Goal: Task Accomplishment & Management: Complete application form

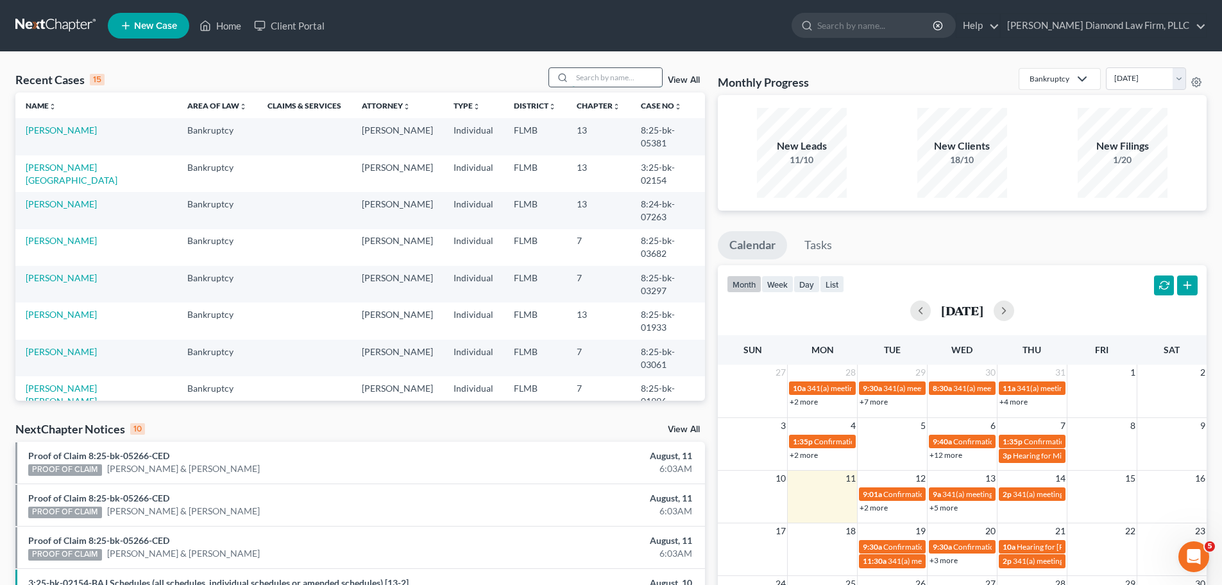
click at [614, 77] on input "search" at bounding box center [617, 77] width 90 height 19
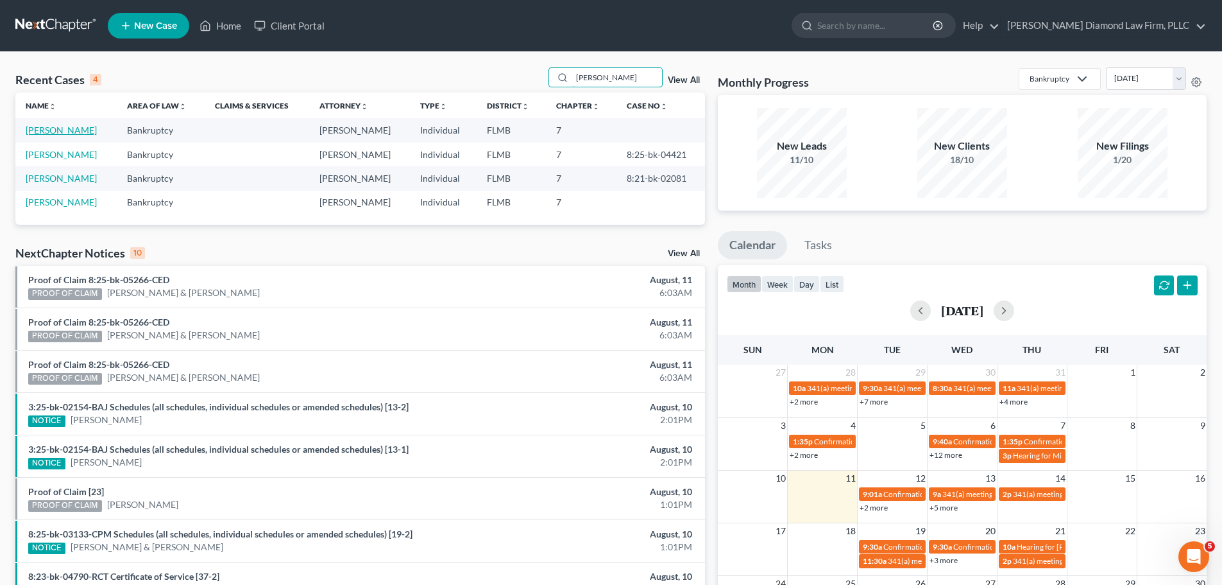
type input "ryan"
click at [55, 128] on link "[PERSON_NAME]" at bounding box center [61, 129] width 71 height 11
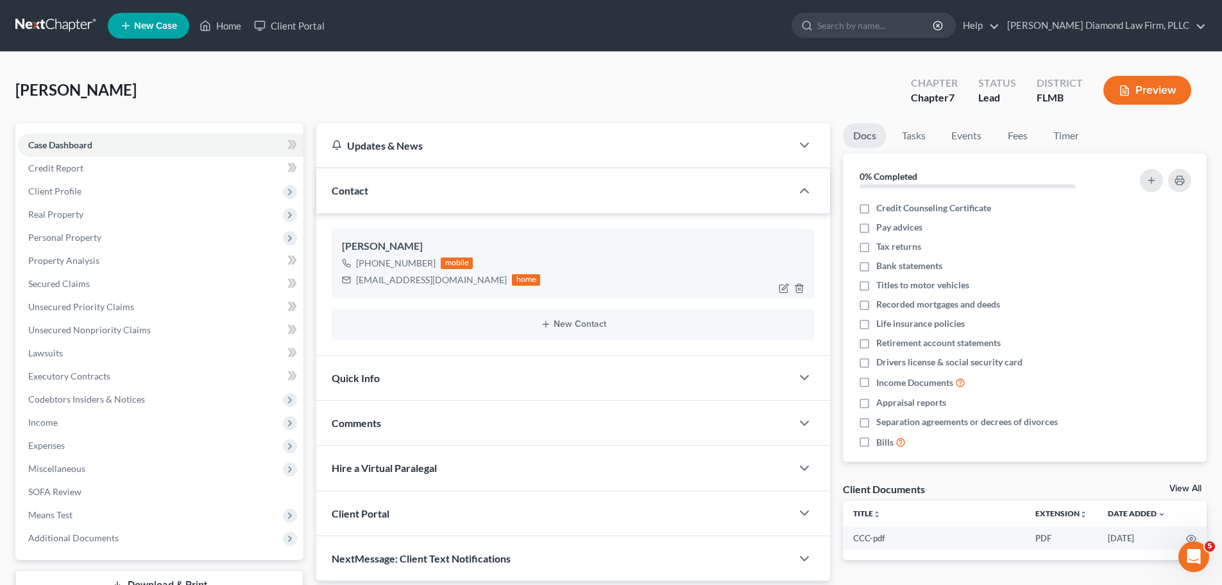
scroll to position [98, 0]
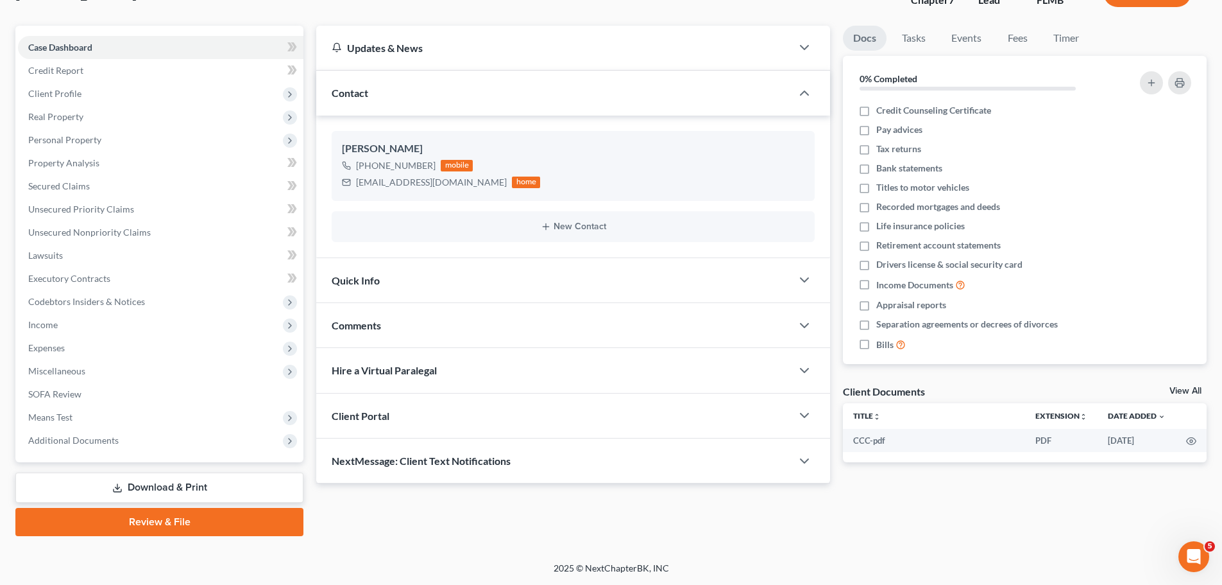
click at [404, 454] on span "NextMessage: Client Text Notifications" at bounding box center [421, 460] width 179 height 12
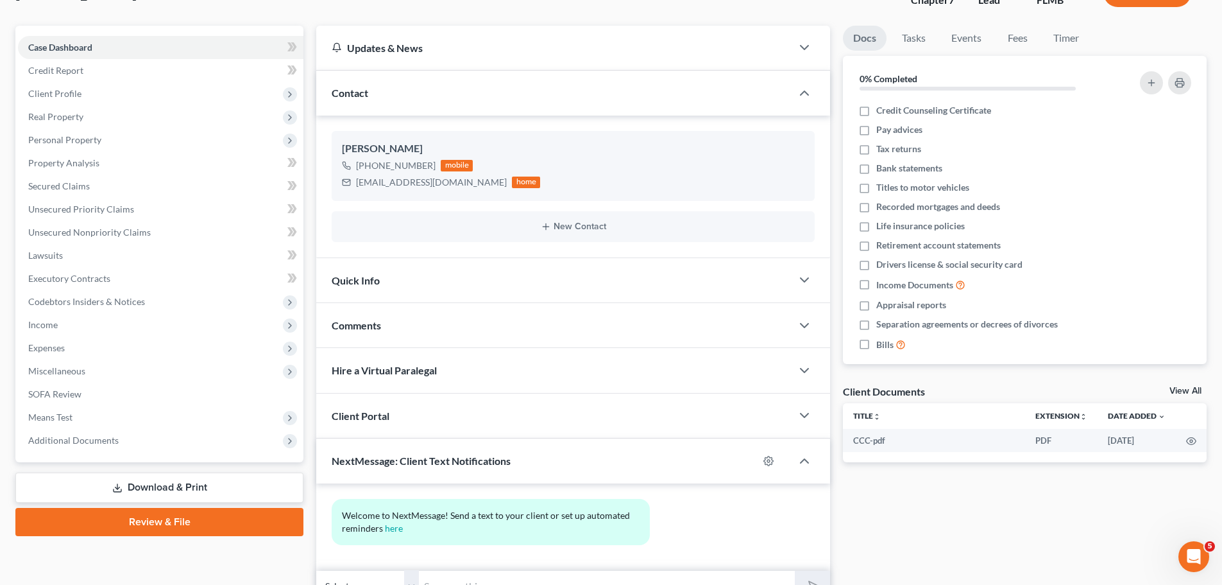
scroll to position [163, 0]
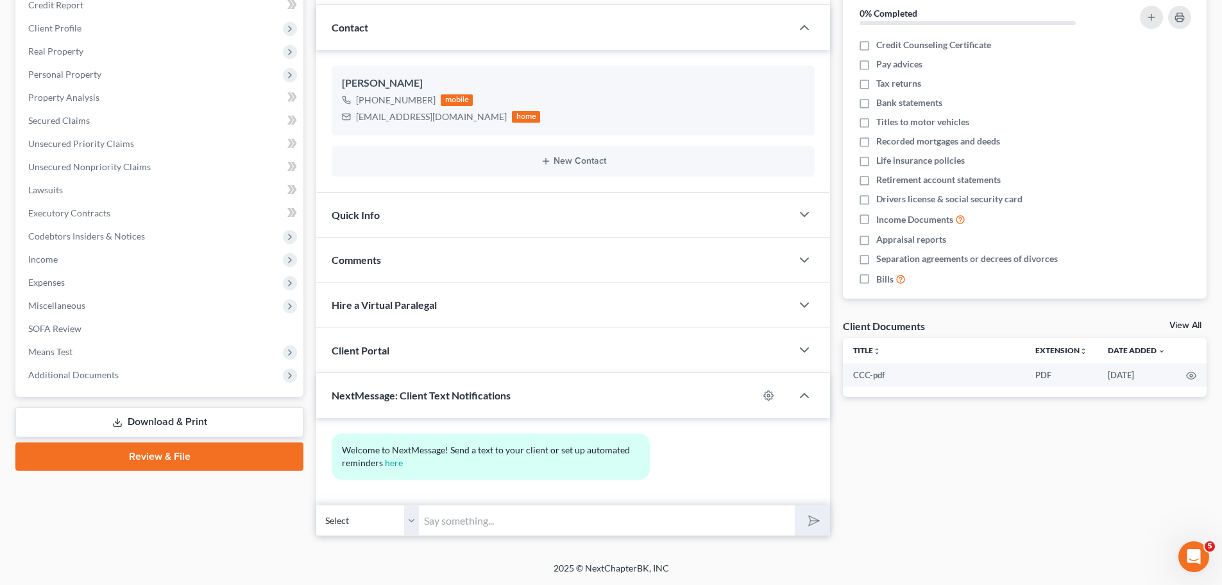
click at [409, 520] on select "Select +1 (727) 212-6610 - John Ryan" at bounding box center [367, 519] width 103 height 31
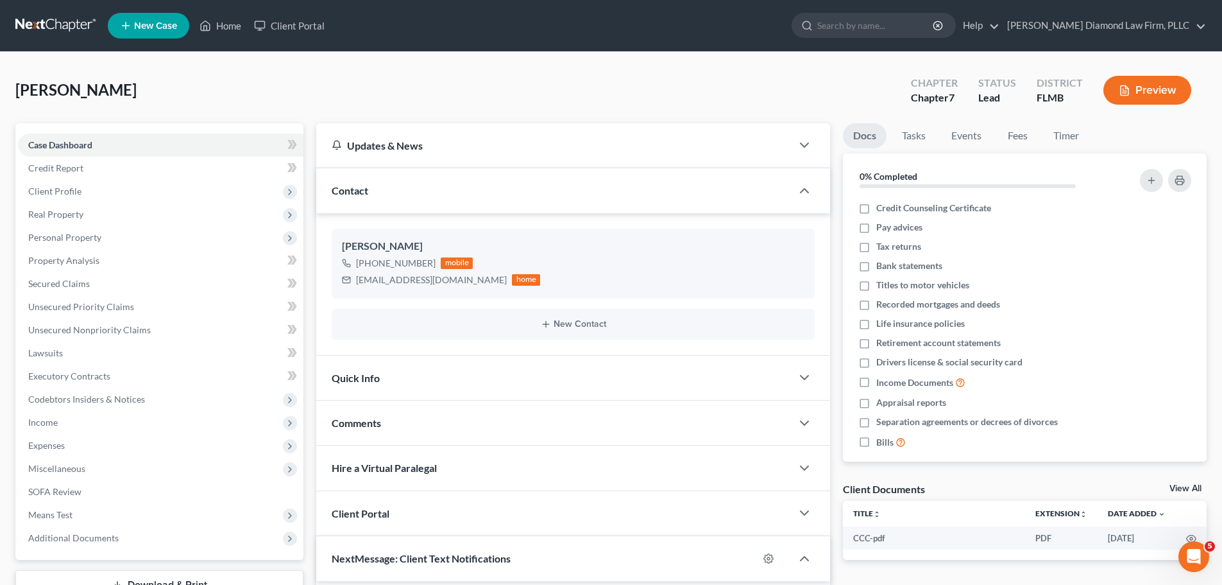
click at [19, 21] on link at bounding box center [56, 25] width 82 height 23
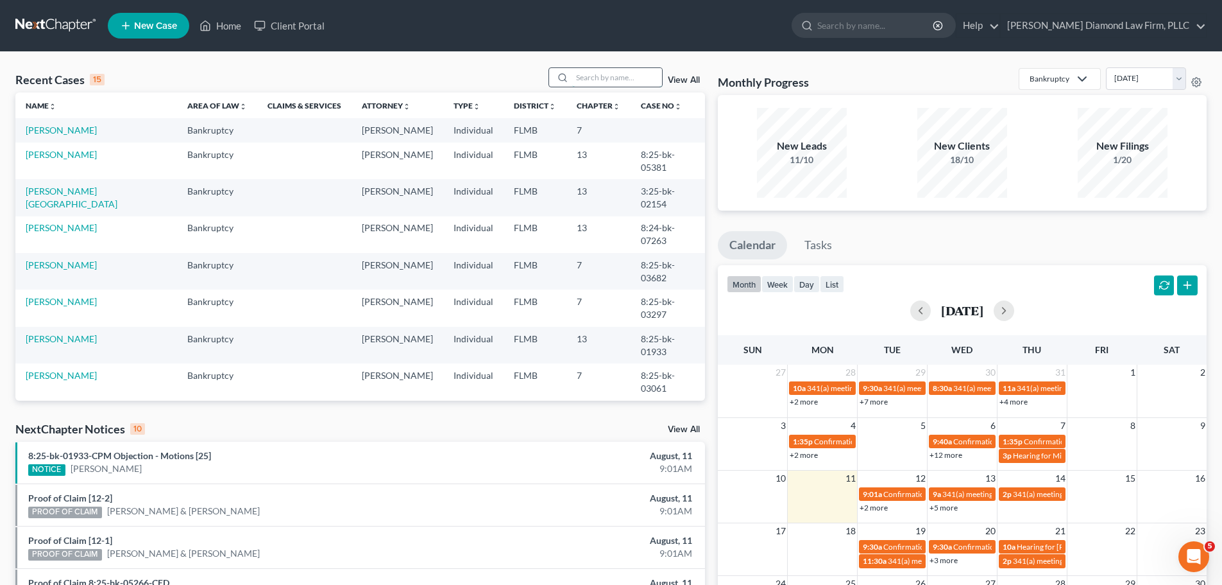
click at [615, 74] on input "search" at bounding box center [617, 77] width 90 height 19
click at [613, 82] on input "search" at bounding box center [617, 77] width 90 height 19
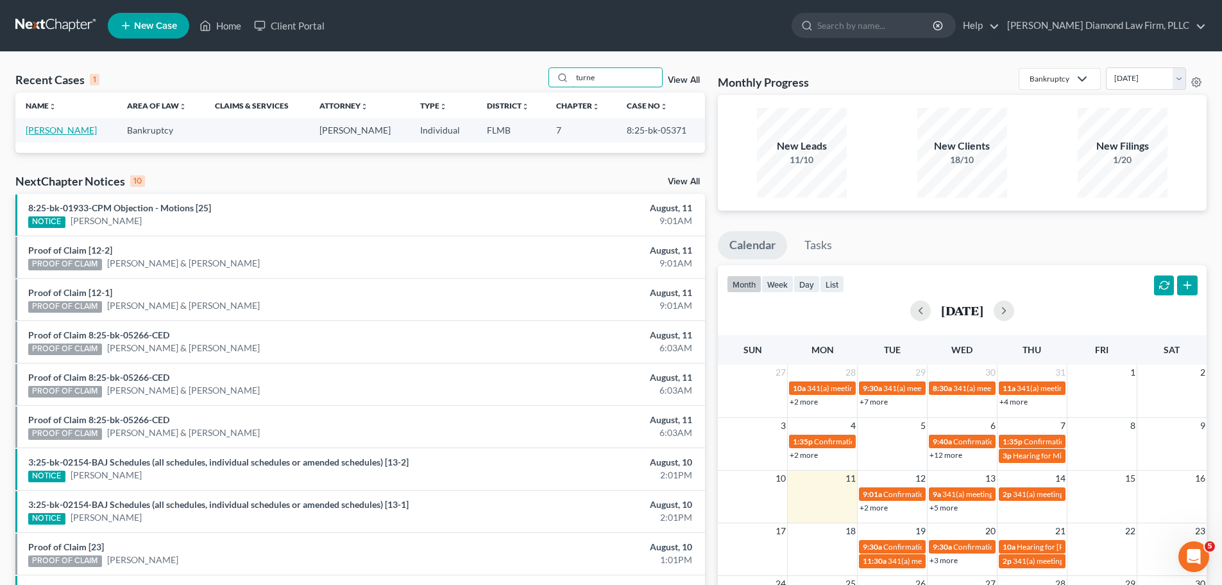
type input "turne"
click at [57, 131] on link "[PERSON_NAME]" at bounding box center [61, 129] width 71 height 11
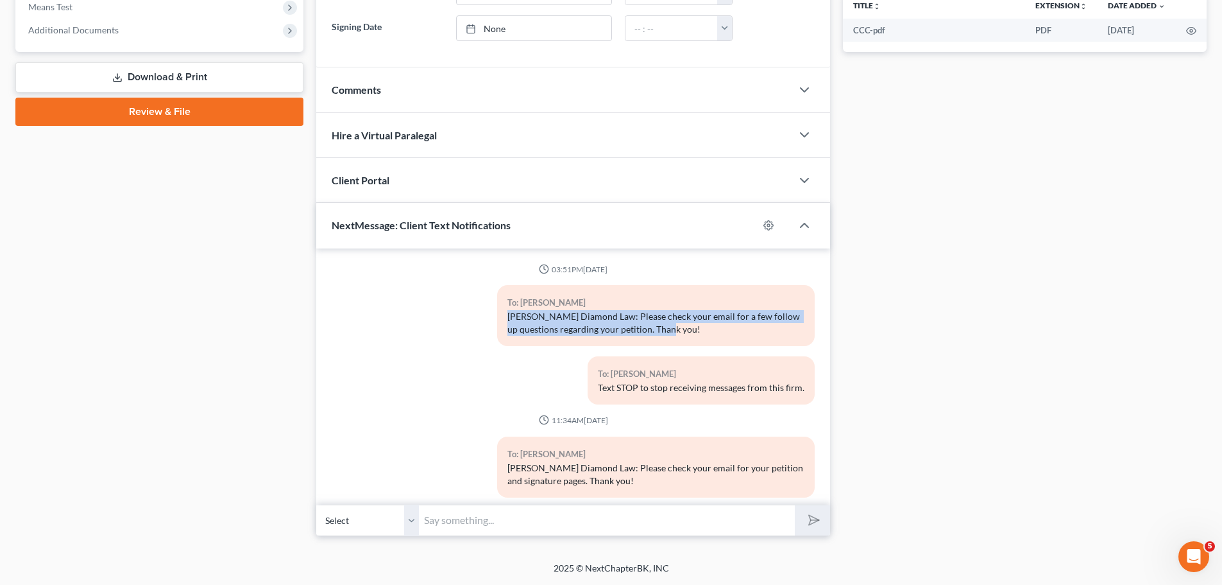
drag, startPoint x: 701, startPoint y: 329, endPoint x: 484, endPoint y: 318, distance: 216.5
click at [484, 318] on div "To: Angelita Turner Ziegler Diamond Law: Please check your email for a few foll…" at bounding box center [573, 320] width 496 height 71
copy div "Ziegler Diamond Law: Please check your email for a few follow up questions rega…"
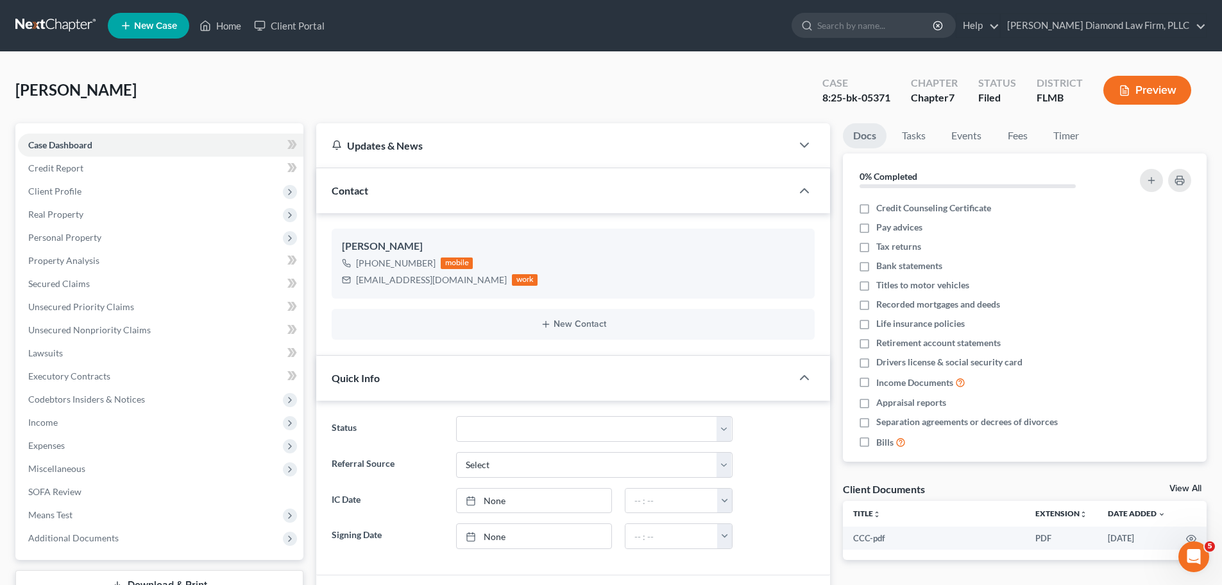
click at [49, 31] on link at bounding box center [56, 25] width 82 height 23
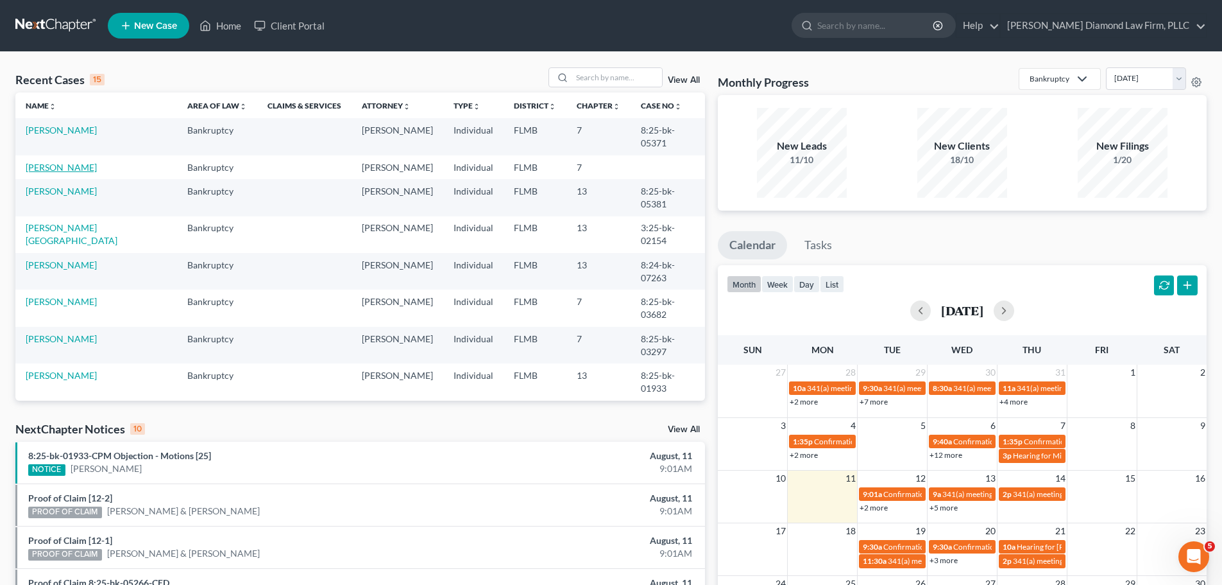
click at [49, 162] on link "[PERSON_NAME]" at bounding box center [61, 167] width 71 height 11
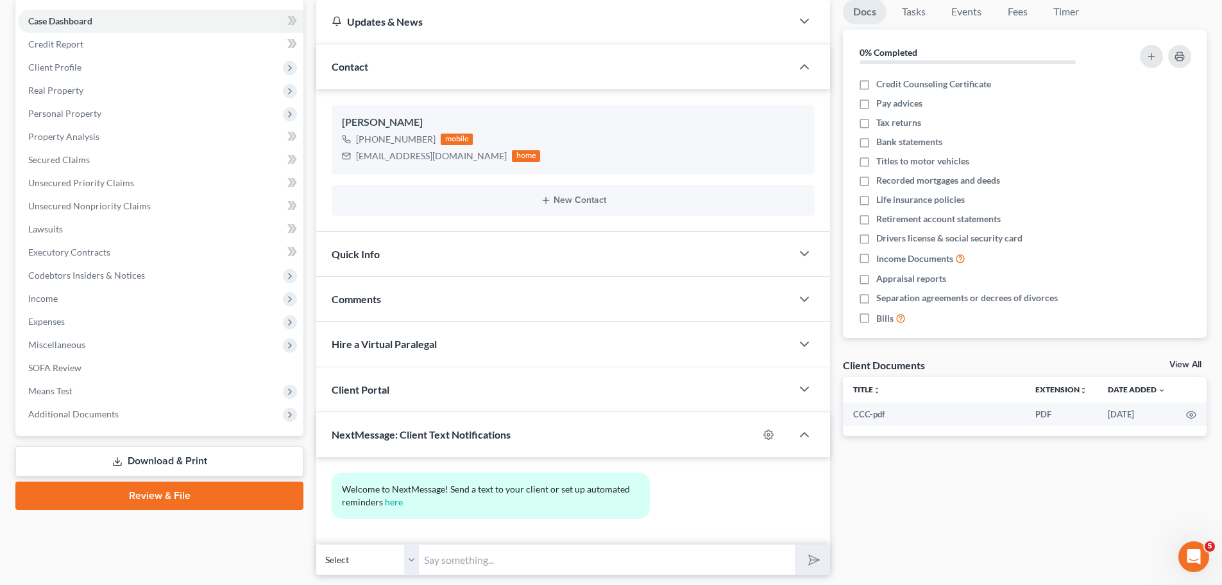
scroll to position [163, 0]
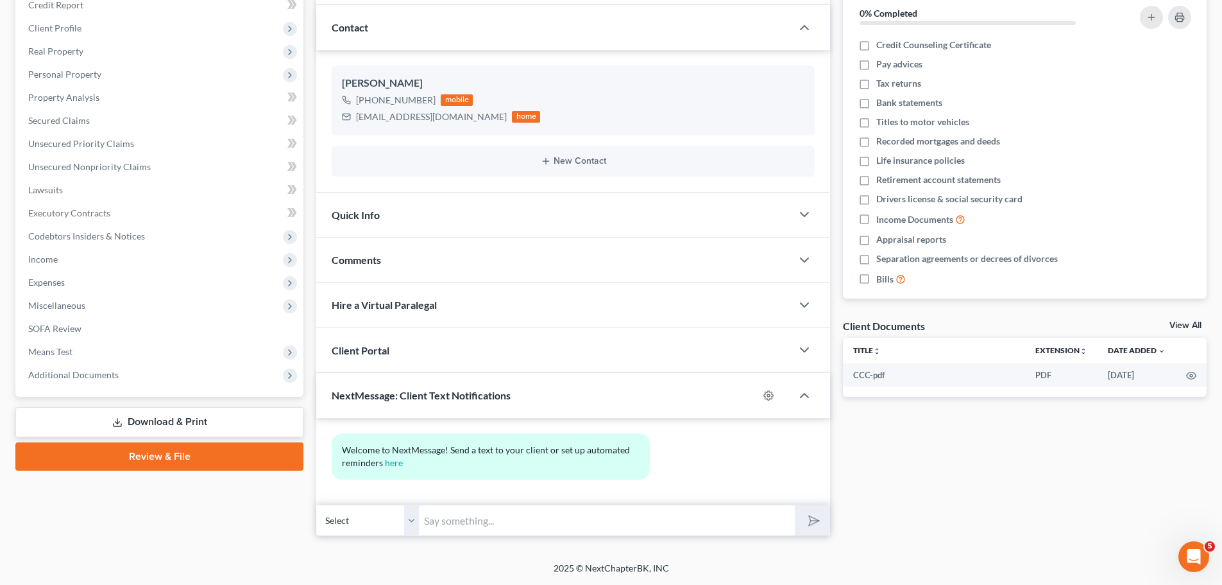
click at [545, 522] on input "text" at bounding box center [607, 519] width 376 height 31
paste input "Ziegler Diamond Law: Please check your email for a few follow up questions rega…"
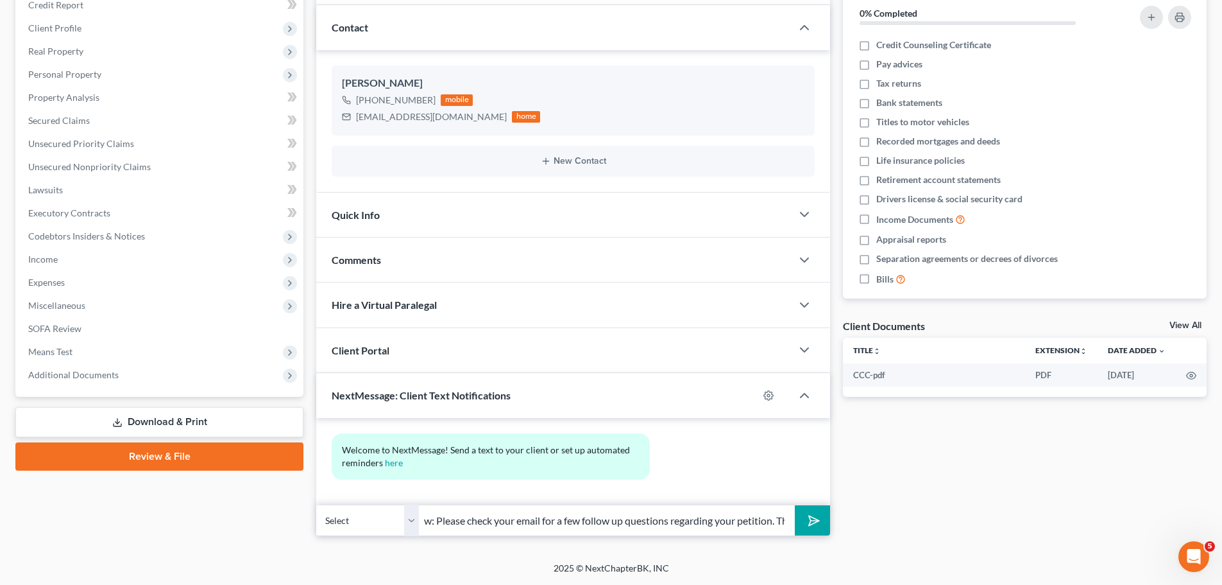
type input "Ziegler Diamond Law: Please check your email for a few follow up questions rega…"
click at [820, 521] on icon "submit" at bounding box center [812, 520] width 18 height 18
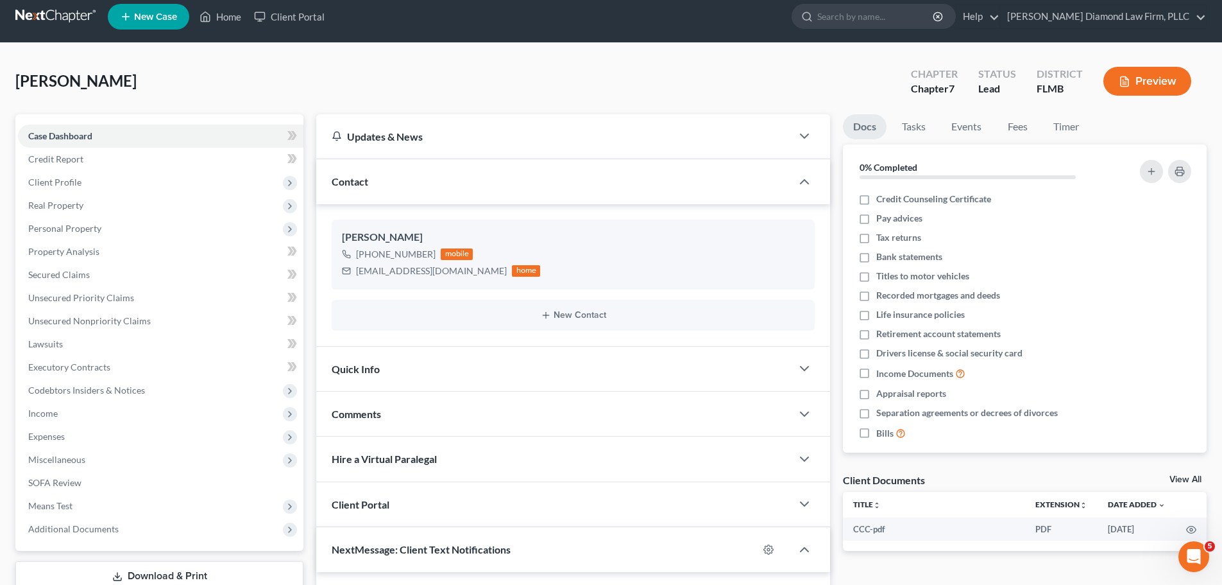
scroll to position [0, 0]
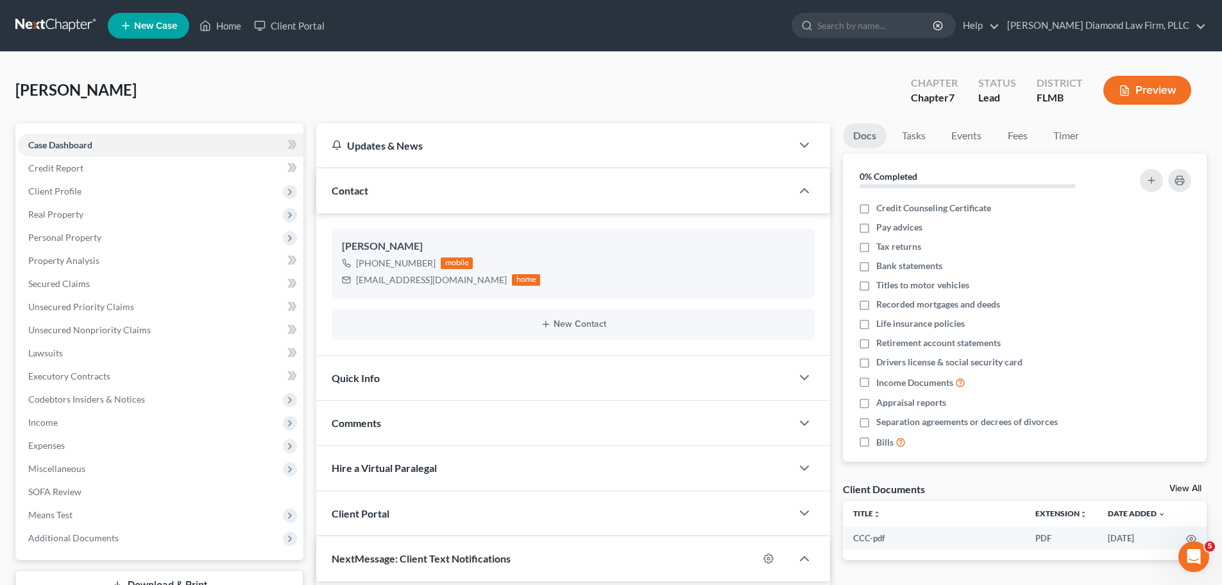
click at [34, 26] on link at bounding box center [56, 25] width 82 height 23
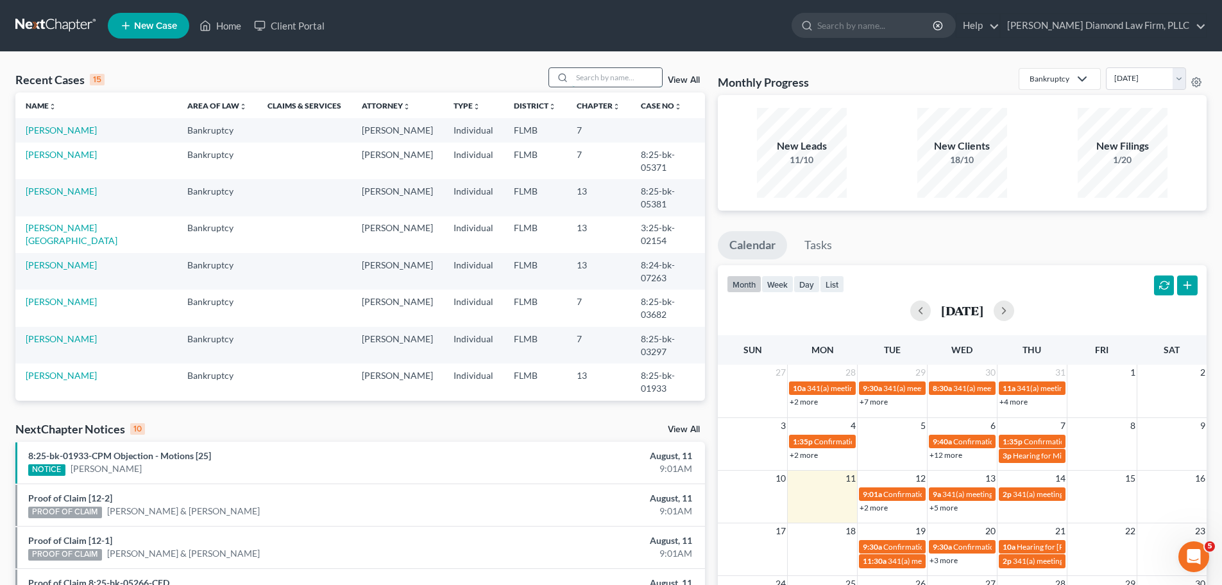
click at [608, 78] on input "search" at bounding box center [617, 77] width 90 height 19
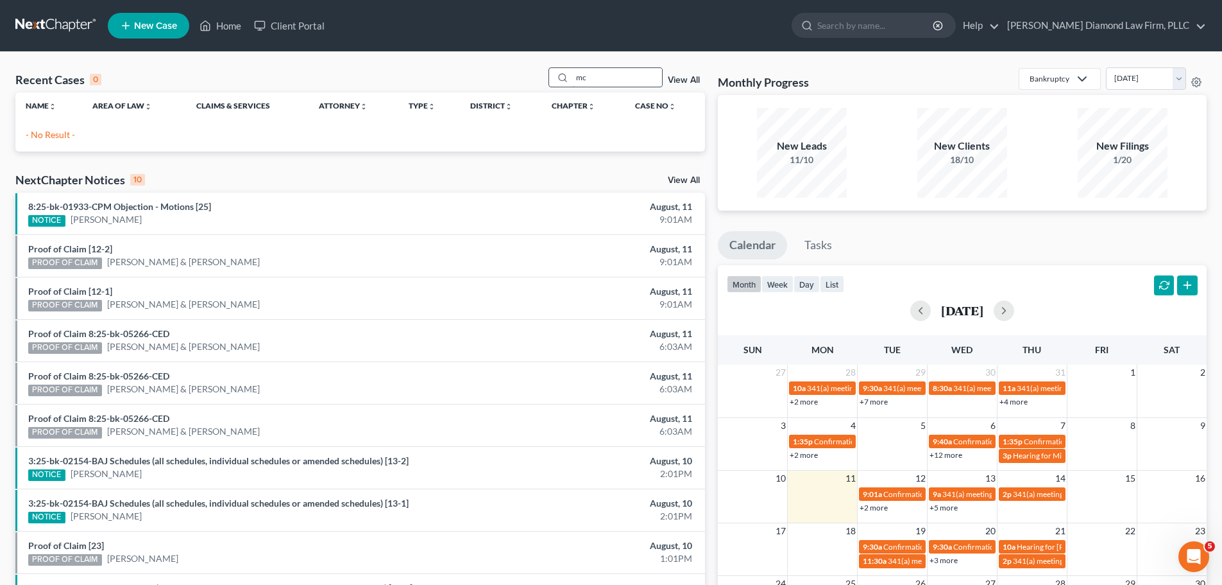
type input "m"
type input "McA"
click at [160, 31] on span "New Case" at bounding box center [155, 26] width 43 height 10
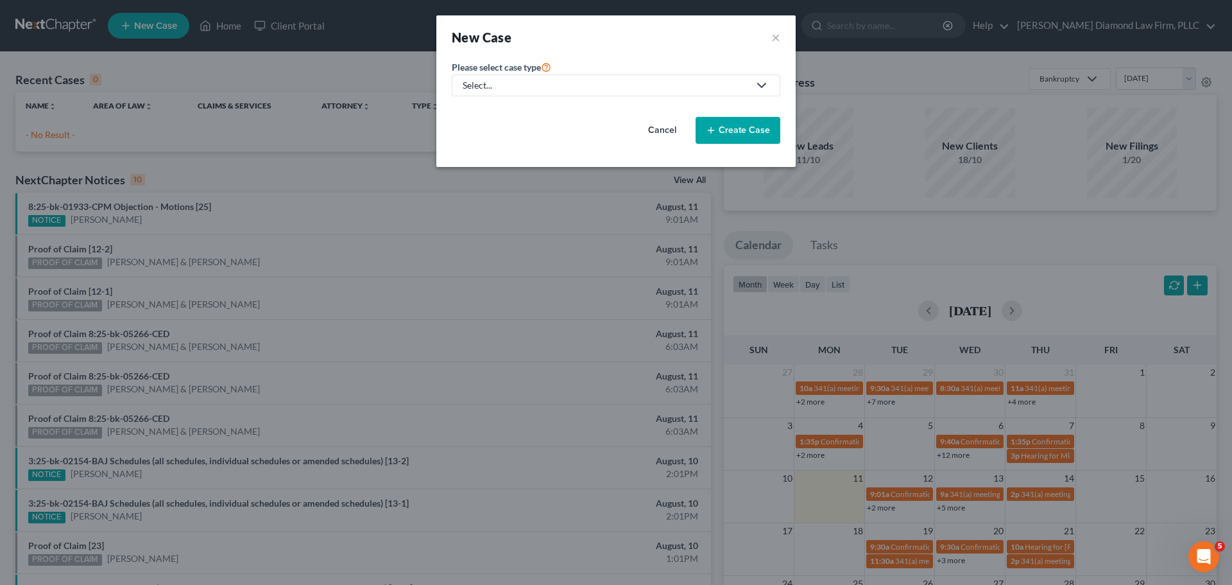
click at [563, 84] on div "Select..." at bounding box center [606, 85] width 286 height 13
click at [494, 107] on div "Bankruptcy" at bounding box center [490, 111] width 53 height 13
select select "15"
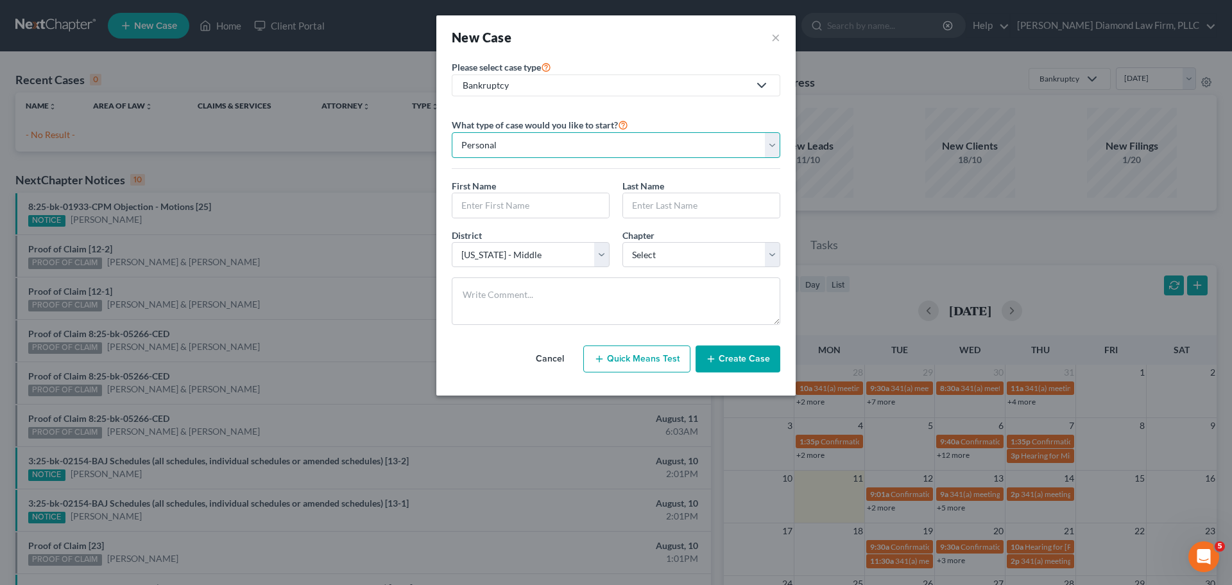
click at [548, 142] on select "Personal Business" at bounding box center [616, 145] width 329 height 26
click at [531, 212] on input "text" at bounding box center [530, 205] width 157 height 24
type input "Matthew & Christine"
type input "McAlarney"
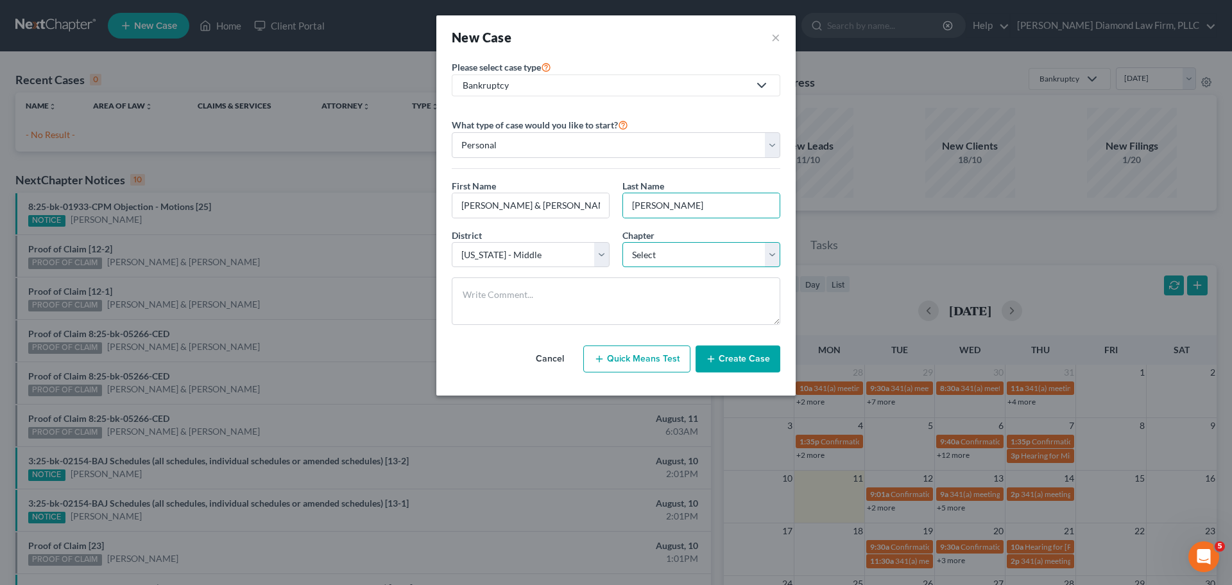
click at [661, 244] on select "Select 7 11 12 13" at bounding box center [701, 255] width 158 height 26
select select "0"
click at [622, 242] on select "Select 7 11 12 13" at bounding box center [701, 255] width 158 height 26
click at [726, 354] on button "Create Case" at bounding box center [738, 358] width 85 height 27
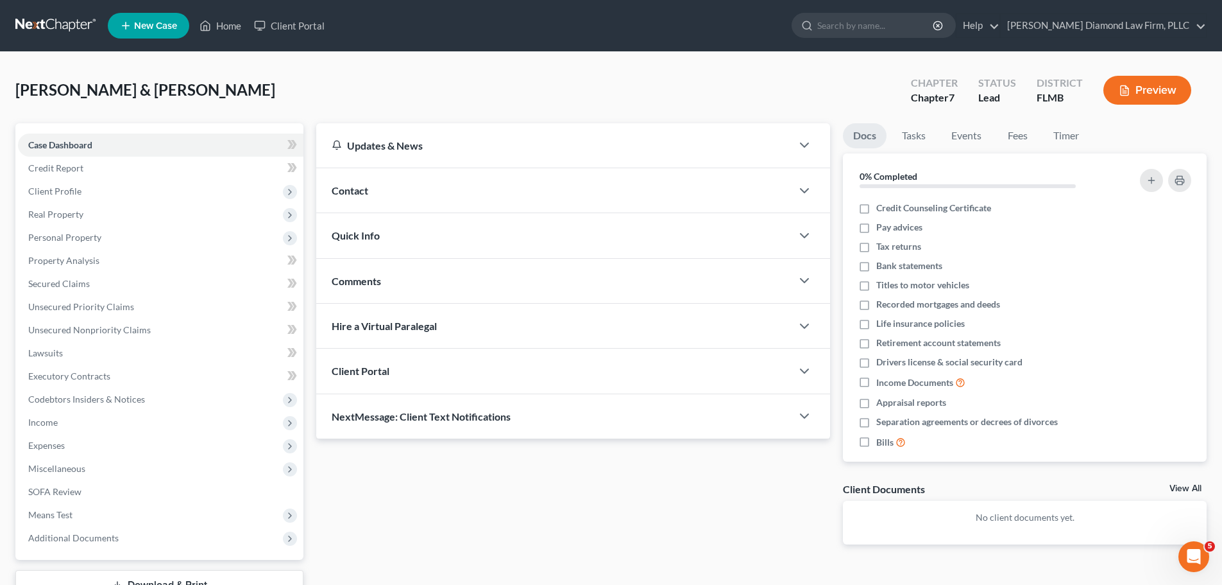
click at [415, 173] on div "Contact" at bounding box center [553, 190] width 475 height 44
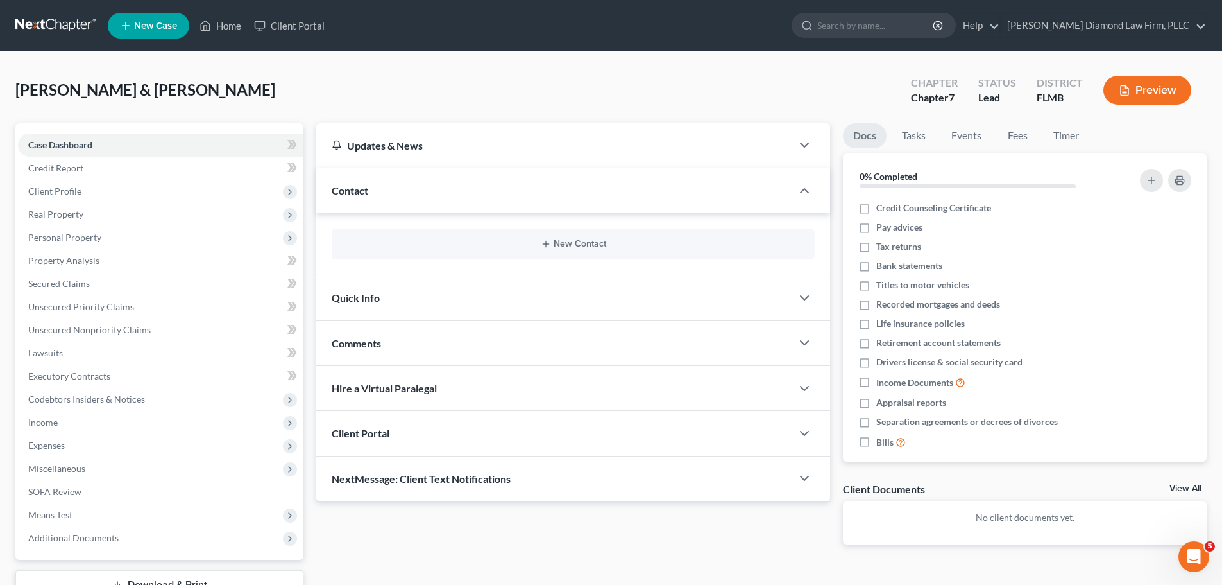
click at [520, 222] on div "New Contact" at bounding box center [573, 244] width 514 height 62
click at [517, 239] on button "New Contact" at bounding box center [573, 244] width 463 height 10
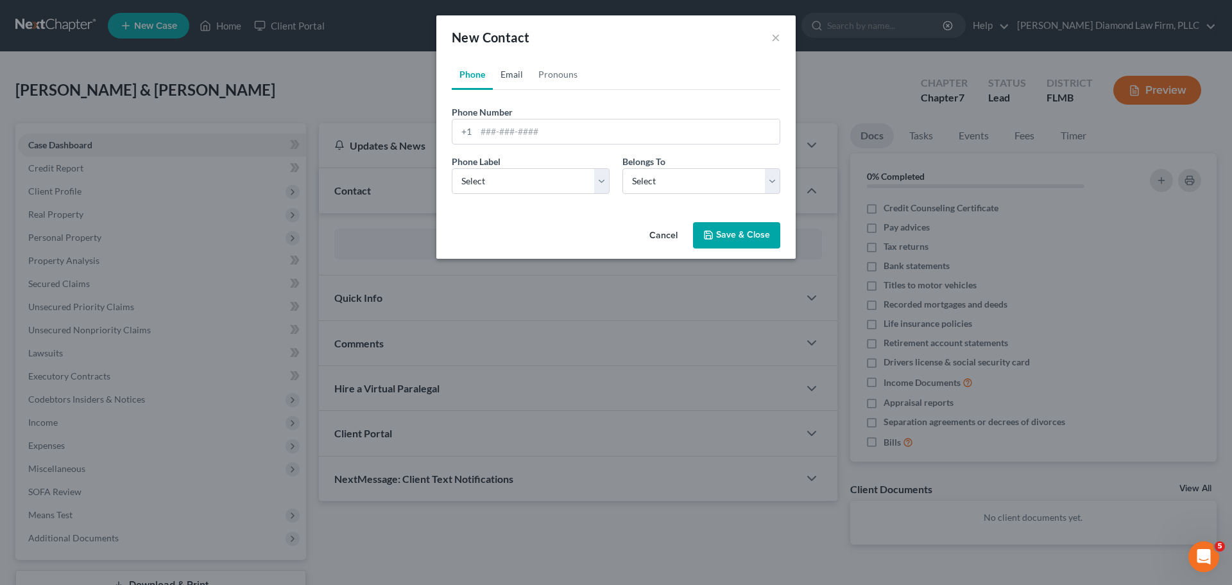
click at [509, 81] on link "Email" at bounding box center [512, 74] width 38 height 31
click at [552, 135] on input "email" at bounding box center [628, 131] width 304 height 24
paste input "m.mcalarney@gmail.com"
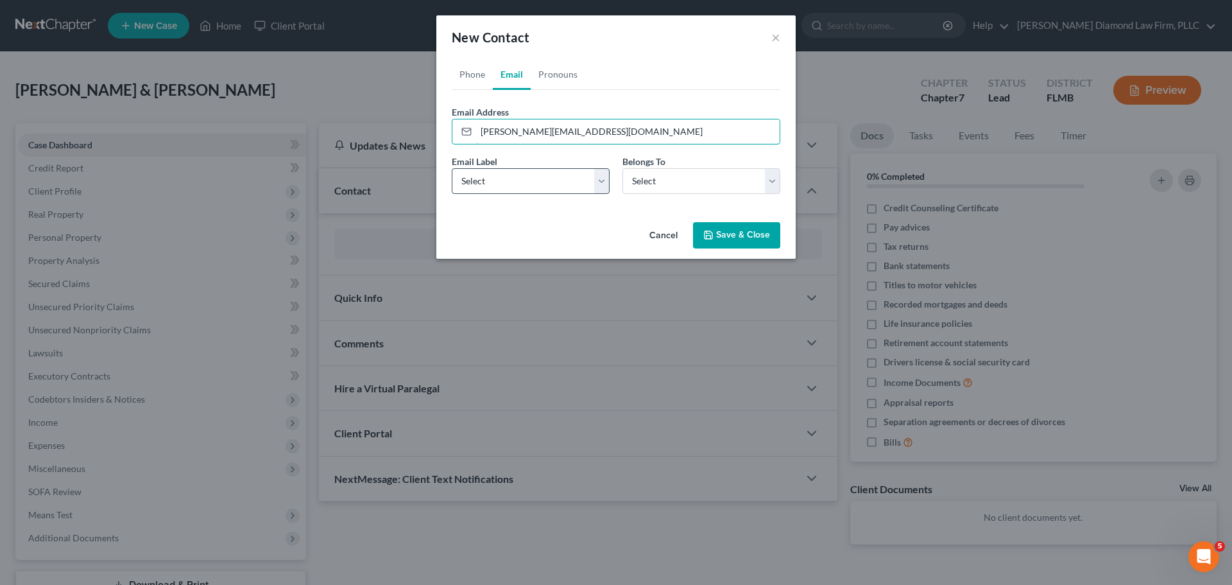
type input "m.mcalarney@gmail.com"
click at [535, 178] on select "Select Home Work Other" at bounding box center [531, 181] width 158 height 26
select select "0"
click at [452, 168] on select "Select Home Work Other" at bounding box center [531, 181] width 158 height 26
click at [663, 178] on select "Select Client Other" at bounding box center [701, 181] width 158 height 26
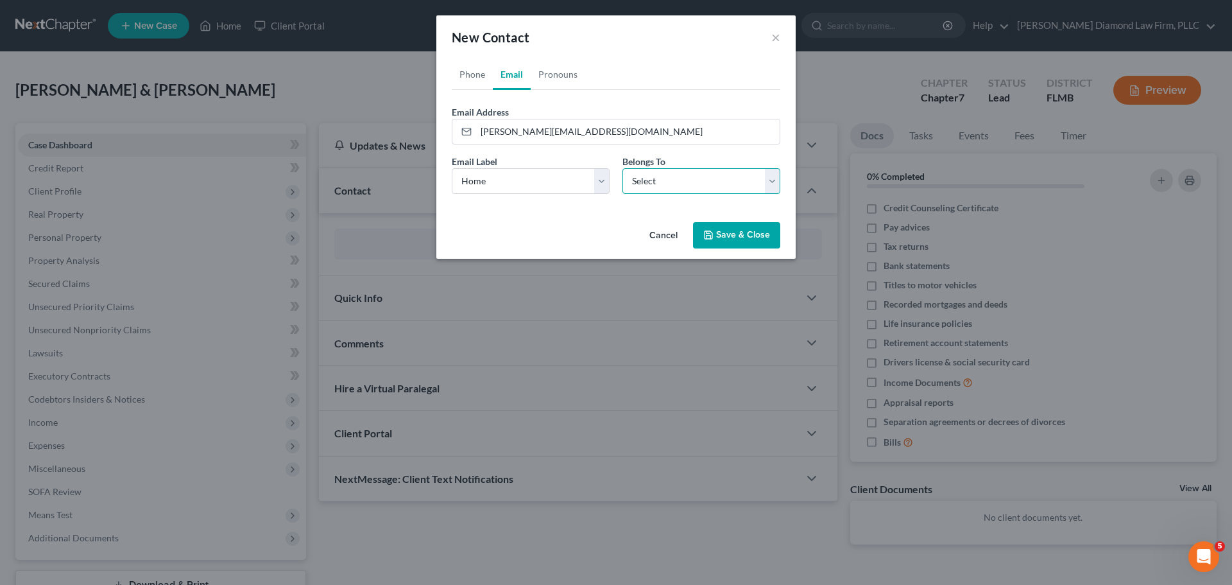
select select "0"
click at [622, 168] on select "Select Client Other" at bounding box center [701, 181] width 158 height 26
click at [478, 78] on link "Phone" at bounding box center [472, 74] width 41 height 31
click at [574, 133] on input "tel" at bounding box center [628, 131] width 304 height 24
paste input "(201) 600-5492"
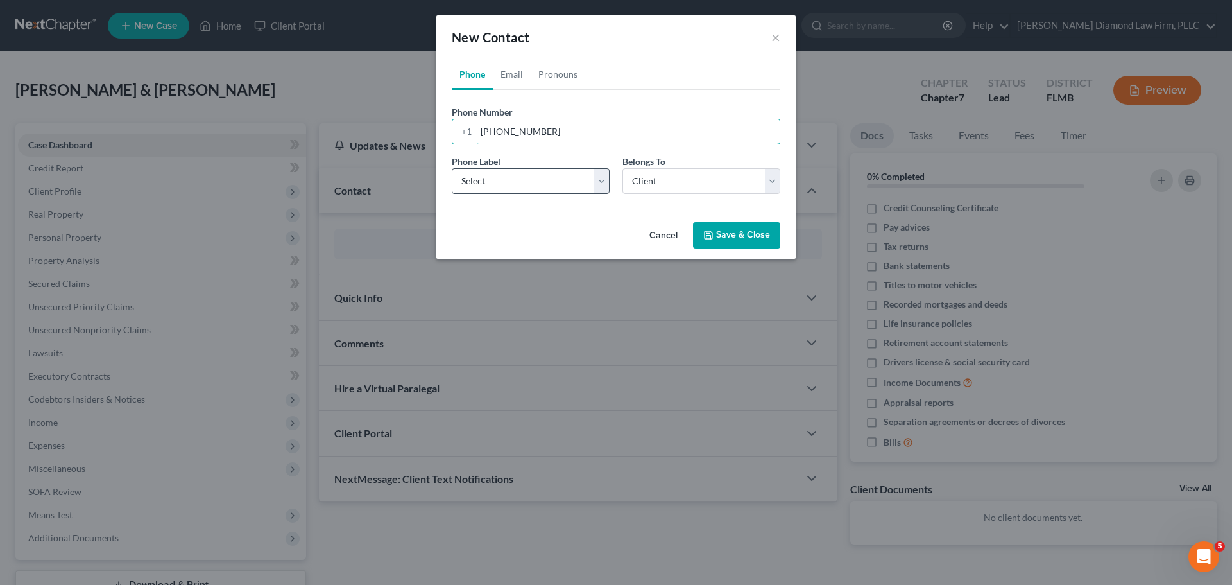
type input "(201) 600-5492"
click at [491, 181] on select "Select Mobile Home Work Other" at bounding box center [531, 181] width 158 height 26
select select "0"
click at [452, 168] on select "Select Mobile Home Work Other" at bounding box center [531, 181] width 158 height 26
click at [727, 233] on button "Save & Close" at bounding box center [736, 235] width 87 height 27
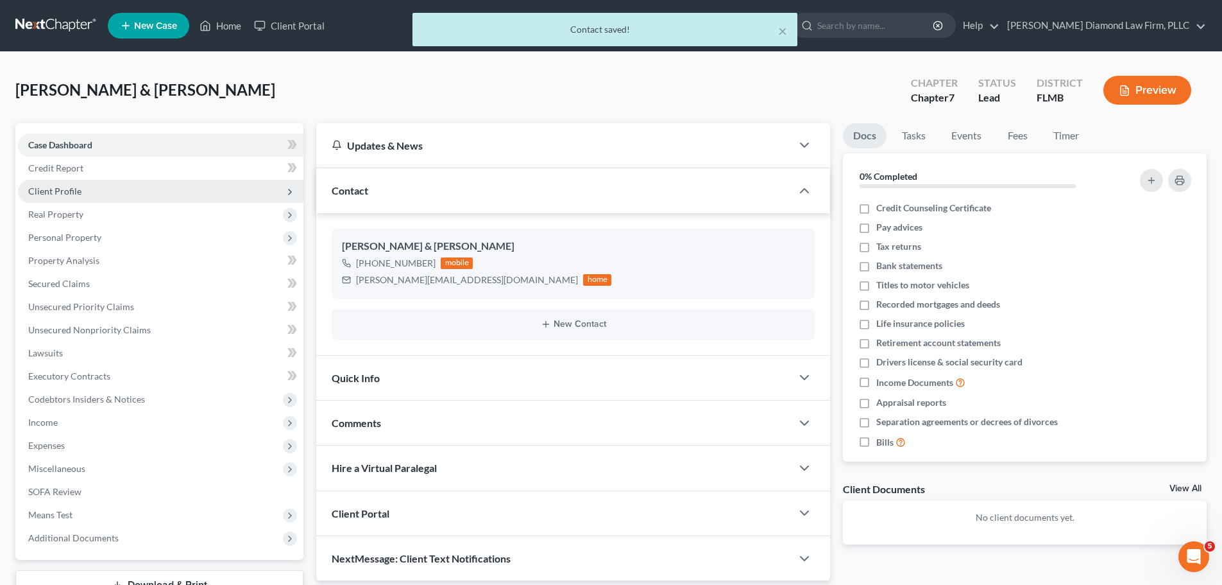
click at [103, 184] on span "Client Profile" at bounding box center [161, 191] width 286 height 23
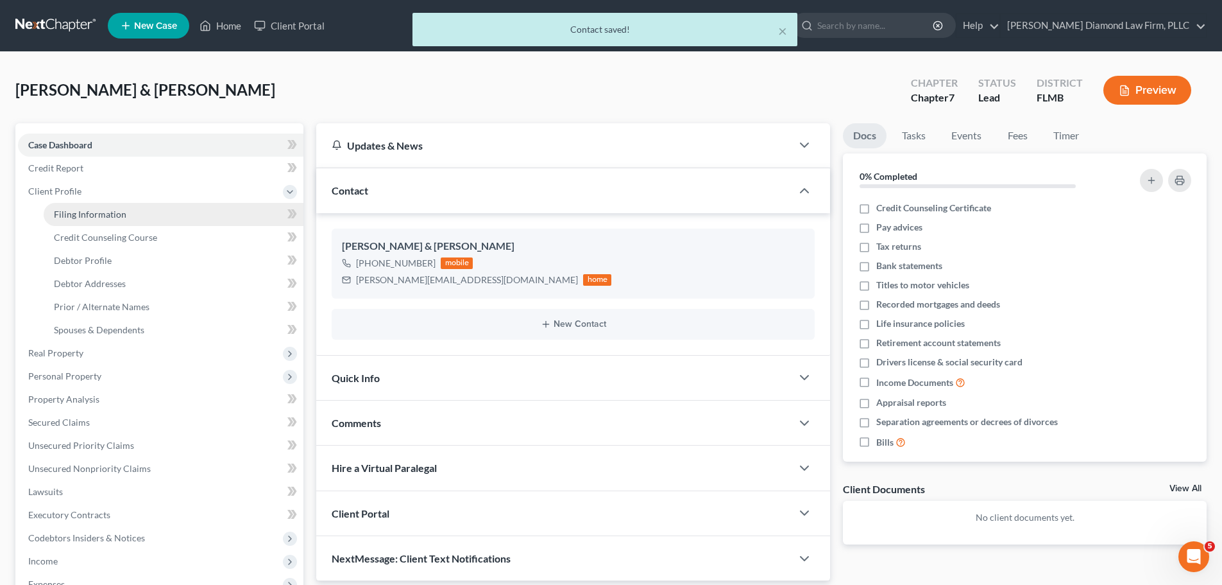
click at [84, 210] on span "Filing Information" at bounding box center [90, 214] width 73 height 11
select select "1"
select select "0"
select select "15"
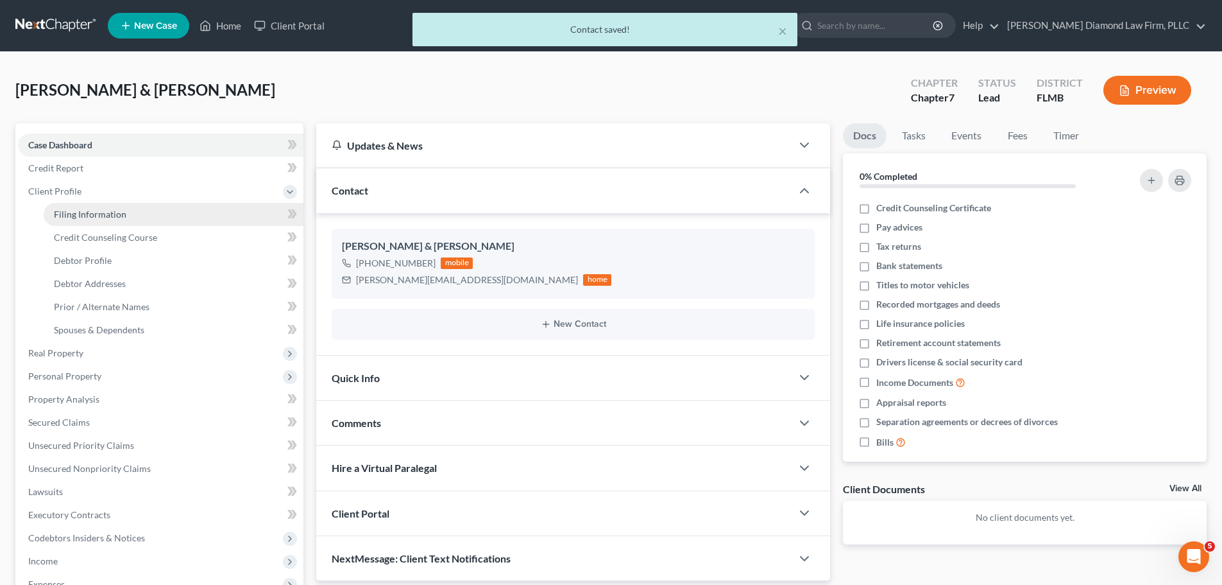
select select "9"
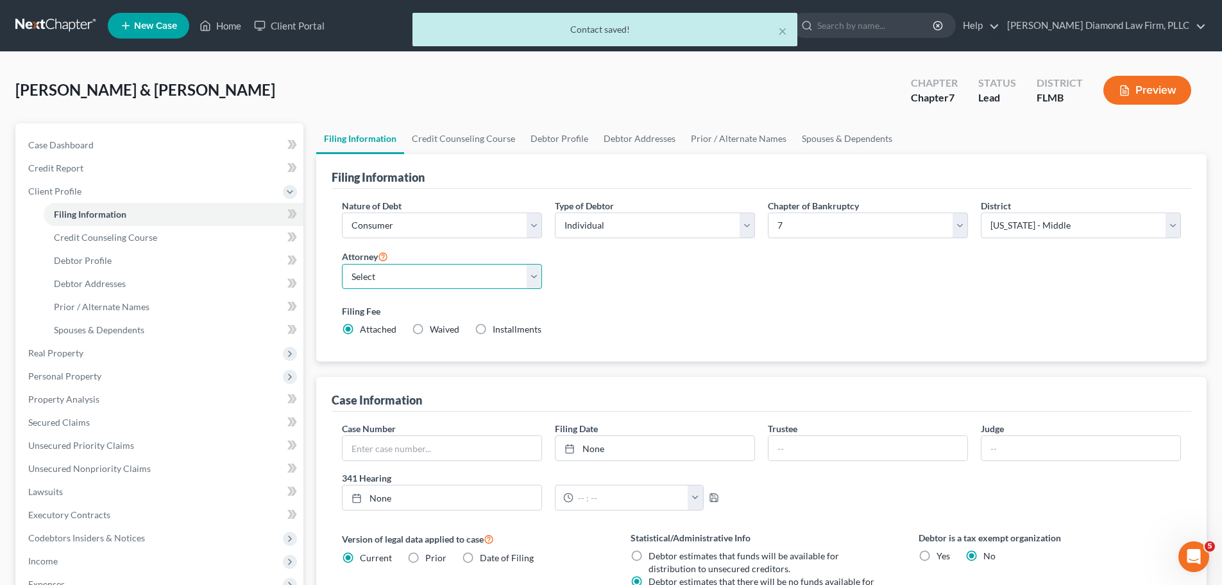
click at [449, 280] on select "Select Michael Ziegler - FLMB Michael Ziegler - FLSB Michael Ziegler - FLNB" at bounding box center [442, 277] width 200 height 26
select select "0"
click at [342, 264] on select "Select Michael Ziegler - FLMB Michael Ziegler - FLSB Michael Ziegler - FLNB" at bounding box center [442, 277] width 200 height 26
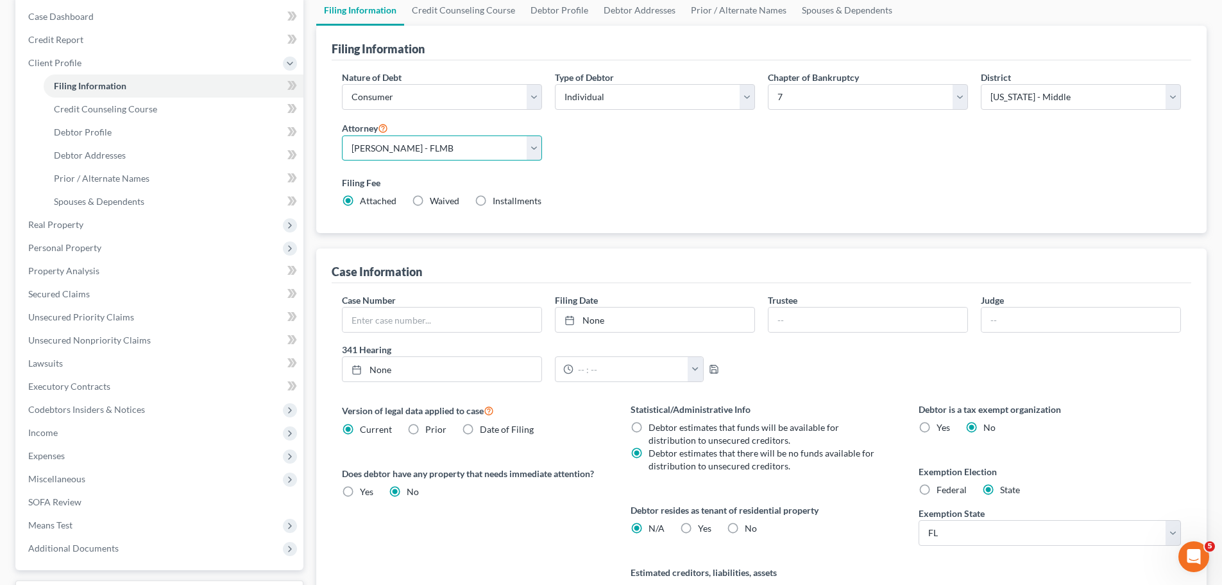
scroll to position [193, 0]
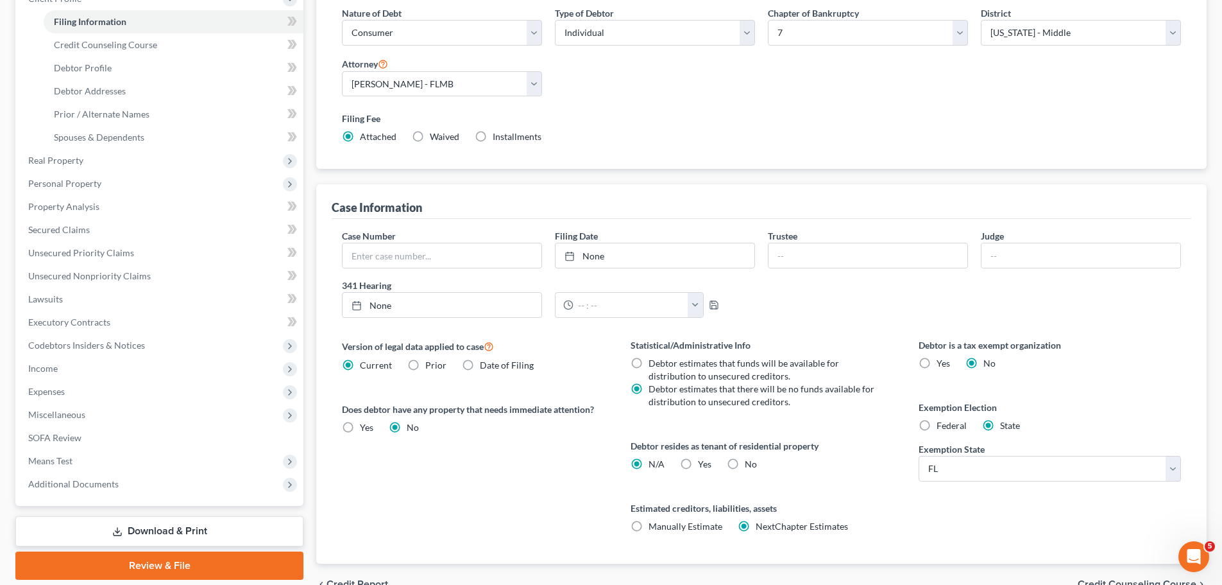
click at [745, 461] on label "No" at bounding box center [751, 464] width 12 height 13
click at [750, 461] on input "No" at bounding box center [754, 462] width 8 height 8
radio input "true"
radio input "false"
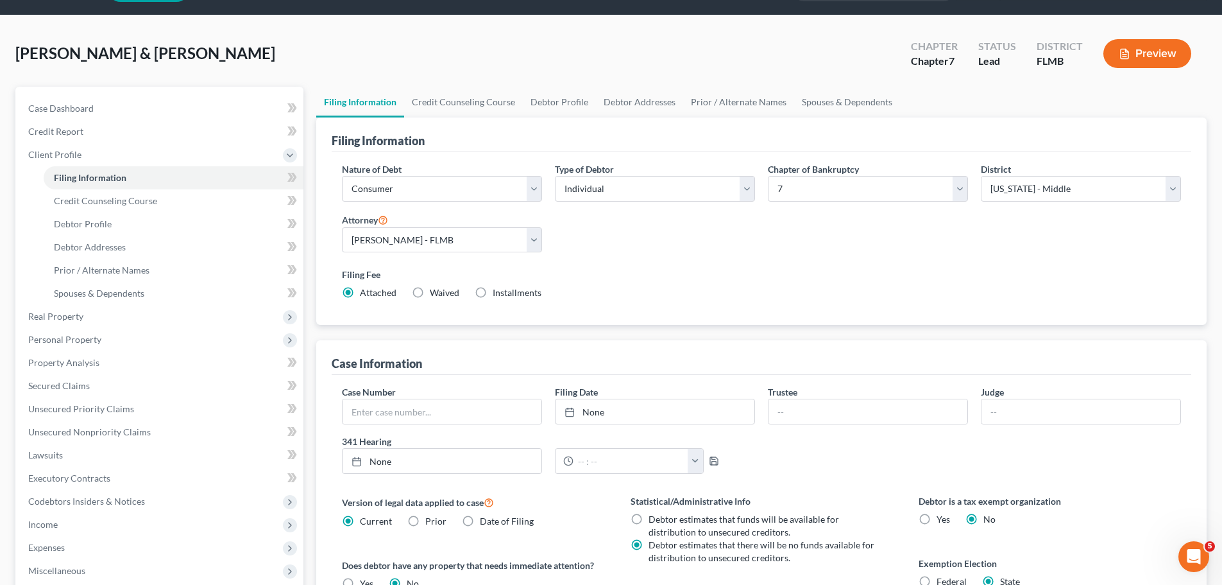
scroll to position [0, 0]
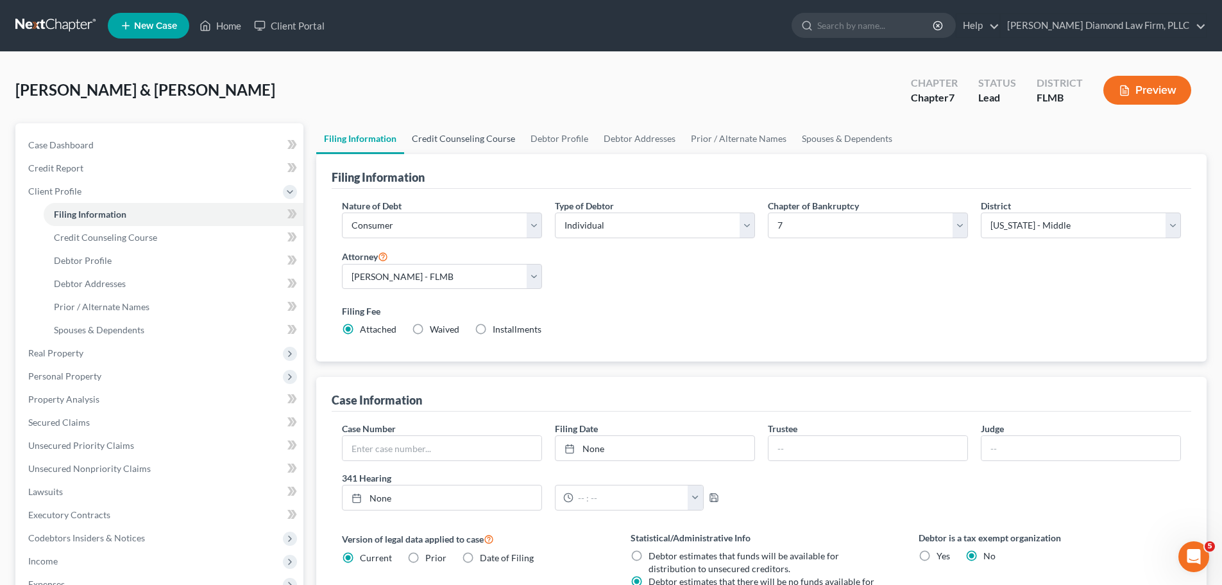
click at [449, 139] on link "Credit Counseling Course" at bounding box center [463, 138] width 119 height 31
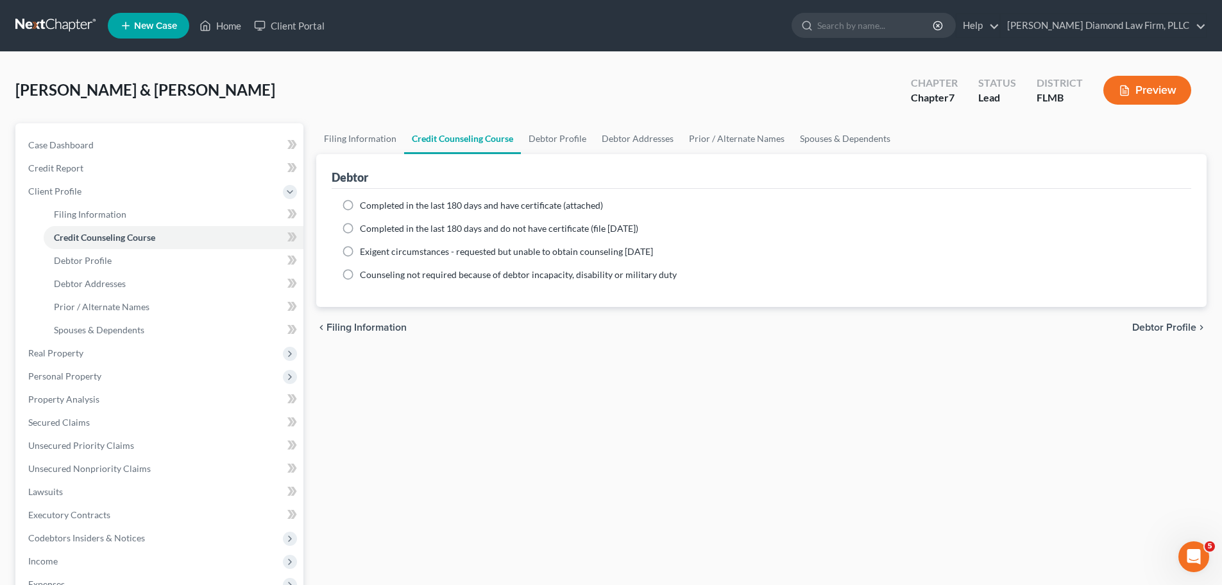
click at [412, 201] on span "Completed in the last 180 days and have certificate (attached)" at bounding box center [481, 205] width 243 height 11
click at [373, 201] on input "Completed in the last 180 days and have certificate (attached)" at bounding box center [369, 203] width 8 height 8
radio input "true"
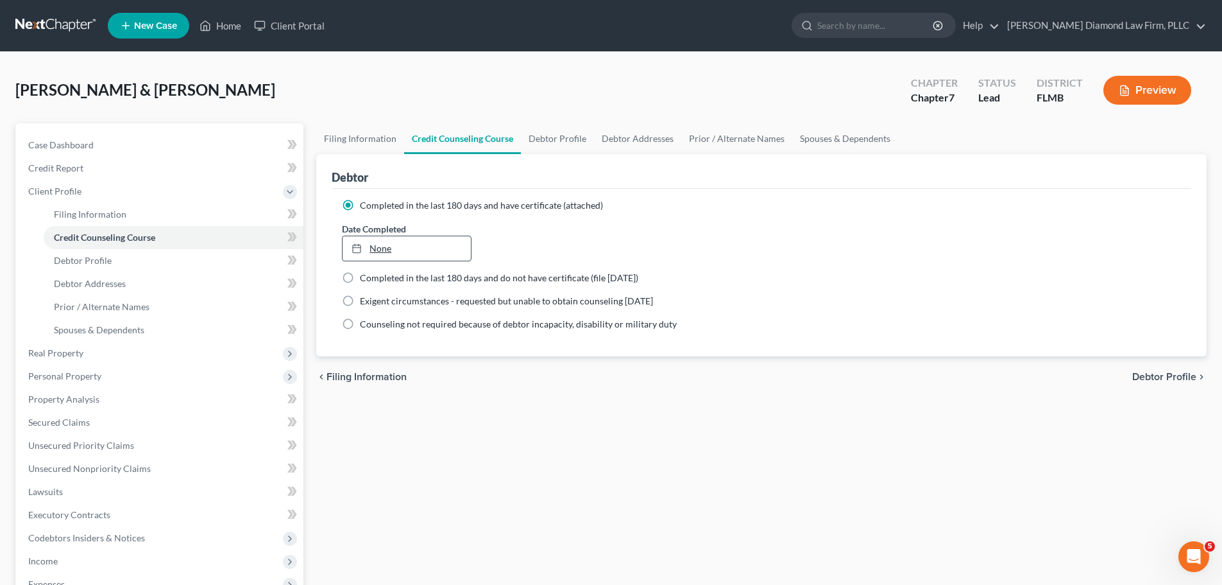
click at [406, 244] on link "None" at bounding box center [407, 248] width 128 height 24
type input "8/11/2025"
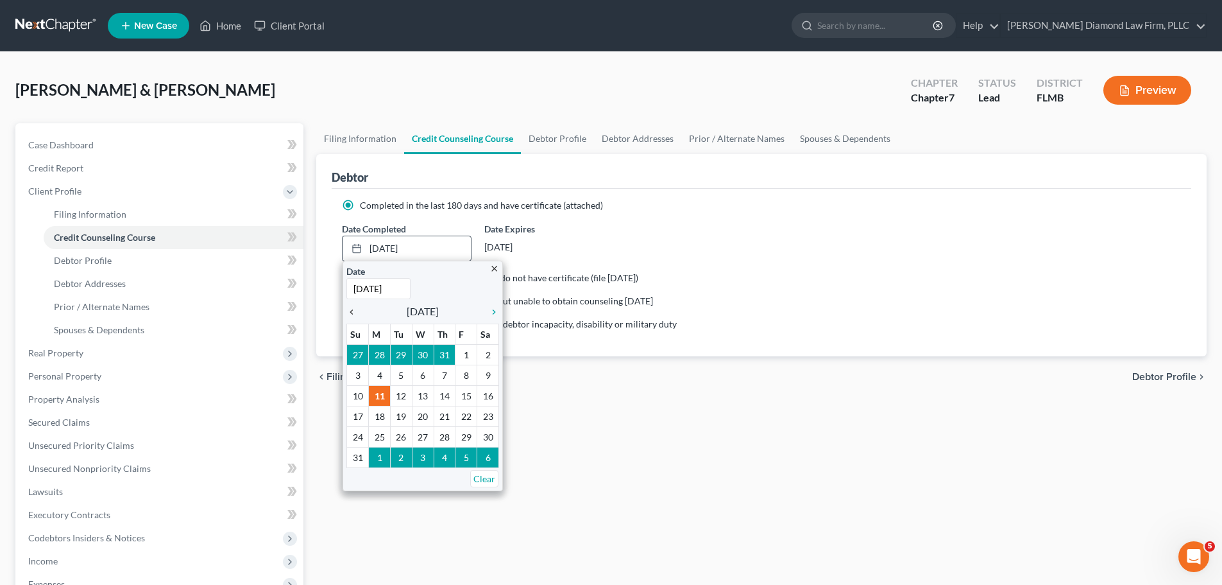
click at [350, 312] on icon "chevron_left" at bounding box center [355, 312] width 17 height 10
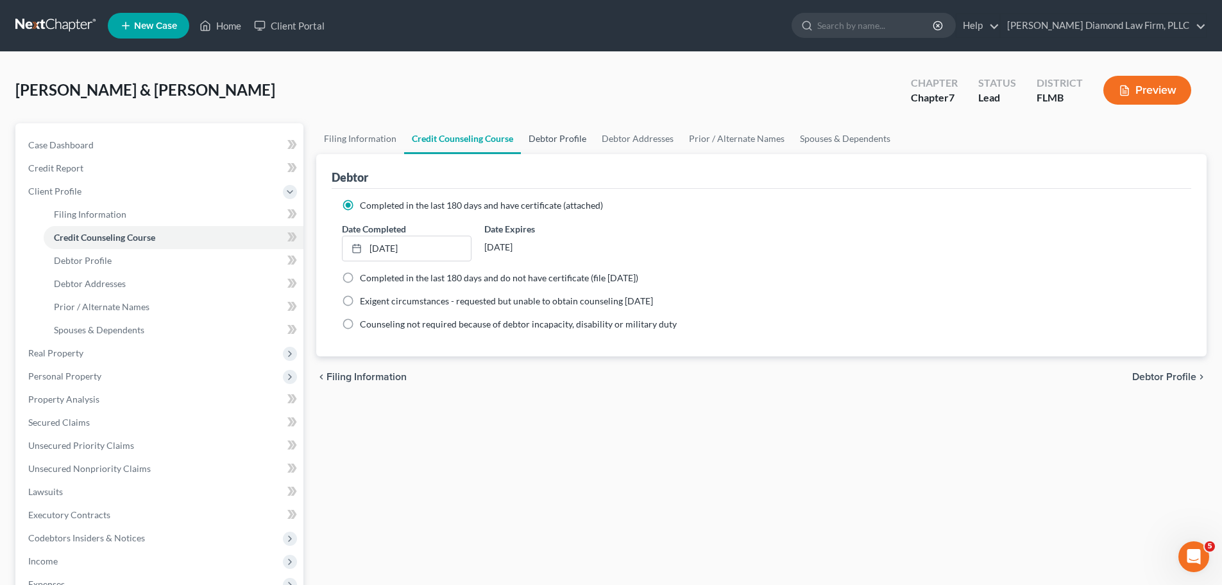
click at [549, 135] on link "Debtor Profile" at bounding box center [557, 138] width 73 height 31
select select "0"
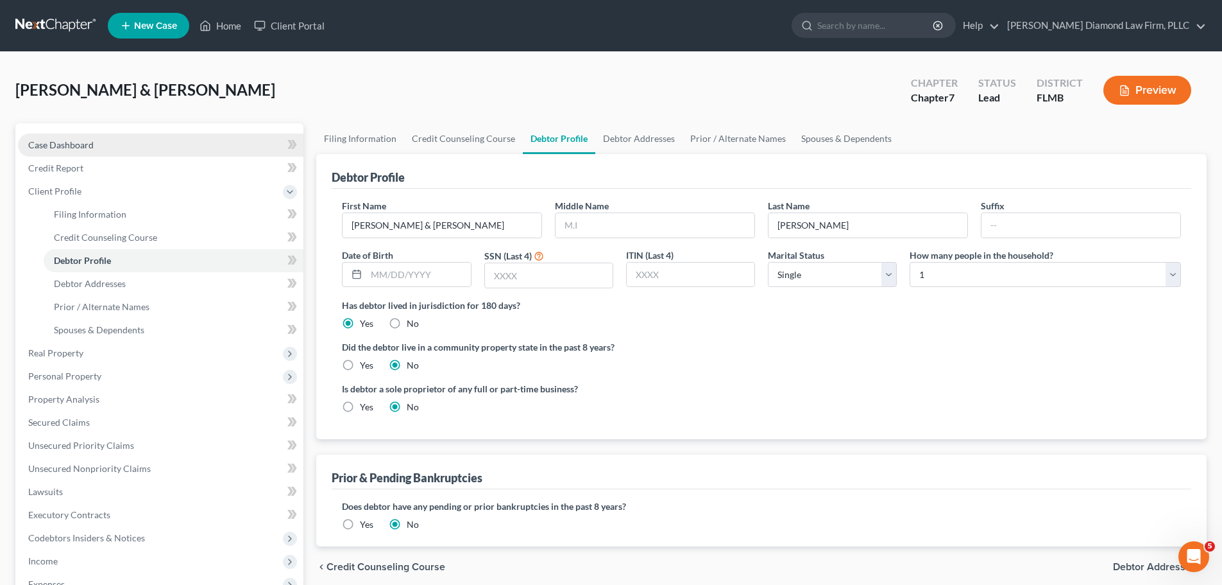
click at [128, 150] on link "Case Dashboard" at bounding box center [161, 144] width 286 height 23
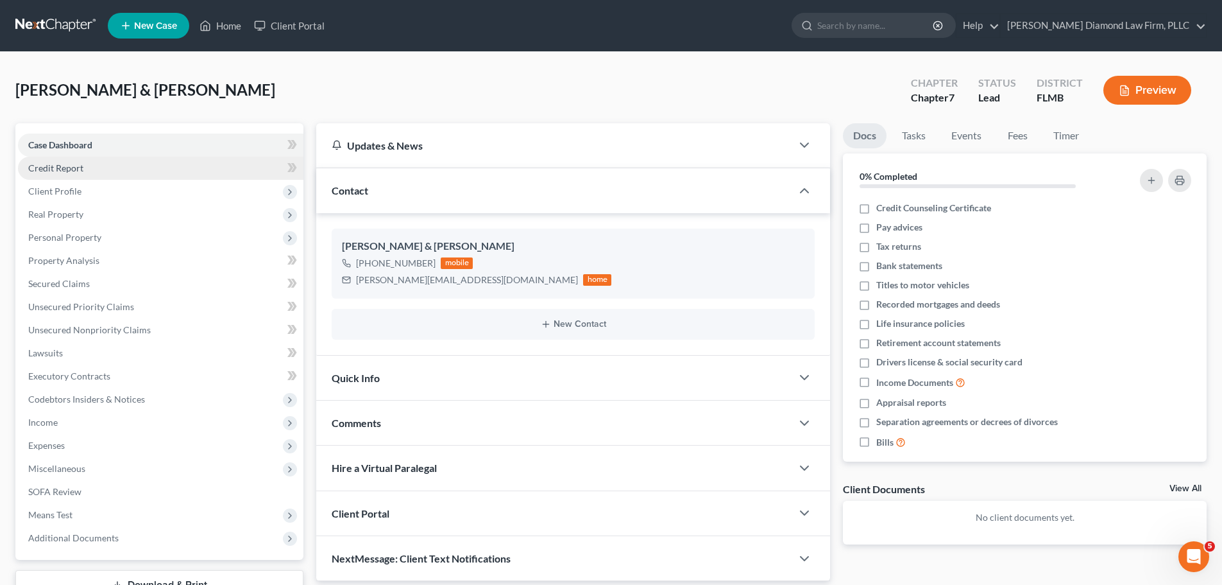
click at [116, 164] on link "Credit Report" at bounding box center [161, 168] width 286 height 23
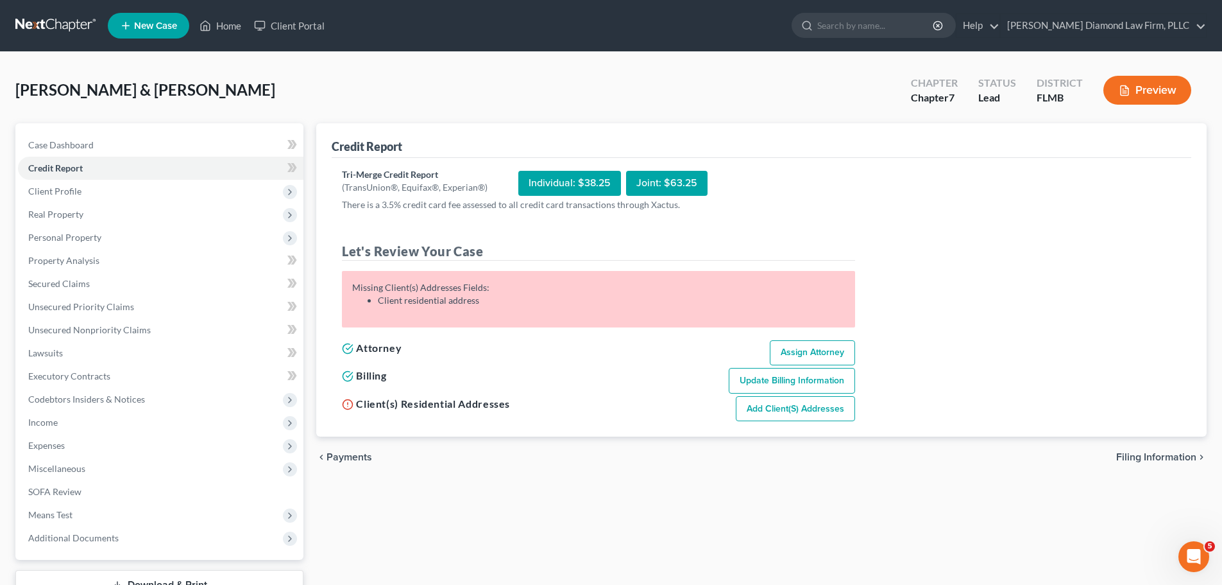
click at [666, 171] on div "Joint: $63.25" at bounding box center [666, 183] width 81 height 25
click at [664, 179] on div "Joint: $63.25" at bounding box center [666, 183] width 81 height 25
click at [108, 142] on link "Case Dashboard" at bounding box center [161, 144] width 286 height 23
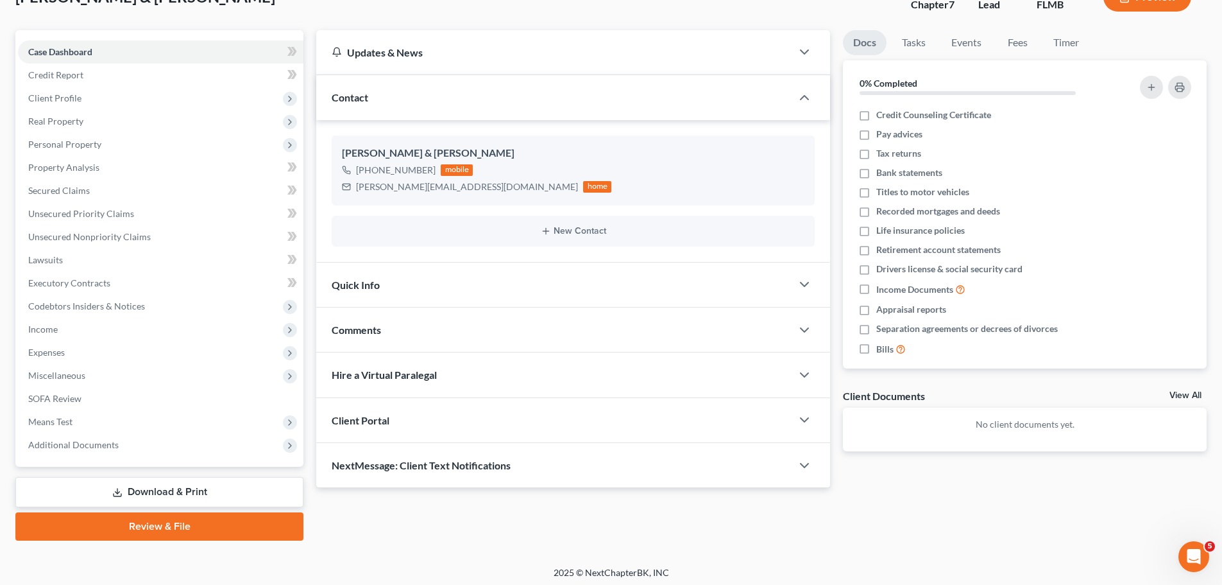
scroll to position [98, 0]
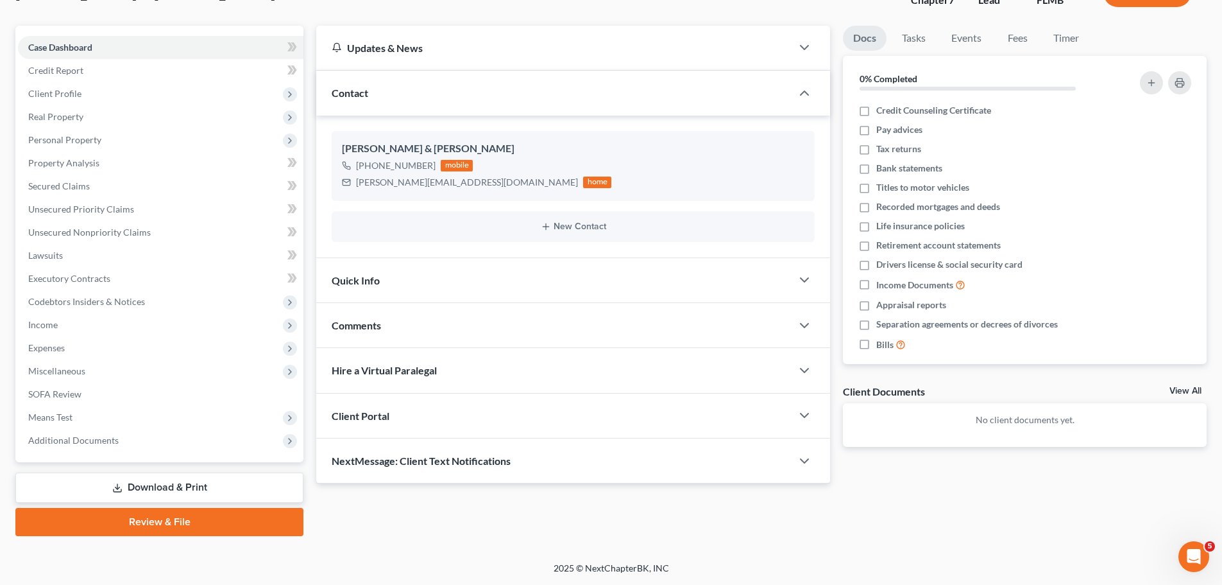
click at [482, 275] on div "Quick Info" at bounding box center [553, 280] width 475 height 44
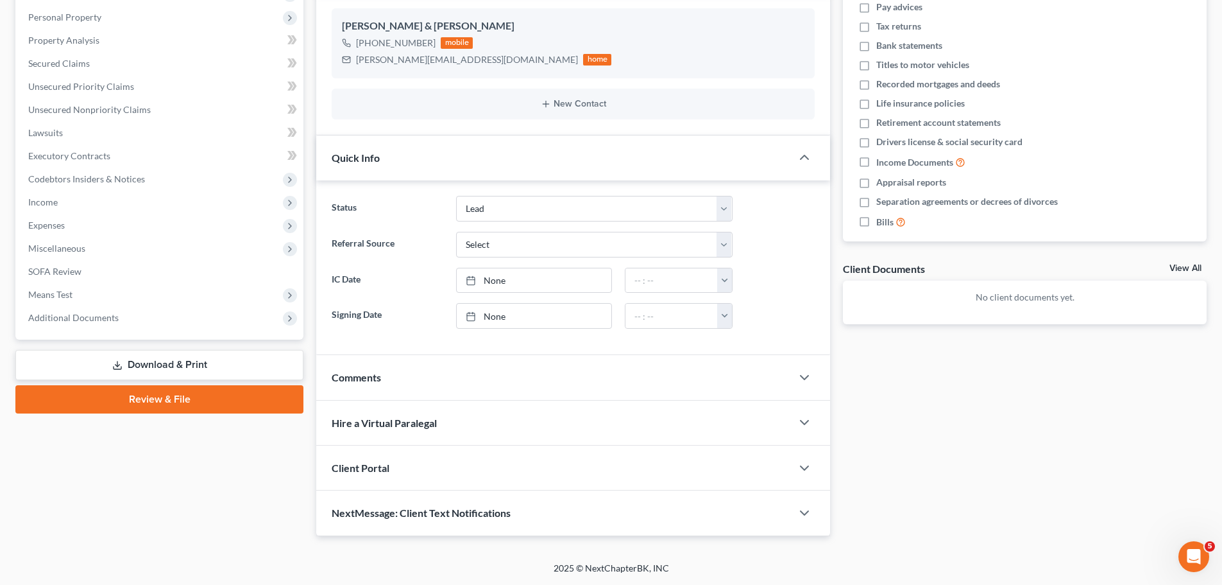
scroll to position [0, 0]
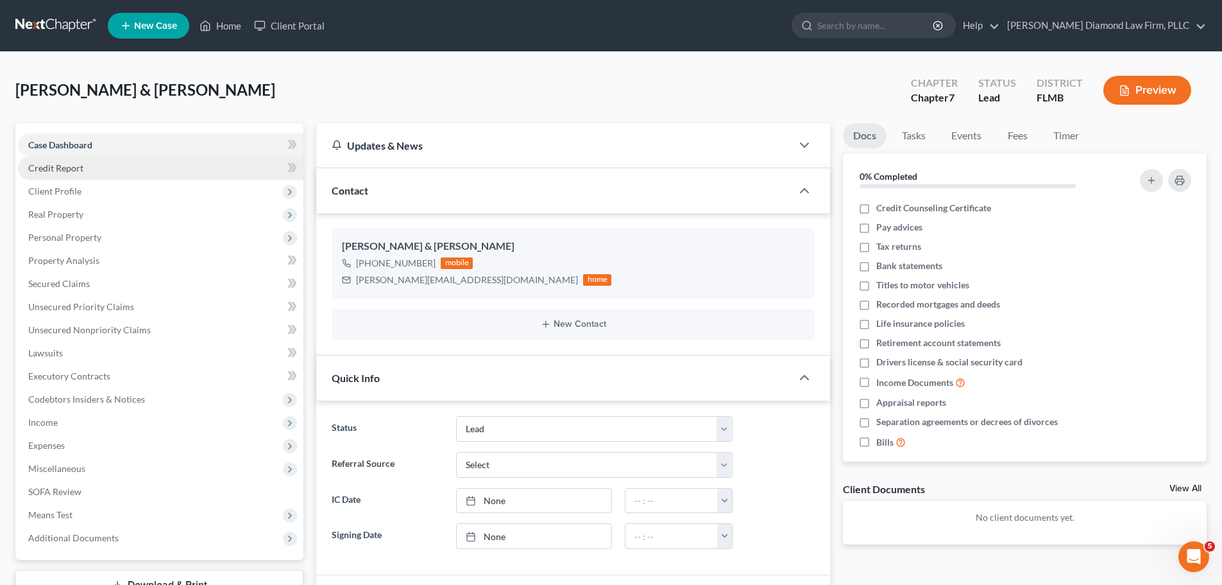
click at [76, 165] on span "Credit Report" at bounding box center [55, 167] width 55 height 11
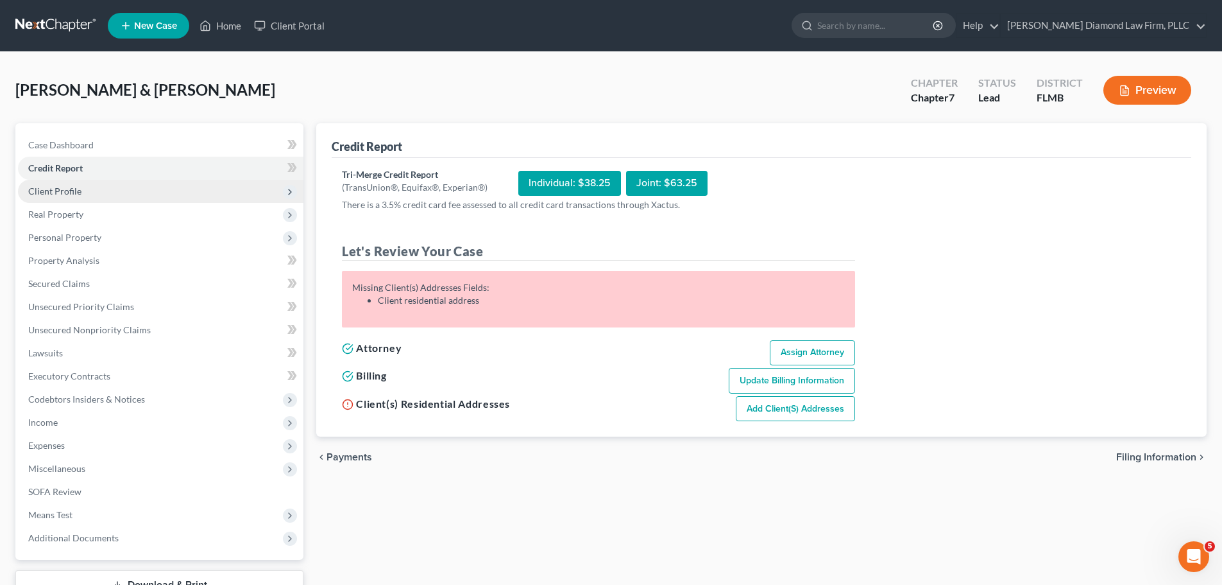
click at [71, 187] on span "Client Profile" at bounding box center [54, 190] width 53 height 11
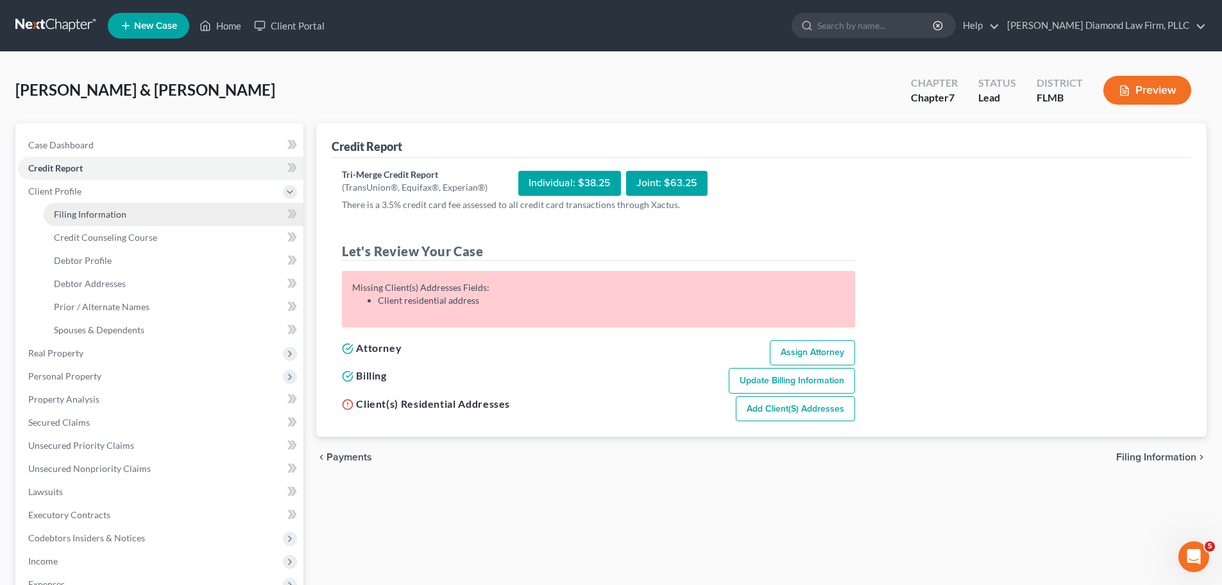
click at [73, 207] on link "Filing Information" at bounding box center [174, 214] width 260 height 23
select select "1"
select select "0"
select select "15"
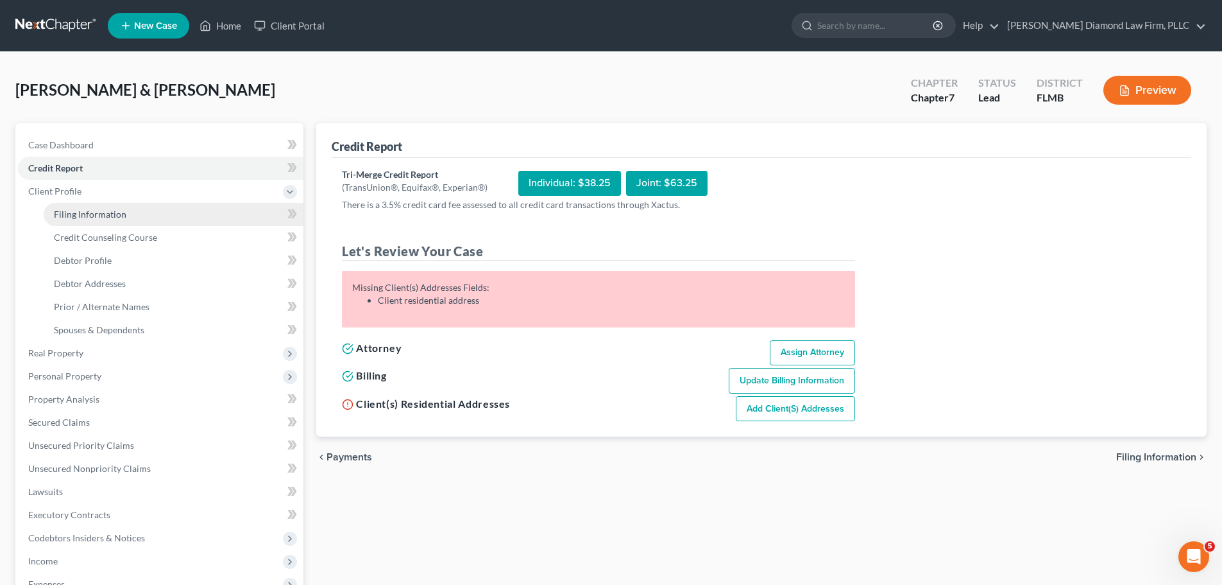
select select "0"
select select "9"
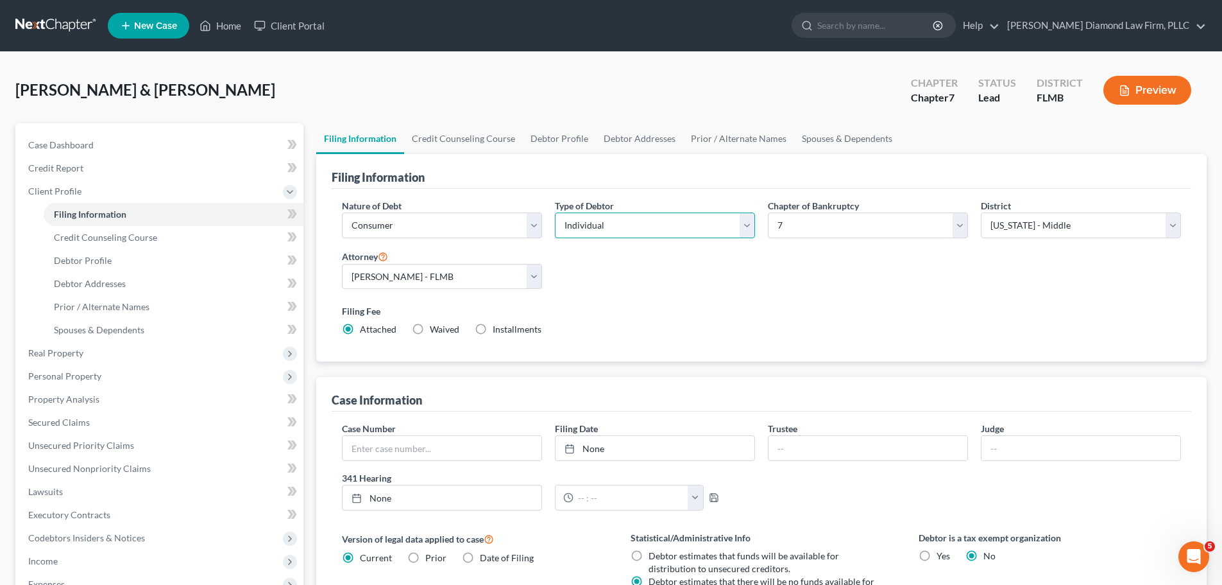
click at [598, 228] on select "Select Individual Joint" at bounding box center [655, 225] width 200 height 26
click at [578, 271] on div "Nature of Debt Select Business Consumer Other Nature of Business Select Clearin…" at bounding box center [762, 273] width 852 height 148
click at [588, 230] on select "Select Individual Joint" at bounding box center [655, 225] width 200 height 26
select select "1"
click at [555, 212] on select "Select Individual Joint" at bounding box center [655, 225] width 200 height 26
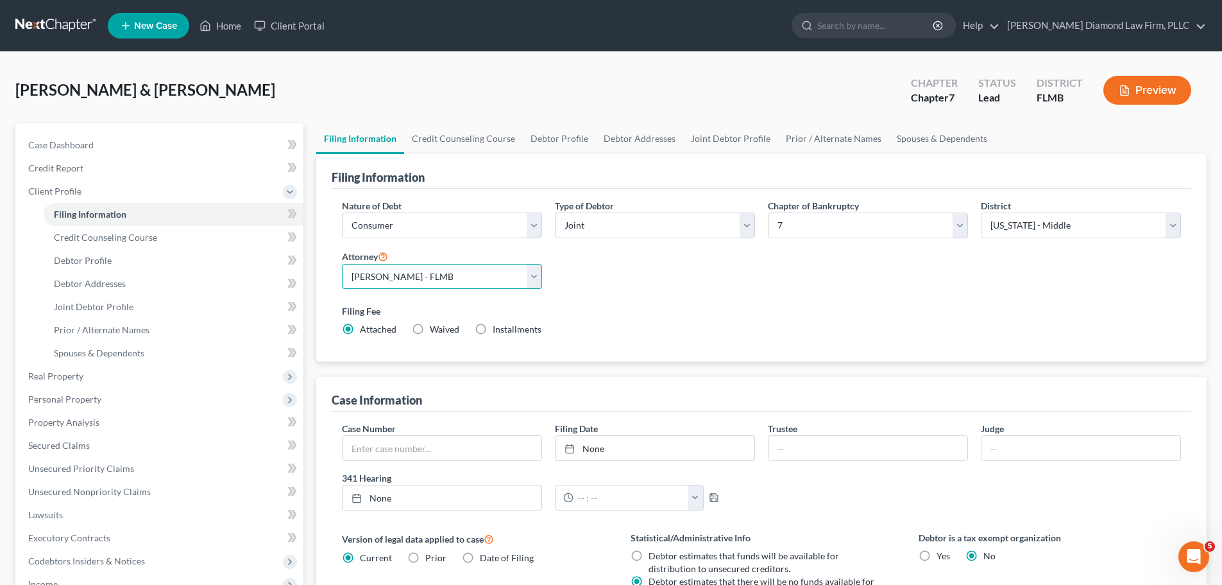
click at [425, 278] on select "Select Michael Ziegler - FLMB Michael Ziegler - FLSB Michael Ziegler - FLNB" at bounding box center [442, 277] width 200 height 26
click at [342, 264] on select "Select Michael Ziegler - FLMB Michael Ziegler - FLSB Michael Ziegler - FLNB" at bounding box center [442, 277] width 200 height 26
click at [426, 141] on link "Credit Counseling Course" at bounding box center [463, 138] width 119 height 31
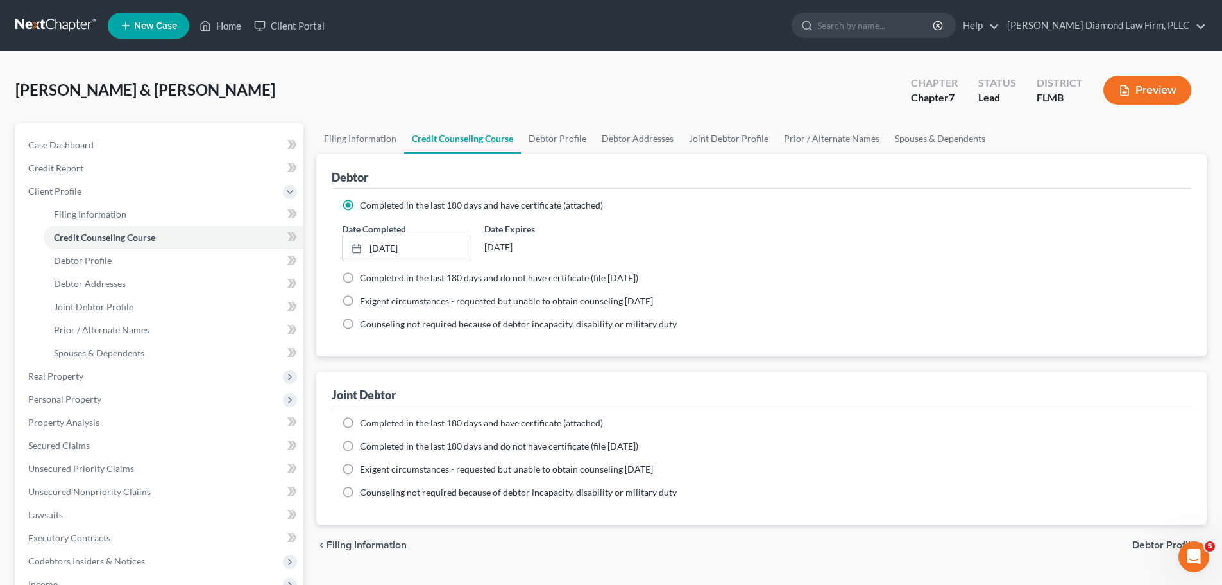
click at [449, 422] on span "Completed in the last 180 days and have certificate (attached)" at bounding box center [481, 422] width 243 height 11
click at [373, 422] on input "Completed in the last 180 days and have certificate (attached)" at bounding box center [369, 420] width 8 height 8
radio input "true"
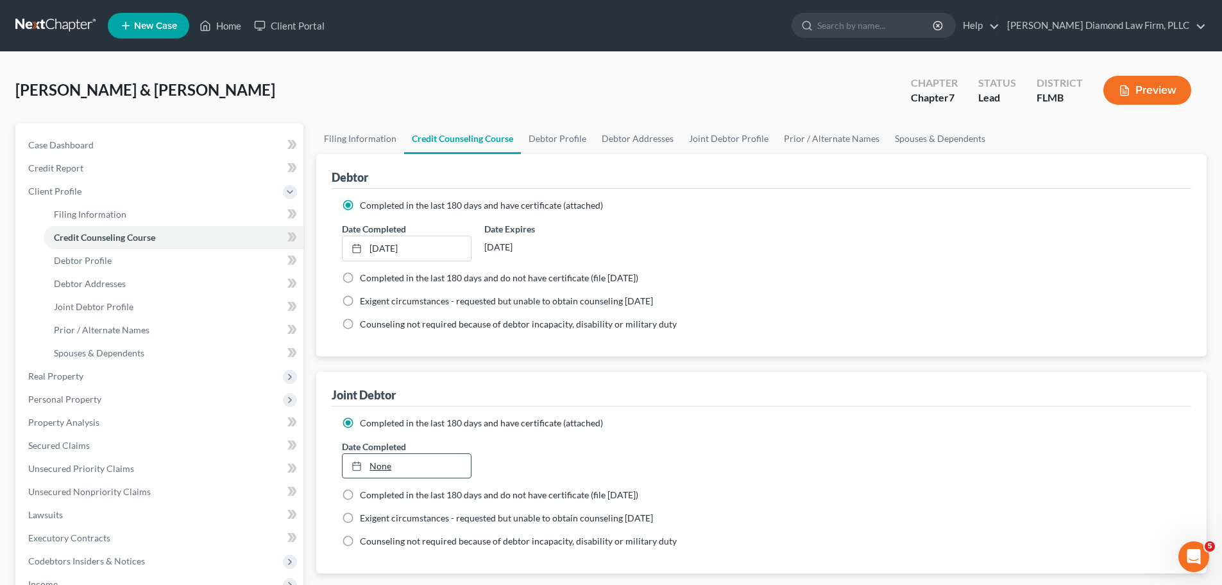
type input "8/11/2025"
click at [397, 465] on link "None" at bounding box center [407, 466] width 128 height 24
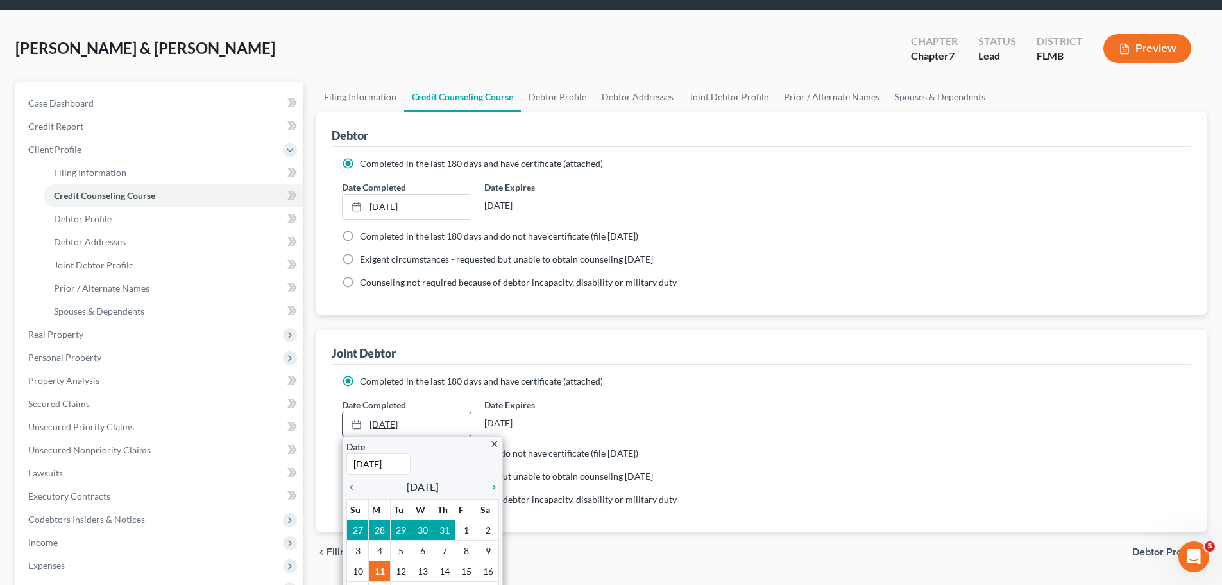
scroll to position [64, 0]
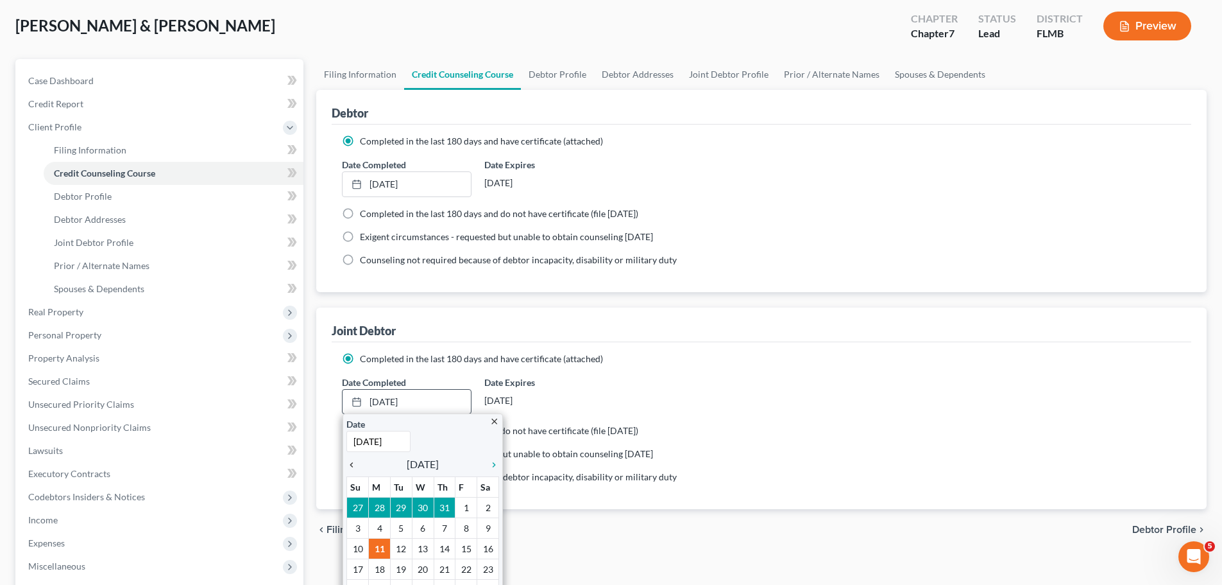
click at [355, 466] on icon "chevron_left" at bounding box center [355, 464] width 17 height 10
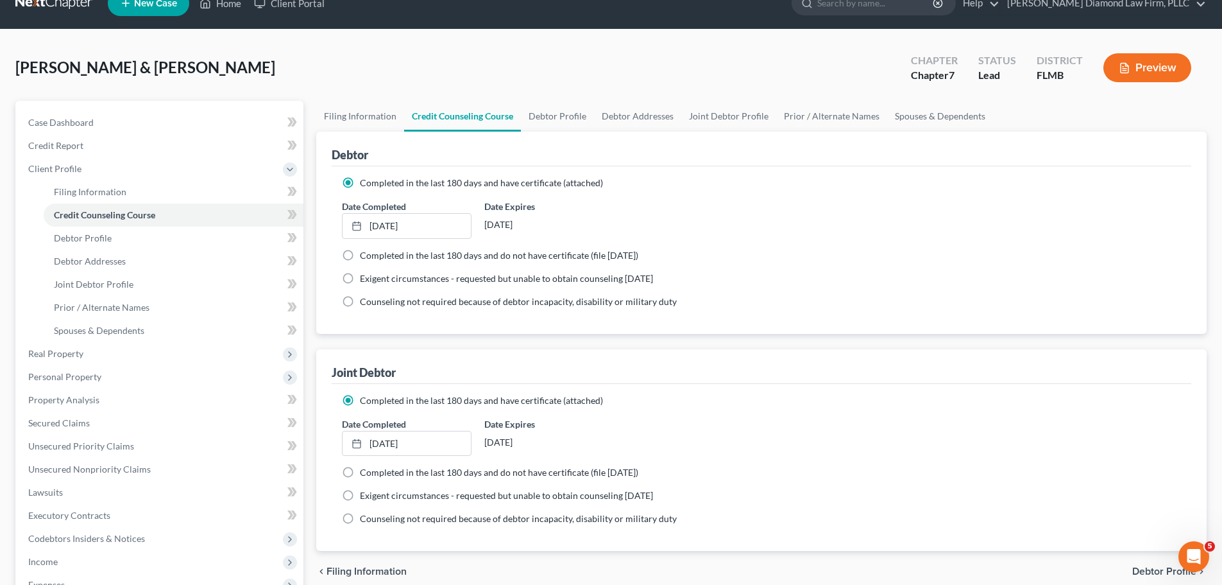
scroll to position [0, 0]
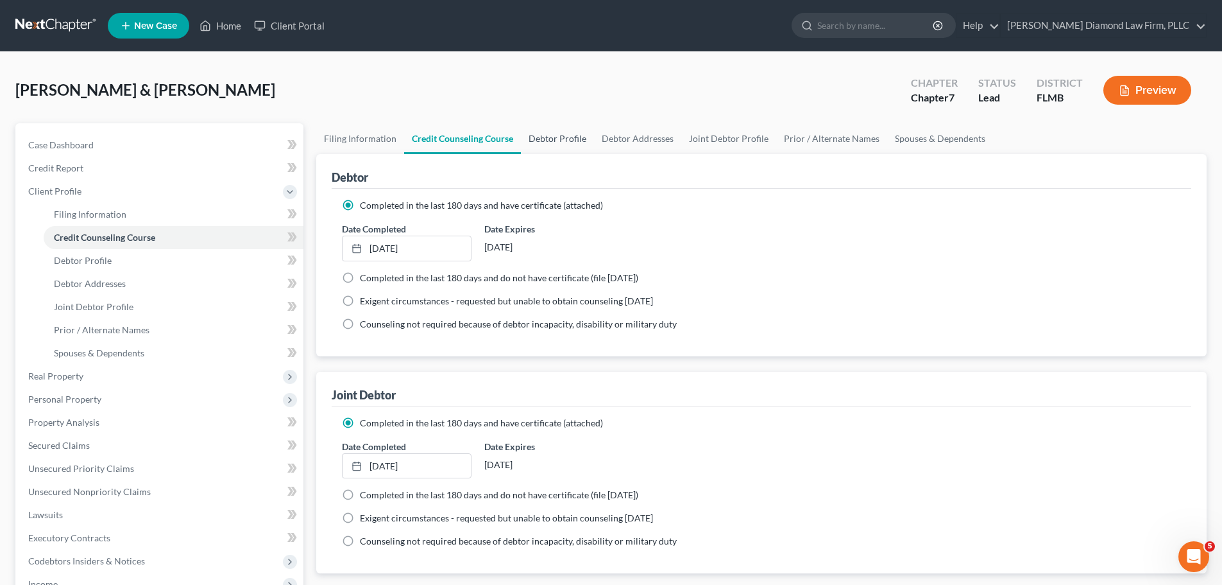
click at [549, 131] on link "Debtor Profile" at bounding box center [557, 138] width 73 height 31
select select "1"
select select "0"
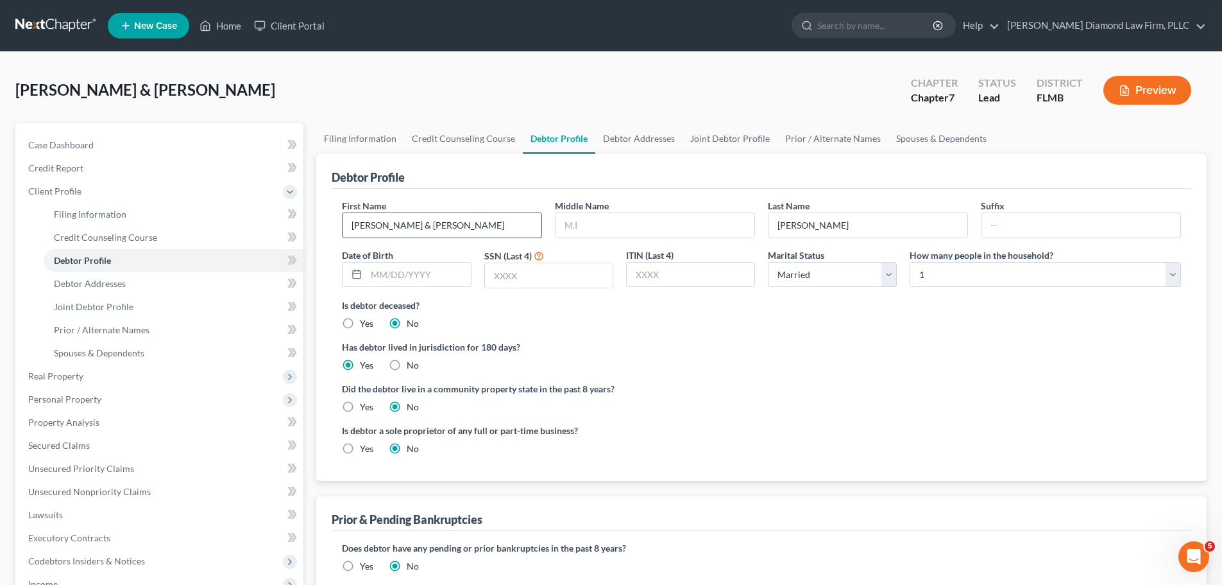
scroll to position [64, 0]
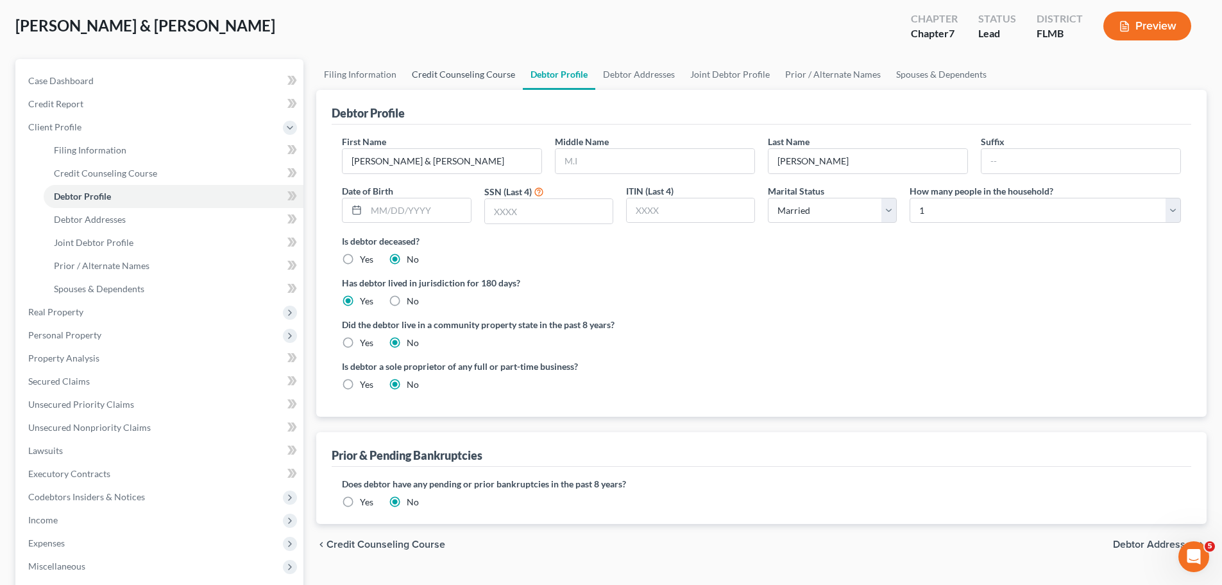
click at [480, 67] on link "Credit Counseling Course" at bounding box center [463, 74] width 119 height 31
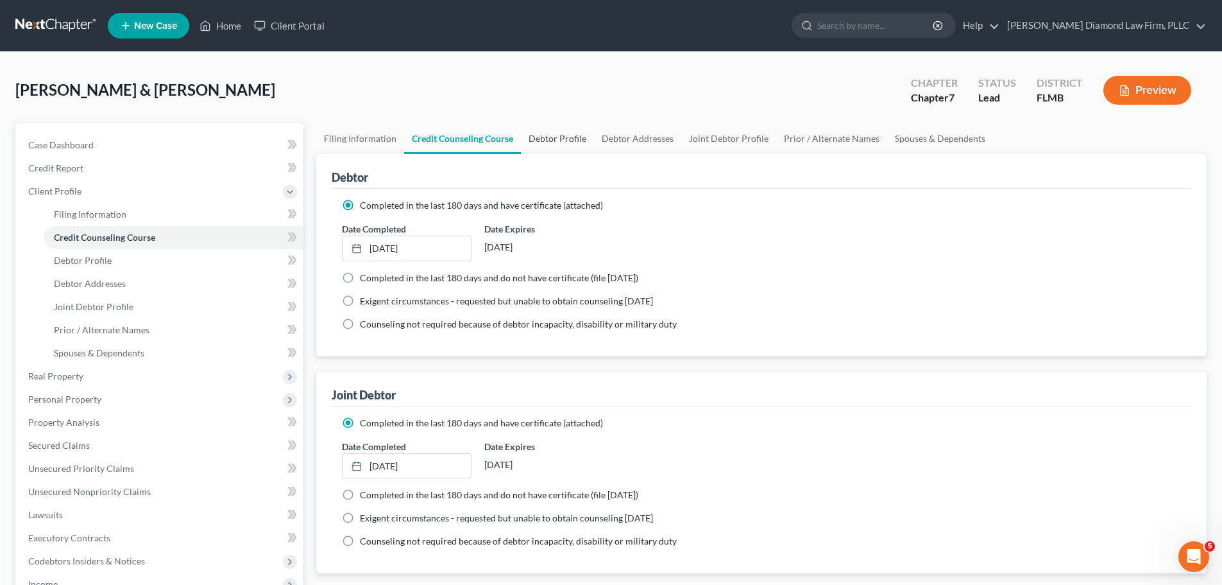
click at [577, 137] on link "Debtor Profile" at bounding box center [557, 138] width 73 height 31
select select "1"
select select "0"
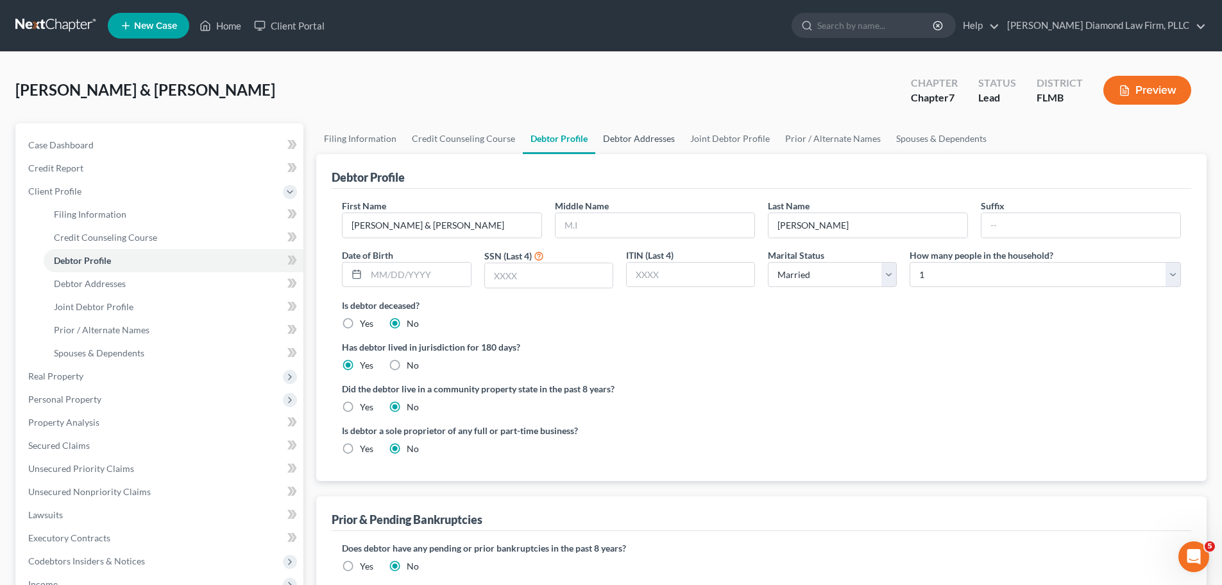
click at [628, 131] on link "Debtor Addresses" at bounding box center [638, 138] width 87 height 31
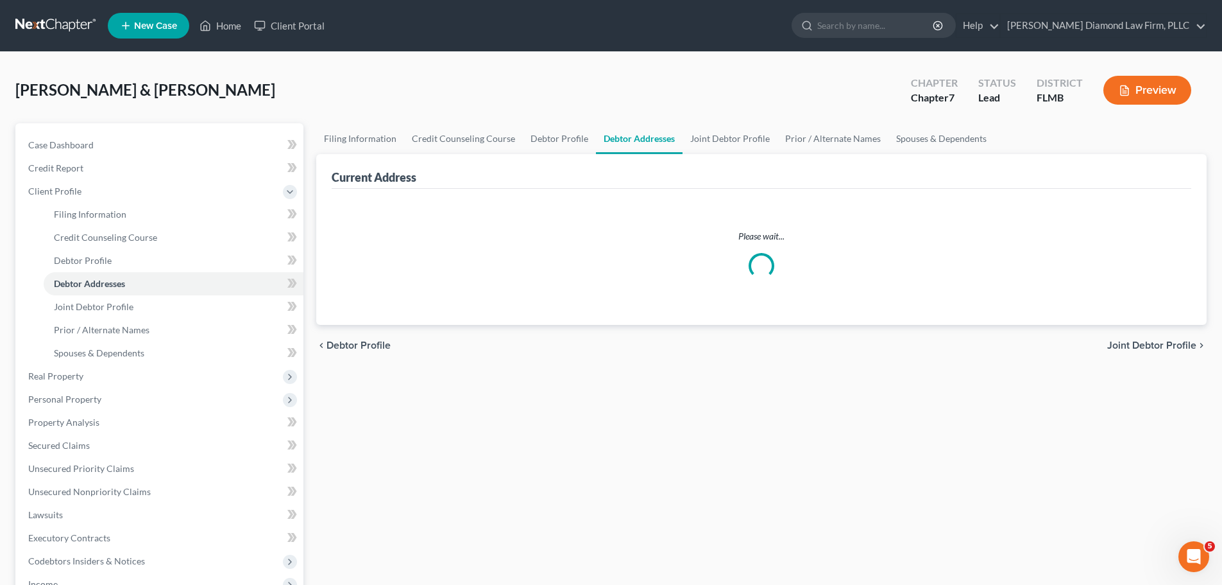
select select "0"
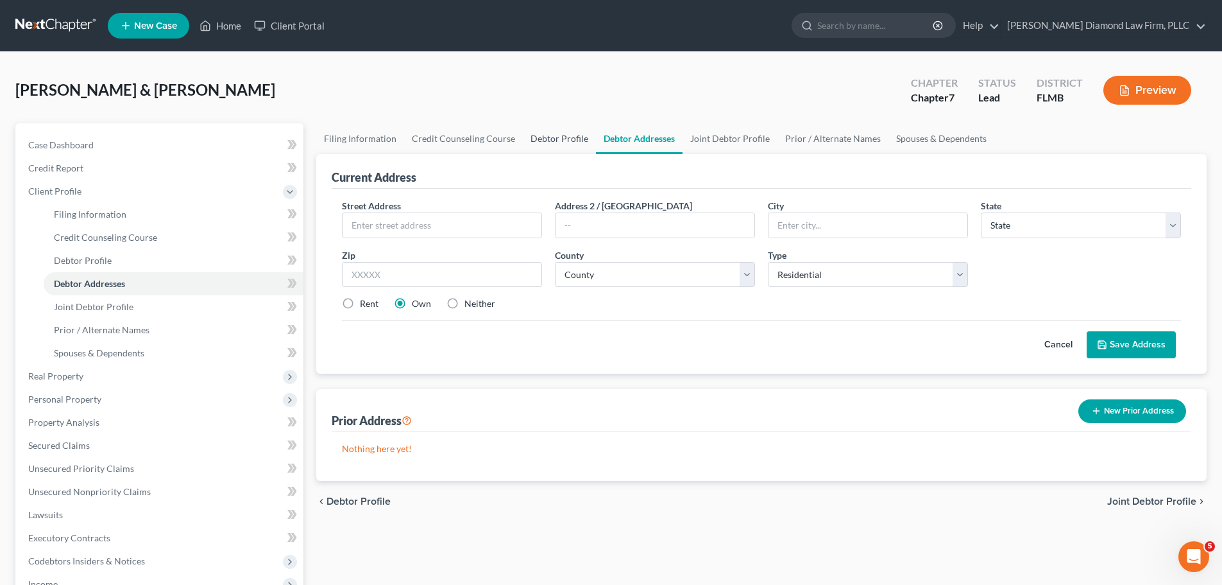
click at [553, 138] on link "Debtor Profile" at bounding box center [559, 138] width 73 height 31
select select "1"
select select "0"
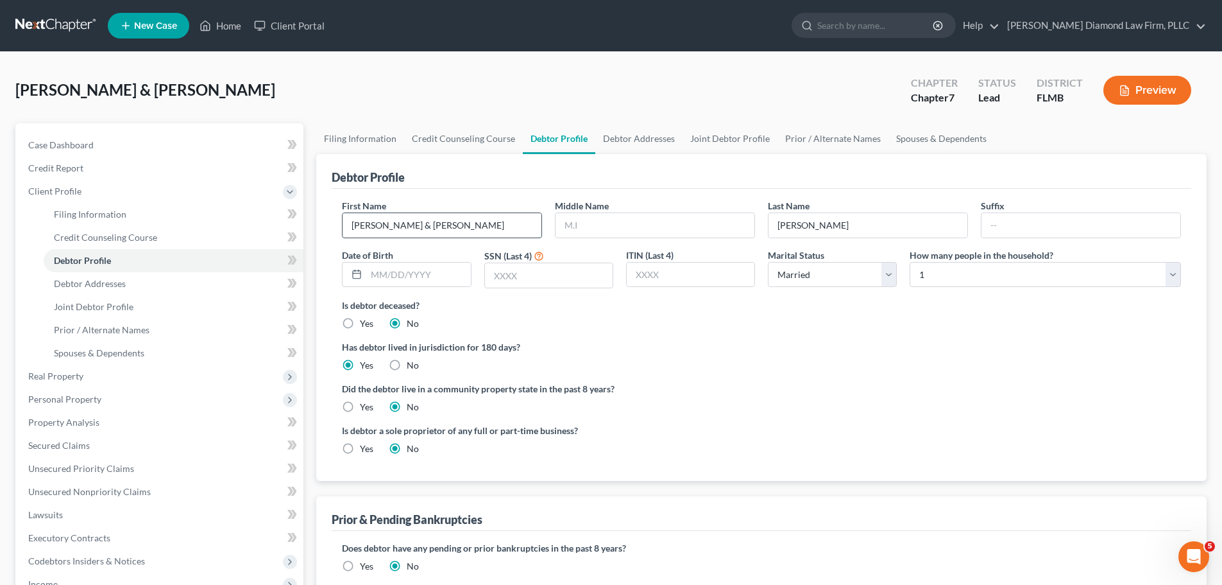
drag, startPoint x: 449, startPoint y: 233, endPoint x: 388, endPoint y: 237, distance: 61.1
click at [388, 237] on div "Matthew & Christine" at bounding box center [442, 225] width 200 height 26
type input "Matthew"
click at [432, 267] on input "text" at bounding box center [418, 274] width 104 height 24
type input "06/07/1988"
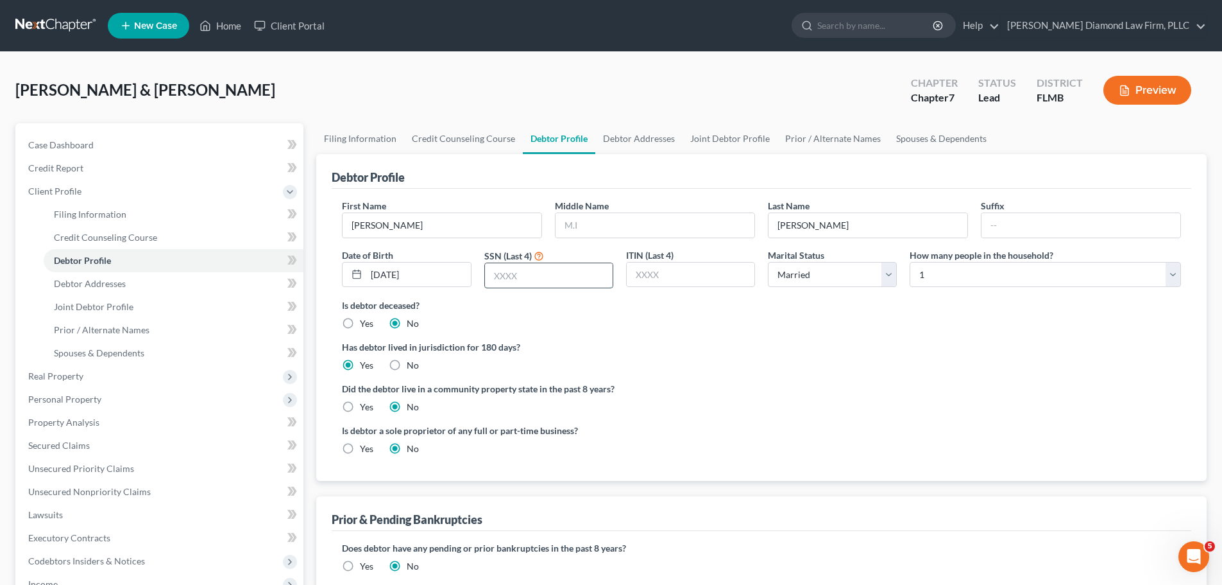
click at [559, 281] on input "text" at bounding box center [549, 275] width 128 height 24
type input "4182"
click at [936, 271] on select "Select 1 2 3 4 5 6 7 8 9 10 11 12 13 14 15 16 17 18 19 20" at bounding box center [1045, 275] width 271 height 26
select select "1"
click at [910, 262] on select "Select 1 2 3 4 5 6 7 8 9 10 11 12 13 14 15 16 17 18 19 20" at bounding box center [1045, 275] width 271 height 26
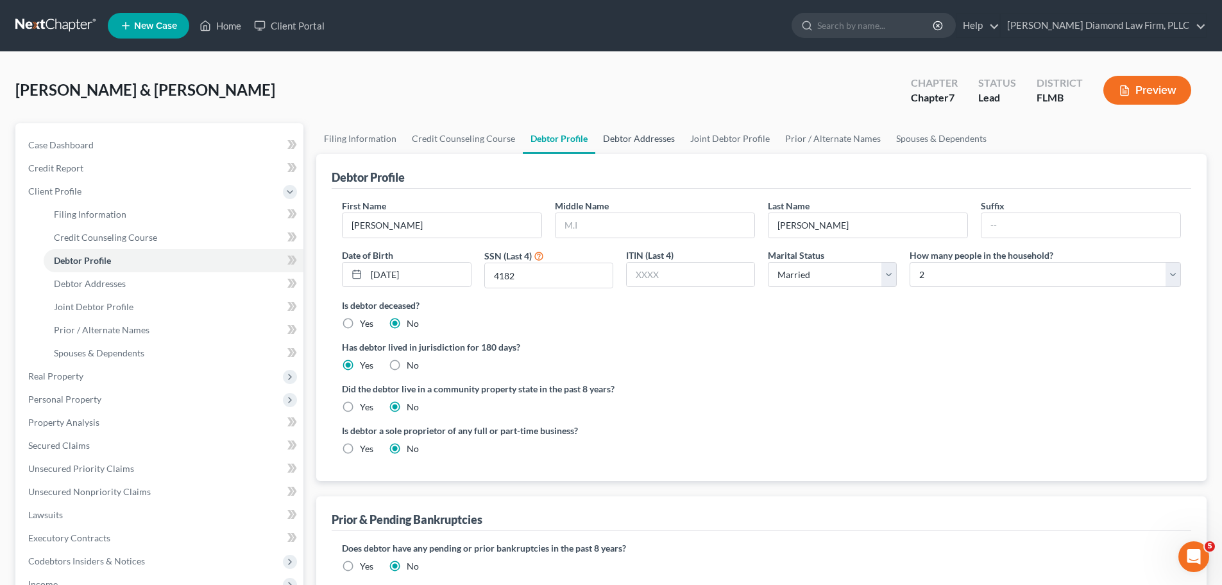
click at [657, 137] on link "Debtor Addresses" at bounding box center [638, 138] width 87 height 31
select select "0"
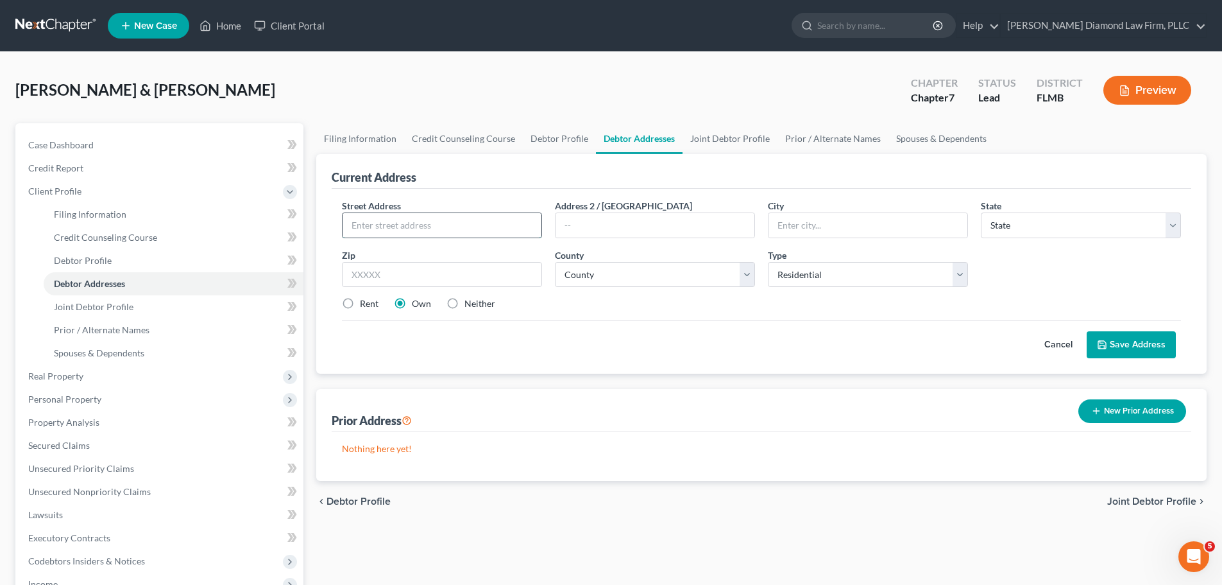
click at [431, 226] on input "text" at bounding box center [442, 225] width 199 height 24
click at [436, 224] on input "text" at bounding box center [442, 225] width 199 height 24
click at [439, 227] on input "11647 Leda Ln" at bounding box center [442, 225] width 199 height 24
type input "11647 Leda Ln"
type input "New Port Richey"
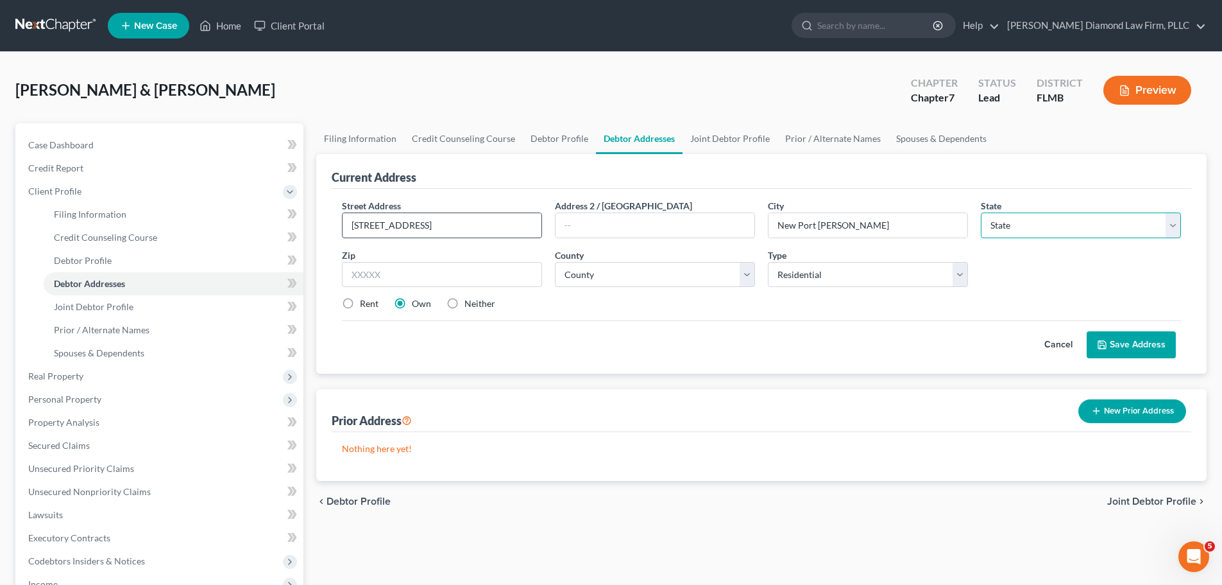
select select "9"
type input "34654"
click at [639, 279] on select "County Alachua County Baker County Bay County Bradford County Brevard County Br…" at bounding box center [655, 275] width 200 height 26
select select "50"
click at [555, 262] on select "County Alachua County Baker County Bay County Bradford County Brevard County Br…" at bounding box center [655, 275] width 200 height 26
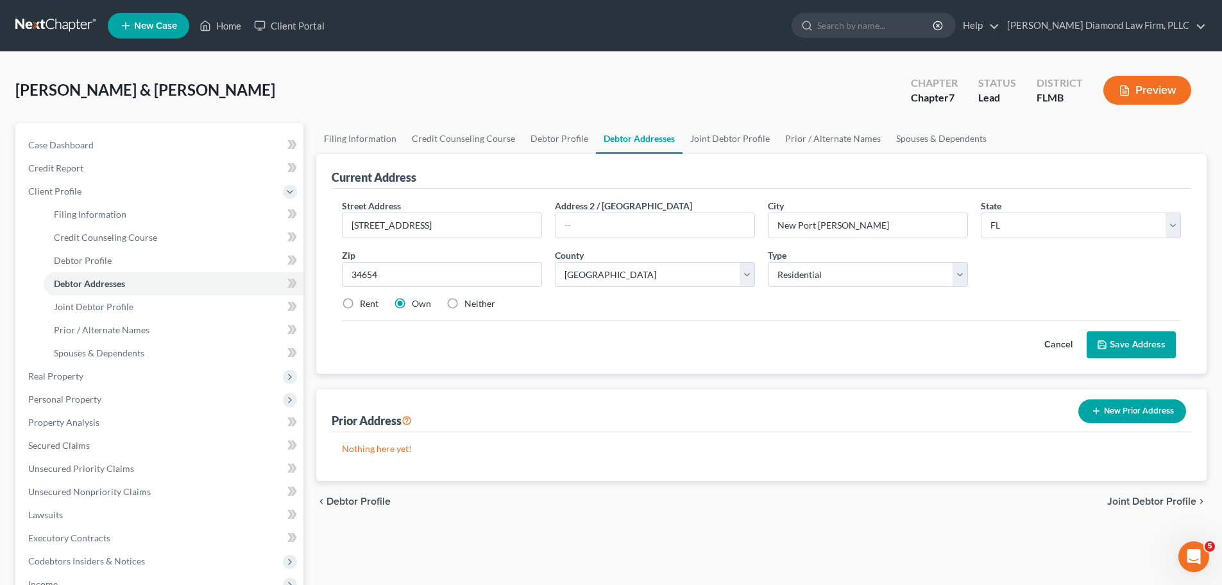
click at [1133, 352] on button "Save Address" at bounding box center [1131, 344] width 89 height 27
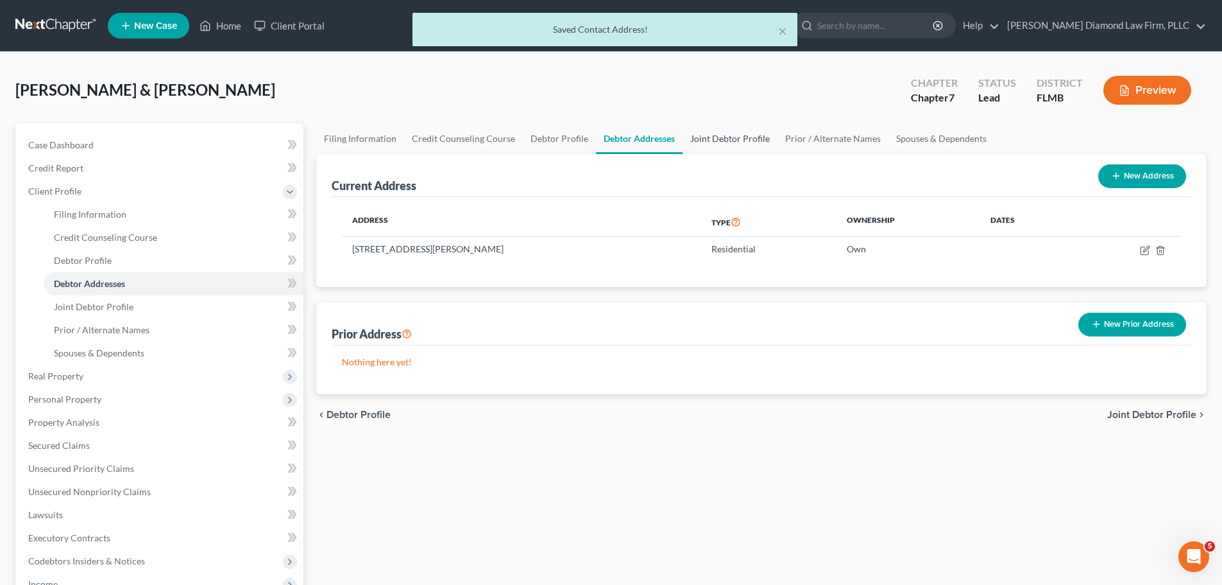
click at [696, 146] on link "Joint Debtor Profile" at bounding box center [730, 138] width 95 height 31
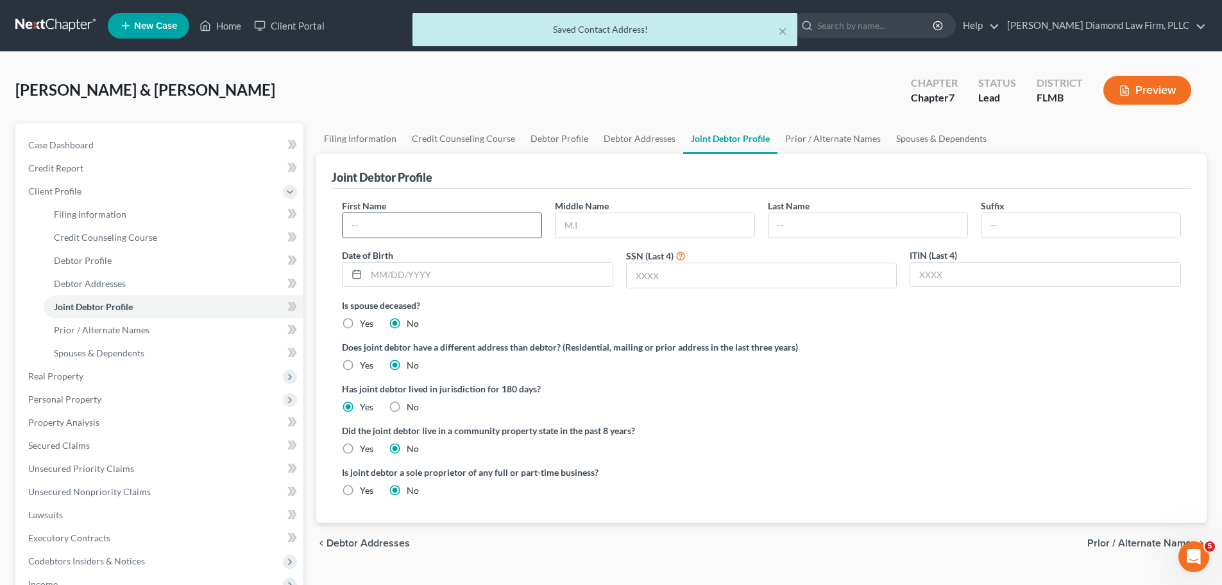
click at [386, 236] on input "text" at bounding box center [442, 225] width 199 height 24
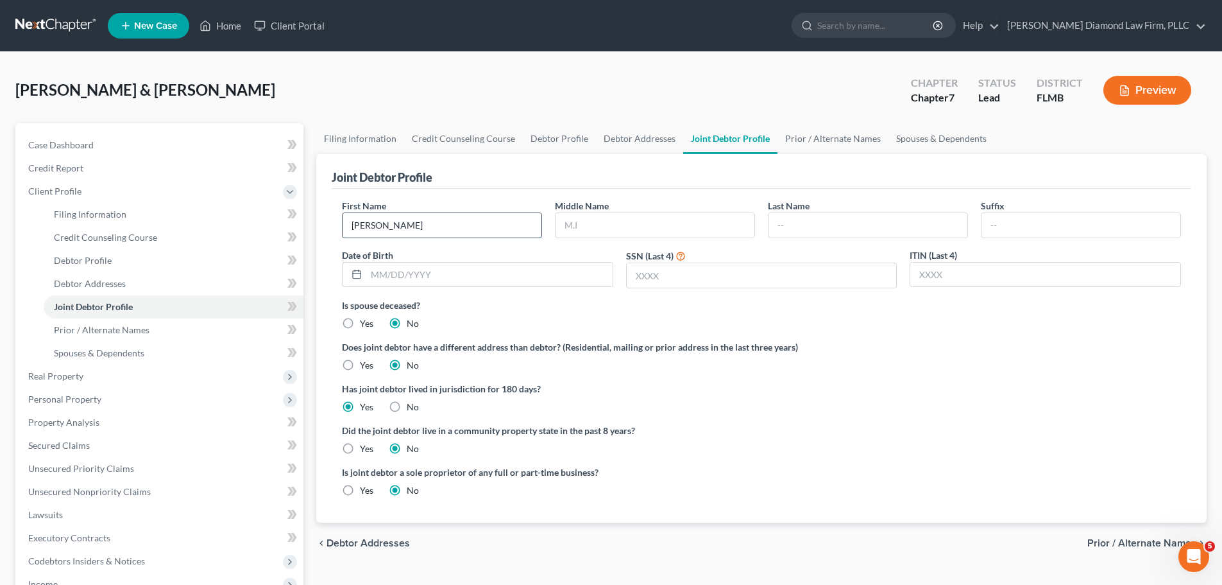
type input "Christine"
type input "McAlarney"
click at [443, 271] on input "text" at bounding box center [489, 274] width 246 height 24
click at [437, 276] on input "text" at bounding box center [489, 274] width 246 height 24
type input "01/17/1986"
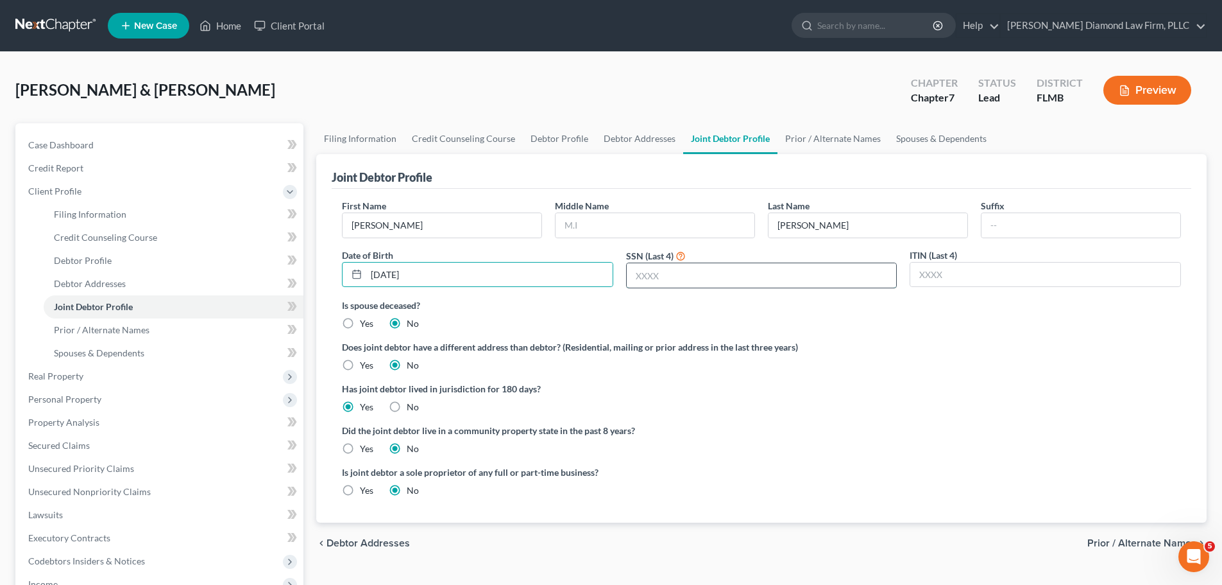
click at [681, 280] on input "text" at bounding box center [762, 275] width 270 height 24
click at [776, 282] on input "text" at bounding box center [762, 275] width 270 height 24
type input "2450"
click at [828, 142] on link "Prior / Alternate Names" at bounding box center [833, 138] width 111 height 31
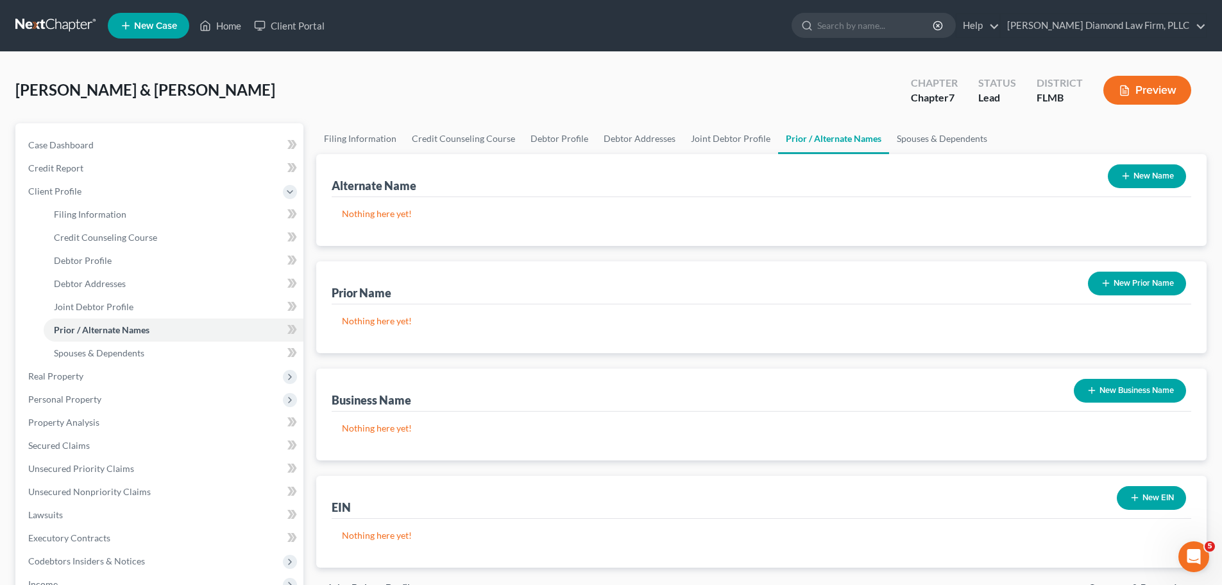
click at [1115, 278] on button "New Prior Name" at bounding box center [1137, 283] width 98 height 24
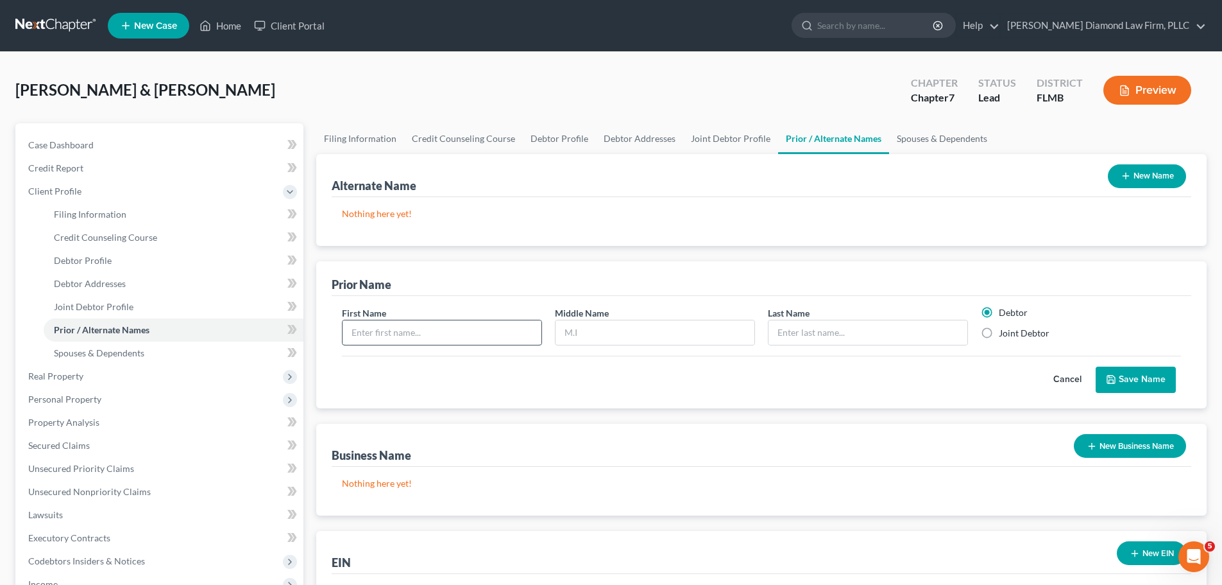
click at [446, 334] on input "text" at bounding box center [442, 332] width 199 height 24
click at [1027, 327] on label "Joint Debtor" at bounding box center [1024, 333] width 51 height 13
click at [1013, 327] on input "Joint Debtor" at bounding box center [1008, 331] width 8 height 8
radio input "true"
radio input "false"
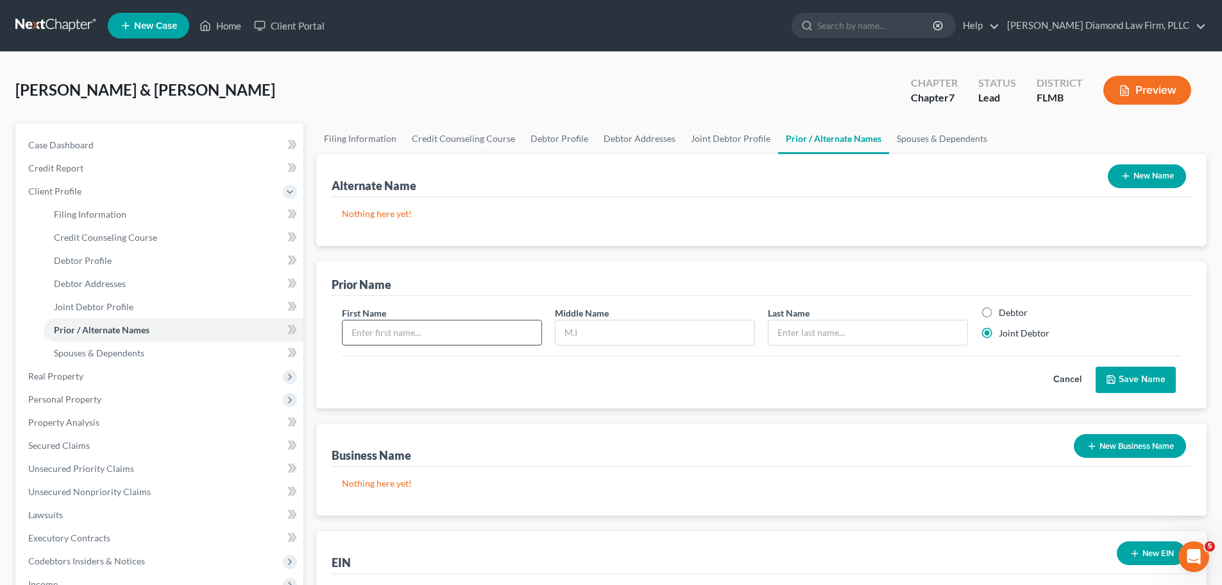
click at [456, 338] on input "text" at bounding box center [442, 332] width 199 height 24
type input "Christine"
type input "Perez"
click at [1143, 383] on button "Save Name" at bounding box center [1136, 379] width 80 height 27
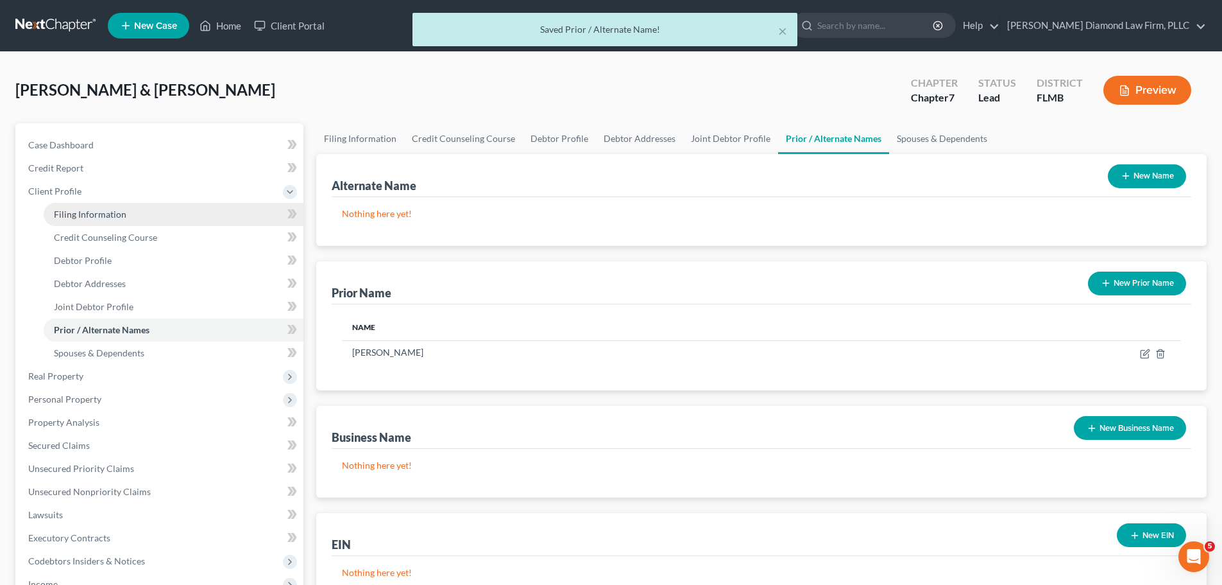
scroll to position [64, 0]
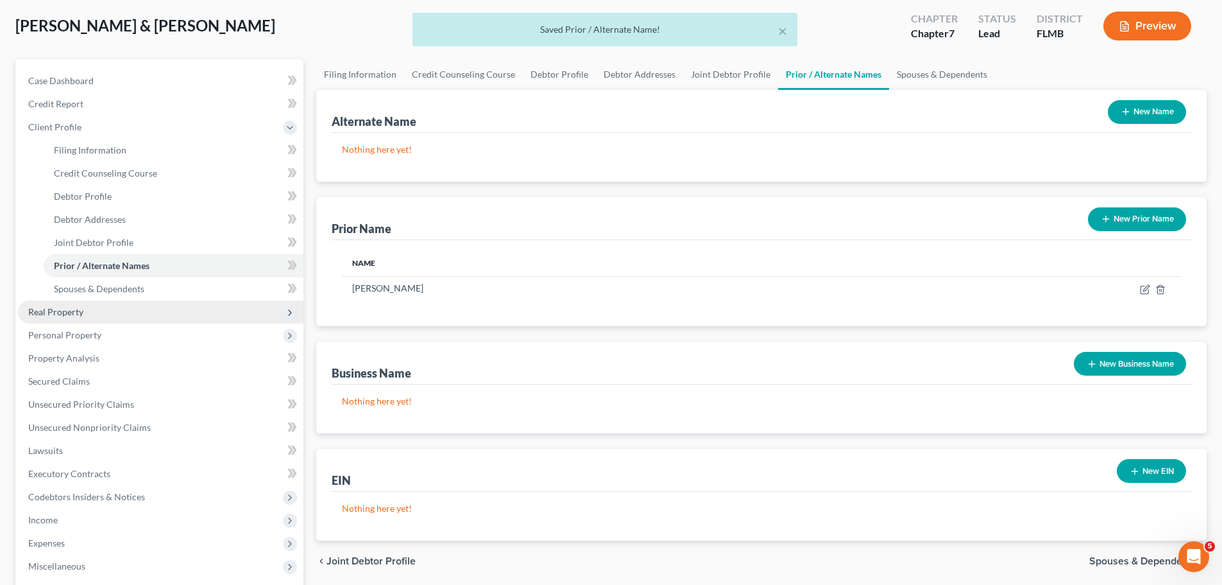
click at [88, 308] on span "Real Property" at bounding box center [161, 311] width 286 height 23
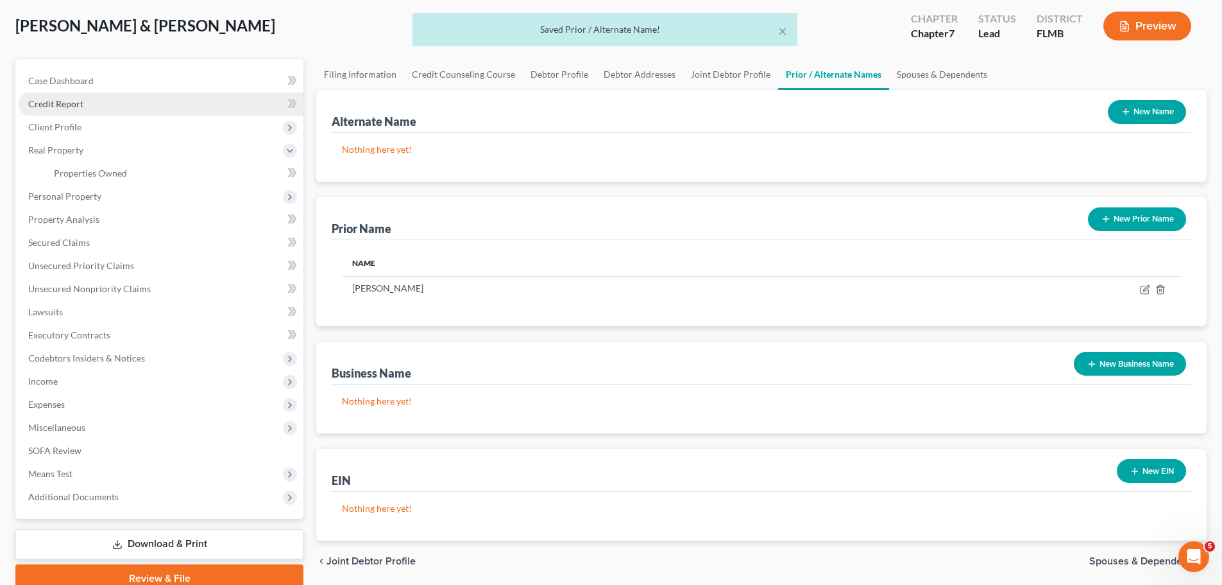
click at [72, 103] on span "Credit Report" at bounding box center [55, 103] width 55 height 11
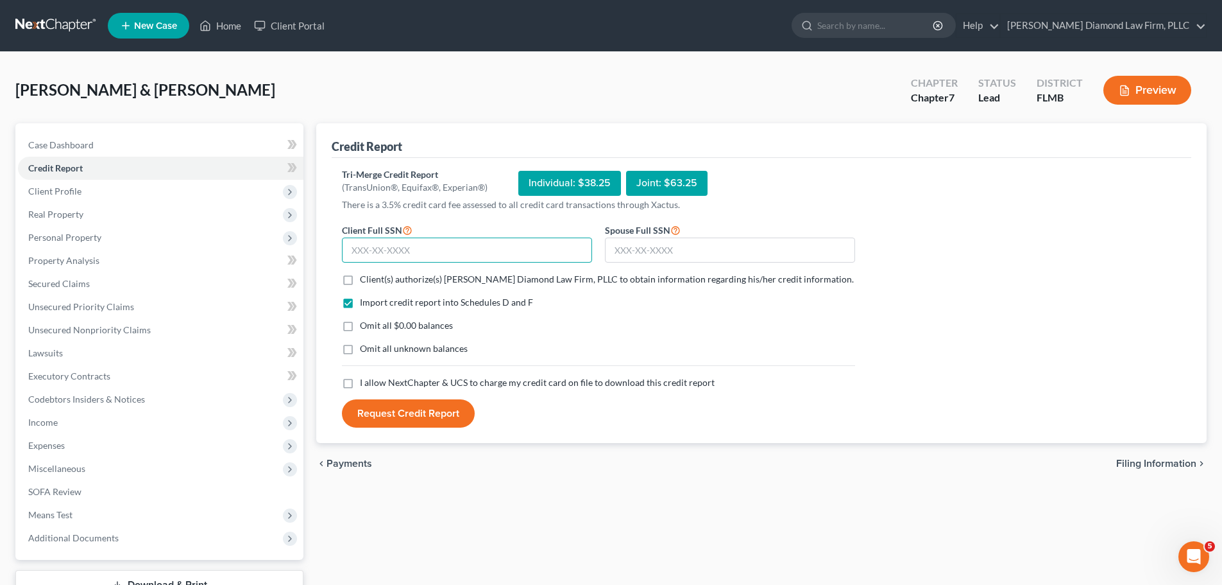
click at [450, 248] on input "text" at bounding box center [467, 250] width 250 height 26
type input "141-86-4182"
click at [657, 241] on input "text" at bounding box center [730, 250] width 250 height 26
click at [694, 259] on input "text" at bounding box center [730, 250] width 250 height 26
type input "123-70-2450"
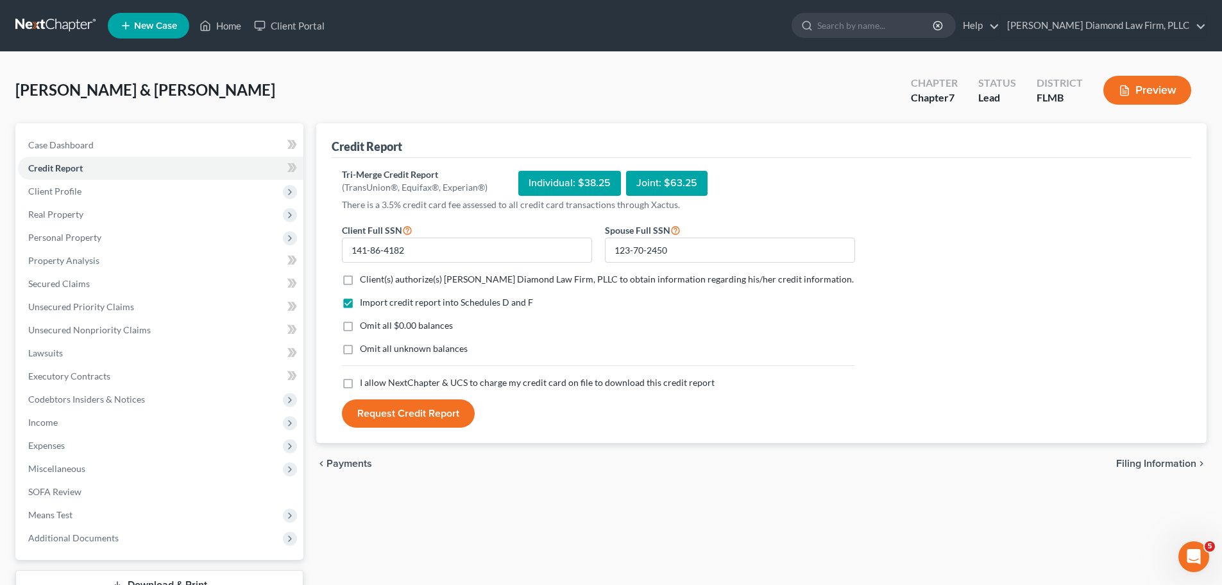
click at [360, 282] on label "Client(s) authorize(s) Ziegler Diamond Law Firm, PLLC to obtain information reg…" at bounding box center [607, 279] width 494 height 13
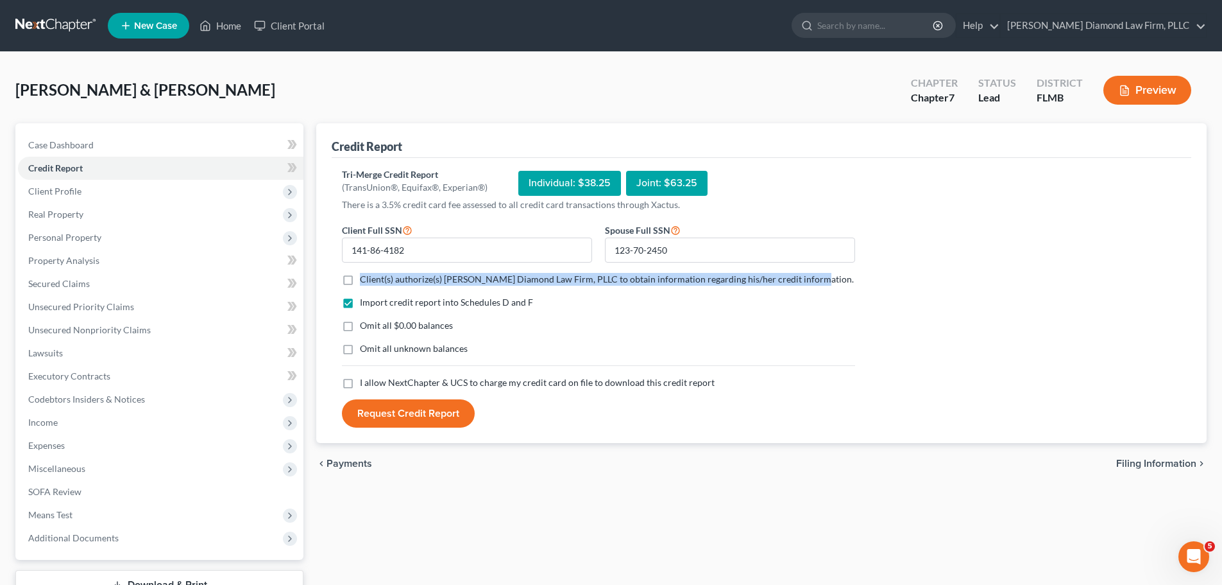
click at [360, 280] on label "Client(s) authorize(s) Ziegler Diamond Law Firm, PLLC to obtain information reg…" at bounding box center [607, 279] width 494 height 13
click at [365, 280] on input "Client(s) authorize(s) Ziegler Diamond Law Firm, PLLC to obtain information reg…" at bounding box center [369, 277] width 8 height 8
checkbox input "true"
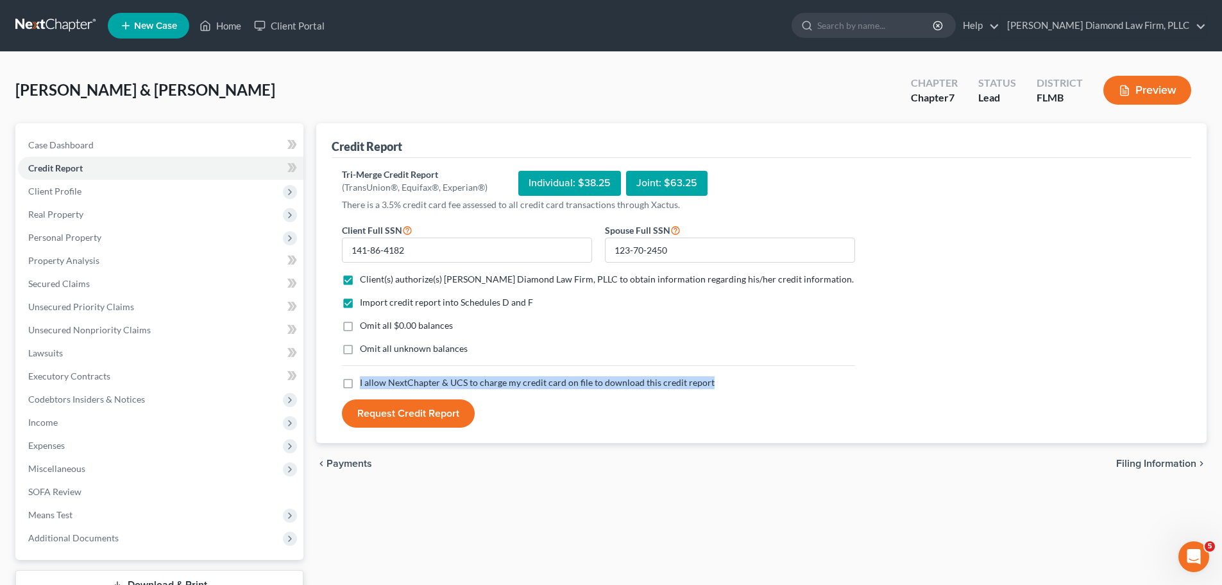
click at [360, 381] on label "I allow NextChapter & UCS to charge my credit card on file to download this cre…" at bounding box center [537, 382] width 355 height 13
click at [360, 384] on label "I allow NextChapter & UCS to charge my credit card on file to download this cre…" at bounding box center [537, 382] width 355 height 13
click at [365, 384] on input "I allow NextChapter & UCS to charge my credit card on file to download this cre…" at bounding box center [369, 380] width 8 height 8
checkbox input "true"
click at [414, 403] on button "Request Credit Report" at bounding box center [408, 413] width 133 height 28
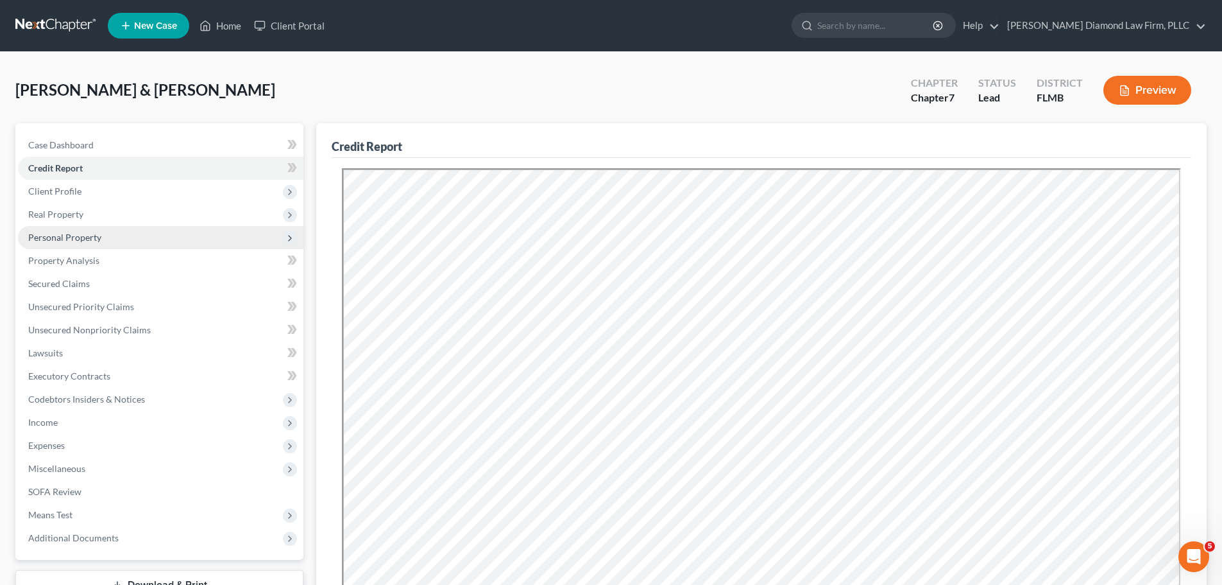
click at [47, 246] on span "Personal Property" at bounding box center [161, 237] width 286 height 23
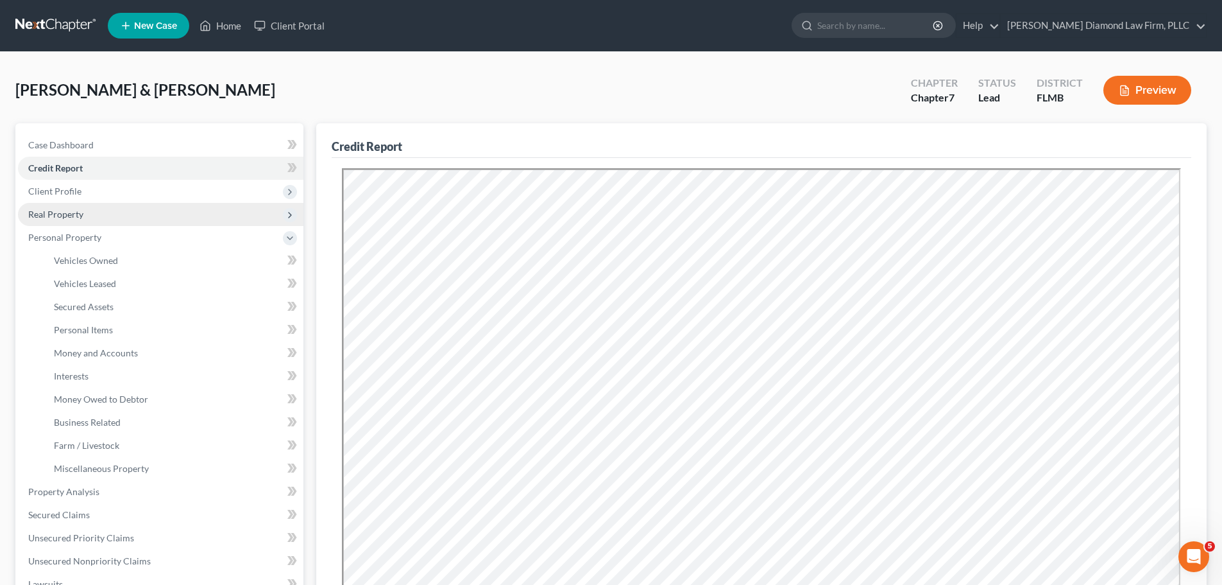
click at [48, 215] on span "Real Property" at bounding box center [55, 214] width 55 height 11
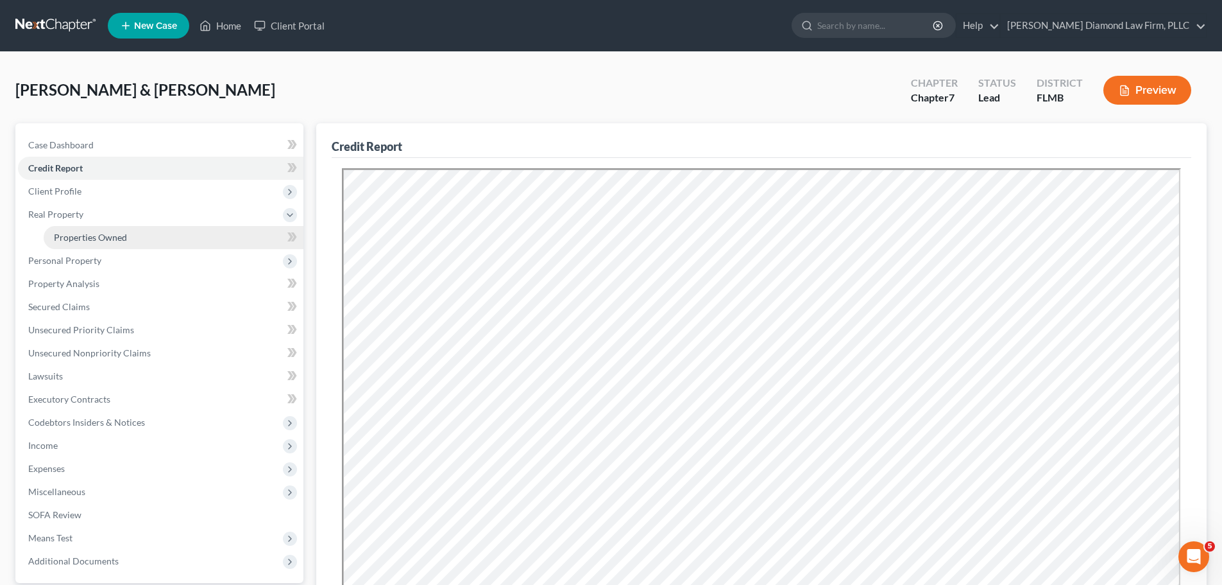
click at [48, 234] on link "Properties Owned" at bounding box center [174, 237] width 260 height 23
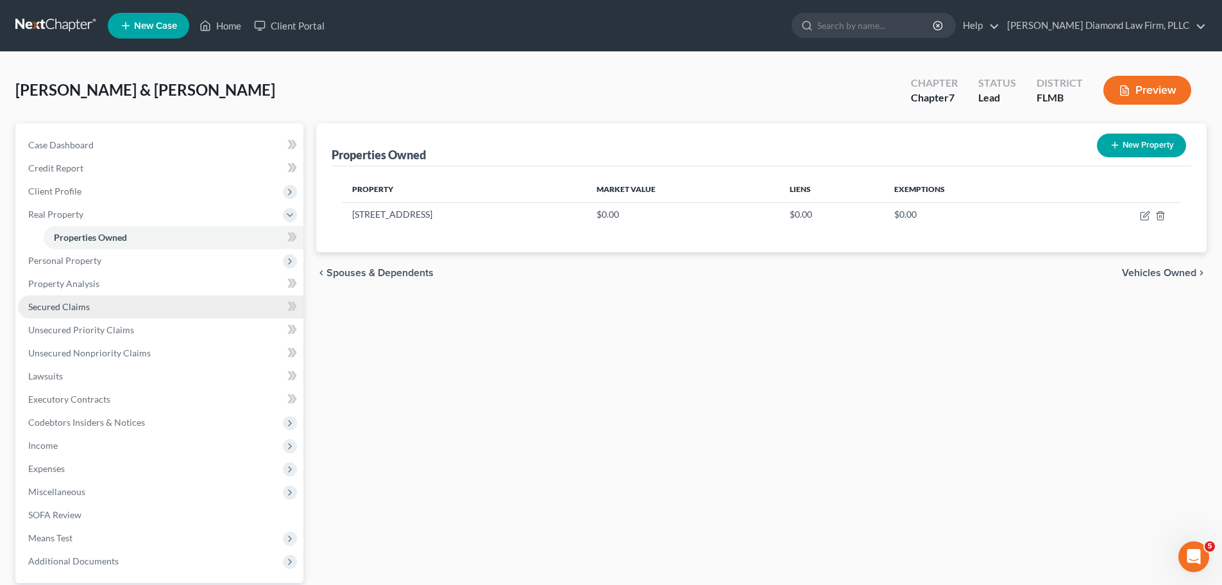
click at [115, 314] on link "Secured Claims" at bounding box center [161, 306] width 286 height 23
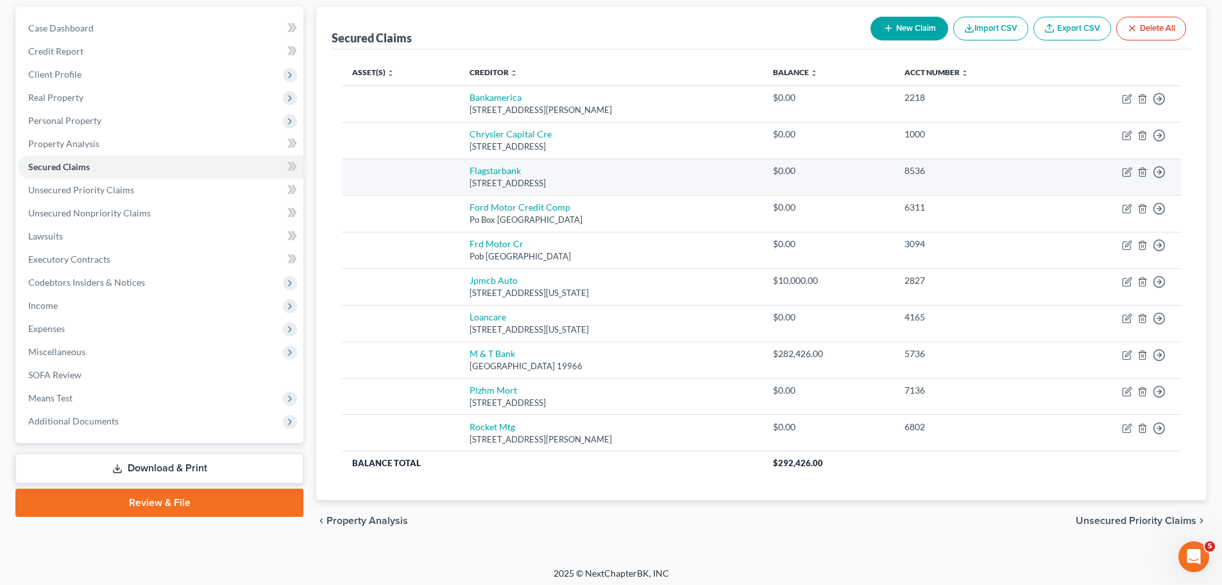
scroll to position [122, 0]
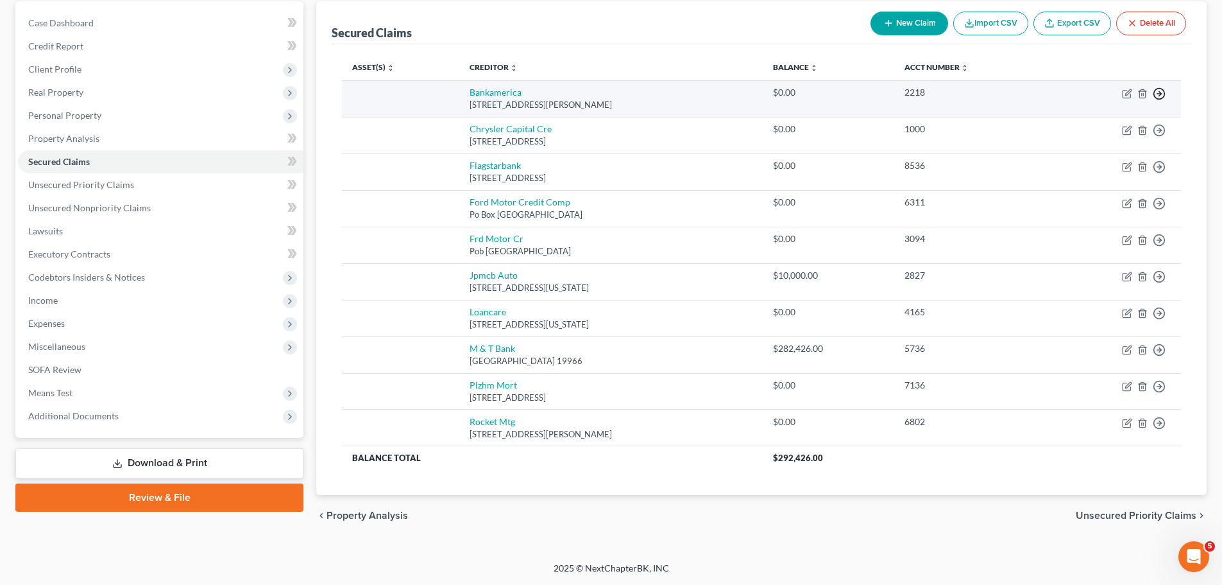
click at [1162, 92] on icon "button" at bounding box center [1159, 93] width 13 height 13
click at [1112, 124] on link "Move to F" at bounding box center [1100, 125] width 107 height 22
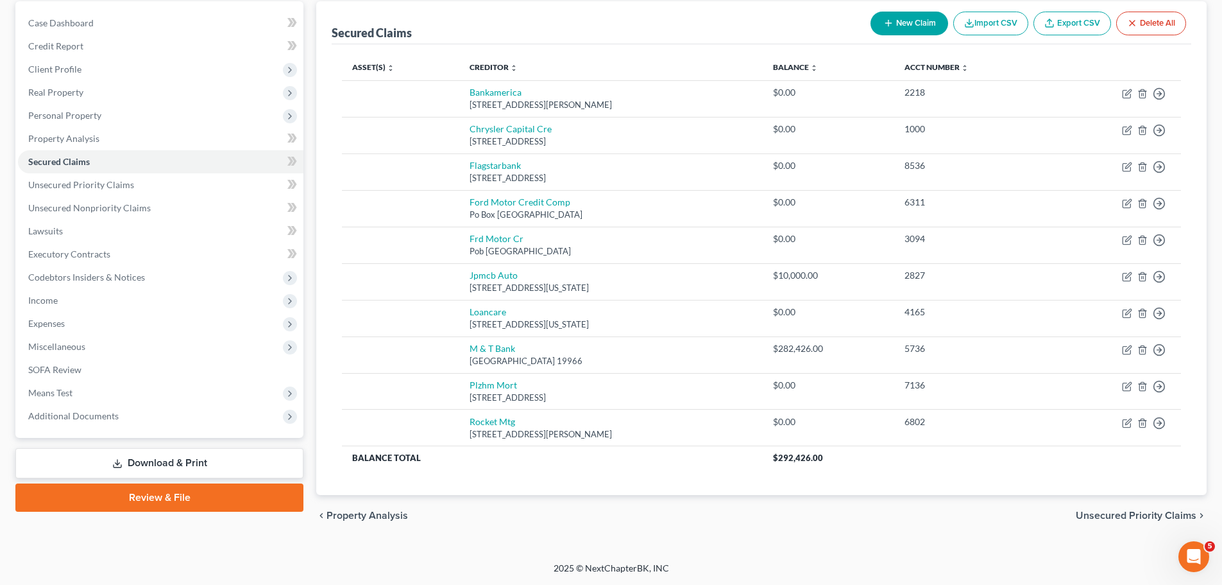
scroll to position [98, 0]
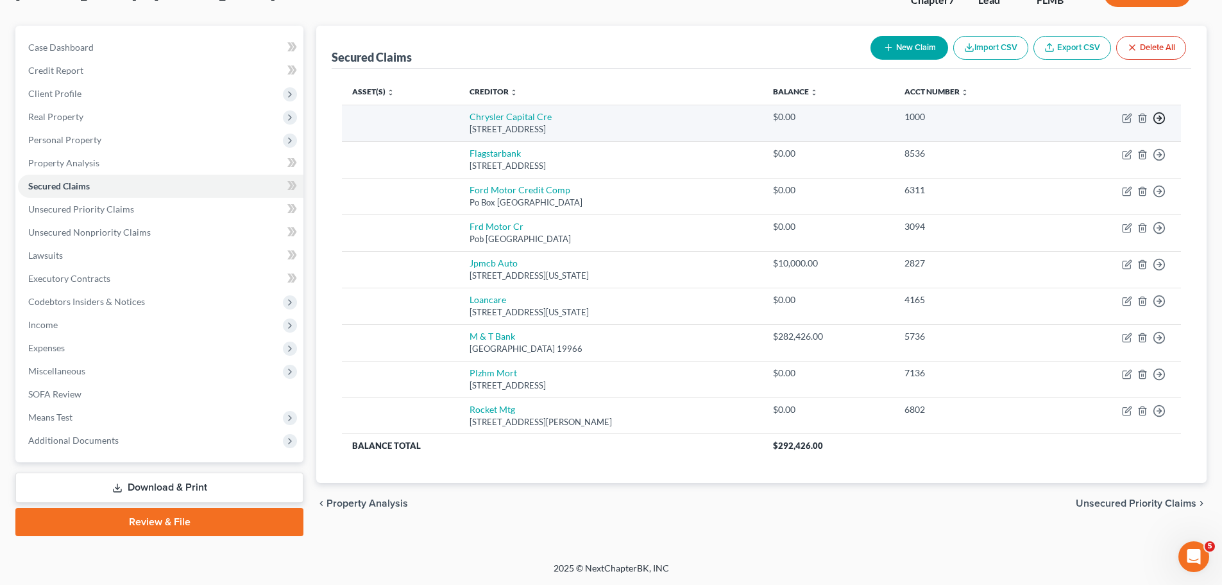
click at [1160, 116] on polyline "button" at bounding box center [1161, 118] width 2 height 4
click at [1102, 149] on link "Move to F" at bounding box center [1100, 149] width 107 height 22
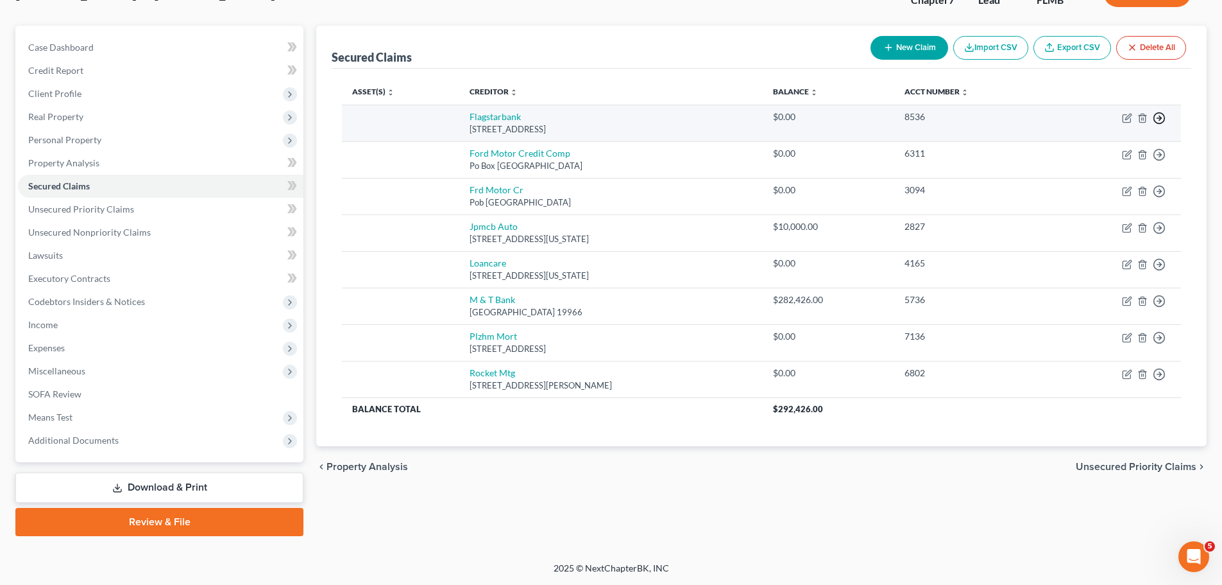
click at [1163, 119] on icon "button" at bounding box center [1159, 118] width 13 height 13
click at [1091, 143] on link "Move to F" at bounding box center [1100, 149] width 107 height 22
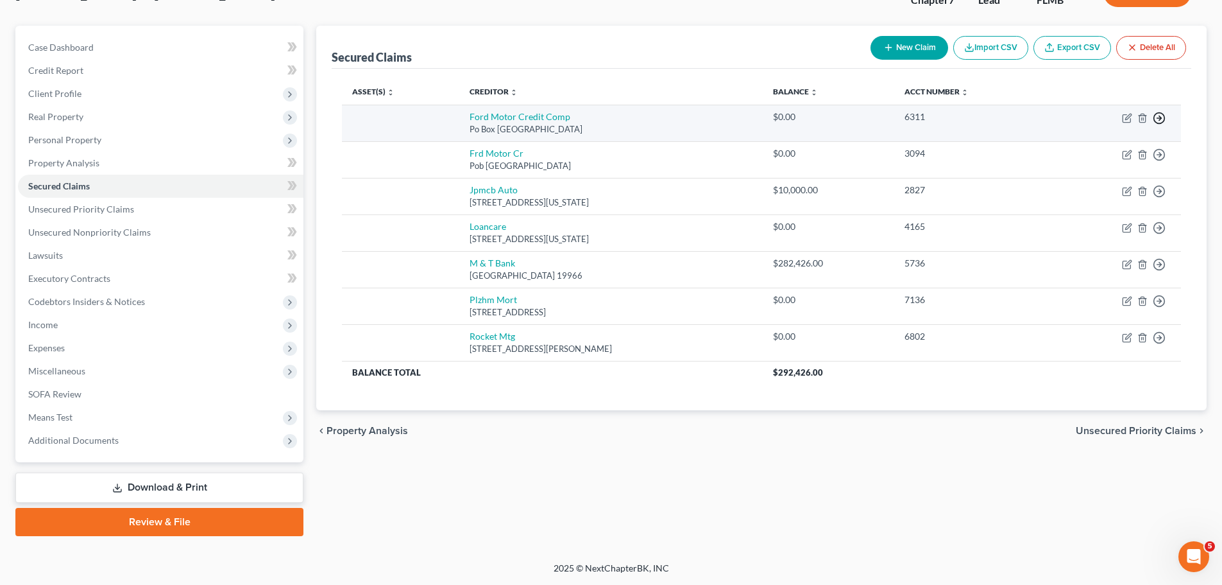
click at [1163, 121] on icon "button" at bounding box center [1159, 118] width 13 height 13
click at [1096, 147] on link "Move to F" at bounding box center [1100, 149] width 107 height 22
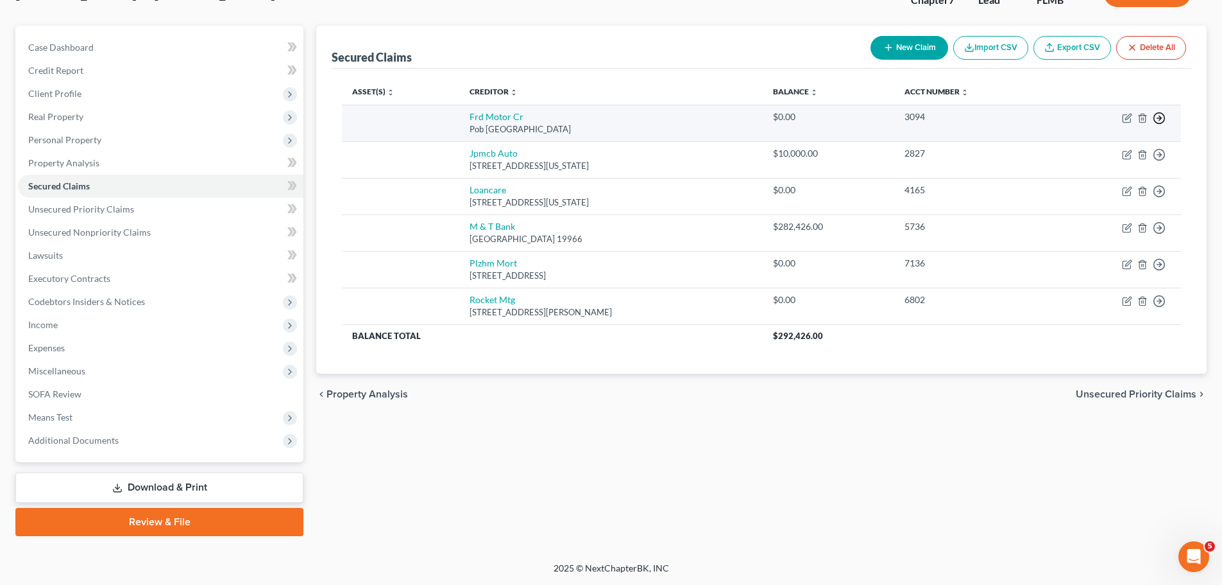
click at [1163, 121] on icon "button" at bounding box center [1159, 118] width 13 height 13
click at [1081, 148] on link "Move to F" at bounding box center [1100, 149] width 107 height 22
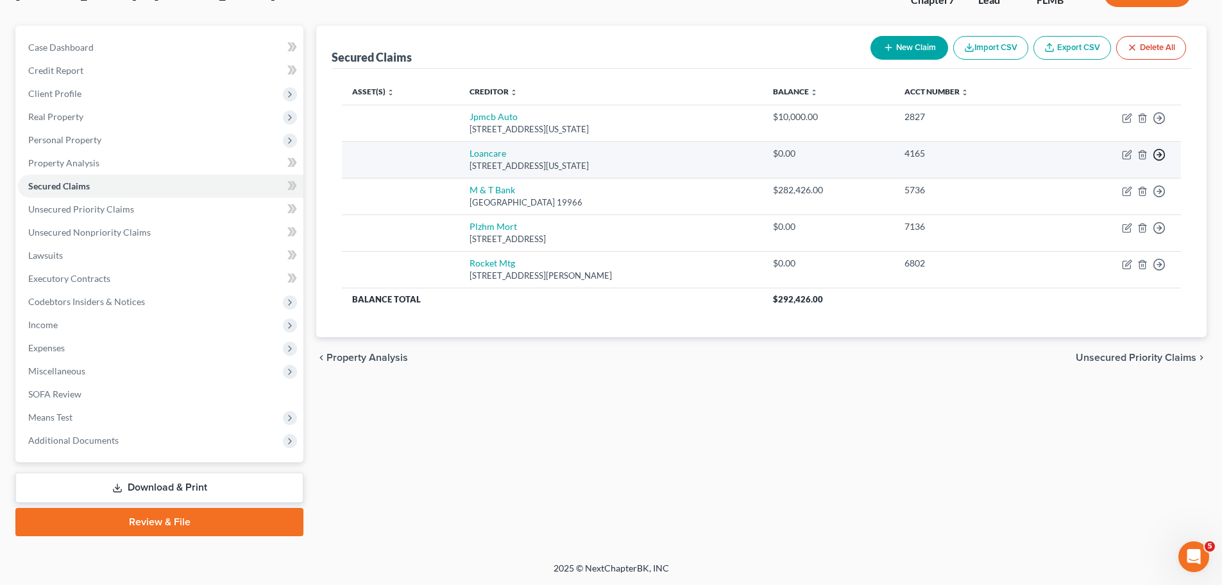
click at [1161, 124] on icon "button" at bounding box center [1159, 118] width 13 height 13
click at [1091, 181] on link "Move to F" at bounding box center [1100, 186] width 107 height 22
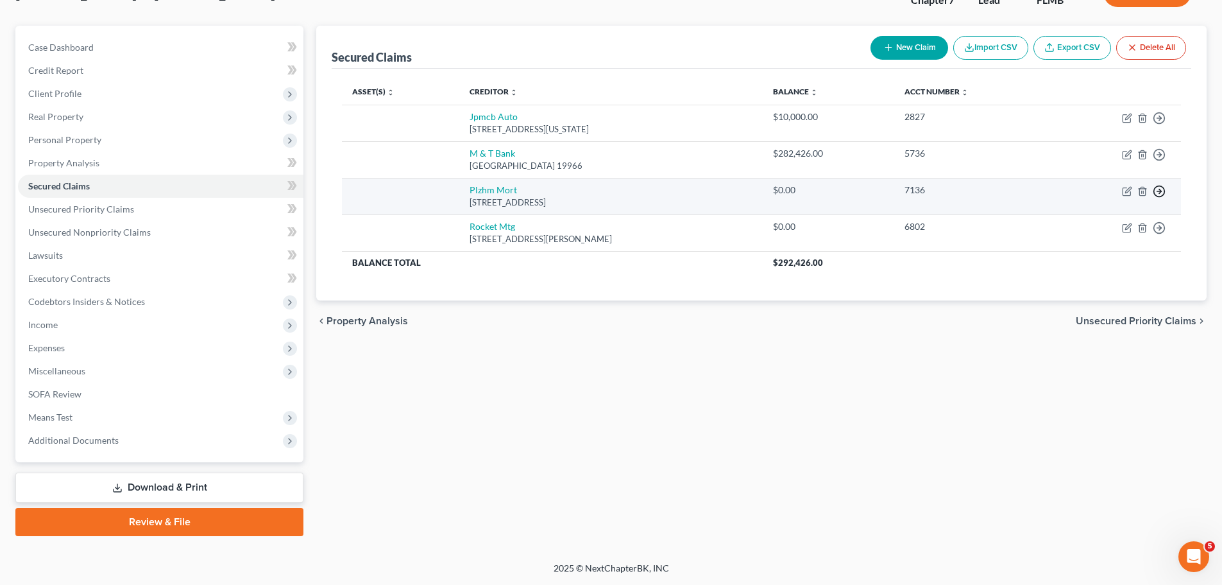
click at [1161, 124] on icon "button" at bounding box center [1159, 118] width 13 height 13
click at [1091, 219] on link "Move to F" at bounding box center [1100, 222] width 107 height 22
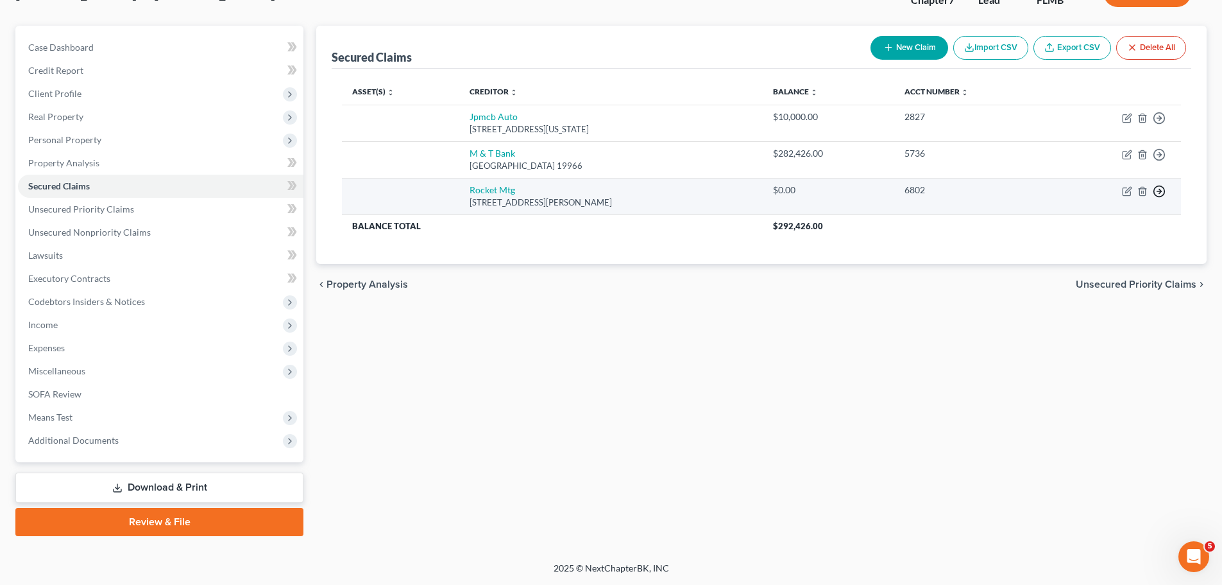
click at [1163, 124] on icon "button" at bounding box center [1159, 118] width 13 height 13
click at [1112, 221] on link "Move to F" at bounding box center [1100, 222] width 107 height 22
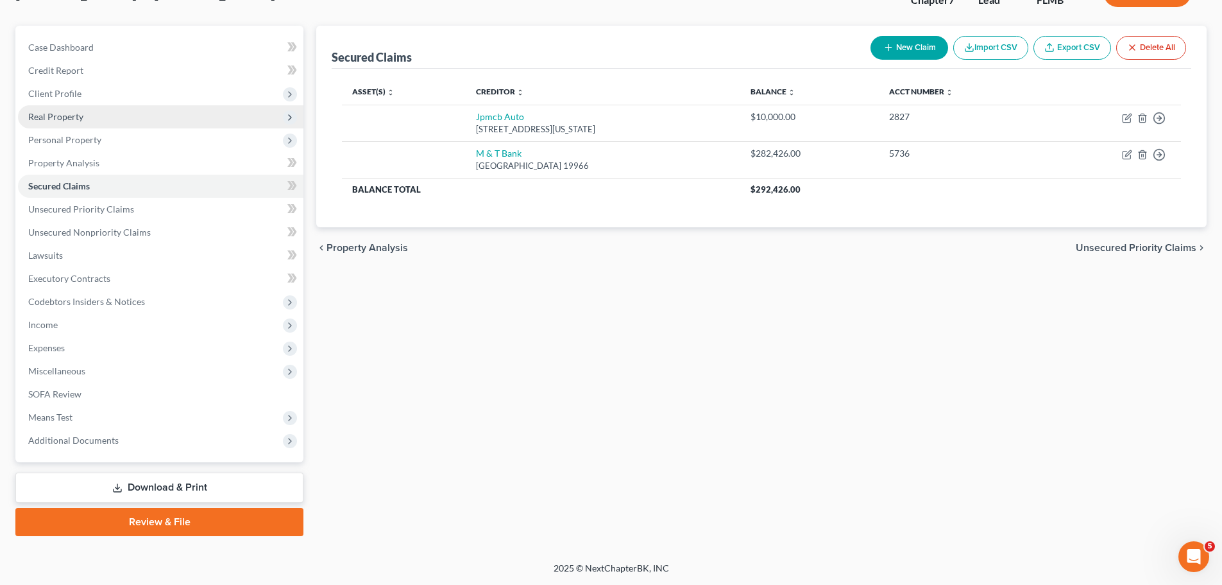
click at [50, 110] on span "Real Property" at bounding box center [161, 116] width 286 height 23
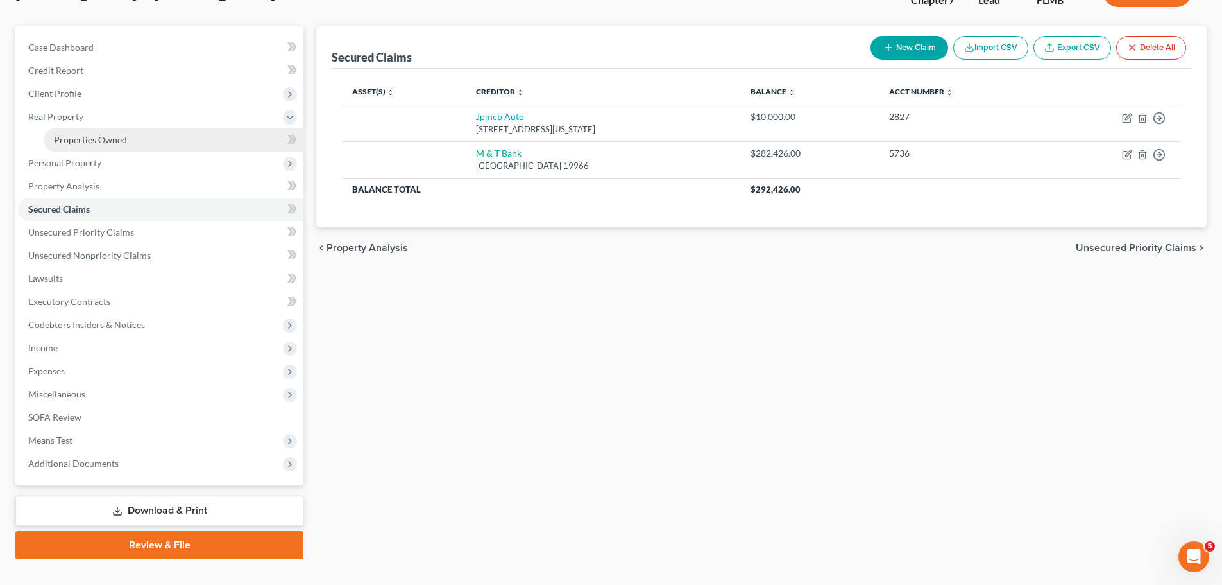
click at [53, 132] on link "Properties Owned" at bounding box center [174, 139] width 260 height 23
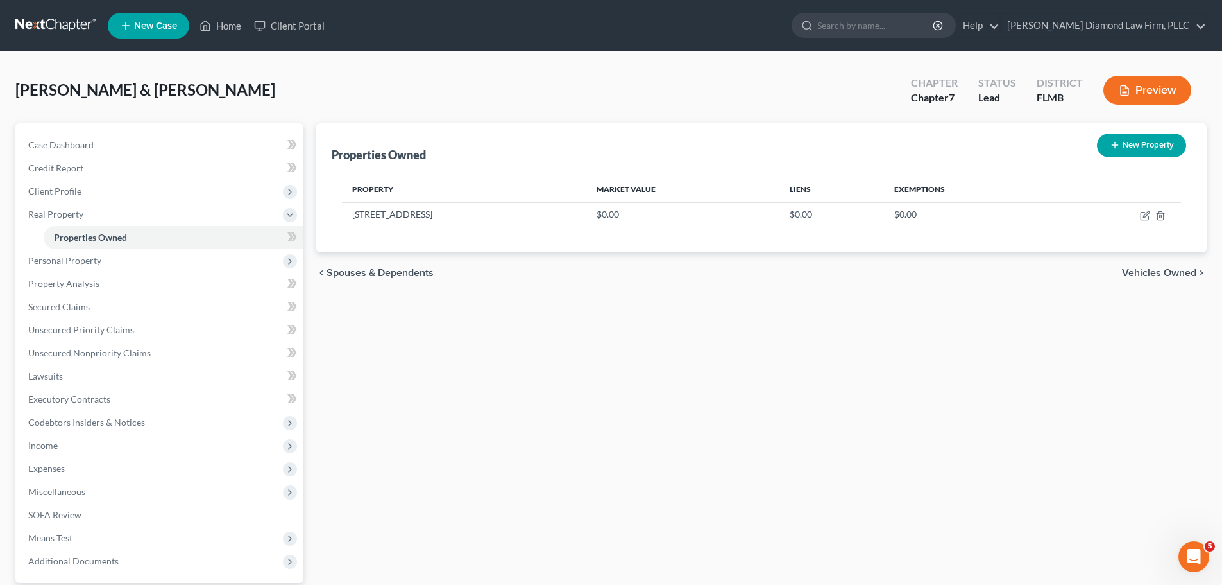
click at [788, 377] on div "Properties Owned New Property Property Market Value Liens Exemptions 11647 Leda…" at bounding box center [761, 389] width 903 height 533
click at [1143, 216] on icon "button" at bounding box center [1145, 215] width 10 height 10
select select "9"
select select "50"
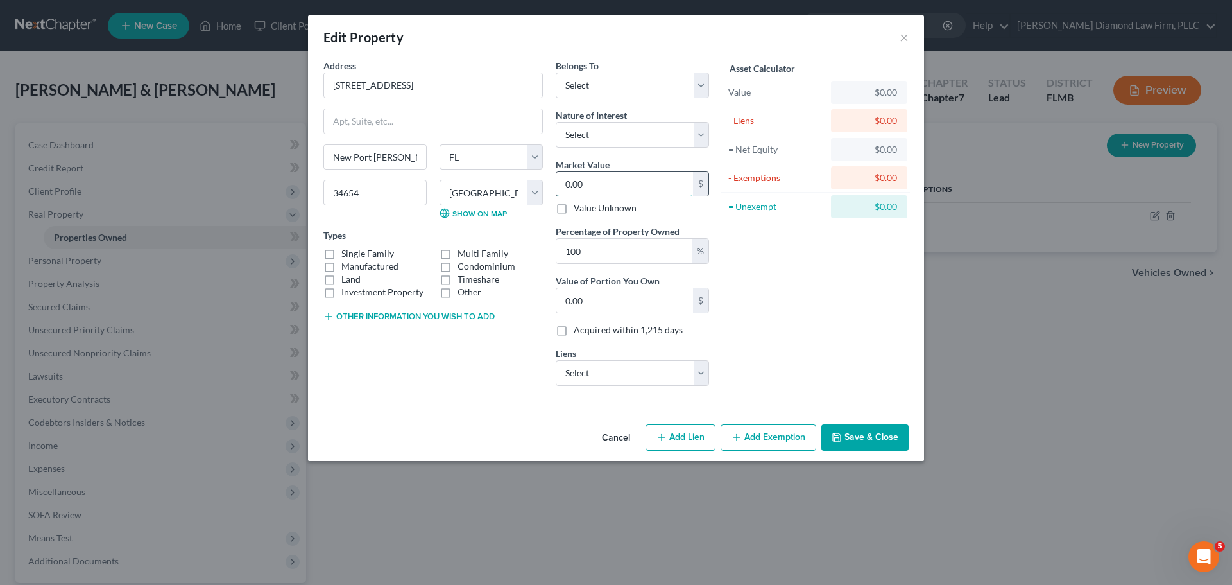
click at [626, 172] on input "0.00" at bounding box center [624, 184] width 137 height 24
type input "3"
type input "3.00"
type input "31"
type input "31.00"
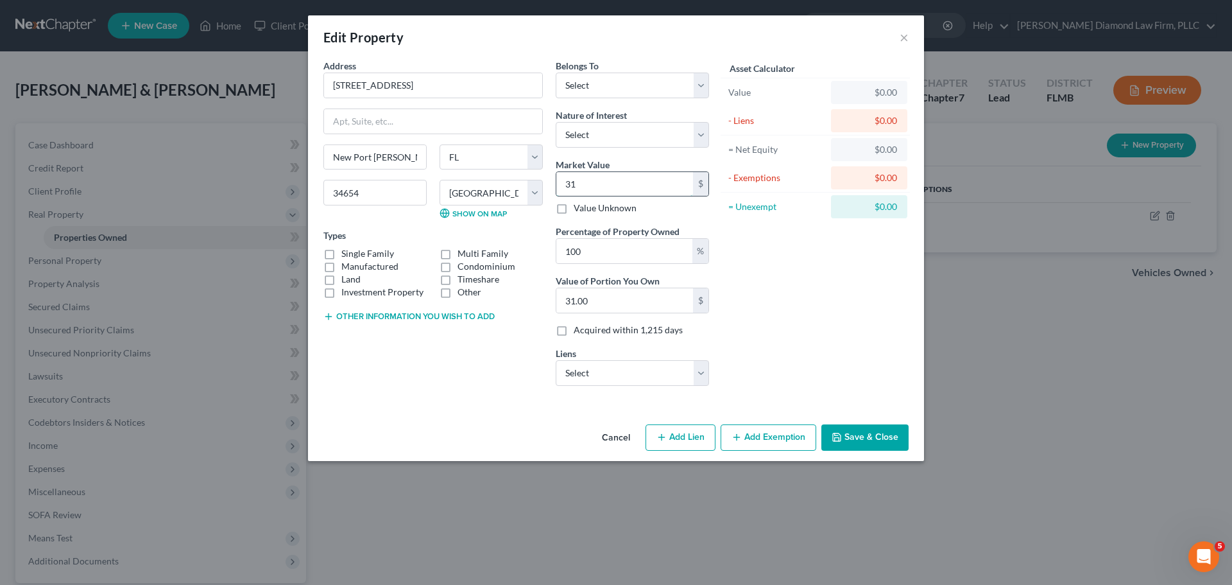
type input "317"
type input "317.00"
type input "3174"
type input "3,174.00"
type input "3,1740"
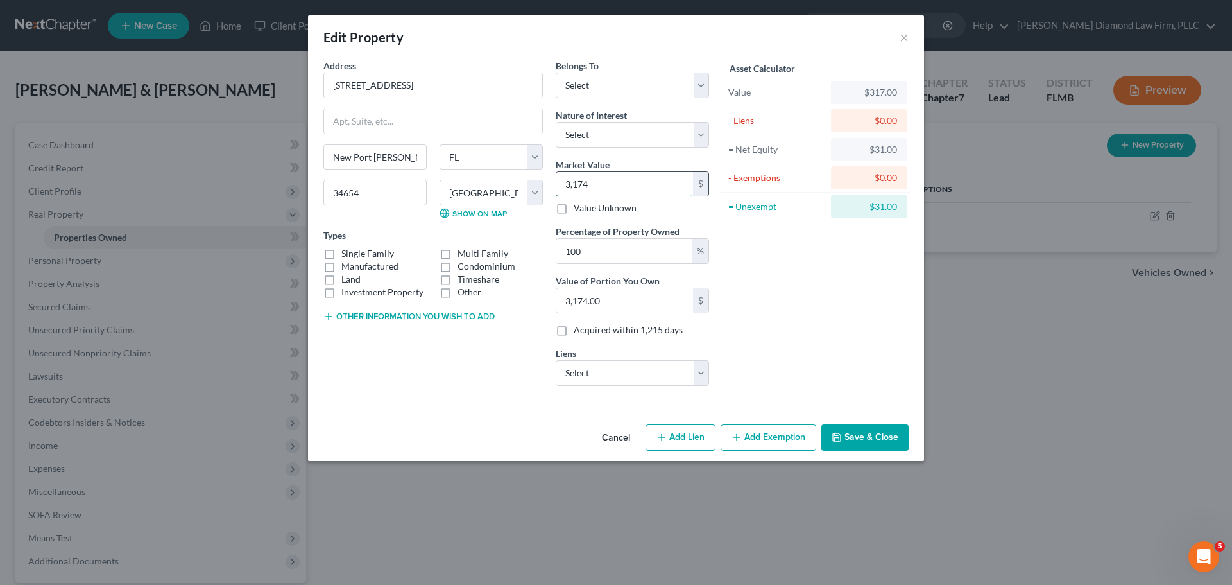
type input "31,740.00"
type input "31,7400"
type input "317,400.00"
type input "317,400"
click at [341, 255] on label "Single Family" at bounding box center [367, 253] width 53 height 13
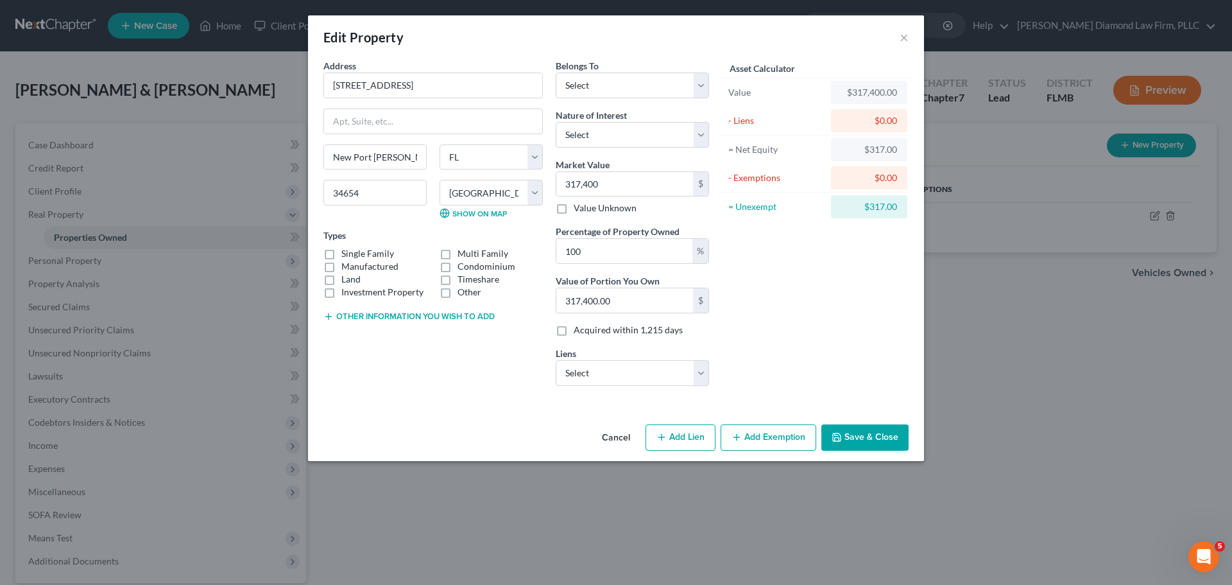
click at [347, 255] on input "Single Family" at bounding box center [351, 251] width 8 height 8
checkbox input "true"
click at [611, 82] on select "Select Debtor 1 Only Debtor 2 Only Debtor 1 And Debtor 2 Only At Least One Of T…" at bounding box center [632, 86] width 153 height 26
click at [612, 90] on select "Select Debtor 1 Only Debtor 2 Only Debtor 1 And Debtor 2 Only At Least One Of T…" at bounding box center [632, 86] width 153 height 26
click at [635, 84] on select "Select Debtor 1 Only Debtor 2 Only Debtor 1 And Debtor 2 Only At Least One Of T…" at bounding box center [632, 86] width 153 height 26
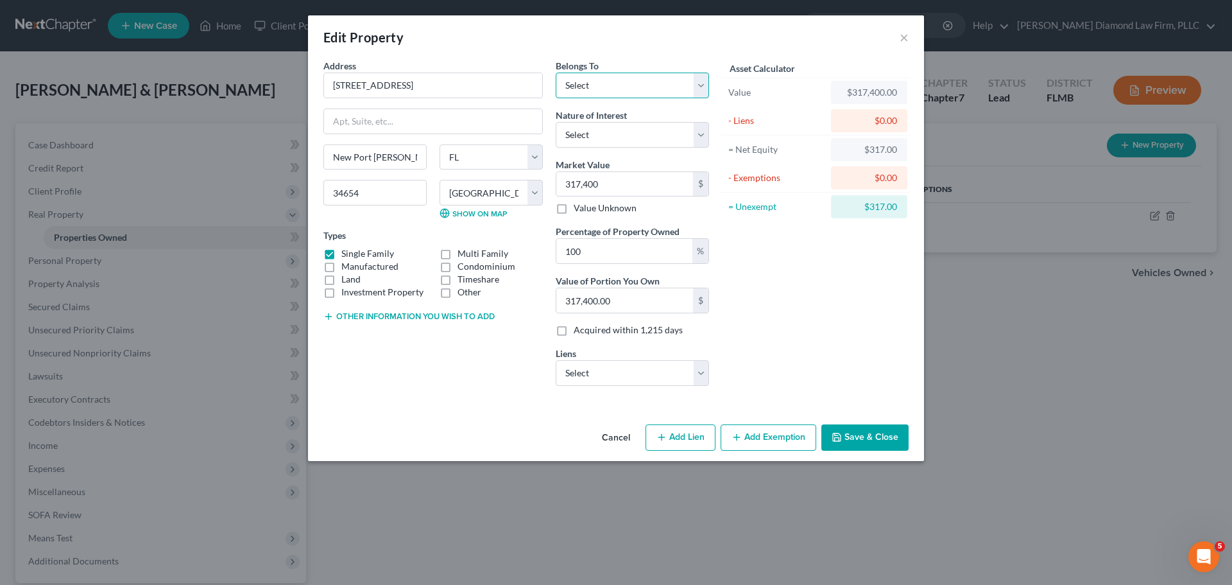
select select "3"
click at [556, 73] on select "Select Debtor 1 Only Debtor 2 Only Debtor 1 And Debtor 2 Only At Least One Of T…" at bounding box center [632, 86] width 153 height 26
click at [638, 146] on select "Select Fee Simple Joint Tenant Life Estate Equitable Interest Future Interest T…" at bounding box center [632, 135] width 153 height 26
select select "6"
click at [556, 122] on select "Select Fee Simple Joint Tenant Life Estate Equitable Interest Future Interest T…" at bounding box center [632, 135] width 153 height 26
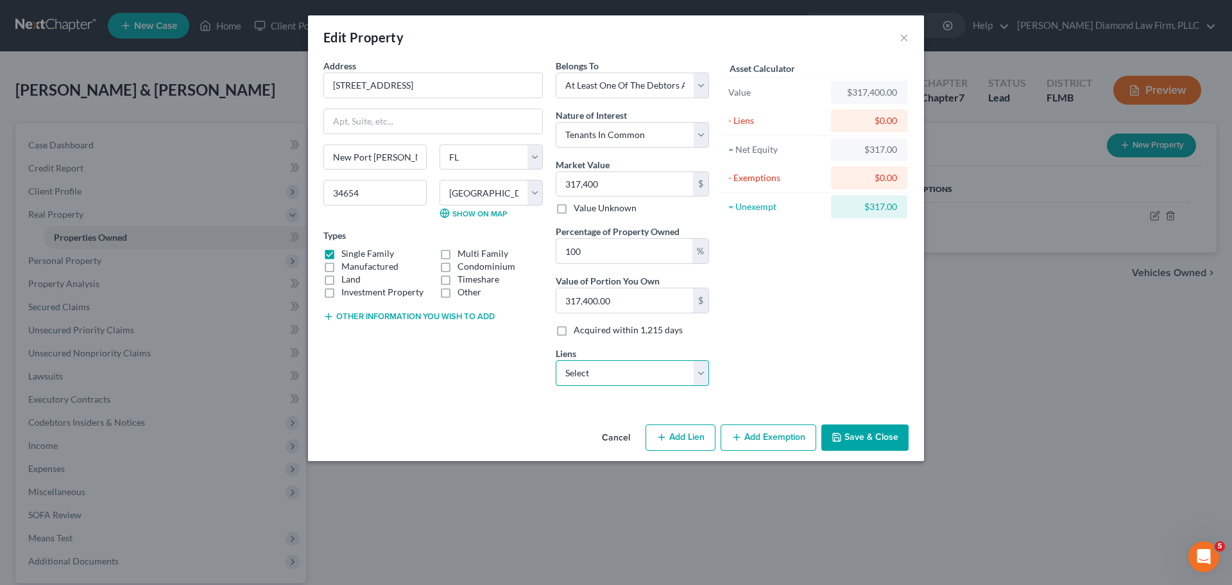
click at [612, 379] on select "Select M & T Bank - $282,426.00 Jpmcb Auto - $10,000.00" at bounding box center [632, 373] width 153 height 26
select select "0"
click at [556, 360] on select "Select M & T Bank - $282,426.00 Jpmcb Auto - $10,000.00" at bounding box center [632, 373] width 153 height 26
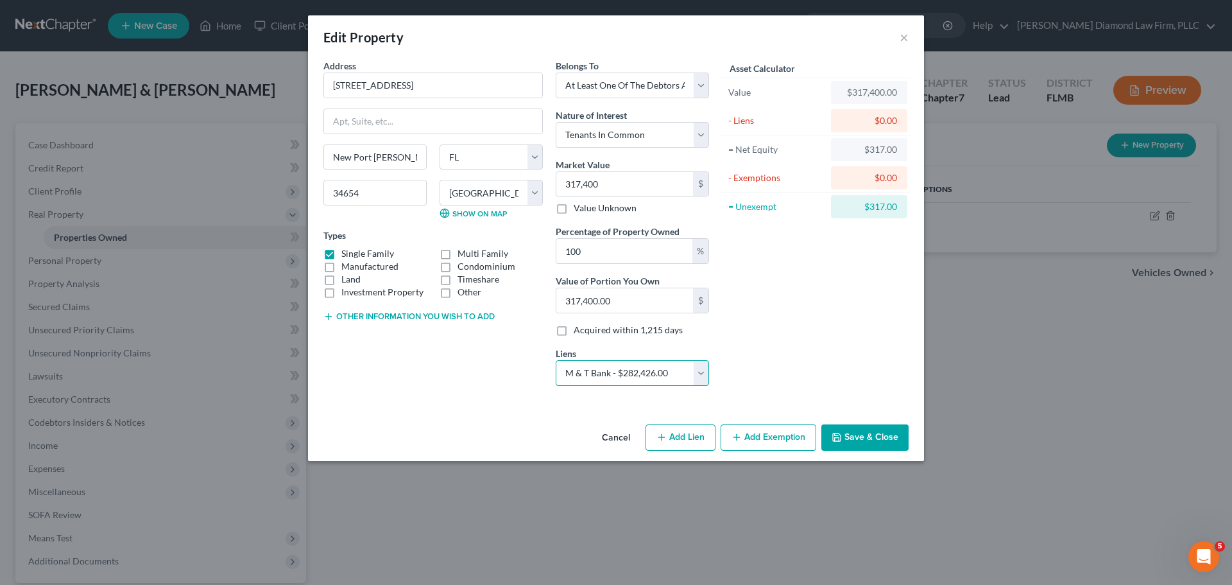
select select
select select "7"
select select "1"
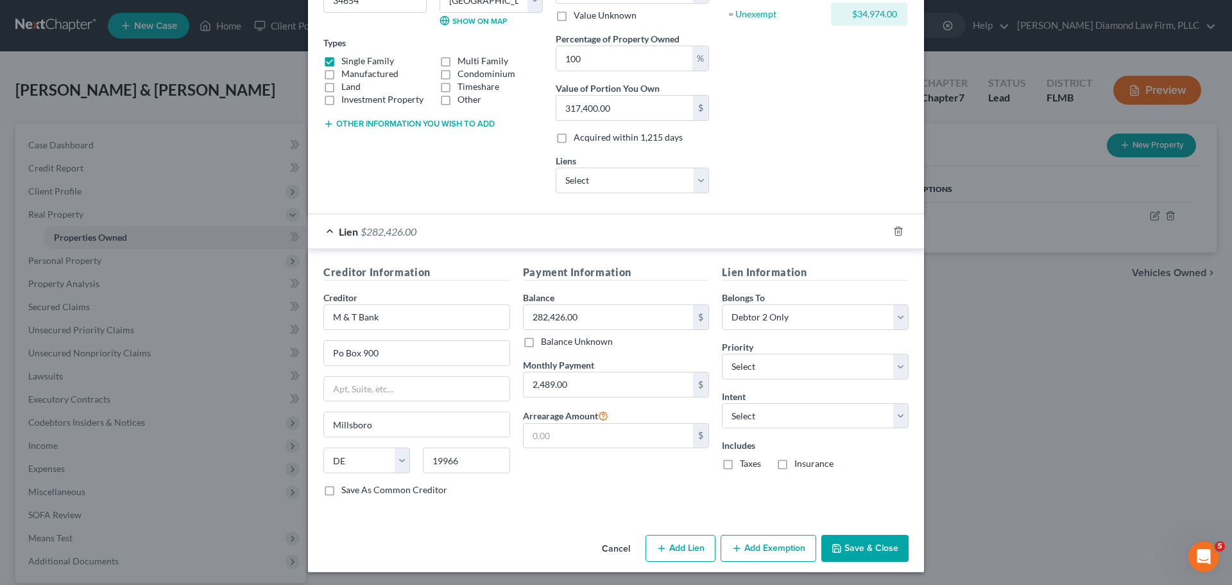
scroll to position [195, 0]
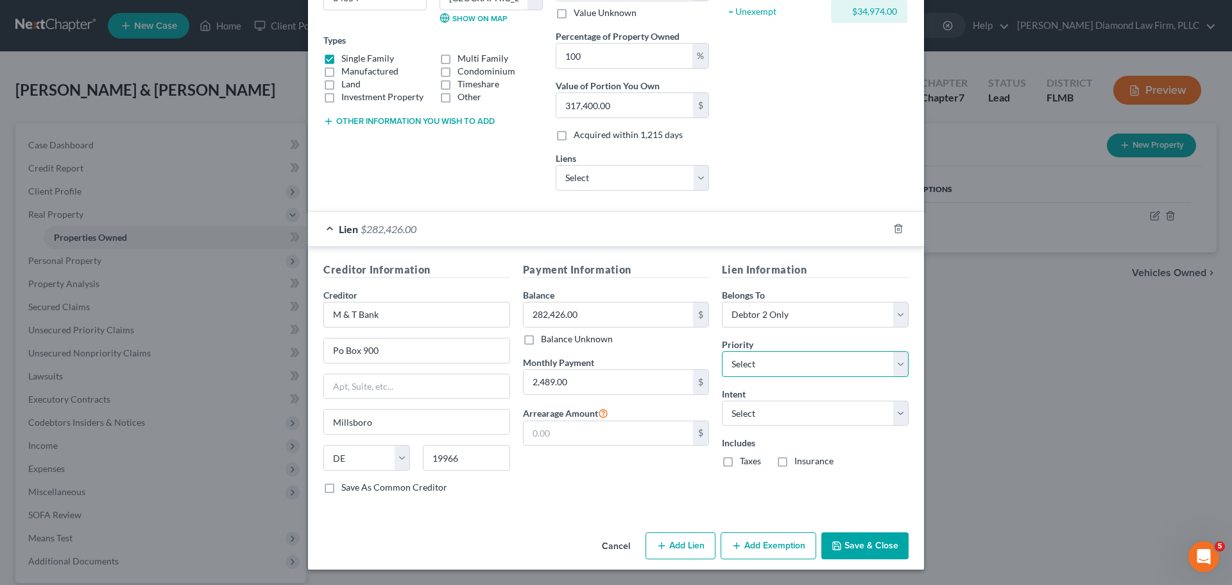
click at [765, 363] on select "Select 1st 2nd 3rd 4th 5th 6th 7th 8th 9th 10th 11th 12th 13th 14th 15th 16th 1…" at bounding box center [815, 364] width 187 height 26
click at [735, 425] on select "Select Surrender Redeem Reaffirm Avoid Other" at bounding box center [815, 413] width 187 height 26
select select "4"
click at [722, 400] on select "Select Surrender Redeem Reaffirm Avoid Other" at bounding box center [815, 413] width 187 height 26
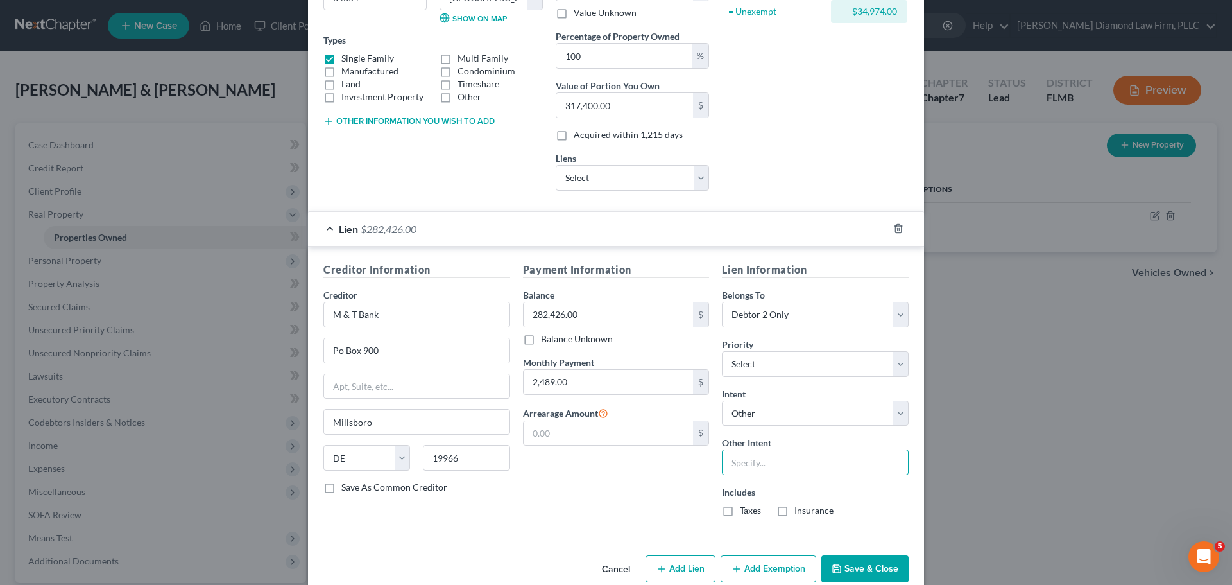
click at [760, 462] on input "text" at bounding box center [815, 462] width 187 height 26
type input "Continue payments per contract"
click at [740, 513] on label "Taxes" at bounding box center [750, 510] width 21 height 13
click at [745, 512] on input "Taxes" at bounding box center [749, 508] width 8 height 8
checkbox input "true"
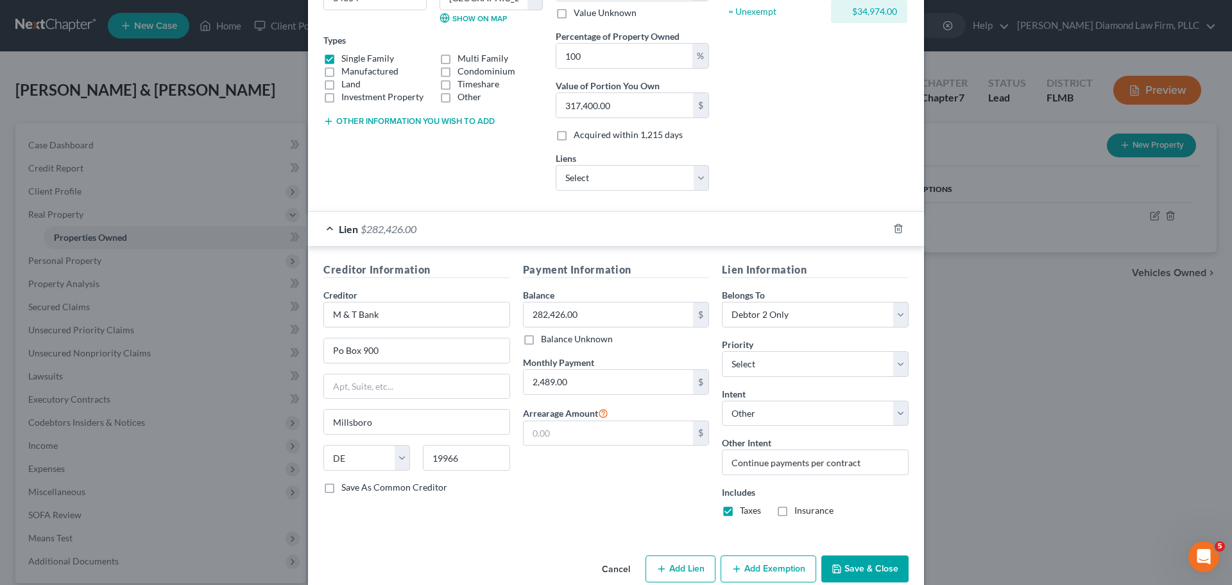
click at [794, 508] on label "Insurance" at bounding box center [813, 510] width 39 height 13
click at [800, 508] on input "Insurance" at bounding box center [804, 508] width 8 height 8
checkbox input "true"
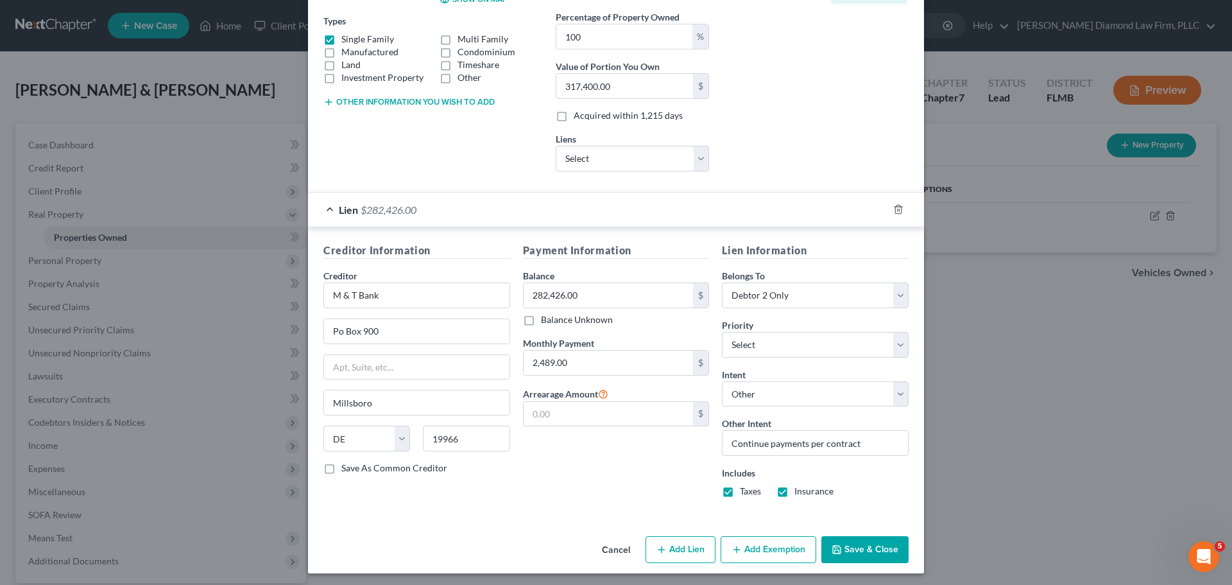
scroll to position [218, 0]
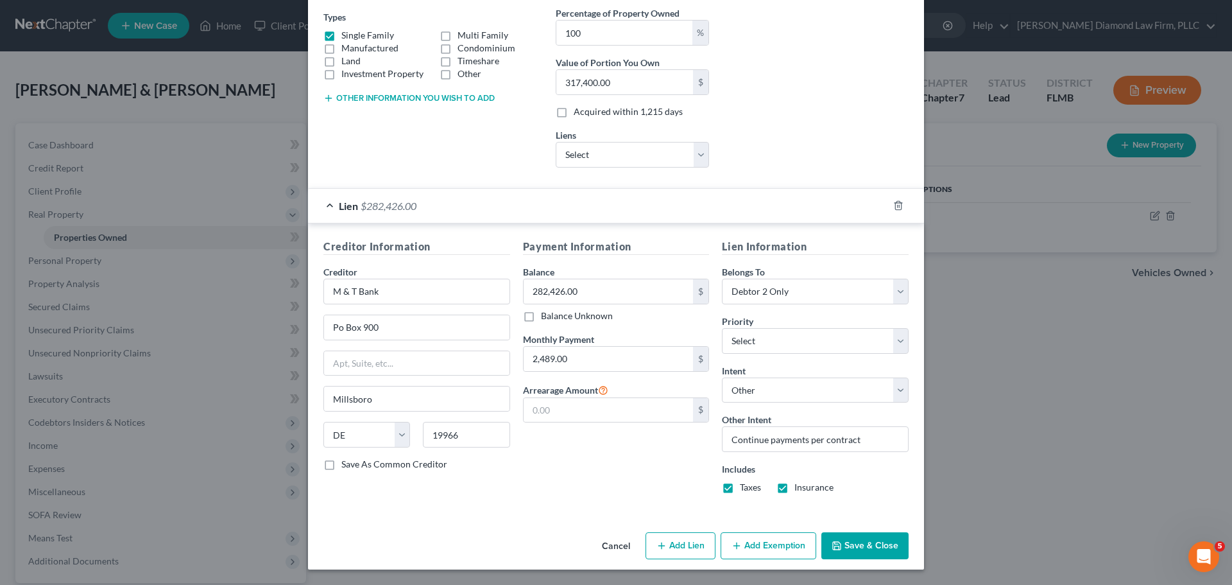
click at [851, 543] on button "Save & Close" at bounding box center [864, 545] width 87 height 27
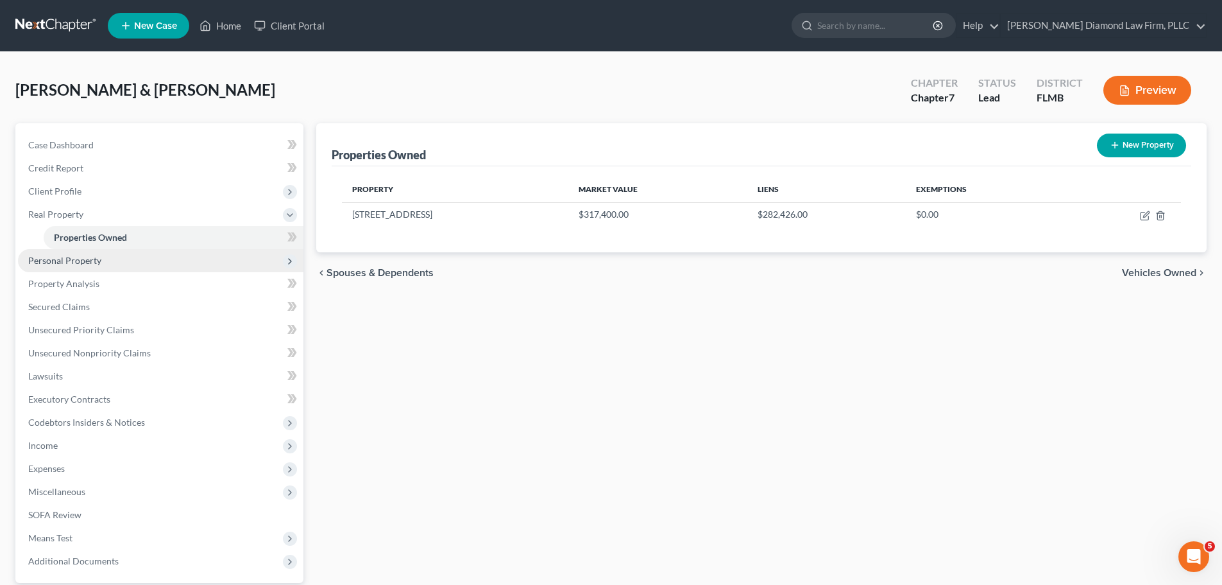
click at [137, 255] on span "Personal Property" at bounding box center [161, 260] width 286 height 23
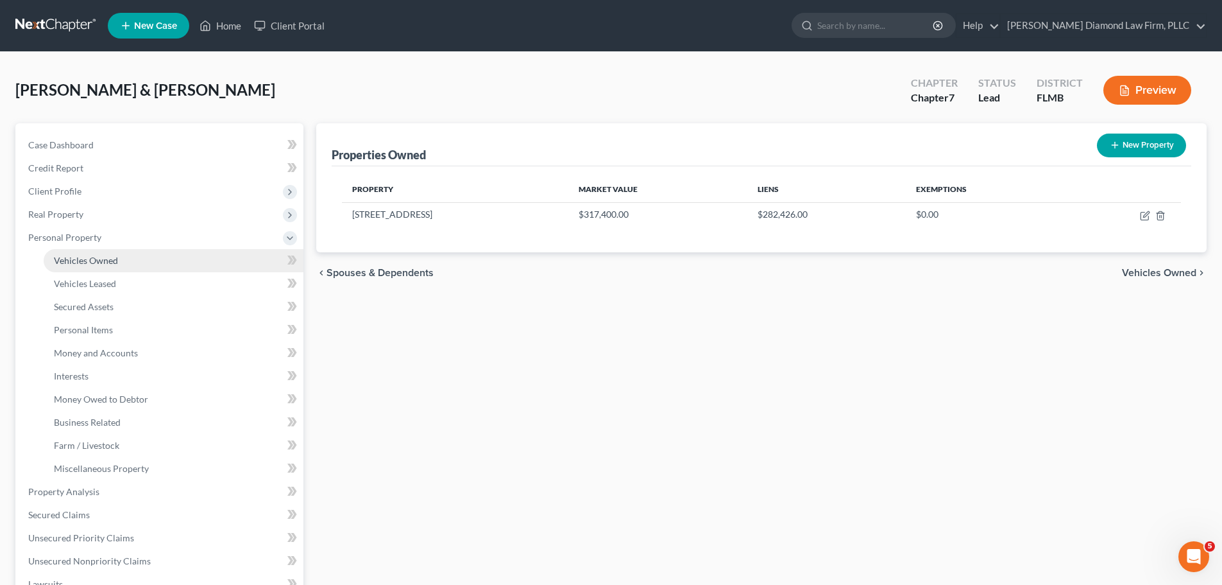
click at [102, 261] on span "Vehicles Owned" at bounding box center [86, 260] width 64 height 11
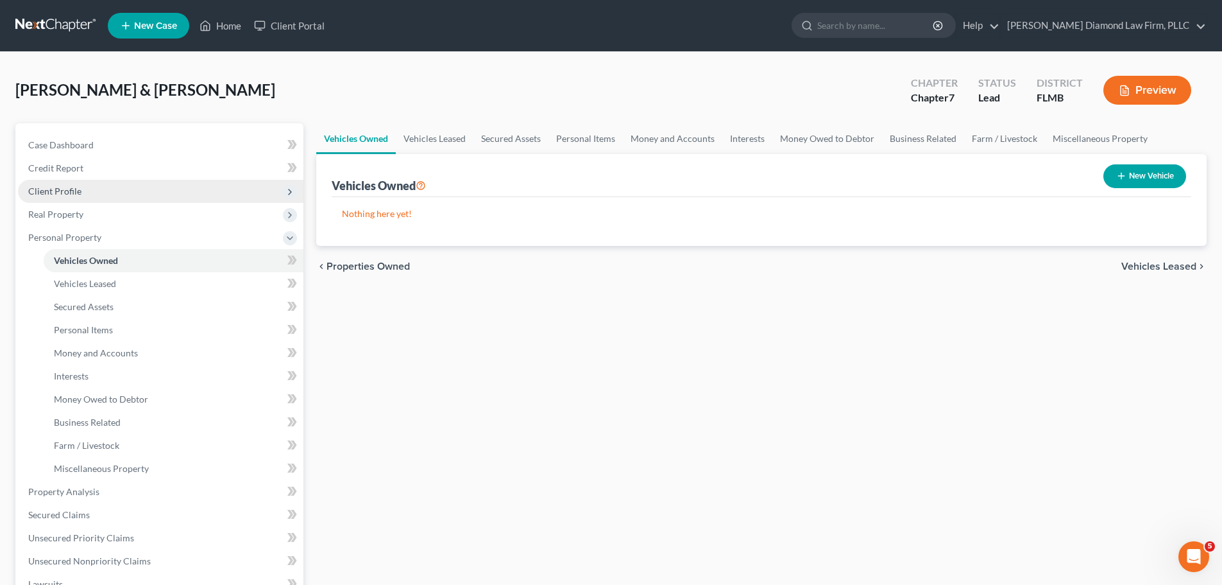
click at [67, 192] on span "Client Profile" at bounding box center [54, 190] width 53 height 11
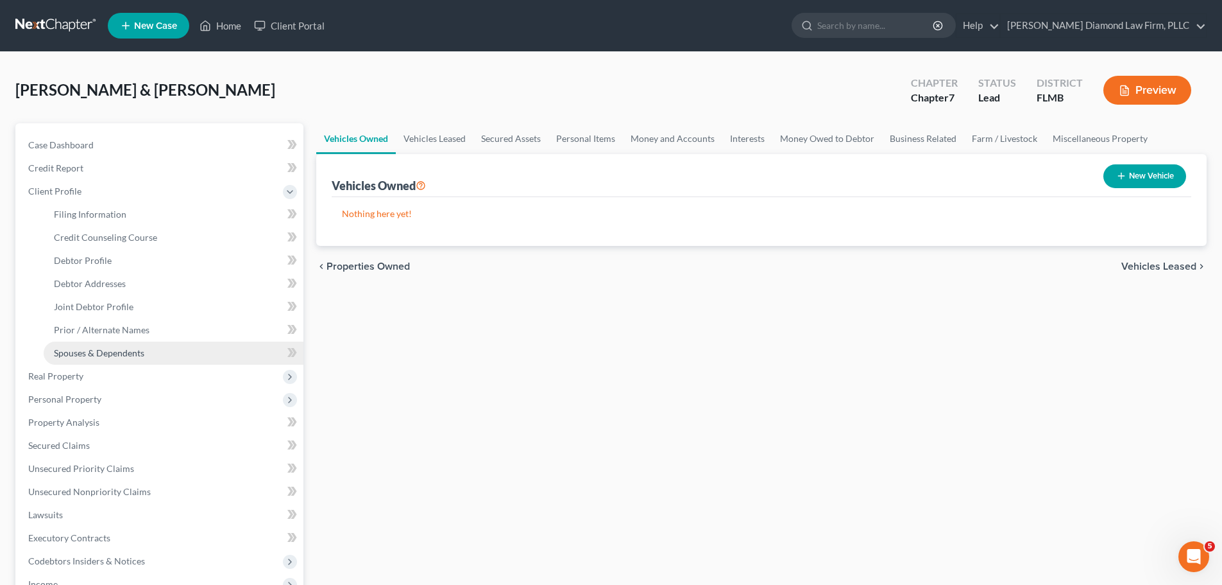
click at [78, 347] on span "Spouses & Dependents" at bounding box center [99, 352] width 90 height 11
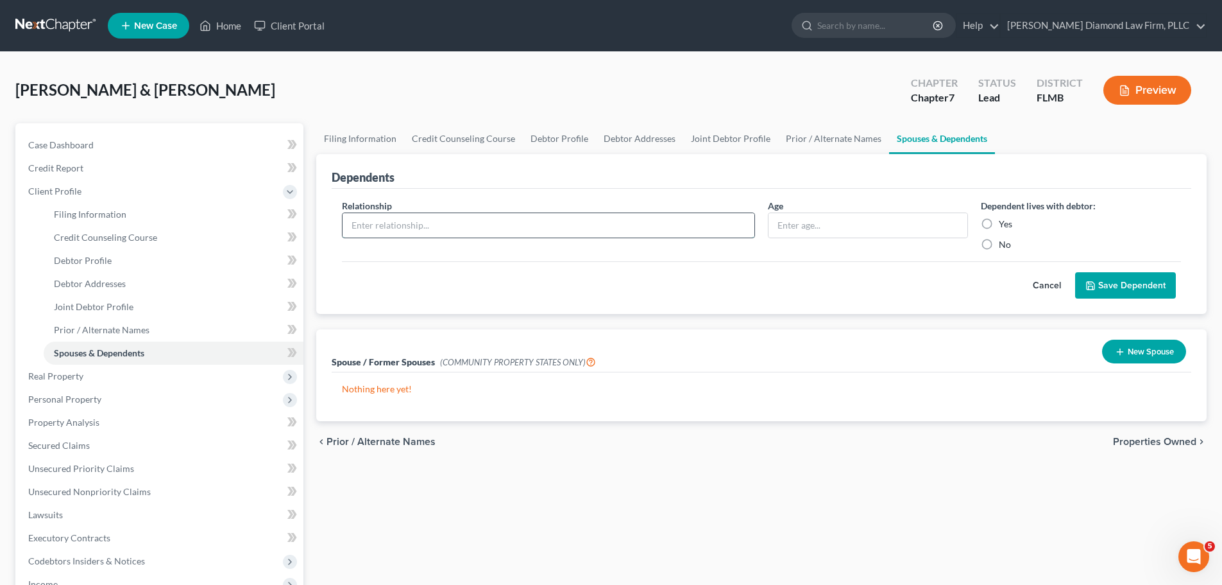
click at [560, 221] on input "text" at bounding box center [549, 225] width 412 height 24
type input "Daughter"
click at [814, 224] on input "text" at bounding box center [868, 225] width 199 height 24
type input "11"
click at [999, 223] on label "Yes" at bounding box center [1005, 224] width 13 height 13
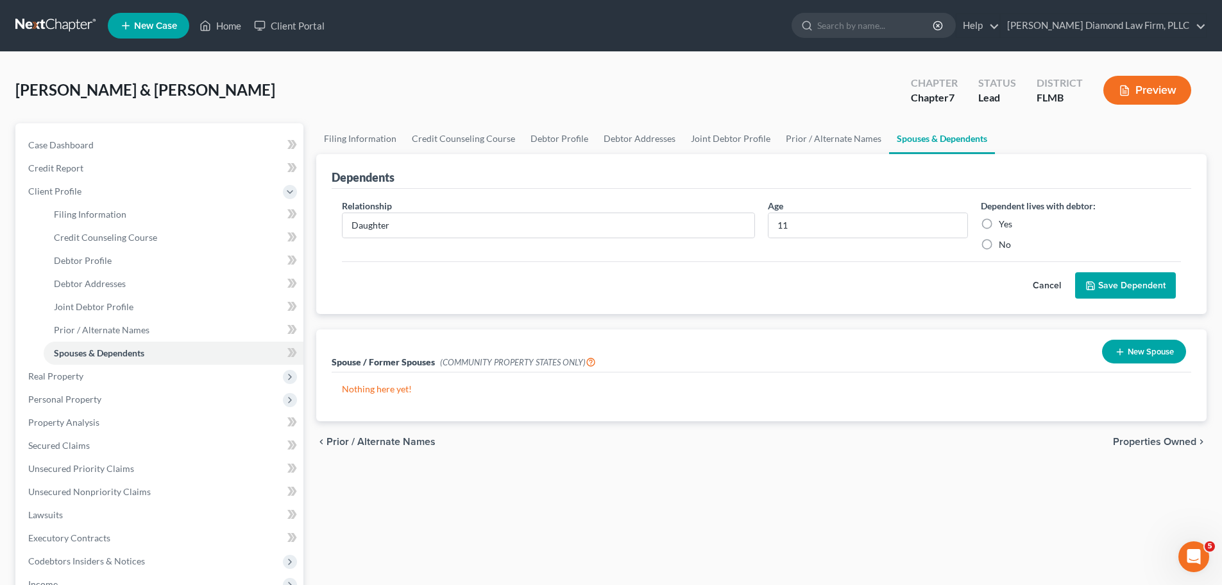
click at [1004, 223] on input "Yes" at bounding box center [1008, 222] width 8 height 8
radio input "true"
click at [1113, 278] on button "Save Dependent" at bounding box center [1125, 285] width 101 height 27
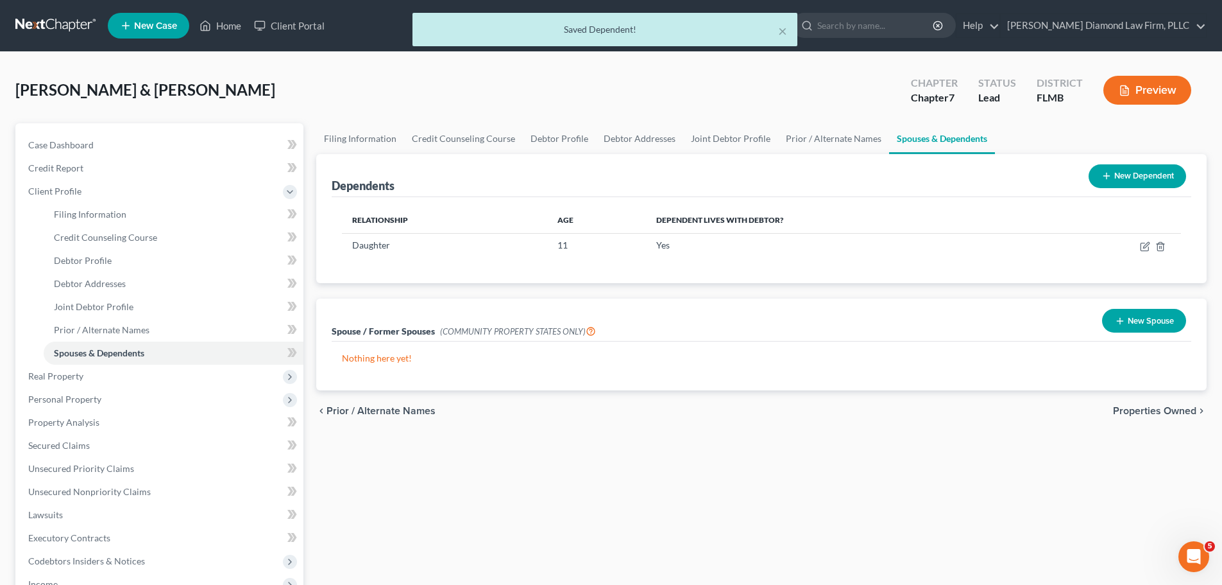
click at [1107, 176] on line at bounding box center [1107, 176] width 6 height 0
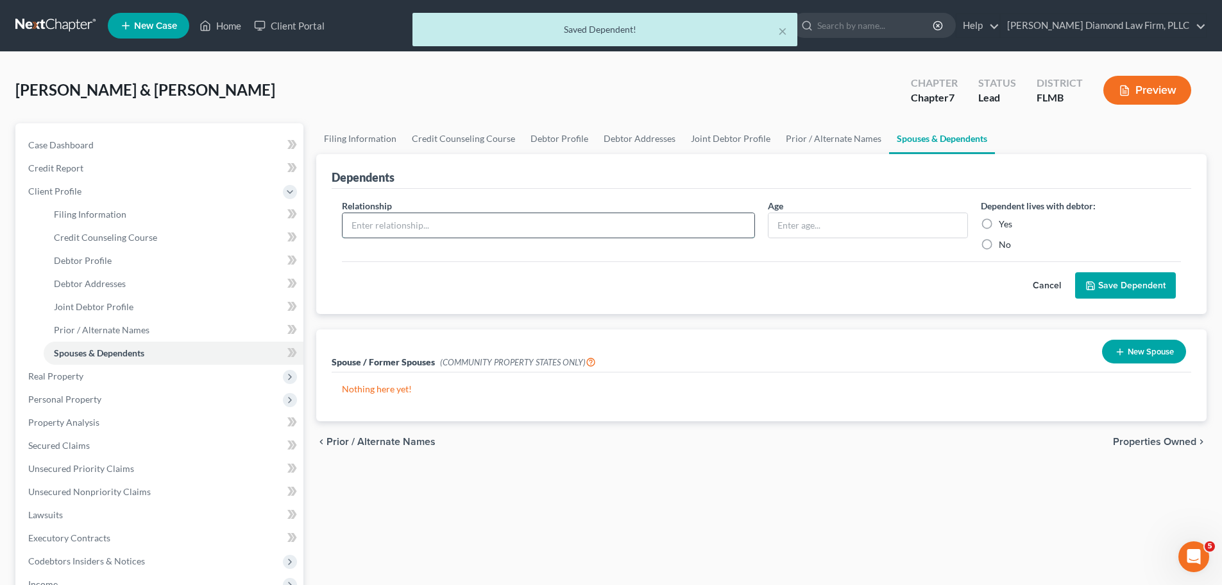
click at [540, 232] on input "text" at bounding box center [549, 225] width 412 height 24
type input "Daughter"
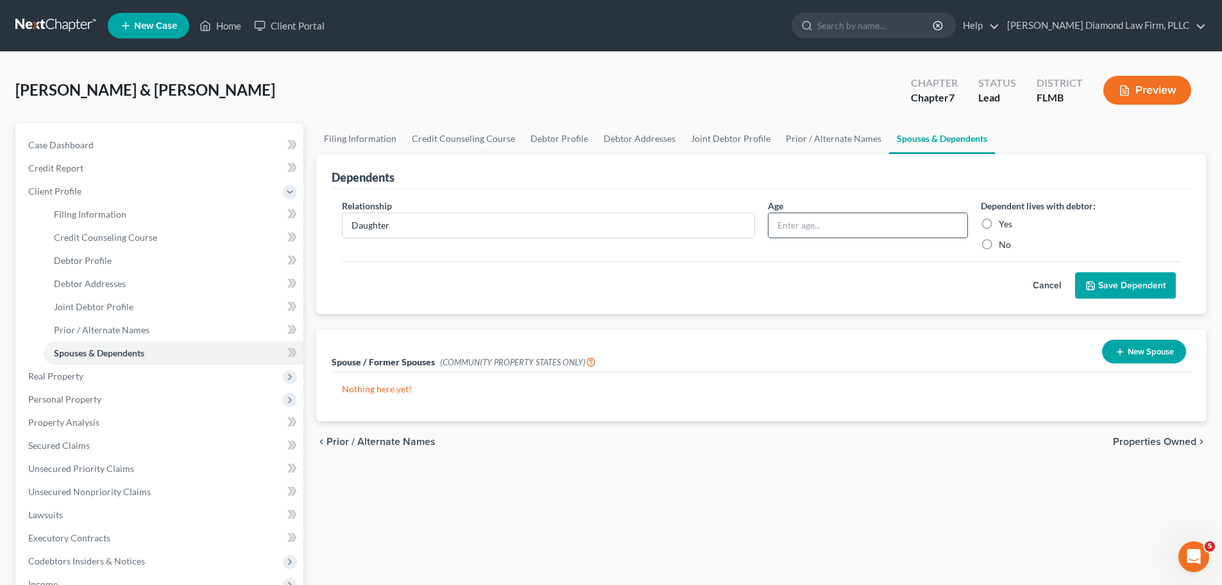
click at [817, 215] on input "text" at bounding box center [868, 225] width 199 height 24
type input "8"
click at [999, 223] on label "Yes" at bounding box center [1005, 224] width 13 height 13
click at [1004, 223] on input "Yes" at bounding box center [1008, 222] width 8 height 8
radio input "true"
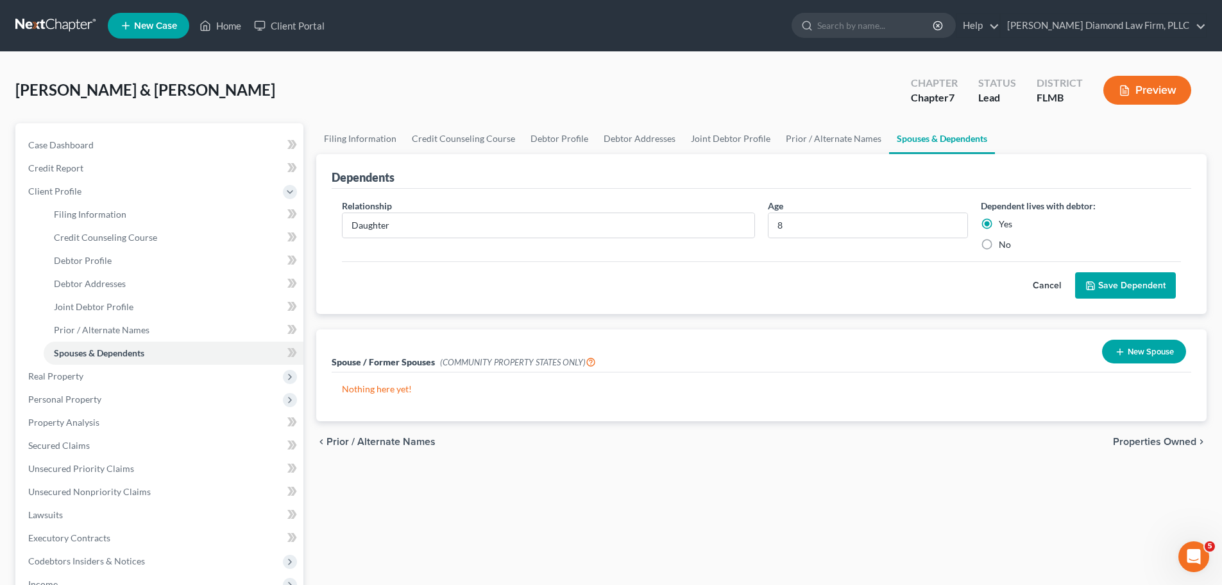
click at [1138, 300] on div "Relationship * Daughter Age 8 Dependent lives with debtor: Yes No Cancel Save D…" at bounding box center [762, 252] width 860 height 126
click at [1138, 283] on button "Save Dependent" at bounding box center [1125, 285] width 101 height 27
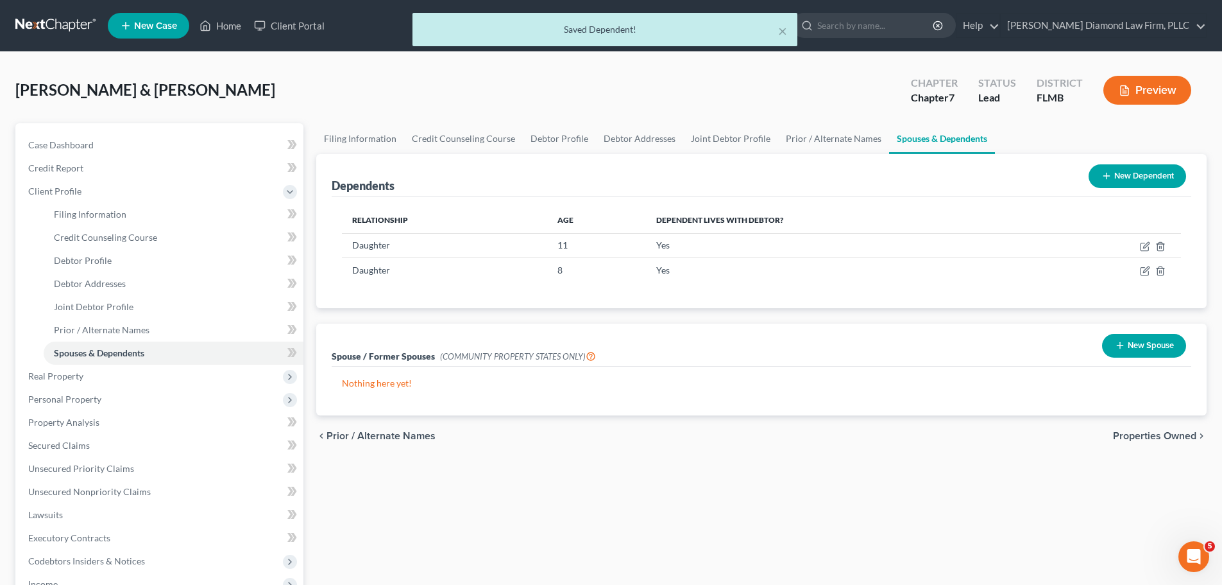
click at [1118, 173] on button "New Dependent" at bounding box center [1138, 176] width 98 height 24
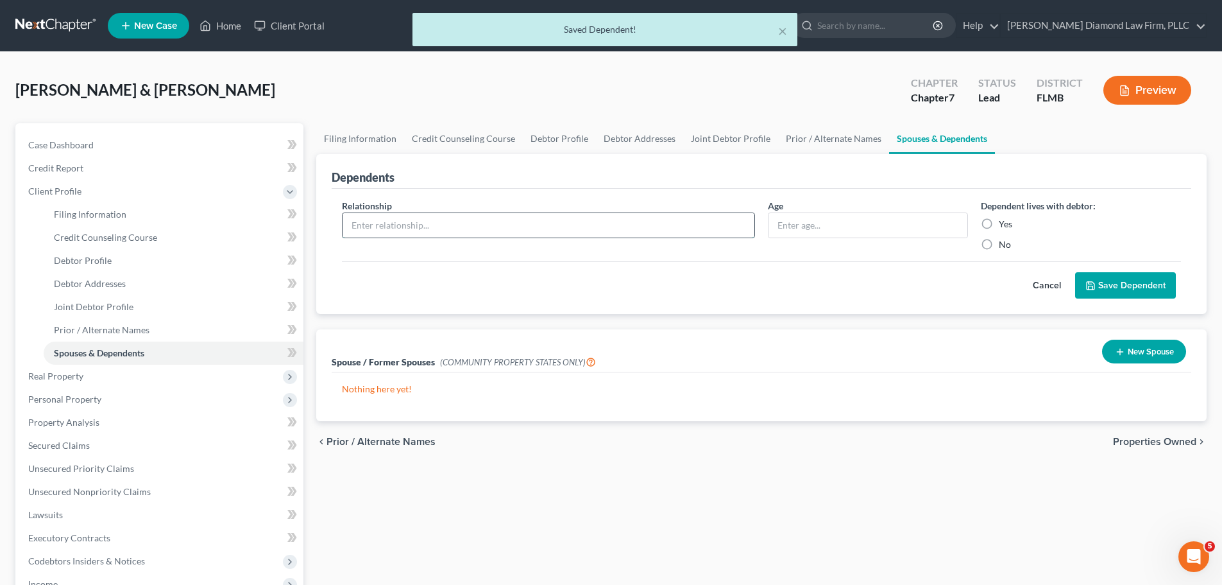
drag, startPoint x: 552, startPoint y: 216, endPoint x: 551, endPoint y: 223, distance: 7.2
click at [551, 223] on input "text" at bounding box center [549, 225] width 412 height 24
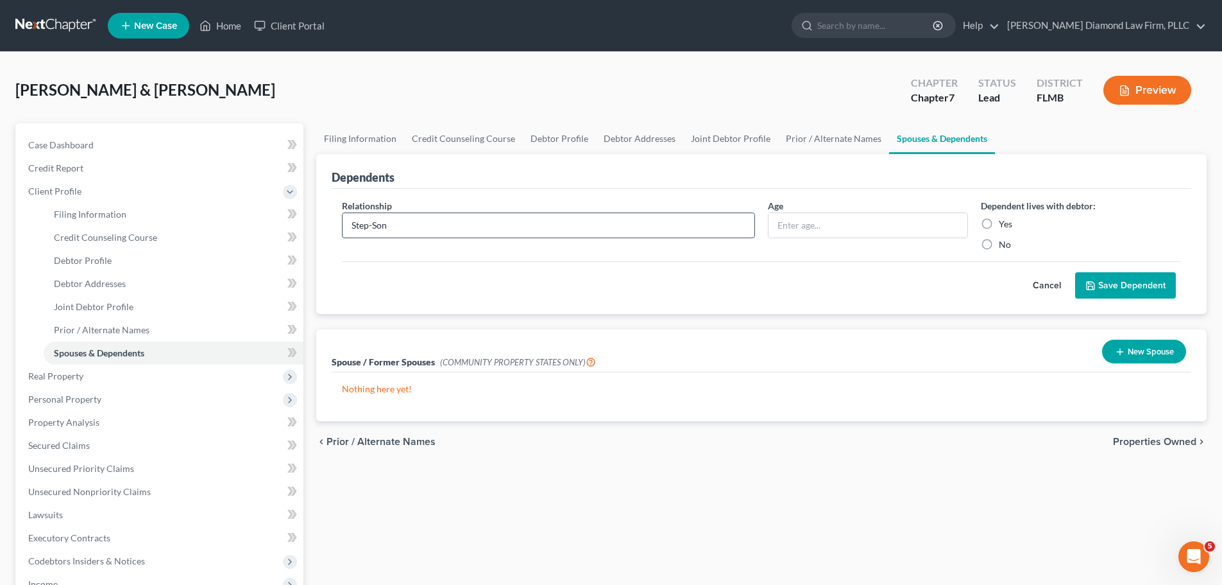
type input "Step-Son"
type input "21"
click at [999, 243] on label "No" at bounding box center [1005, 244] width 12 height 13
click at [1004, 243] on input "No" at bounding box center [1008, 242] width 8 height 8
radio input "true"
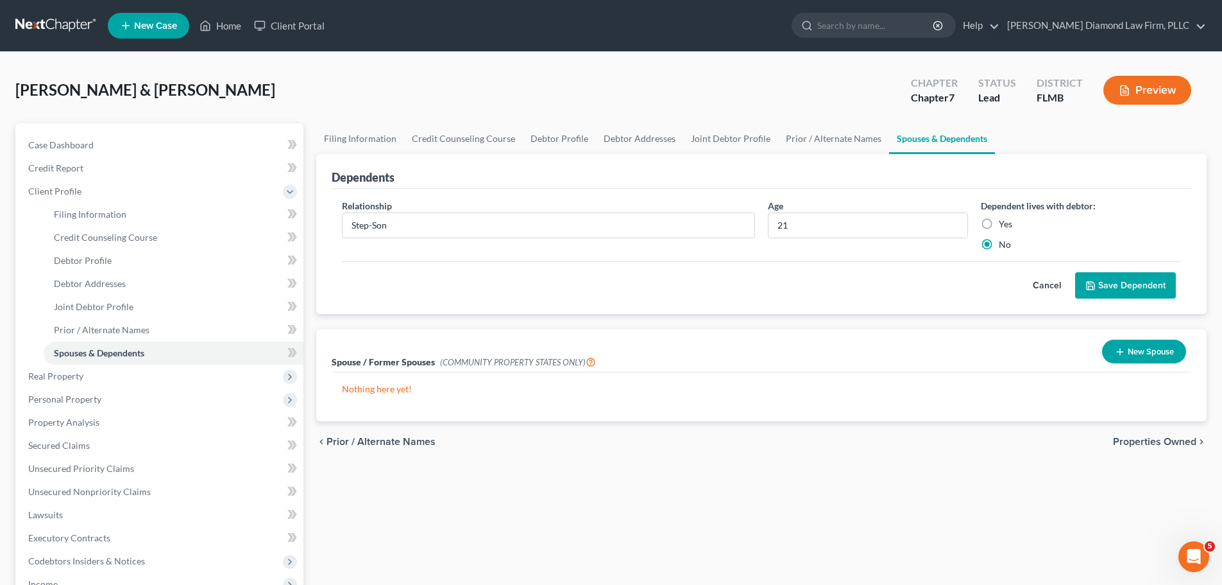
click at [1135, 290] on button "Save Dependent" at bounding box center [1125, 285] width 101 height 27
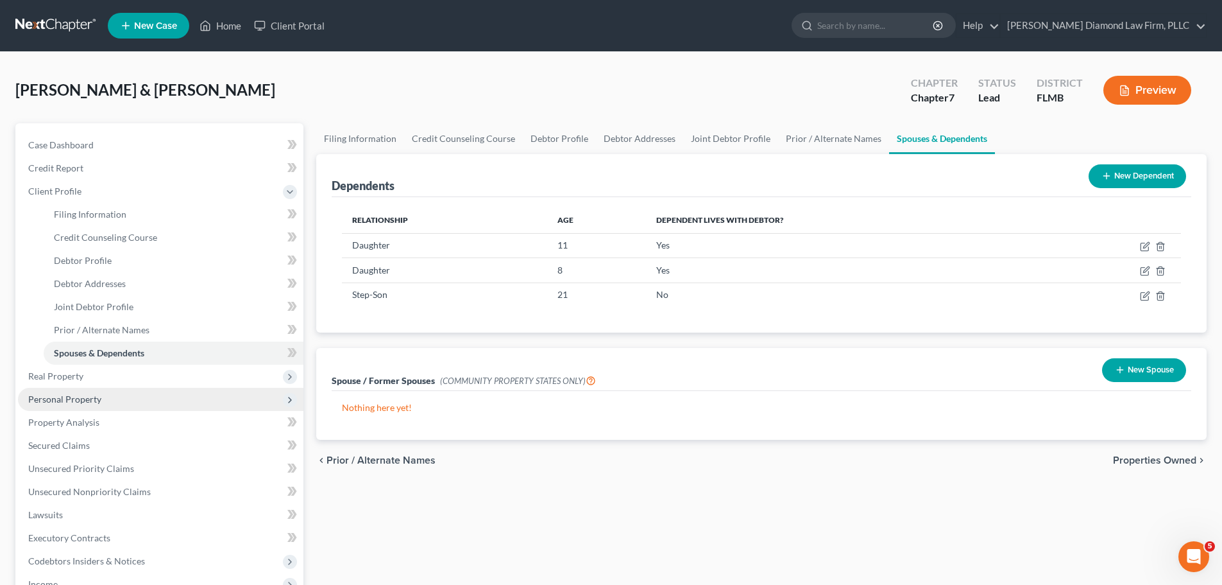
click at [86, 389] on span "Personal Property" at bounding box center [161, 399] width 286 height 23
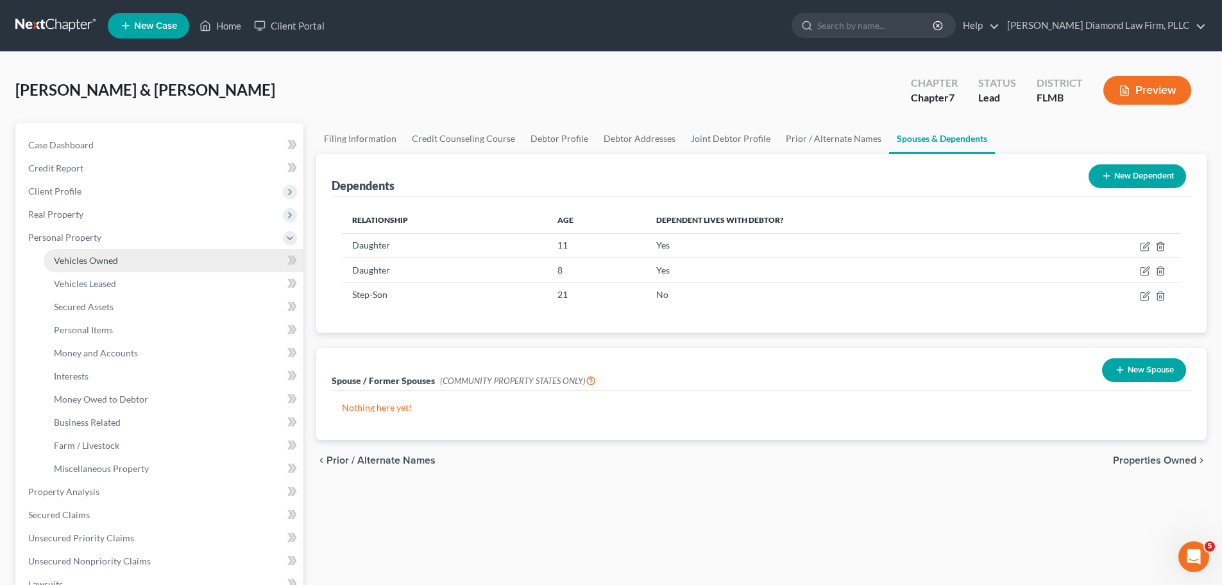
click at [86, 255] on span "Vehicles Owned" at bounding box center [86, 260] width 64 height 11
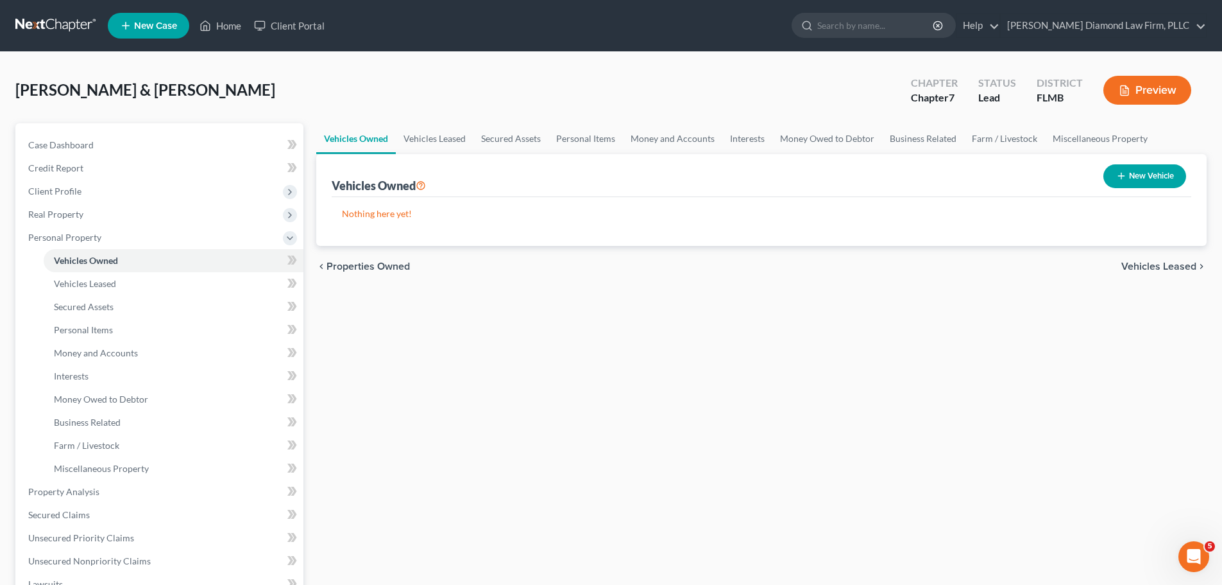
click at [1125, 180] on button "New Vehicle" at bounding box center [1145, 176] width 83 height 24
select select "0"
select select "2"
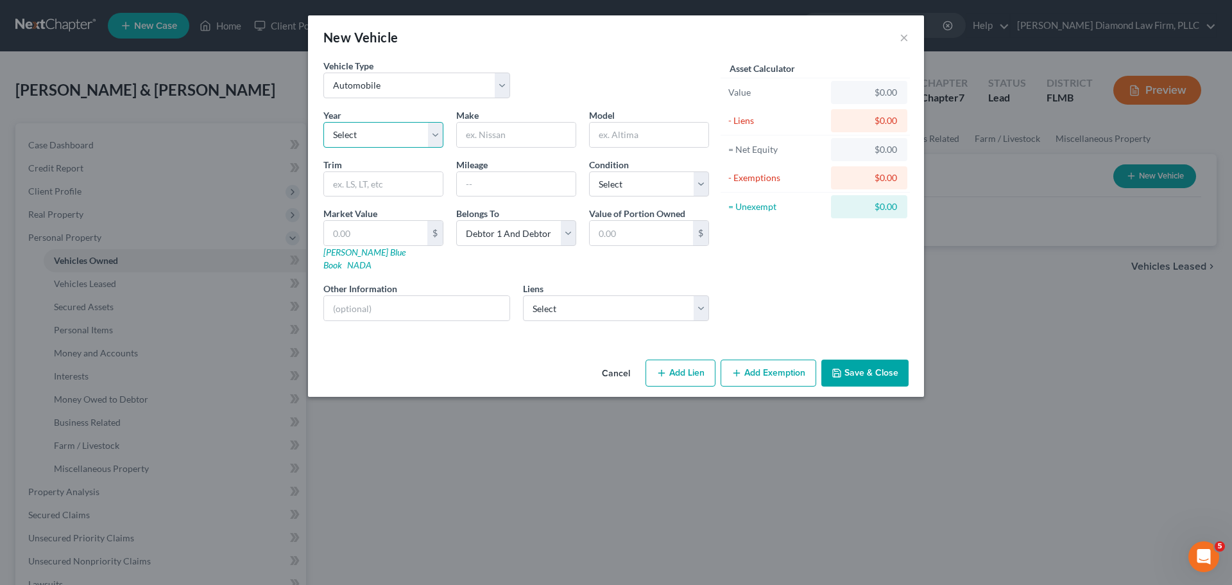
click at [373, 138] on select "Select 2026 2025 2024 2023 2022 2021 2020 2019 2018 2017 2016 2015 2014 2013 20…" at bounding box center [383, 135] width 120 height 26
select select "8"
click at [323, 122] on select "Select 2026 2025 2024 2023 2022 2021 2020 2019 2018 2017 2016 2015 2014 2013 20…" at bounding box center [383, 135] width 120 height 26
click at [517, 146] on input "text" at bounding box center [516, 135] width 119 height 24
type input "Ford"
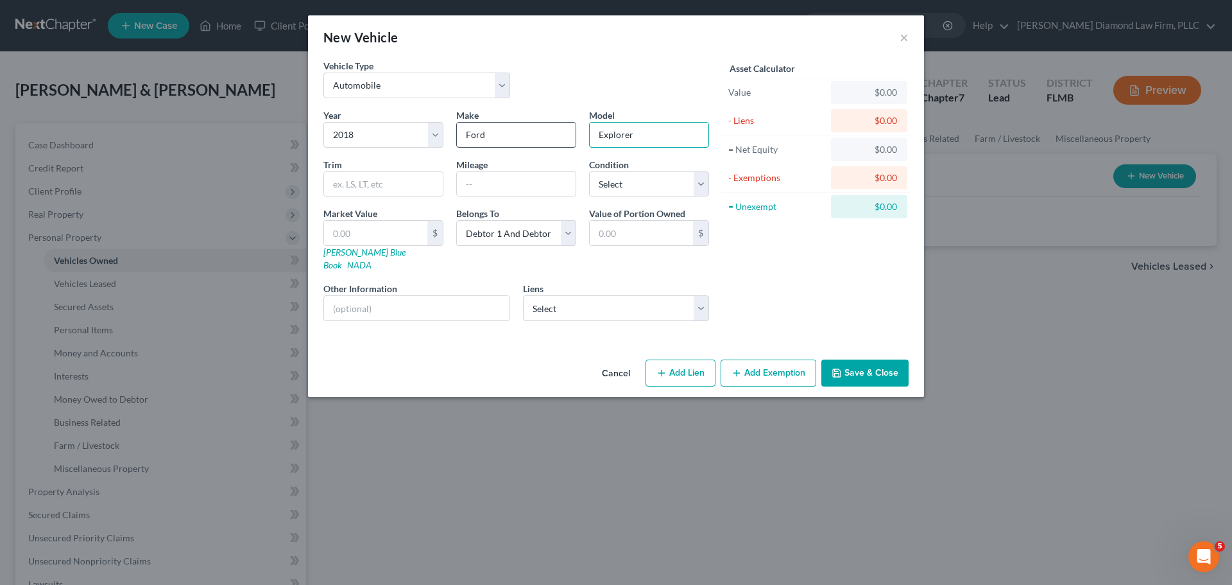
type input "Explorer"
type input "134000"
click at [662, 193] on select "Select Excellent Very Good Good Fair Poor" at bounding box center [649, 184] width 120 height 26
select select "4"
click at [589, 171] on select "Select Excellent Very Good Good Fair Poor" at bounding box center [649, 184] width 120 height 26
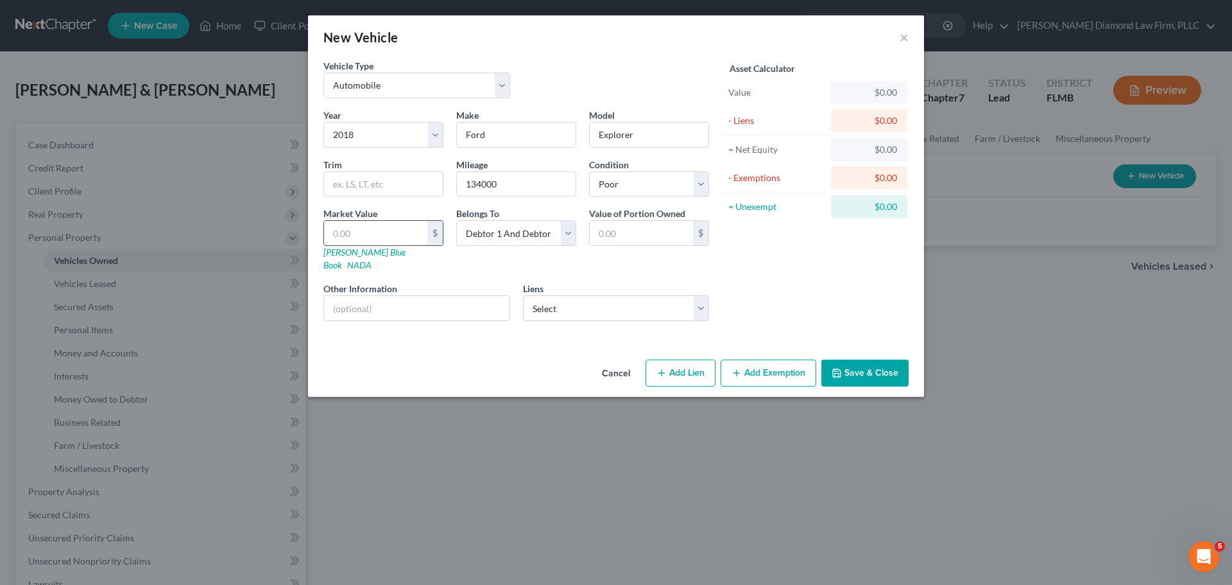
click at [357, 225] on input "text" at bounding box center [375, 233] width 103 height 24
click at [340, 255] on link "Kelly Blue Book" at bounding box center [364, 258] width 82 height 24
click at [384, 296] on input "text" at bounding box center [416, 308] width 185 height 24
type input "VIN:"
click at [563, 239] on select "Select Debtor 1 Only Debtor 2 Only Debtor 1 And Debtor 2 Only At Least One Of T…" at bounding box center [516, 233] width 120 height 26
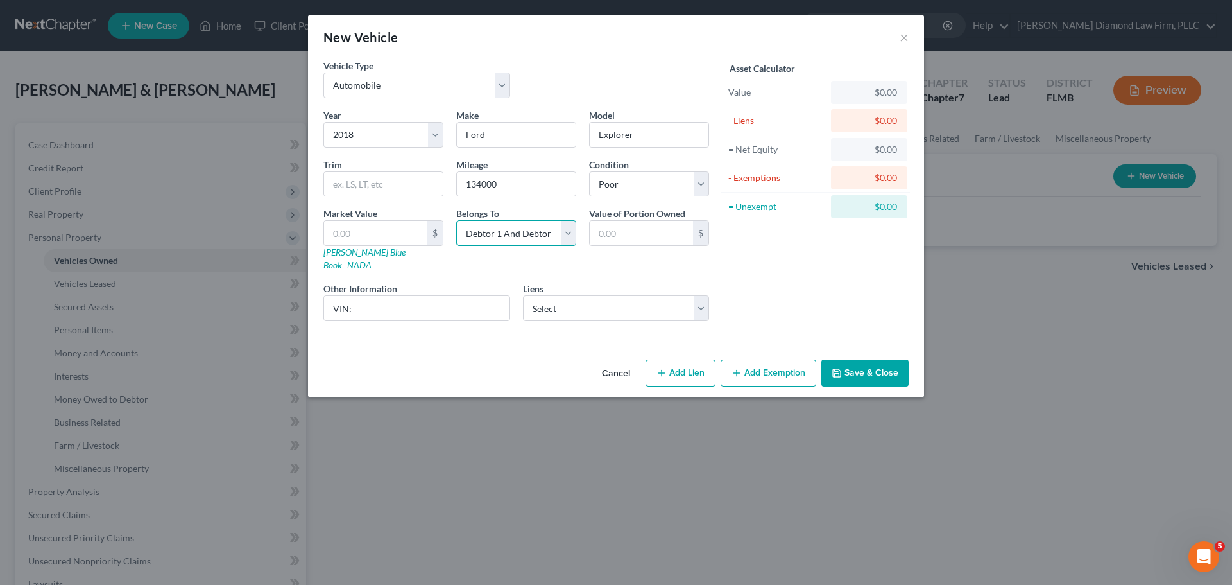
select select "0"
click at [456, 220] on select "Select Debtor 1 Only Debtor 2 Only Debtor 1 And Debtor 2 Only At Least One Of T…" at bounding box center [516, 233] width 120 height 26
click at [404, 296] on input "VIN:" at bounding box center [416, 308] width 185 height 24
drag, startPoint x: 442, startPoint y: 295, endPoint x: 352, endPoint y: 309, distance: 90.9
click at [352, 309] on div "Year Select 2026 2025 2024 2023 2022 2021 2020 2019 2018 2017 2016 2015 2014 20…" at bounding box center [516, 219] width 398 height 223
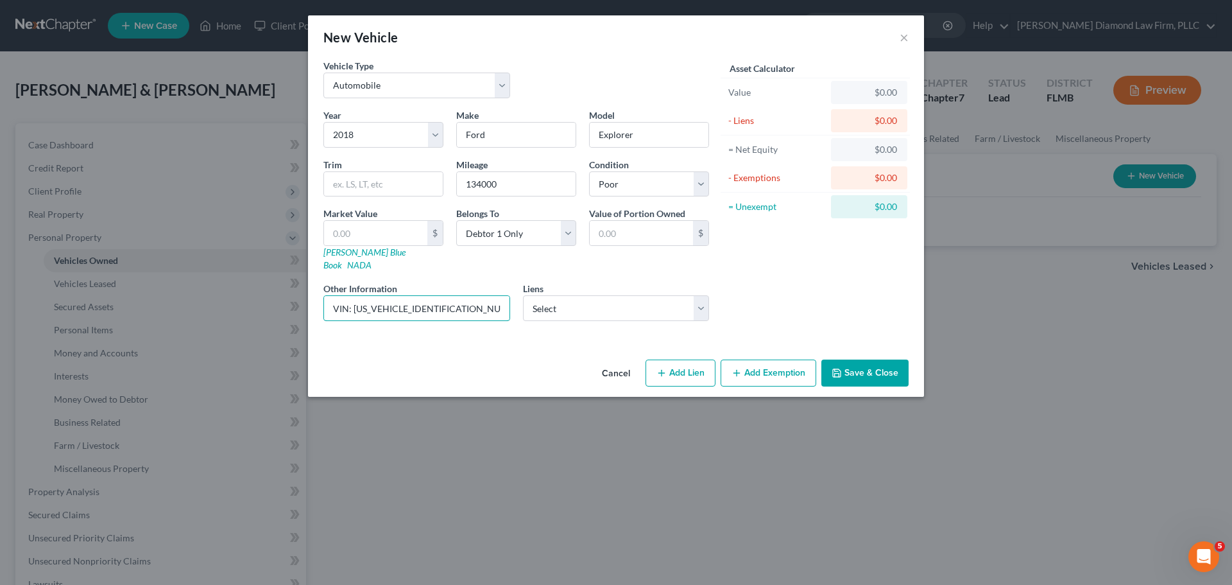
type input "VIN: 1FM5K8D81JGB50170"
click at [366, 230] on input "text" at bounding box center [375, 233] width 103 height 24
type input "9"
type input "9.00"
type input "95"
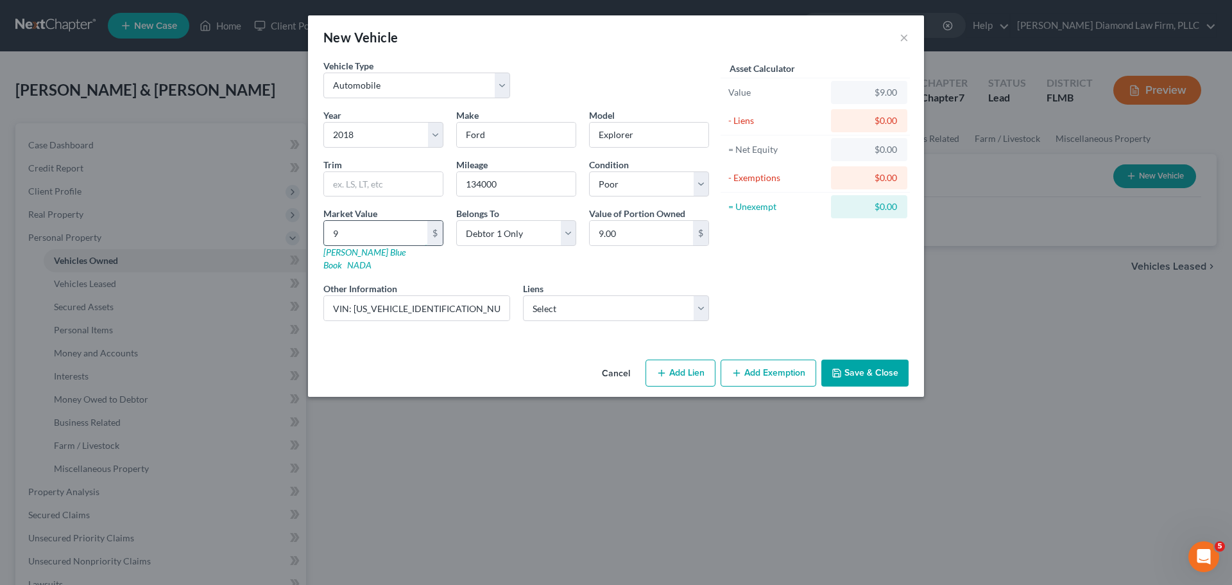
type input "95.00"
type input "957"
type input "957.00"
type input "9577"
type input "9,577.00"
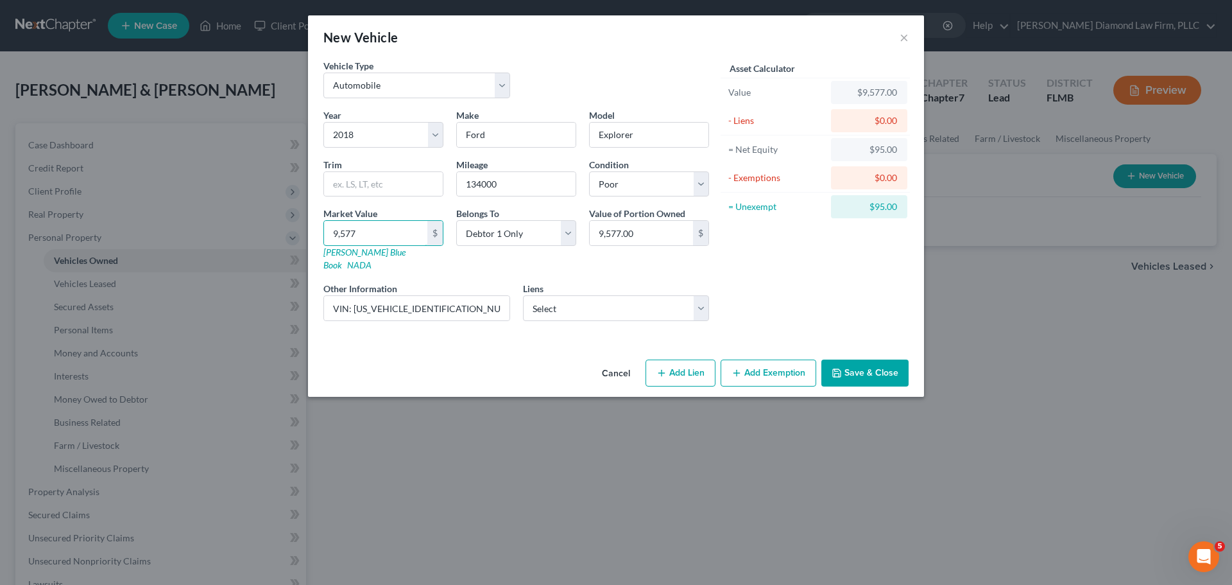
type input "9,577"
click at [551, 295] on select "Select Jpmcb Auto - $10,000.00" at bounding box center [616, 308] width 187 height 26
click at [647, 295] on select "Select Jpmcb Auto - $10,000.00" at bounding box center [616, 308] width 187 height 26
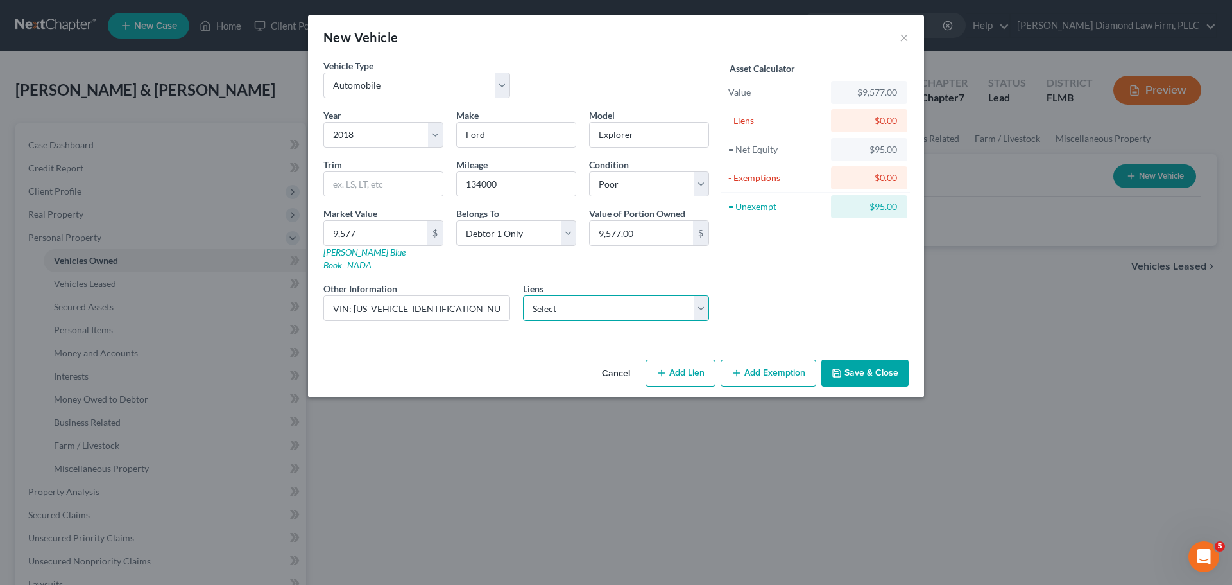
click at [647, 295] on select "Select Jpmcb Auto - $10,000.00" at bounding box center [616, 308] width 187 height 26
select select "19"
select select "0"
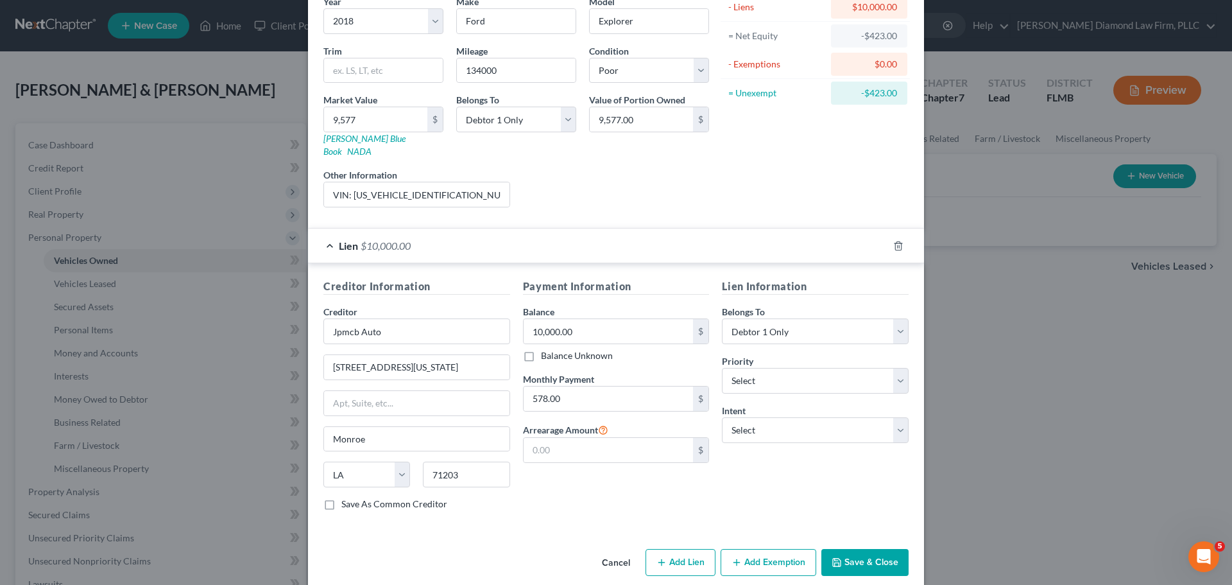
scroll to position [117, 0]
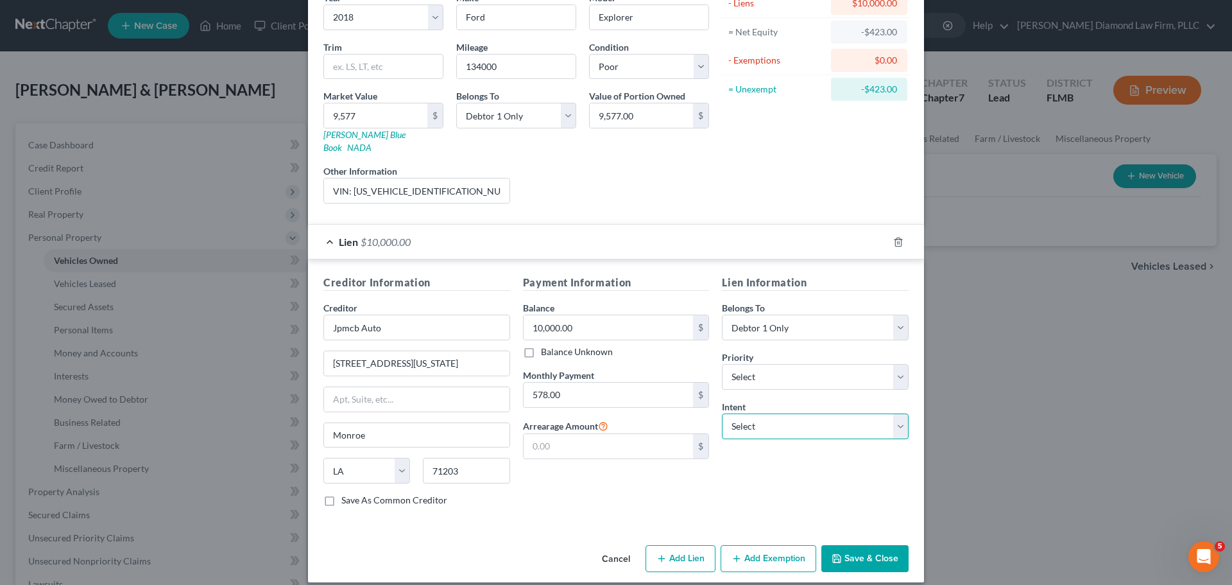
click at [824, 413] on select "Select Surrender Redeem Reaffirm Avoid Other" at bounding box center [815, 426] width 187 height 26
select select "2"
click at [722, 413] on select "Select Surrender Redeem Reaffirm Avoid Other" at bounding box center [815, 426] width 187 height 26
click at [853, 545] on button "Save & Close" at bounding box center [864, 558] width 87 height 27
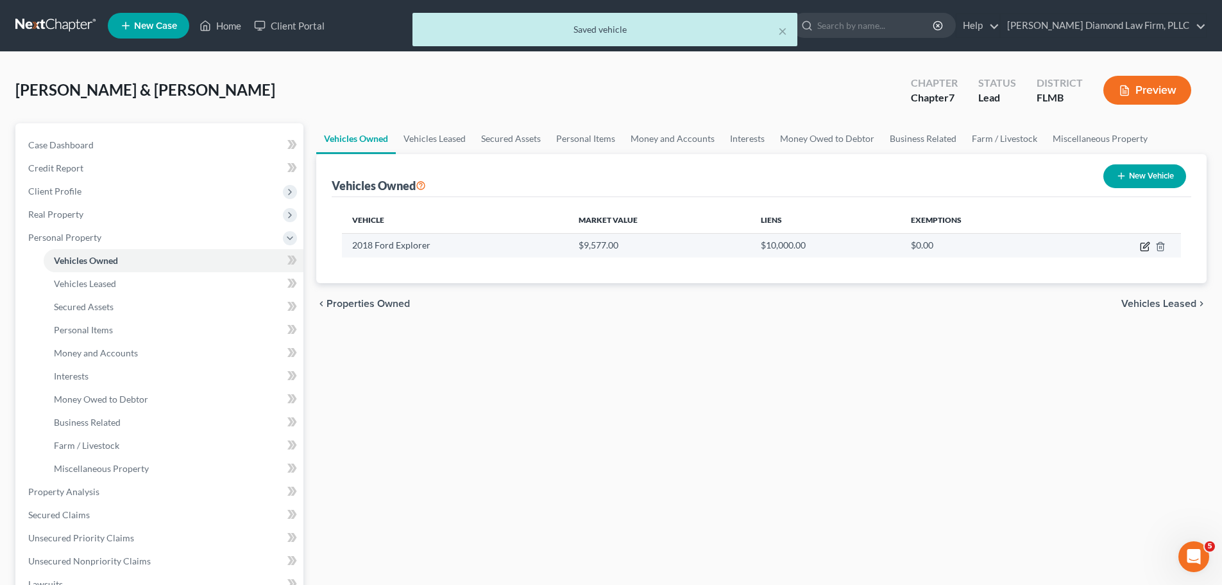
click at [1142, 246] on icon "button" at bounding box center [1145, 246] width 10 height 10
select select "0"
select select "8"
select select "4"
select select "0"
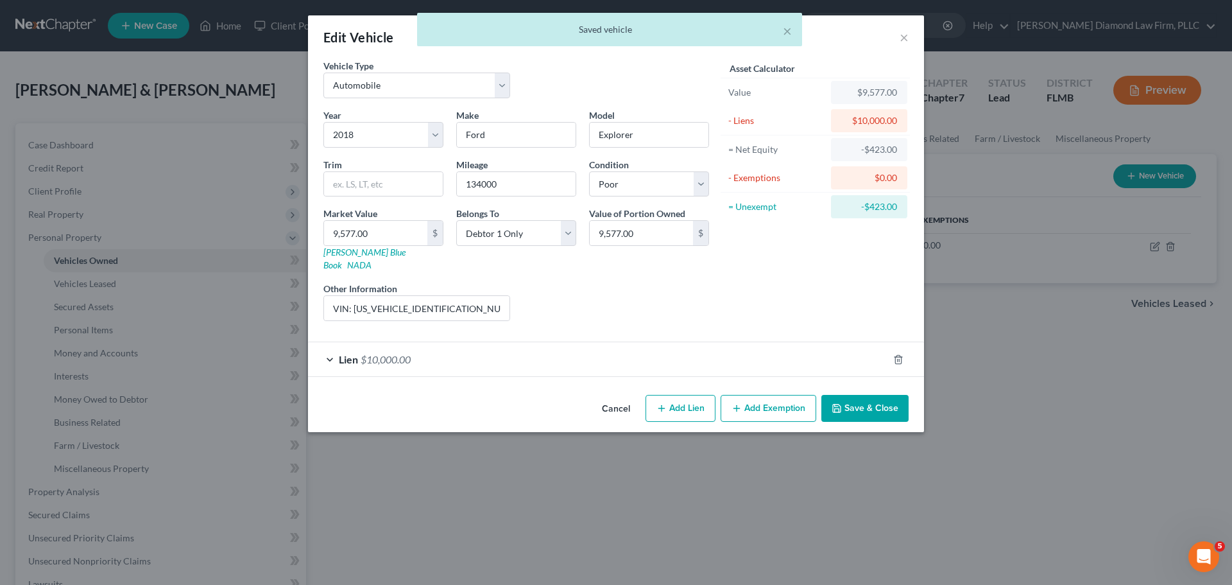
click at [758, 399] on button "Add Exemption" at bounding box center [769, 408] width 96 height 27
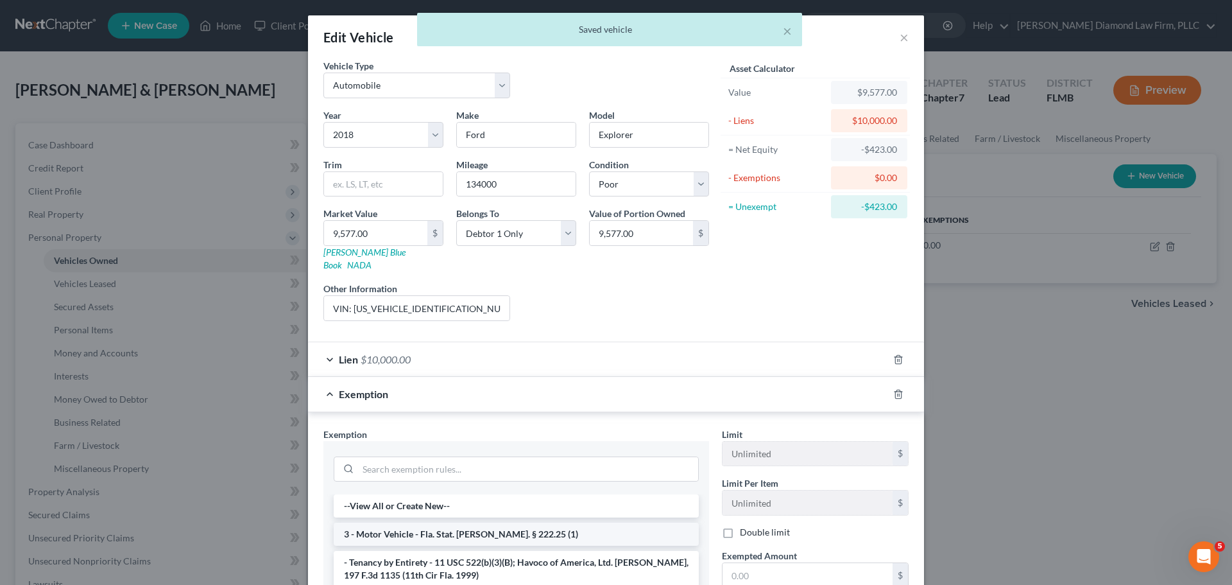
click at [525, 522] on li "3 - Motor Vehicle - Fla. Stat. Ann. § 222.25 (1)" at bounding box center [516, 533] width 365 height 23
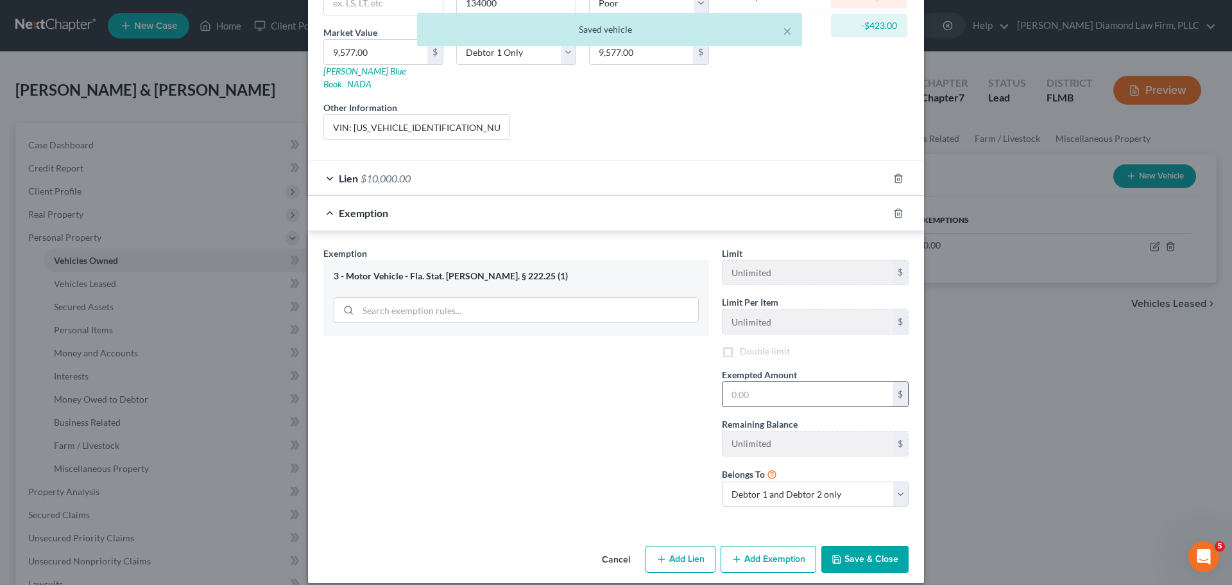
scroll to position [182, 0]
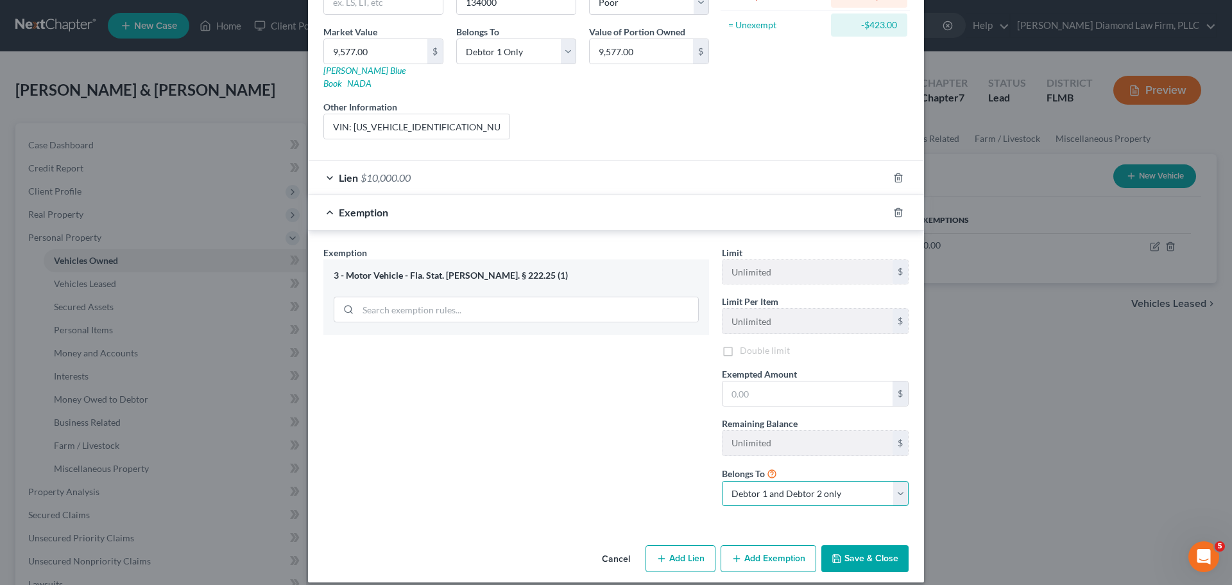
click at [811, 481] on select "Debtor 1 only Debtor 2 only Debtor 1 and Debtor 2 only" at bounding box center [815, 494] width 187 height 26
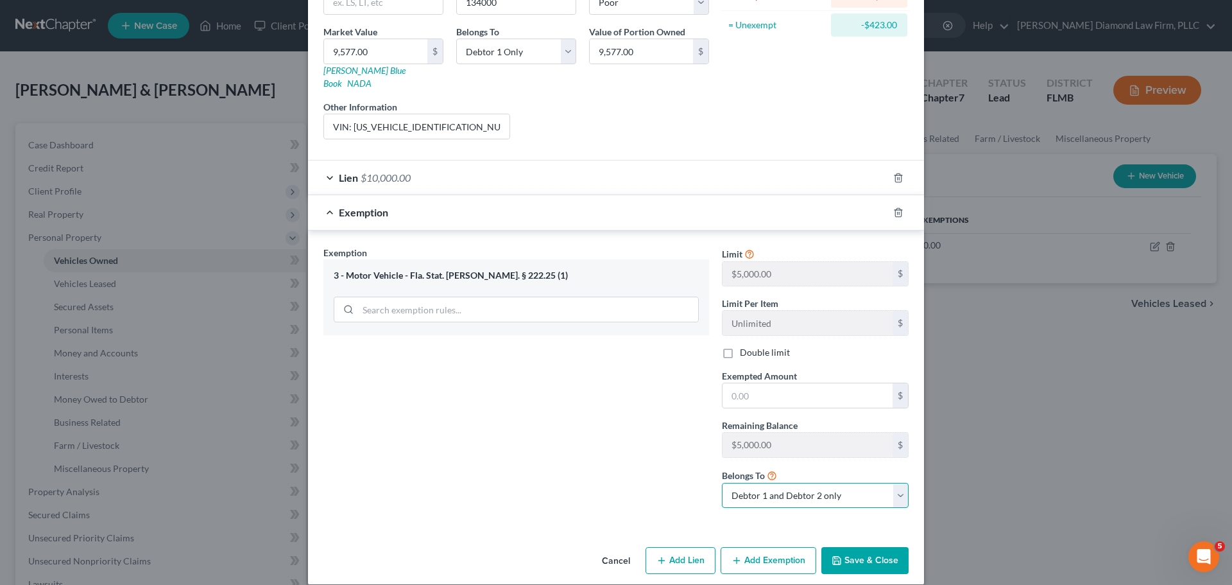
select select "0"
click at [722, 483] on select "Debtor 1 only Debtor 2 only Debtor 1 and Debtor 2 only" at bounding box center [815, 496] width 187 height 26
click at [788, 385] on input "text" at bounding box center [808, 395] width 170 height 24
type input "5,000"
click at [875, 547] on button "Save & Close" at bounding box center [864, 560] width 87 height 27
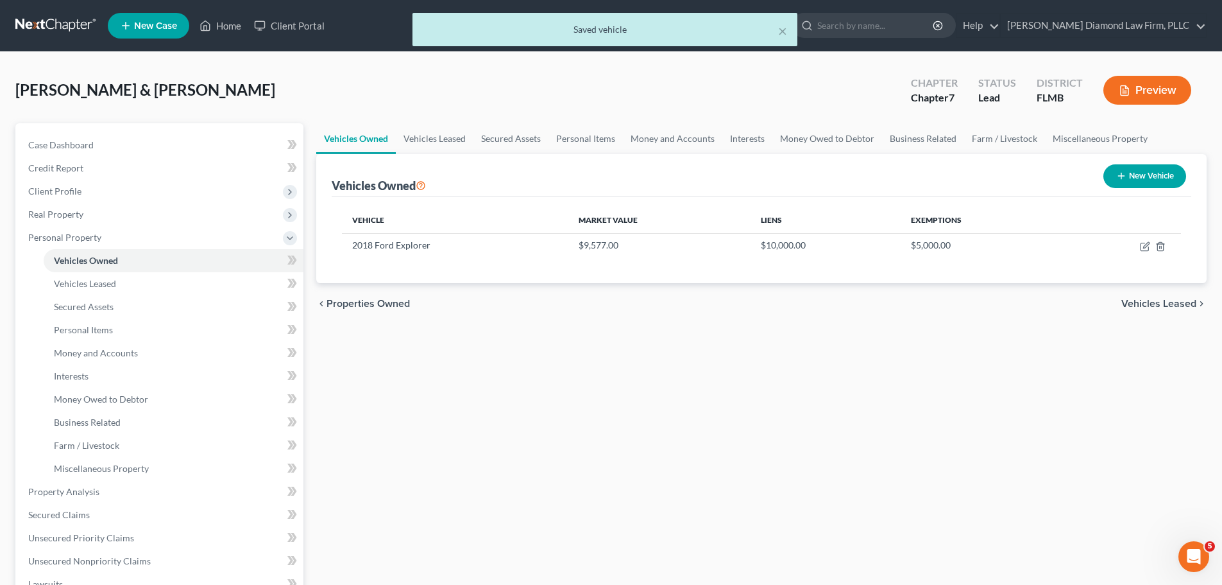
click at [1136, 172] on button "New Vehicle" at bounding box center [1145, 176] width 83 height 24
select select "0"
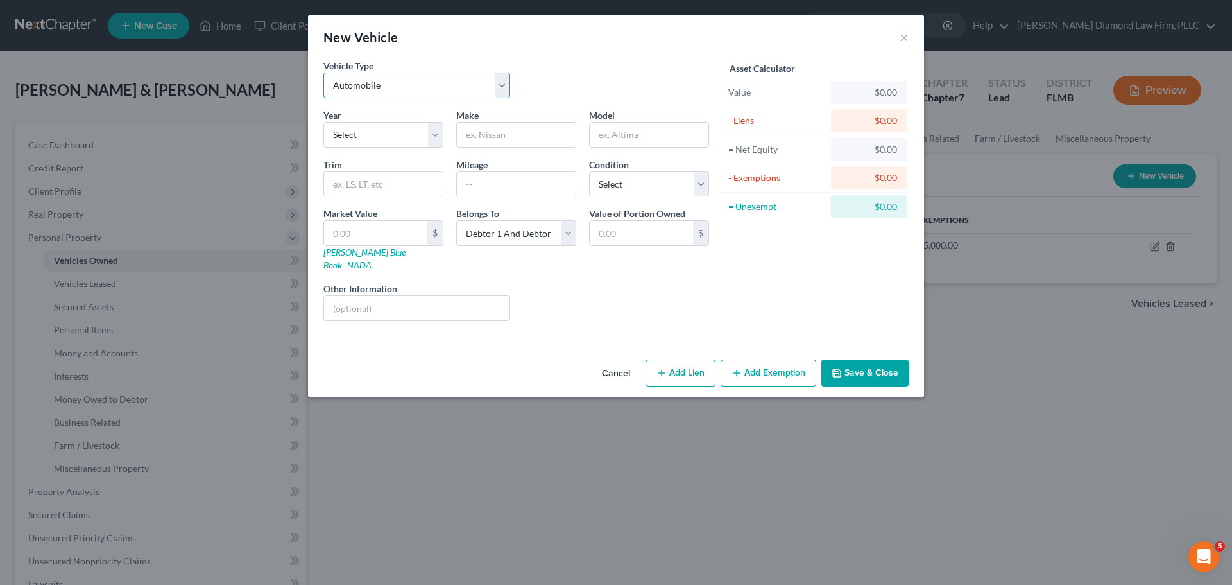
click at [410, 96] on select "Select Automobile Truck Trailer Watercraft Aircraft Motor Home Atv Other Vehicle" at bounding box center [416, 86] width 187 height 26
click at [528, 240] on select "Select Debtor 1 Only Debtor 2 Only Debtor 1 And Debtor 2 Only At Least One Of T…" at bounding box center [516, 233] width 120 height 26
select select "1"
click at [456, 220] on select "Select Debtor 1 Only Debtor 2 Only Debtor 1 And Debtor 2 Only At Least One Of T…" at bounding box center [516, 233] width 120 height 26
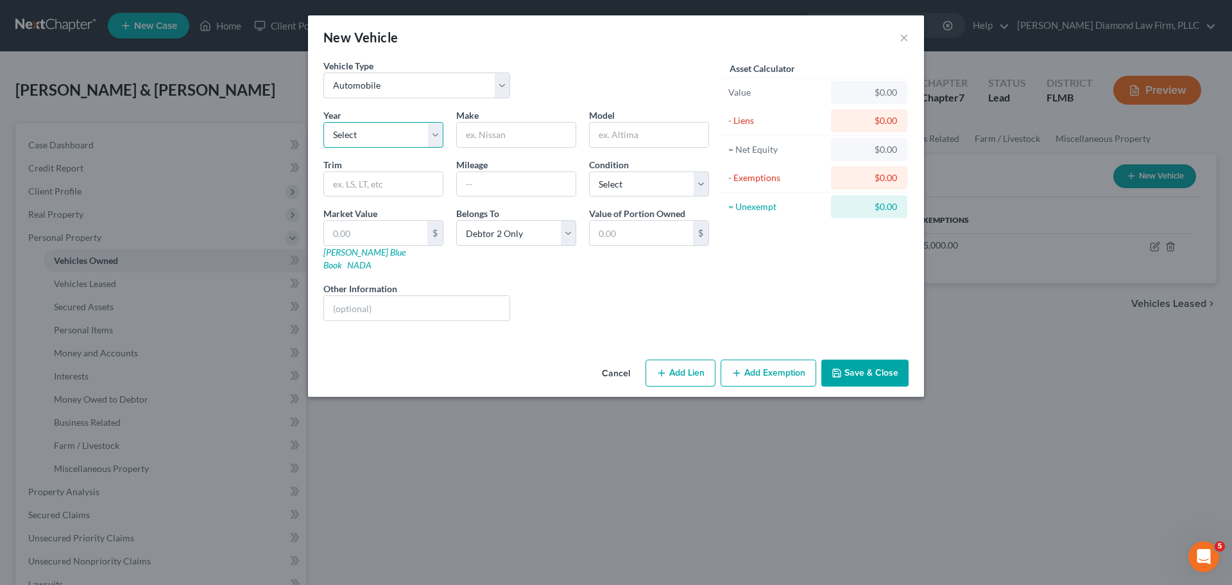
click at [372, 139] on select "Select 2026 2025 2024 2023 2022 2021 2020 2019 2018 2017 2016 2015 2014 2013 20…" at bounding box center [383, 135] width 120 height 26
select select "13"
click at [323, 122] on select "Select 2026 2025 2024 2023 2022 2021 2020 2019 2018 2017 2016 2015 2014 2013 20…" at bounding box center [383, 135] width 120 height 26
click at [497, 140] on input "text" at bounding box center [516, 135] width 119 height 24
type input "GMC"
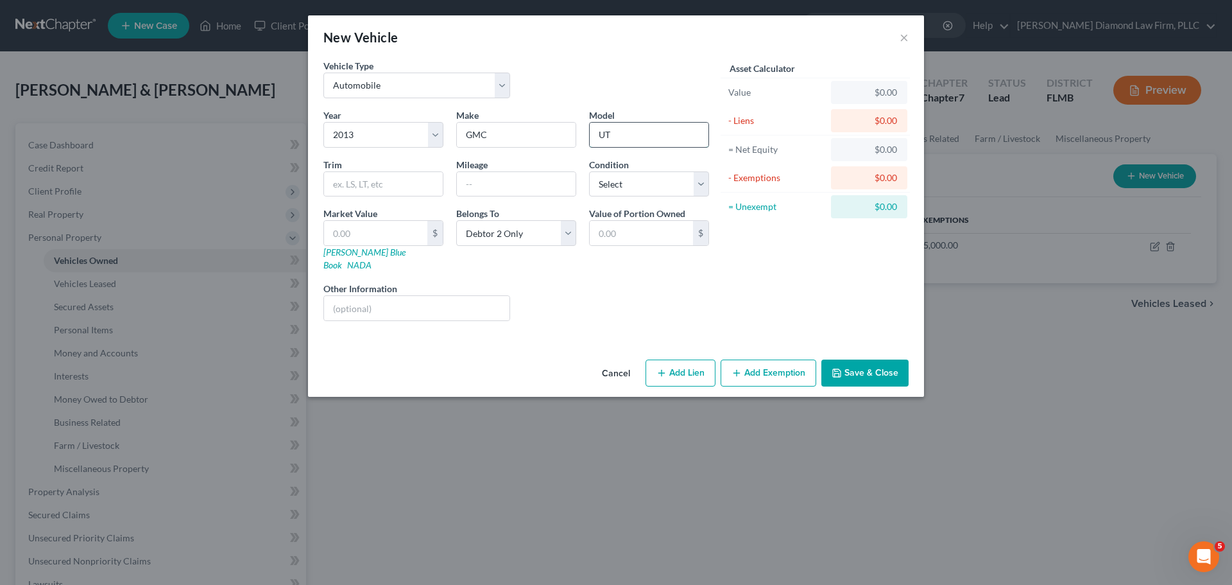
click at [641, 134] on input "UT" at bounding box center [649, 135] width 119 height 24
drag, startPoint x: 621, startPoint y: 135, endPoint x: 592, endPoint y: 135, distance: 29.5
click at [592, 135] on input "UT" at bounding box center [649, 135] width 119 height 24
type input "Yukon"
type input "165052"
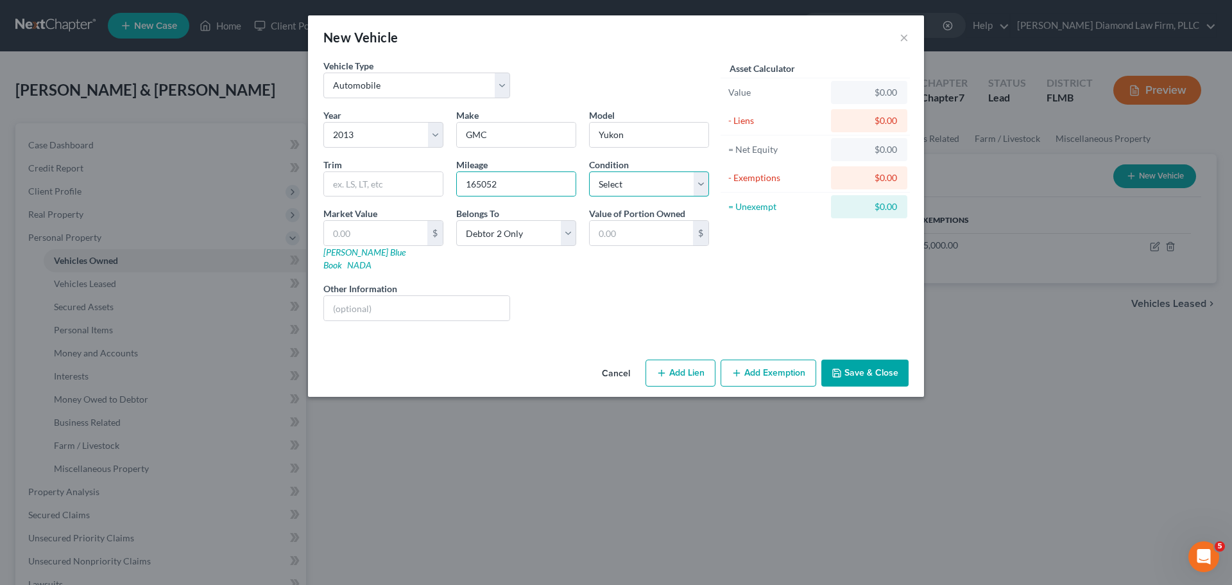
click at [649, 182] on select "Select Excellent Very Good Good Fair Poor" at bounding box center [649, 184] width 120 height 26
select select "4"
click at [589, 171] on select "Select Excellent Very Good Good Fair Poor" at bounding box center [649, 184] width 120 height 26
click at [343, 253] on link "Kelly Blue Book" at bounding box center [364, 258] width 82 height 24
click at [372, 310] on div "Year Select 2026 2025 2024 2023 2022 2021 2020 2019 2018 2017 2016 2015 2014 20…" at bounding box center [516, 219] width 398 height 223
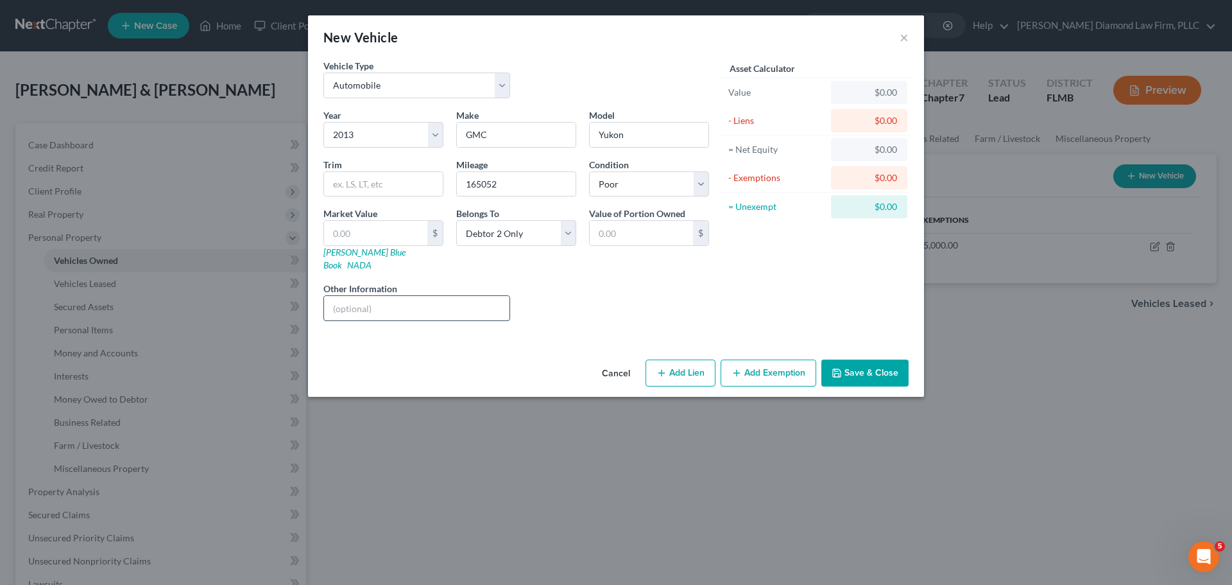
click at [384, 296] on input "text" at bounding box center [416, 308] width 185 height 24
drag, startPoint x: 454, startPoint y: 296, endPoint x: 354, endPoint y: 321, distance: 102.4
click at [354, 321] on div "Vehicle Type Select Automobile Truck Trailer Watercraft Aircraft Motor Home Atv…" at bounding box center [616, 206] width 616 height 295
type input "VIN: 1GKS1CE01DR362537"
click at [383, 183] on input "text" at bounding box center [383, 184] width 119 height 24
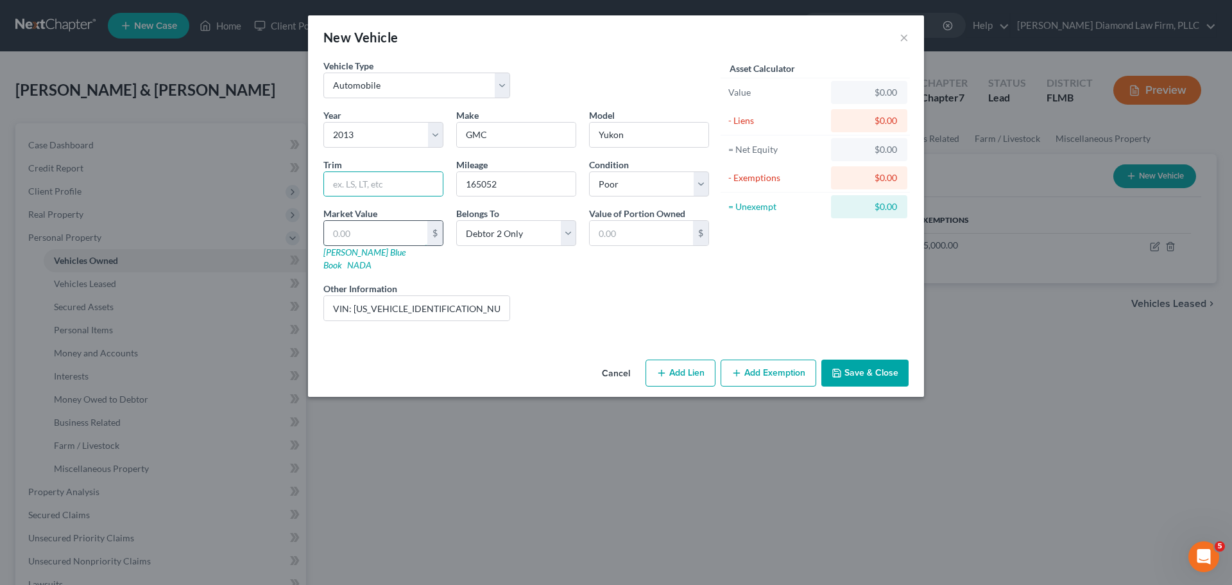
click at [382, 230] on input "text" at bounding box center [375, 233] width 103 height 24
type input "5"
type input "5.00"
type input "52"
type input "52.00"
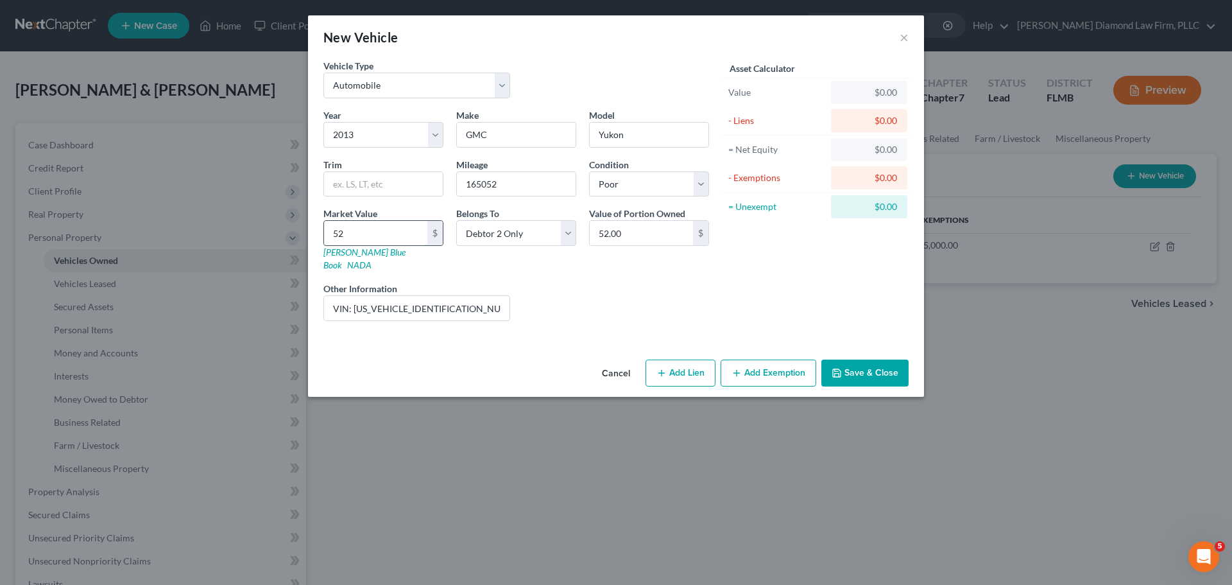
type input "522"
type input "522.00"
type input "5229"
type input "5,229.00"
type input "5,229"
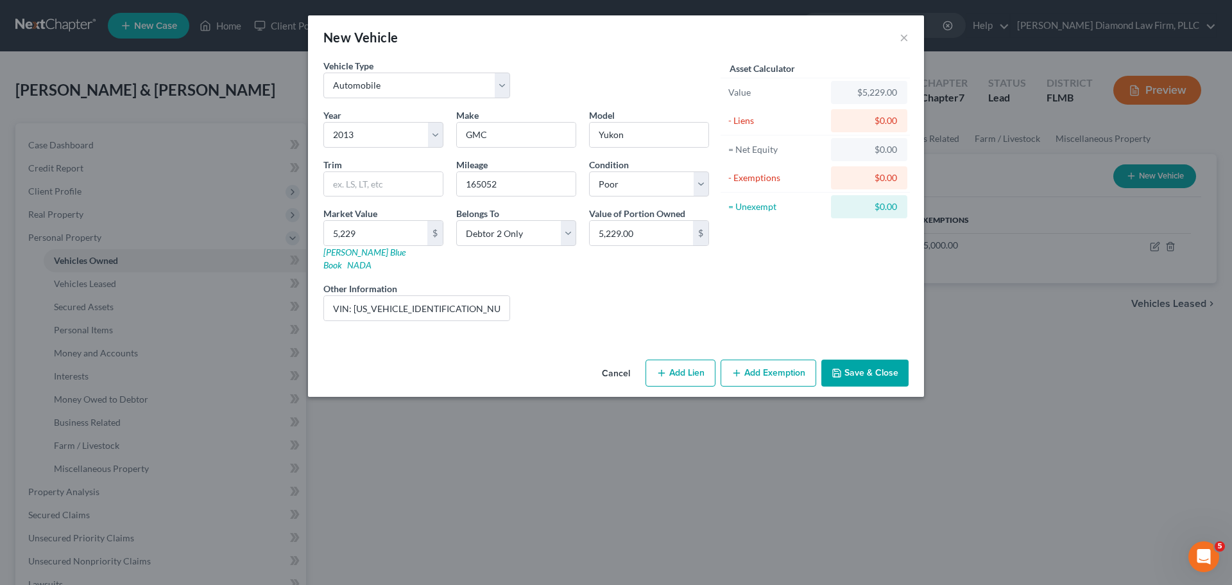
click at [772, 359] on button "Add Exemption" at bounding box center [769, 372] width 96 height 27
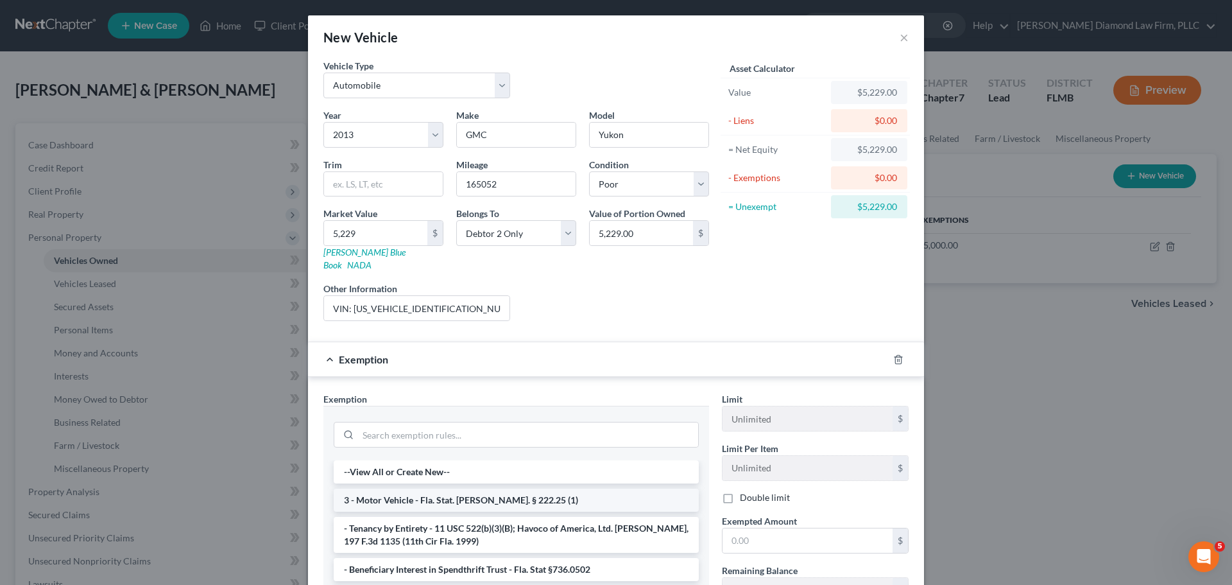
click at [506, 499] on li "3 - Motor Vehicle - Fla. Stat. Ann. § 222.25 (1)" at bounding box center [516, 499] width 365 height 23
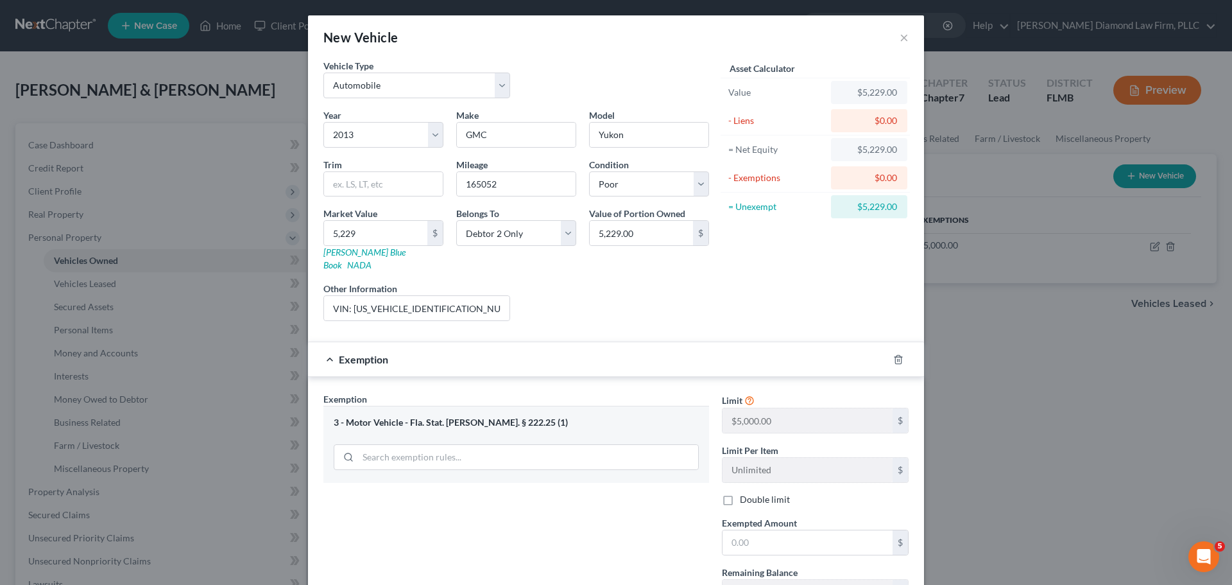
scroll to position [149, 0]
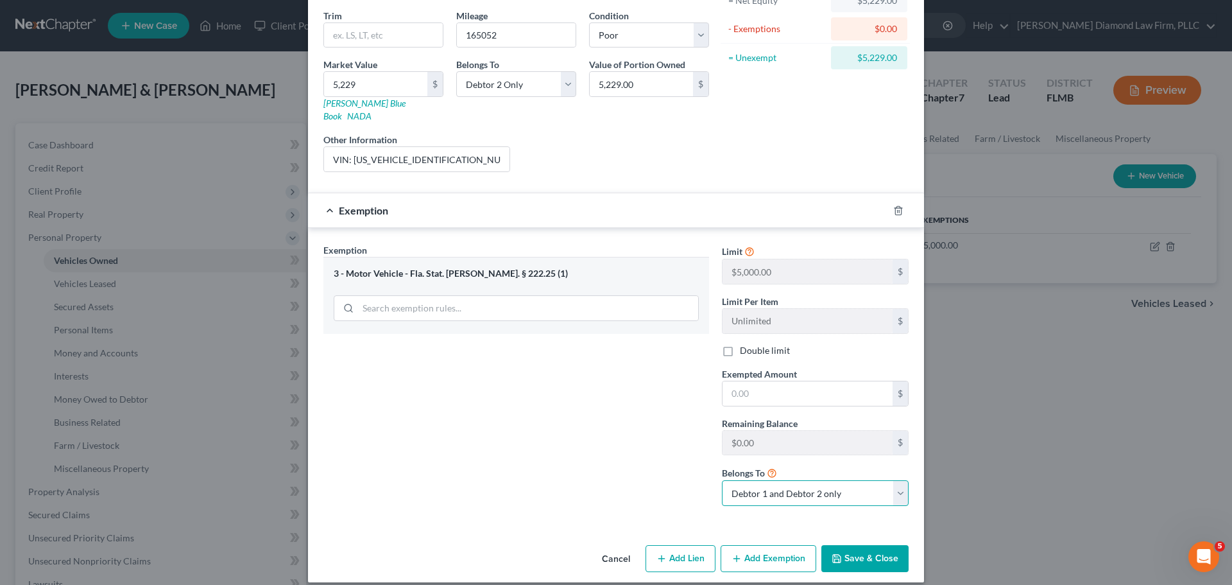
click at [813, 480] on select "Debtor 1 only Debtor 2 only Debtor 1 and Debtor 2 only" at bounding box center [815, 493] width 187 height 26
select select "1"
click at [722, 480] on select "Debtor 1 only Debtor 2 only Debtor 1 and Debtor 2 only" at bounding box center [815, 493] width 187 height 26
drag, startPoint x: 780, startPoint y: 384, endPoint x: 780, endPoint y: 362, distance: 22.5
click at [780, 384] on input "text" at bounding box center [808, 393] width 170 height 24
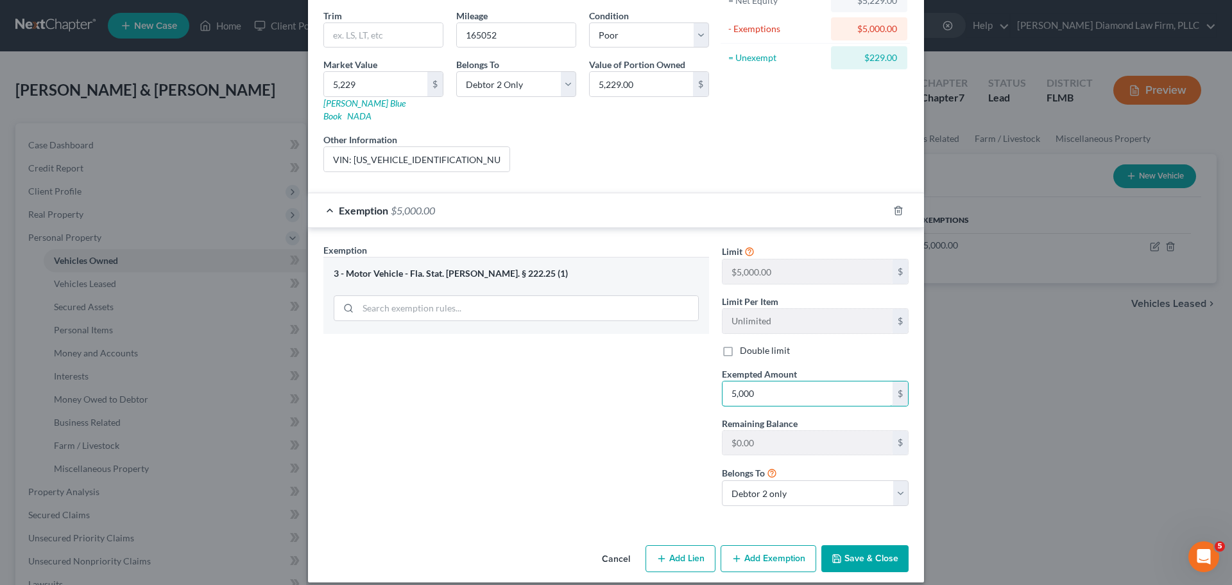
type input "5,000"
click at [875, 553] on button "Save & Close" at bounding box center [864, 558] width 87 height 27
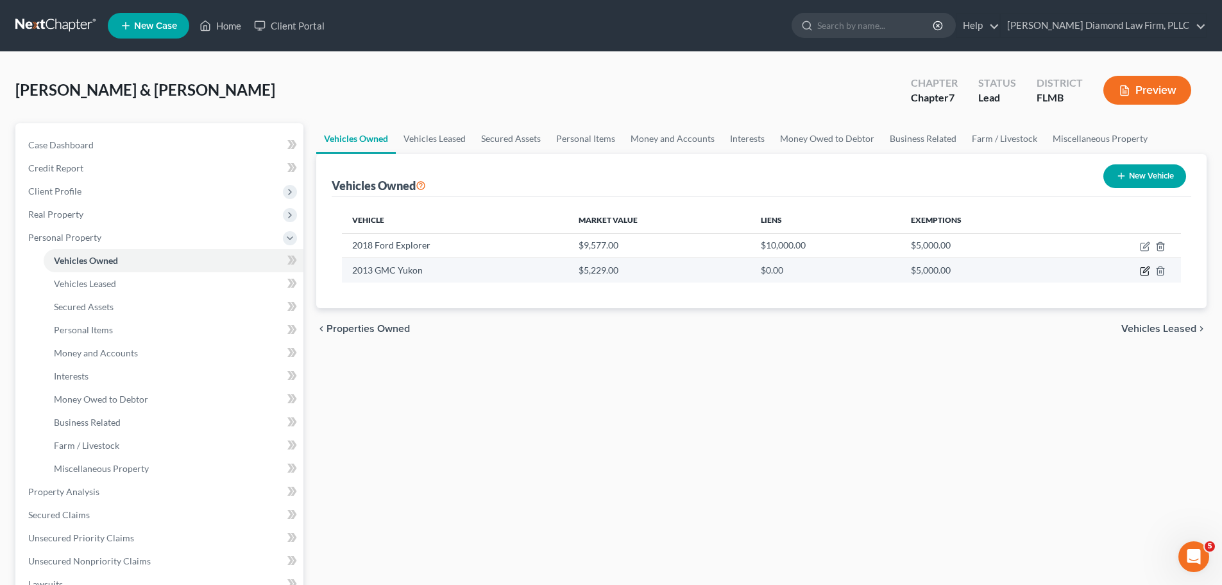
click at [1143, 268] on icon "button" at bounding box center [1145, 271] width 10 height 10
select select "0"
select select "13"
select select "4"
select select "1"
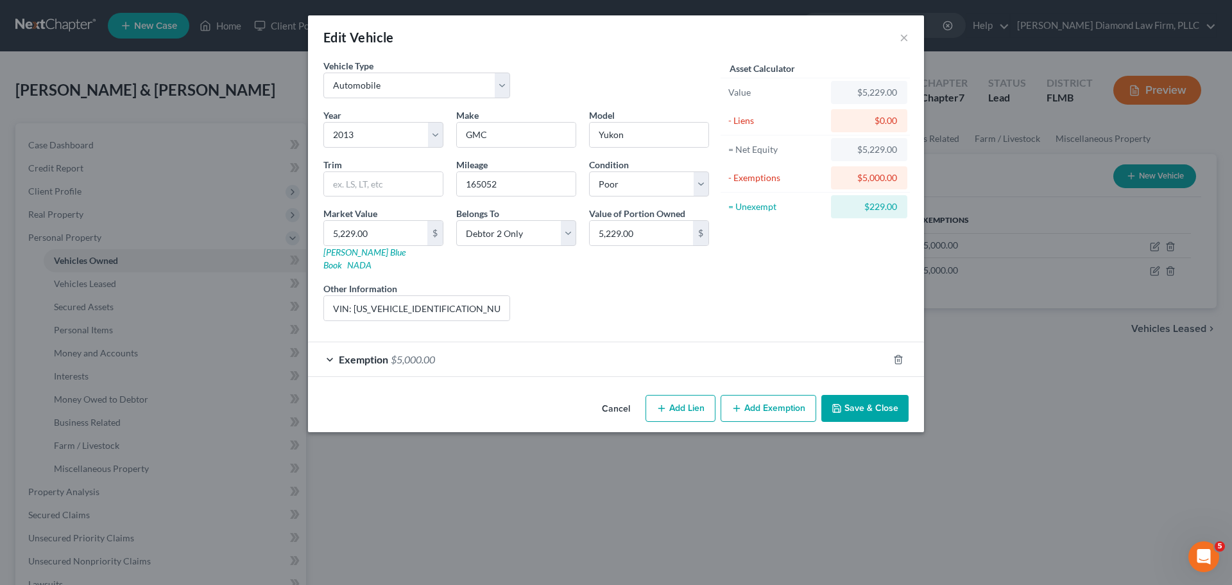
click at [875, 395] on button "Save & Close" at bounding box center [864, 408] width 87 height 27
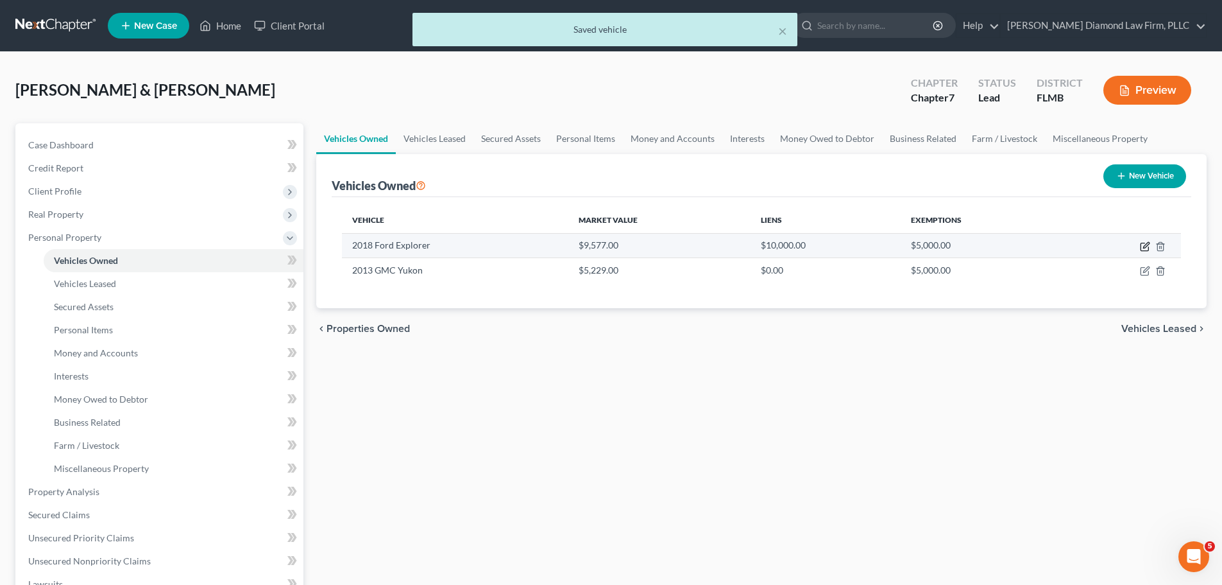
click at [1146, 245] on icon "button" at bounding box center [1145, 246] width 10 height 10
select select "0"
select select "8"
select select "4"
select select "0"
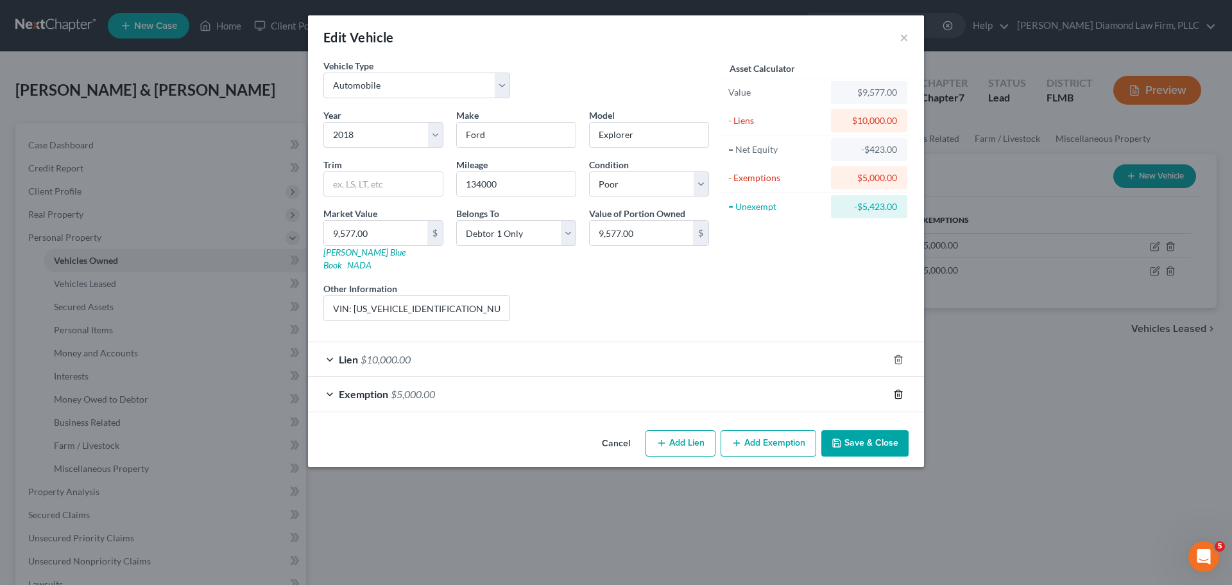
click at [901, 389] on icon "button" at bounding box center [898, 393] width 6 height 8
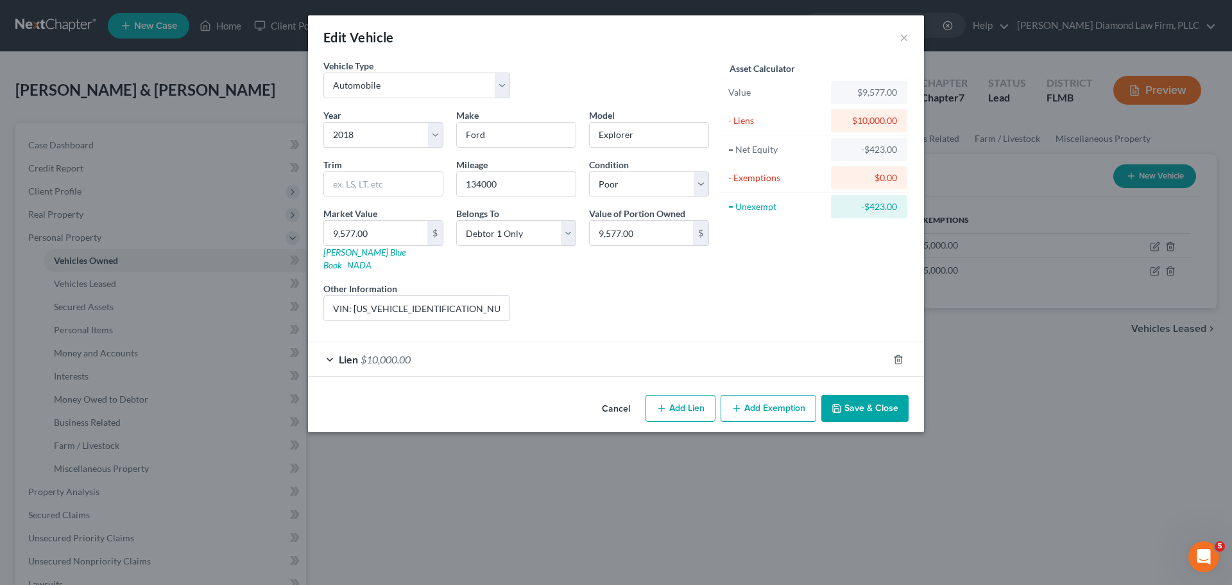
click at [883, 400] on button "Save & Close" at bounding box center [864, 408] width 87 height 27
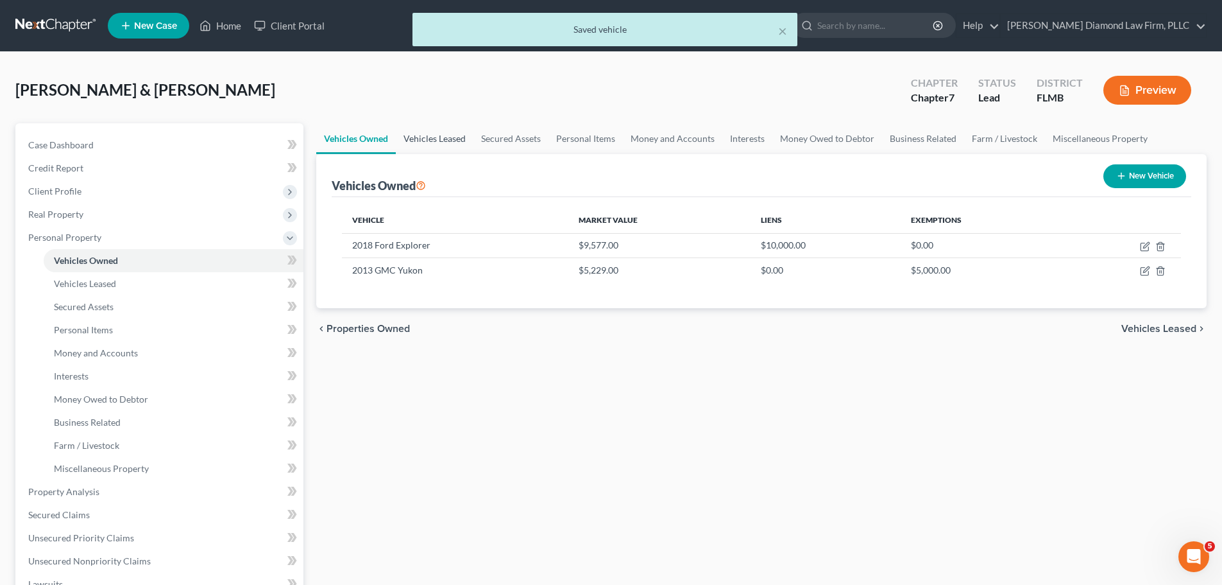
click at [422, 134] on link "Vehicles Leased" at bounding box center [435, 138] width 78 height 31
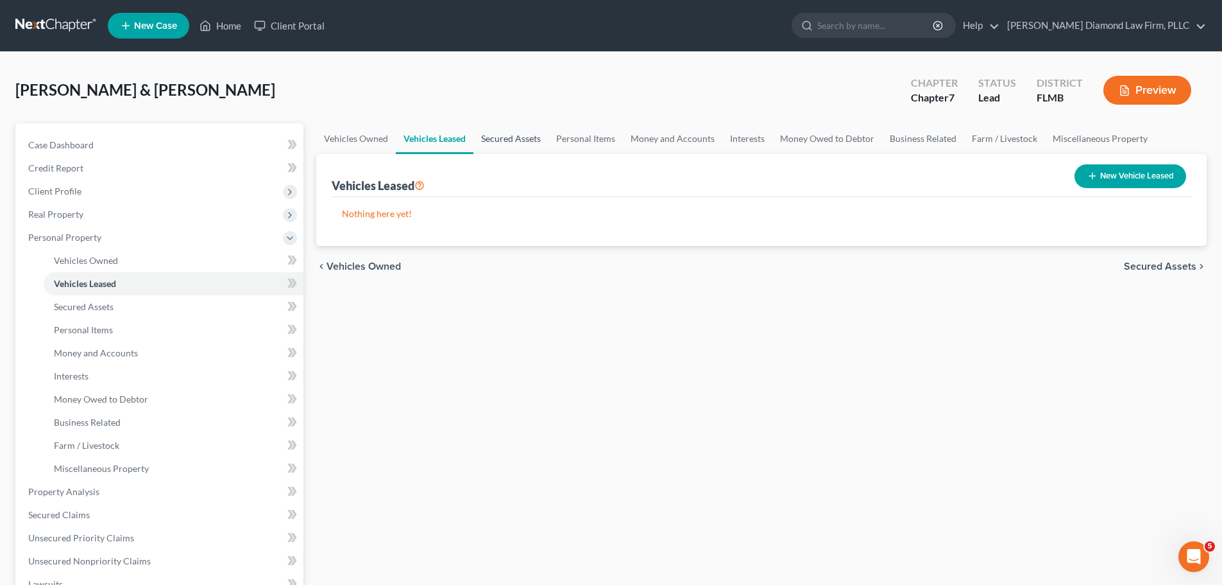
click at [504, 135] on link "Secured Assets" at bounding box center [511, 138] width 75 height 31
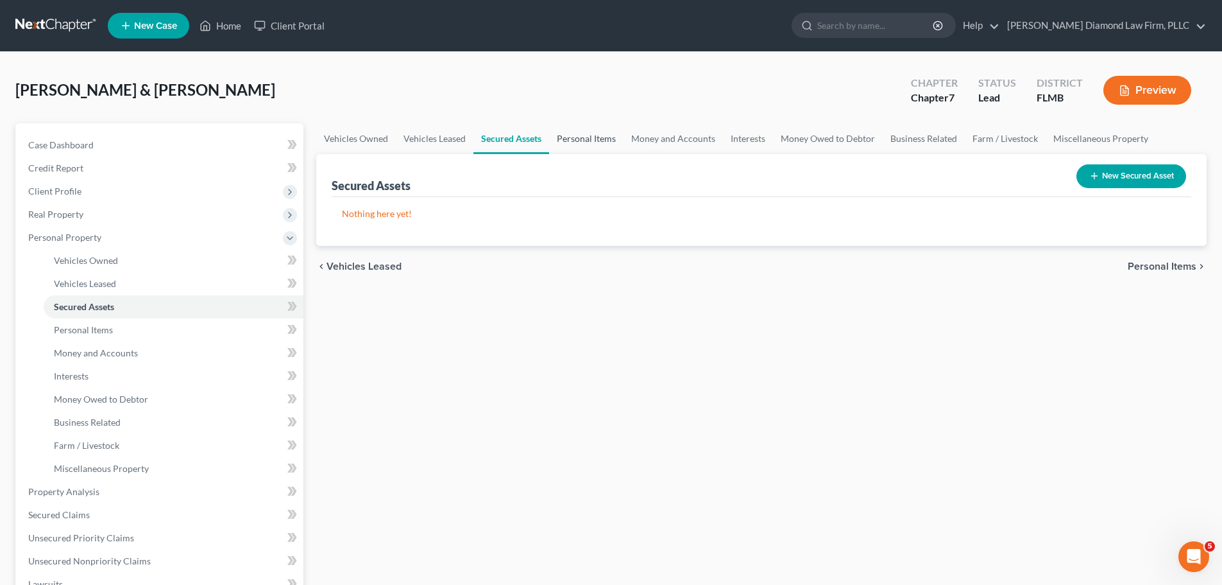
click at [554, 136] on link "Personal Items" at bounding box center [586, 138] width 74 height 31
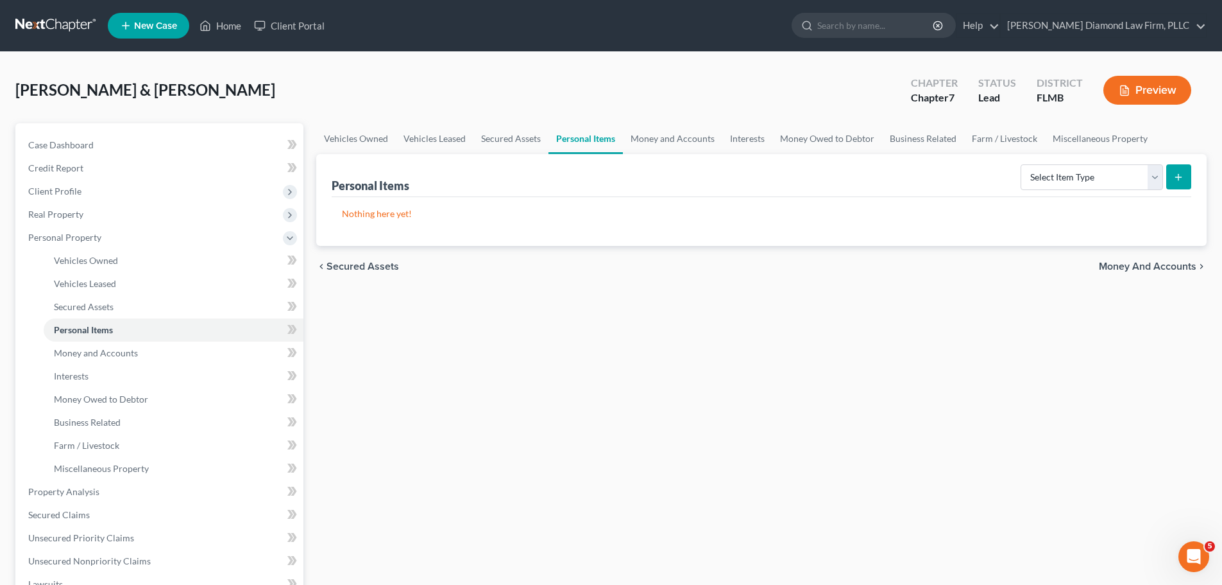
click at [1087, 195] on div "Personal Items Select Item Type Clothing Collectibles Of Value Electronics Fire…" at bounding box center [762, 175] width 860 height 43
click at [1086, 188] on select "Select Item Type Clothing Collectibles Of Value Electronics Firearms Household …" at bounding box center [1092, 177] width 142 height 26
select select "electronics"
click at [1022, 164] on select "Select Item Type Clothing Collectibles Of Value Electronics Firearms Household …" at bounding box center [1092, 177] width 142 height 26
click at [1181, 175] on icon "submit" at bounding box center [1179, 177] width 10 height 10
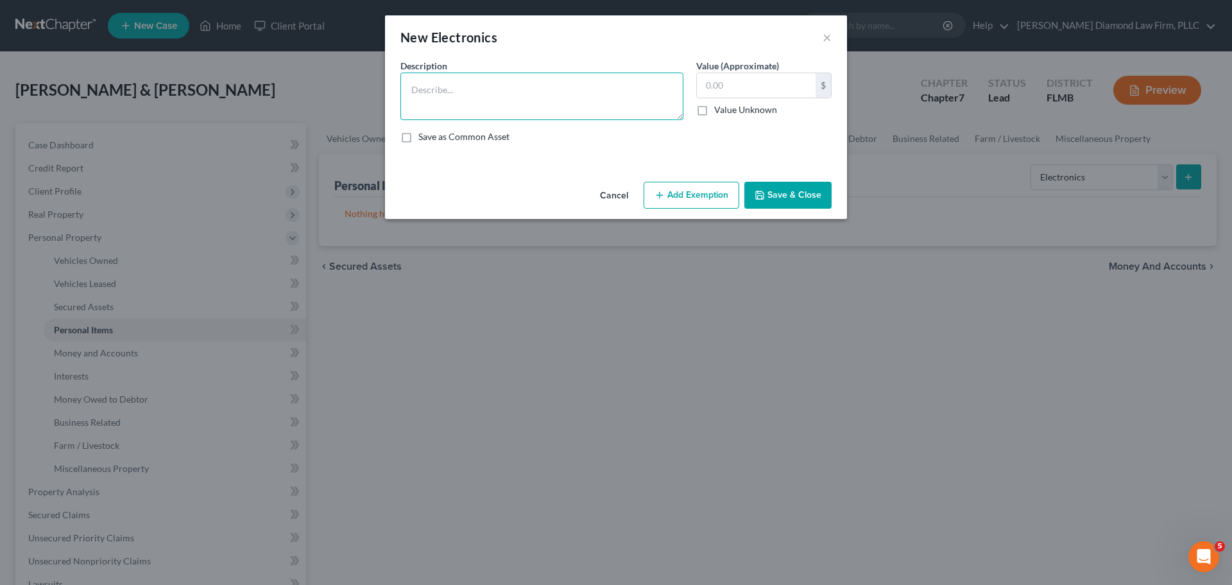
click at [470, 97] on textarea at bounding box center [541, 96] width 283 height 47
type textarea "Televisions, speakers, computers/tablets/printers, cameras/cell phones"
click at [706, 81] on input "text" at bounding box center [756, 85] width 119 height 24
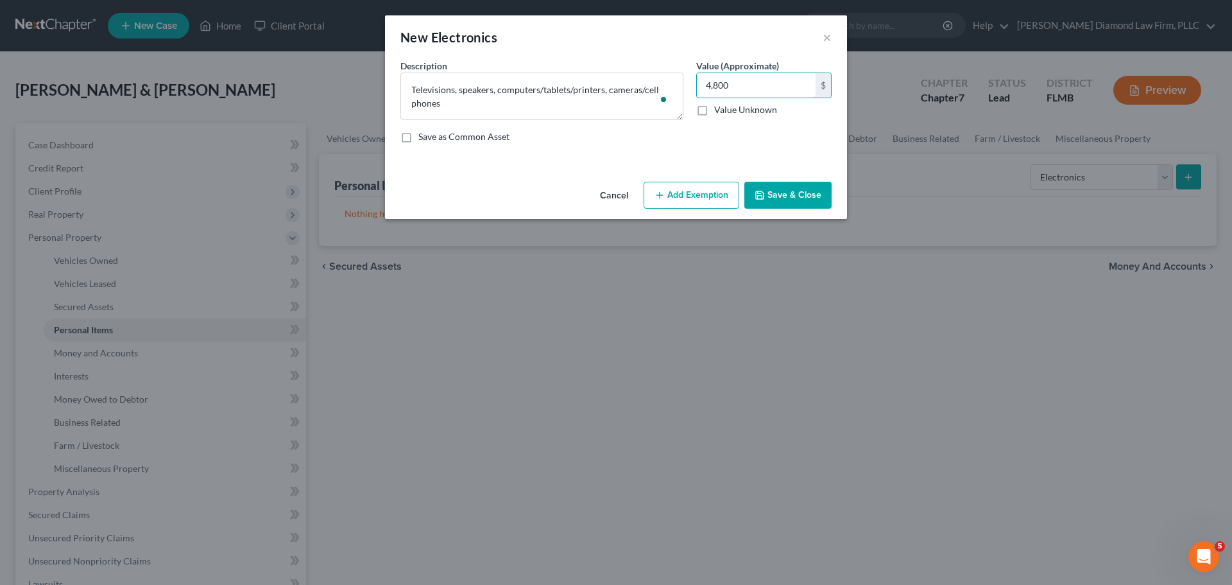
type input "4,800"
click at [780, 201] on button "Save & Close" at bounding box center [787, 195] width 87 height 27
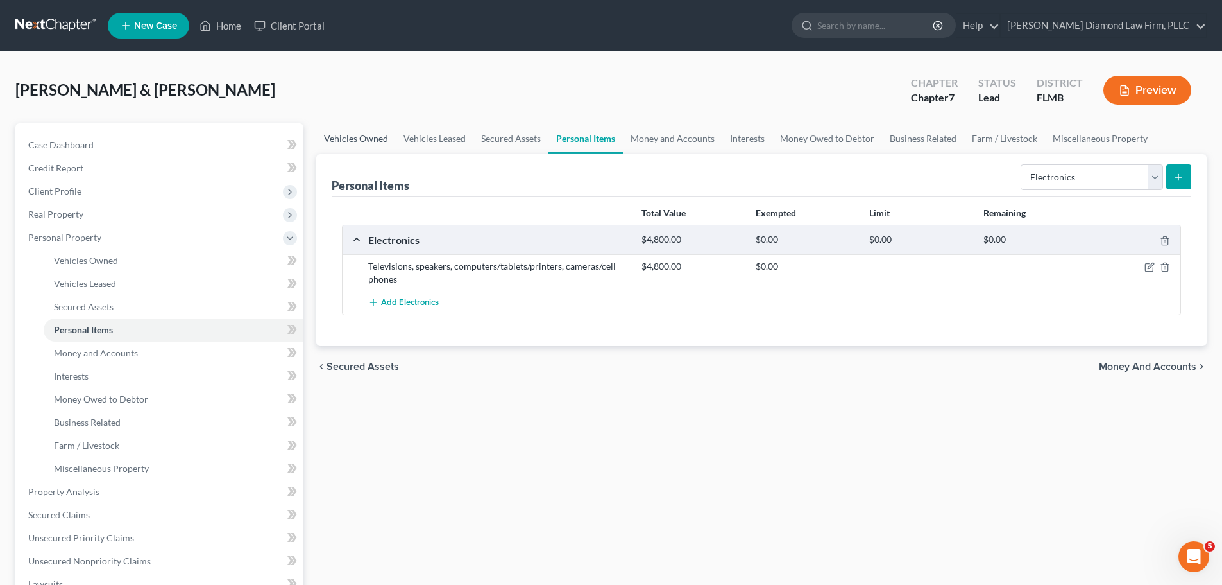
click at [356, 139] on link "Vehicles Owned" at bounding box center [356, 138] width 80 height 31
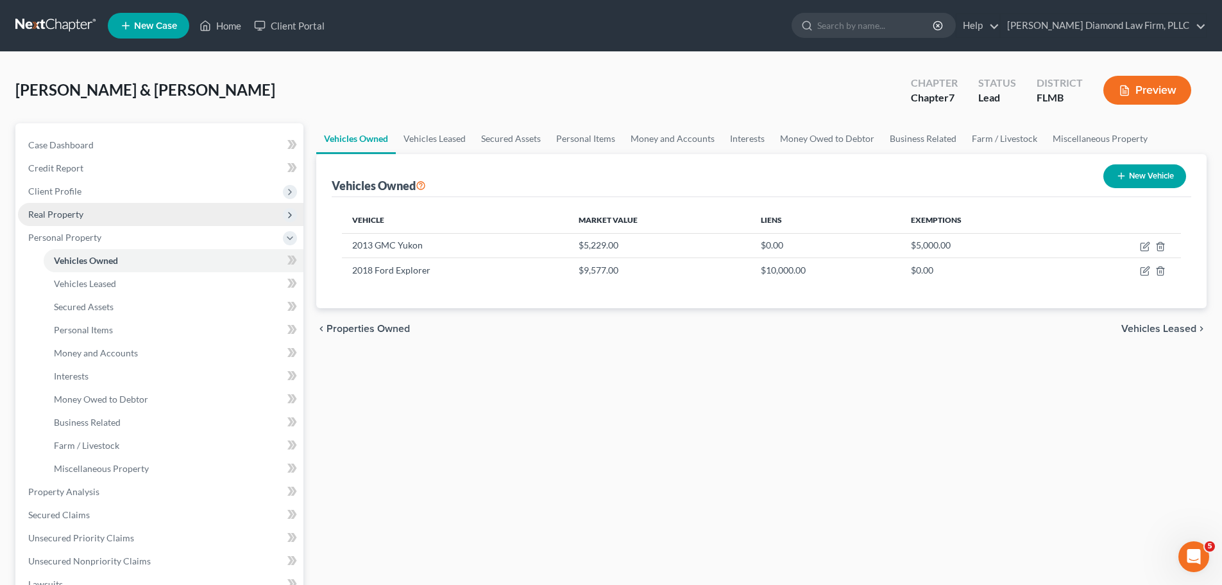
click at [107, 216] on span "Real Property" at bounding box center [161, 214] width 286 height 23
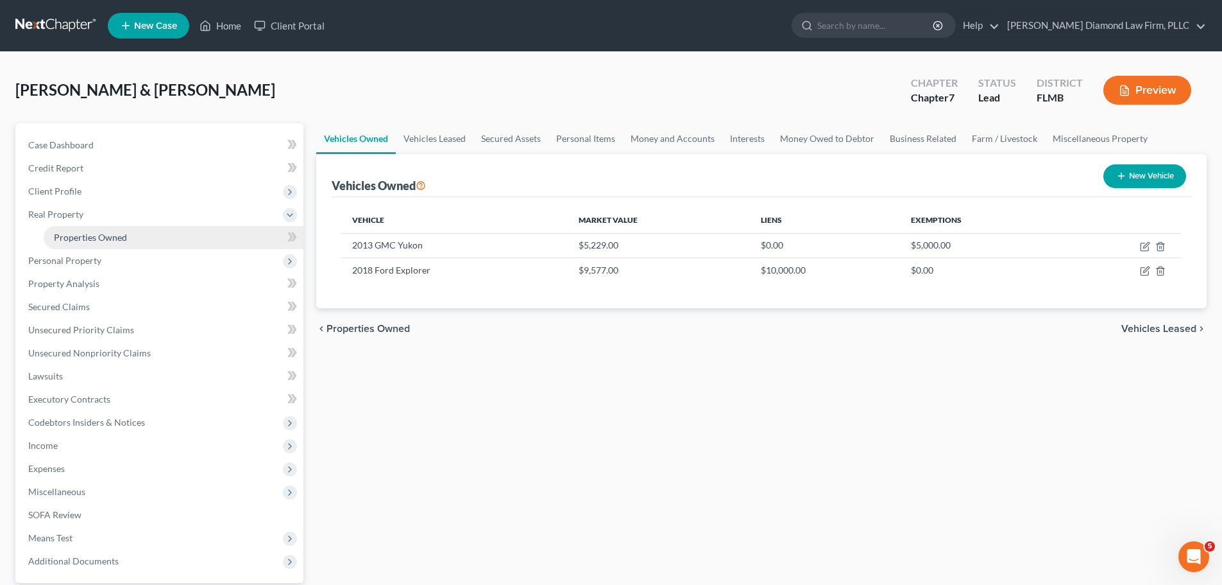
click at [93, 228] on link "Properties Owned" at bounding box center [174, 237] width 260 height 23
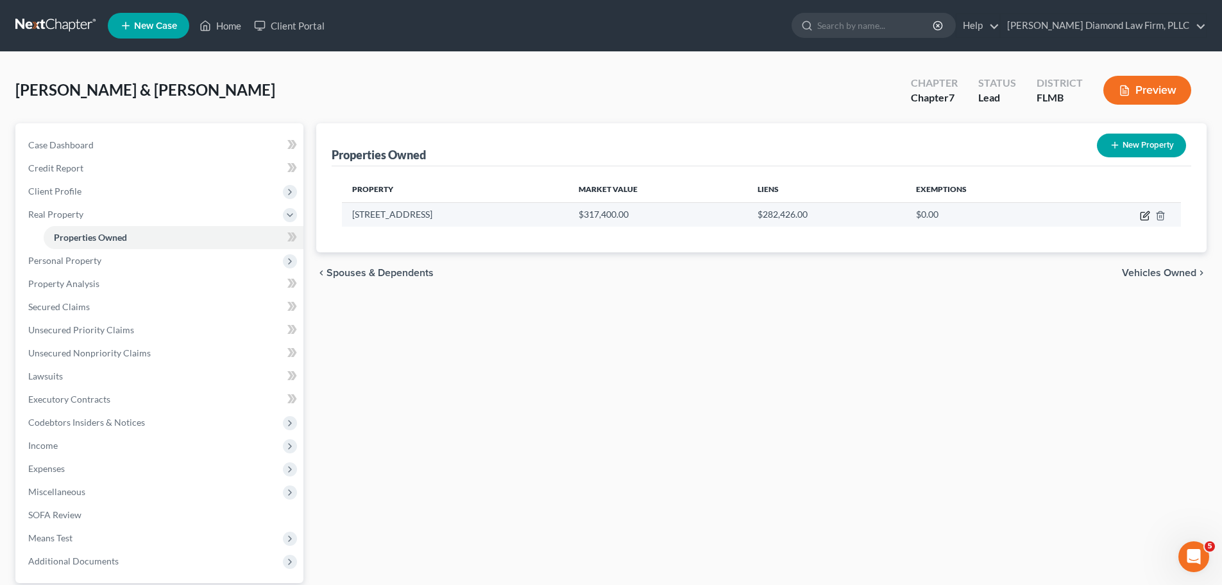
click at [1144, 217] on icon "button" at bounding box center [1146, 214] width 6 height 6
select select "9"
select select "50"
select select "3"
select select "6"
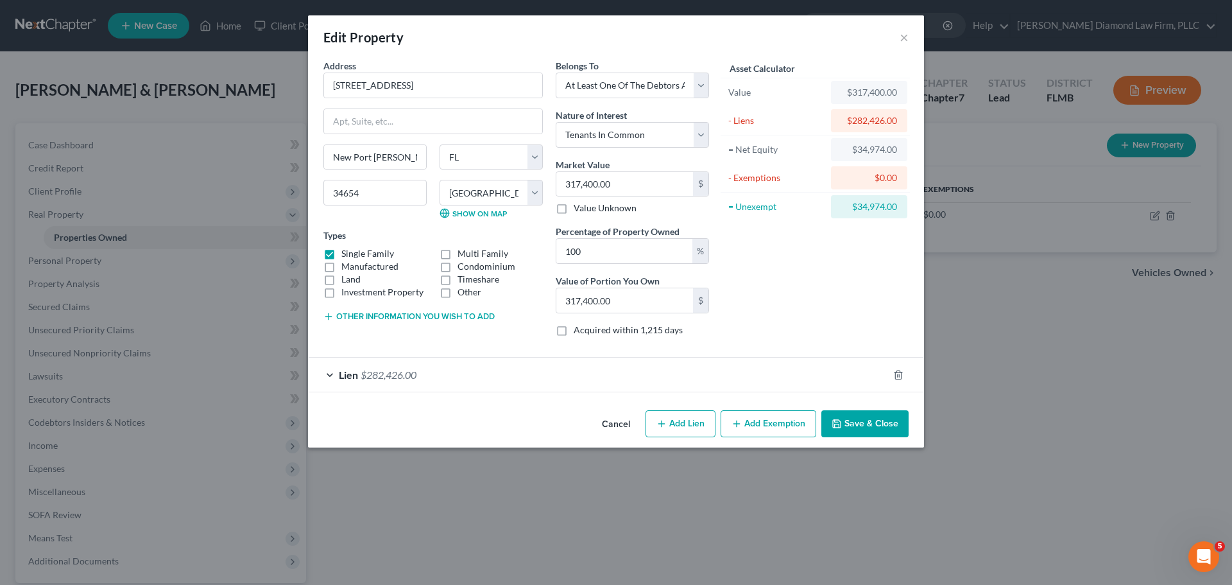
click at [770, 425] on button "Add Exemption" at bounding box center [769, 423] width 96 height 27
select select "2"
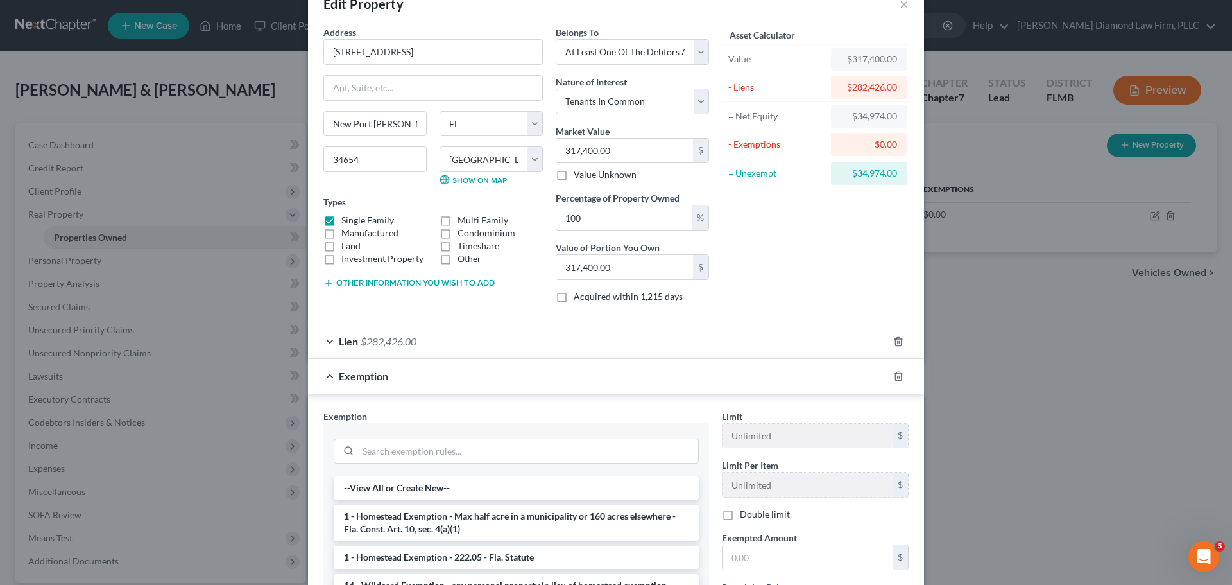
scroll to position [64, 0]
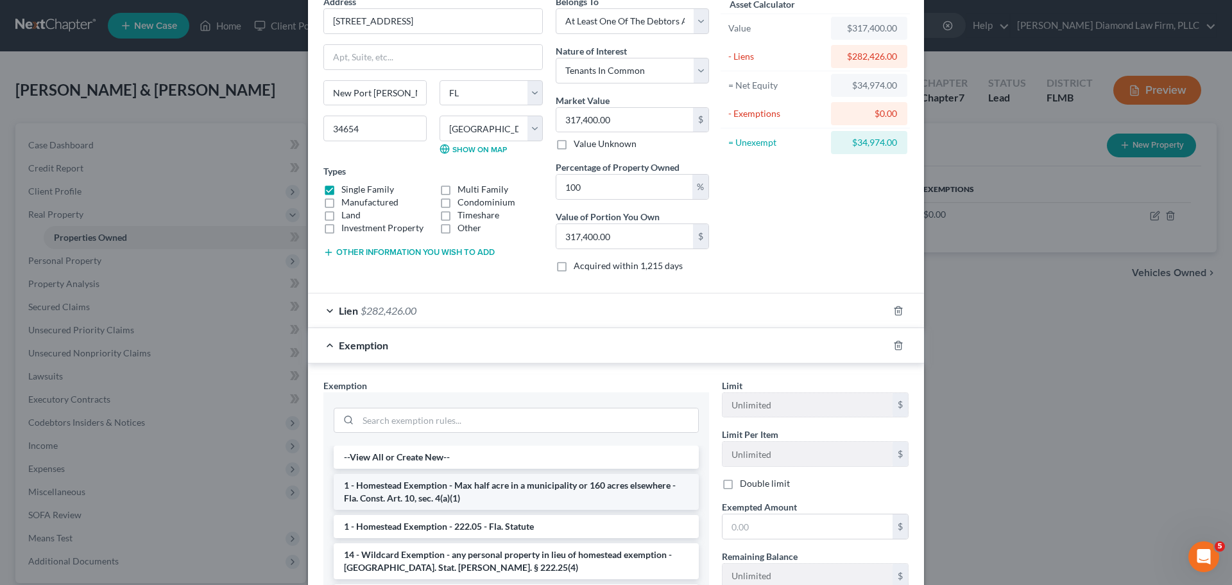
click at [521, 486] on li "1 - Homestead Exemption - Max half acre in a municipality or 160 acres elsewher…" at bounding box center [516, 492] width 365 height 36
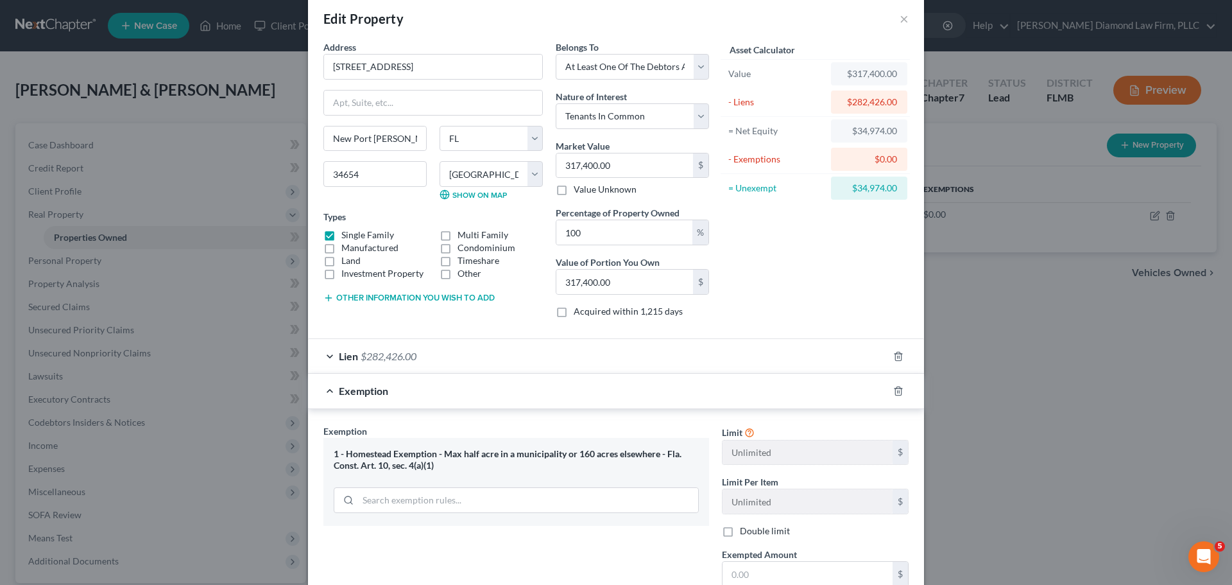
scroll to position [0, 0]
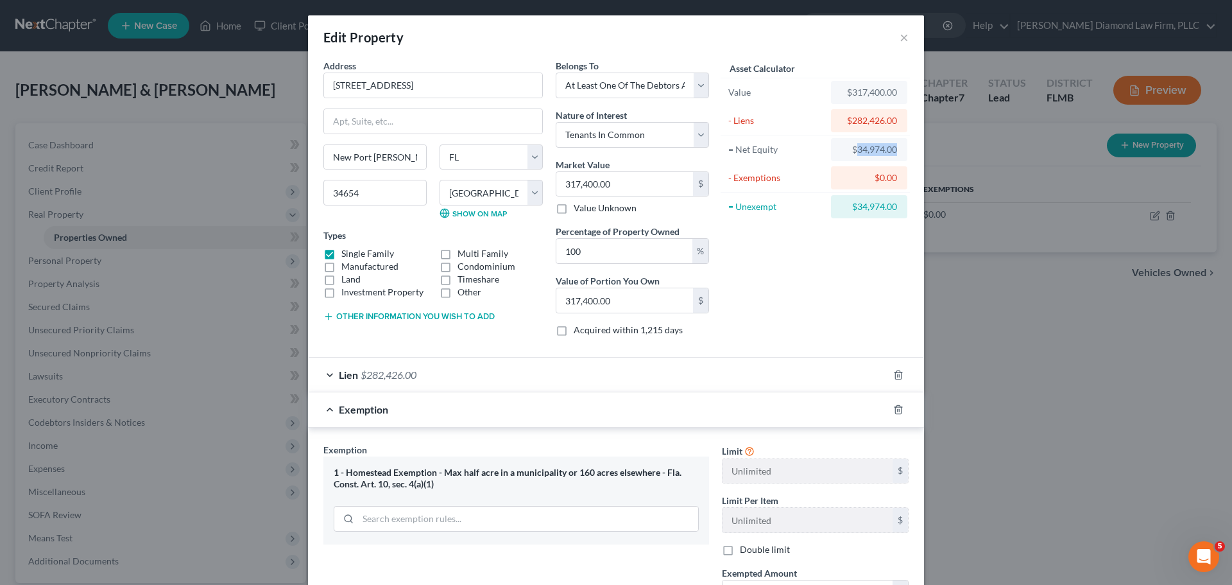
drag, startPoint x: 853, startPoint y: 150, endPoint x: 907, endPoint y: 154, distance: 53.4
click at [907, 154] on div "Asset Calculator Value $317,400.00 - Liens $282,426.00 = Net Equity $34,974.00 …" at bounding box center [815, 202] width 200 height 287
copy div "34,974.00"
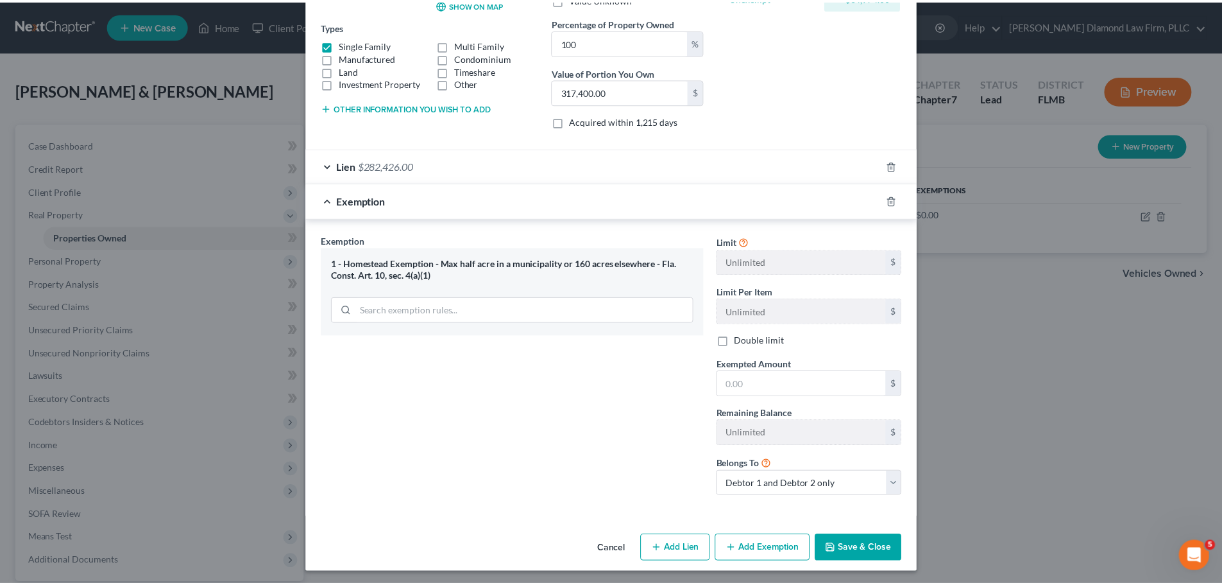
scroll to position [212, 0]
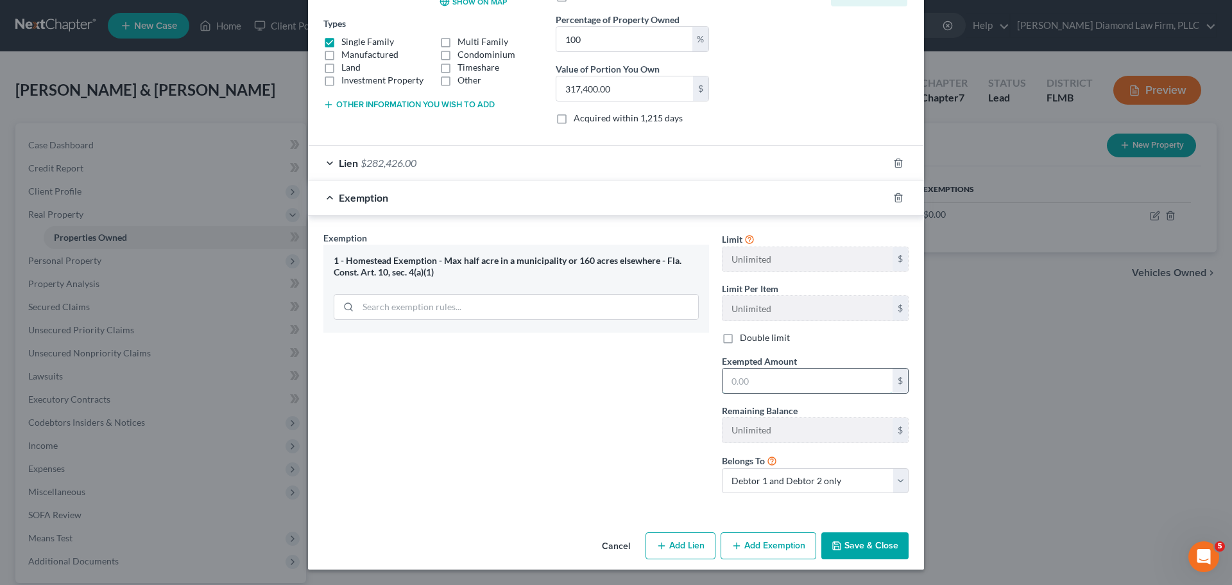
click at [777, 385] on input "text" at bounding box center [808, 380] width 170 height 24
paste input "34,974.00"
type input "34,974.00"
click at [875, 534] on button "Save & Close" at bounding box center [864, 545] width 87 height 27
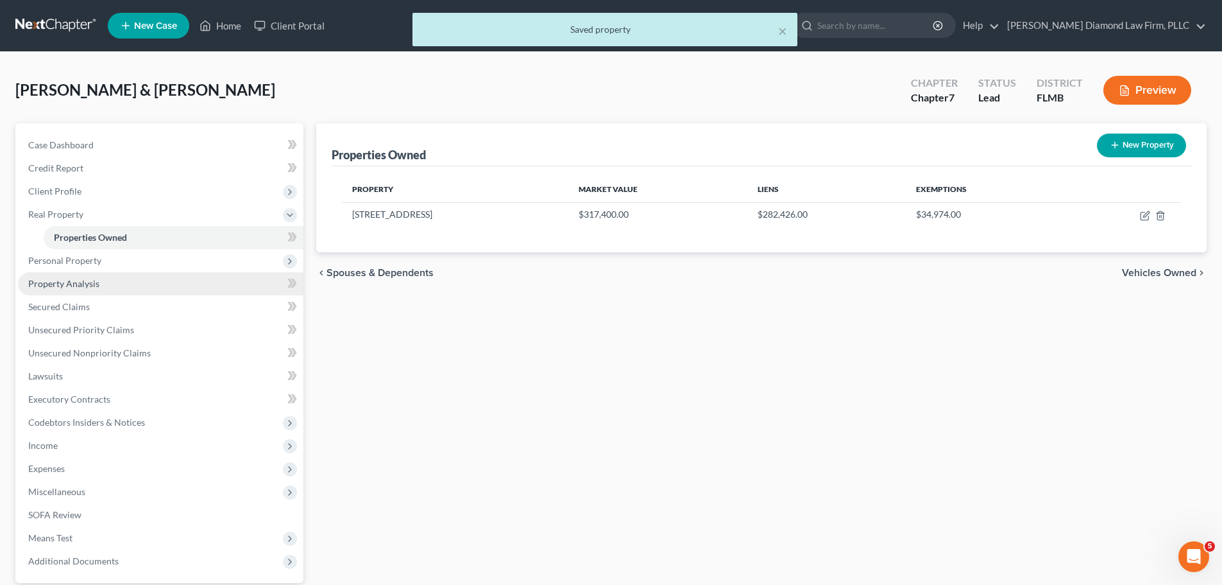
click at [81, 275] on link "Property Analysis" at bounding box center [161, 283] width 286 height 23
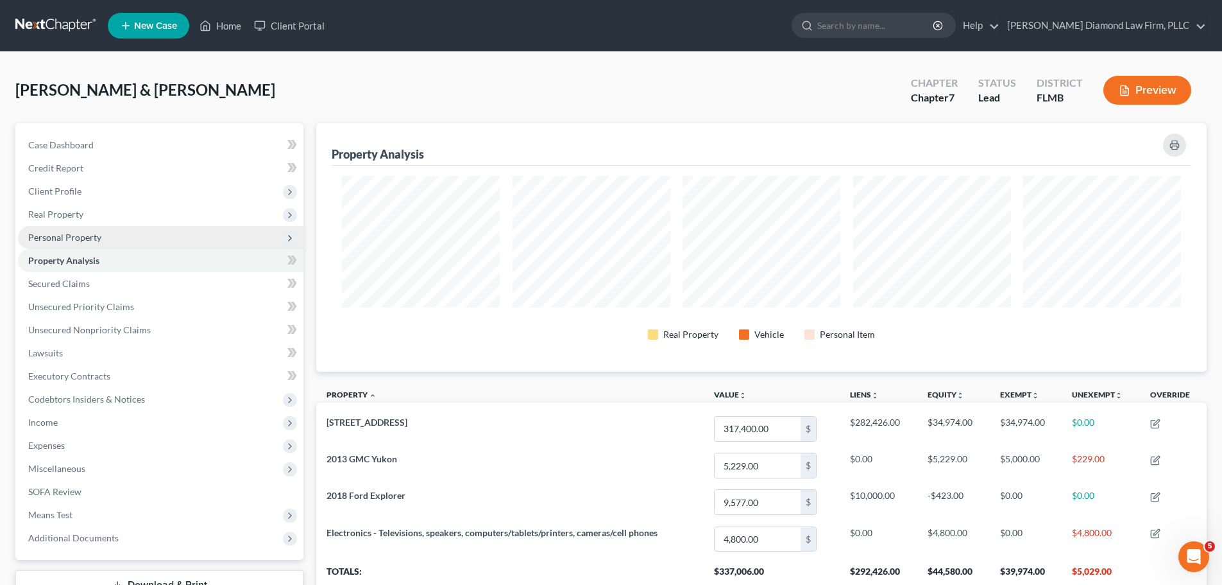
click at [87, 239] on span "Personal Property" at bounding box center [64, 237] width 73 height 11
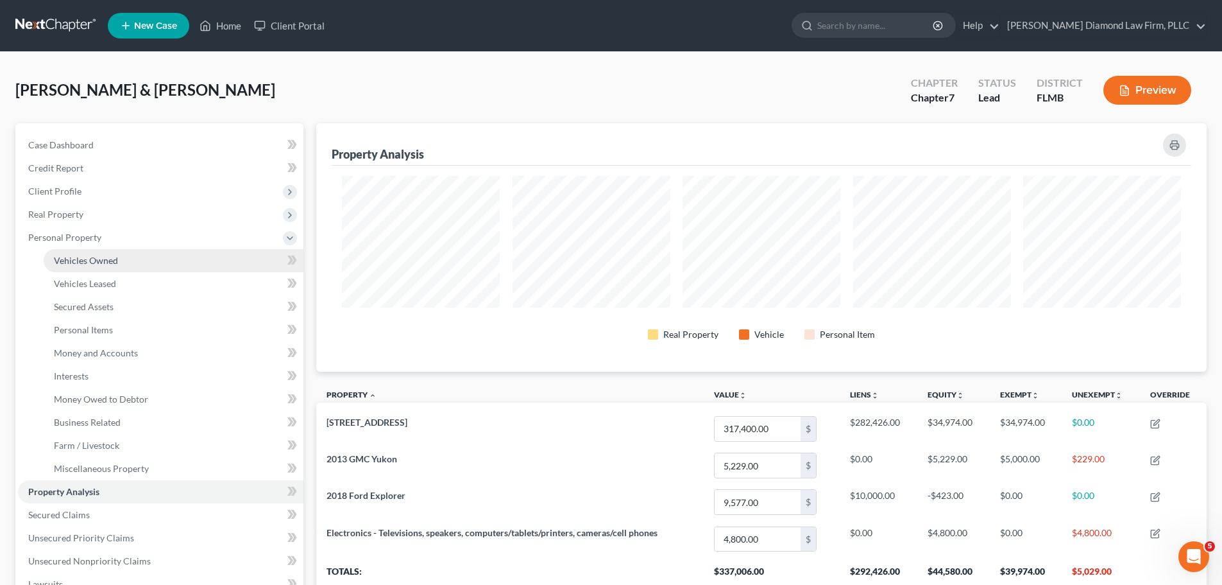
click at [91, 259] on span "Vehicles Owned" at bounding box center [86, 260] width 64 height 11
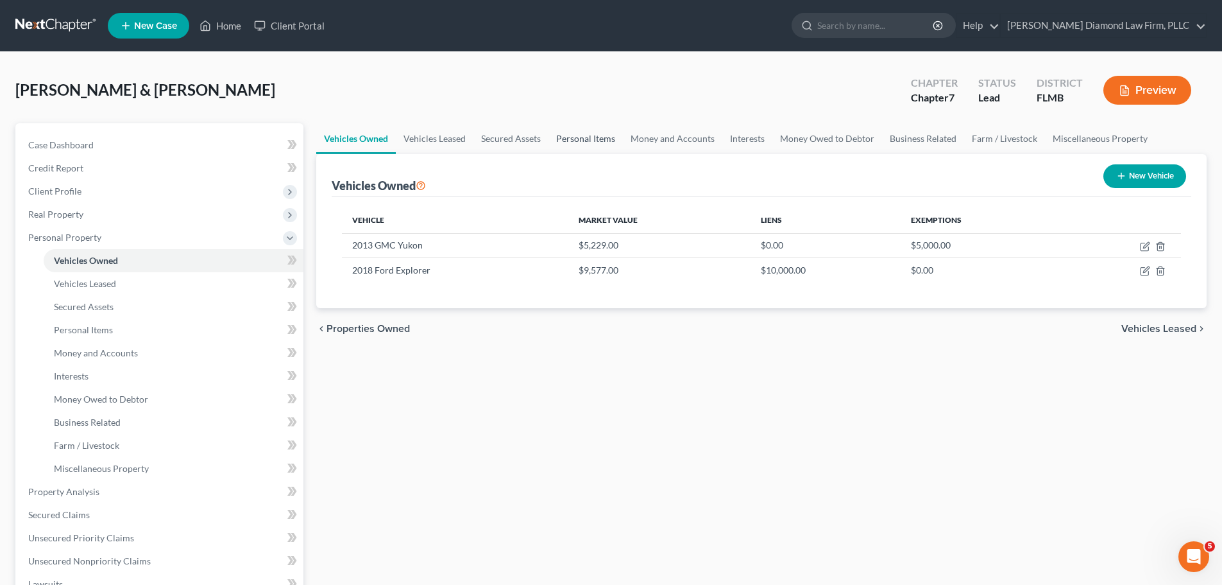
click at [582, 146] on link "Personal Items" at bounding box center [586, 138] width 74 height 31
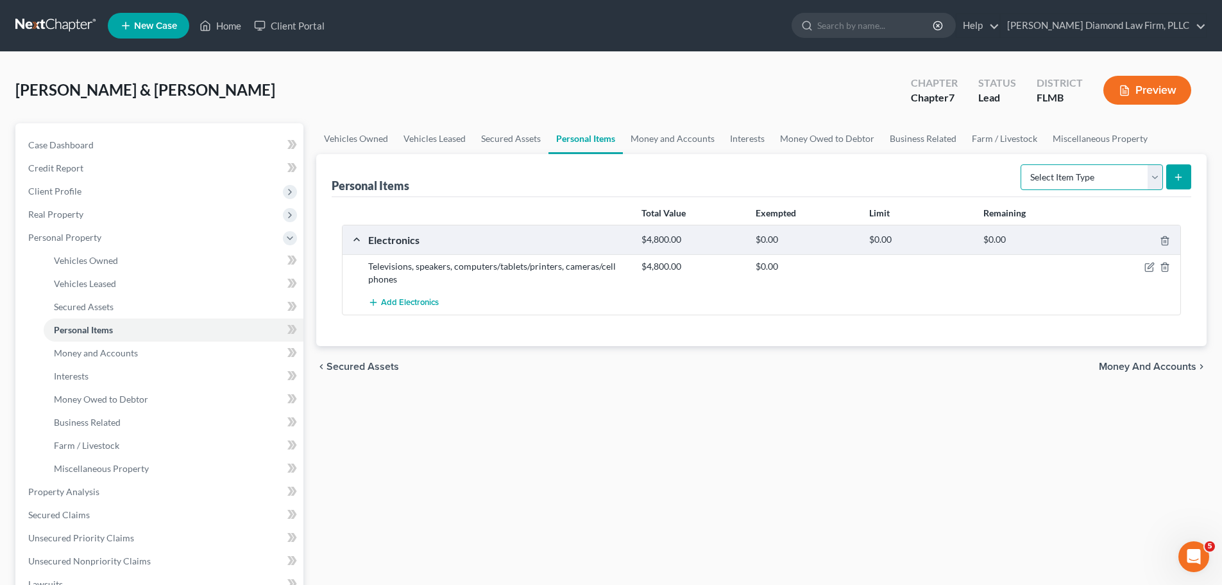
click at [1053, 169] on select "Select Item Type Clothing Collectibles Of Value Electronics Firearms Household …" at bounding box center [1092, 177] width 142 height 26
select select "household_goods"
click at [1022, 164] on select "Select Item Type Clothing Collectibles Of Value Electronics Firearms Household …" at bounding box center [1092, 177] width 142 height 26
click at [1178, 178] on icon "submit" at bounding box center [1179, 177] width 10 height 10
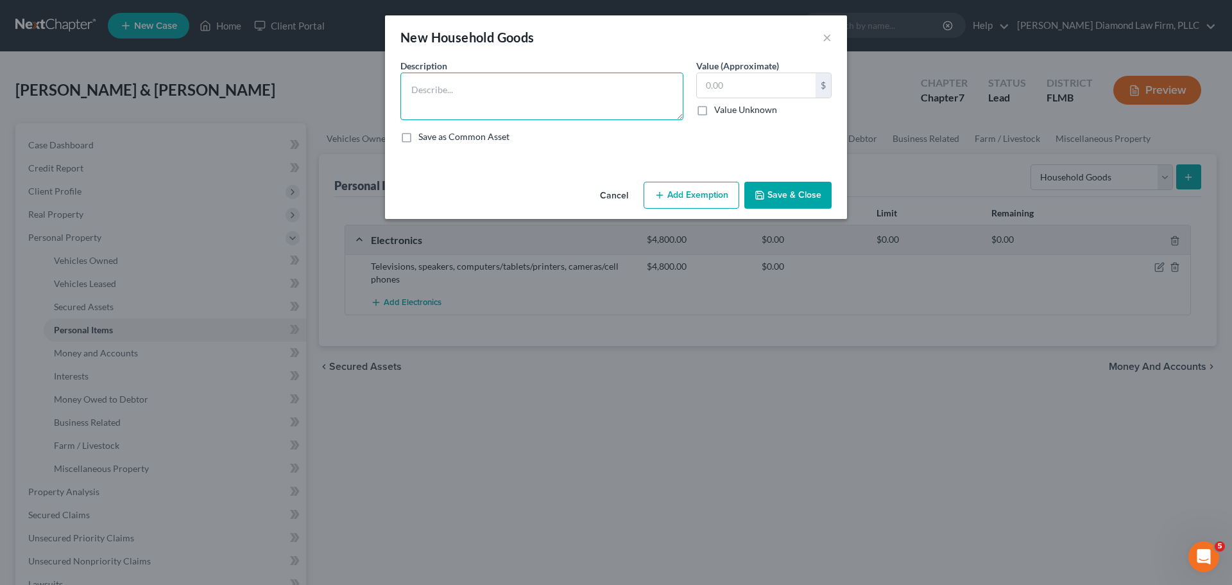
click at [458, 87] on textarea at bounding box center [541, 96] width 283 height 47
type textarea "Beds, dressers, couch, dining table, dinner chairs, stove, refrigerator, kitche…"
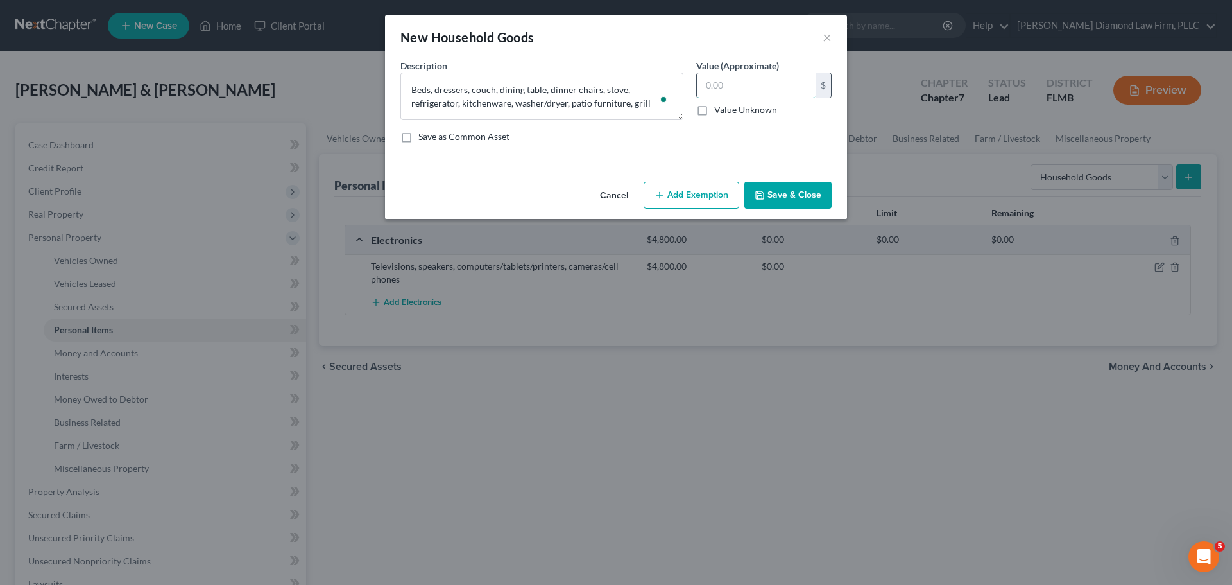
click at [725, 80] on input "text" at bounding box center [756, 85] width 119 height 24
type input "17,100"
click at [790, 190] on button "Save & Close" at bounding box center [787, 195] width 87 height 27
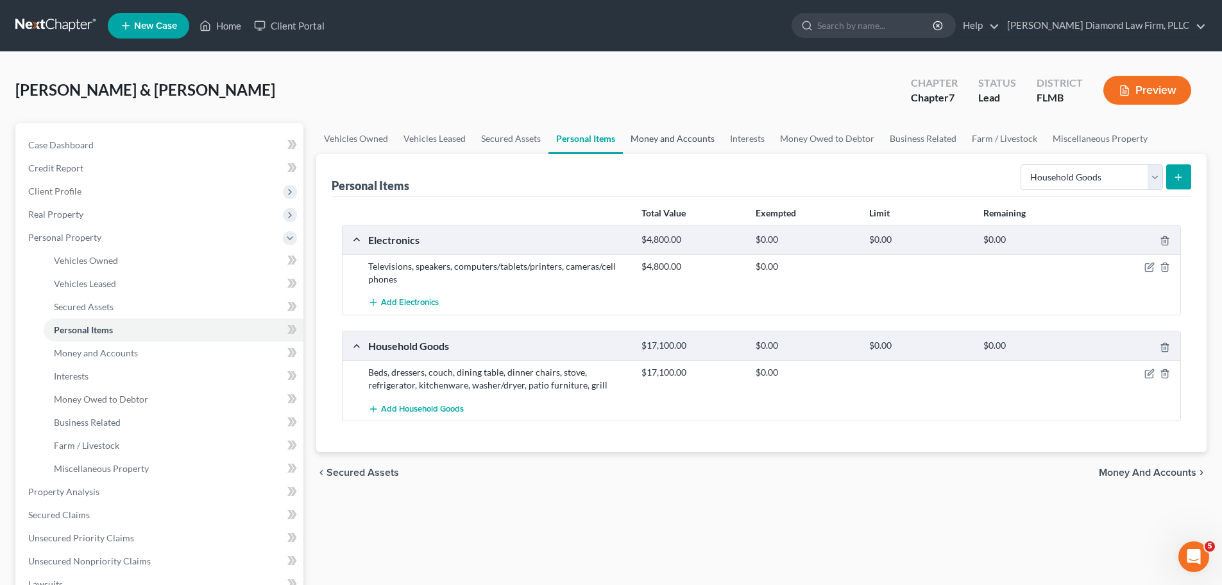
click at [696, 136] on link "Money and Accounts" at bounding box center [672, 138] width 99 height 31
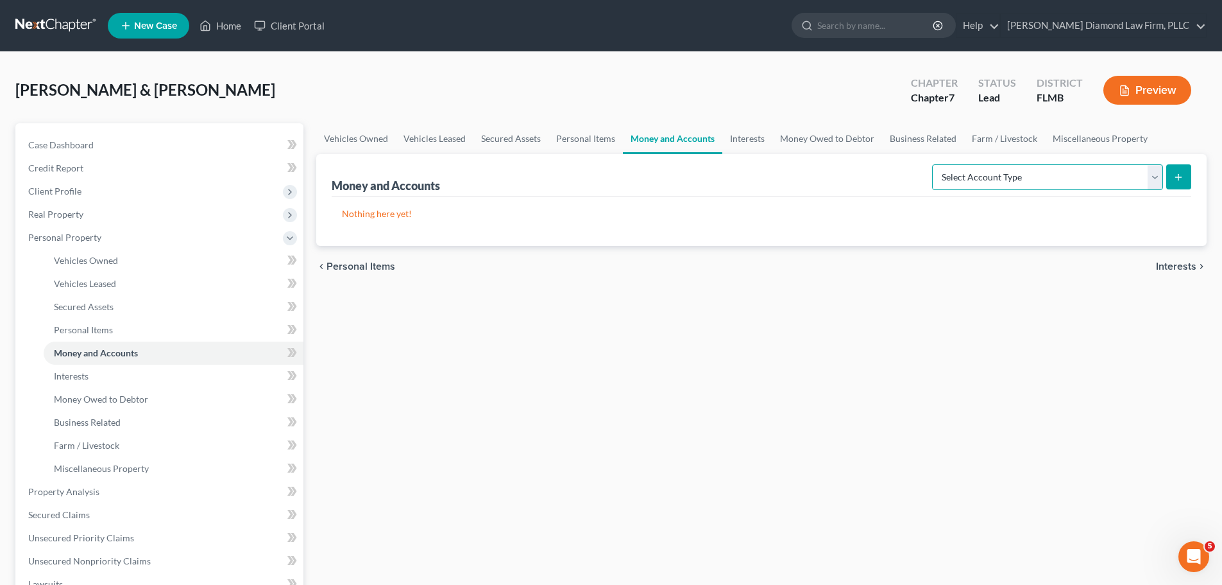
click at [975, 180] on select "Select Account Type Brokerage Cash on Hand Certificates of Deposit Checking Acc…" at bounding box center [1047, 177] width 231 height 26
select select "checking"
click at [935, 164] on select "Select Account Type Brokerage Cash on Hand Certificates of Deposit Checking Acc…" at bounding box center [1047, 177] width 231 height 26
click at [1180, 170] on button "submit" at bounding box center [1179, 176] width 25 height 25
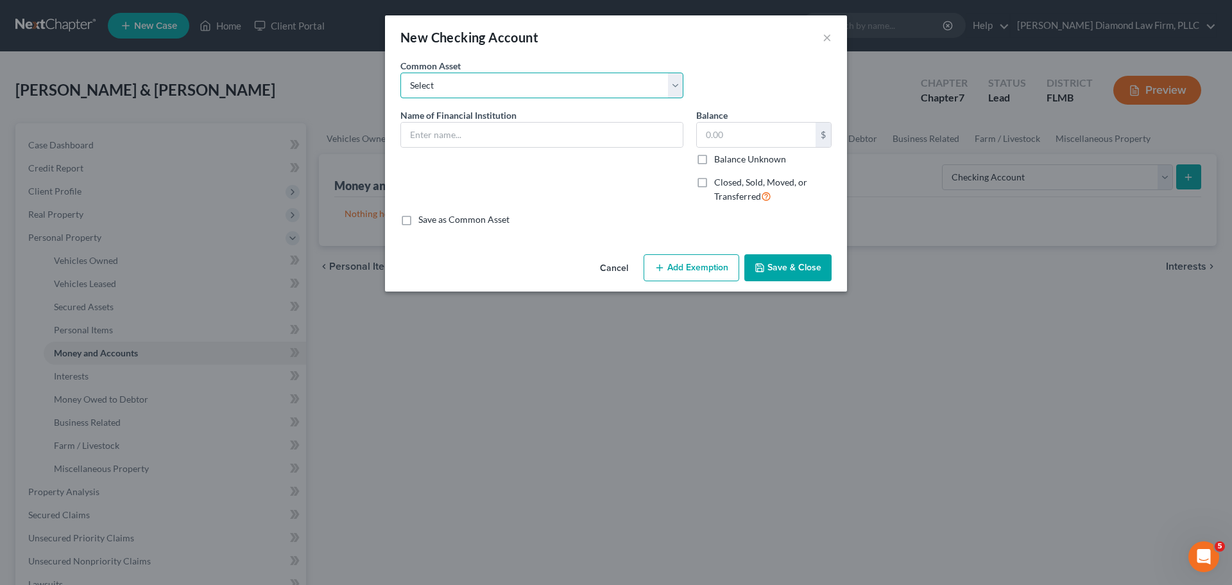
click at [529, 90] on select "Select Chase Bank Achieva Truist Regions Truist Navy Federal CU Bank of America…" at bounding box center [541, 86] width 283 height 26
select select "6"
click at [400, 73] on select "Select Chase Bank Achieva Truist Regions Truist Navy Federal CU Bank of America…" at bounding box center [541, 86] width 283 height 26
type input "Bank of America"
type input "0"
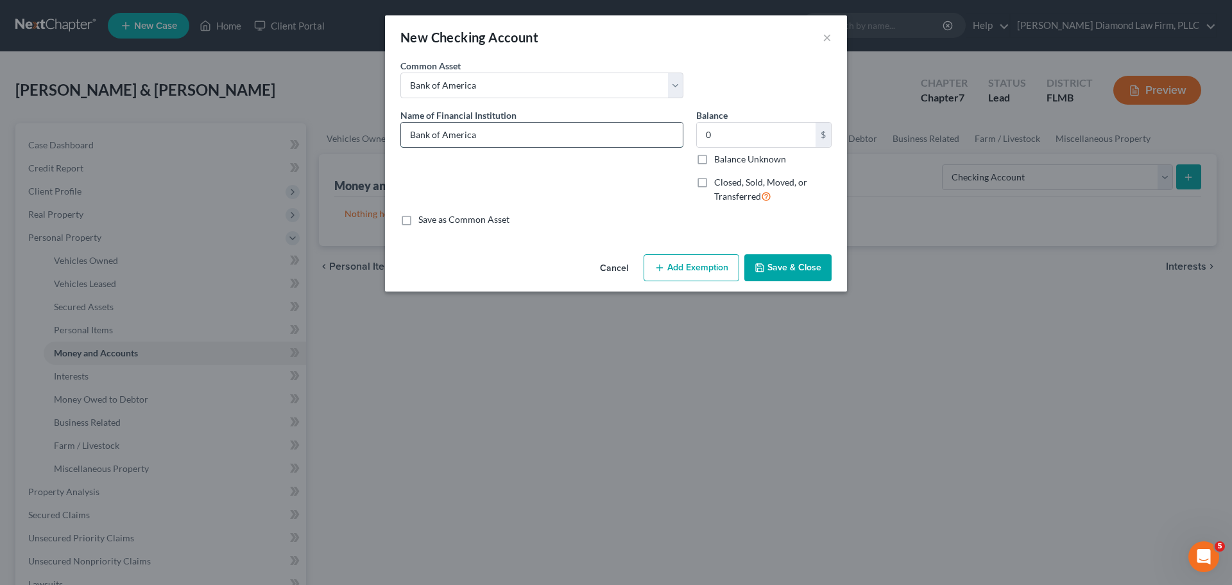
click at [502, 133] on input "Bank of America" at bounding box center [542, 135] width 282 height 24
type input "Bank of America Checking #8711"
click at [714, 181] on label "Closed, Sold, Moved, or Transferred" at bounding box center [772, 190] width 117 height 28
click at [719, 181] on input "Closed, Sold, Moved, or Transferred" at bounding box center [723, 180] width 8 height 8
checkbox input "true"
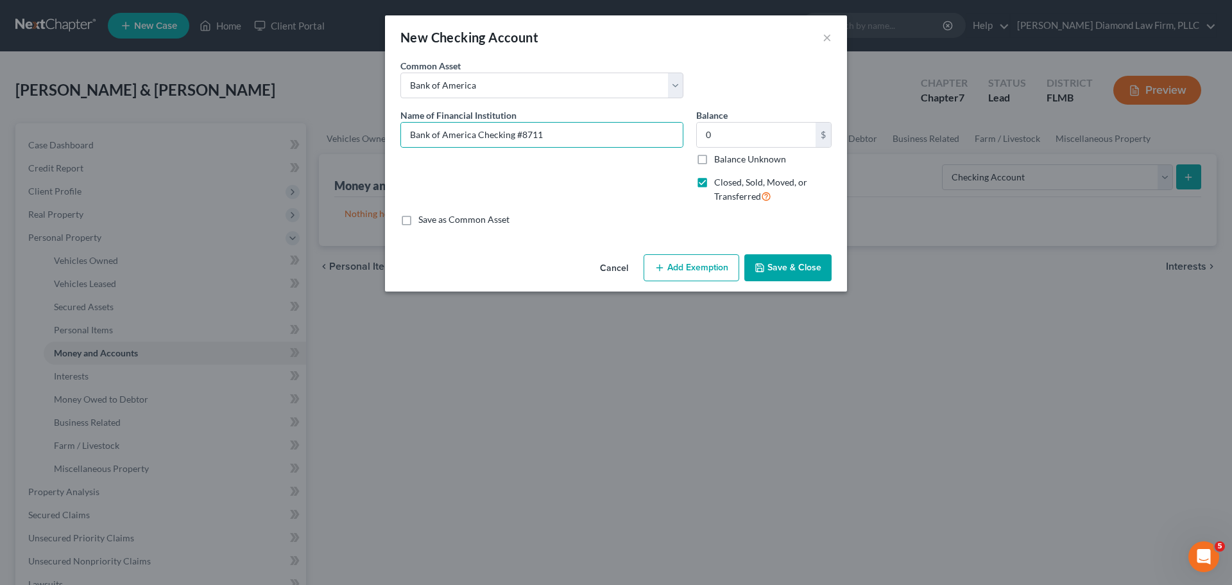
select select "9"
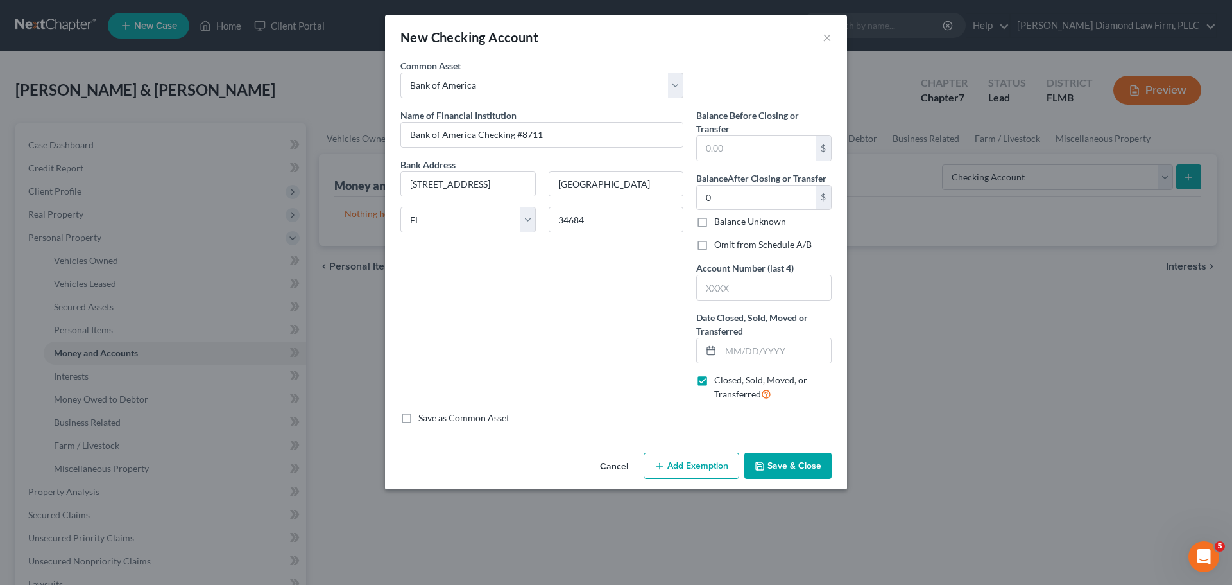
click at [714, 241] on label "Omit from Schedule A/B" at bounding box center [763, 244] width 98 height 13
click at [719, 241] on input "Omit from Schedule A/B" at bounding box center [723, 242] width 8 height 8
checkbox input "true"
click at [721, 289] on input "text" at bounding box center [764, 287] width 134 height 24
type input "8711"
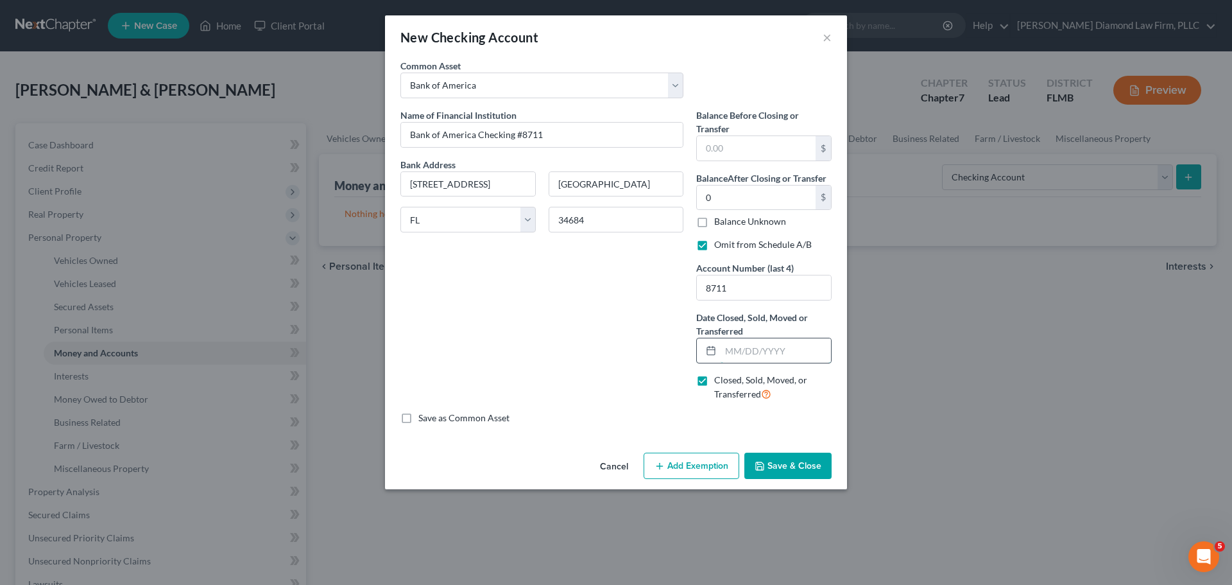
click at [749, 357] on input "text" at bounding box center [776, 350] width 110 height 24
type input "07/02/2025"
click at [792, 466] on button "Save & Close" at bounding box center [787, 465] width 87 height 27
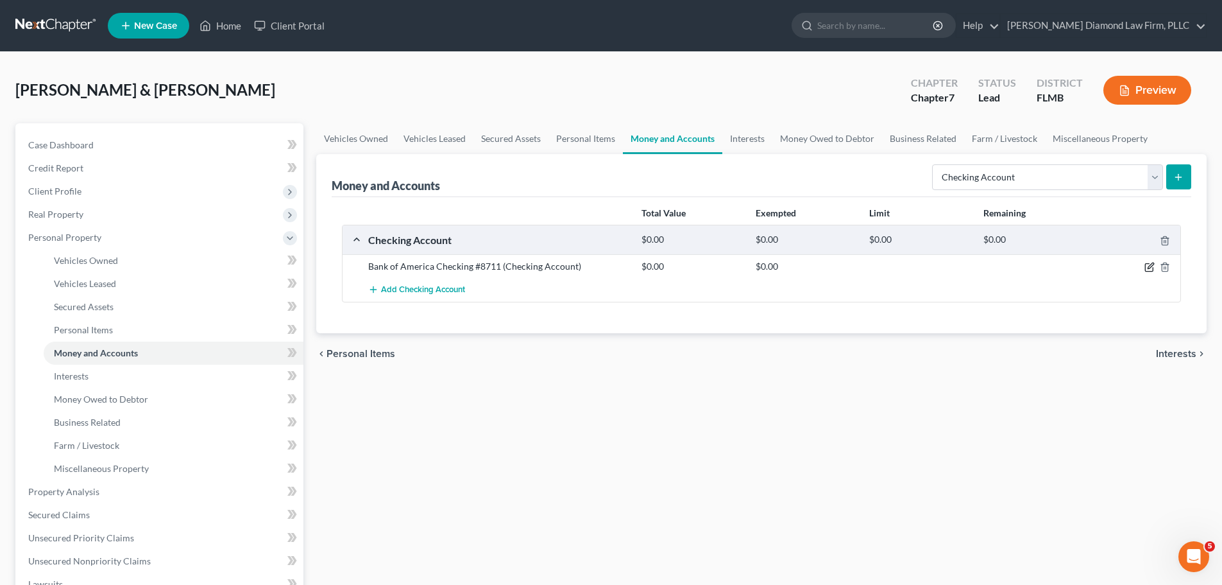
click at [1145, 263] on icon "button" at bounding box center [1150, 267] width 10 height 10
select select "9"
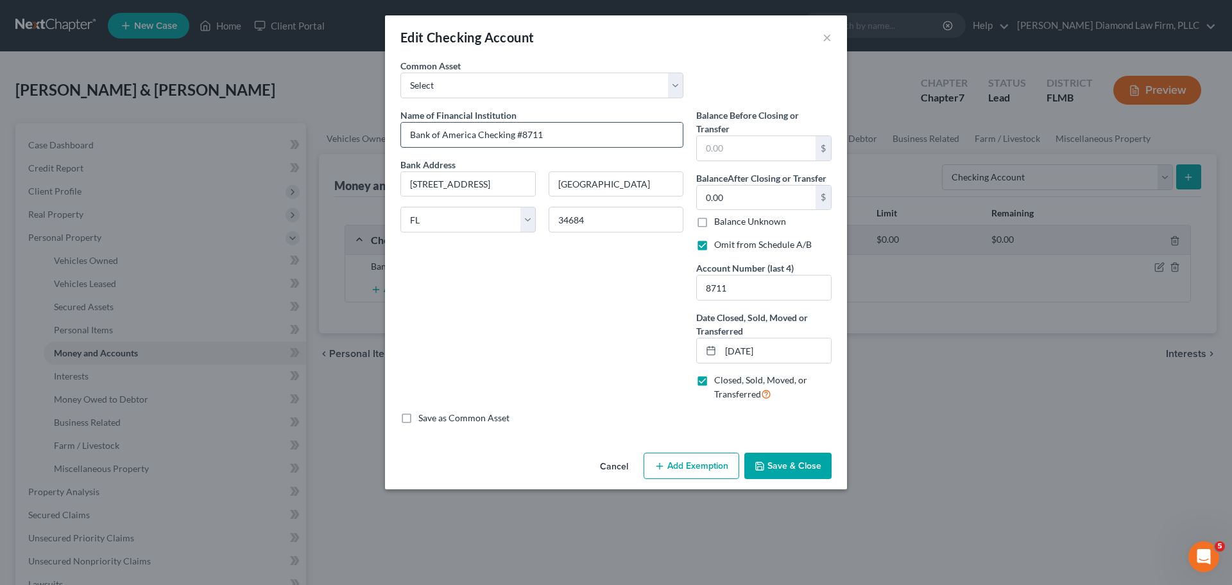
click at [585, 136] on input "Bank of America Checking #8711" at bounding box center [542, 135] width 282 height 24
type input "Bank of America Checking #8711 (closed)"
click at [753, 146] on input "text" at bounding box center [756, 148] width 119 height 24
click at [791, 465] on button "Save & Close" at bounding box center [787, 465] width 87 height 27
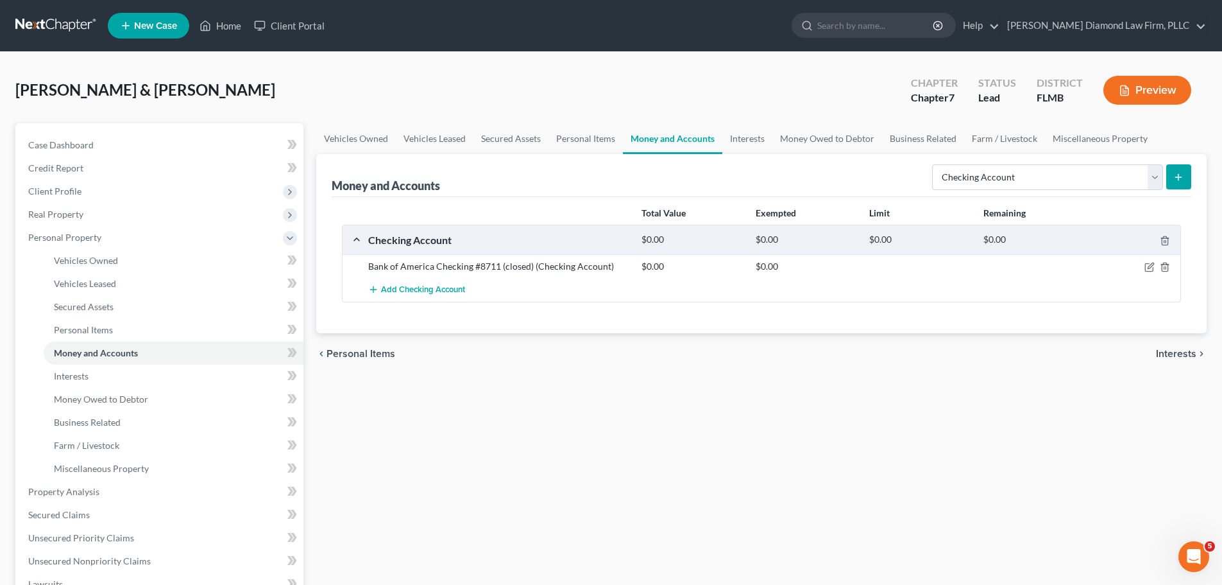
drag, startPoint x: 1177, startPoint y: 172, endPoint x: 1168, endPoint y: 172, distance: 9.0
click at [1177, 172] on icon "submit" at bounding box center [1179, 177] width 10 height 10
click at [1182, 176] on icon "submit" at bounding box center [1179, 177] width 10 height 10
click at [1034, 185] on select "Select Account Type Brokerage Cash on Hand Certificates of Deposit Checking Acc…" at bounding box center [1047, 177] width 231 height 26
click at [935, 164] on select "Select Account Type Brokerage Cash on Hand Certificates of Deposit Checking Acc…" at bounding box center [1047, 177] width 231 height 26
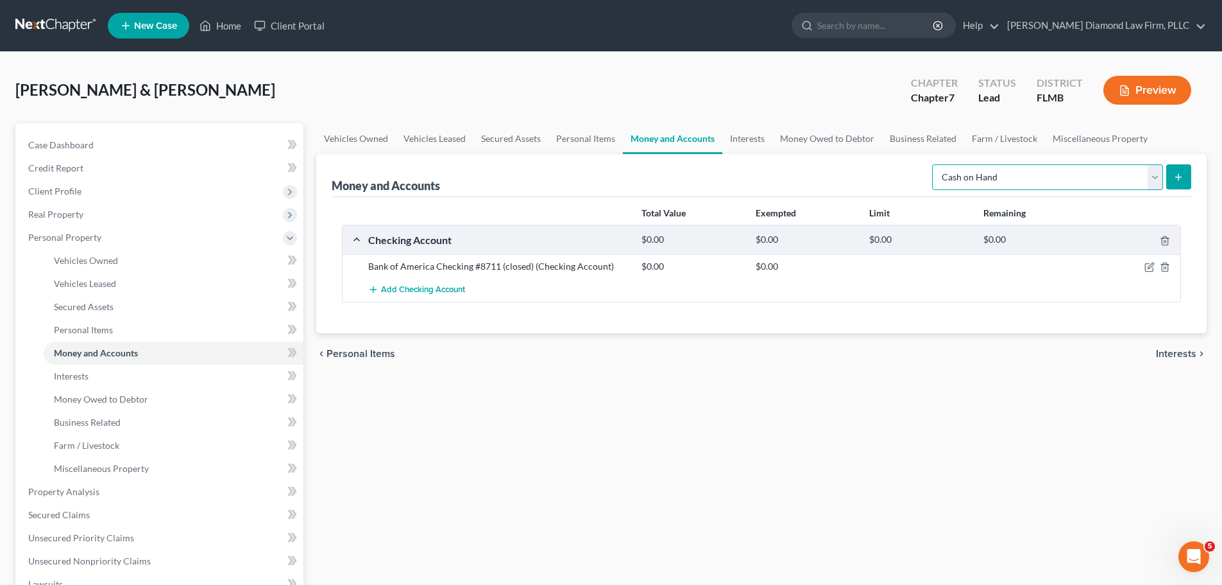
drag, startPoint x: 1020, startPoint y: 178, endPoint x: 1016, endPoint y: 188, distance: 10.6
click at [1020, 178] on select "Select Account Type Brokerage Cash on Hand Certificates of Deposit Checking Acc…" at bounding box center [1047, 177] width 231 height 26
select select "checking"
click at [935, 164] on select "Select Account Type Brokerage Cash on Hand Certificates of Deposit Checking Acc…" at bounding box center [1047, 177] width 231 height 26
click at [1188, 187] on button "submit" at bounding box center [1179, 176] width 25 height 25
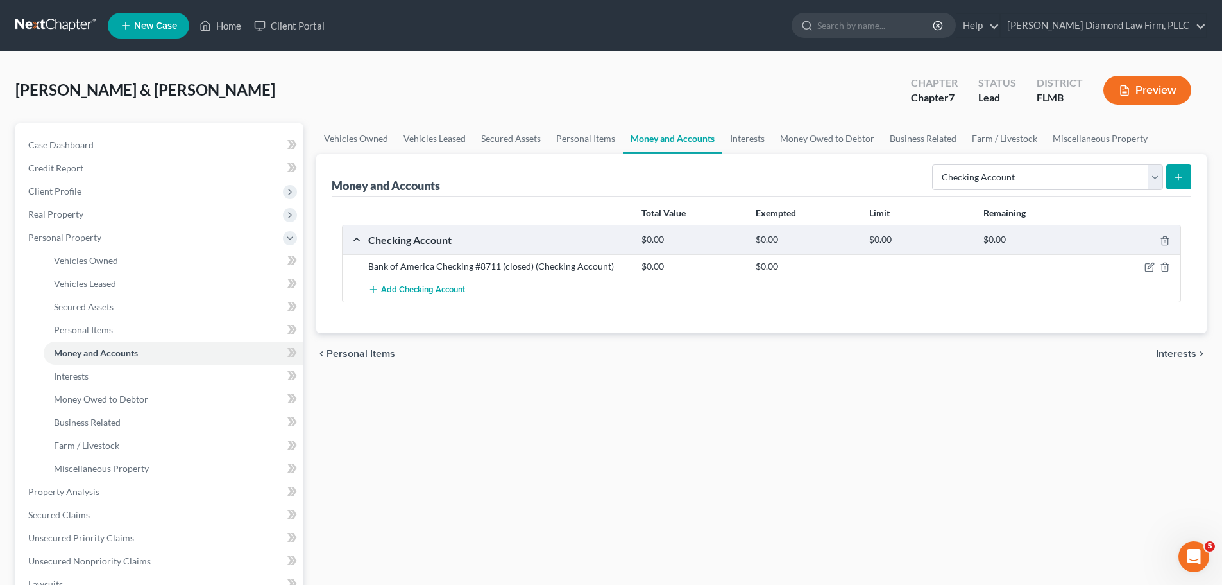
click at [1169, 176] on button "submit" at bounding box center [1179, 176] width 25 height 25
click at [1181, 176] on icon "submit" at bounding box center [1179, 177] width 10 height 10
click at [1134, 177] on select "Select Account Type Brokerage Cash on Hand Certificates of Deposit Checking Acc…" at bounding box center [1047, 177] width 231 height 26
select select "checking"
click at [935, 164] on select "Select Account Type Brokerage Cash on Hand Certificates of Deposit Checking Acc…" at bounding box center [1047, 177] width 231 height 26
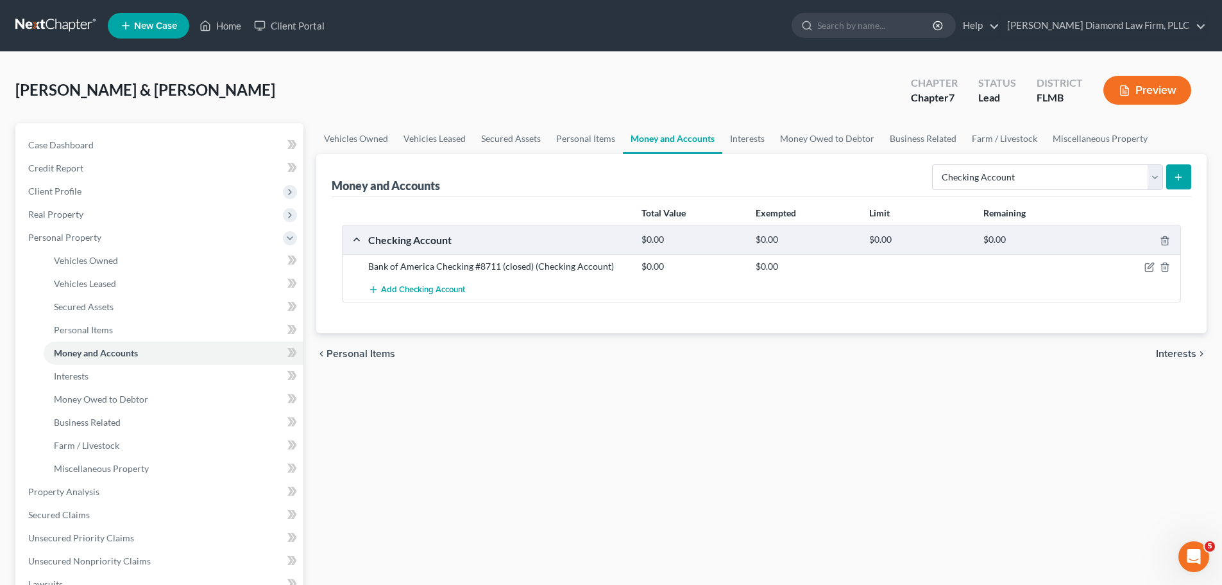
click at [1165, 180] on form "Select Account Type Brokerage Cash on Hand Certificates of Deposit Checking Acc…" at bounding box center [1061, 177] width 259 height 26
click at [1174, 176] on icon "submit" at bounding box center [1179, 177] width 10 height 10
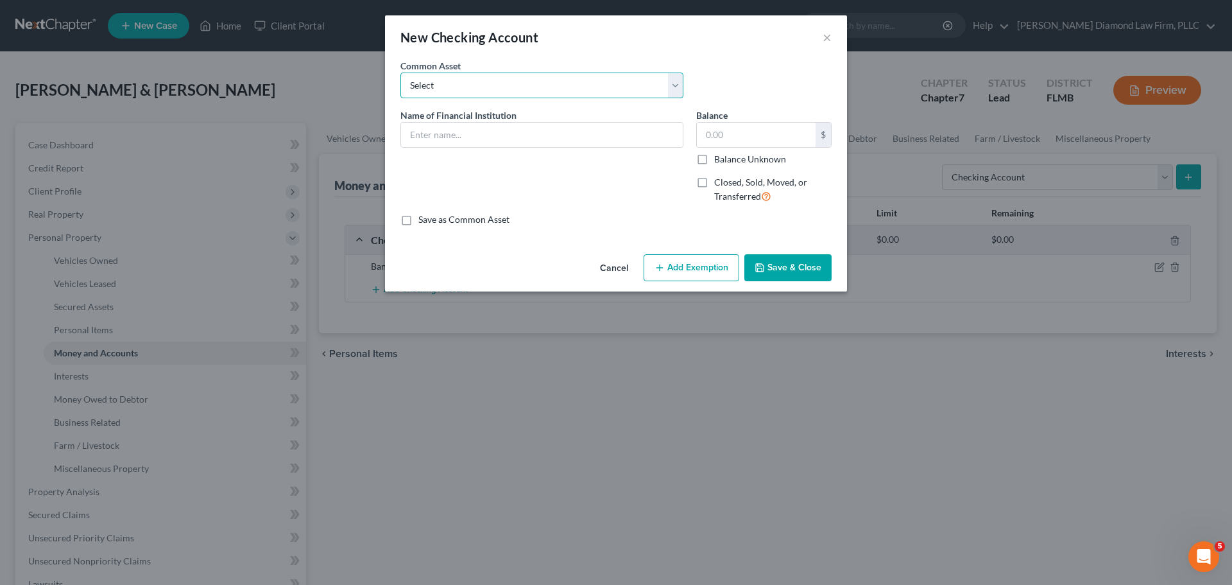
click at [488, 82] on select "Select Chase Bank Achieva Truist Regions Truist Navy Federal CU Bank of America…" at bounding box center [541, 86] width 283 height 26
select select "16"
click at [400, 73] on select "Select Chase Bank Achieva Truist Regions Truist Navy Federal CU Bank of America…" at bounding box center [541, 86] width 283 height 26
click at [498, 142] on input "TD Bank" at bounding box center [542, 135] width 282 height 24
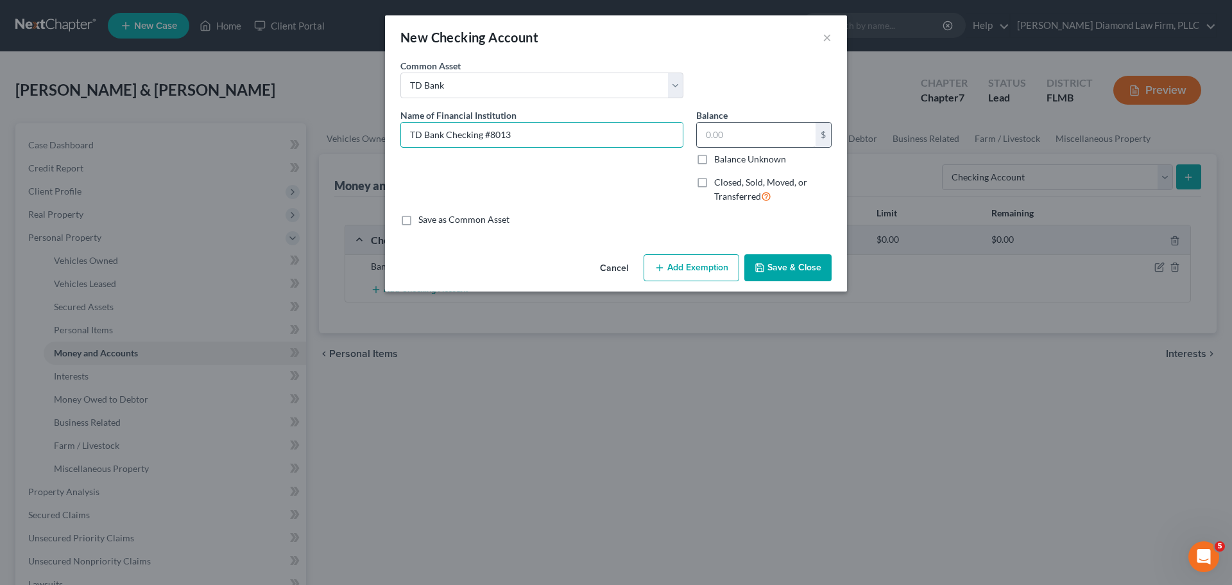
type input "TD Bank Checking #8013"
click at [801, 141] on input "text" at bounding box center [756, 135] width 119 height 24
type input "114.47"
click at [801, 271] on button "Save & Close" at bounding box center [787, 267] width 87 height 27
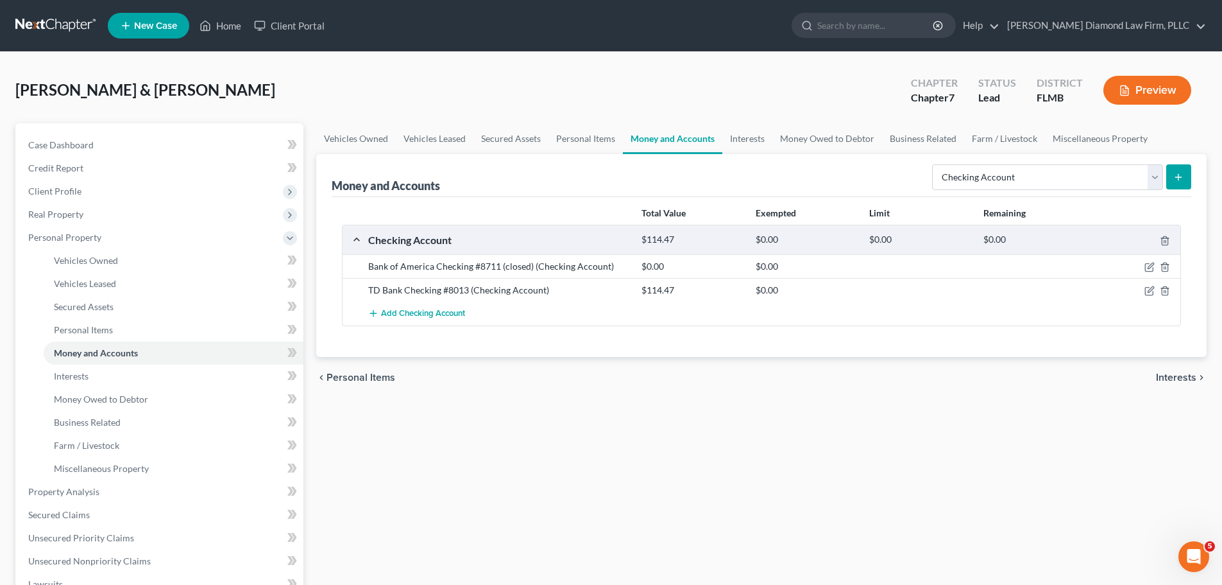
click at [984, 191] on div "Select Account Type Brokerage Cash on Hand Certificates of Deposit Checking Acc…" at bounding box center [1059, 176] width 264 height 34
click at [1170, 184] on button "submit" at bounding box center [1179, 176] width 25 height 25
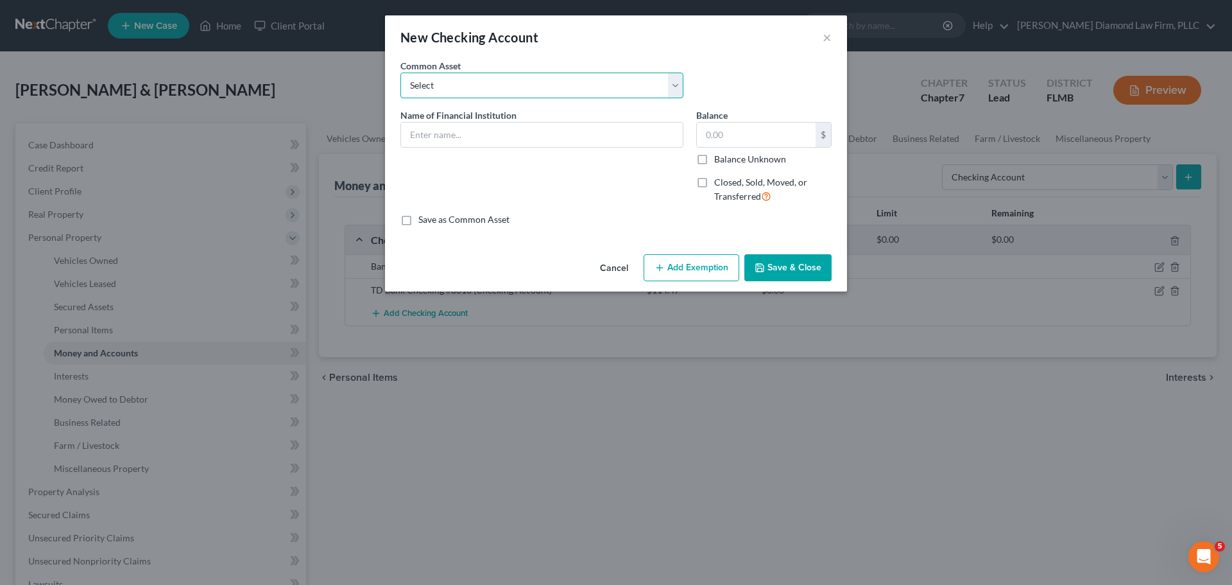
click at [536, 88] on select "Select Chase Bank Achieva Truist Regions Truist Navy Federal CU Bank of America…" at bounding box center [541, 86] width 283 height 26
click at [500, 130] on input "text" at bounding box center [542, 135] width 282 height 24
type input "US Bank Checking #3820"
click at [765, 128] on input "text" at bounding box center [756, 135] width 119 height 24
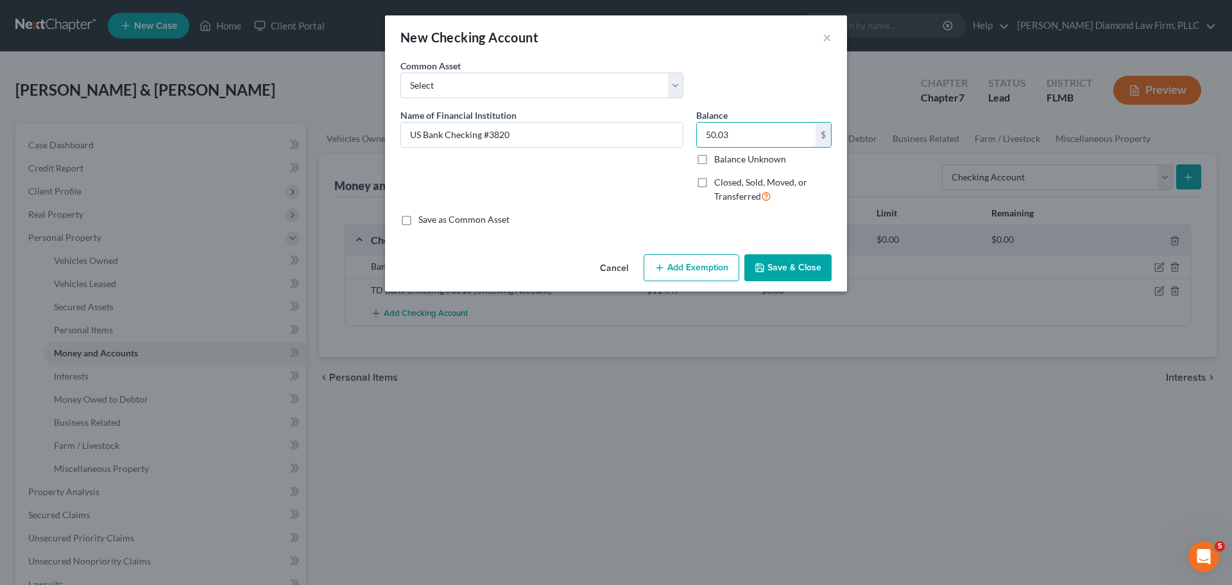
type input "50.03"
click at [803, 262] on button "Save & Close" at bounding box center [787, 267] width 87 height 27
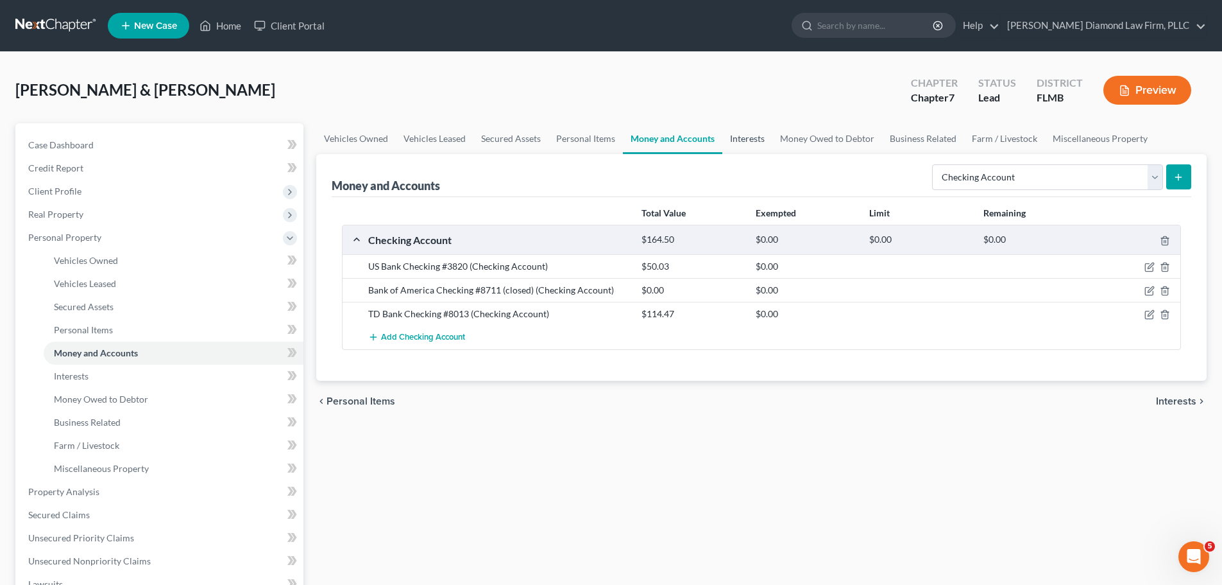
click at [744, 142] on link "Interests" at bounding box center [748, 138] width 50 height 31
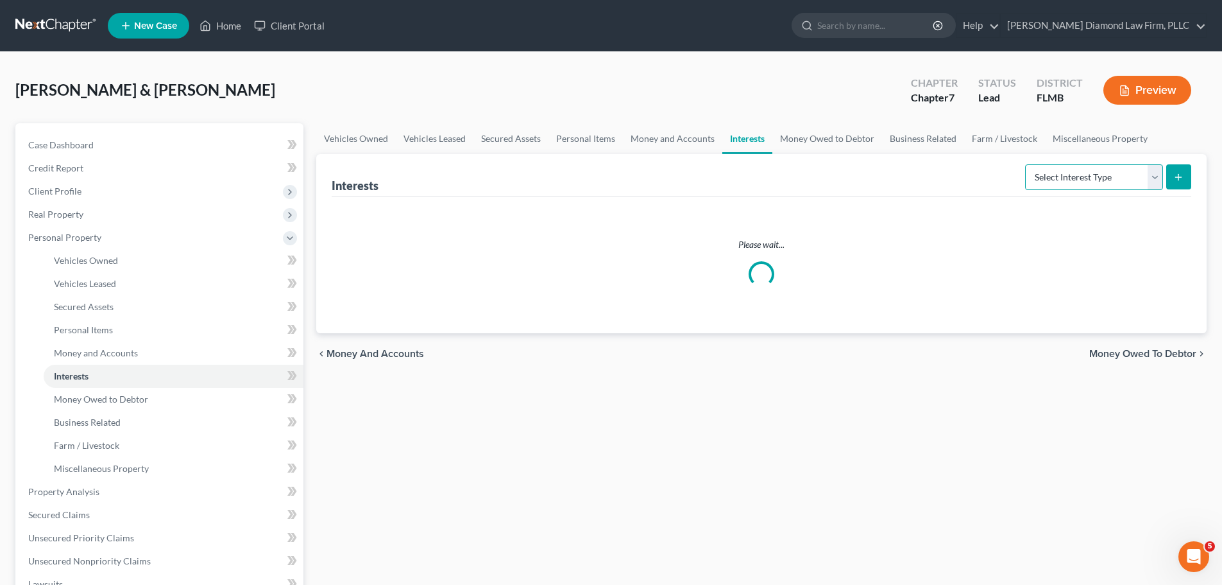
click at [1077, 182] on select "Select Interest Type 401K Annuity Bond Education IRA Government Bond Government…" at bounding box center [1094, 177] width 138 height 26
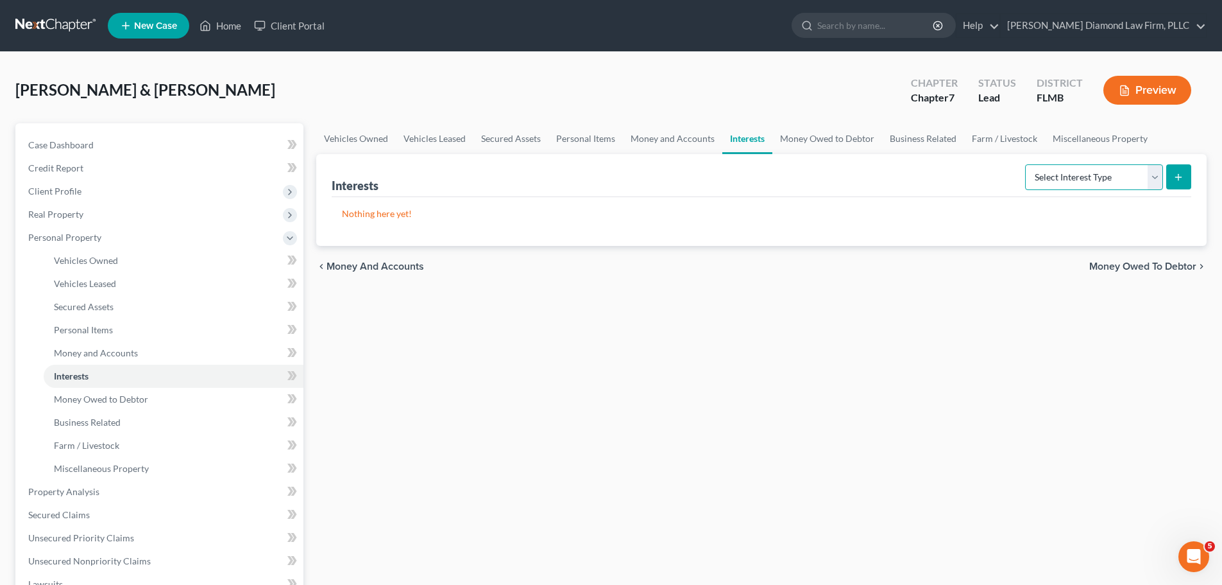
select select "annuity"
click at [1027, 164] on select "Select Interest Type 401K Annuity Bond Education IRA Government Bond Government…" at bounding box center [1094, 177] width 138 height 26
click at [1177, 176] on icon "submit" at bounding box center [1179, 177] width 10 height 10
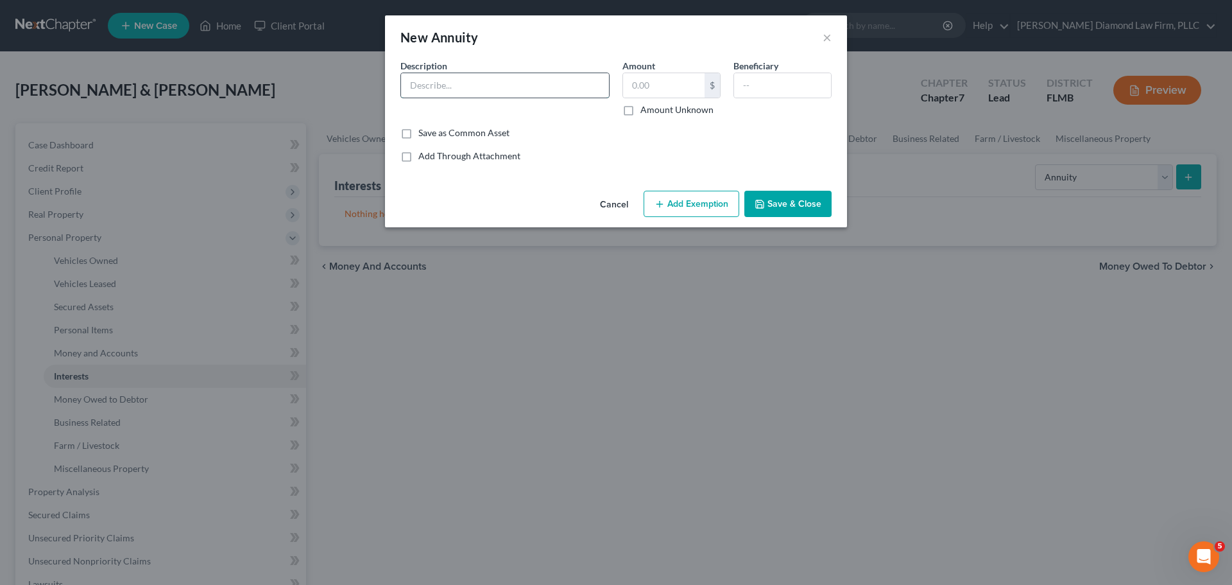
drag, startPoint x: 502, startPoint y: 89, endPoint x: 508, endPoint y: 95, distance: 8.2
click at [502, 89] on input "text" at bounding box center [505, 85] width 208 height 24
click at [466, 78] on input "text" at bounding box center [505, 85] width 208 height 24
click at [529, 85] on input "Empower Annuity Plaan" at bounding box center [505, 85] width 208 height 24
type input "Empower Annuity Plan"
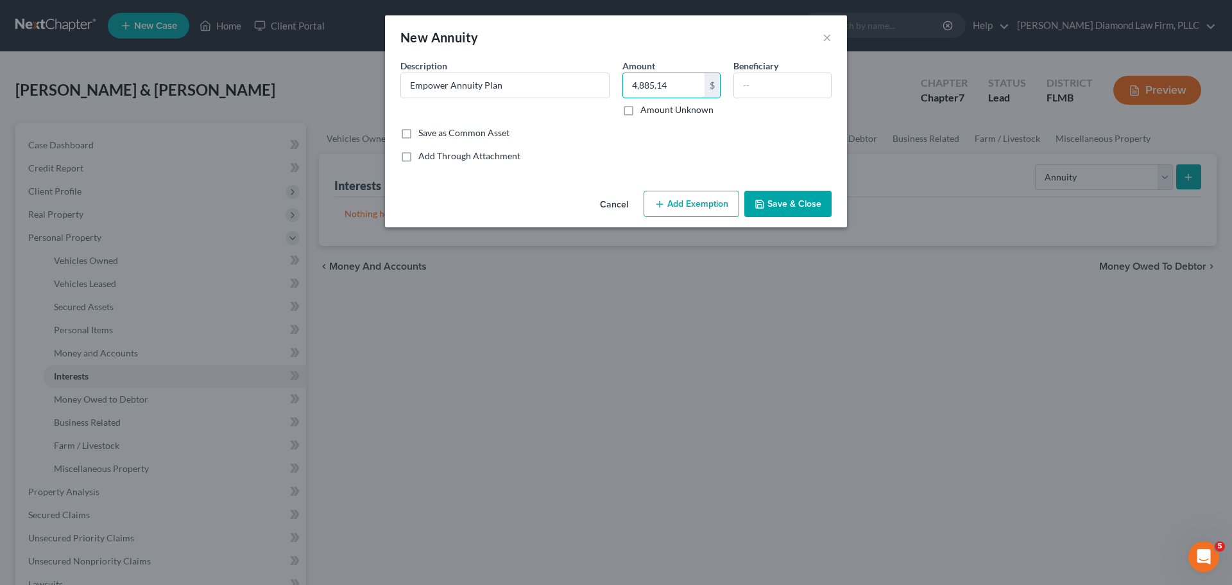
type input "4,885.14"
click at [792, 214] on button "Save & Close" at bounding box center [787, 204] width 87 height 27
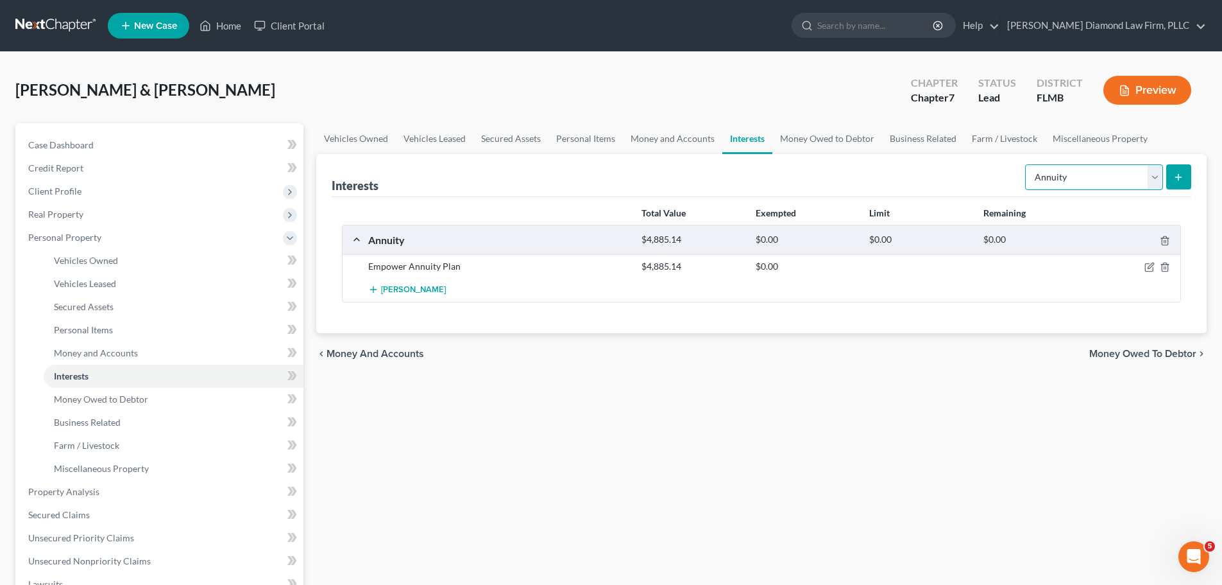
click at [1050, 182] on select "Select Interest Type 401K Annuity Bond Education IRA Government Bond Government…" at bounding box center [1094, 177] width 138 height 26
drag, startPoint x: 1059, startPoint y: 197, endPoint x: 1064, endPoint y: 182, distance: 16.2
click at [1059, 197] on div "Total Value Exempted Limit Remaining Annuity $4,885.14 $0.00 $0.00 $0.00 Empowe…" at bounding box center [762, 265] width 860 height 136
click at [1064, 175] on select "Select Interest Type 401K Annuity Bond Education IRA Government Bond Government…" at bounding box center [1094, 177] width 138 height 26
click at [704, 144] on link "Money and Accounts" at bounding box center [672, 138] width 99 height 31
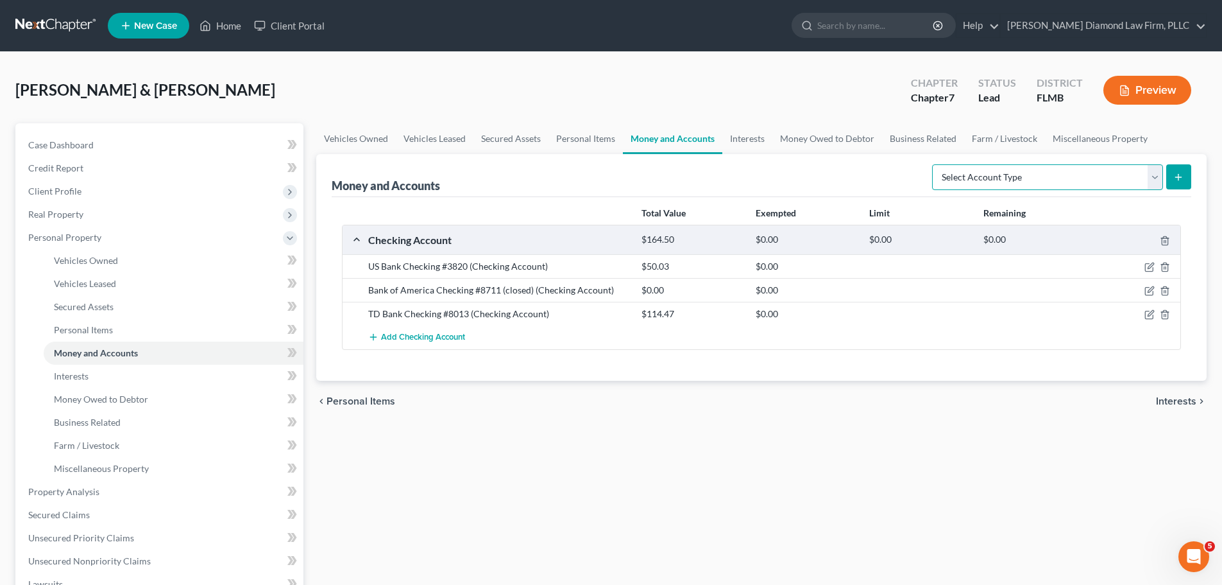
click at [1022, 179] on select "Select Account Type Brokerage Cash on Hand Certificates of Deposit Checking Acc…" at bounding box center [1047, 177] width 231 height 26
click at [749, 129] on link "Interests" at bounding box center [748, 138] width 50 height 31
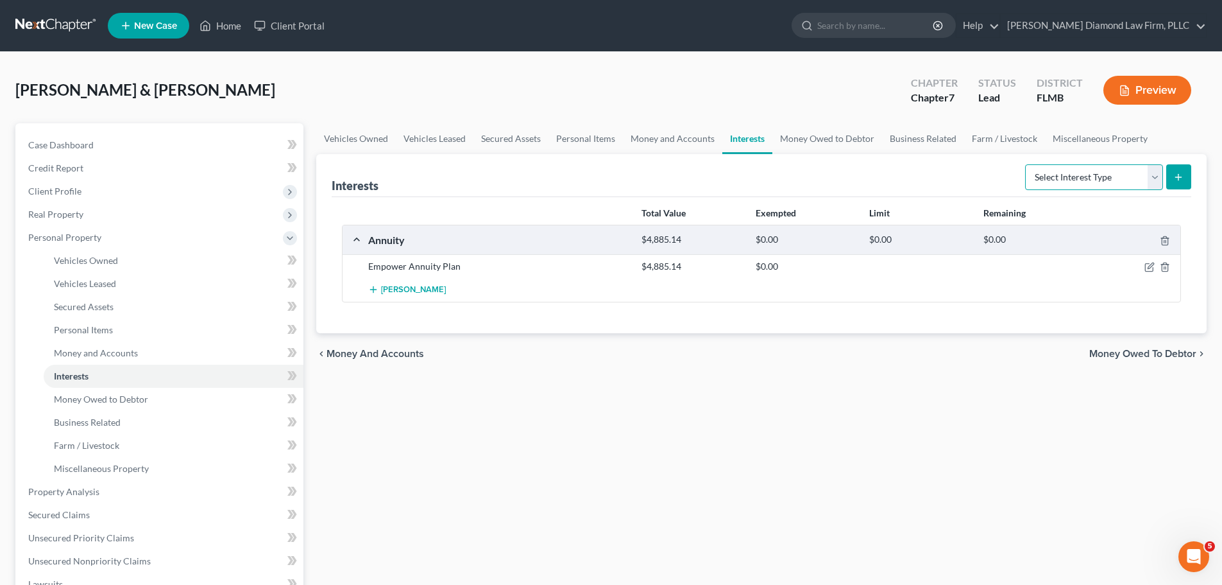
click at [1102, 166] on select "Select Interest Type 401K Annuity Bond Education IRA Government Bond Government…" at bounding box center [1094, 177] width 138 height 26
select select "term_life_insurance"
click at [1027, 164] on select "Select Interest Type 401K Annuity Bond Education IRA Government Bond Government…" at bounding box center [1094, 177] width 138 height 26
click at [1175, 172] on icon "submit" at bounding box center [1179, 177] width 10 height 10
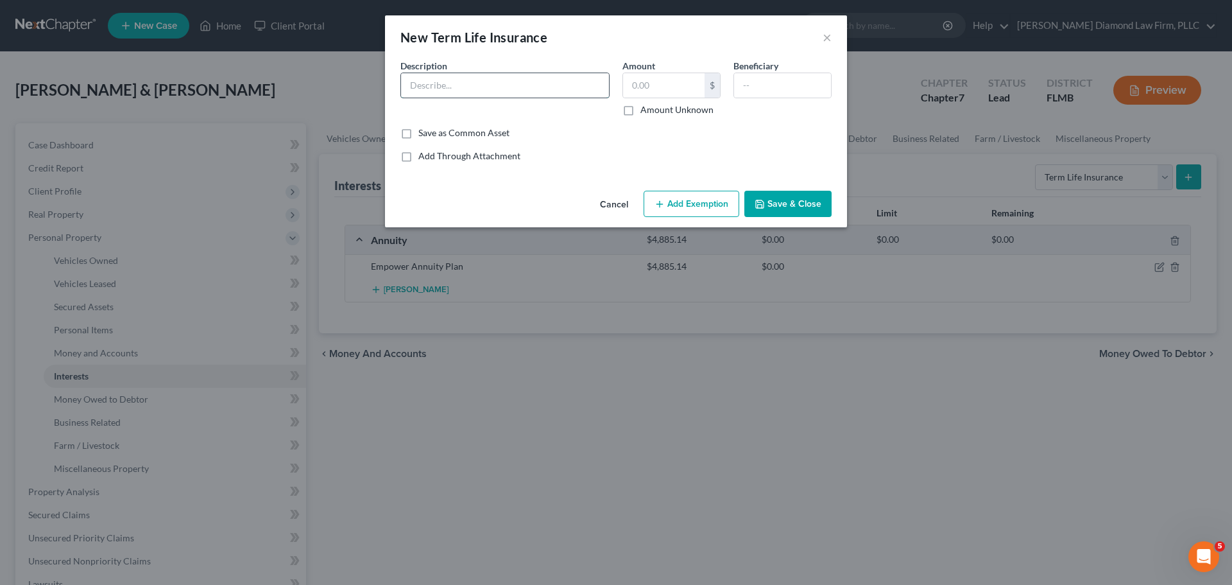
click at [501, 81] on input "text" at bounding box center [505, 85] width 208 height 24
type input "TIAA-CREF Life Insurance"
drag, startPoint x: 685, startPoint y: 112, endPoint x: 673, endPoint y: 112, distance: 11.6
click at [683, 112] on label "Amount Unknown" at bounding box center [676, 109] width 73 height 13
click at [654, 112] on input "Amount Unknown" at bounding box center [650, 107] width 8 height 8
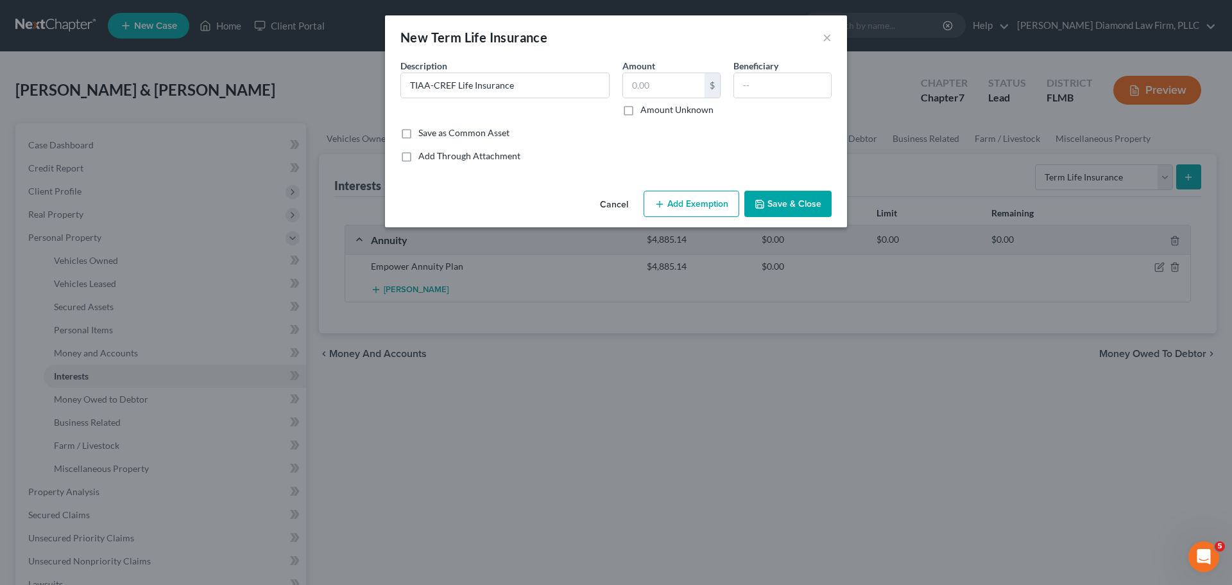
checkbox input "true"
click at [784, 194] on button "Save & Close" at bounding box center [787, 204] width 87 height 27
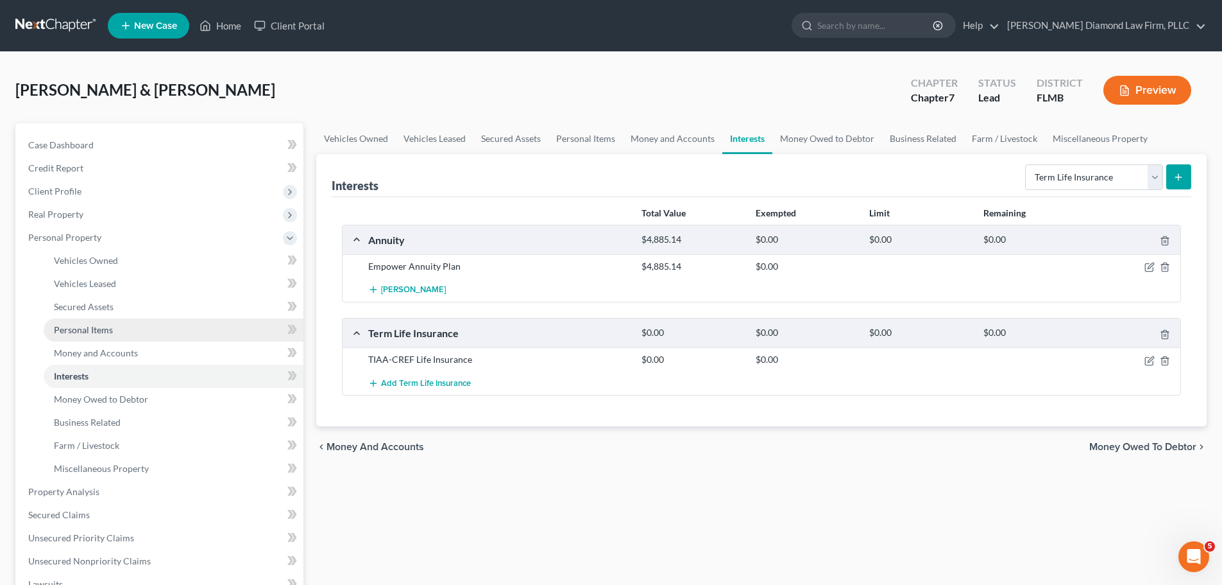
scroll to position [64, 0]
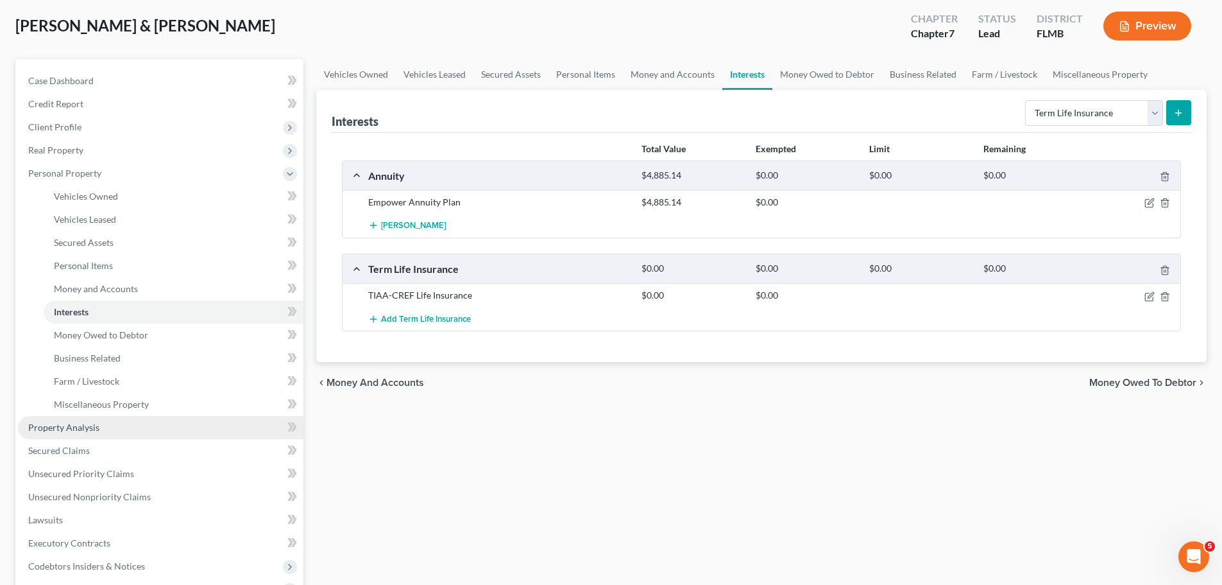
click at [86, 432] on span "Property Analysis" at bounding box center [63, 427] width 71 height 11
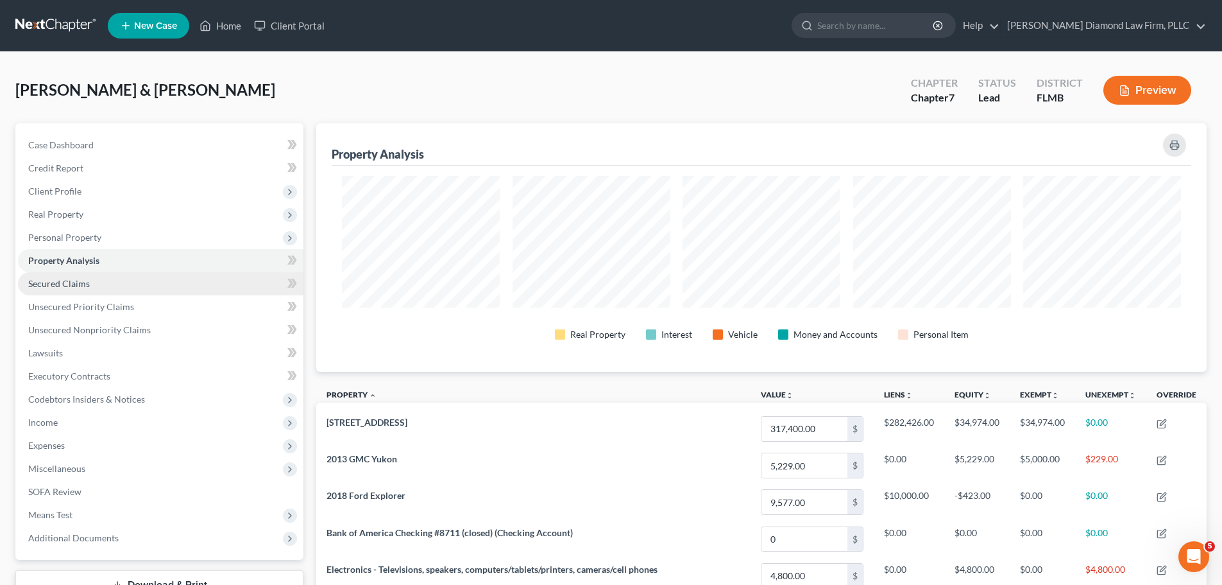
click at [153, 280] on link "Secured Claims" at bounding box center [161, 283] width 286 height 23
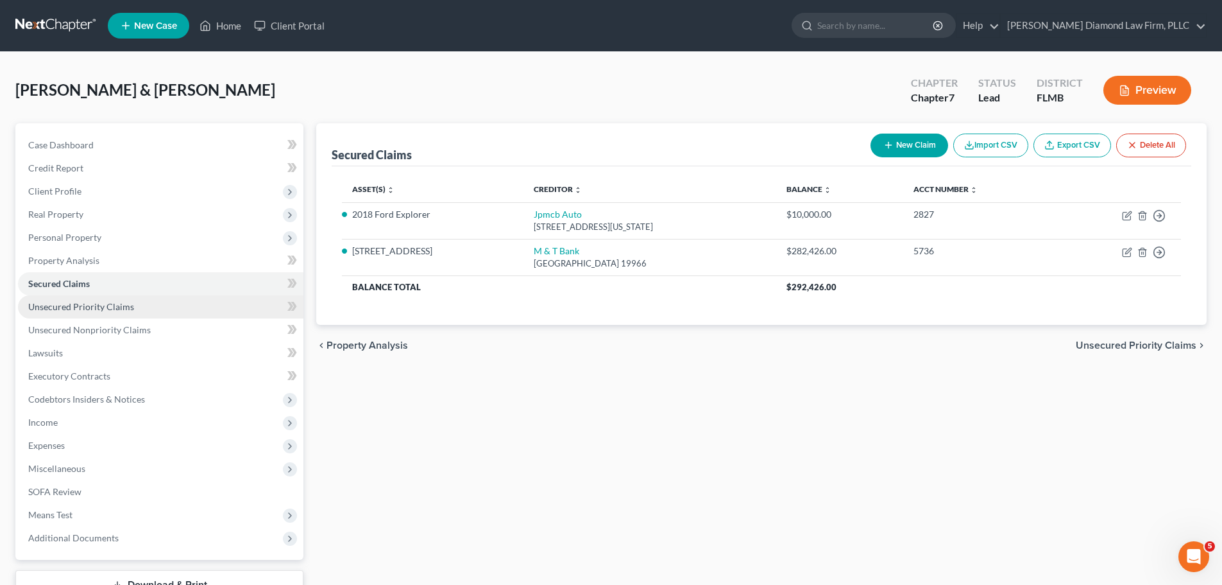
click at [80, 302] on span "Unsecured Priority Claims" at bounding box center [81, 306] width 106 height 11
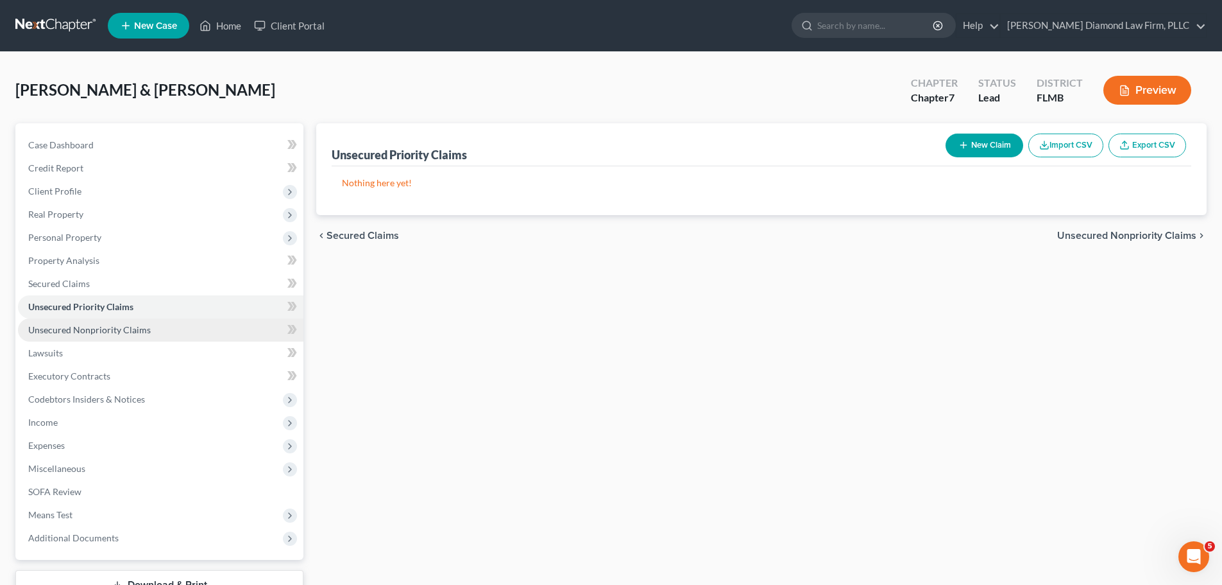
click at [101, 336] on link "Unsecured Nonpriority Claims" at bounding box center [161, 329] width 286 height 23
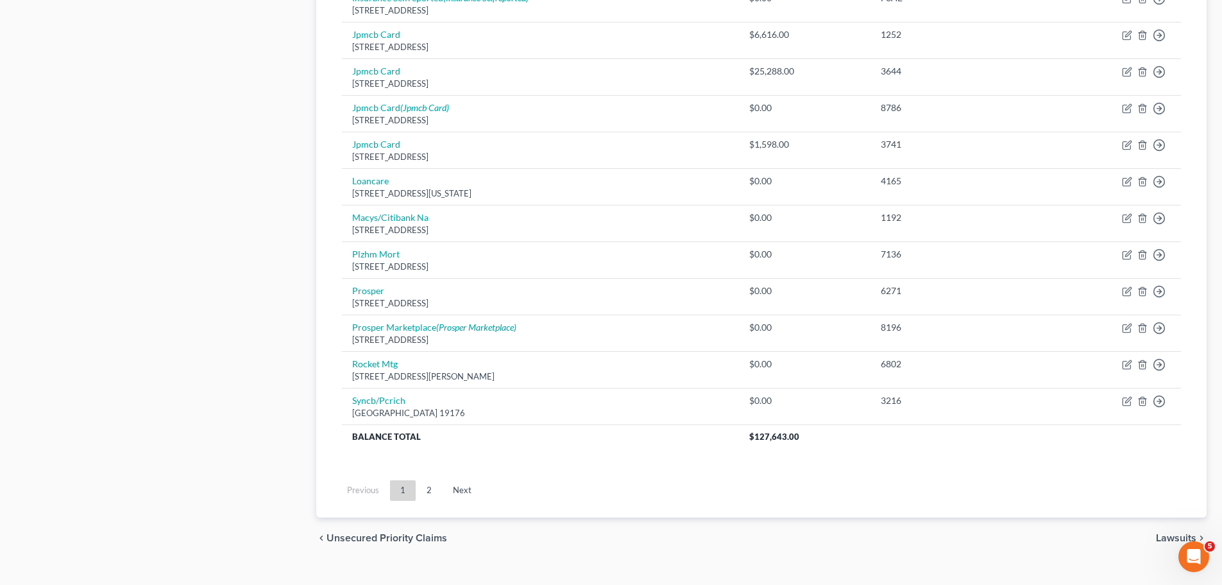
scroll to position [897, 0]
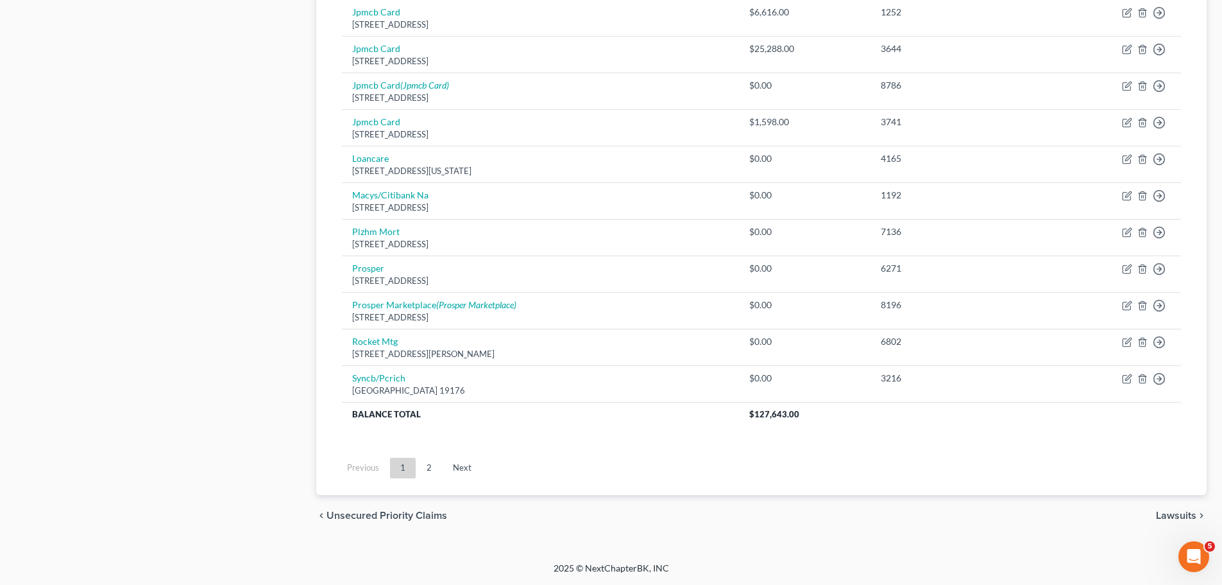
click at [429, 465] on link "2" at bounding box center [429, 468] width 26 height 21
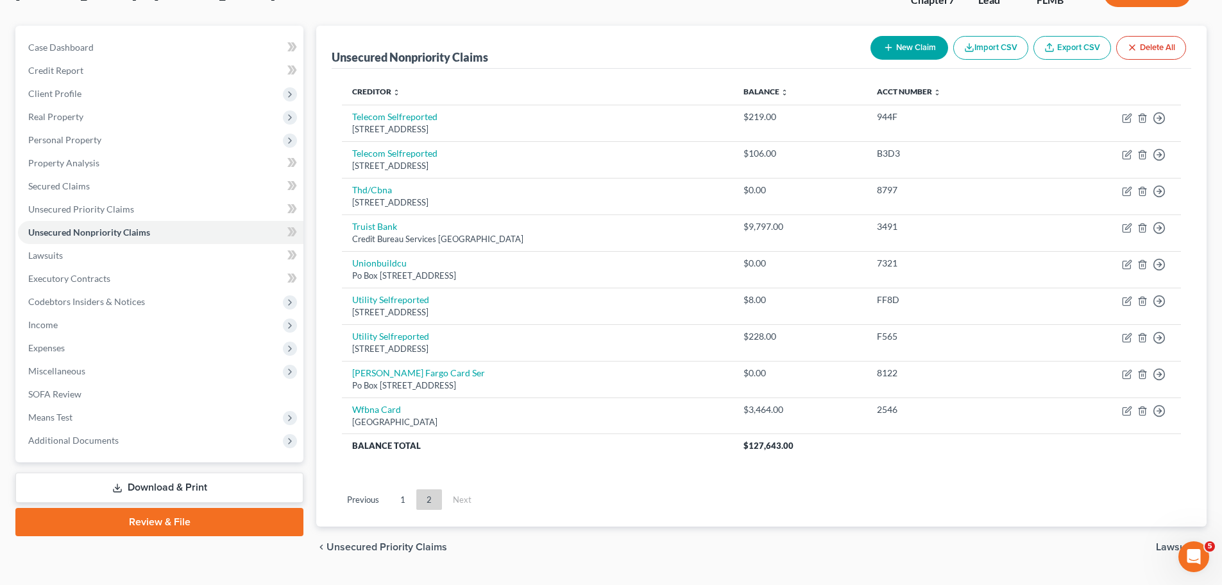
scroll to position [129, 0]
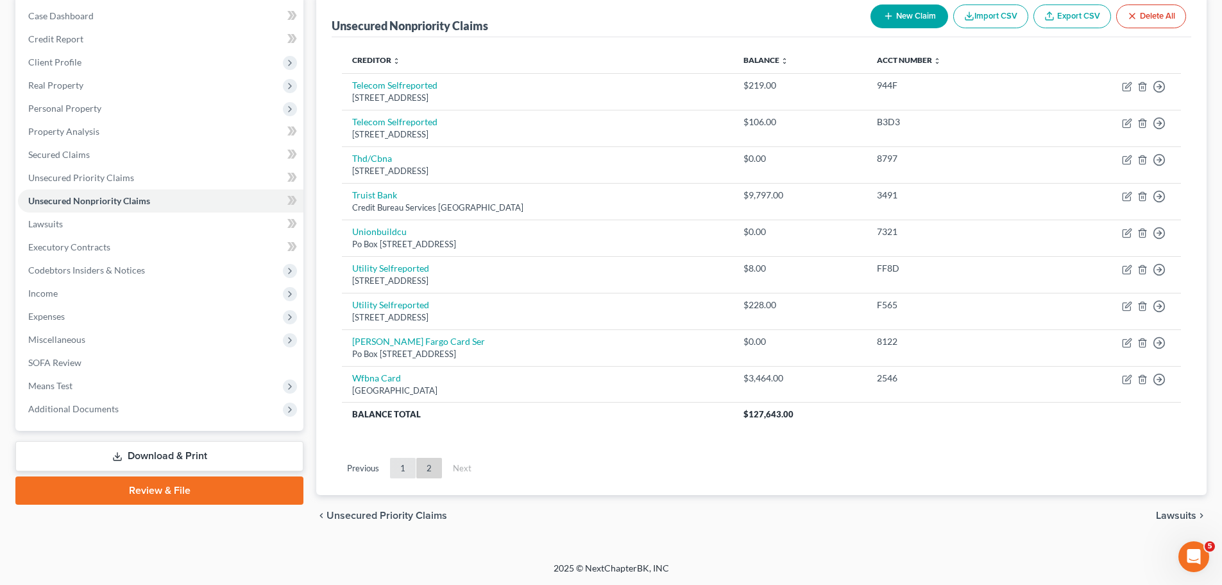
click at [402, 466] on link "1" at bounding box center [403, 468] width 26 height 21
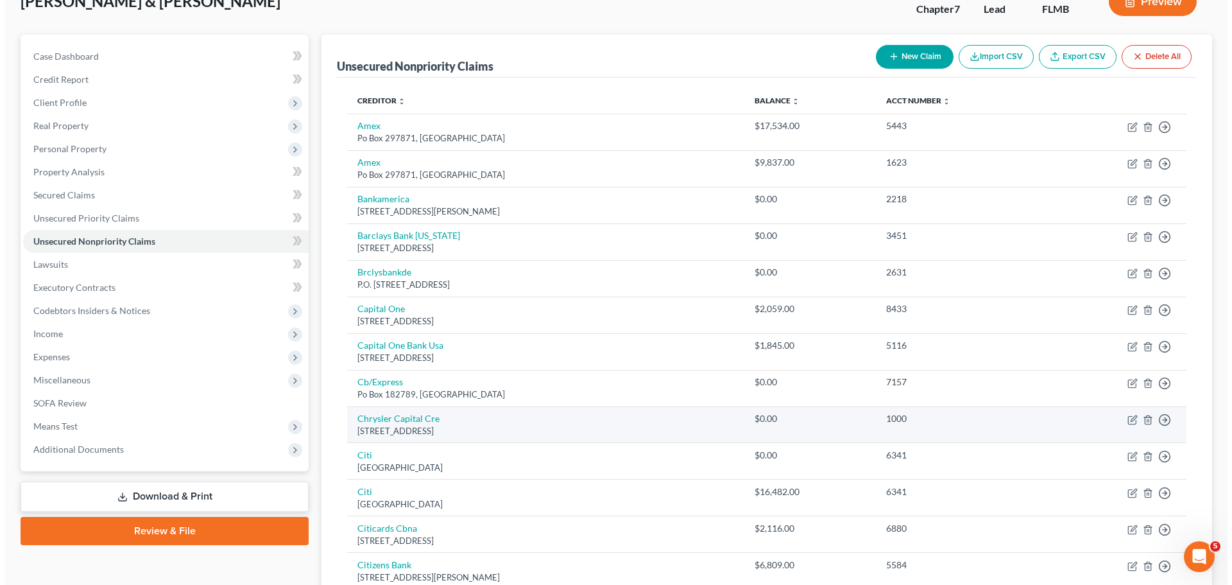
scroll to position [0, 0]
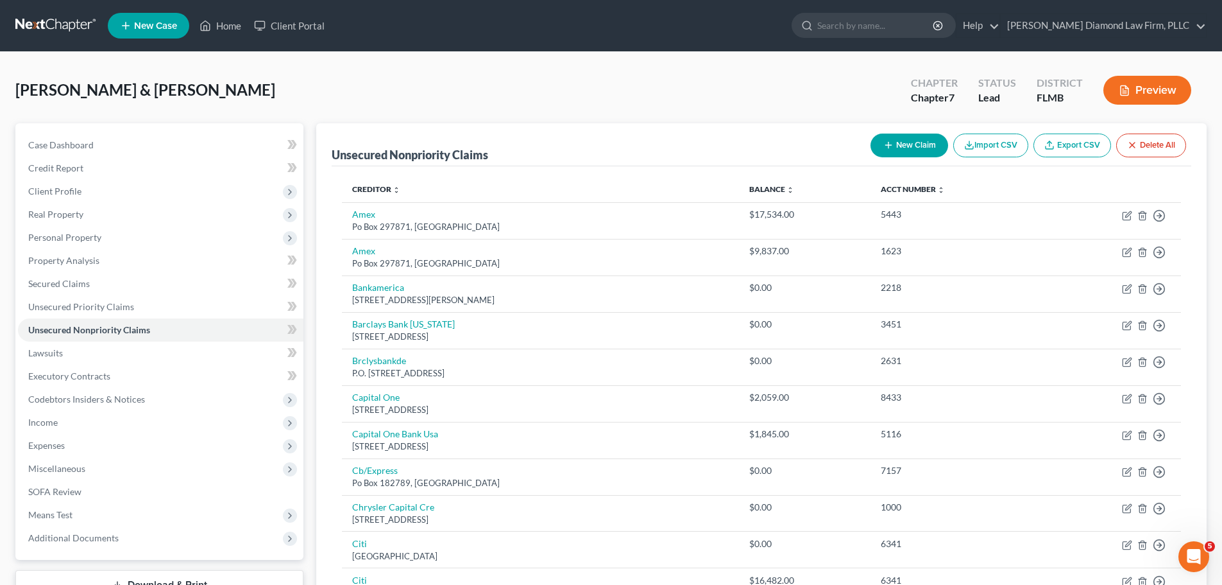
click at [886, 139] on button "New Claim" at bounding box center [910, 145] width 78 height 24
select select "2"
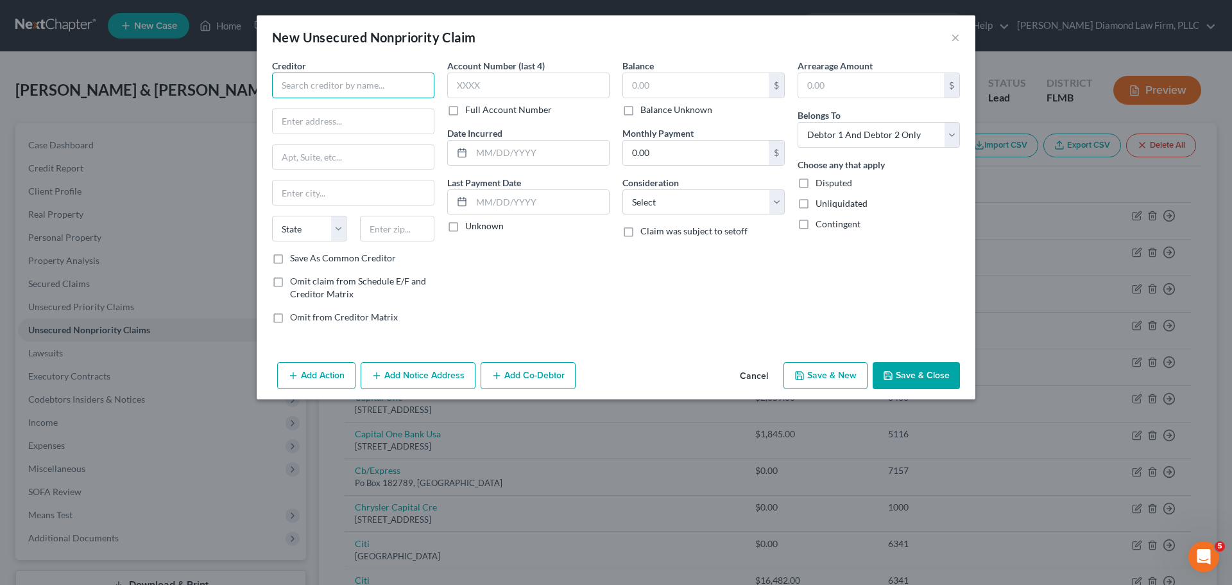
click at [379, 87] on input "text" at bounding box center [353, 86] width 162 height 26
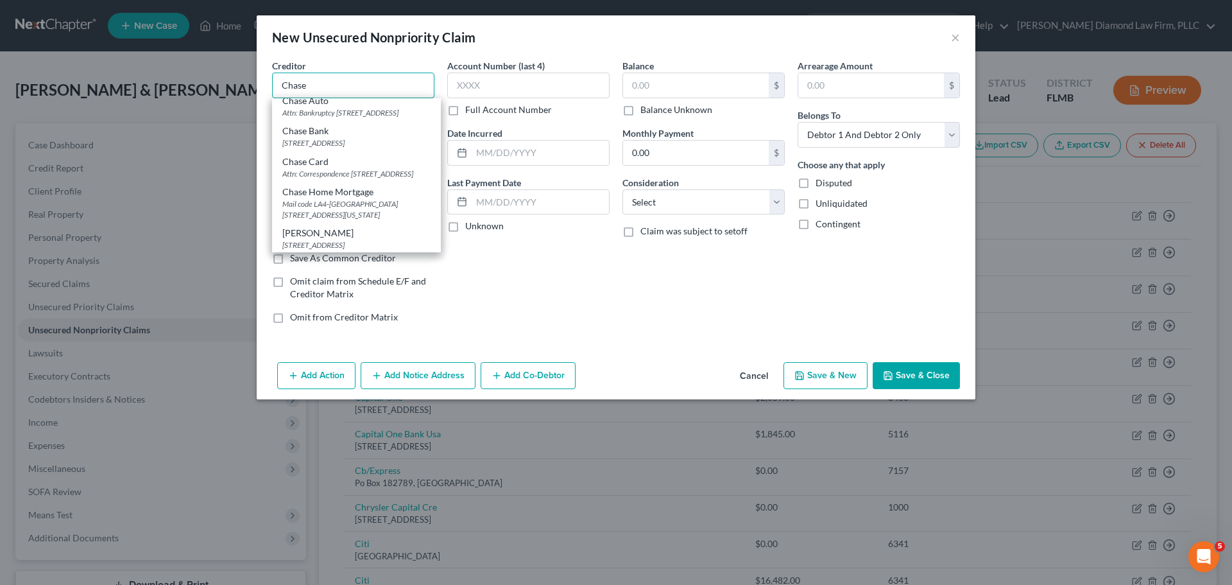
scroll to position [128, 0]
click at [348, 137] on div "Chase Bank" at bounding box center [356, 130] width 148 height 13
type input "Chase Bank"
type input "PO Box 15369"
type input "Wilmington"
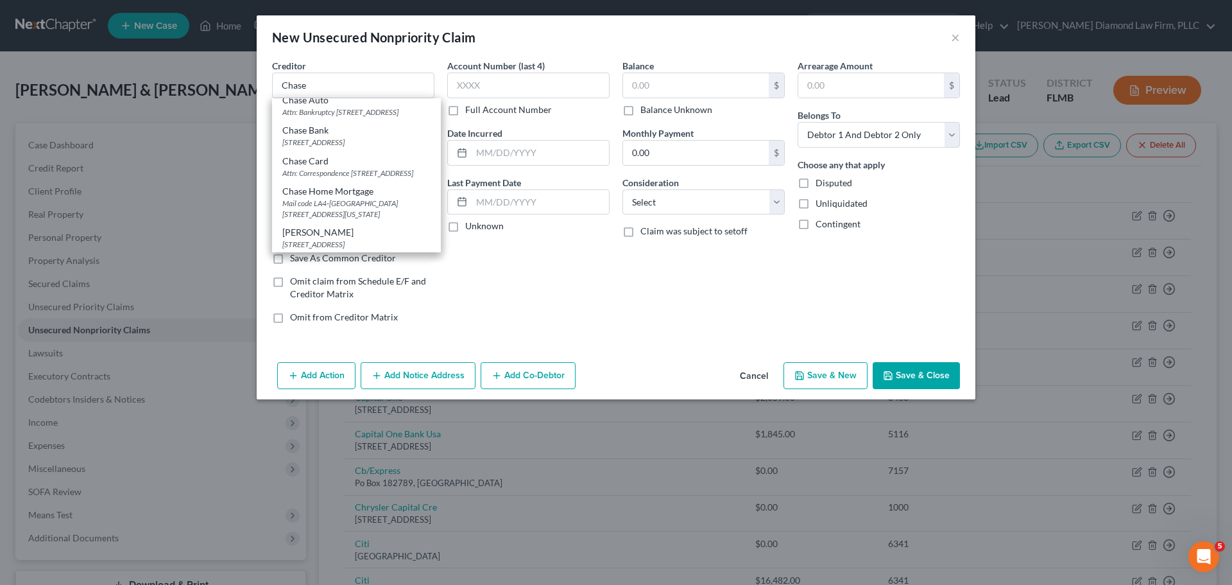
select select "7"
type input "19850"
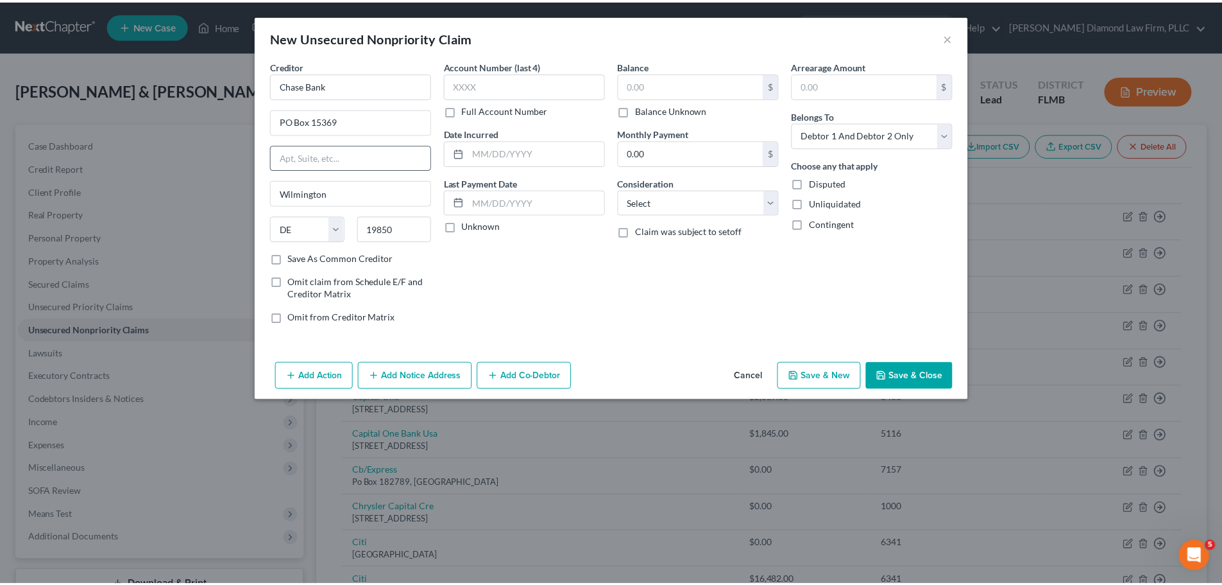
scroll to position [0, 0]
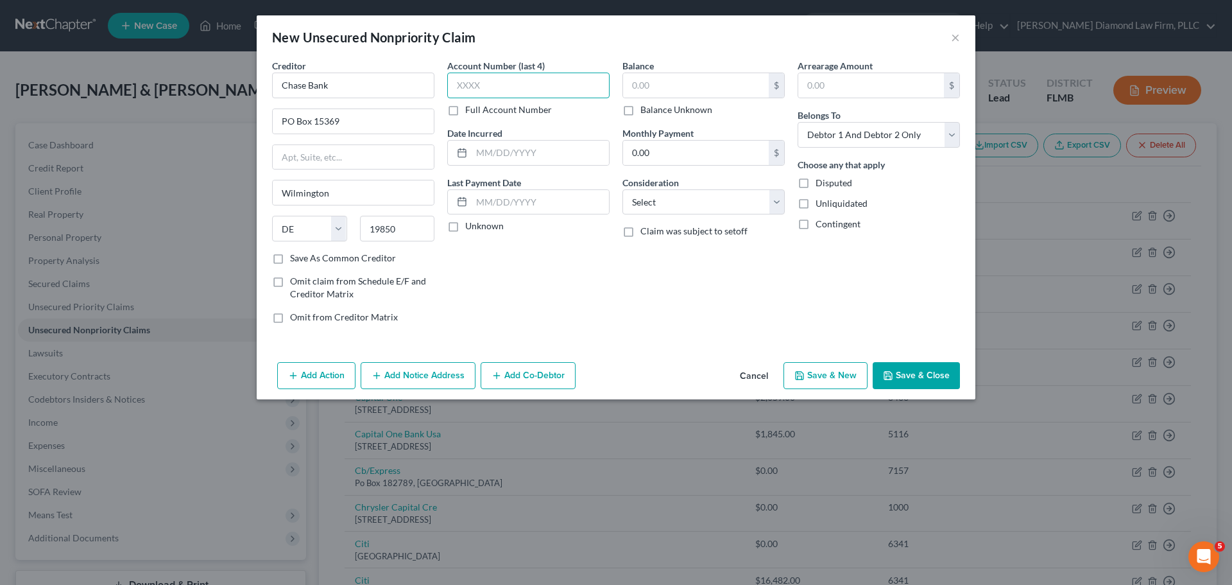
click at [489, 80] on input "text" at bounding box center [528, 86] width 162 height 26
type input "0319"
click at [712, 92] on input "text" at bounding box center [696, 85] width 146 height 24
type input "8,206.72"
click at [563, 153] on input "text" at bounding box center [540, 153] width 137 height 24
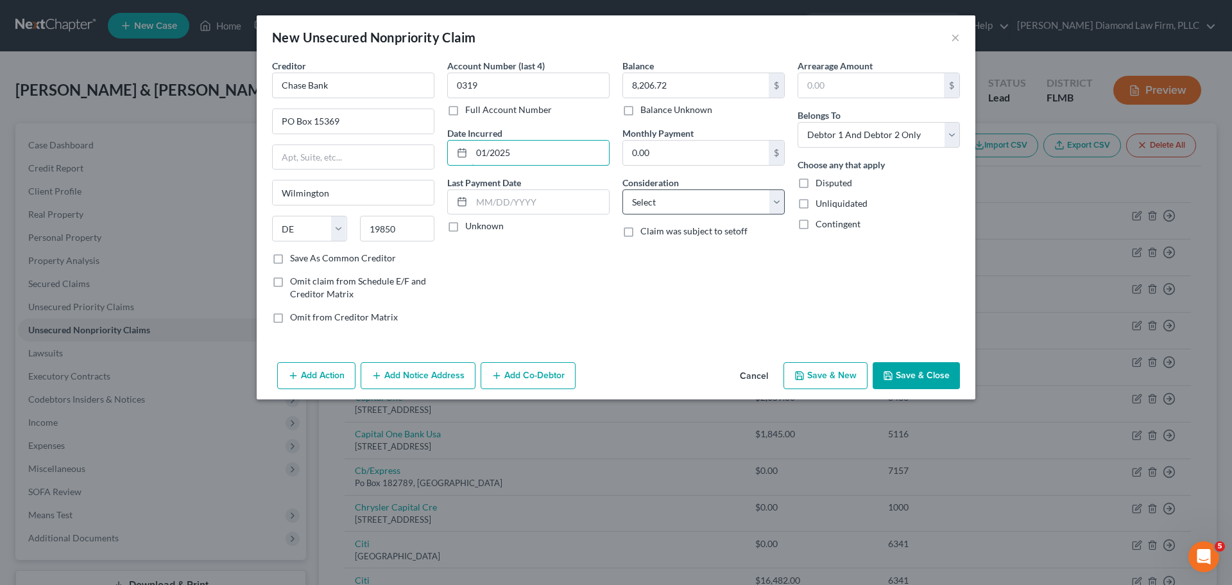
type input "01/2025"
click at [694, 207] on select "Select Cable / Satellite Services Collection Agency Credit Card Debt Debt Couns…" at bounding box center [703, 202] width 162 height 26
select select "2"
click at [622, 189] on select "Select Cable / Satellite Services Collection Agency Credit Card Debt Debt Couns…" at bounding box center [703, 202] width 162 height 26
click at [878, 132] on select "Select Debtor 1 Only Debtor 2 Only Debtor 1 And Debtor 2 Only At Least One Of T…" at bounding box center [879, 135] width 162 height 26
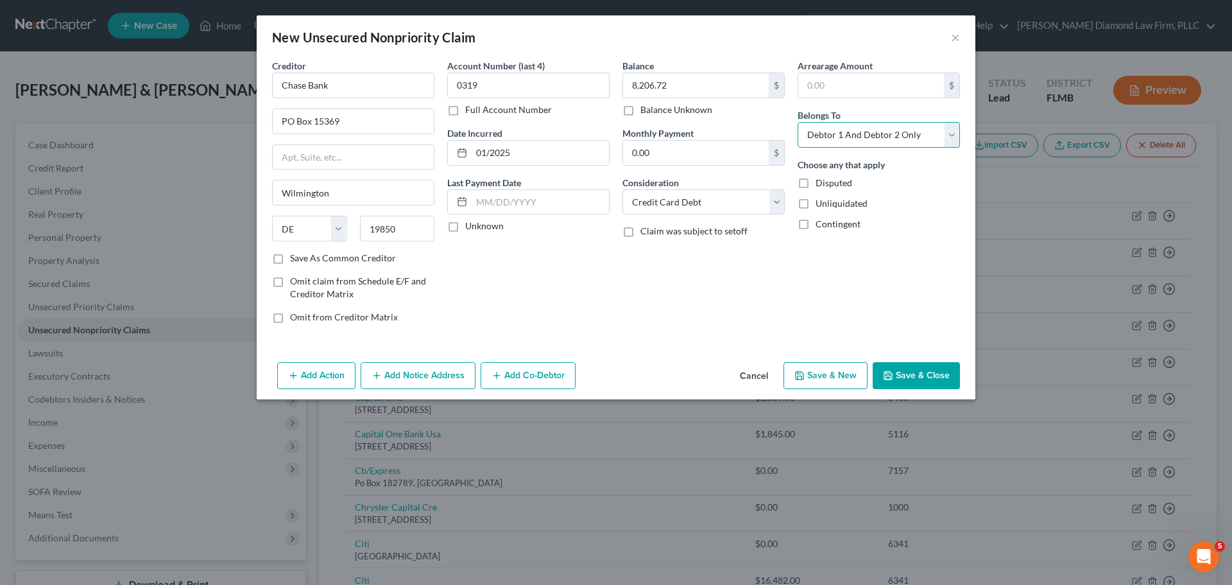
select select "1"
click at [798, 122] on select "Select Debtor 1 Only Debtor 2 Only Debtor 1 And Debtor 2 Only At Least One Of T…" at bounding box center [879, 135] width 162 height 26
click at [921, 376] on button "Save & Close" at bounding box center [916, 375] width 87 height 27
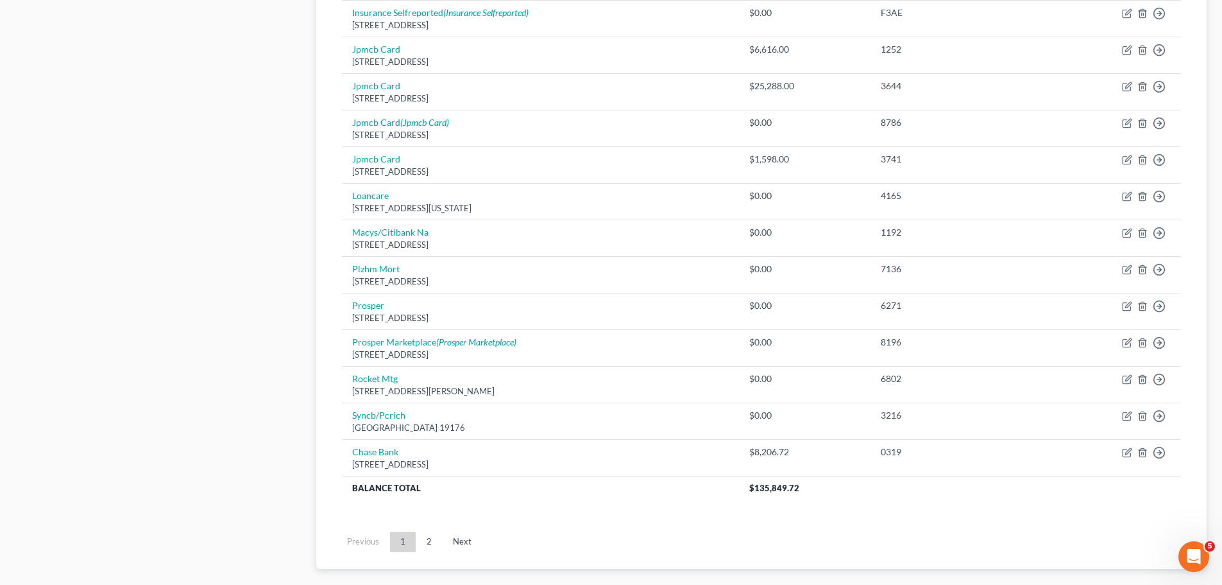
scroll to position [898, 0]
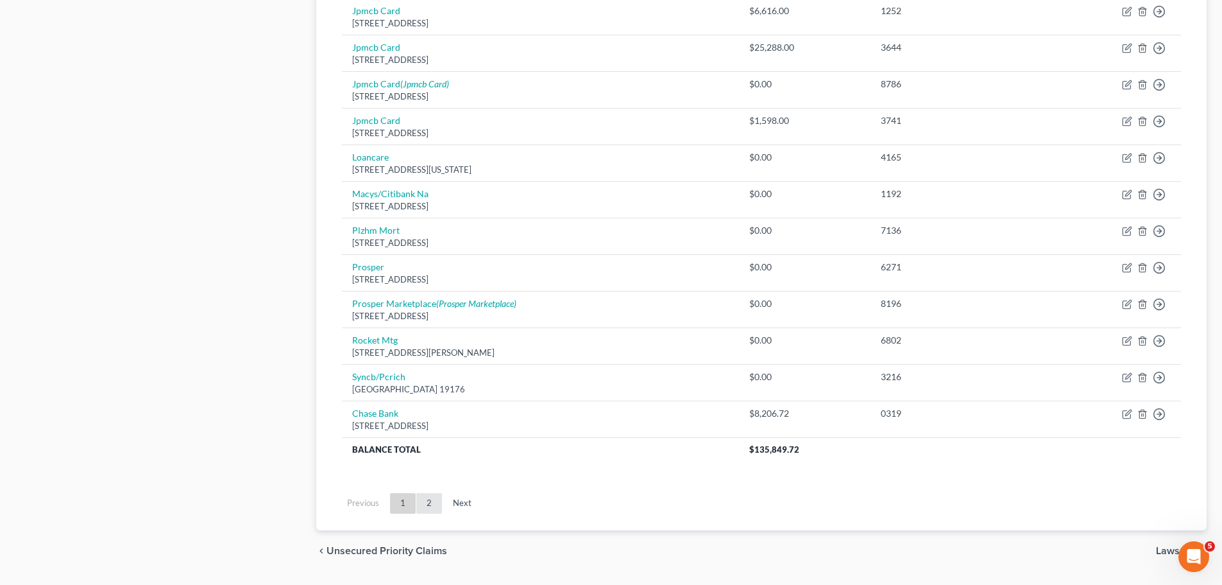
click at [430, 494] on link "2" at bounding box center [429, 503] width 26 height 21
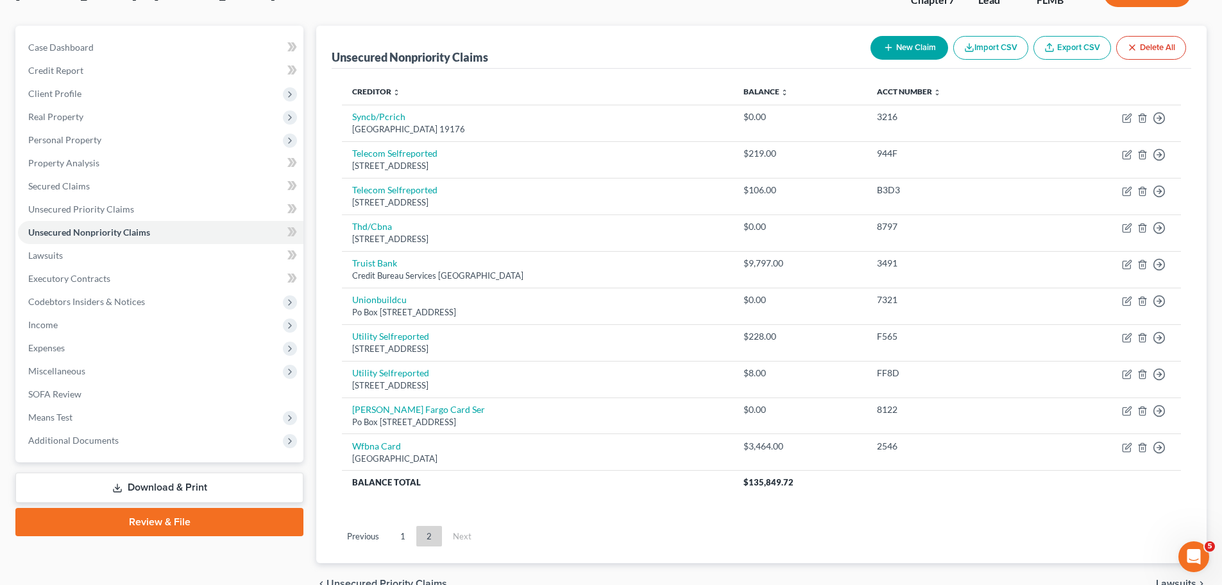
scroll to position [166, 0]
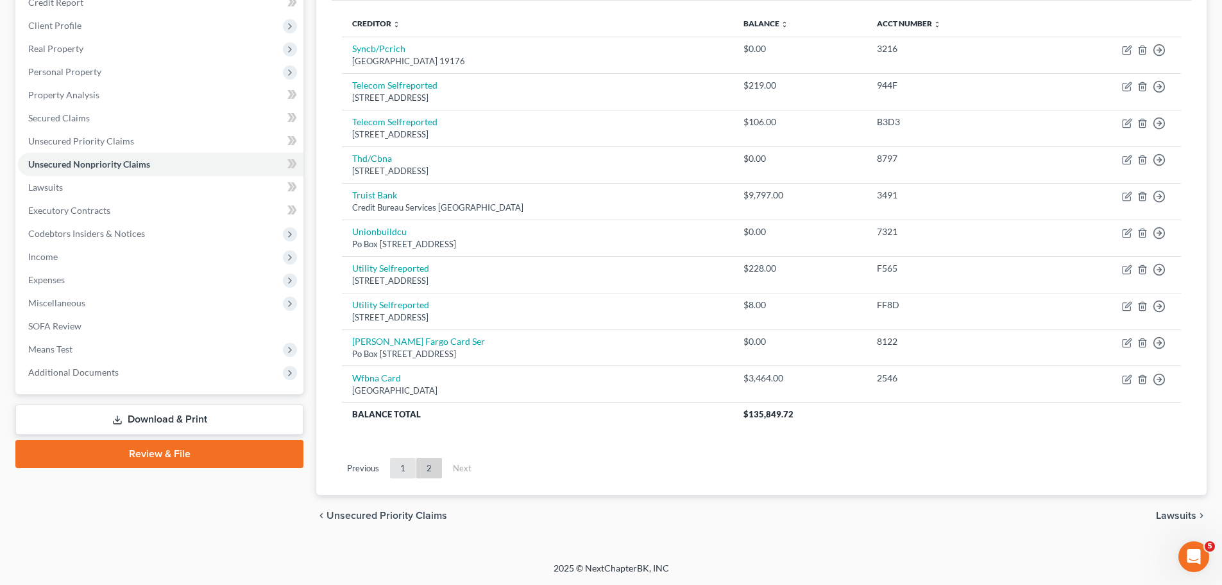
click at [402, 470] on link "1" at bounding box center [403, 468] width 26 height 21
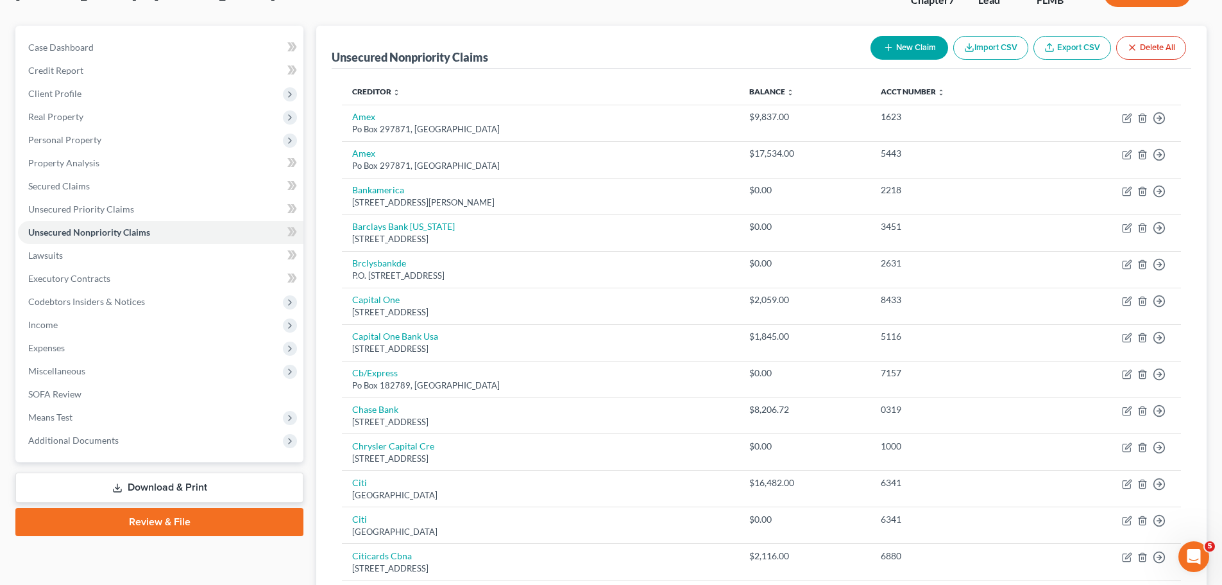
scroll to position [0, 0]
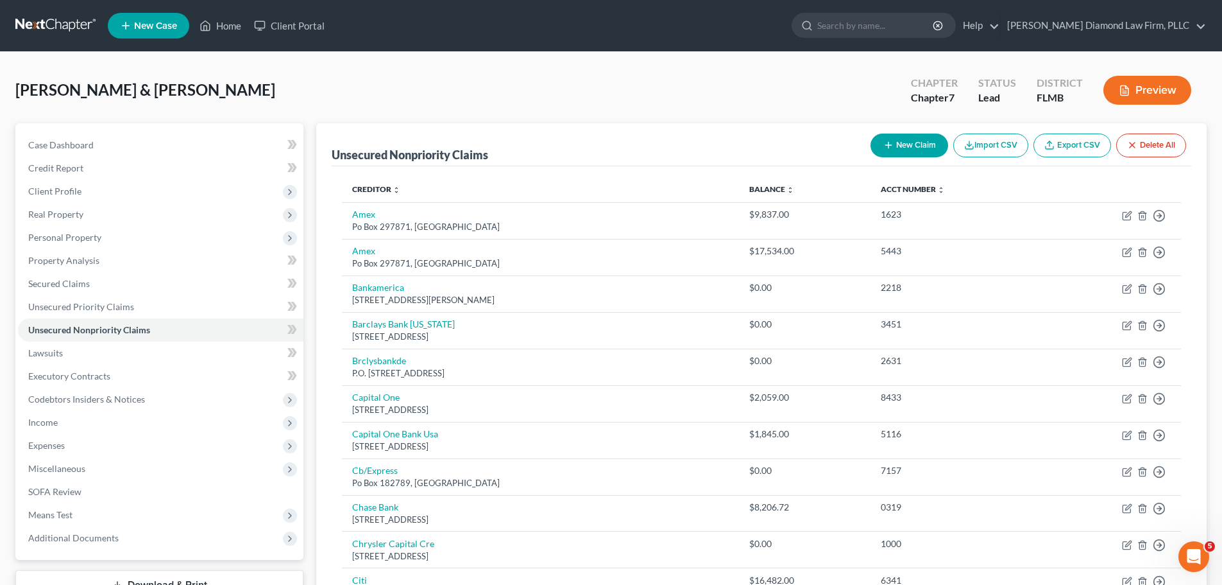
click at [891, 150] on button "New Claim" at bounding box center [910, 145] width 78 height 24
select select "2"
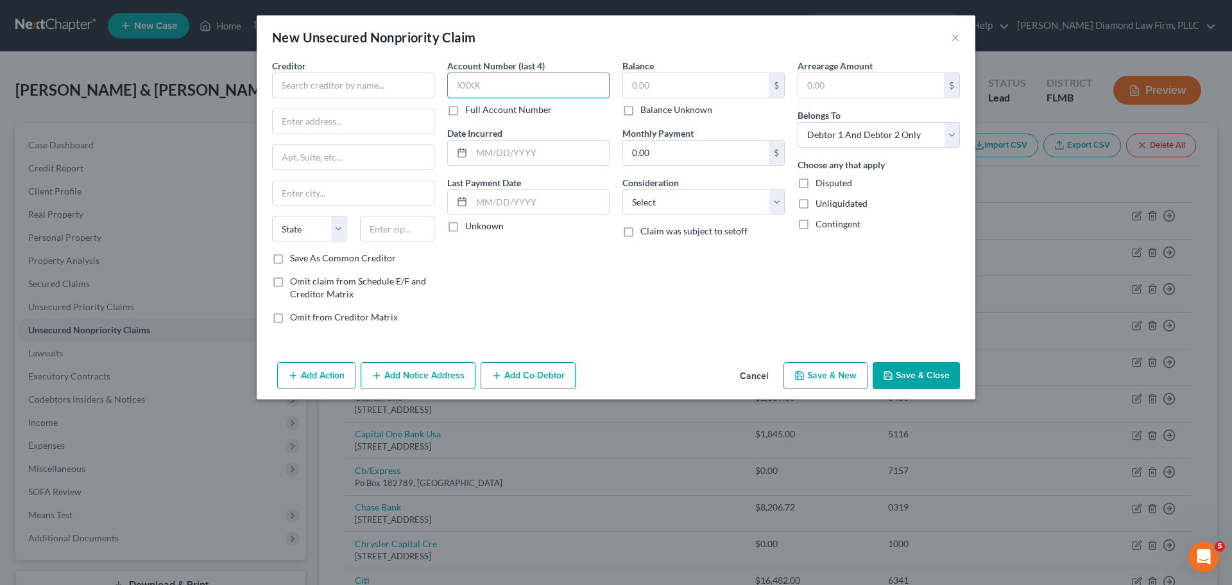
click at [533, 85] on input "text" at bounding box center [528, 86] width 162 height 26
type input "9910"
click at [347, 80] on input "text" at bounding box center [353, 86] width 162 height 26
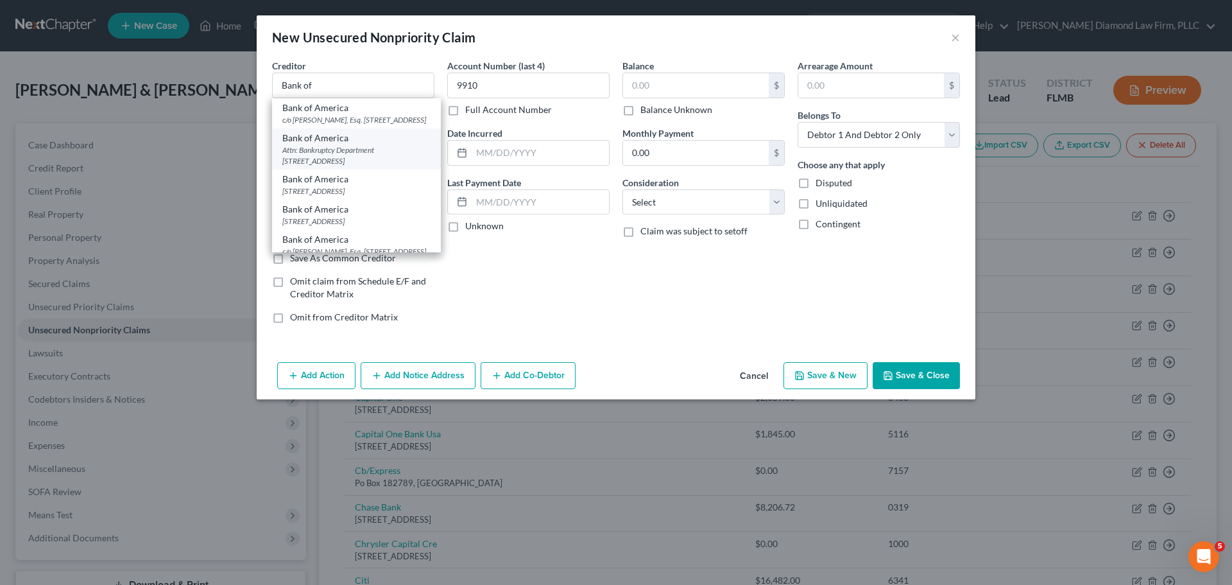
click at [356, 166] on div "Attn: Bankruptcy Department 475 Crossy Point Pkwy, PO Box 9000,, Getzville, NY …" at bounding box center [356, 155] width 148 height 22
type input "Bank of America"
type input "Attn: Bankruptcy Department"
type input "475 Crossy Point Pkwy, PO Box 9000,"
type input "Getzville"
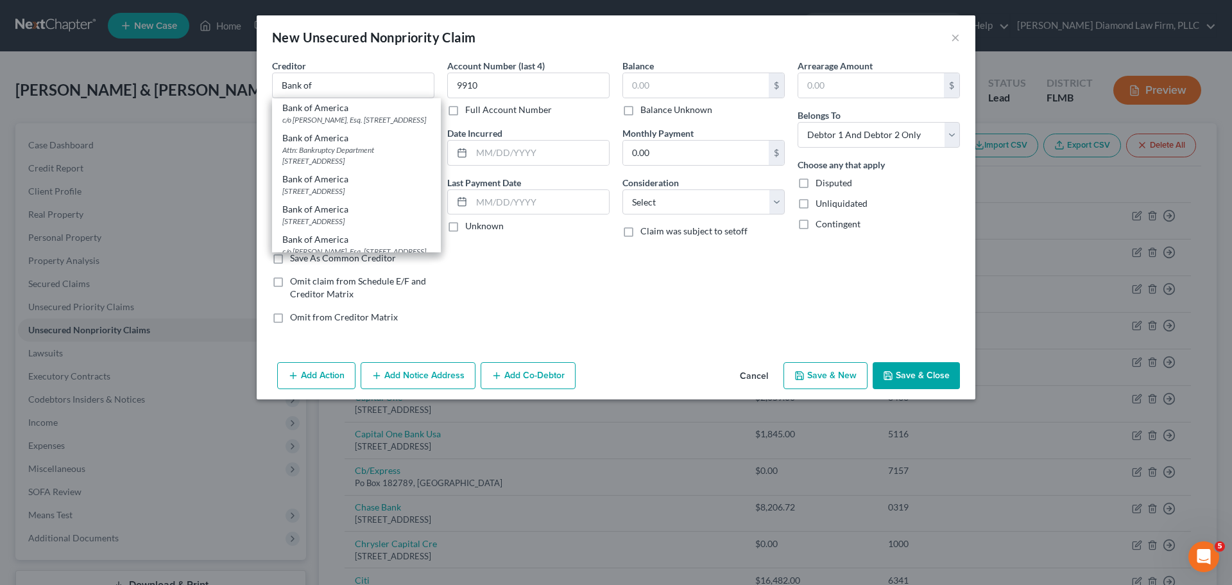
select select "35"
type input "14068"
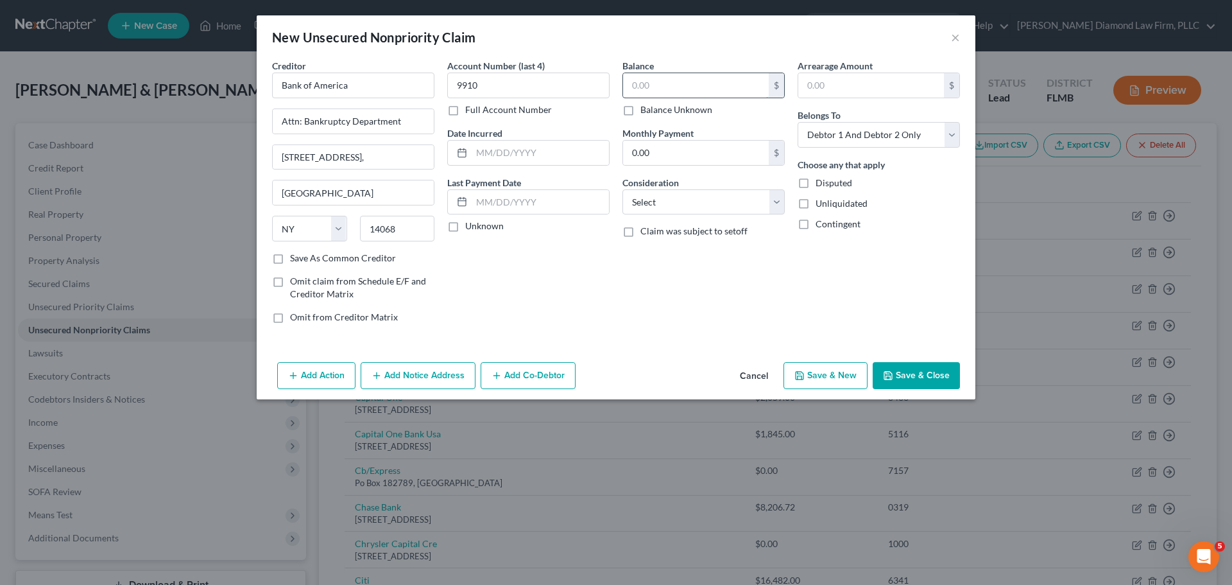
click at [685, 91] on input "text" at bounding box center [696, 85] width 146 height 24
type input "2"
type input "2,085.66"
click at [836, 126] on select "Select Debtor 1 Only Debtor 2 Only Debtor 1 And Debtor 2 Only At Least One Of T…" at bounding box center [879, 135] width 162 height 26
select select "0"
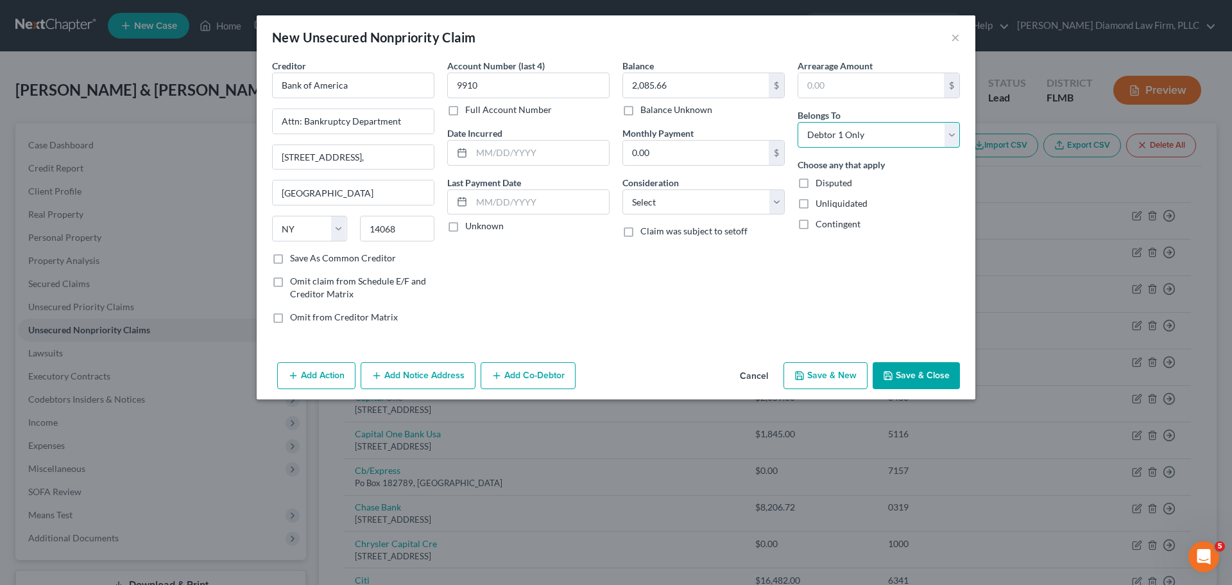
click at [798, 122] on select "Select Debtor 1 Only Debtor 2 Only Debtor 1 And Debtor 2 Only At Least One Of T…" at bounding box center [879, 135] width 162 height 26
click at [687, 196] on select "Select Cable / Satellite Services Collection Agency Credit Card Debt Debt Couns…" at bounding box center [703, 202] width 162 height 26
select select "2"
click at [622, 189] on select "Select Cable / Satellite Services Collection Agency Credit Card Debt Debt Couns…" at bounding box center [703, 202] width 162 height 26
click at [530, 156] on input "text" at bounding box center [540, 153] width 137 height 24
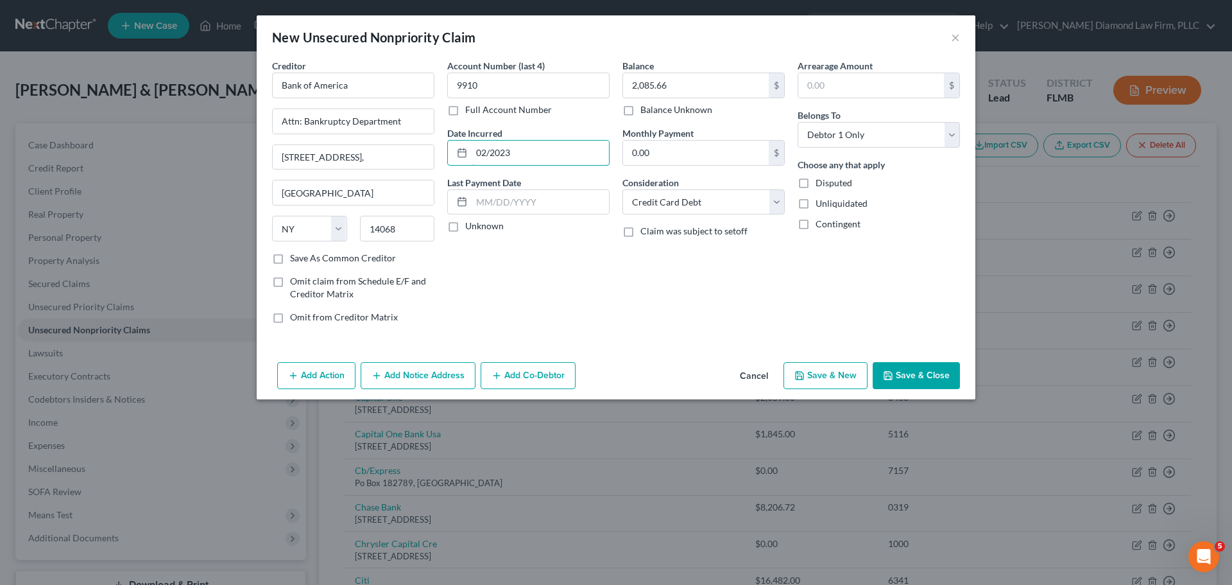
type input "02/2023"
drag, startPoint x: 893, startPoint y: 355, endPoint x: 894, endPoint y: 366, distance: 10.3
click at [893, 358] on div "New Unsecured Nonpriority Claim × Creditor * Bank of America Attn: Bankruptcy D…" at bounding box center [616, 207] width 719 height 384
click at [900, 374] on button "Save & Close" at bounding box center [916, 375] width 87 height 27
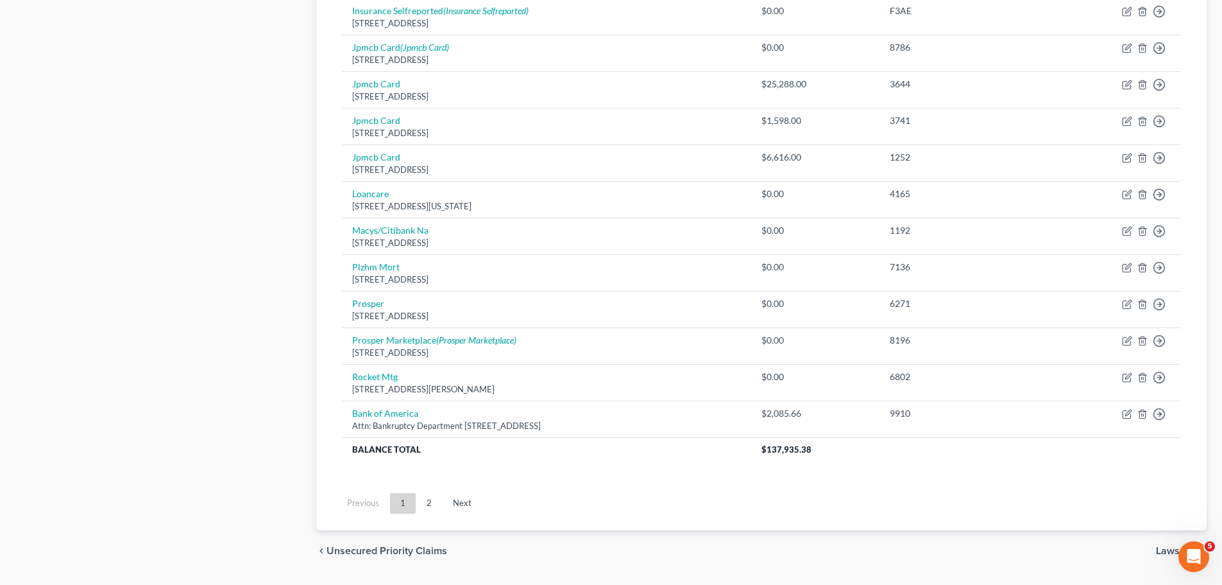
scroll to position [934, 0]
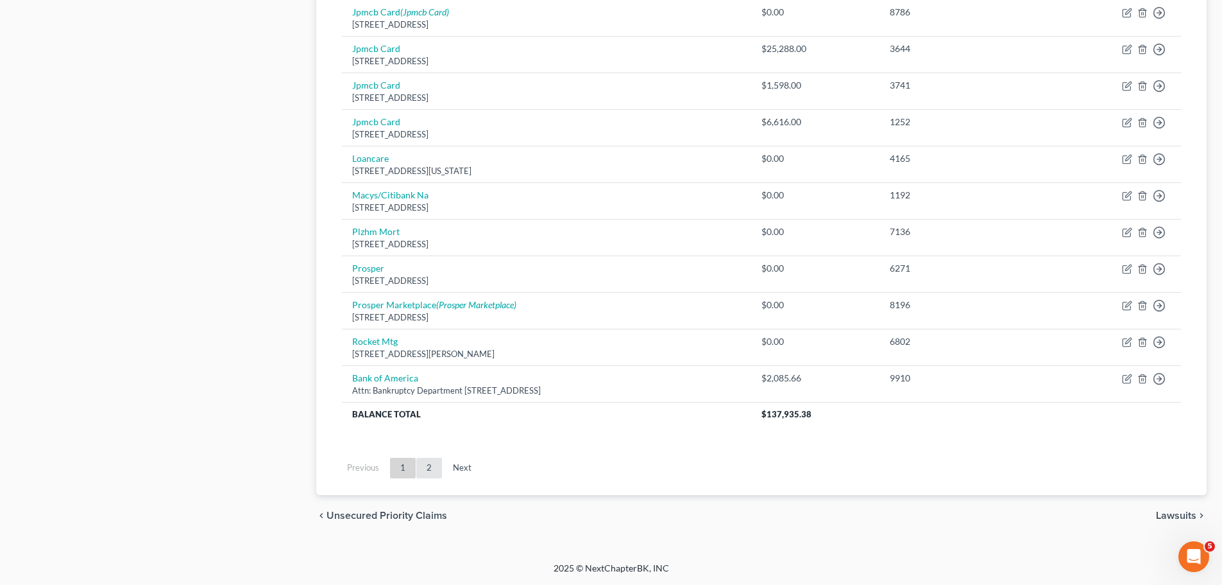
click at [430, 469] on link "2" at bounding box center [429, 468] width 26 height 21
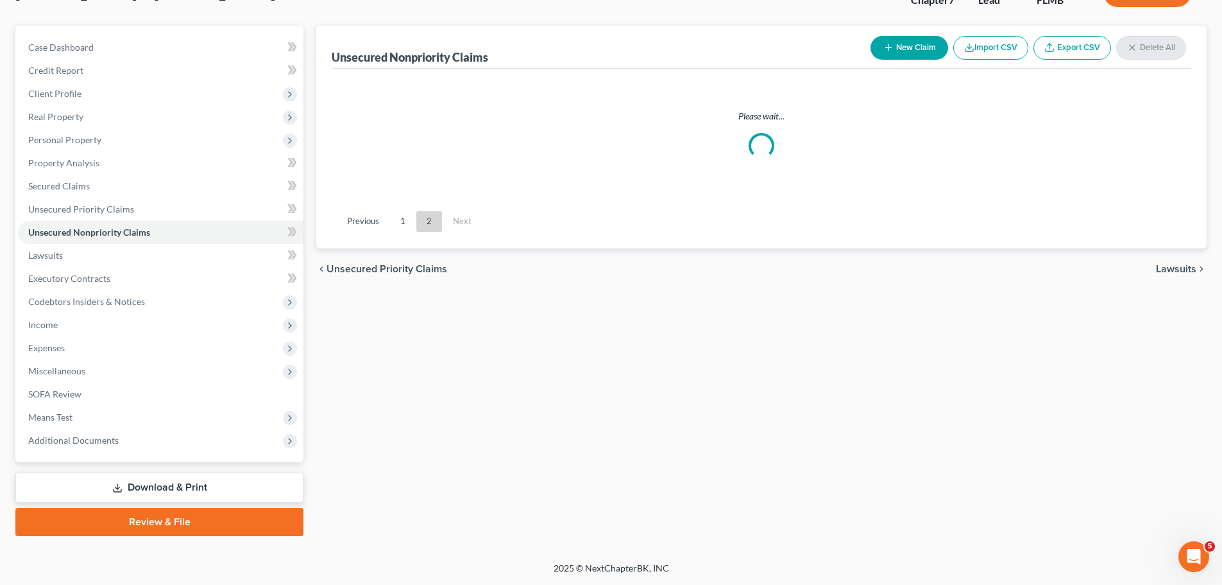
scroll to position [202, 0]
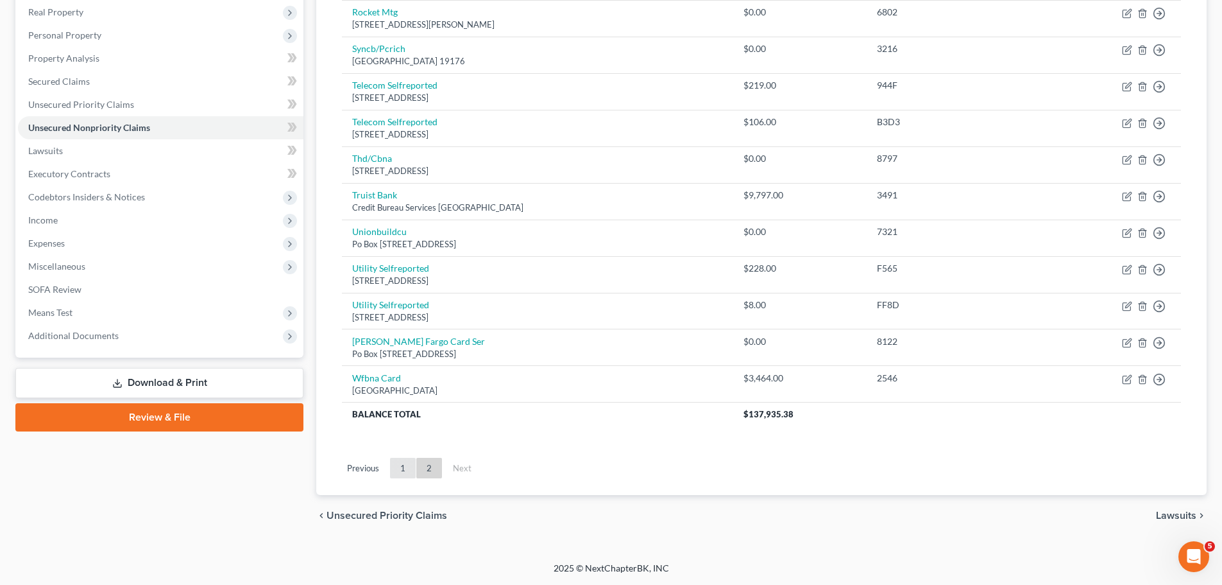
click at [410, 471] on link "1" at bounding box center [403, 468] width 26 height 21
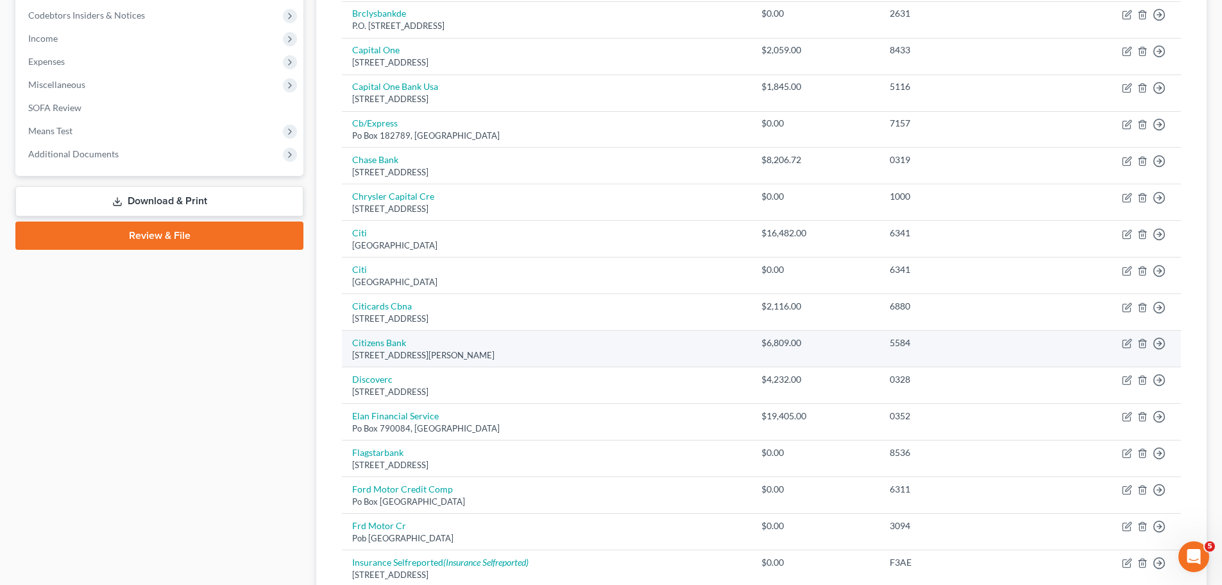
scroll to position [127, 0]
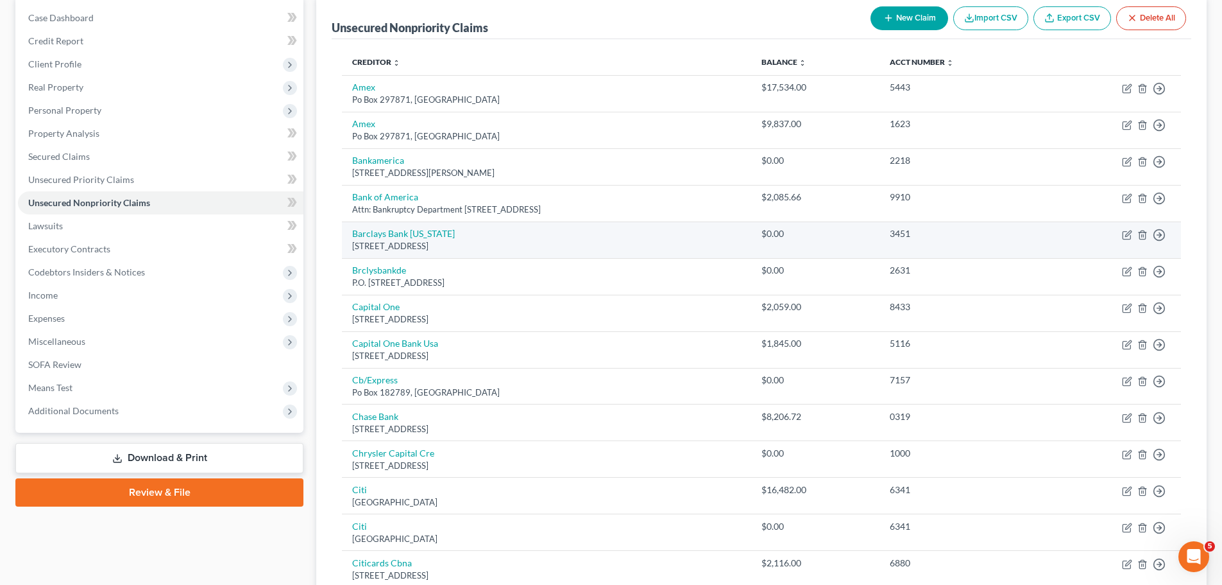
click at [1133, 239] on td "Move to D Move to E Move to G Move to Notice Only" at bounding box center [1113, 239] width 135 height 37
click at [1124, 237] on icon "button" at bounding box center [1127, 235] width 10 height 10
select select "7"
select select "0"
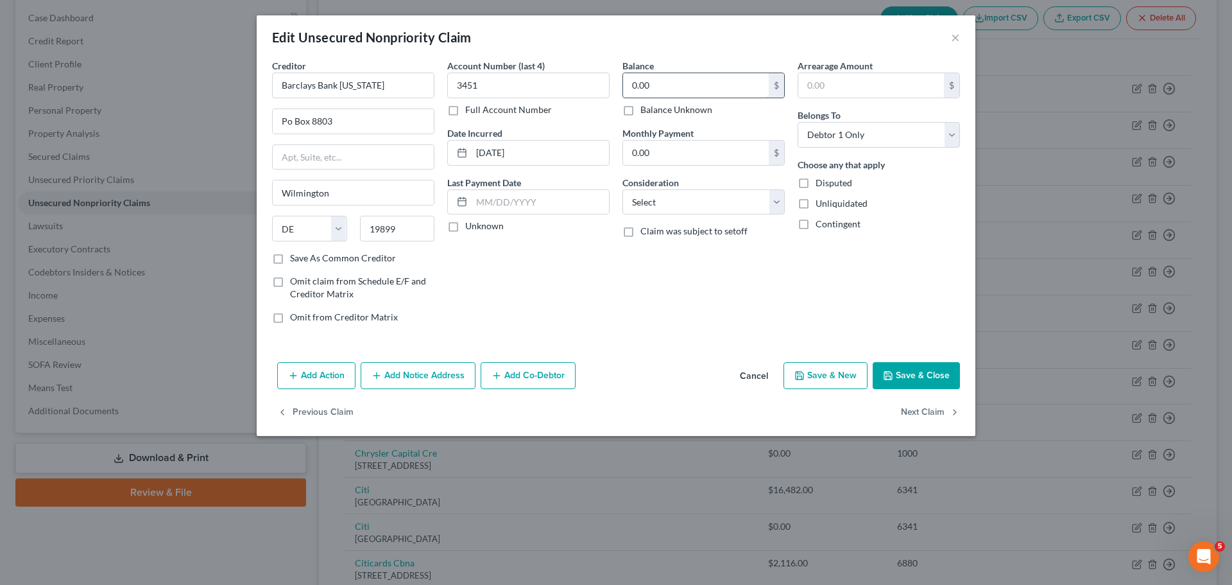
click at [692, 76] on input "0.00" at bounding box center [696, 85] width 146 height 24
click at [908, 372] on button "Save & Close" at bounding box center [916, 375] width 87 height 27
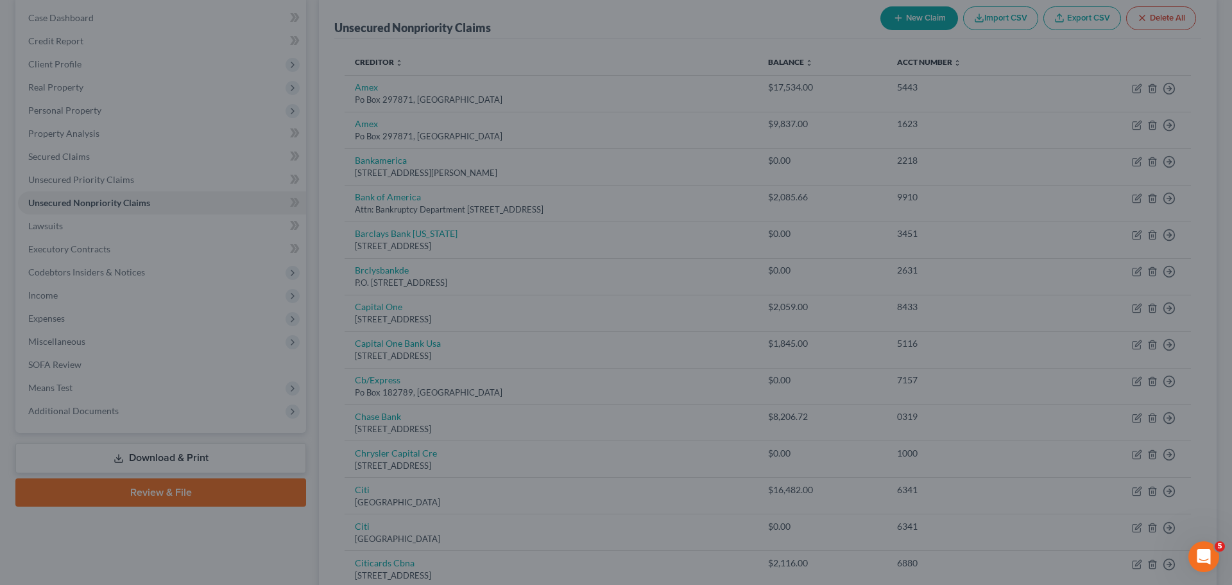
type input "940.00"
type input "0"
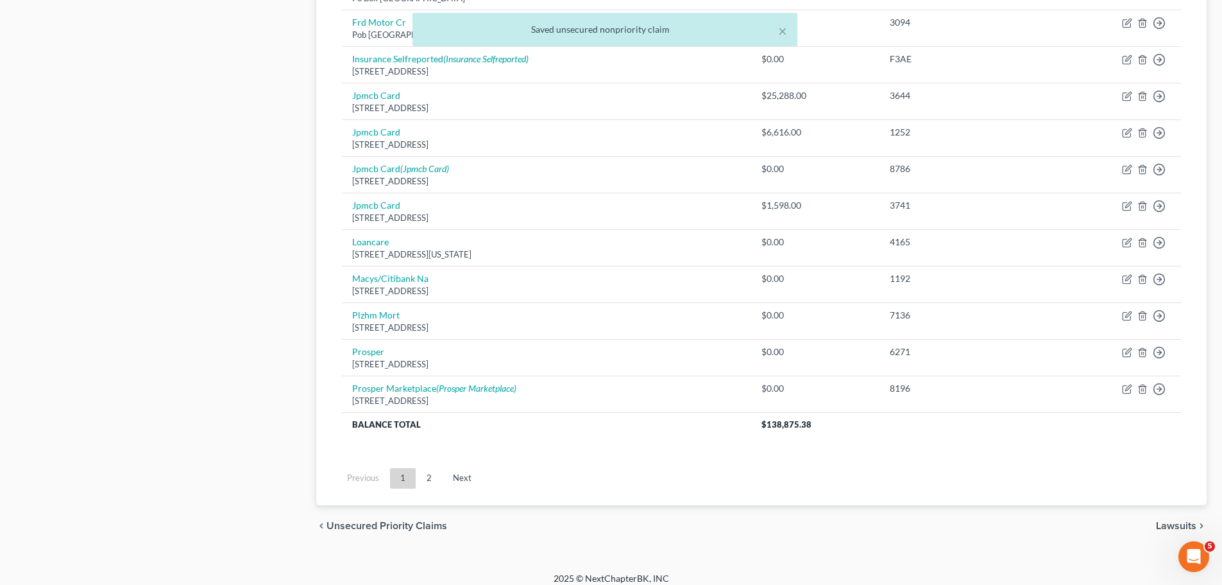
scroll to position [897, 0]
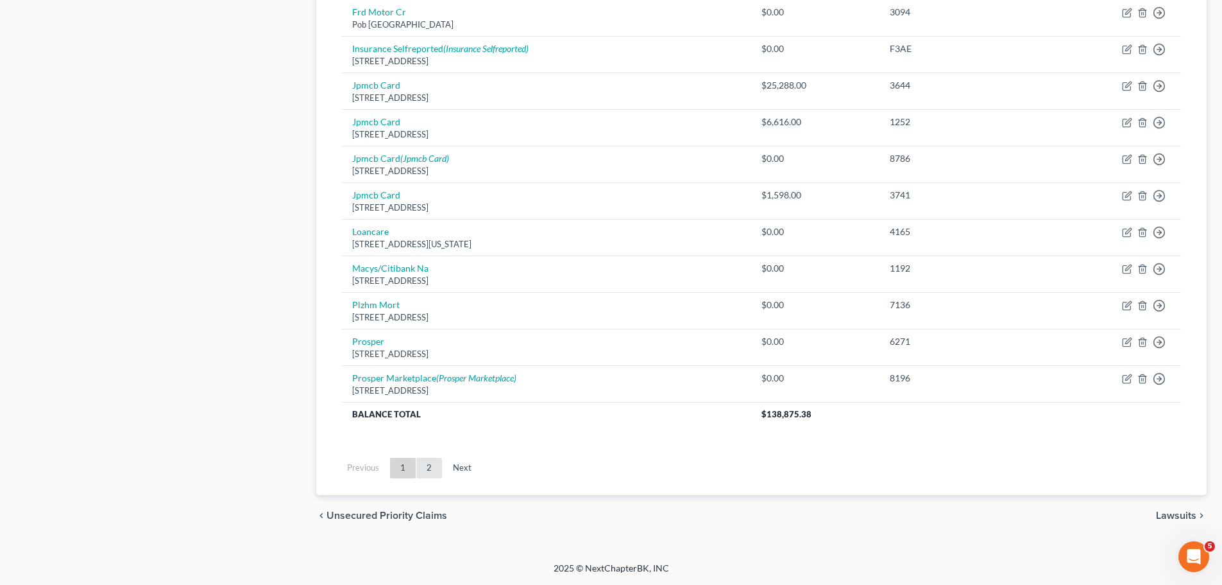
click at [420, 465] on link "2" at bounding box center [429, 468] width 26 height 21
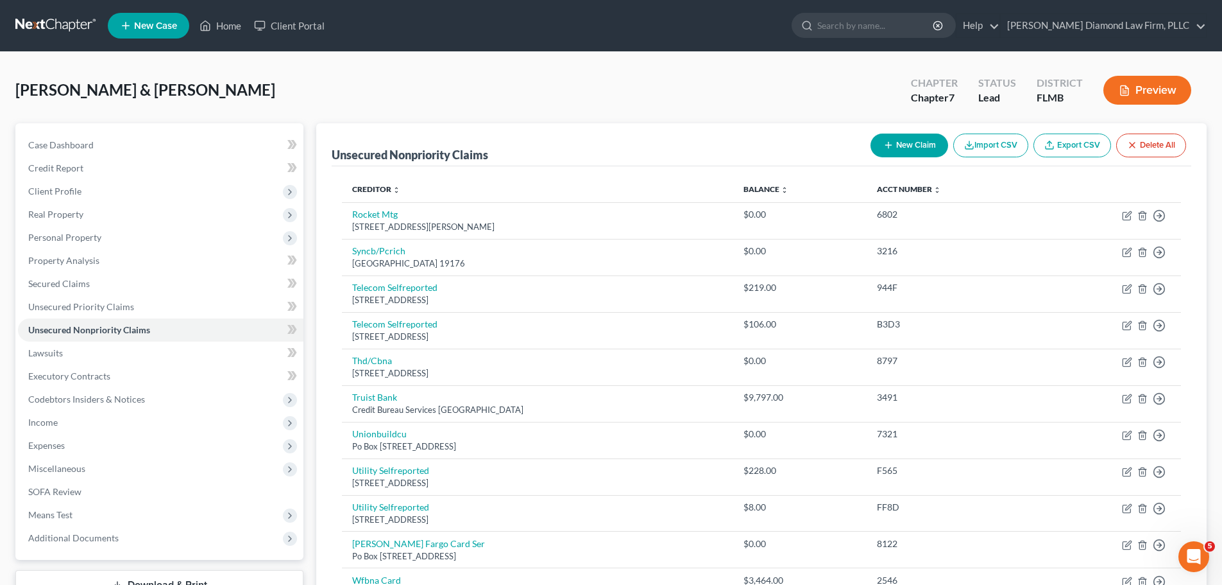
scroll to position [193, 0]
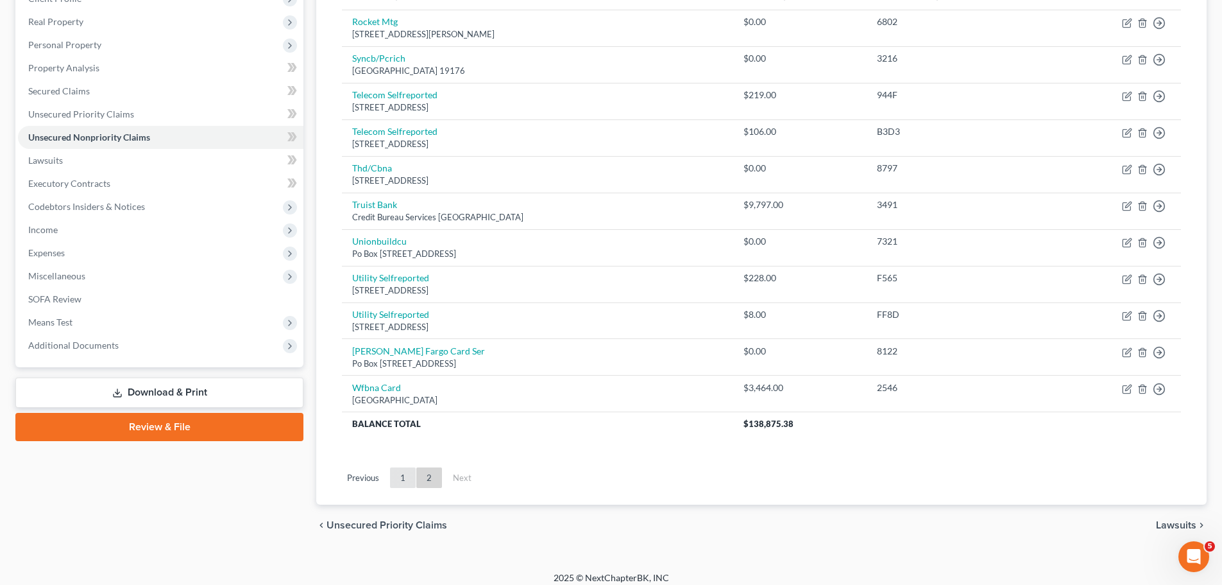
click at [394, 481] on link "1" at bounding box center [403, 477] width 26 height 21
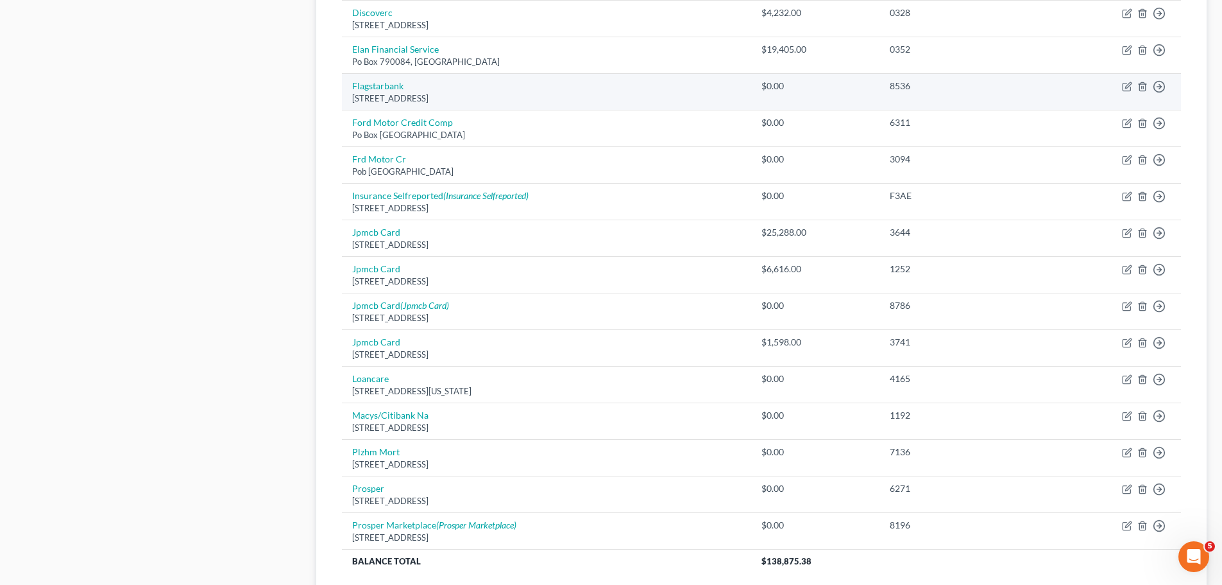
scroll to position [770, 0]
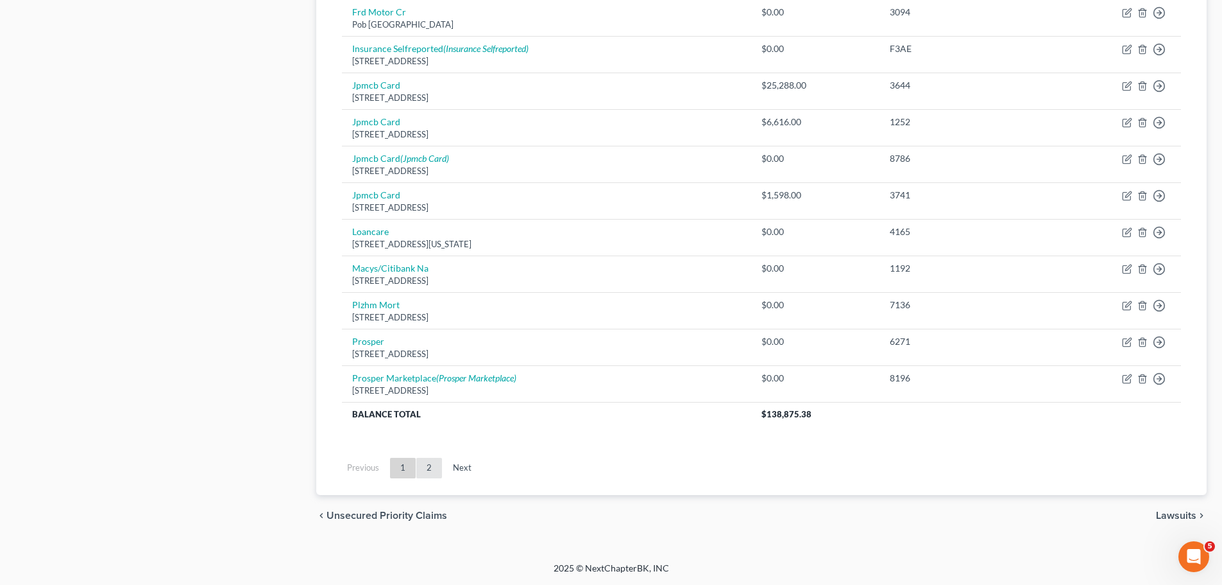
click at [430, 468] on link "2" at bounding box center [429, 468] width 26 height 21
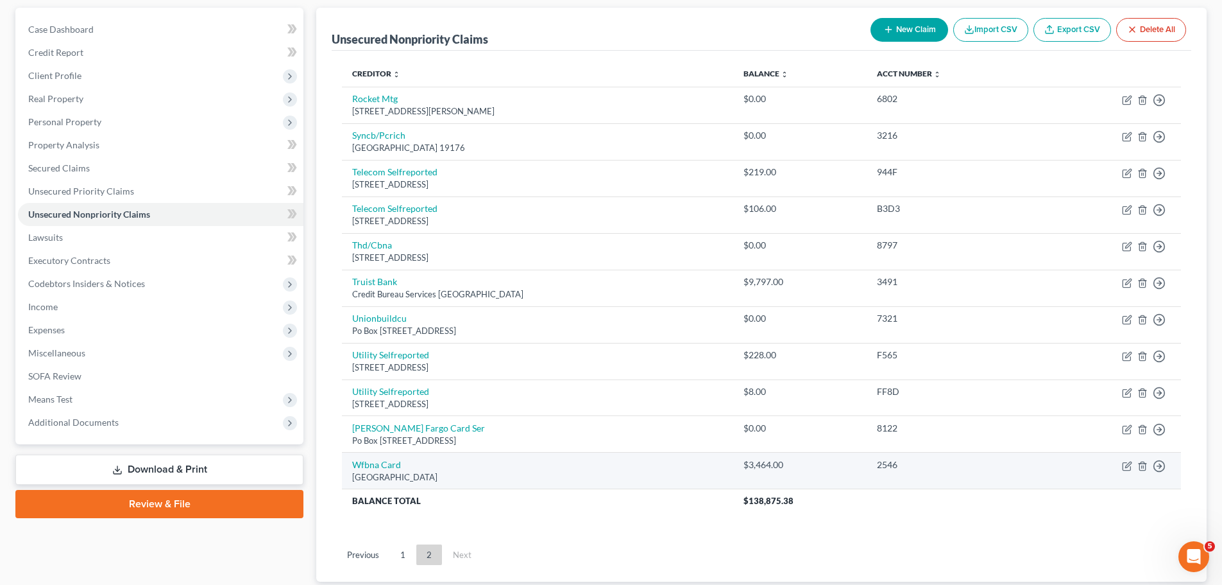
scroll to position [138, 0]
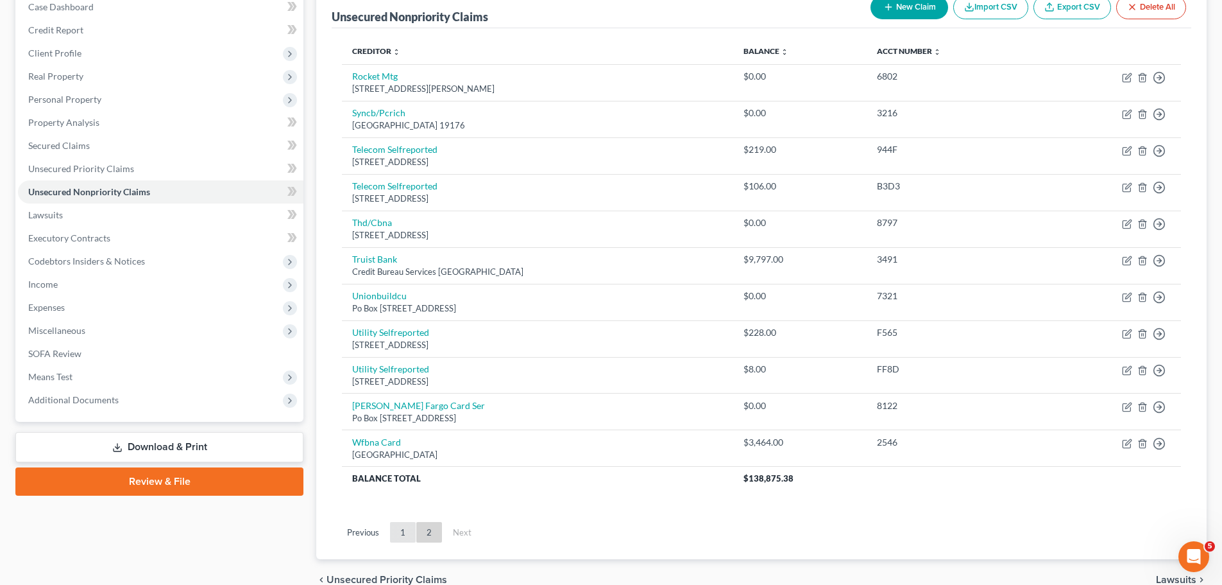
click at [404, 534] on link "1" at bounding box center [403, 532] width 26 height 21
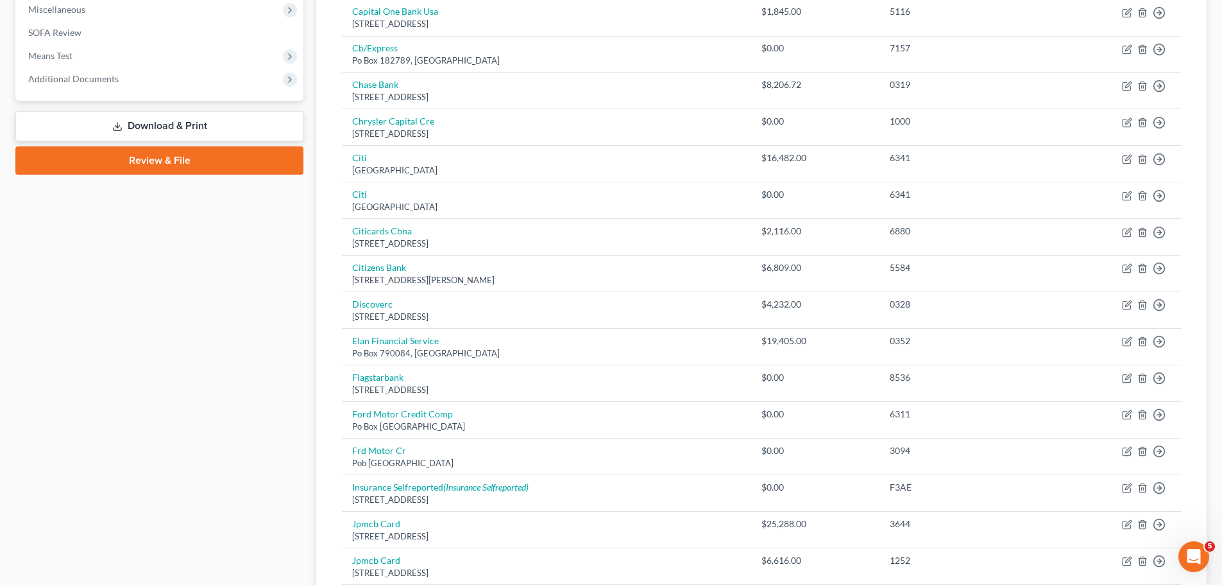
scroll to position [523, 0]
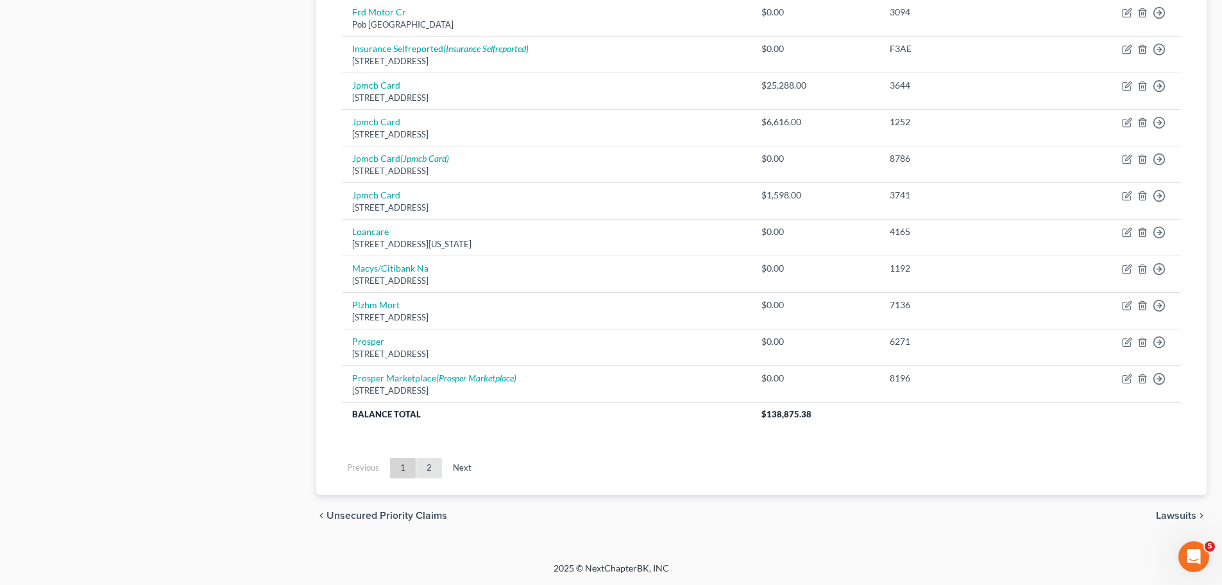
click at [422, 465] on link "2" at bounding box center [429, 468] width 26 height 21
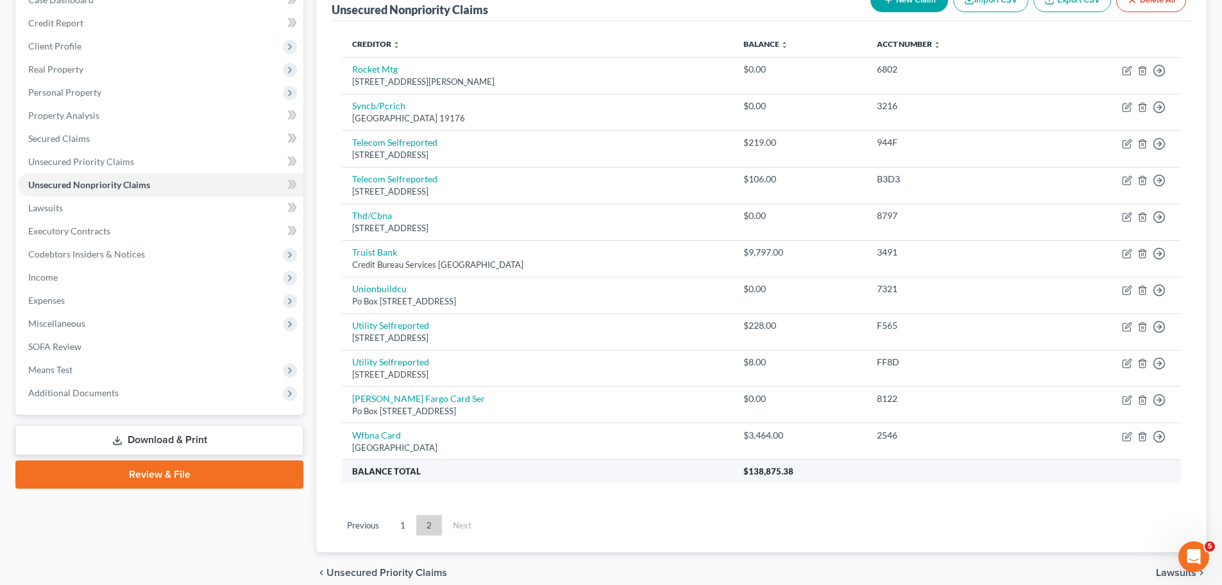
scroll to position [202, 0]
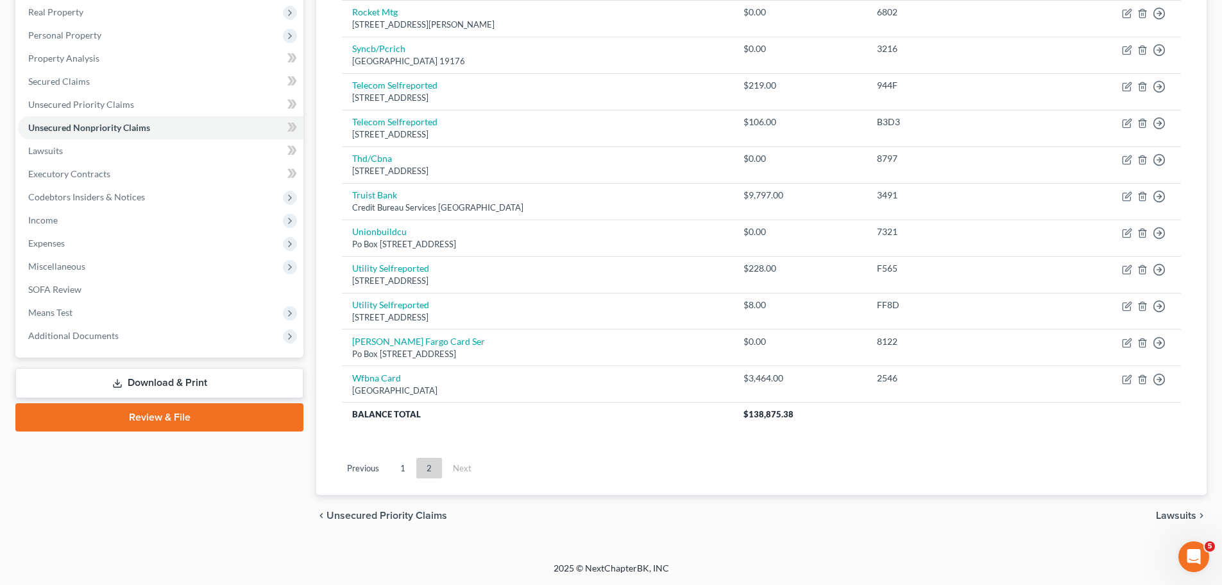
click at [408, 456] on ul "Previous 1 2 Next" at bounding box center [762, 467] width 860 height 33
click at [408, 462] on link "1" at bounding box center [403, 468] width 26 height 21
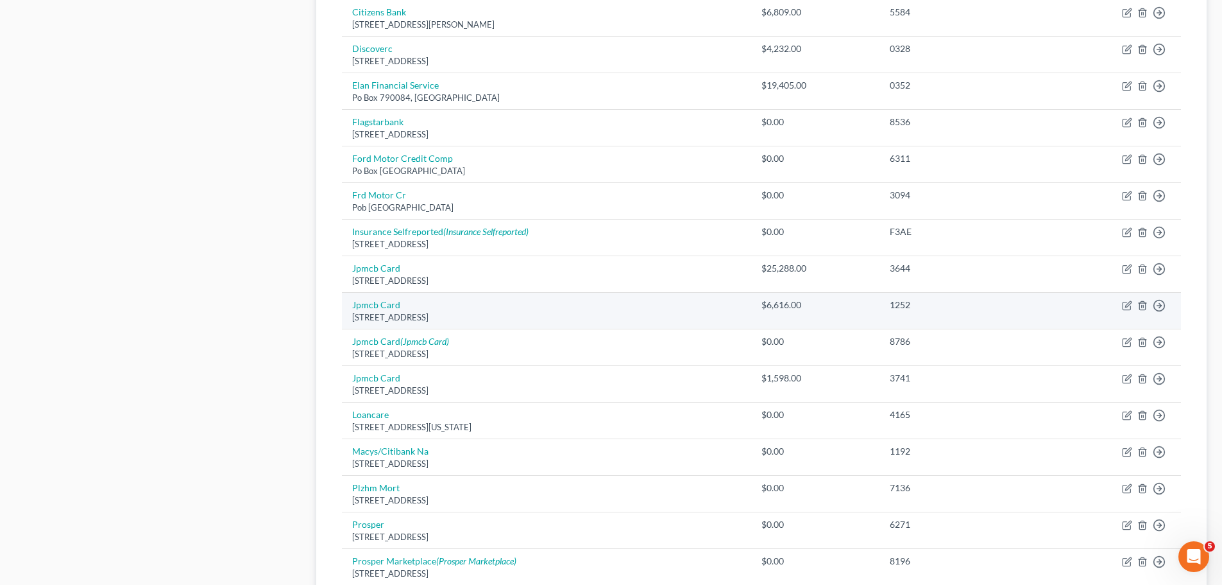
scroll to position [834, 0]
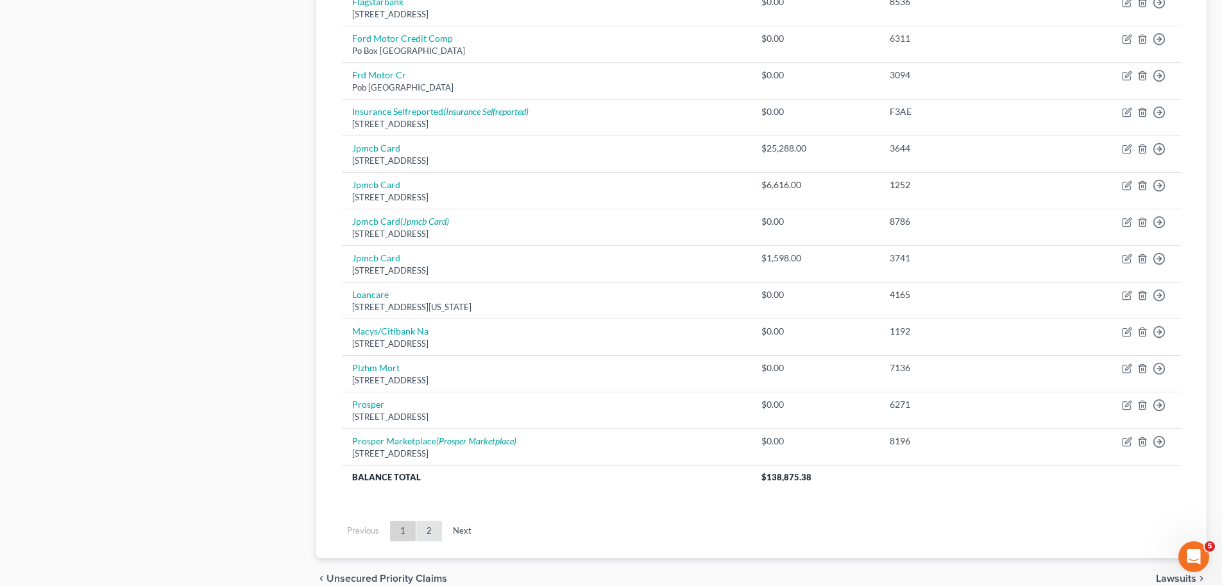
click at [428, 521] on link "2" at bounding box center [429, 530] width 26 height 21
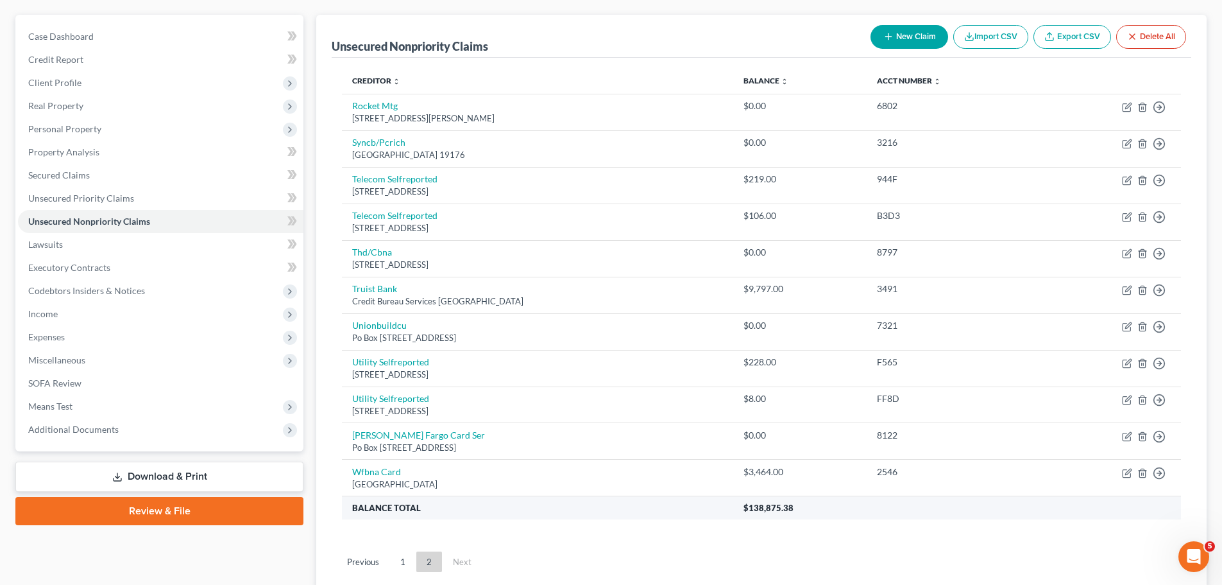
scroll to position [138, 0]
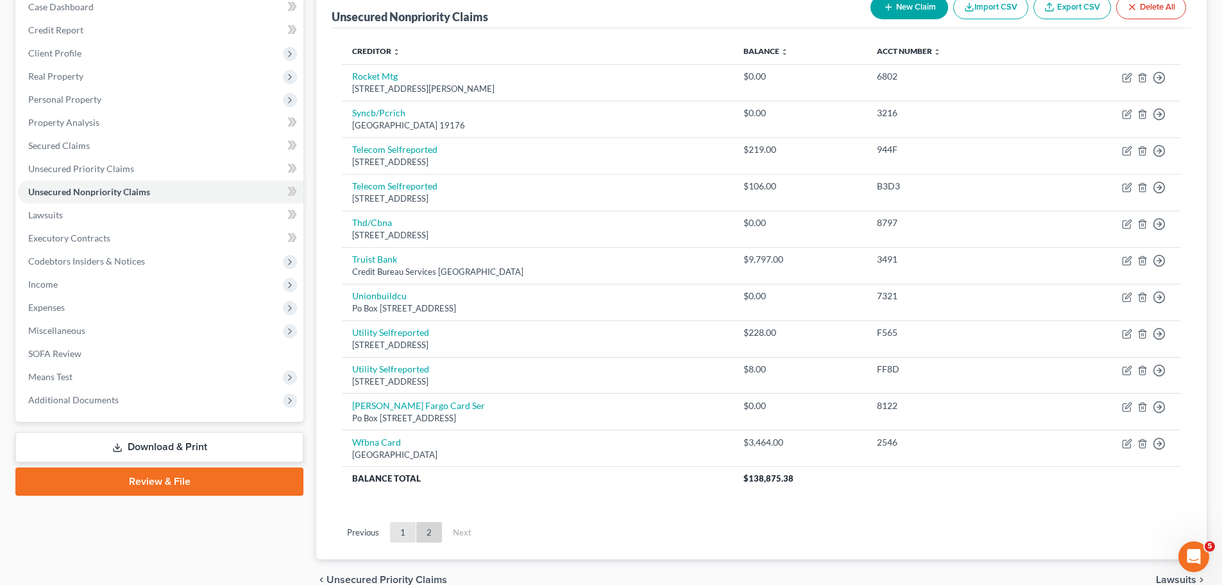
click at [409, 532] on link "1" at bounding box center [403, 532] width 26 height 21
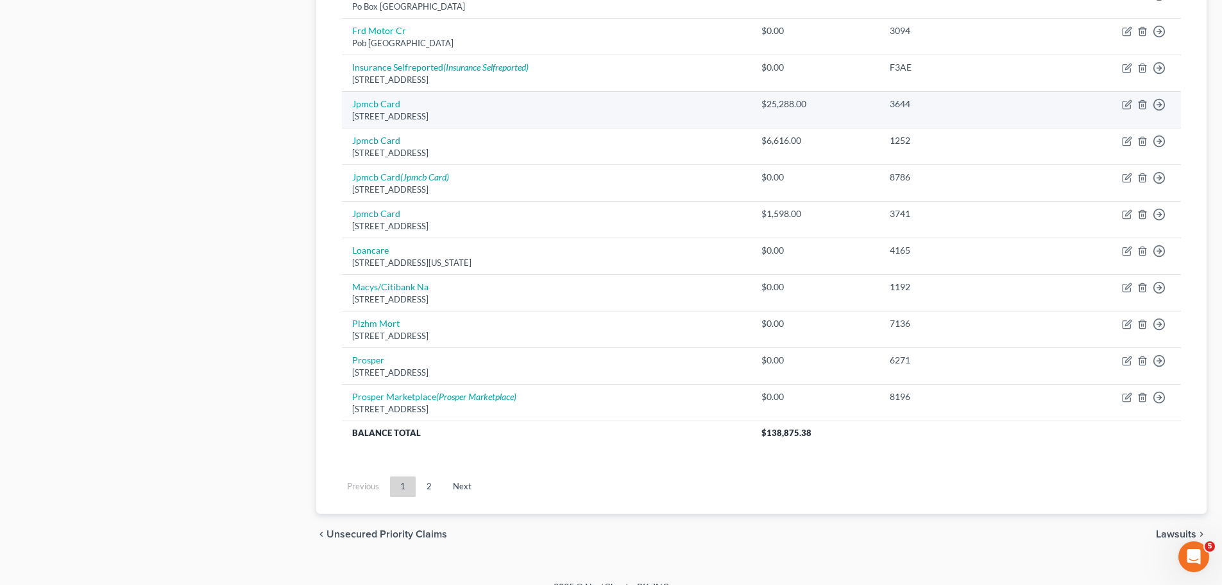
scroll to position [897, 0]
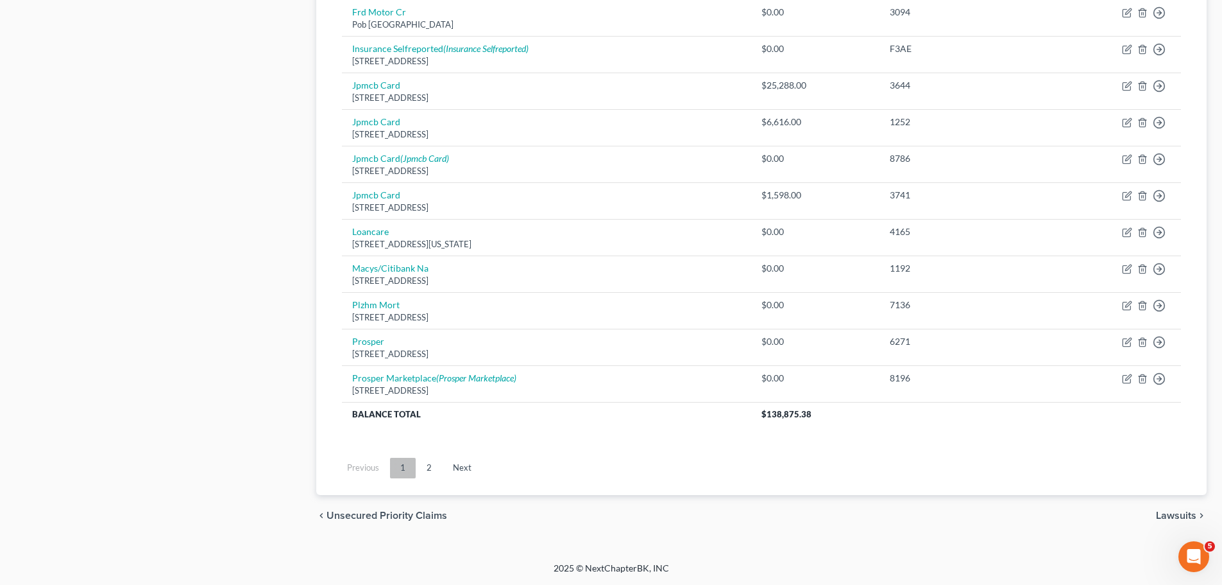
click at [415, 468] on link "1" at bounding box center [403, 468] width 26 height 21
click at [430, 465] on link "2" at bounding box center [429, 468] width 26 height 21
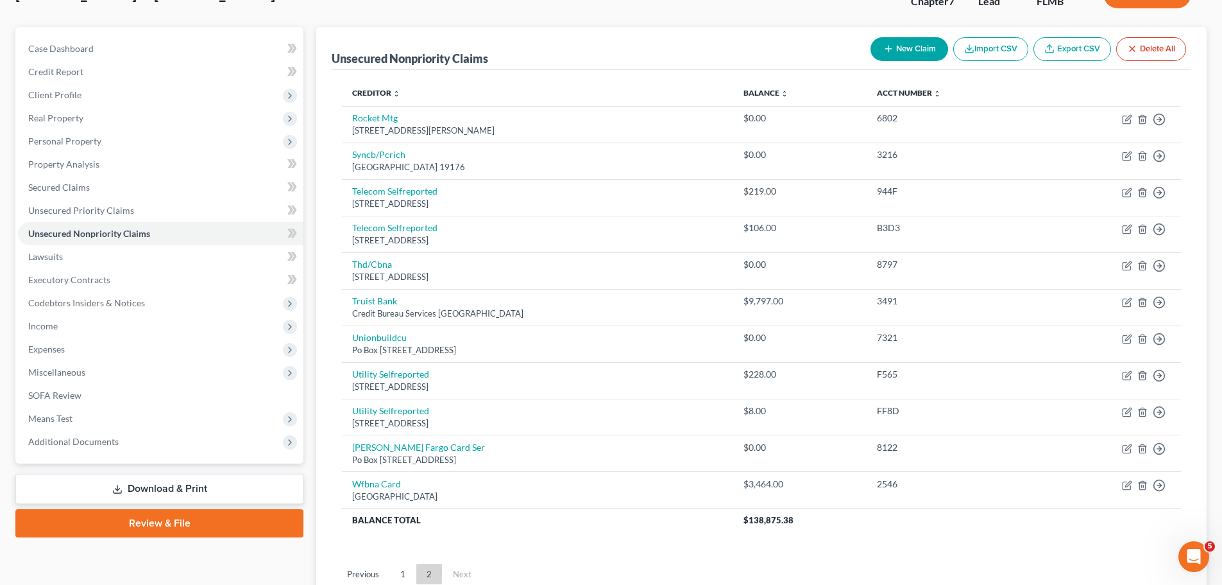
scroll to position [74, 0]
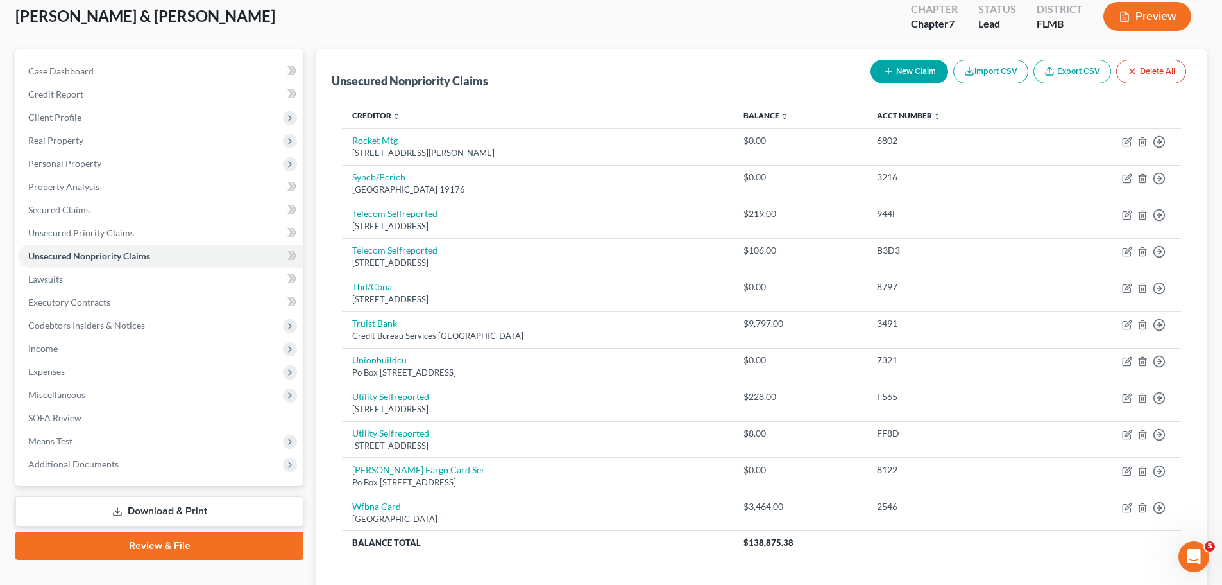
click at [884, 70] on icon "button" at bounding box center [889, 71] width 10 height 10
select select "2"
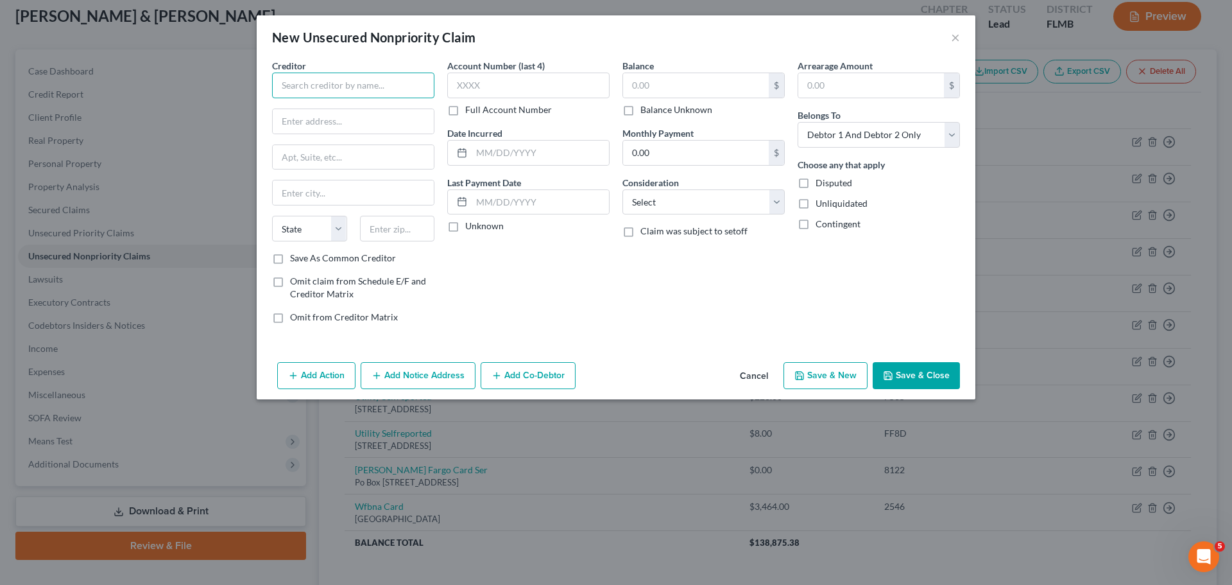
click at [325, 88] on input "text" at bounding box center [353, 86] width 162 height 26
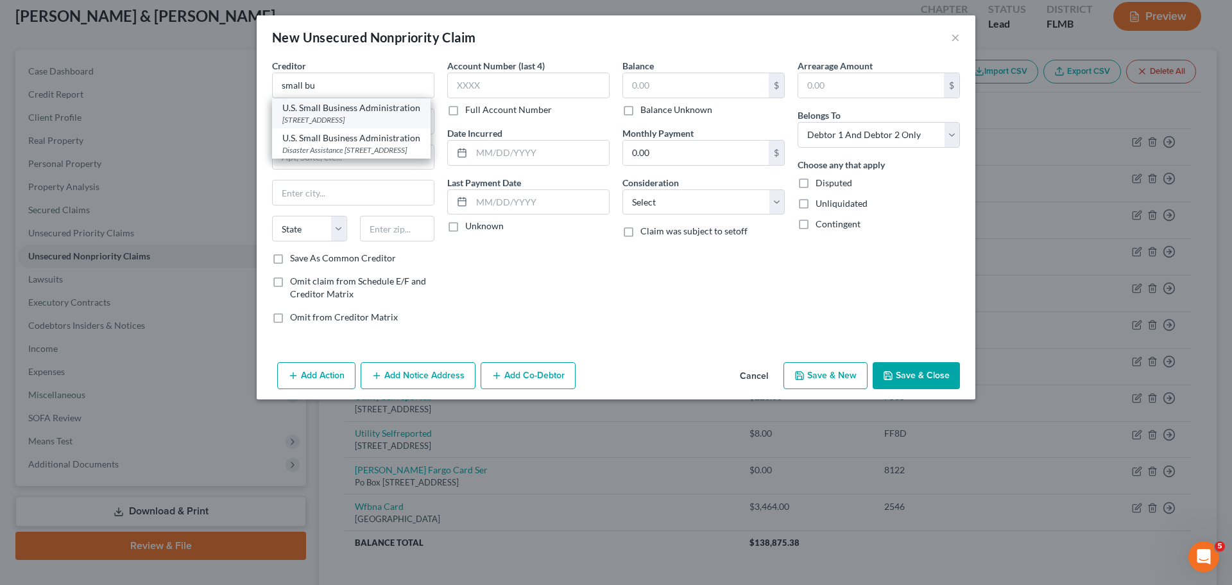
click at [337, 107] on div "U.S. Small Business Administration" at bounding box center [351, 107] width 138 height 13
type input "U.S. Small Business Administration"
type input "51 SW 1st Avenue"
type input "Suite 201"
type input "Miami"
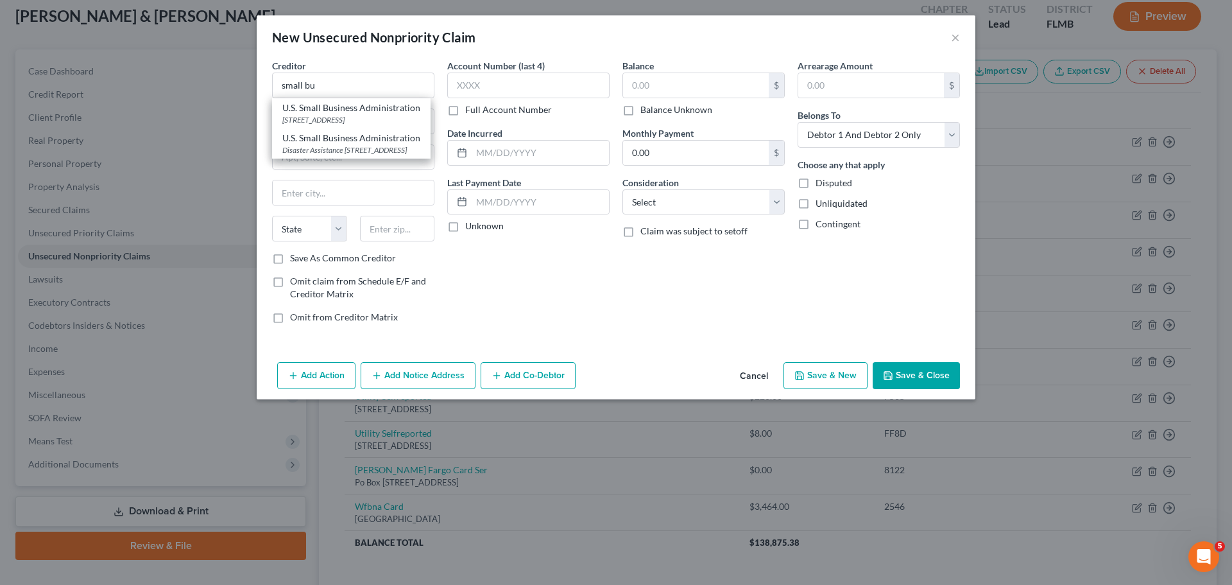
select select "9"
type input "33130"
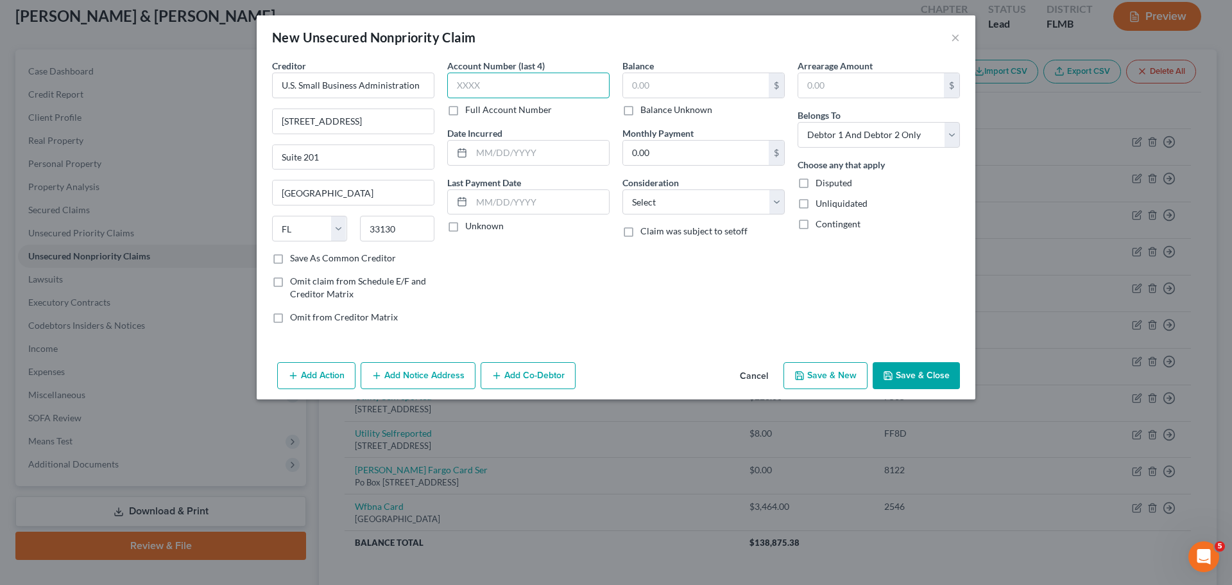
click at [506, 81] on input "text" at bounding box center [528, 86] width 162 height 26
type input "7908"
click at [492, 154] on input "text" at bounding box center [540, 153] width 137 height 24
type input "06/2020"
click at [697, 81] on input "text" at bounding box center [696, 85] width 146 height 24
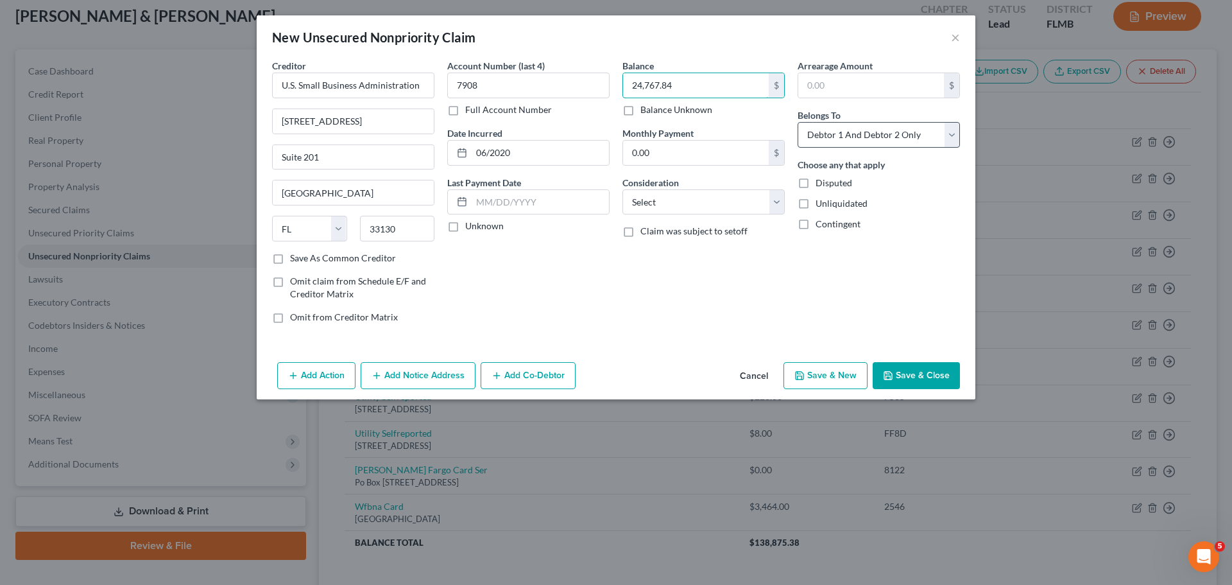
type input "24,767.84"
click at [853, 130] on select "Select Debtor 1 Only Debtor 2 Only Debtor 1 And Debtor 2 Only At Least One Of T…" at bounding box center [879, 135] width 162 height 26
select select "0"
click at [798, 122] on select "Select Debtor 1 Only Debtor 2 Only Debtor 1 And Debtor 2 Only At Least One Of T…" at bounding box center [879, 135] width 162 height 26
click at [928, 374] on button "Save & Close" at bounding box center [916, 375] width 87 height 27
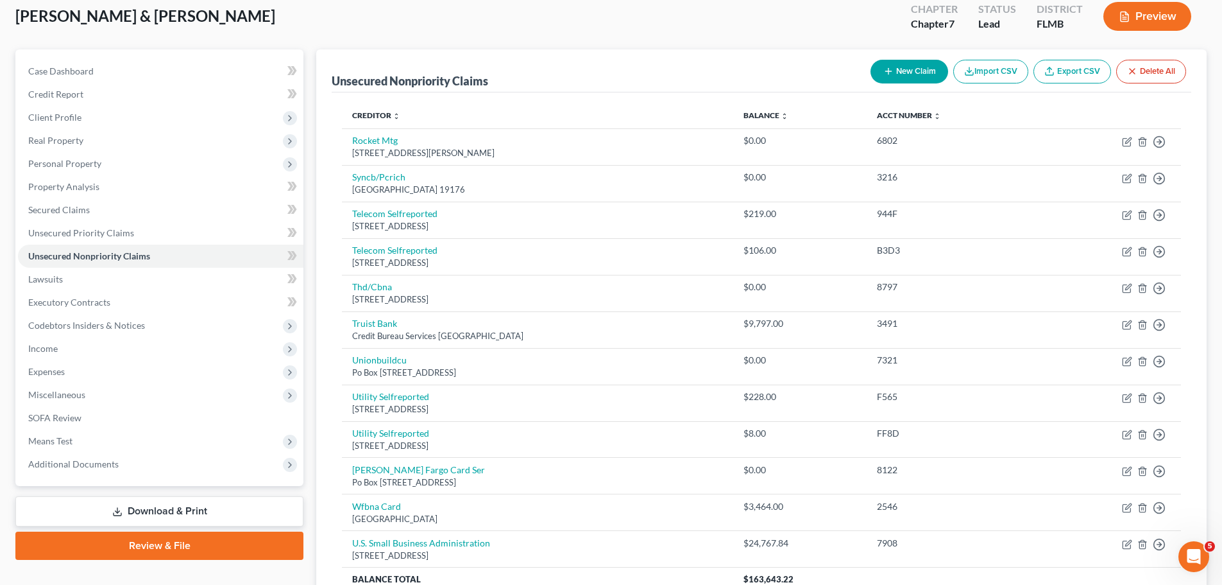
click at [900, 73] on button "New Claim" at bounding box center [910, 72] width 78 height 24
select select "2"
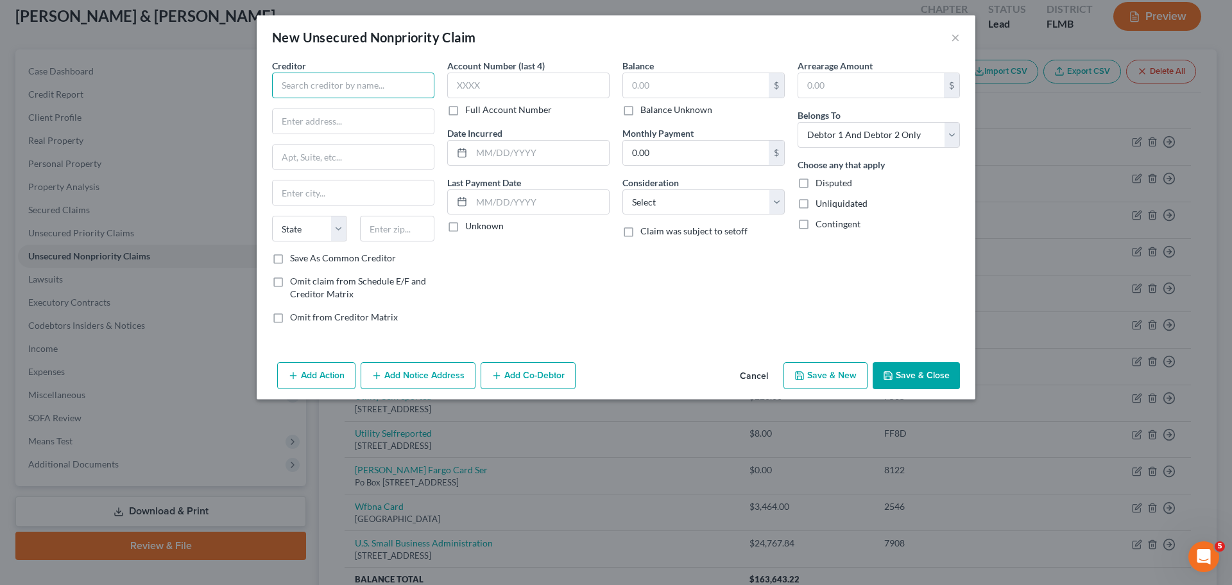
click at [367, 86] on input "text" at bounding box center [353, 86] width 162 height 26
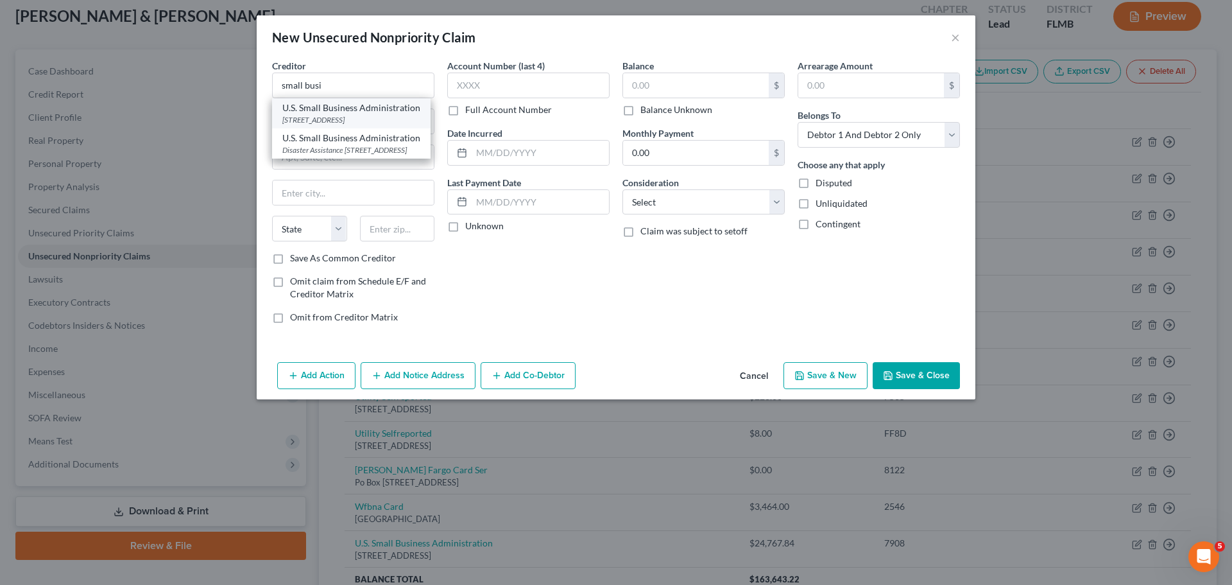
click at [364, 107] on div "U.S. Small Business Administration" at bounding box center [351, 107] width 138 height 13
type input "U.S. Small Business Administration"
type input "51 SW 1st Avenue"
type input "Suite 201"
type input "Miami"
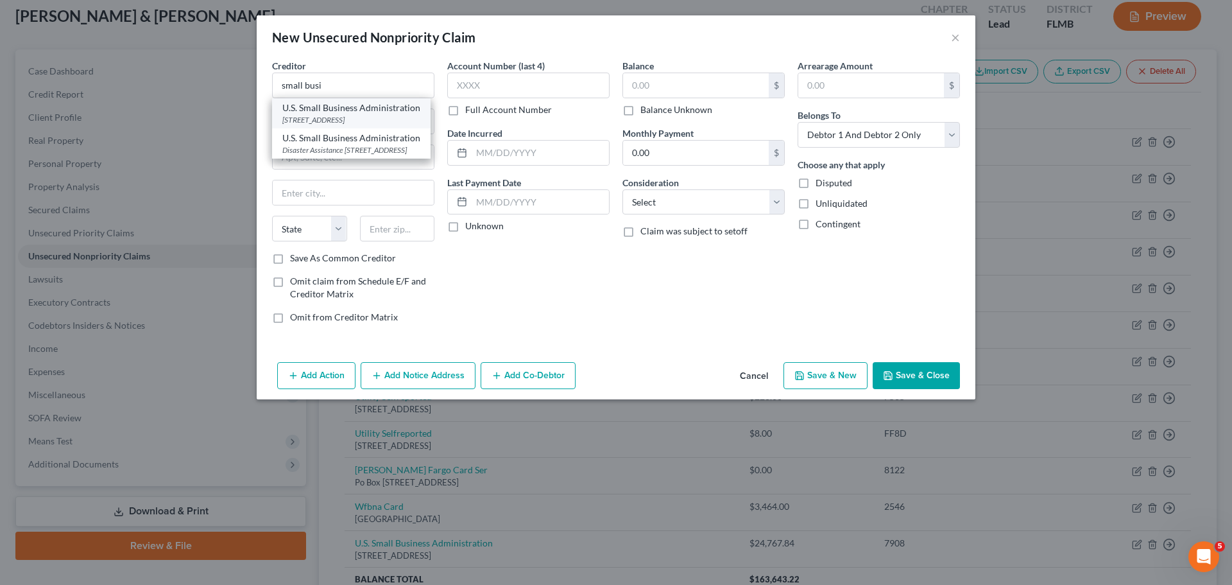
select select "9"
type input "33130"
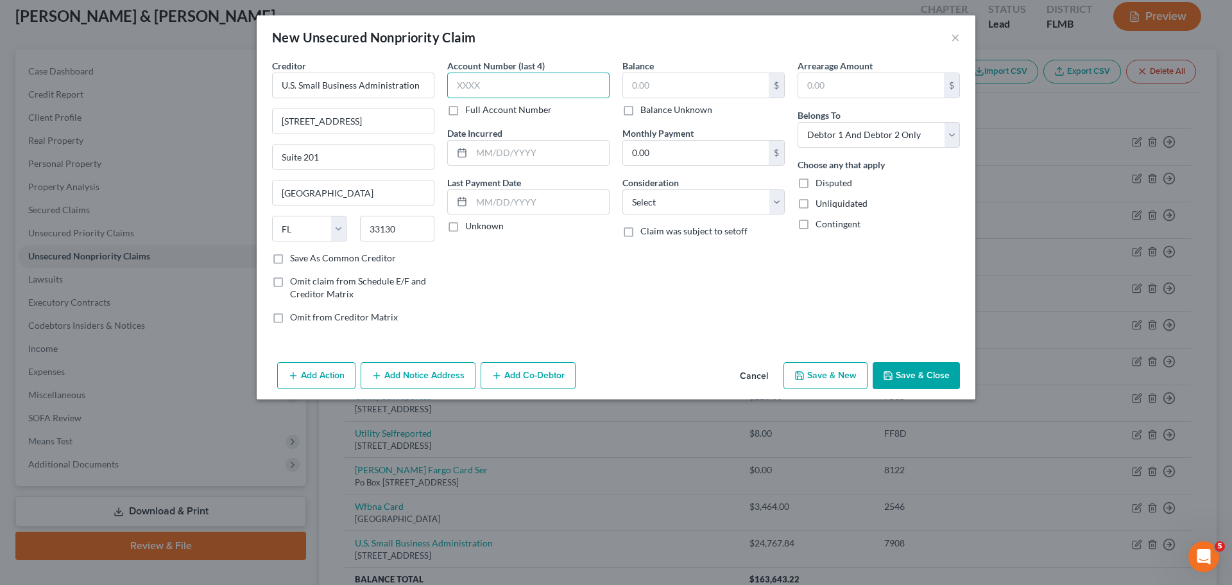
click at [490, 92] on input "text" at bounding box center [528, 86] width 162 height 26
type input "9105"
click at [508, 146] on input "text" at bounding box center [540, 153] width 137 height 24
type input "05/2024"
click at [705, 78] on input "text" at bounding box center [696, 85] width 146 height 24
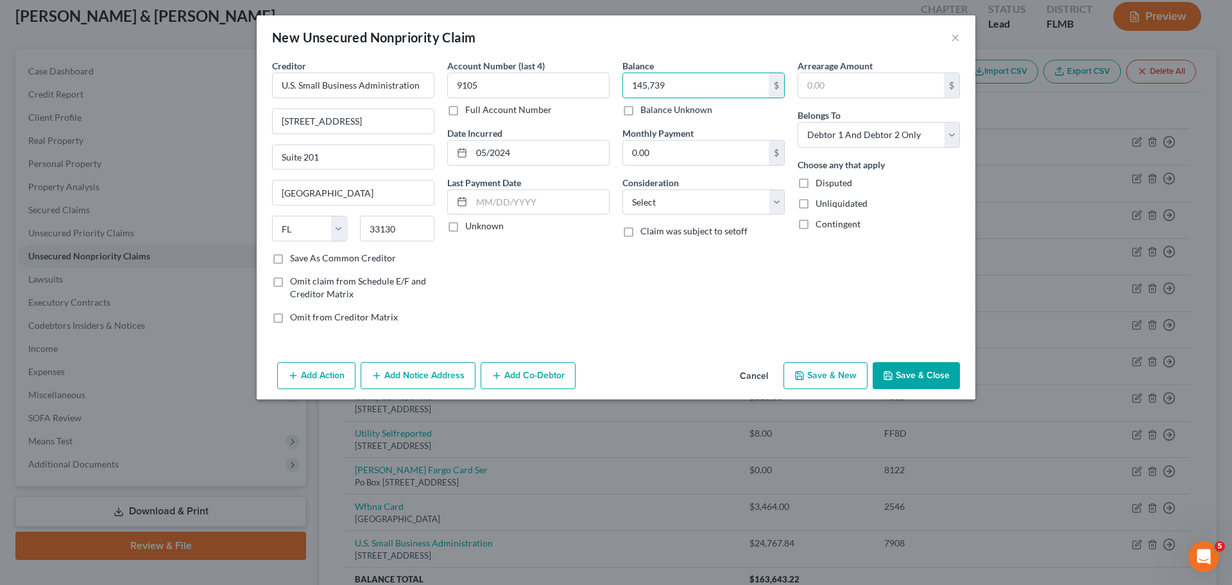
click at [912, 360] on div "Add Action Add Notice Address Add Co-Debtor Cancel Save & New Save & Close" at bounding box center [616, 378] width 719 height 42
click at [926, 370] on button "Save & Close" at bounding box center [916, 375] width 87 height 27
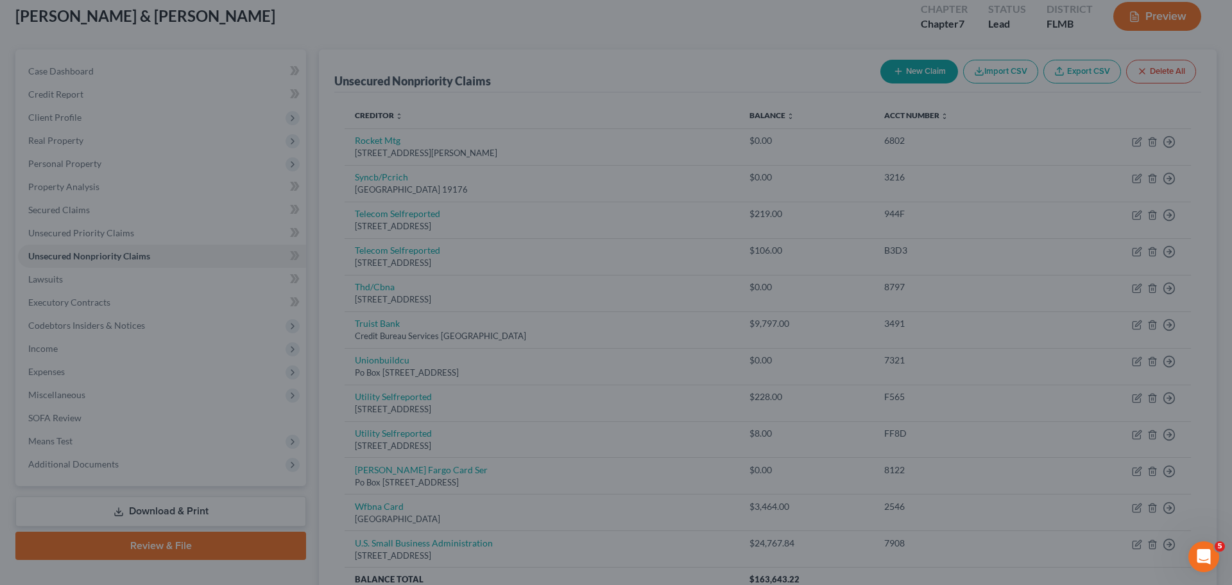
type input "145,739.00"
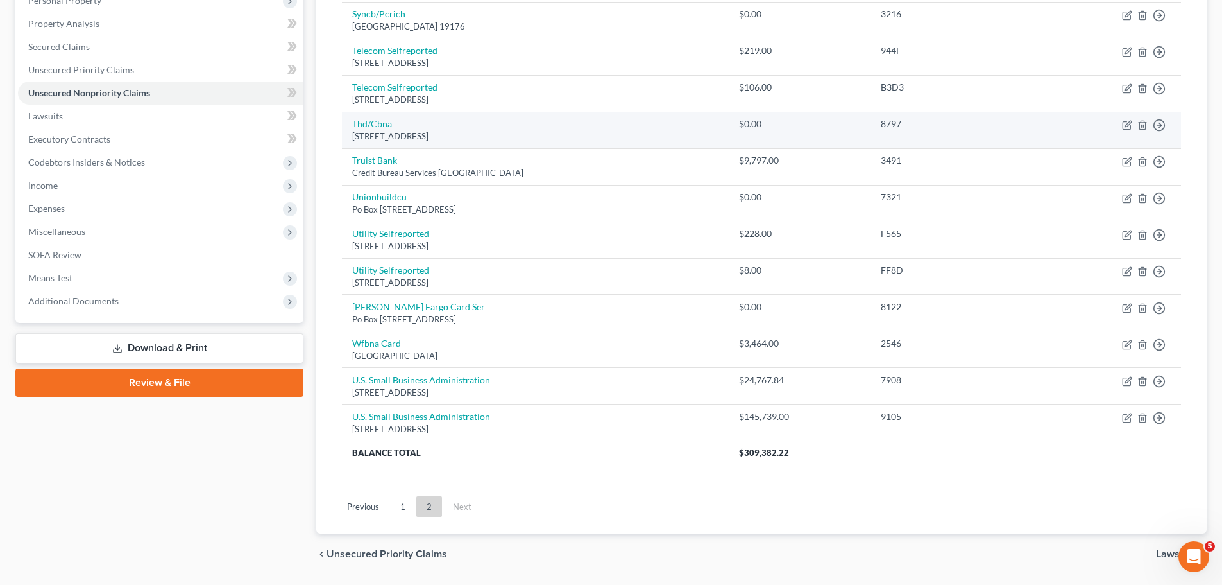
scroll to position [266, 0]
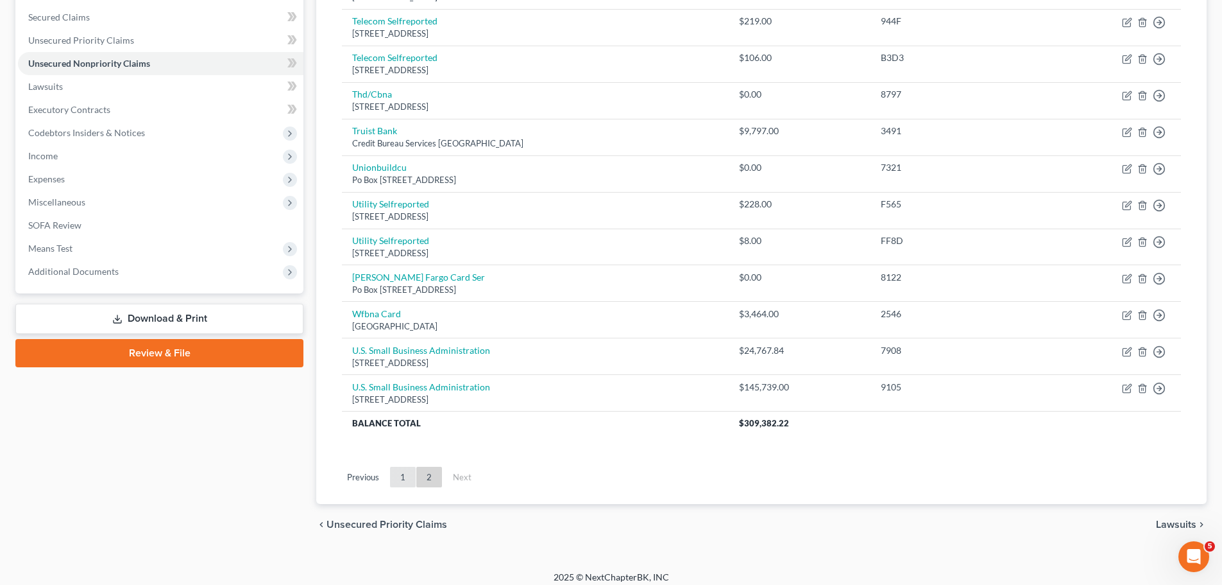
click at [406, 472] on link "1" at bounding box center [403, 476] width 26 height 21
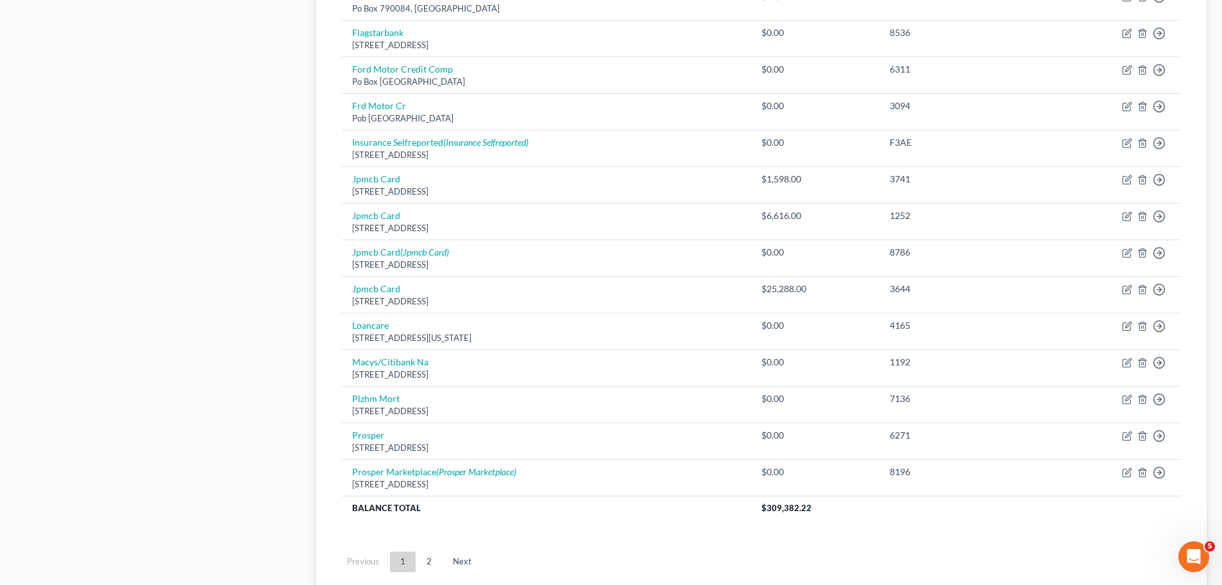
scroll to position [834, 0]
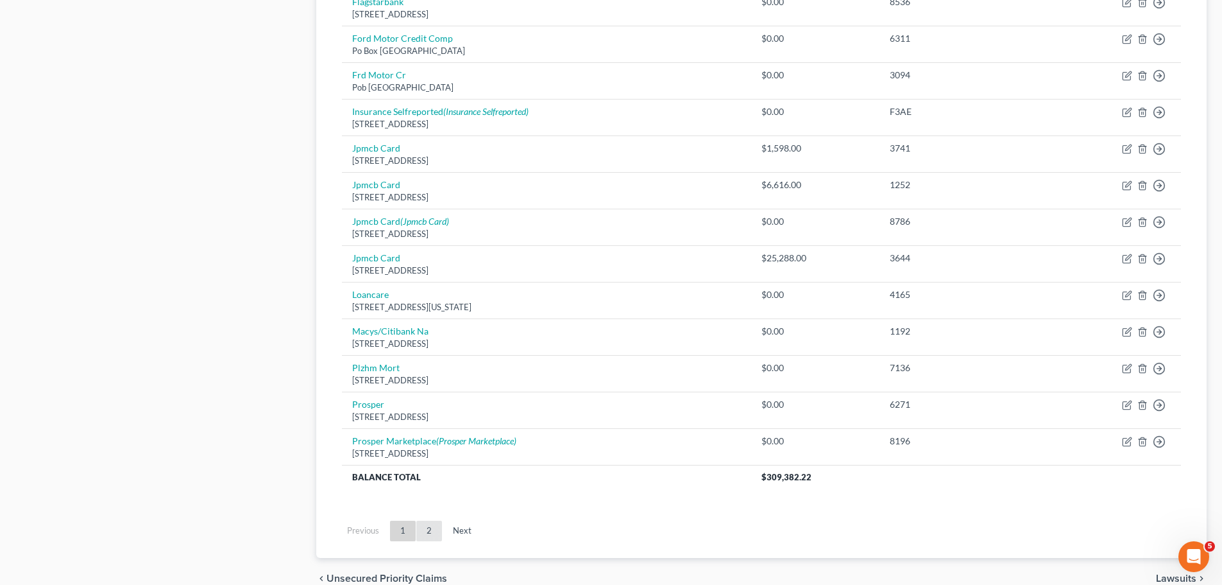
click at [424, 526] on link "2" at bounding box center [429, 530] width 26 height 21
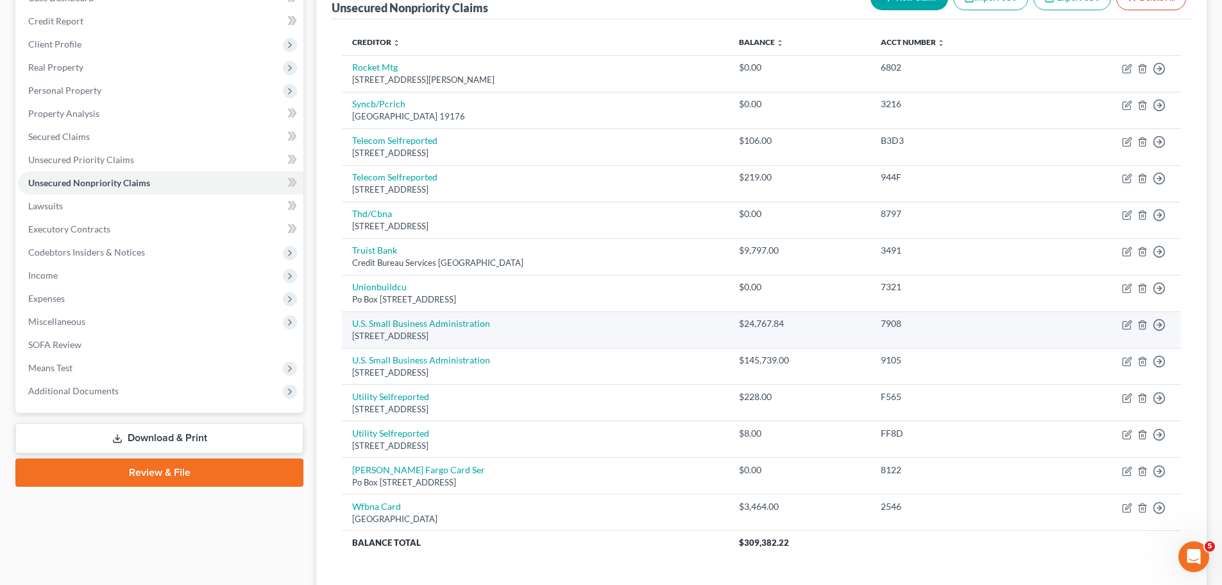
scroll to position [211, 0]
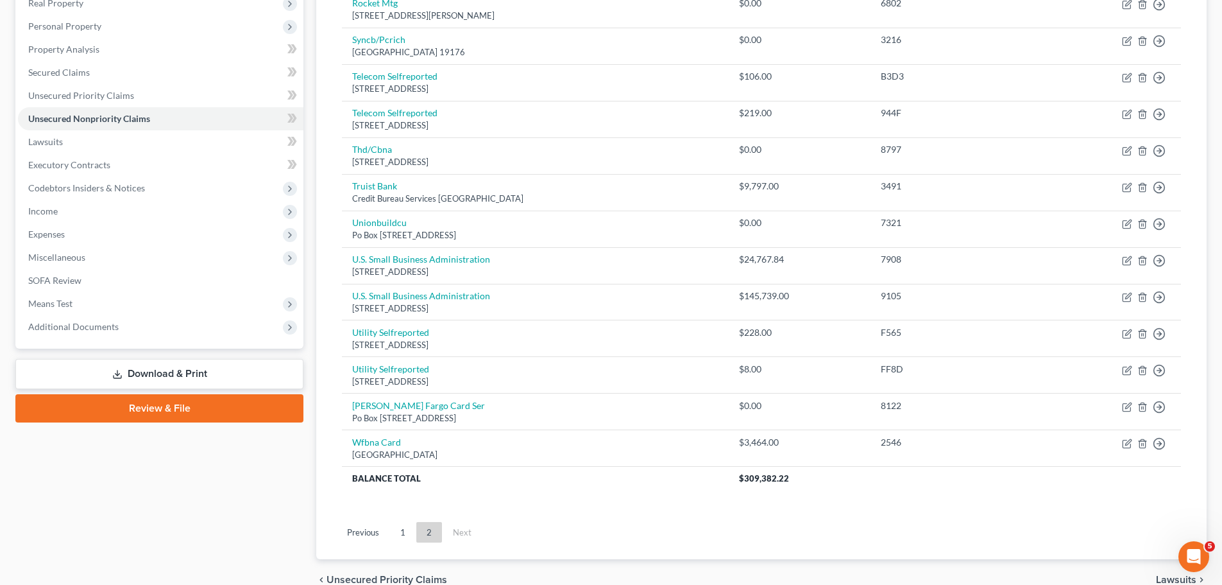
click at [404, 521] on ul "Previous 1 2 Next" at bounding box center [762, 531] width 860 height 33
click at [404, 529] on link "1" at bounding box center [403, 532] width 26 height 21
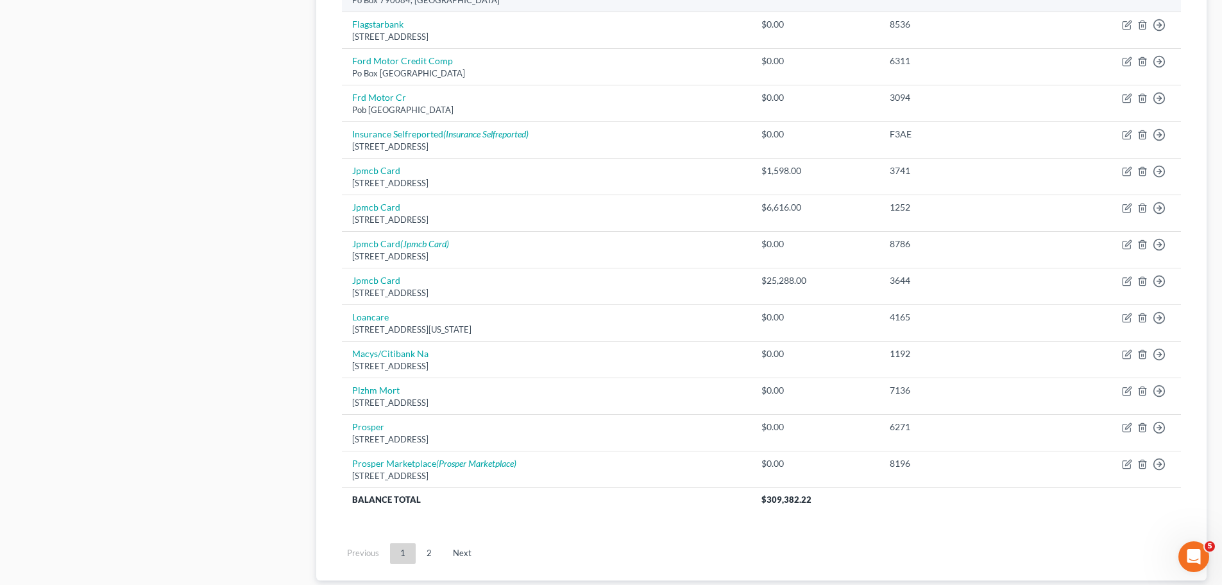
scroll to position [834, 0]
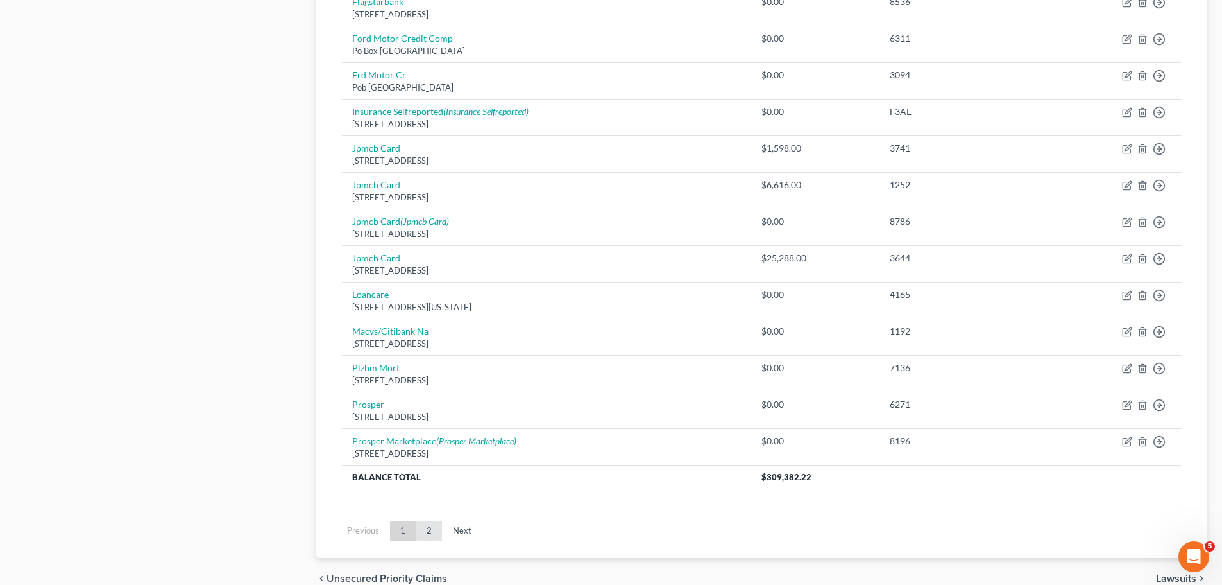
click at [435, 532] on link "2" at bounding box center [429, 530] width 26 height 21
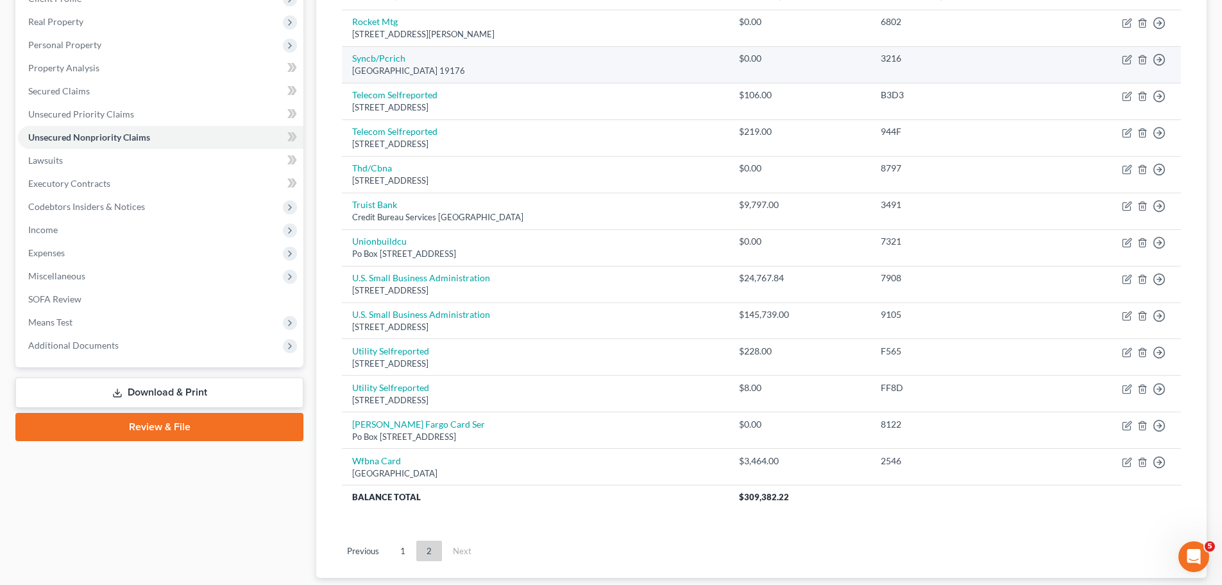
scroll to position [257, 0]
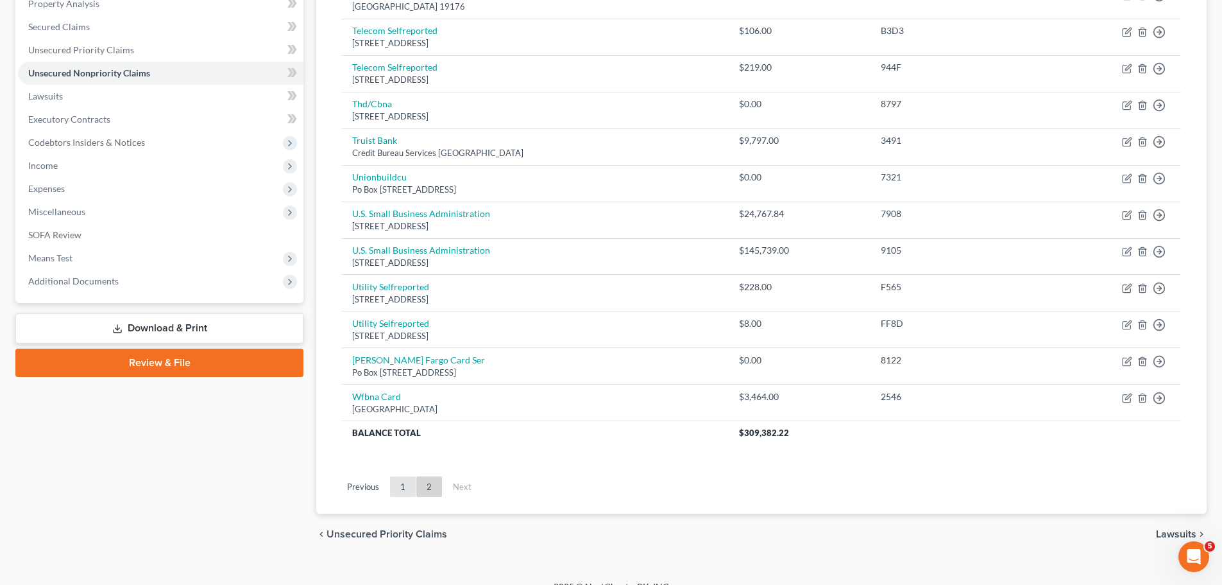
click at [402, 492] on link "1" at bounding box center [403, 486] width 26 height 21
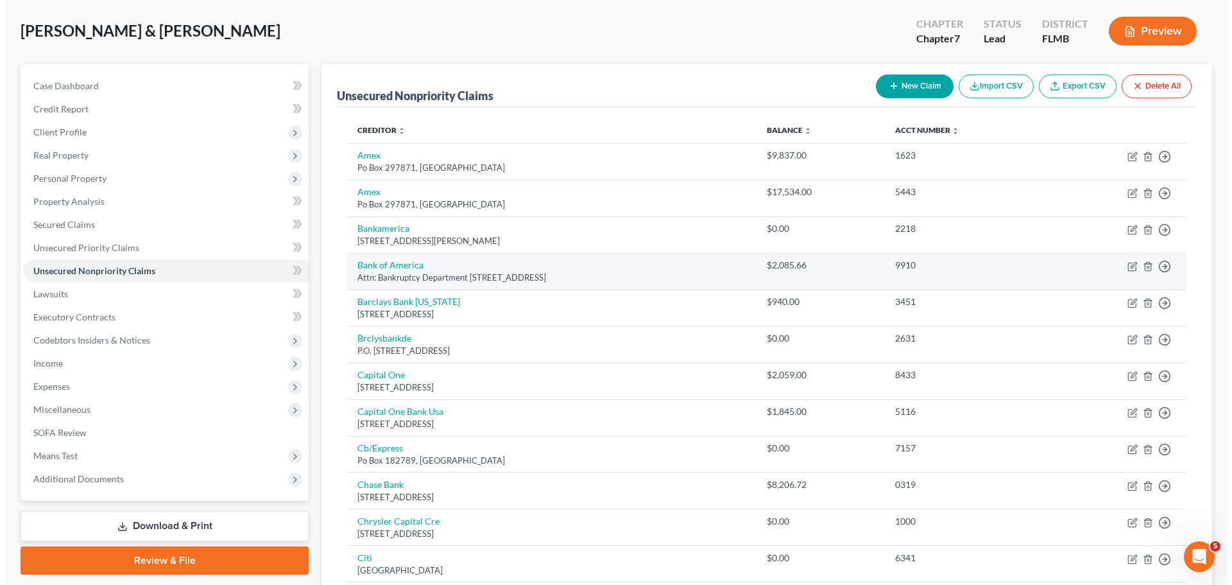
scroll to position [0, 0]
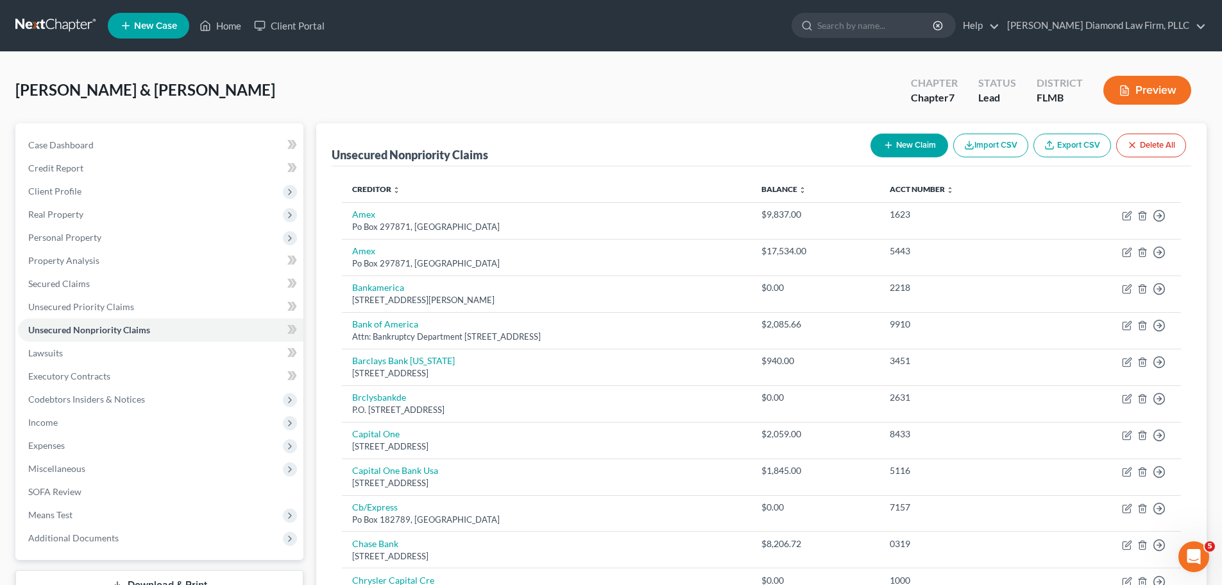
click at [883, 151] on button "New Claim" at bounding box center [910, 145] width 78 height 24
select select "2"
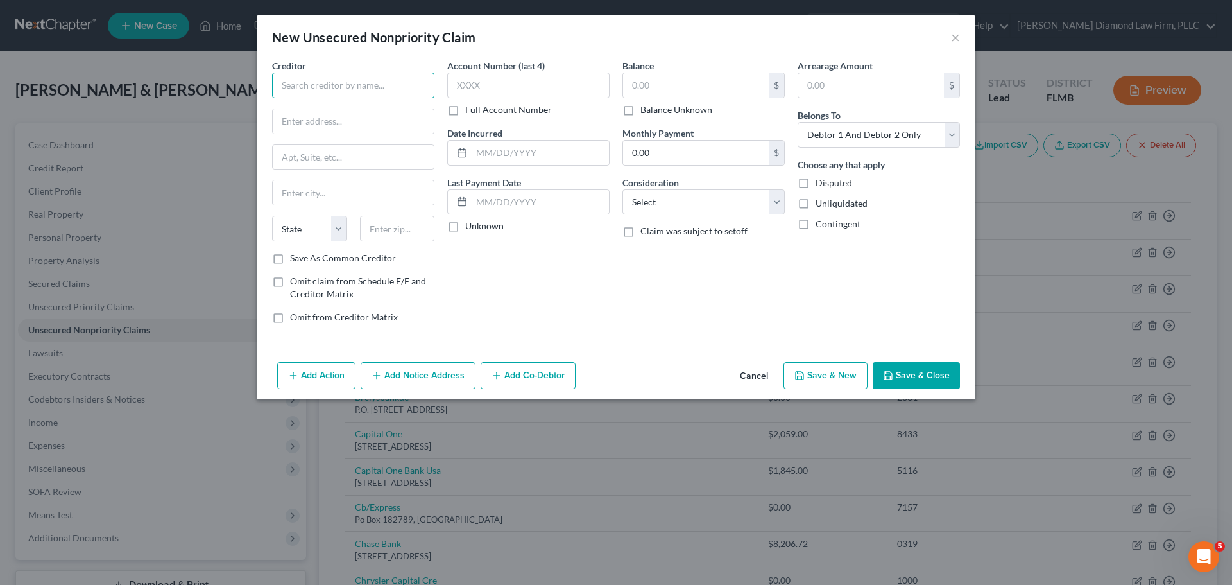
click at [363, 81] on input "text" at bounding box center [353, 86] width 162 height 26
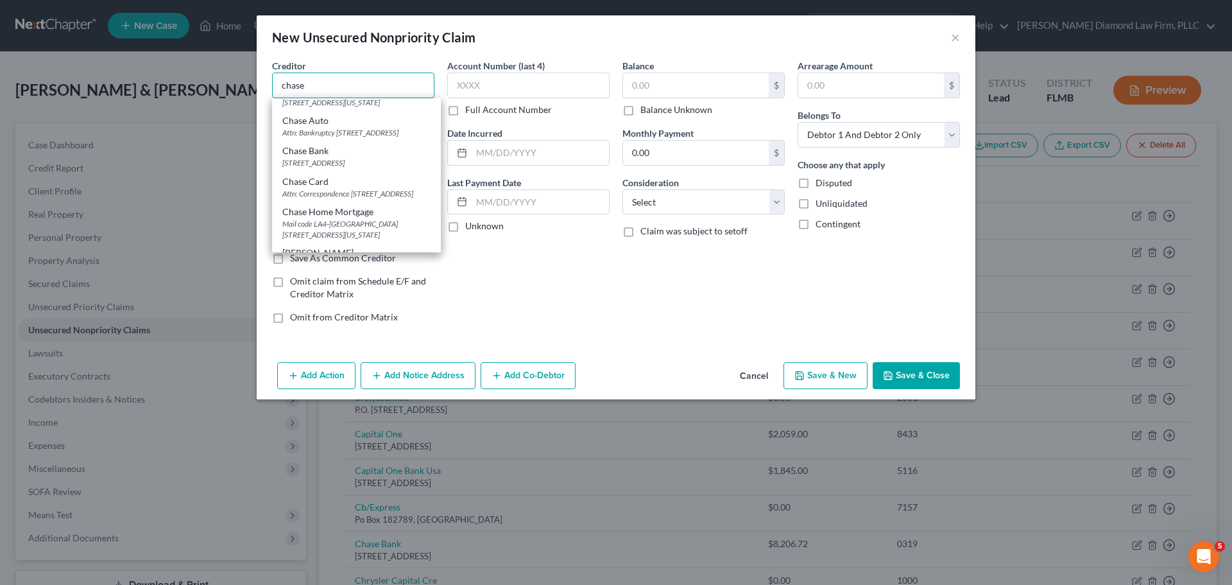
scroll to position [128, 0]
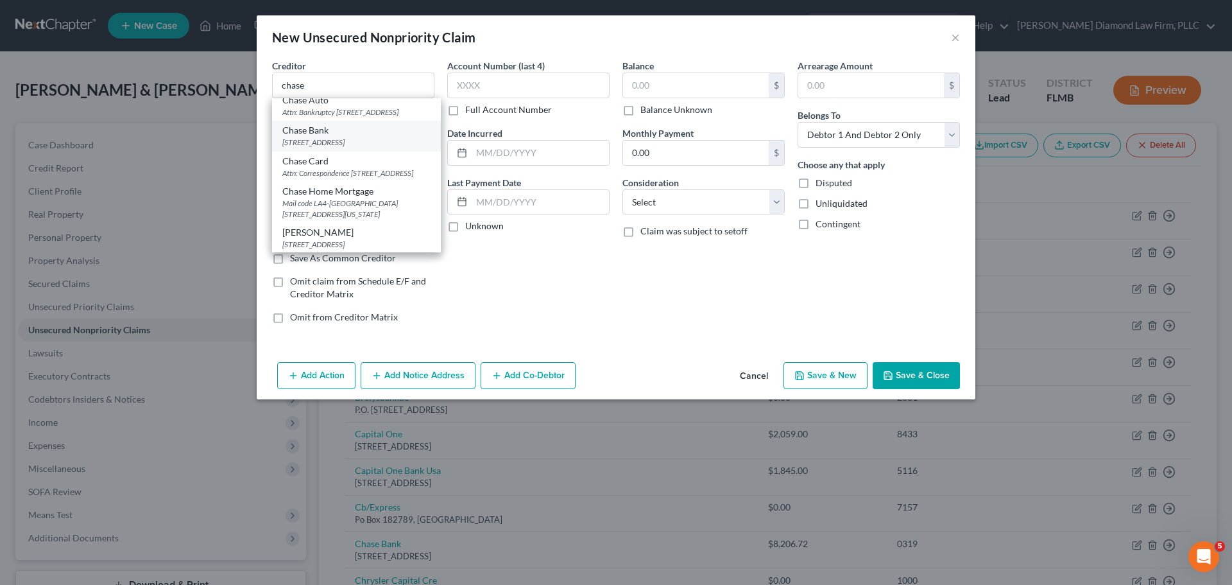
click at [350, 148] on div "PO Box 15369, Wilmington, DE 19850" at bounding box center [356, 142] width 148 height 11
type input "Chase Bank"
type input "PO Box 15369"
type input "Wilmington"
select select "7"
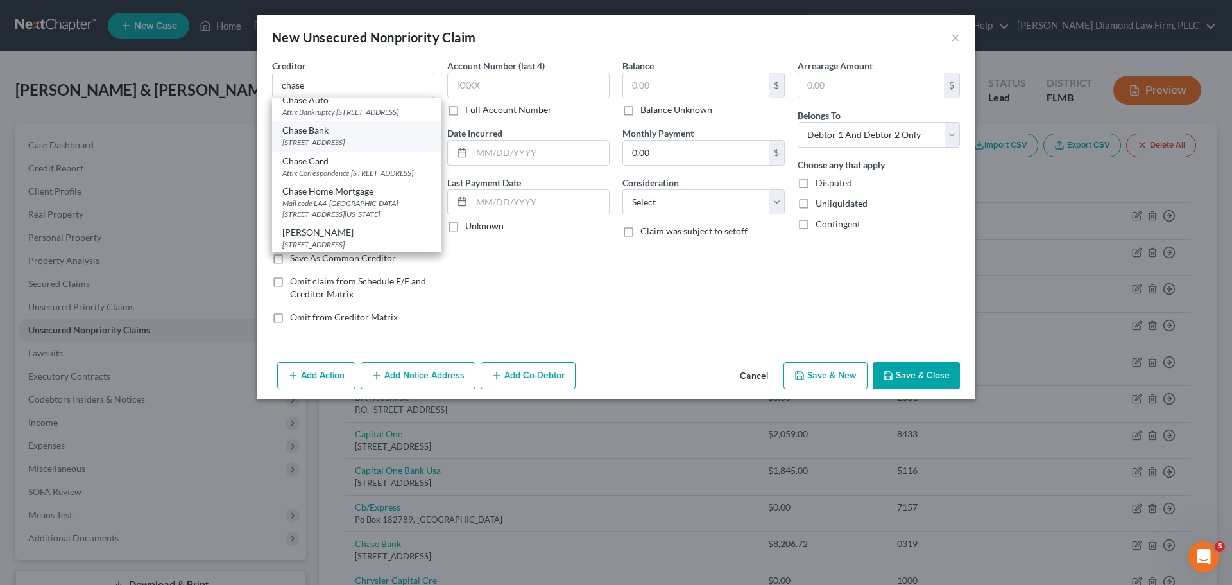
type input "19850"
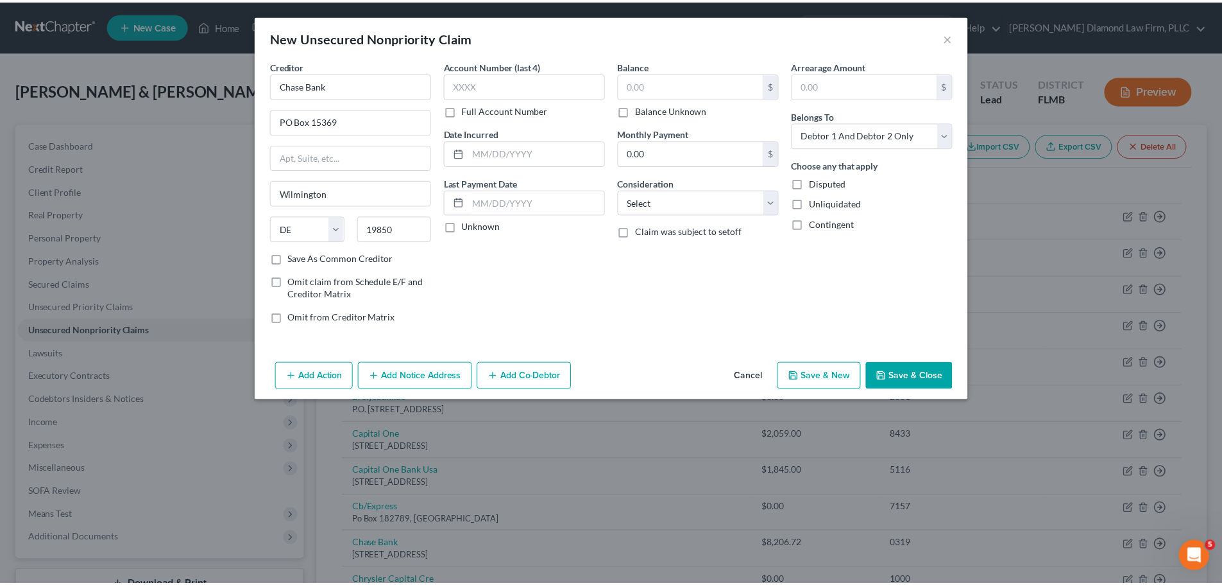
scroll to position [0, 0]
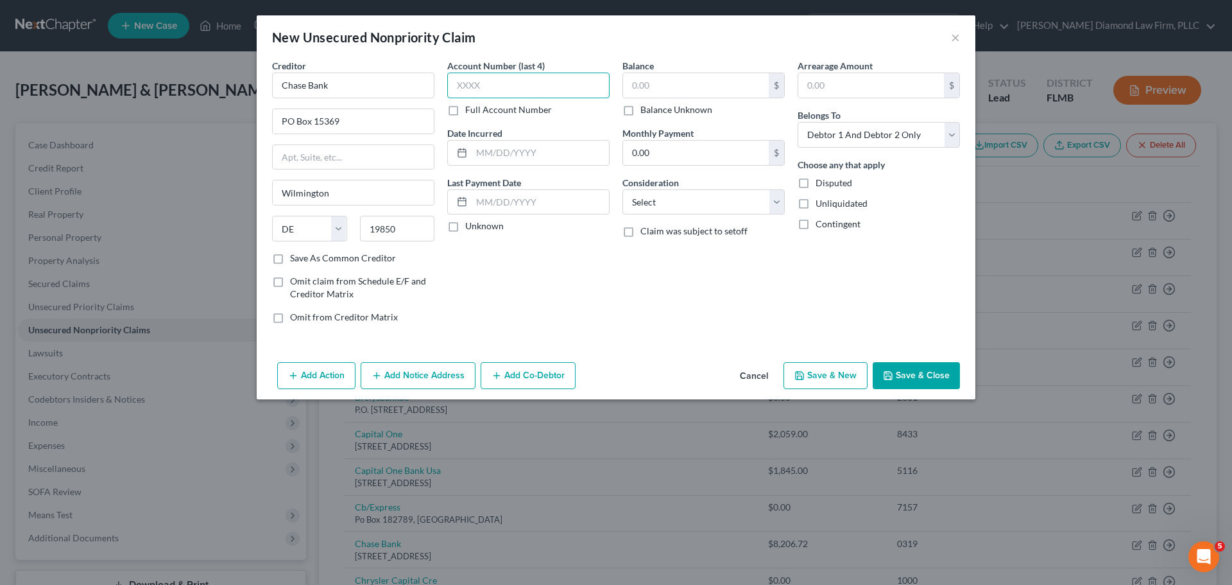
click at [515, 91] on input "text" at bounding box center [528, 86] width 162 height 26
type input "3741"
click at [664, 92] on input "text" at bounding box center [696, 85] width 146 height 24
type input "1,598.78"
click at [886, 141] on select "Select Debtor 1 Only Debtor 2 Only Debtor 1 And Debtor 2 Only At Least One Of T…" at bounding box center [879, 135] width 162 height 26
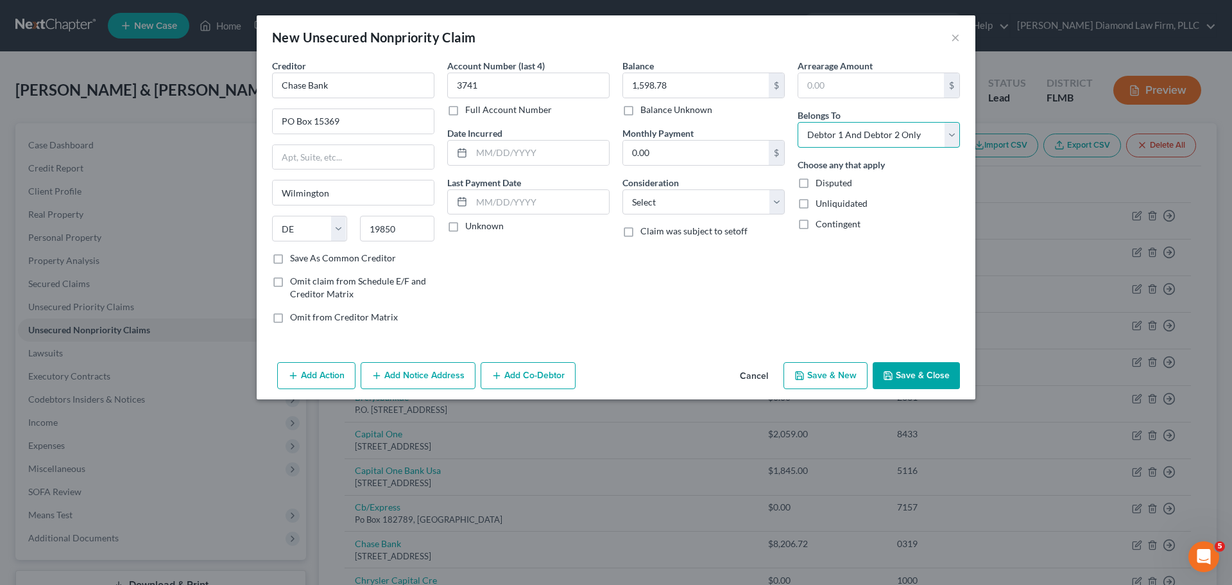
select select "1"
click at [798, 122] on select "Select Debtor 1 Only Debtor 2 Only Debtor 1 And Debtor 2 Only At Least One Of T…" at bounding box center [879, 135] width 162 height 26
click at [925, 375] on button "Save & Close" at bounding box center [916, 375] width 87 height 27
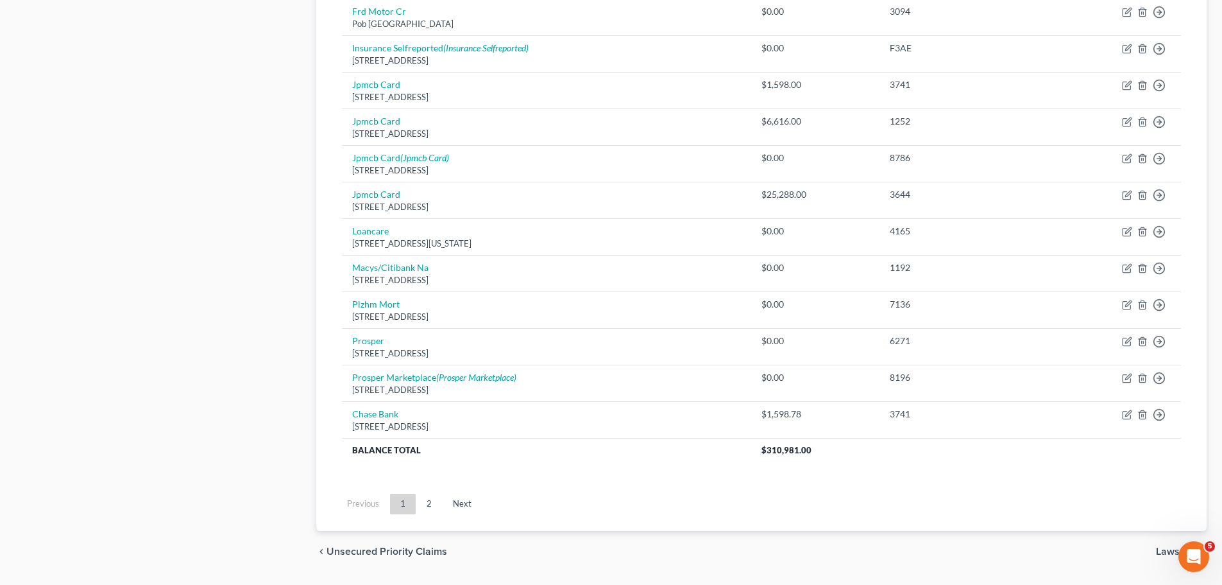
scroll to position [898, 0]
click at [422, 501] on link "2" at bounding box center [429, 503] width 26 height 21
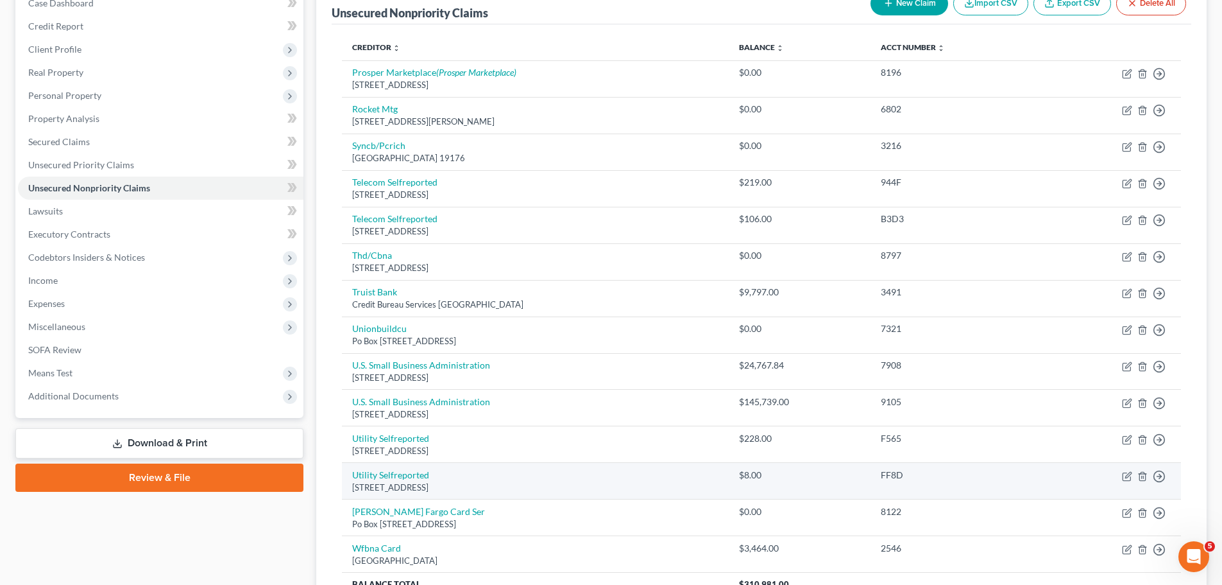
scroll to position [119, 0]
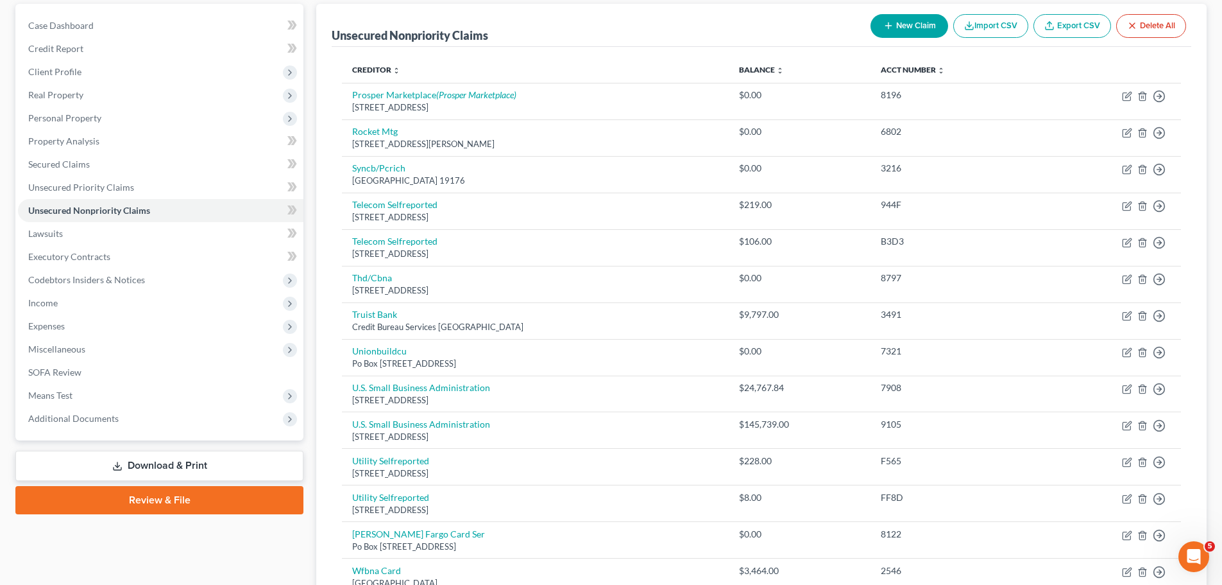
click at [923, 20] on button "New Claim" at bounding box center [910, 26] width 78 height 24
select select "2"
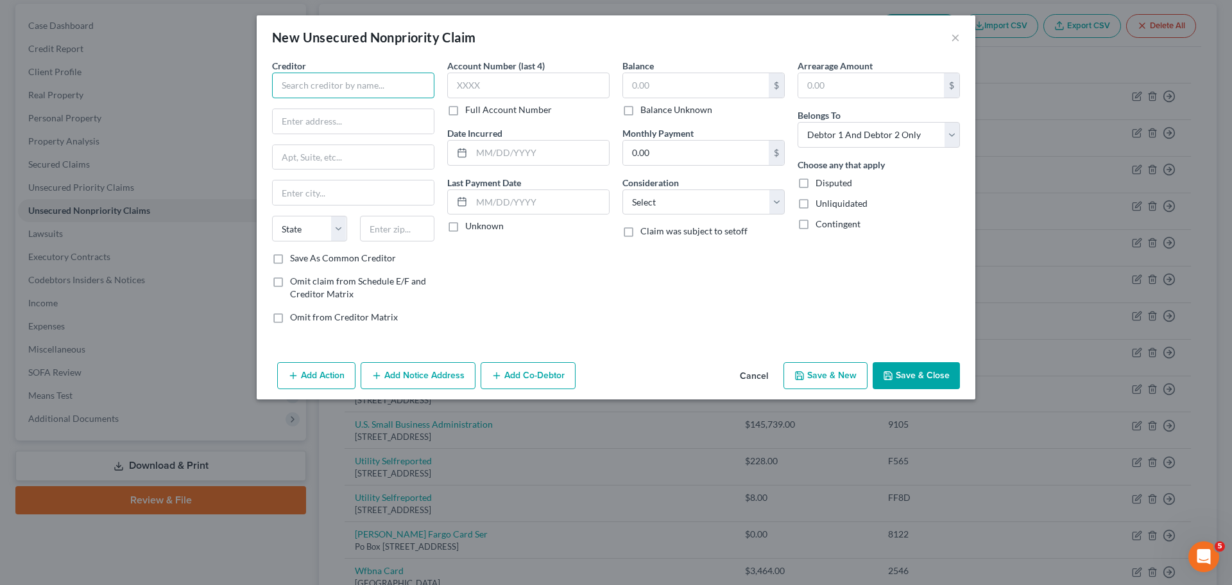
click at [379, 81] on input "text" at bounding box center [353, 86] width 162 height 26
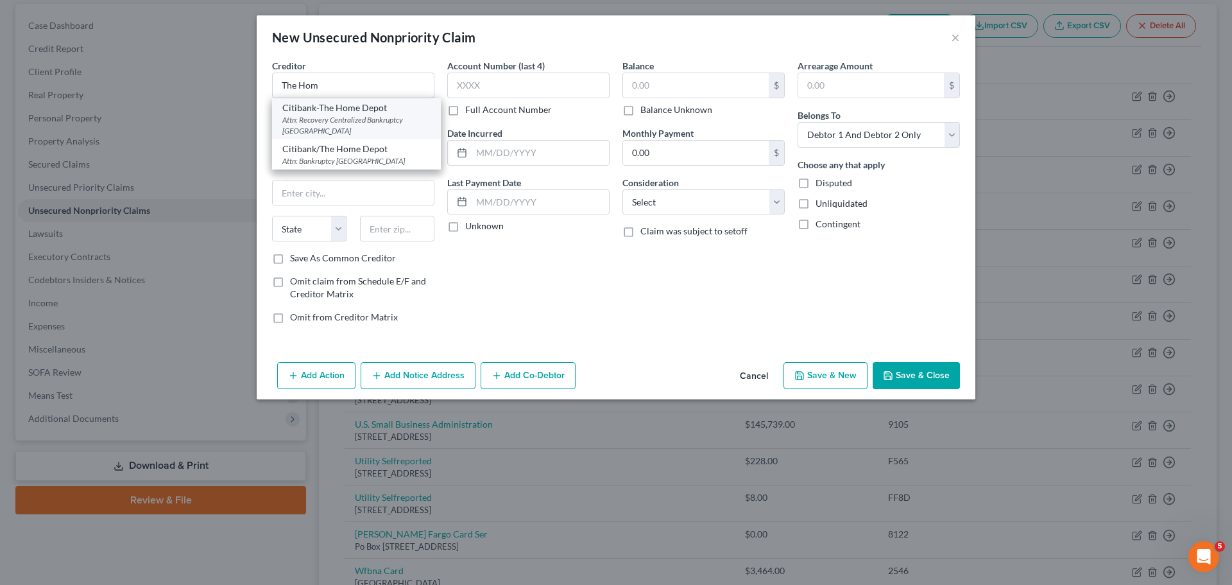
click at [373, 105] on div "Citibank-The Home Depot" at bounding box center [356, 107] width 148 height 13
type input "Citibank-The Home Depot"
type input "Attn: Recovery Centralized Bankruptcy"
type input "PO Box 790034"
type input "Saint Louis"
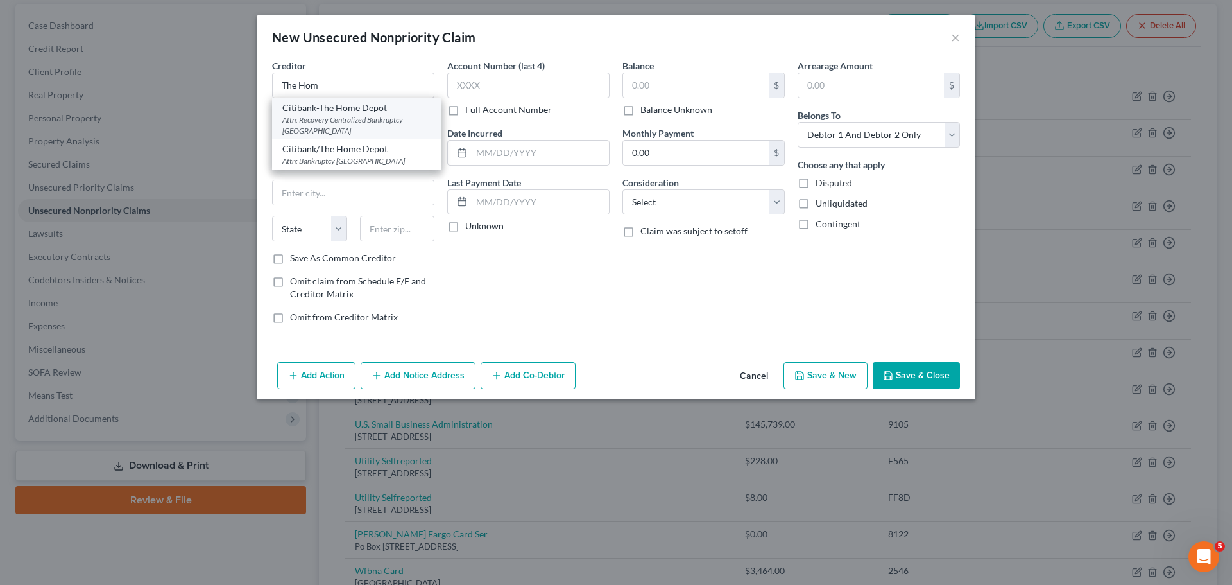
select select "26"
type input "63179"
drag, startPoint x: 389, startPoint y: 117, endPoint x: 275, endPoint y: 123, distance: 114.4
click at [275, 123] on input "Attn: Recovery Centralized Bankruptcy" at bounding box center [353, 121] width 161 height 24
type input "Bankruptcy"
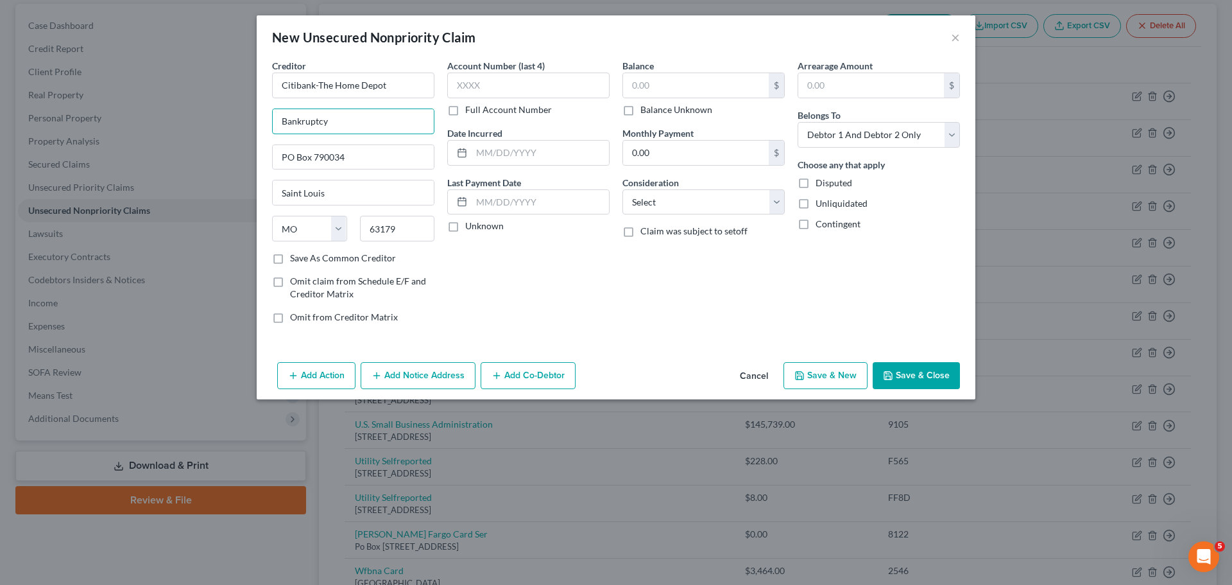
drag, startPoint x: 365, startPoint y: 128, endPoint x: 232, endPoint y: 117, distance: 133.9
click at [232, 117] on div "New Unsecured Nonpriority Claim × Creditor * Citibank-The Home Depot Bankruptcy…" at bounding box center [616, 292] width 1232 height 585
click at [397, 84] on input "Citibank-The Home Depot" at bounding box center [353, 86] width 162 height 26
drag, startPoint x: 397, startPoint y: 84, endPoint x: 250, endPoint y: 83, distance: 146.3
click at [250, 83] on div "New Unsecured Nonpriority Claim × Creditor * Citibank-The Home Depot PO Box 790…" at bounding box center [616, 292] width 1232 height 585
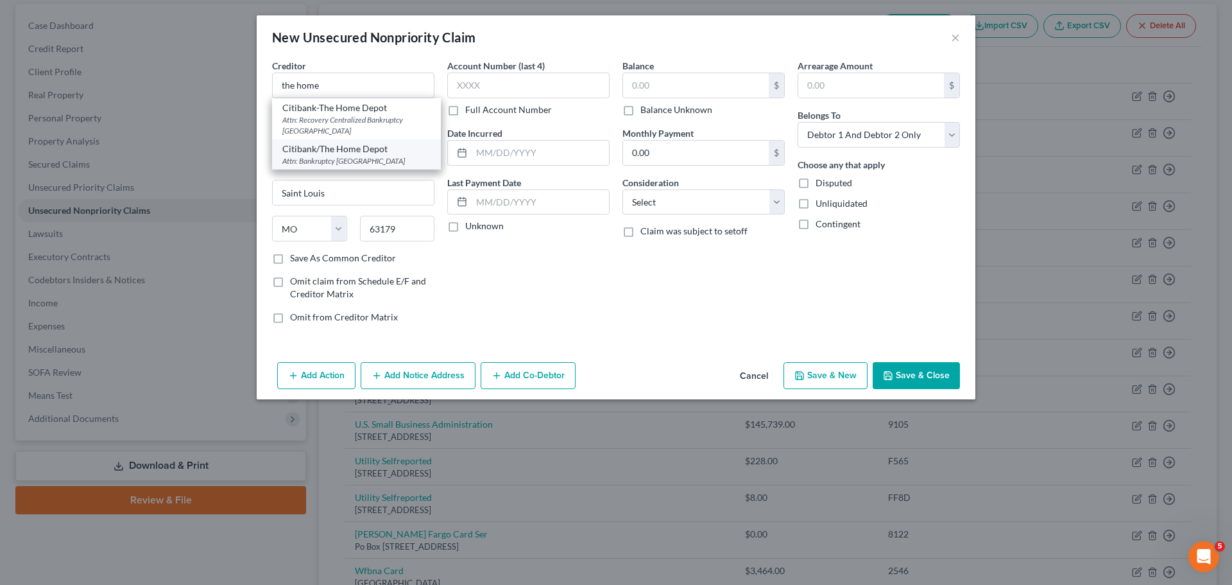
click at [305, 157] on div "Attn: Bankruptcy PO Box 790040, Saint Louis, MO 63129" at bounding box center [356, 160] width 148 height 11
type input "Citibank/The Home Depot"
type input "Attn: Bankruptcy"
type input "PO Box 790040"
type input "63129"
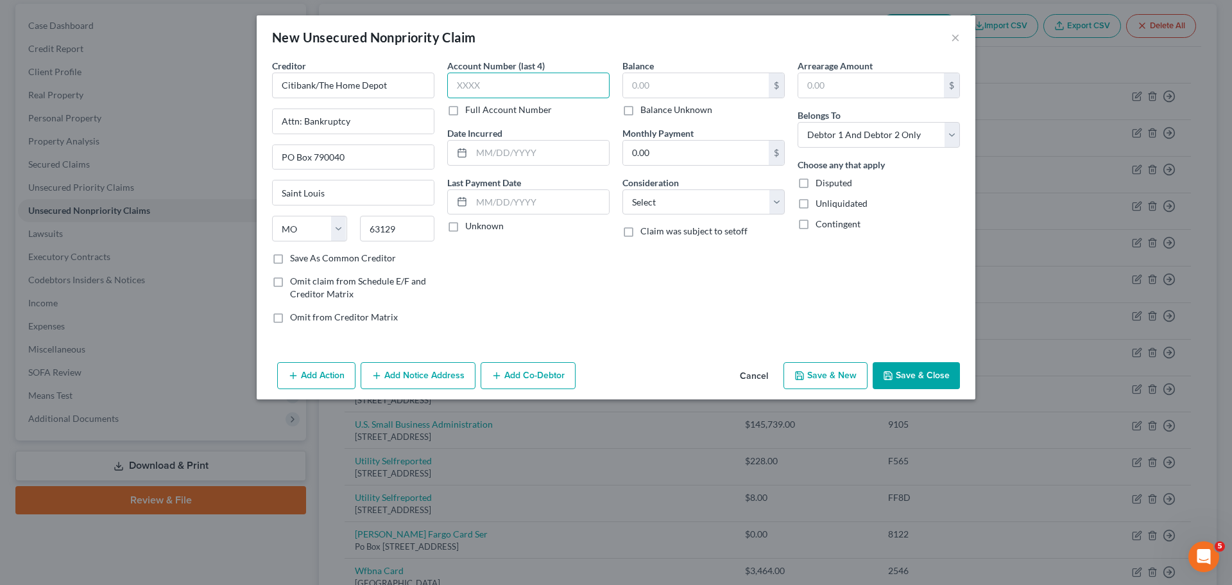
click at [497, 78] on input "text" at bounding box center [528, 86] width 162 height 26
type input "7685"
click at [680, 79] on input "text" at bounding box center [696, 85] width 146 height 24
type input "7,000"
click at [874, 128] on select "Select Debtor 1 Only Debtor 2 Only Debtor 1 And Debtor 2 Only At Least One Of T…" at bounding box center [879, 135] width 162 height 26
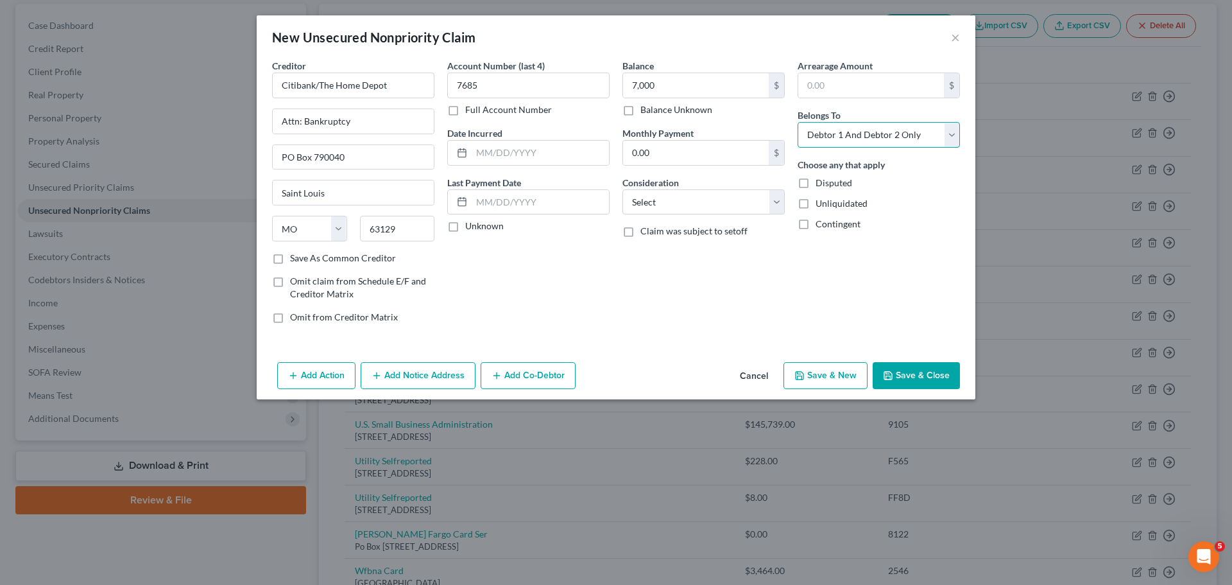
select select "1"
click at [798, 122] on select "Select Debtor 1 Only Debtor 2 Only Debtor 1 And Debtor 2 Only At Least One Of T…" at bounding box center [879, 135] width 162 height 26
click at [930, 371] on button "Save & Close" at bounding box center [916, 375] width 87 height 27
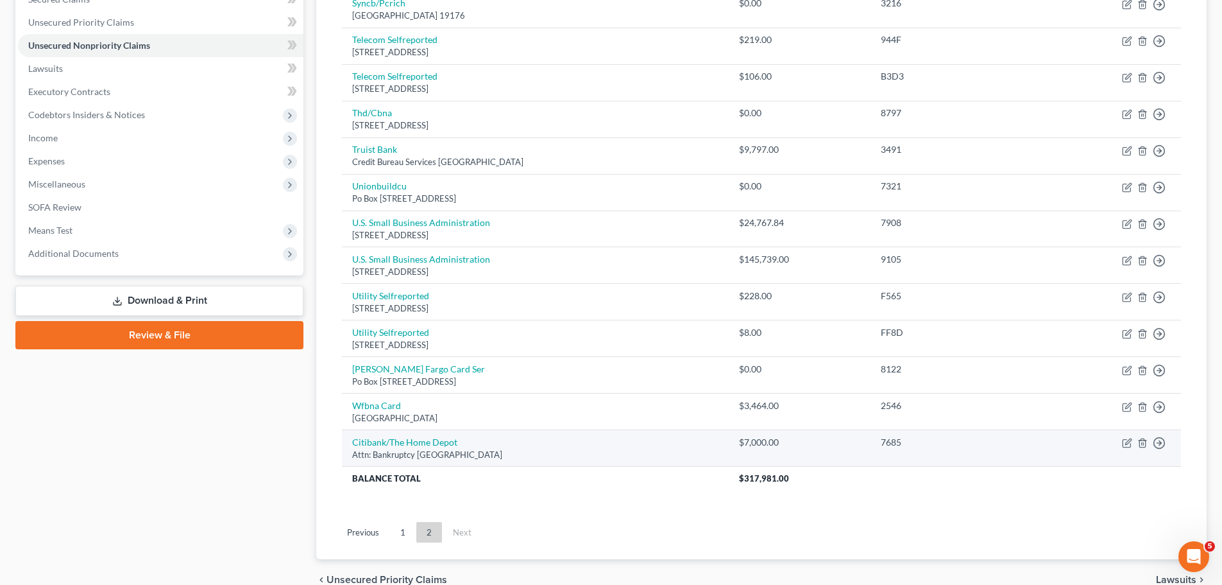
scroll to position [312, 0]
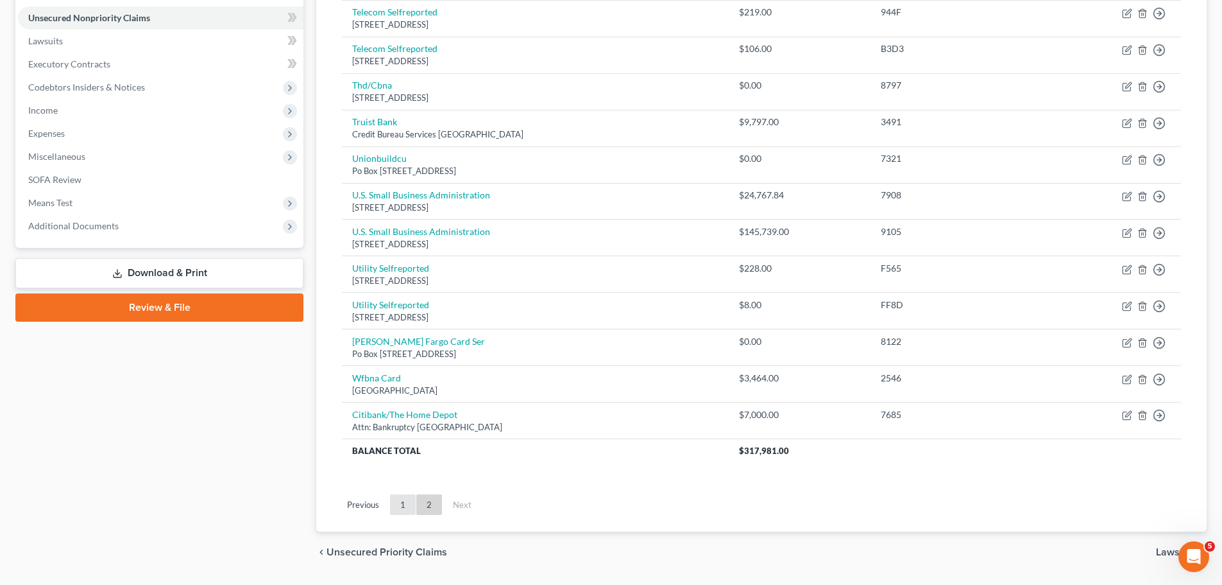
click at [407, 499] on link "1" at bounding box center [403, 504] width 26 height 21
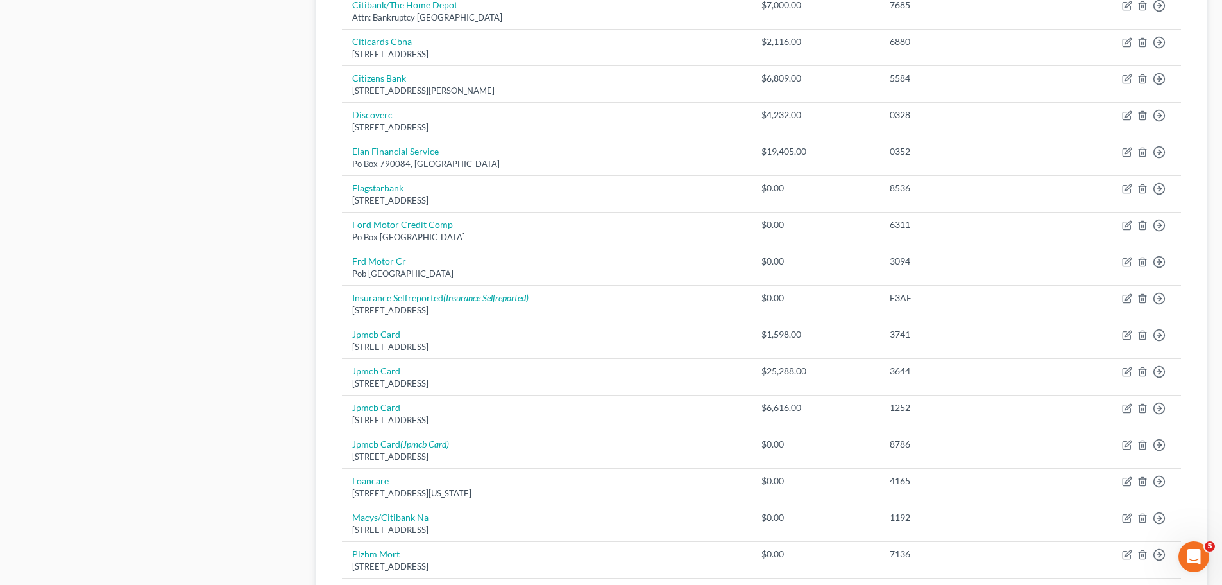
scroll to position [897, 0]
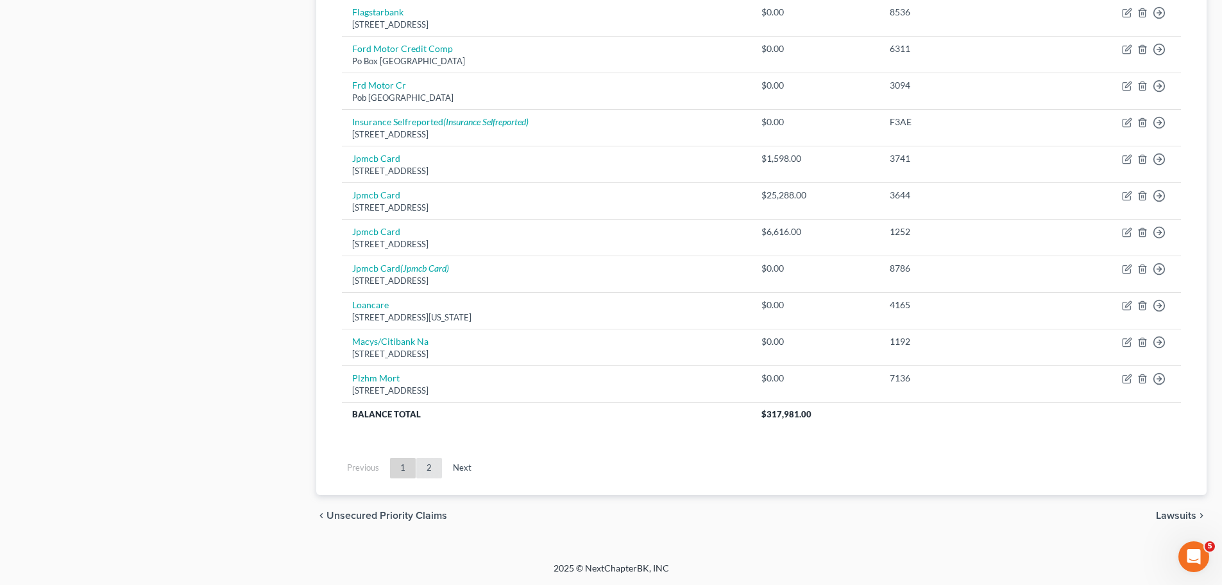
click at [436, 463] on link "2" at bounding box center [429, 468] width 26 height 21
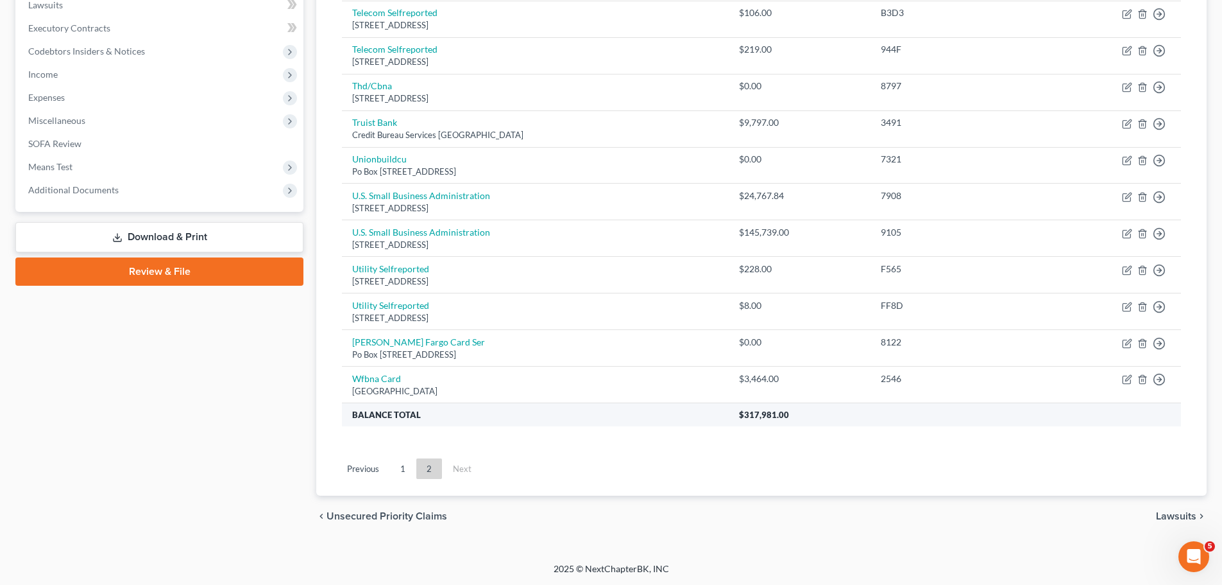
scroll to position [348, 0]
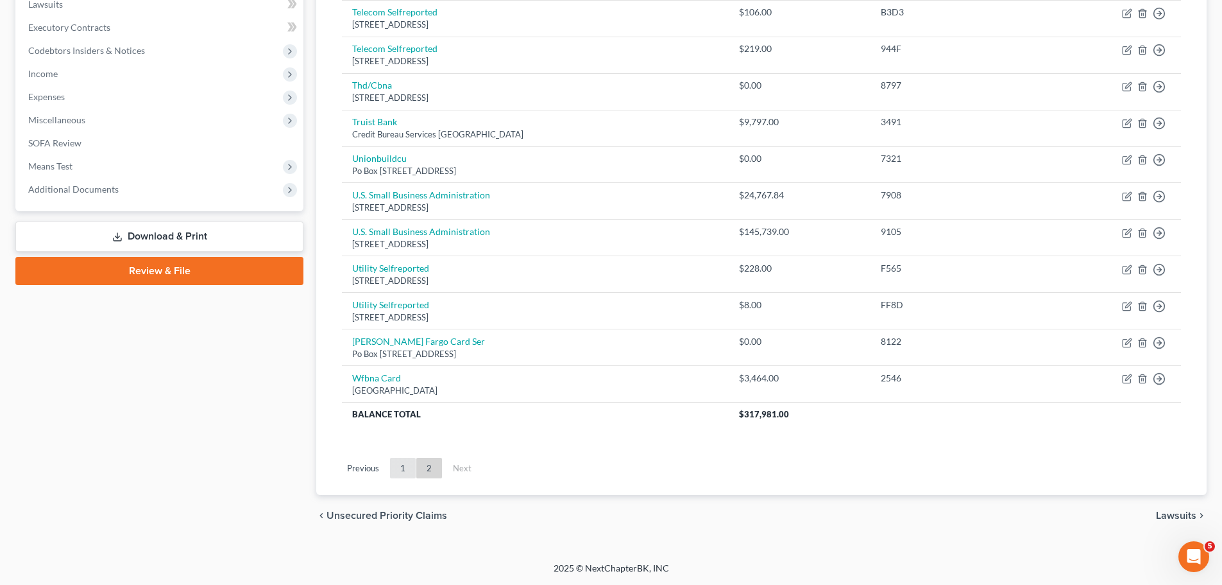
click at [400, 468] on link "1" at bounding box center [403, 468] width 26 height 21
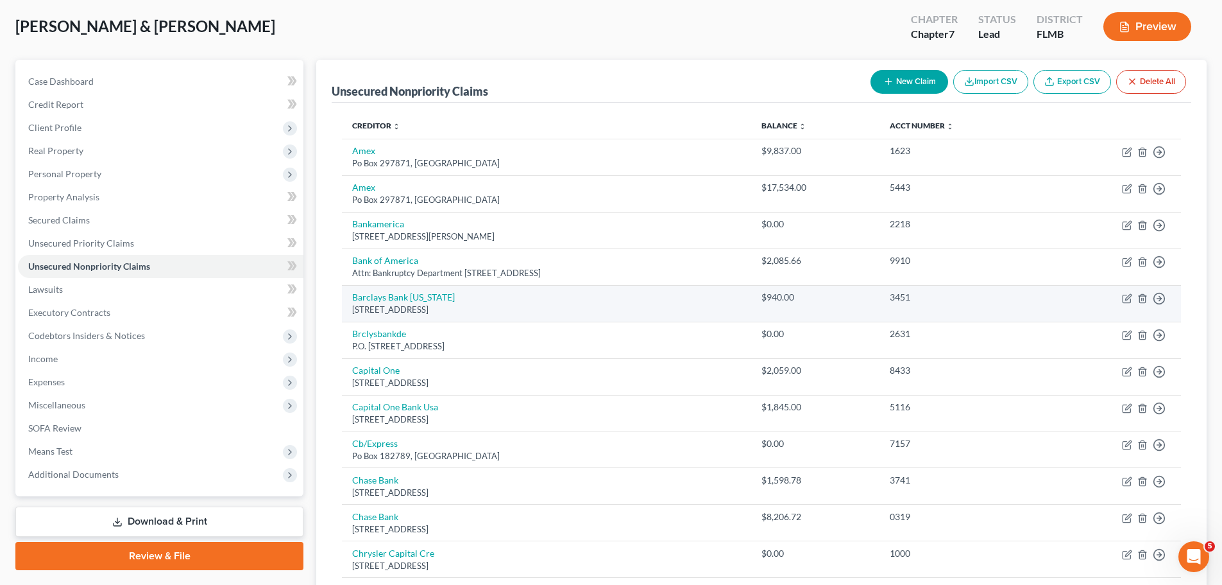
scroll to position [0, 0]
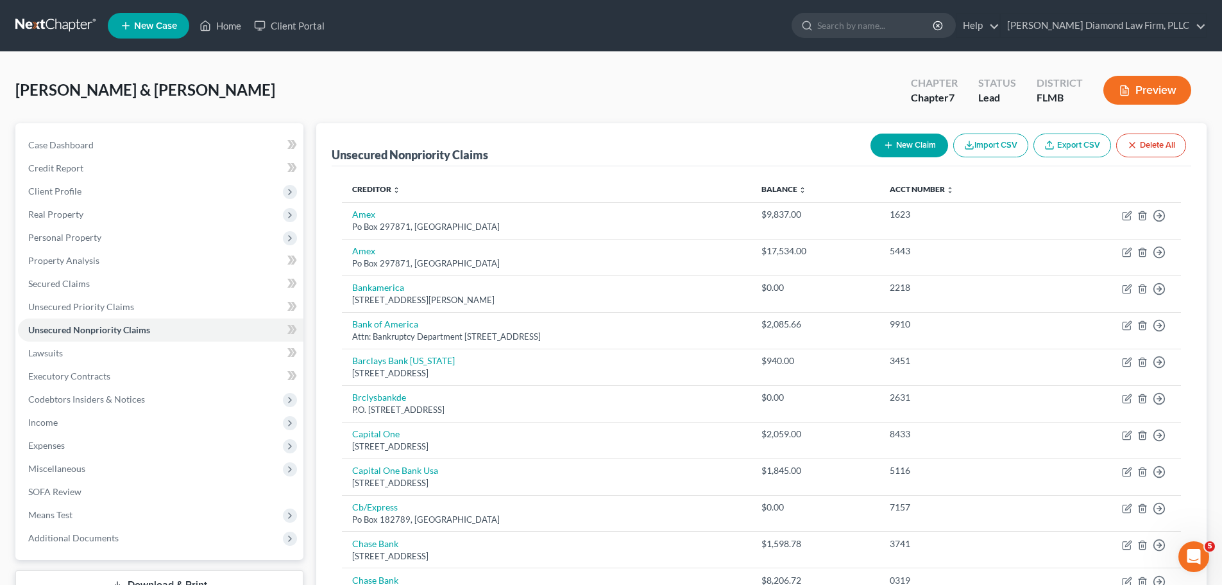
click at [921, 146] on button "New Claim" at bounding box center [910, 145] width 78 height 24
select select "2"
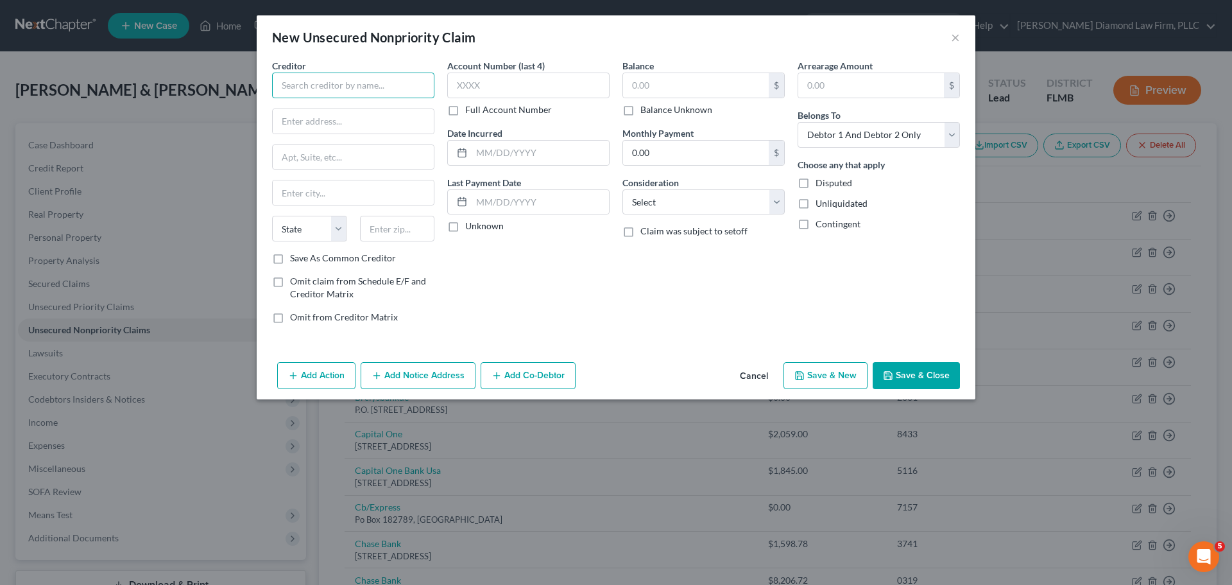
click at [369, 76] on input "text" at bounding box center [353, 86] width 162 height 26
type input "Withlacoochee River Electric"
click at [492, 77] on input "text" at bounding box center [528, 86] width 162 height 26
click at [666, 81] on input "text" at bounding box center [696, 85] width 146 height 24
type input "150.69"
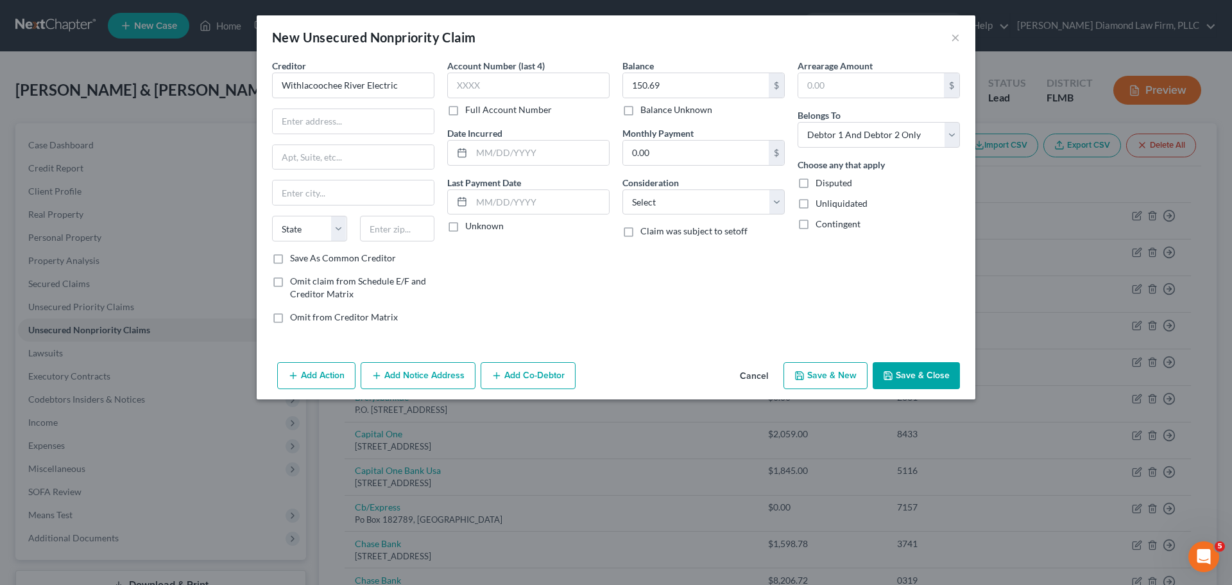
click at [911, 374] on button "Save & Close" at bounding box center [916, 375] width 87 height 27
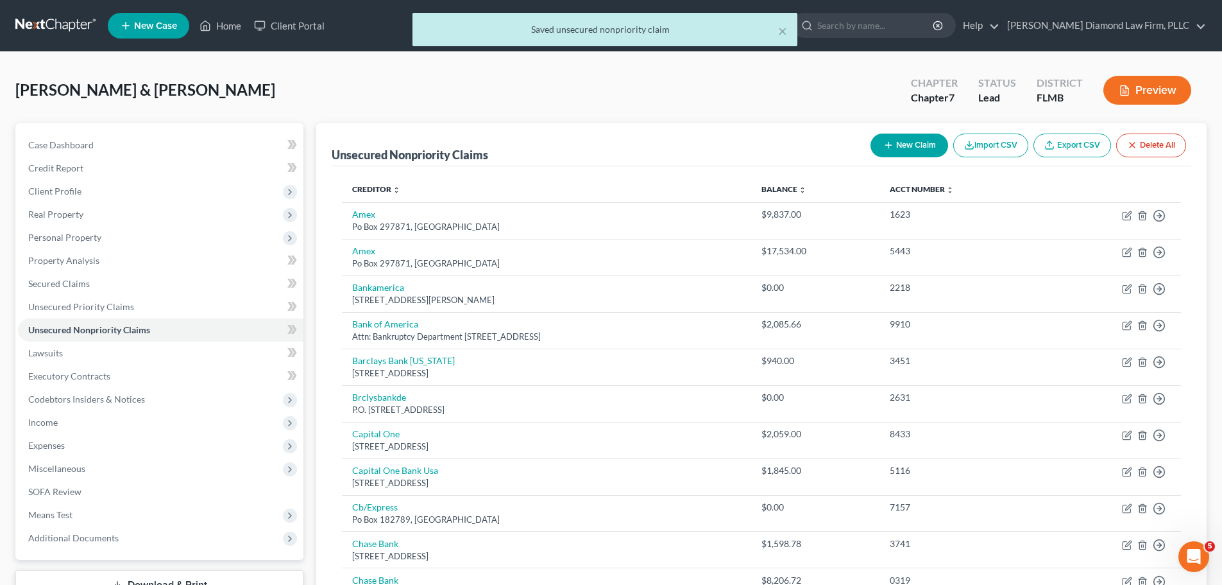
click at [905, 152] on button "New Claim" at bounding box center [910, 145] width 78 height 24
select select "2"
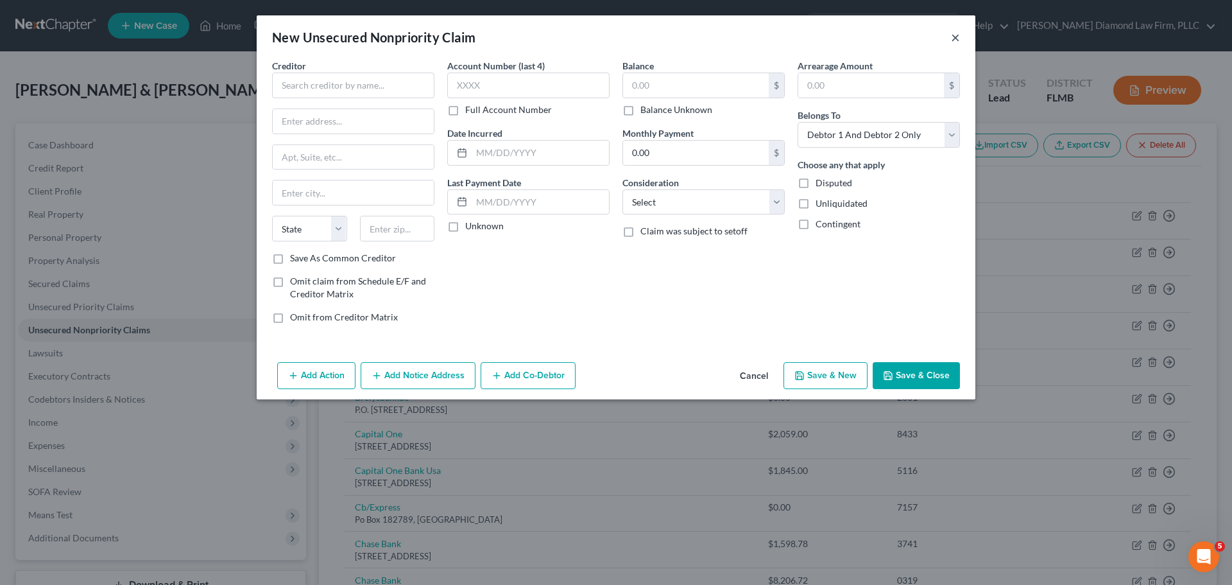
drag, startPoint x: 955, startPoint y: 36, endPoint x: 927, endPoint y: 65, distance: 40.8
click at [955, 36] on button "×" at bounding box center [955, 37] width 9 height 15
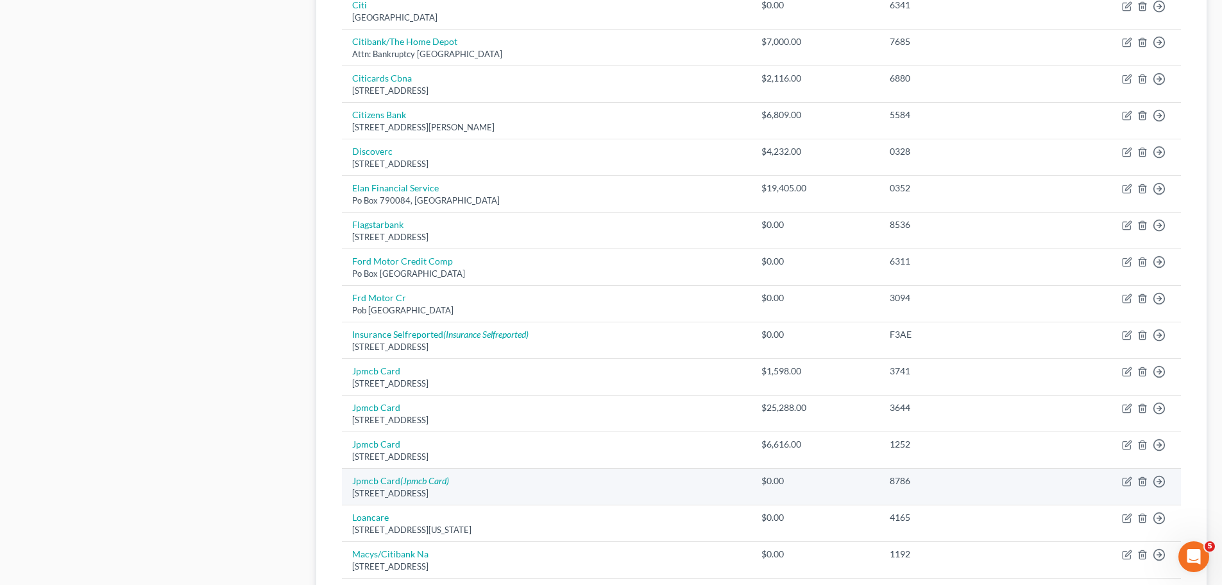
scroll to position [898, 0]
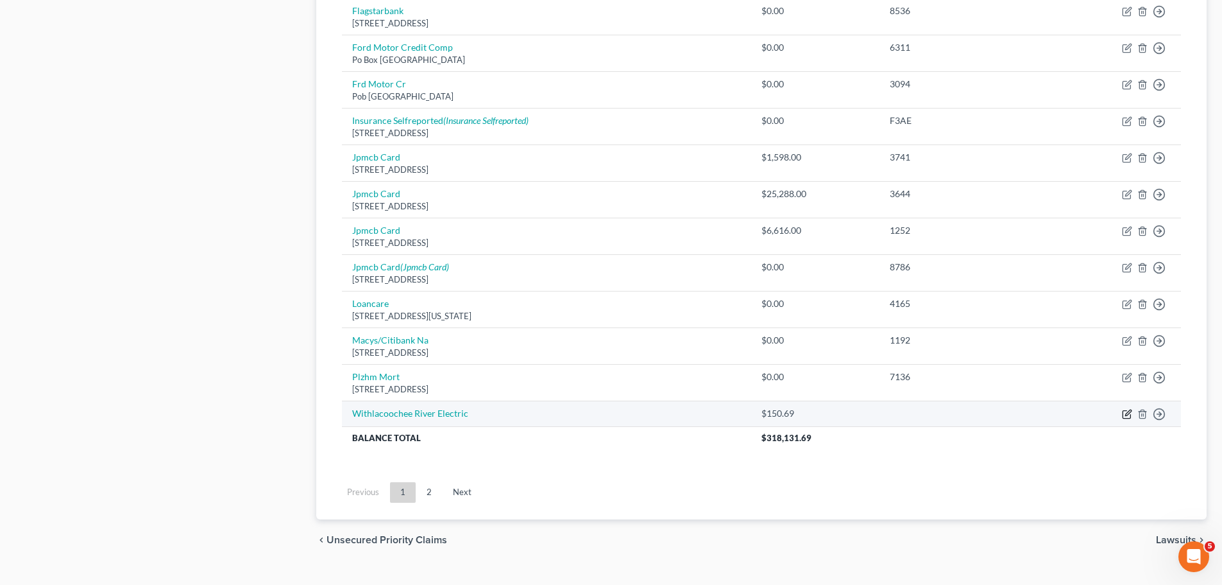
click at [1126, 415] on icon "button" at bounding box center [1128, 412] width 6 height 6
select select "2"
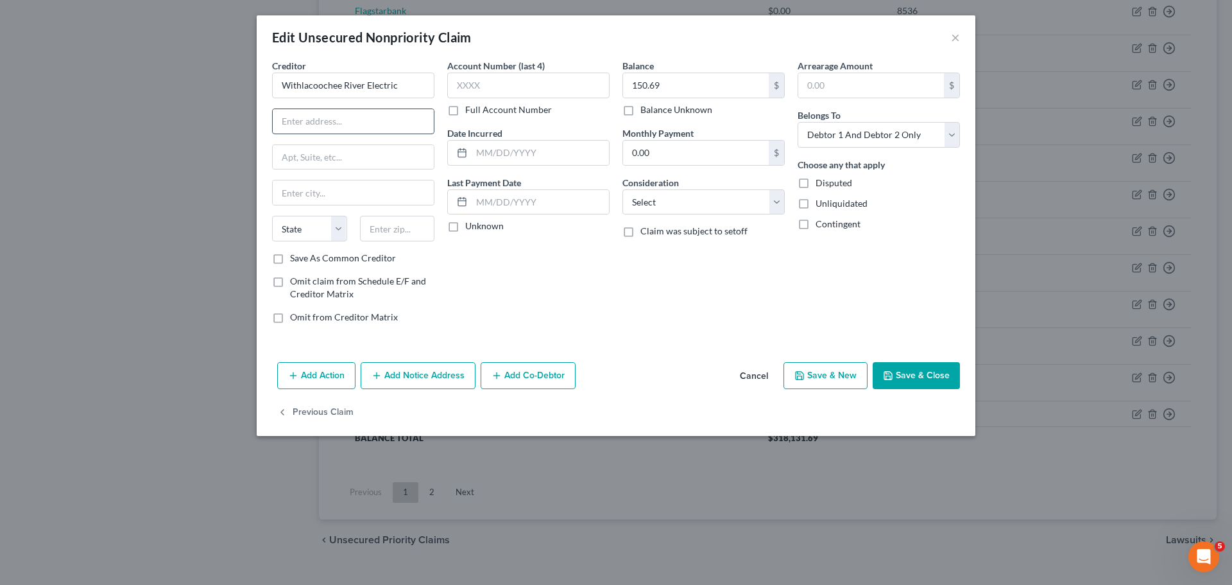
click at [347, 116] on input "text" at bounding box center [353, 121] width 161 height 24
paste input "30461 Commerce Dr"
type input "30461 Commerce Dr"
click at [309, 199] on input "text" at bounding box center [353, 192] width 161 height 24
paste input "San Antonio"
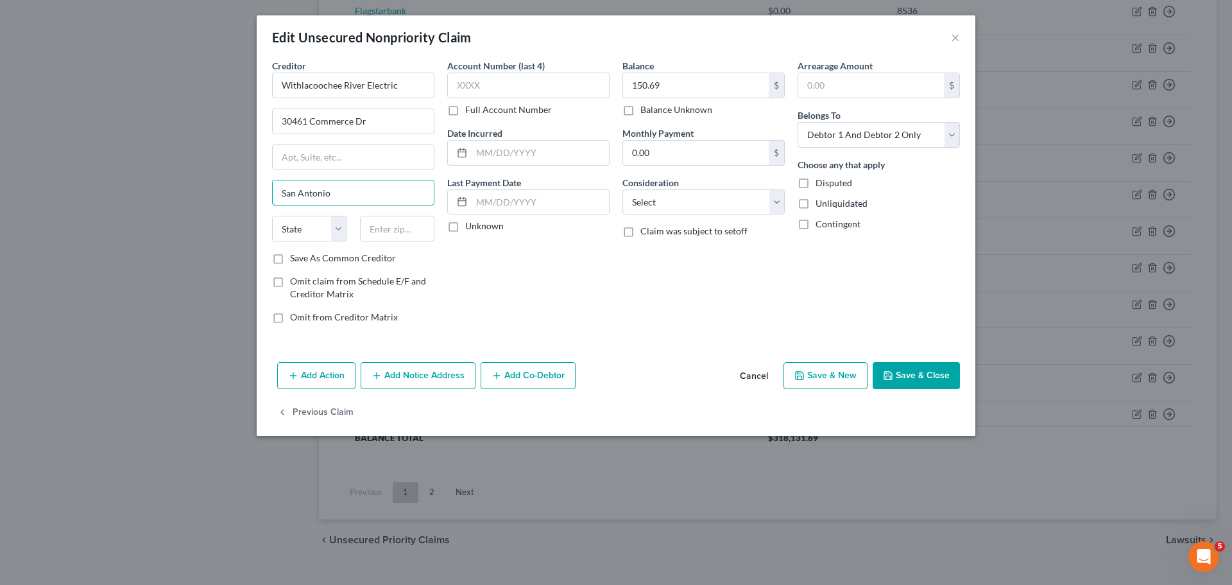
type input "San Antonio"
click at [415, 228] on input "text" at bounding box center [397, 229] width 75 height 26
paste input "33576"
type input "33576"
click at [297, 229] on select "State AL AK AR AZ CA CO CT DE DC FL GA GU HI ID IL IN IA KS KY LA ME MD MA MI M…" at bounding box center [309, 229] width 75 height 26
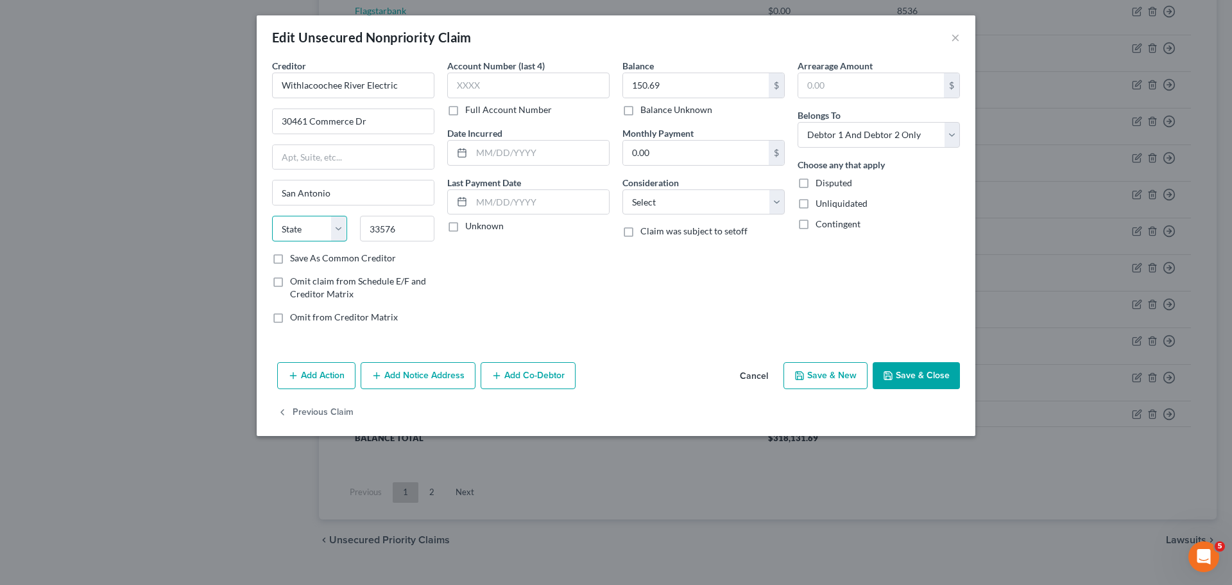
select select "9"
click at [272, 216] on select "State AL AK AR AZ CA CO CT DE DC FL GA GU HI ID IL IN IA KS KY LA ME MD MA MI M…" at bounding box center [309, 229] width 75 height 26
click at [923, 372] on button "Save & Close" at bounding box center [916, 375] width 87 height 27
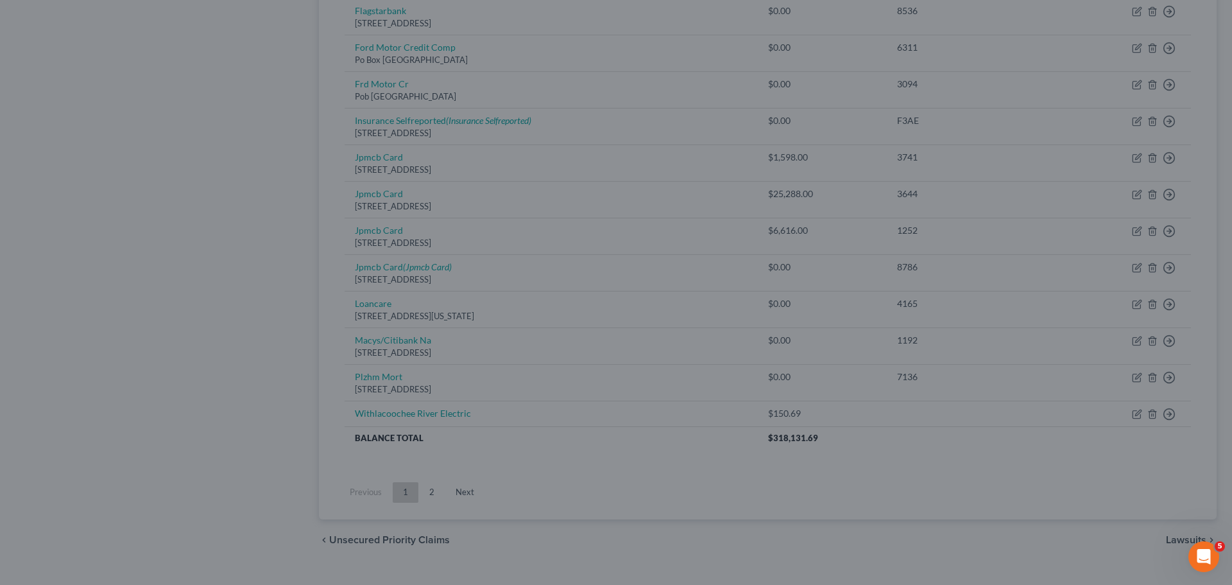
type input "0"
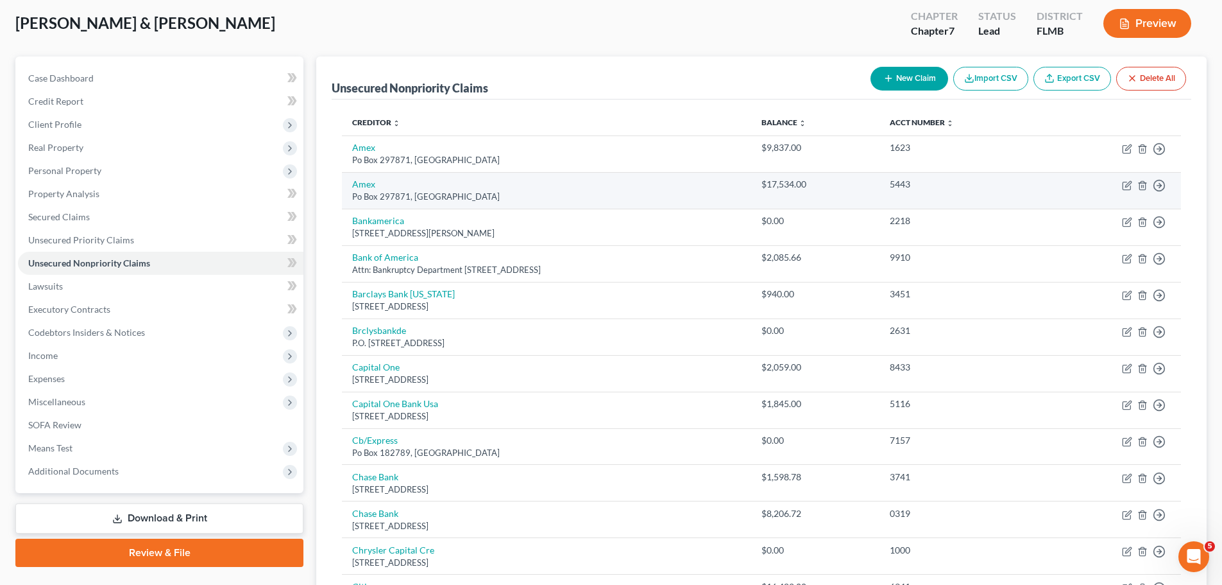
scroll to position [0, 0]
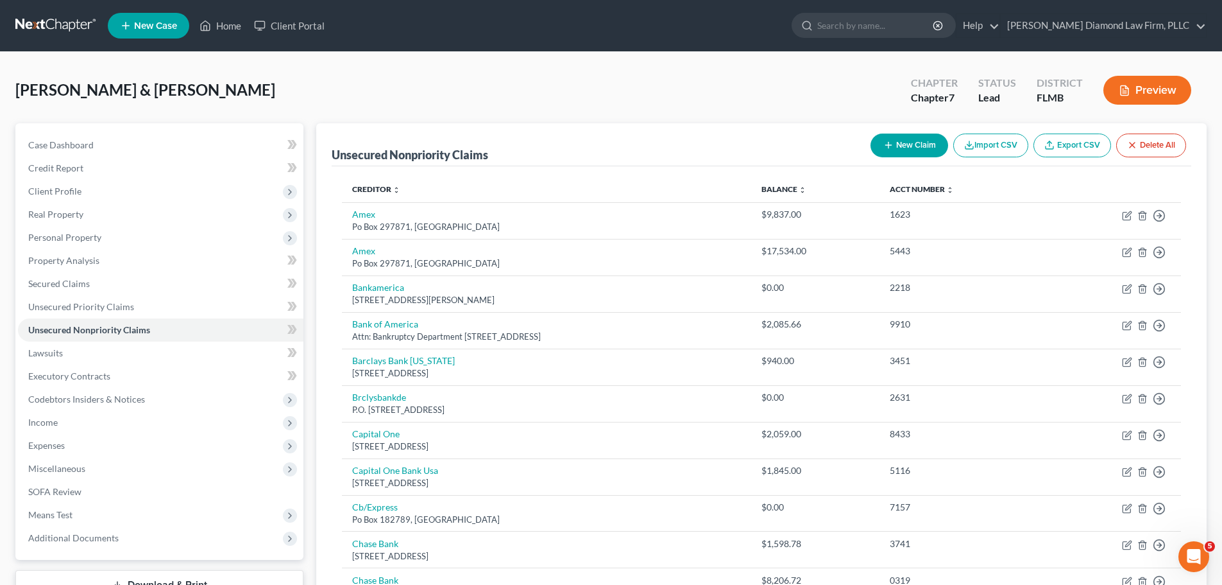
click at [901, 144] on button "New Claim" at bounding box center [910, 145] width 78 height 24
select select "2"
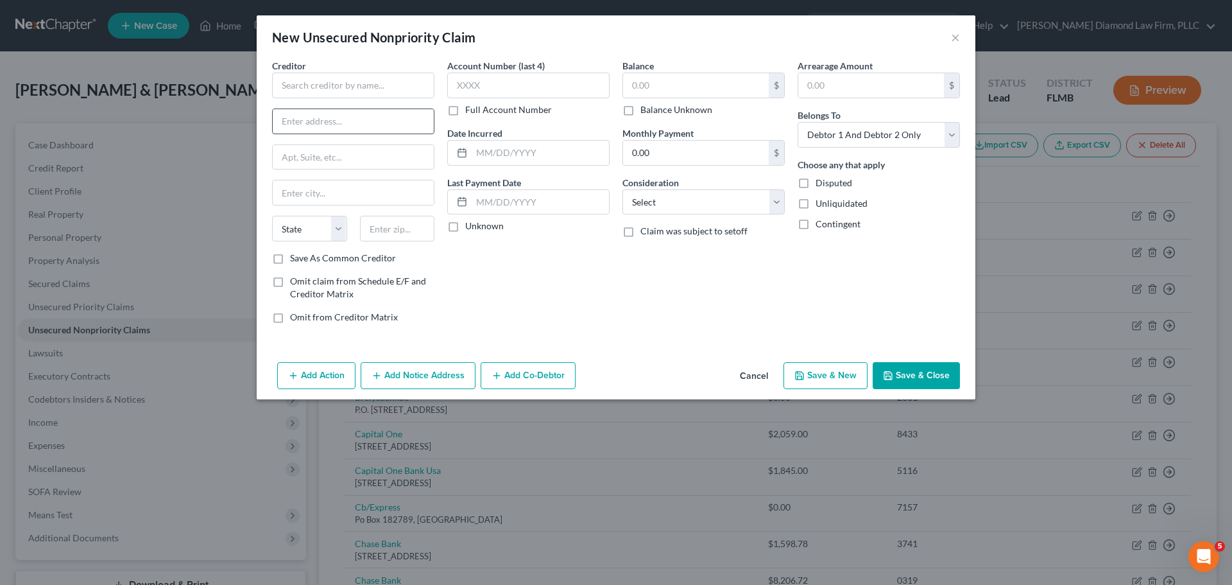
click at [355, 112] on input "text" at bounding box center [353, 121] width 161 height 24
paste input "171 Sully's Trail"
type input "171 Sully's Trail"
drag, startPoint x: 315, startPoint y: 187, endPoint x: 322, endPoint y: 155, distance: 32.9
click at [315, 187] on input "text" at bounding box center [353, 192] width 161 height 24
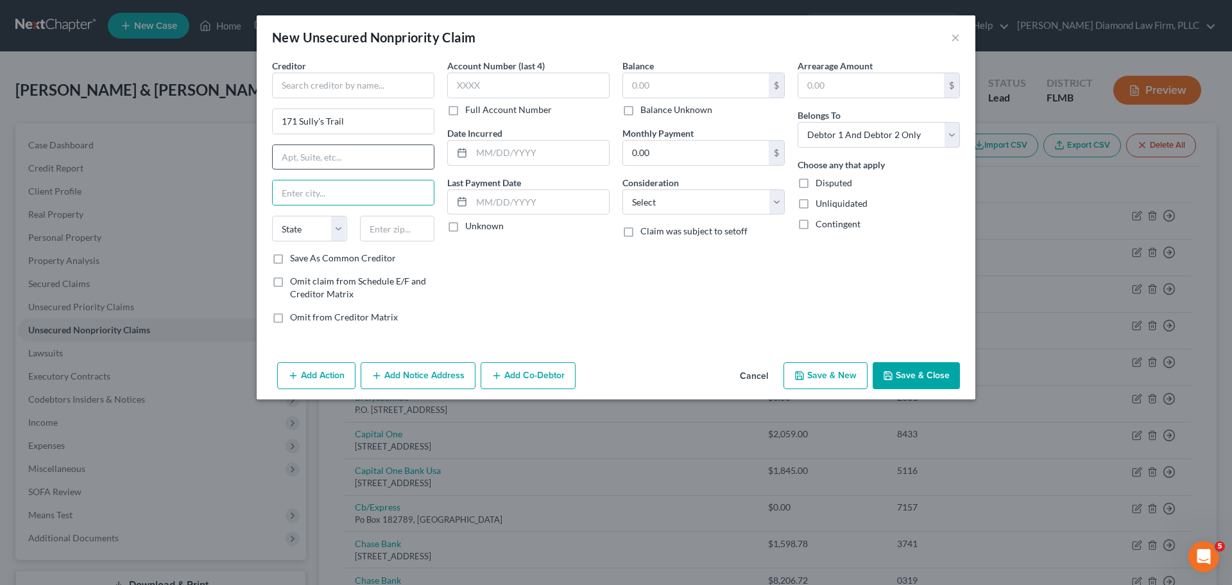
click at [323, 155] on input "text" at bounding box center [353, 157] width 161 height 24
paste input "Suite 201"
type input "Suite 201"
click at [304, 195] on input "text" at bounding box center [353, 192] width 161 height 24
type input "Pittsford"
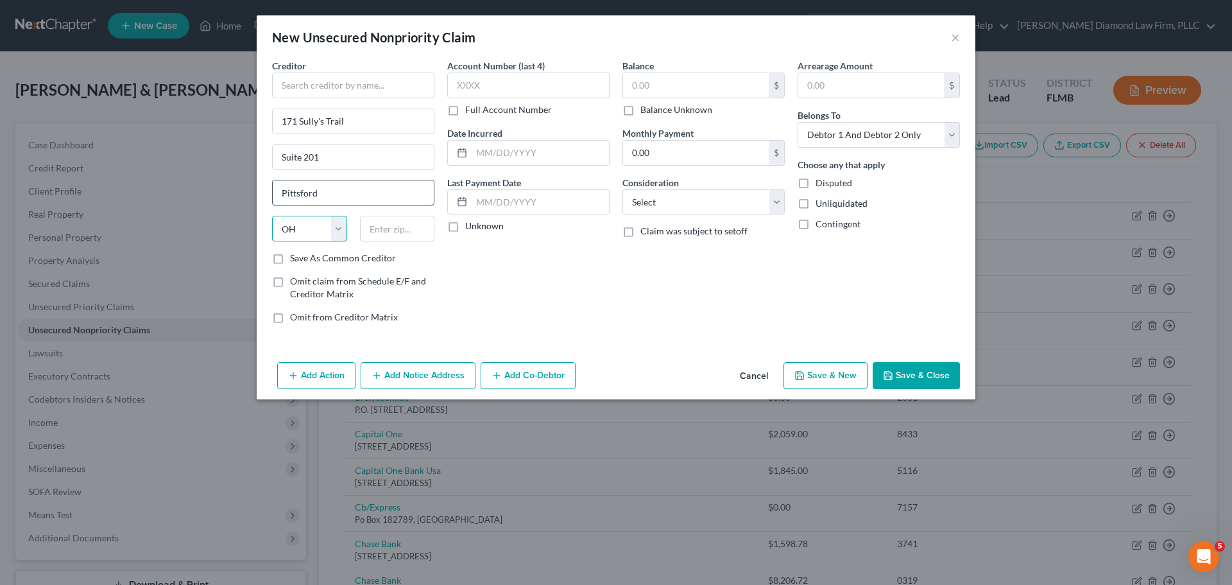
select select "35"
type input "14534"
drag, startPoint x: 657, startPoint y: 89, endPoint x: 655, endPoint y: 96, distance: 7.3
click at [657, 89] on input "text" at bounding box center [696, 85] width 146 height 24
type input "350"
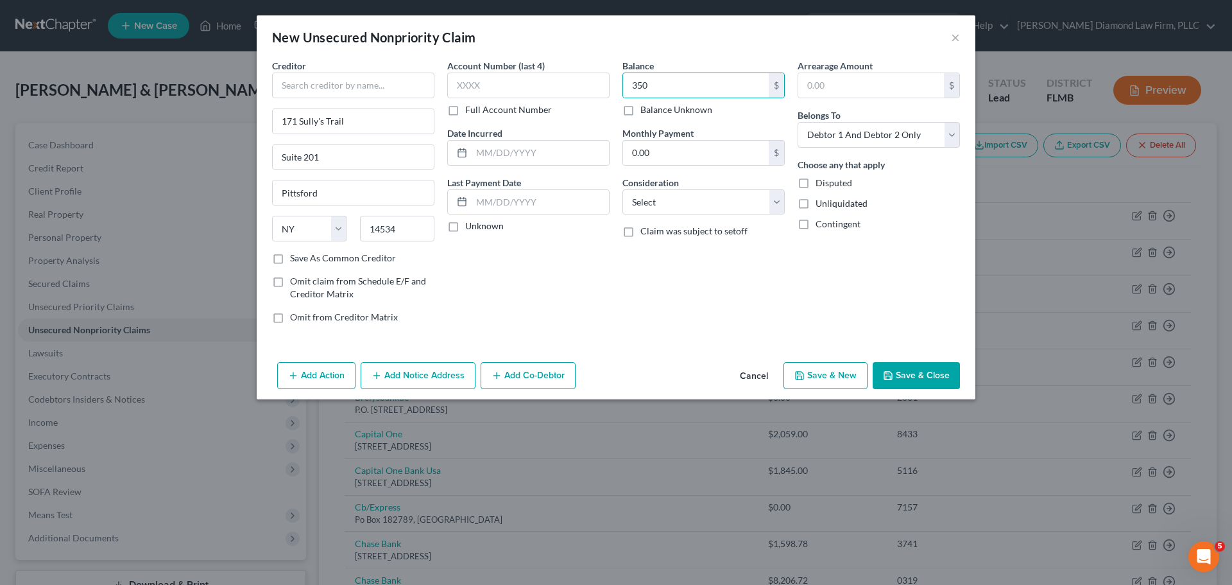
click at [916, 362] on div "Add Action Add Notice Address Add Co-Debtor Cancel Save & New Save & Close" at bounding box center [616, 378] width 719 height 42
click at [910, 376] on button "Save & Close" at bounding box center [916, 375] width 87 height 27
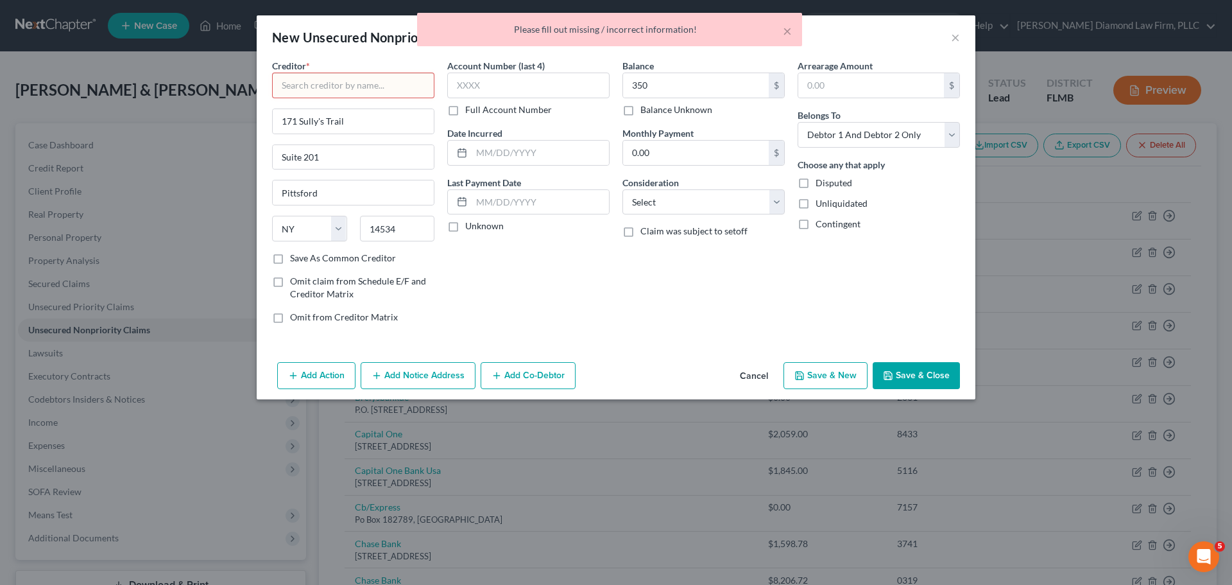
click at [354, 92] on input "text" at bounding box center [353, 86] width 162 height 26
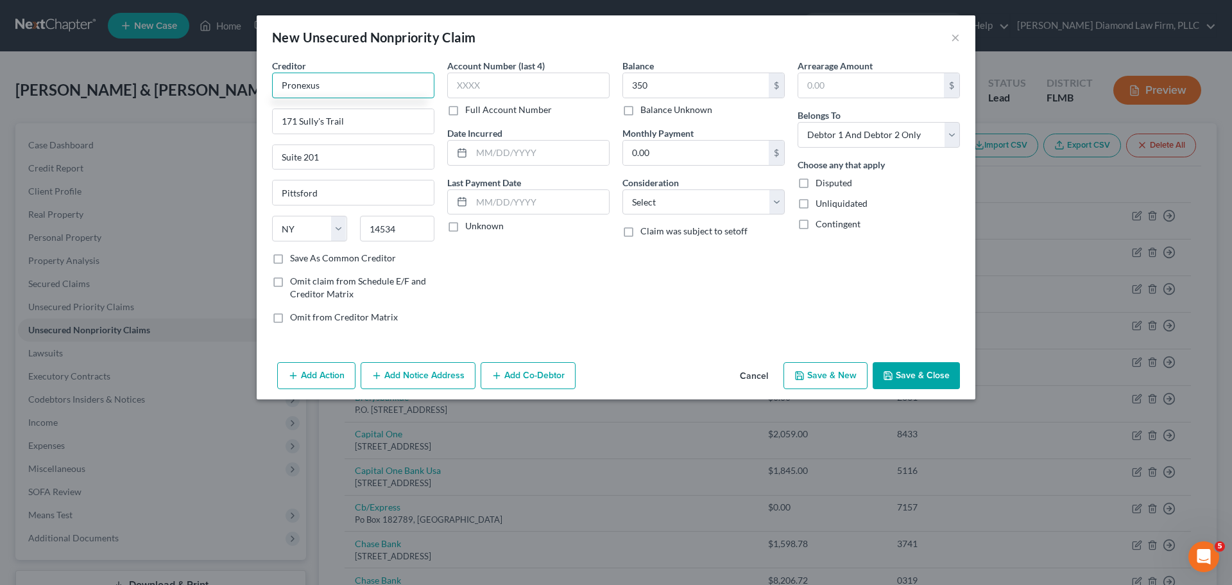
type input "Pronexus"
click at [922, 379] on button "Save & Close" at bounding box center [916, 375] width 87 height 27
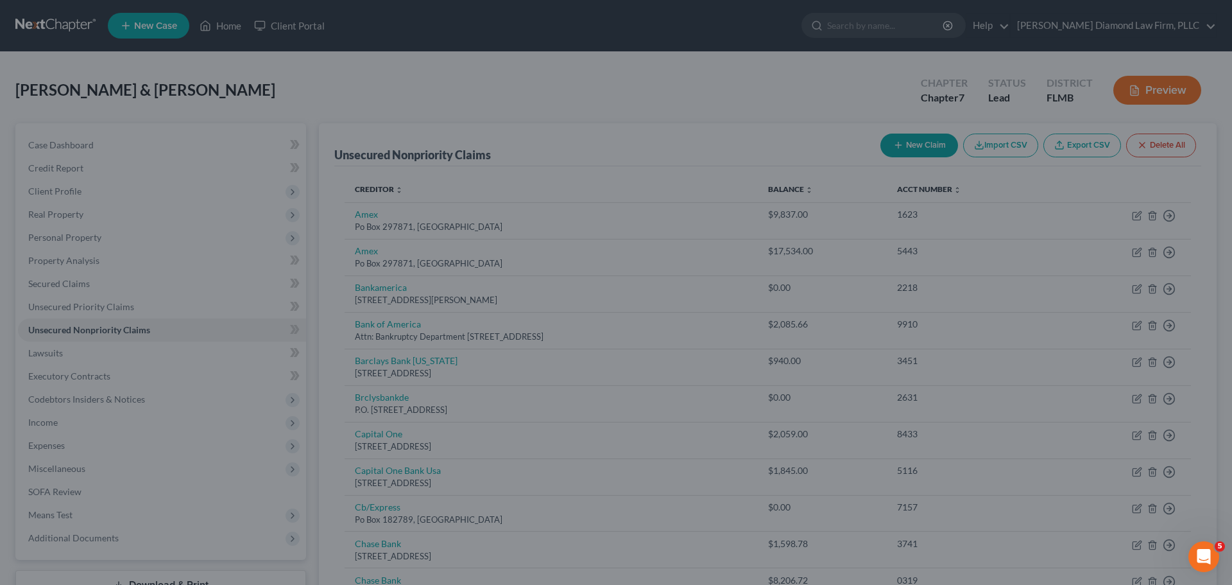
type input "350.00"
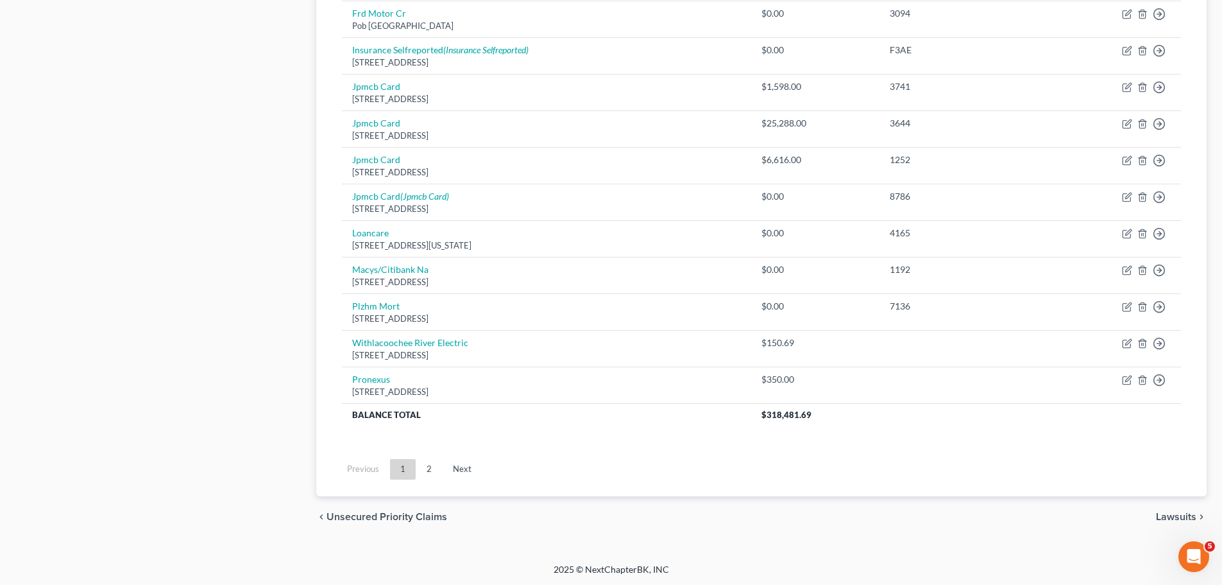
scroll to position [970, 0]
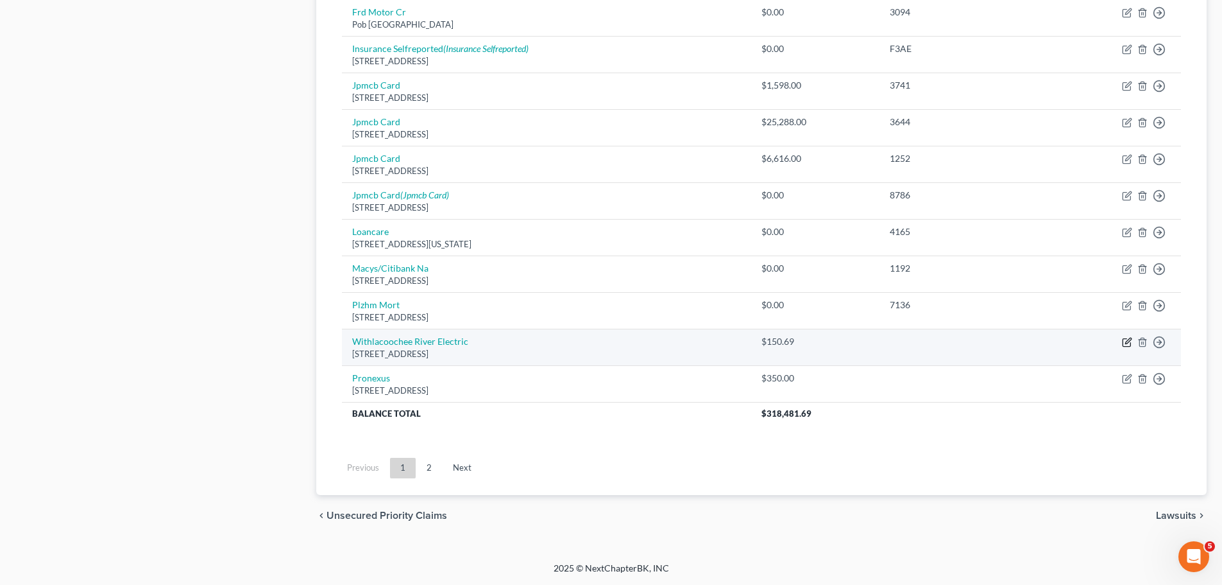
click at [1124, 341] on icon "button" at bounding box center [1127, 342] width 10 height 10
select select "9"
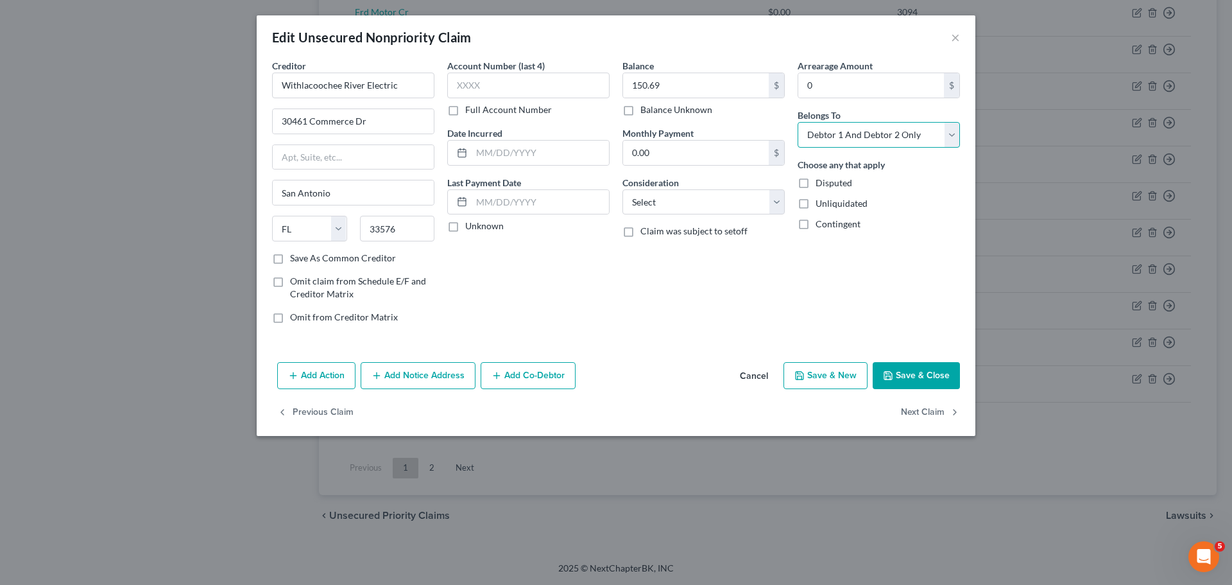
click at [887, 135] on select "Select Debtor 1 Only Debtor 2 Only Debtor 1 And Debtor 2 Only At Least One Of T…" at bounding box center [879, 135] width 162 height 26
select select "1"
click at [798, 122] on select "Select Debtor 1 Only Debtor 2 Only Debtor 1 And Debtor 2 Only At Least One Of T…" at bounding box center [879, 135] width 162 height 26
click at [908, 370] on button "Save & Close" at bounding box center [916, 375] width 87 height 27
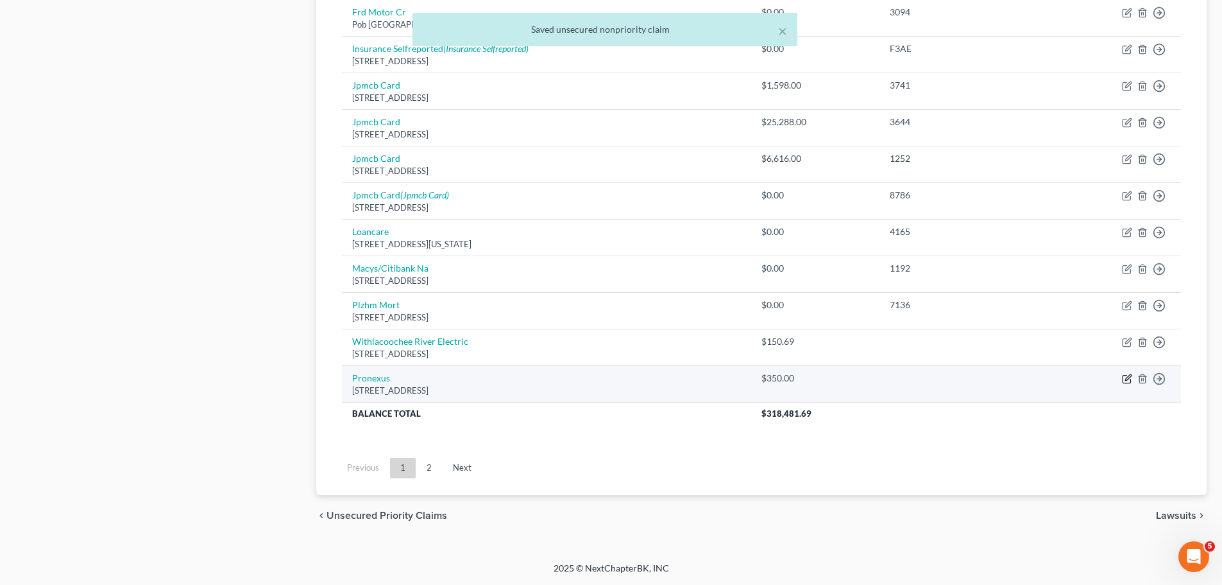
click at [1127, 381] on icon "button" at bounding box center [1127, 378] width 10 height 10
select select "35"
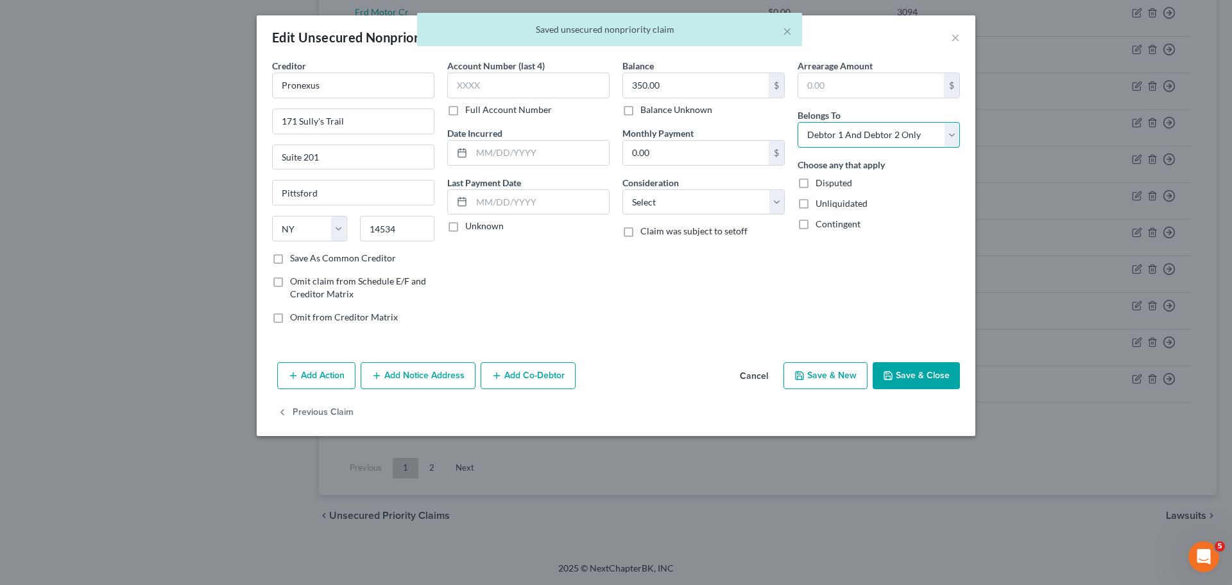
click at [857, 135] on select "Select Debtor 1 Only Debtor 2 Only Debtor 1 And Debtor 2 Only At Least One Of T…" at bounding box center [879, 135] width 162 height 26
select select "1"
click at [798, 122] on select "Select Debtor 1 Only Debtor 2 Only Debtor 1 And Debtor 2 Only At Least One Of T…" at bounding box center [879, 135] width 162 height 26
click at [909, 372] on button "Save & Close" at bounding box center [916, 375] width 87 height 27
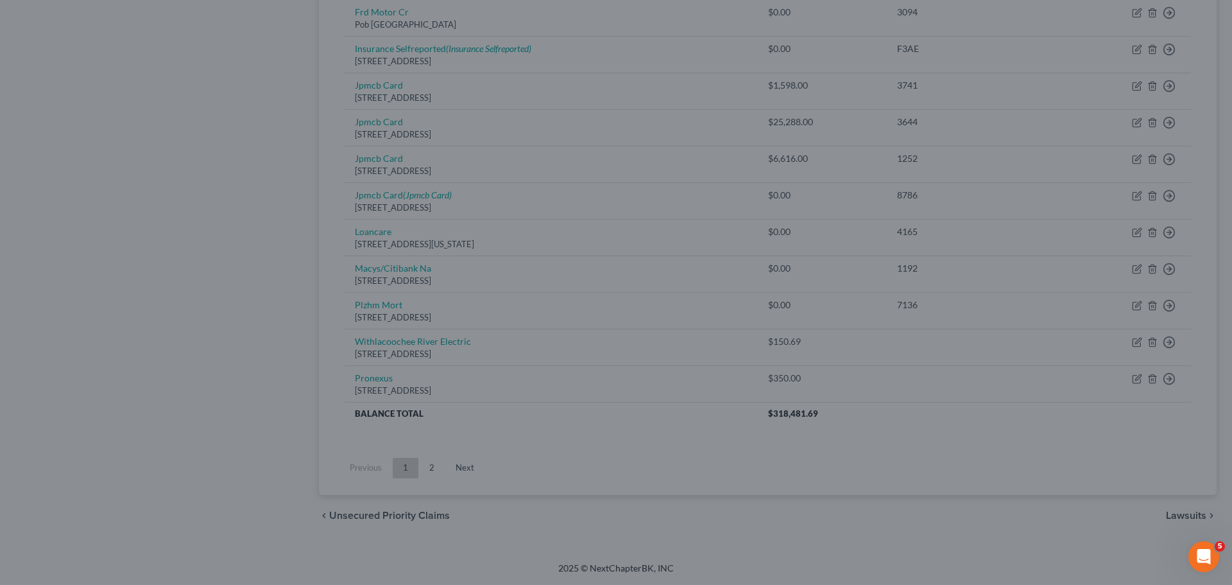
type input "0"
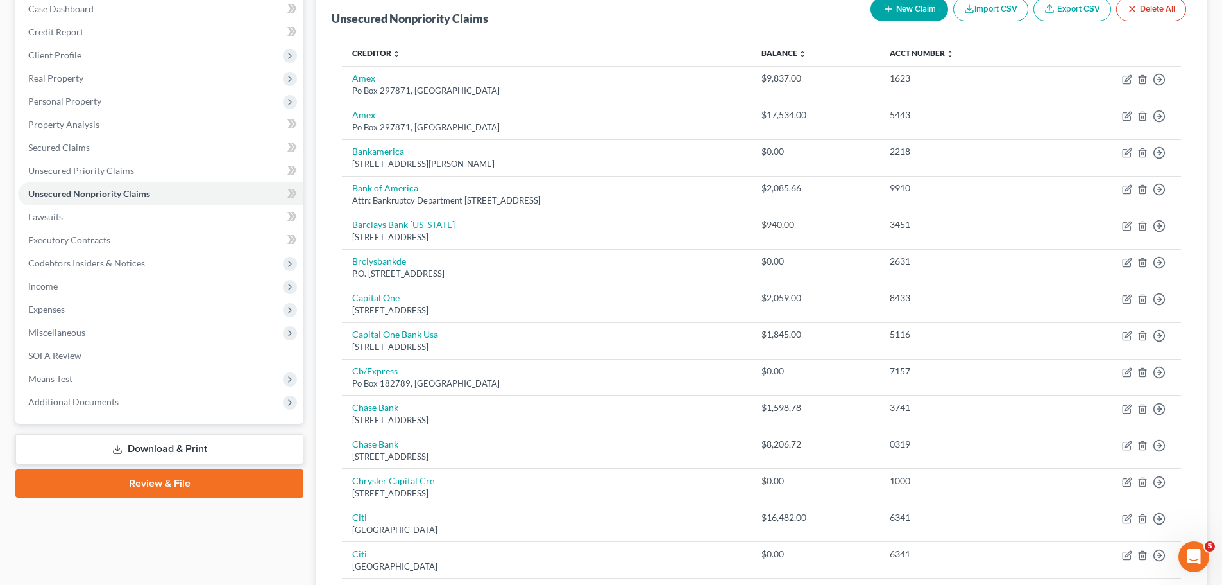
scroll to position [72, 0]
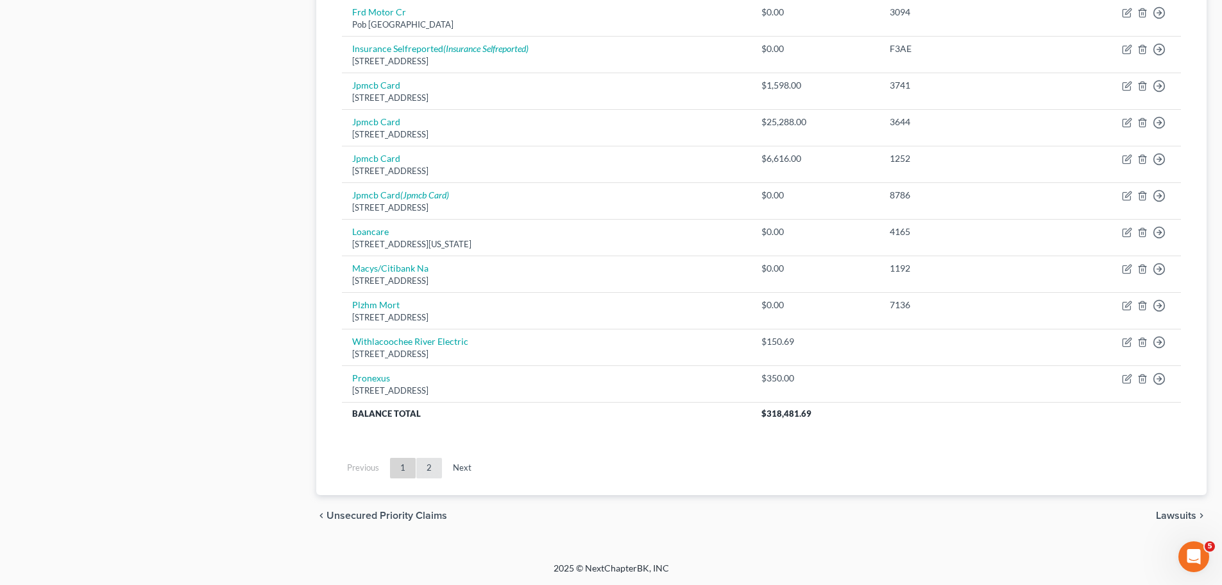
click at [422, 463] on link "2" at bounding box center [429, 468] width 26 height 21
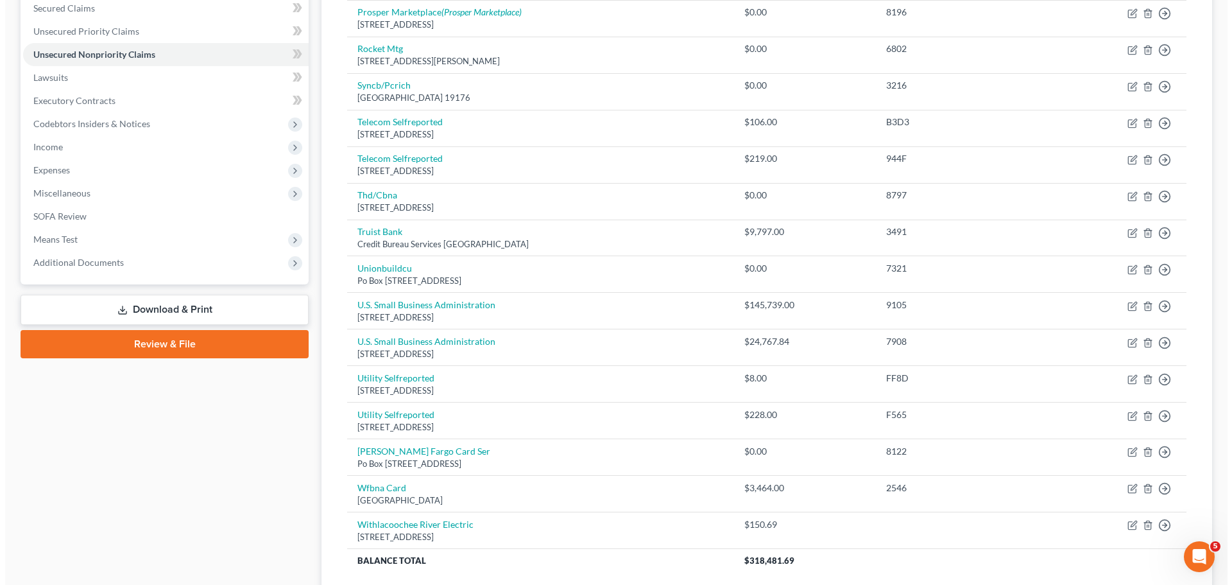
scroll to position [37, 0]
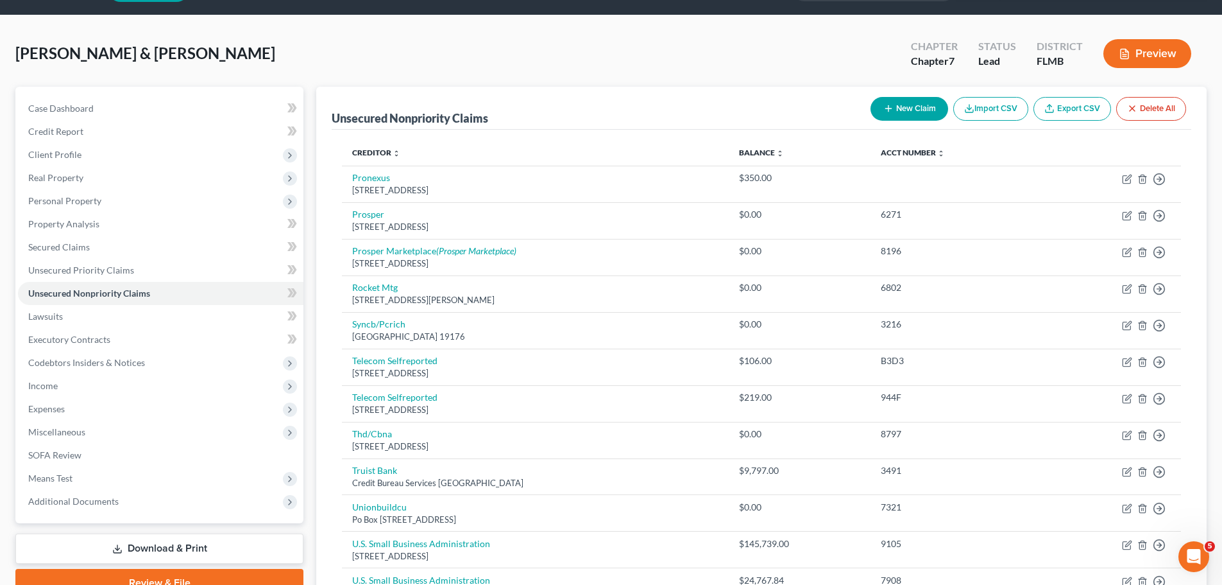
click at [921, 106] on button "New Claim" at bounding box center [910, 109] width 78 height 24
select select "2"
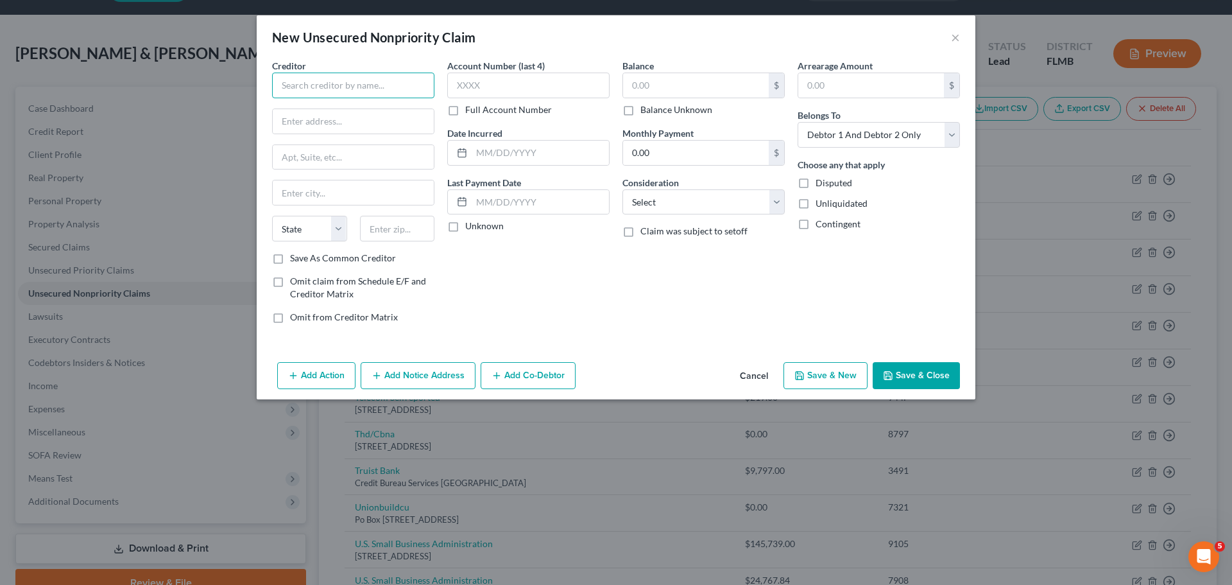
click at [380, 82] on input "text" at bounding box center [353, 86] width 162 height 26
type input "V Digital Services"
click at [304, 108] on div at bounding box center [353, 121] width 162 height 26
click at [304, 119] on input "text" at bounding box center [353, 121] width 161 height 24
paste input "1201 E. Jefferson"
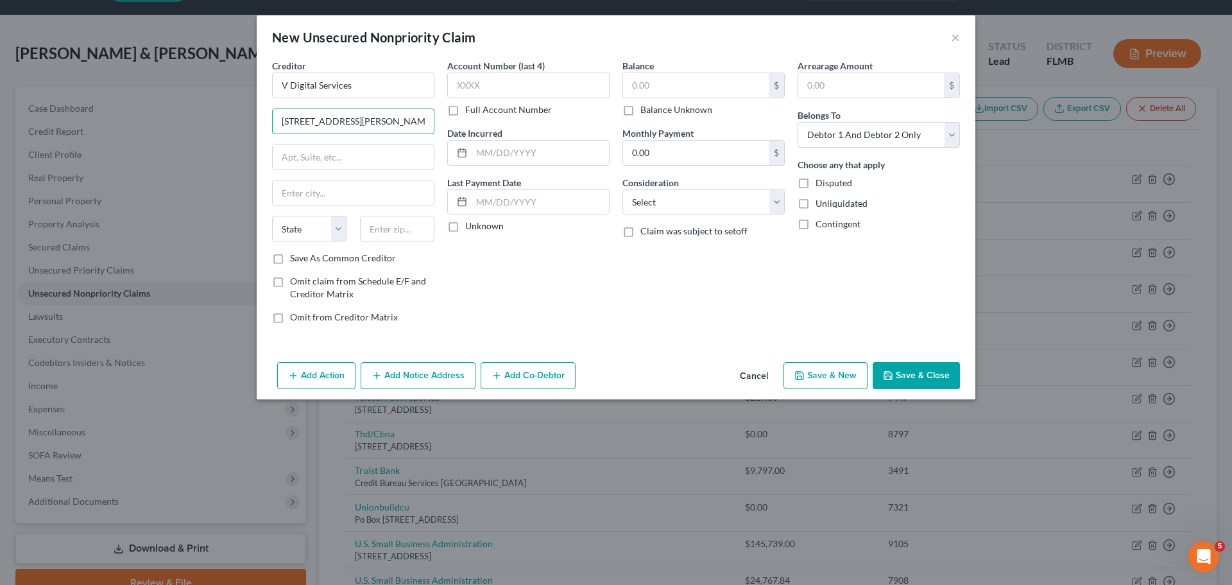
type input "1201 E. Jefferson"
drag, startPoint x: 307, startPoint y: 157, endPoint x: 309, endPoint y: 204, distance: 47.5
click at [307, 157] on input "text" at bounding box center [353, 157] width 161 height 24
paste input "Suite 201"
type input "Suite 201"
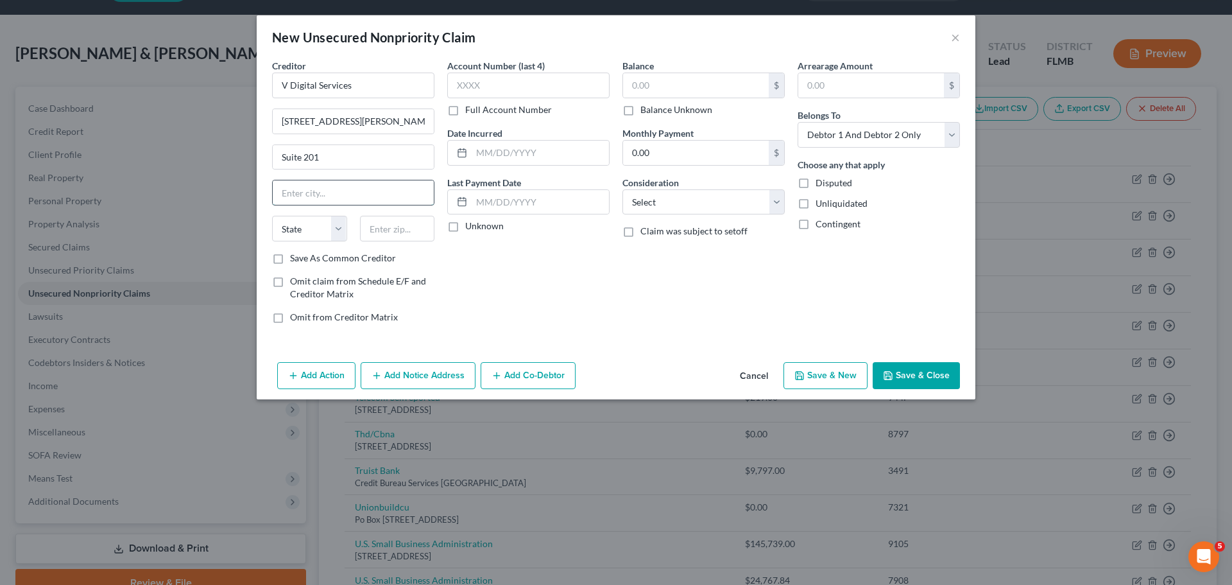
click at [309, 204] on input "text" at bounding box center [353, 192] width 161 height 24
type input "Phoenix"
click at [340, 229] on select "State AL AK AR AZ CA CO CT DE DC FL GA GU HI ID IL IN IA KS KY LA ME MD MA MI M…" at bounding box center [309, 229] width 75 height 26
select select "3"
click at [272, 216] on select "State AL AK AR AZ CA CO CT DE DC FL GA GU HI ID IL IN IA KS KY LA ME MD MA MI M…" at bounding box center [309, 229] width 75 height 26
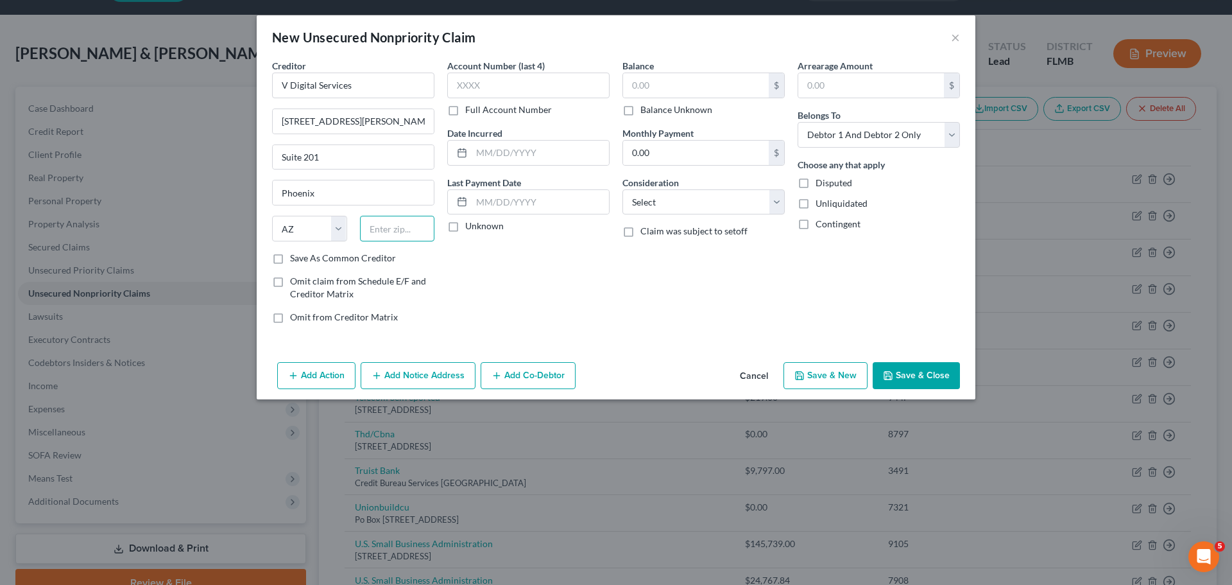
click at [395, 237] on input "text" at bounding box center [397, 229] width 75 height 26
type input "85034"
click at [647, 79] on input "text" at bounding box center [696, 85] width 146 height 24
type input "2,221.41"
drag, startPoint x: 875, startPoint y: 137, endPoint x: 873, endPoint y: 146, distance: 8.6
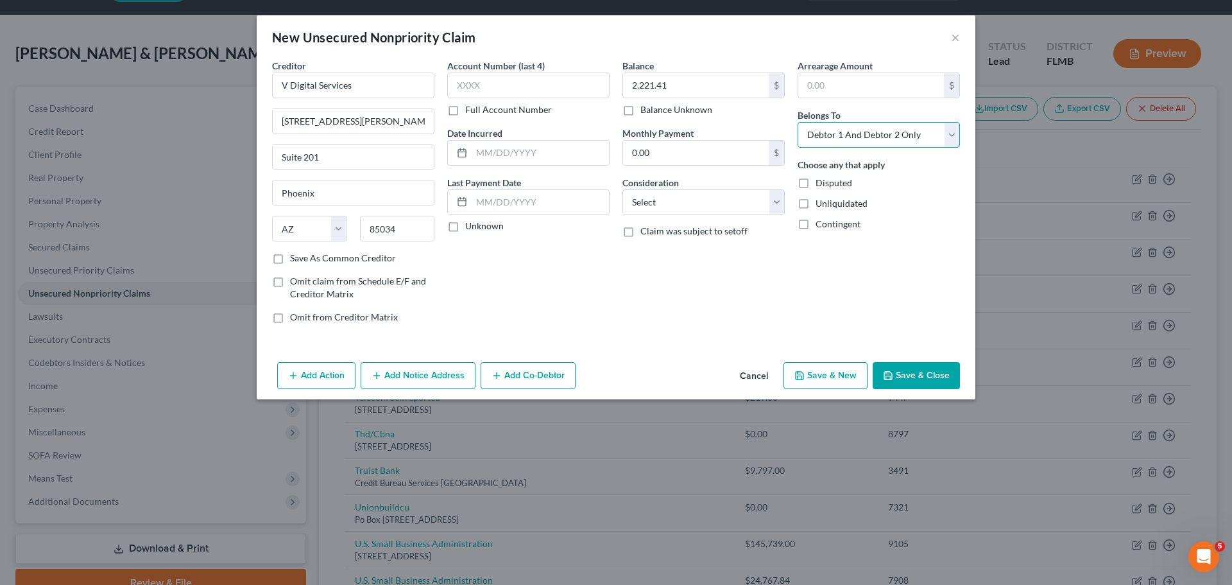
click at [875, 137] on select "Select Debtor 1 Only Debtor 2 Only Debtor 1 And Debtor 2 Only At Least One Of T…" at bounding box center [879, 135] width 162 height 26
select select "1"
click at [798, 122] on select "Select Debtor 1 Only Debtor 2 Only Debtor 1 And Debtor 2 Only At Least One Of T…" at bounding box center [879, 135] width 162 height 26
click at [398, 372] on button "Add Notice Address" at bounding box center [418, 375] width 115 height 27
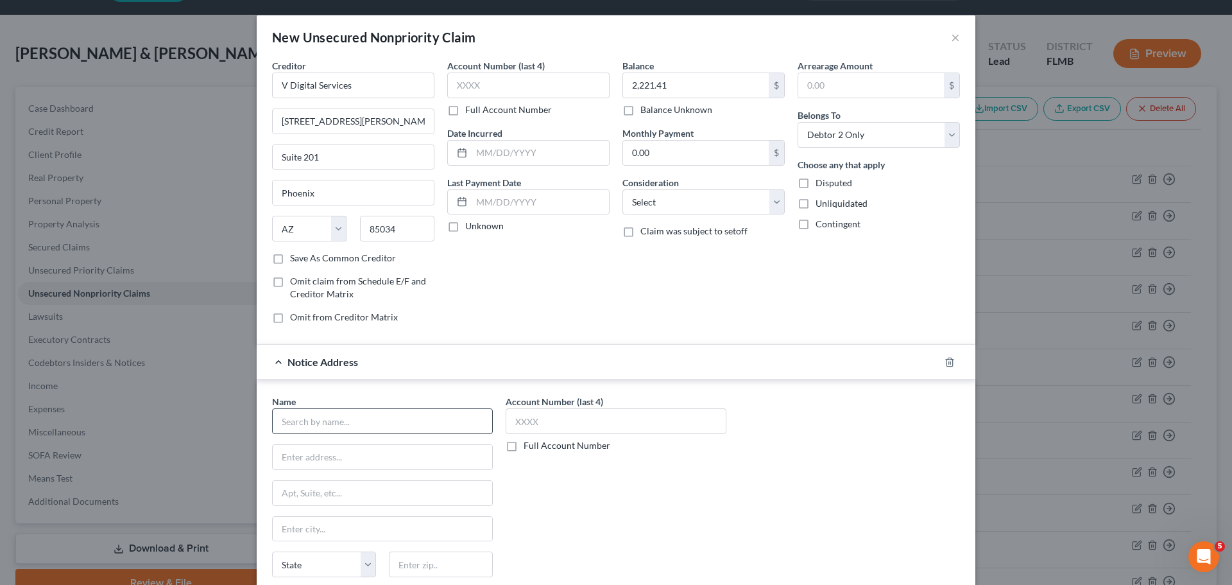
scroll to position [64, 0]
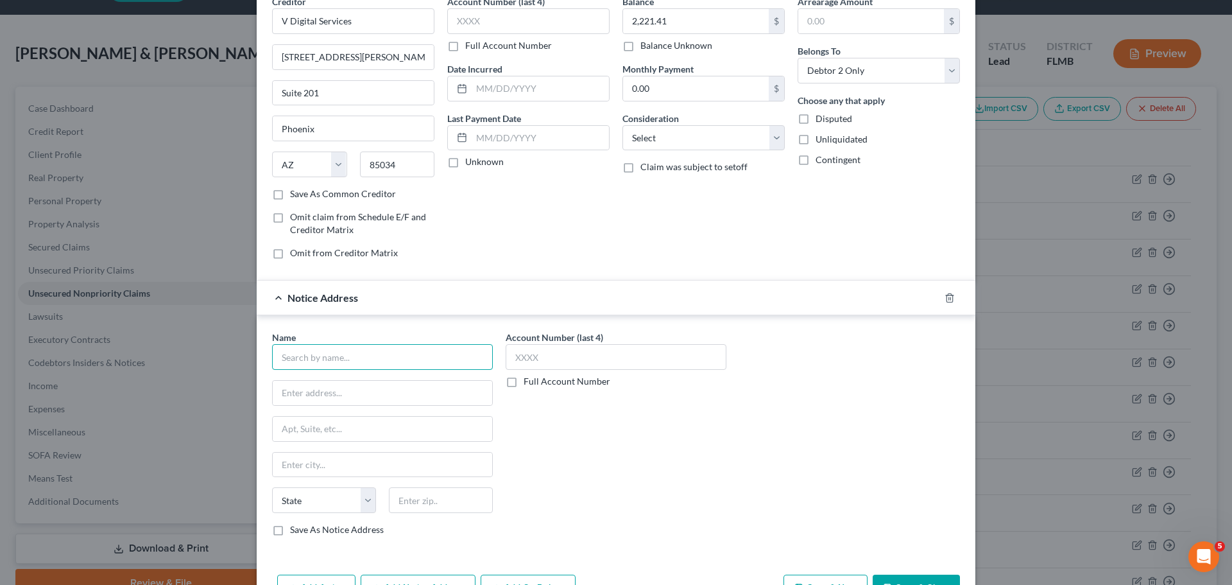
click at [379, 370] on input "text" at bounding box center [382, 357] width 221 height 26
type input "Corporate Collections International"
type input "PO Box #2882"
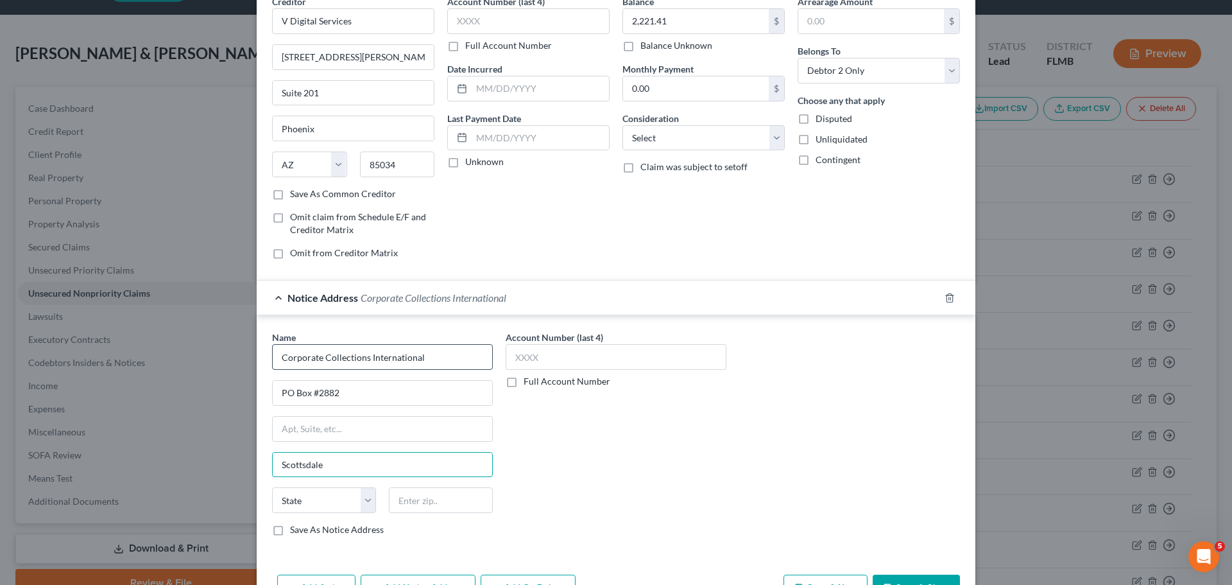
type input "Scottsdale"
select select "3"
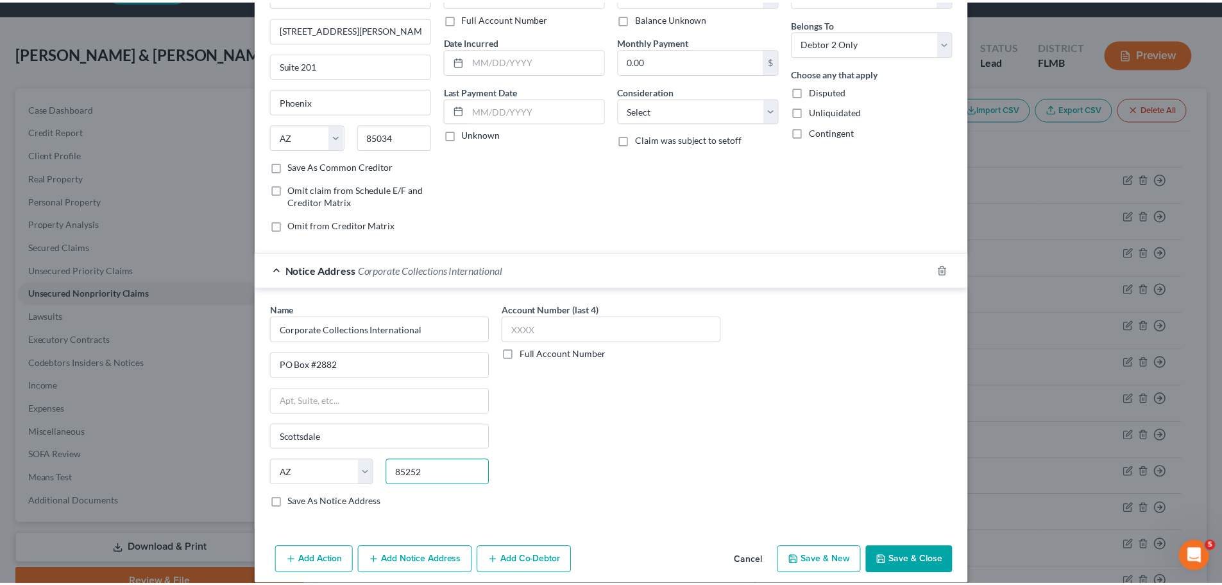
scroll to position [107, 0]
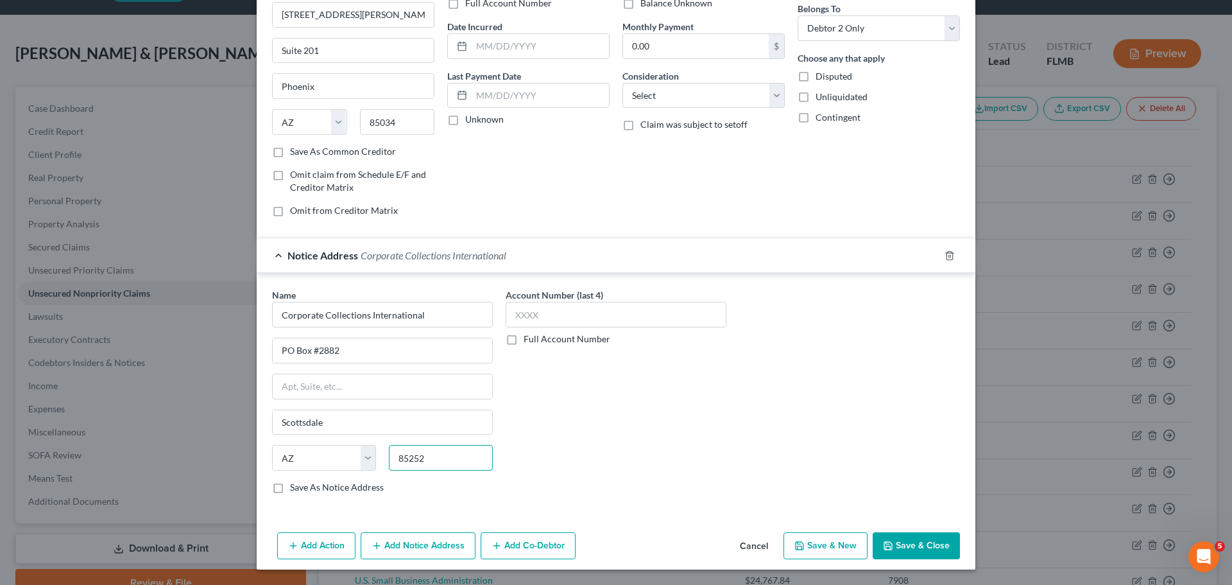
type input "85252"
click at [914, 551] on button "Save & Close" at bounding box center [916, 545] width 87 height 27
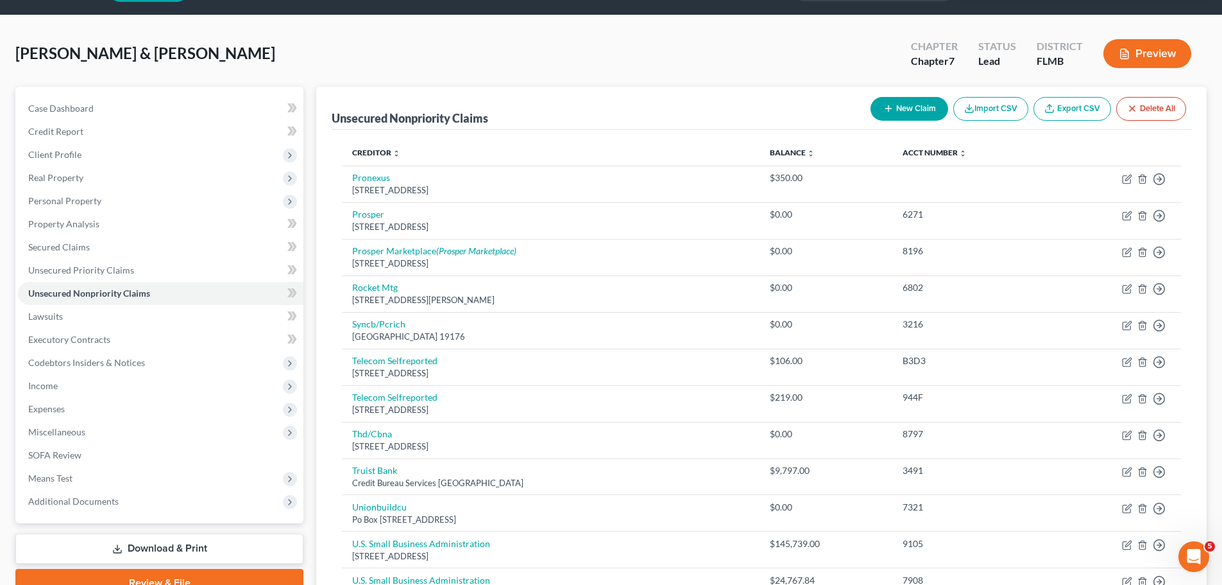
click at [897, 107] on button "New Claim" at bounding box center [910, 109] width 78 height 24
select select "2"
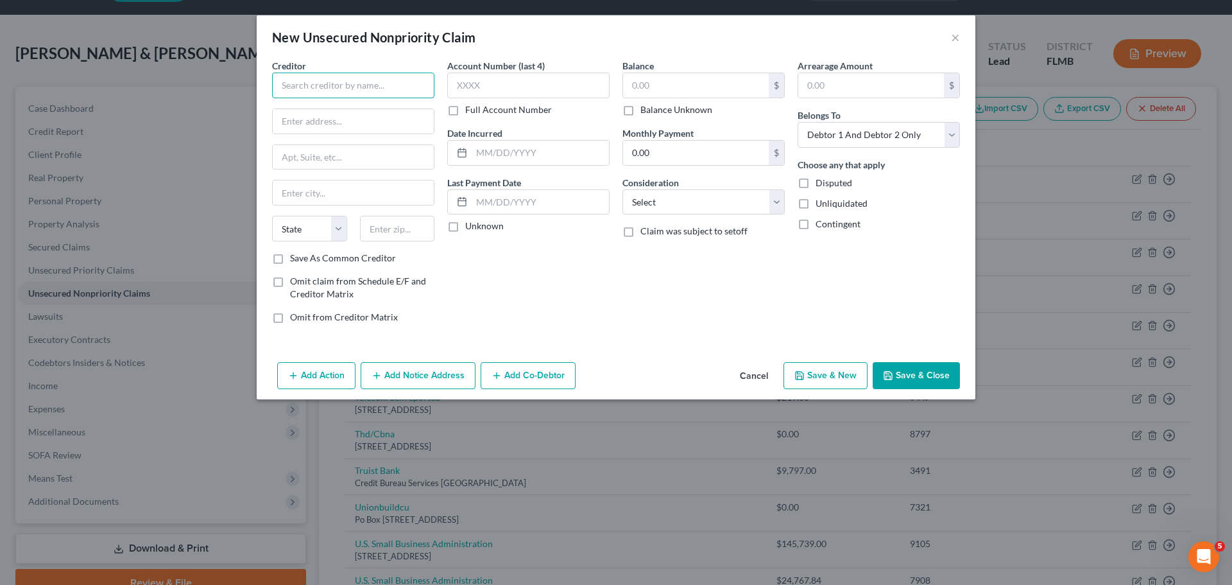
click at [398, 83] on input "text" at bounding box center [353, 86] width 162 height 26
type input "biBerk Insurance"
click at [309, 120] on input "text" at bounding box center [353, 121] width 161 height 24
paste input "1314 Douglas"
type input "1314 Douglas"
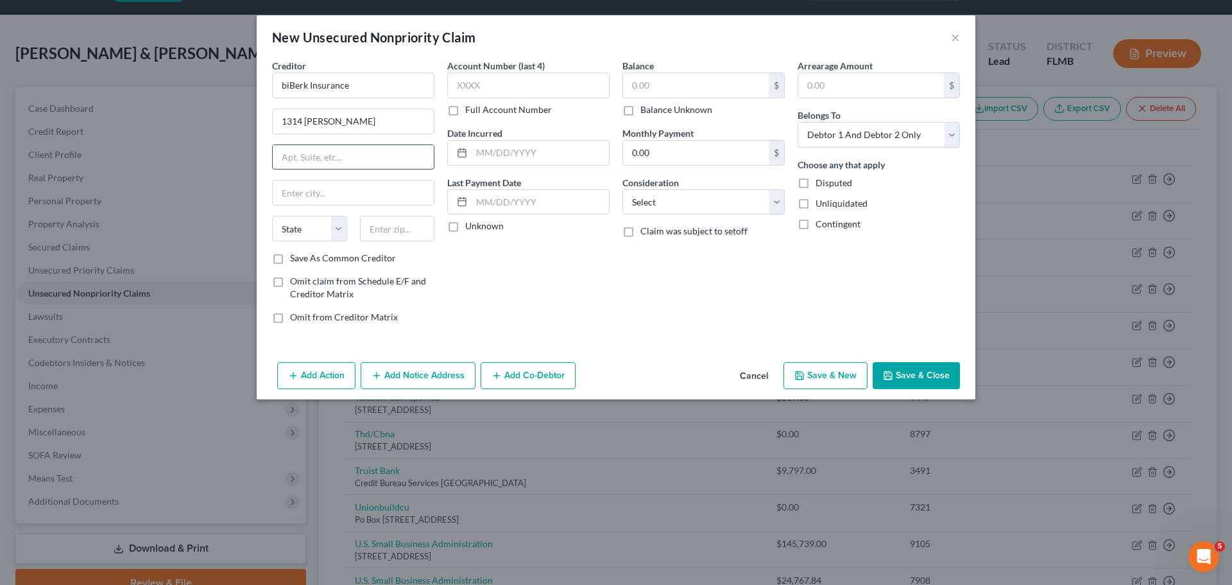
click at [325, 153] on input "text" at bounding box center [353, 157] width 161 height 24
paste input "St #1400"
type input "St #1400"
click at [296, 191] on input "text" at bounding box center [353, 192] width 161 height 24
type input "Omaha"
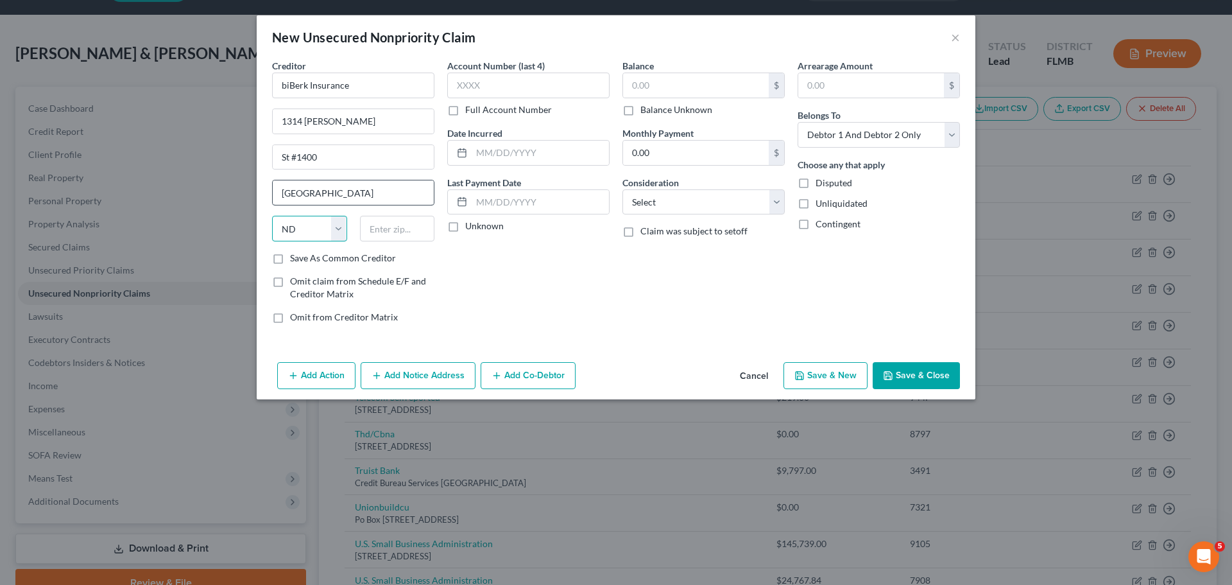
select select "30"
type input "68102"
click at [551, 92] on input "text" at bounding box center [528, 86] width 162 height 26
type input "6657"
click at [714, 94] on input "text" at bounding box center [696, 85] width 146 height 24
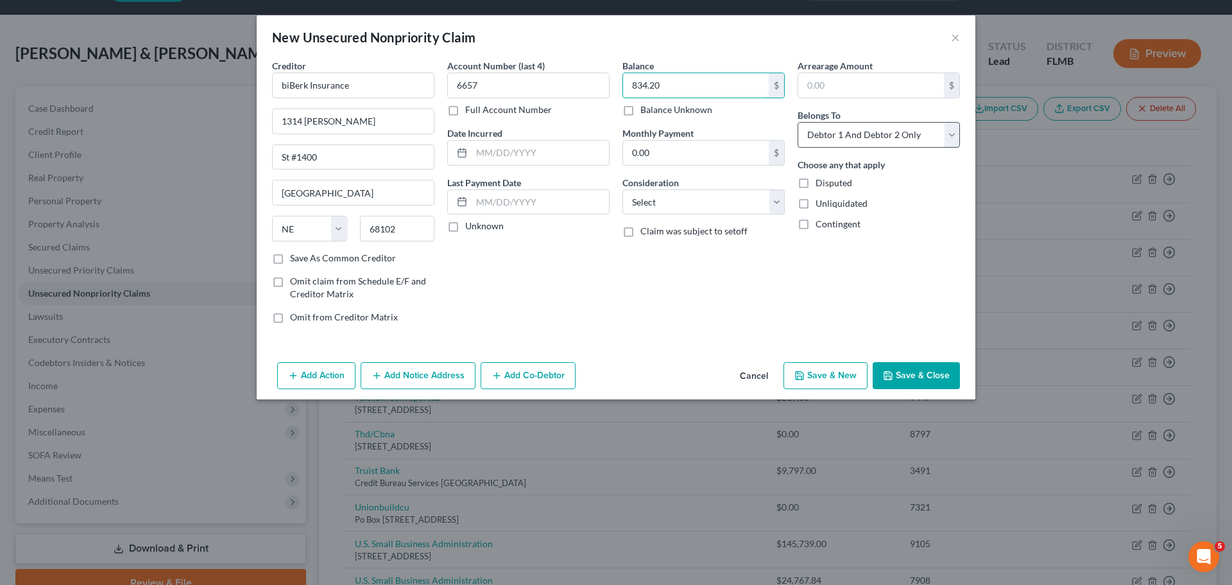
type input "834.20"
click at [839, 139] on select "Select Debtor 1 Only Debtor 2 Only Debtor 1 And Debtor 2 Only At Least One Of T…" at bounding box center [879, 135] width 162 height 26
select select "1"
click at [798, 122] on select "Select Debtor 1 Only Debtor 2 Only Debtor 1 And Debtor 2 Only At Least One Of T…" at bounding box center [879, 135] width 162 height 26
click at [934, 367] on button "Save & Close" at bounding box center [916, 375] width 87 height 27
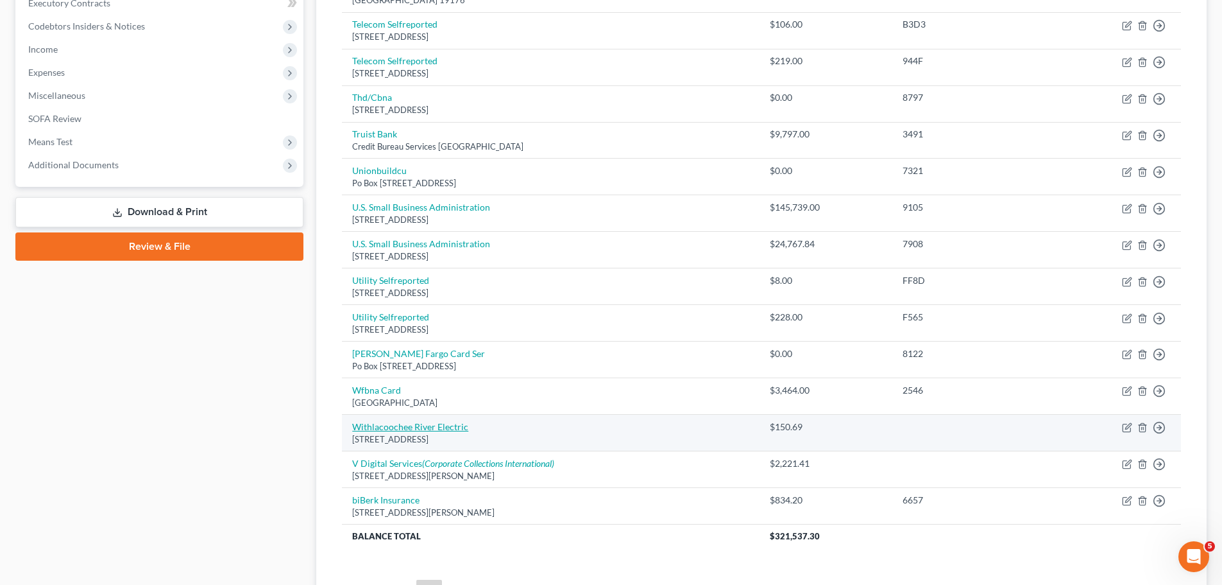
scroll to position [174, 0]
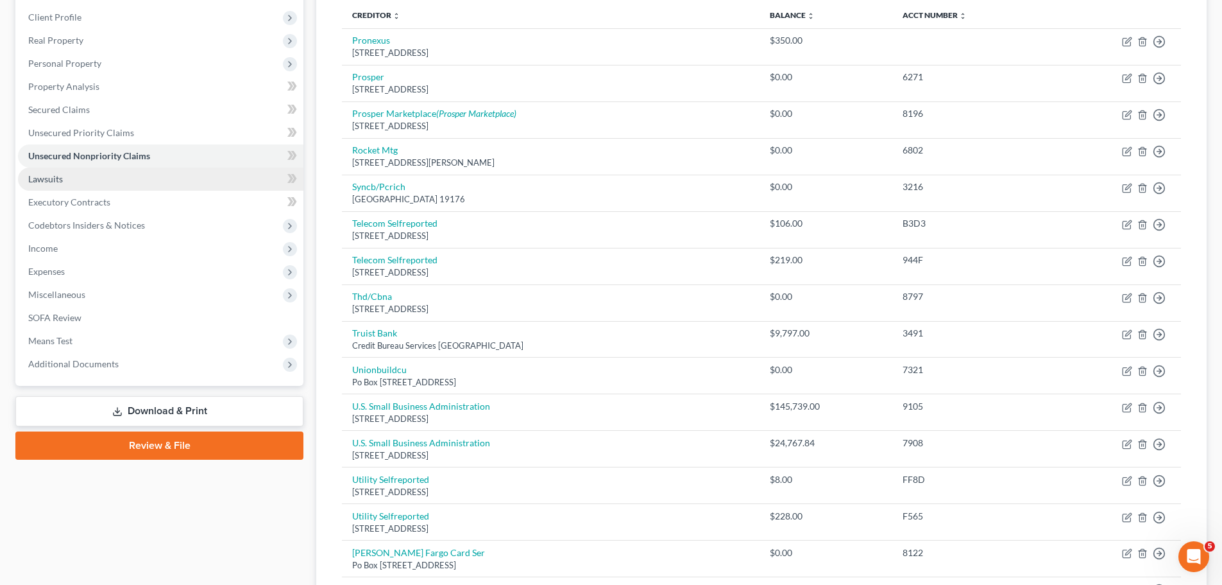
click at [143, 176] on link "Lawsuits" at bounding box center [161, 178] width 286 height 23
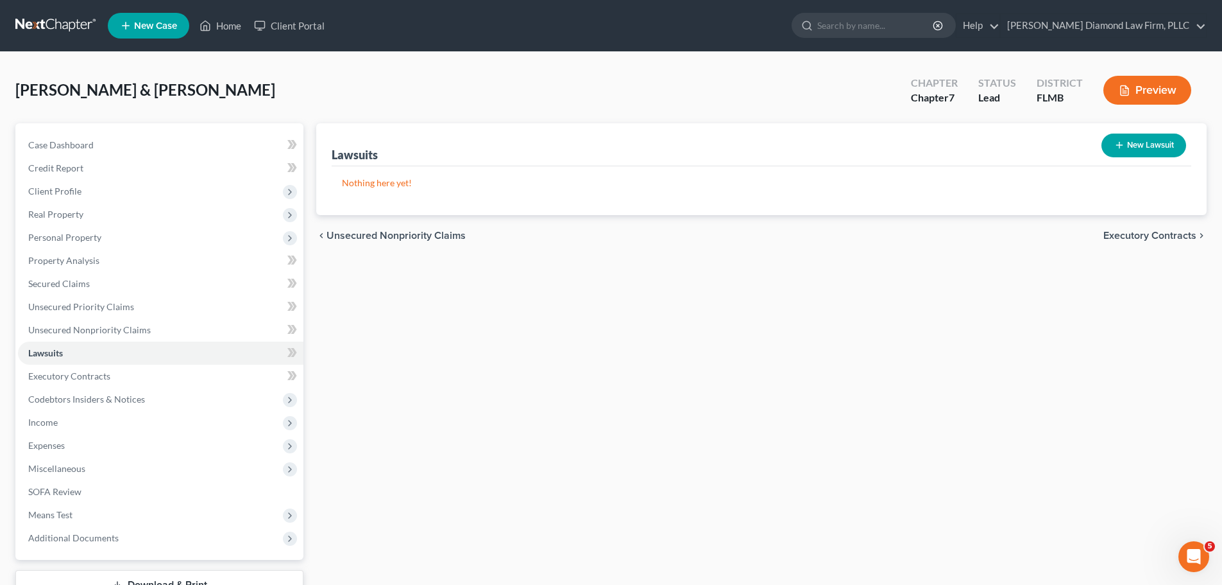
click at [1167, 145] on button "New Lawsuit" at bounding box center [1144, 145] width 85 height 24
select select "0"
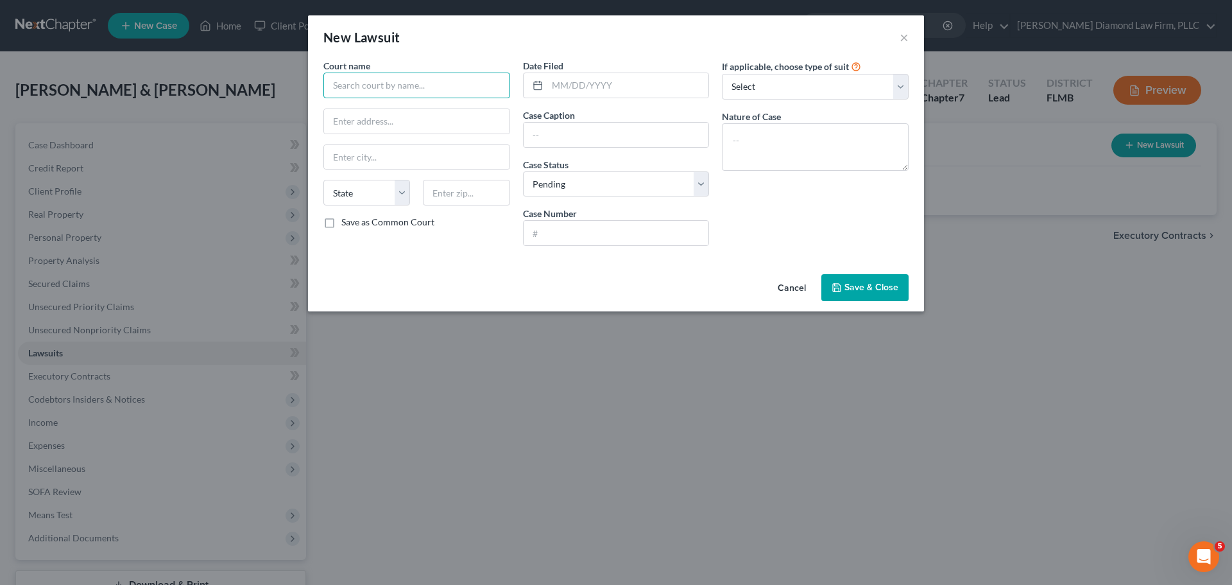
click at [411, 87] on input "text" at bounding box center [416, 86] width 187 height 26
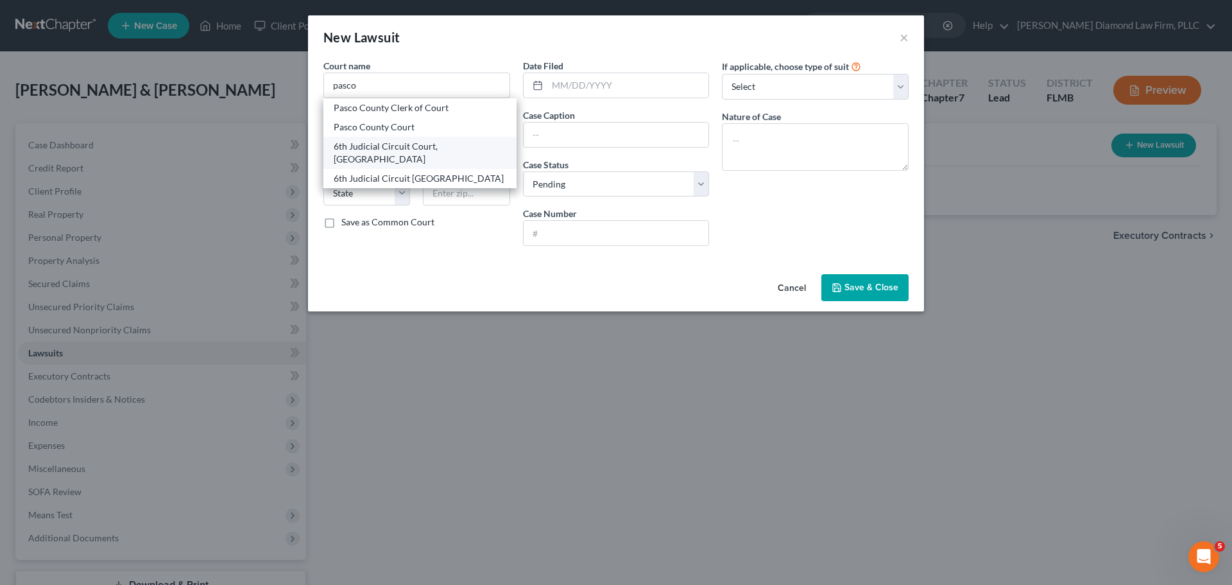
click at [421, 147] on div "6th Judicial Circuit Court, Pasco County" at bounding box center [420, 153] width 173 height 26
type input "6th Judicial Circuit Court, Pasco County"
type input "7530 Little Road, #106"
type input "New Port Richey"
select select "9"
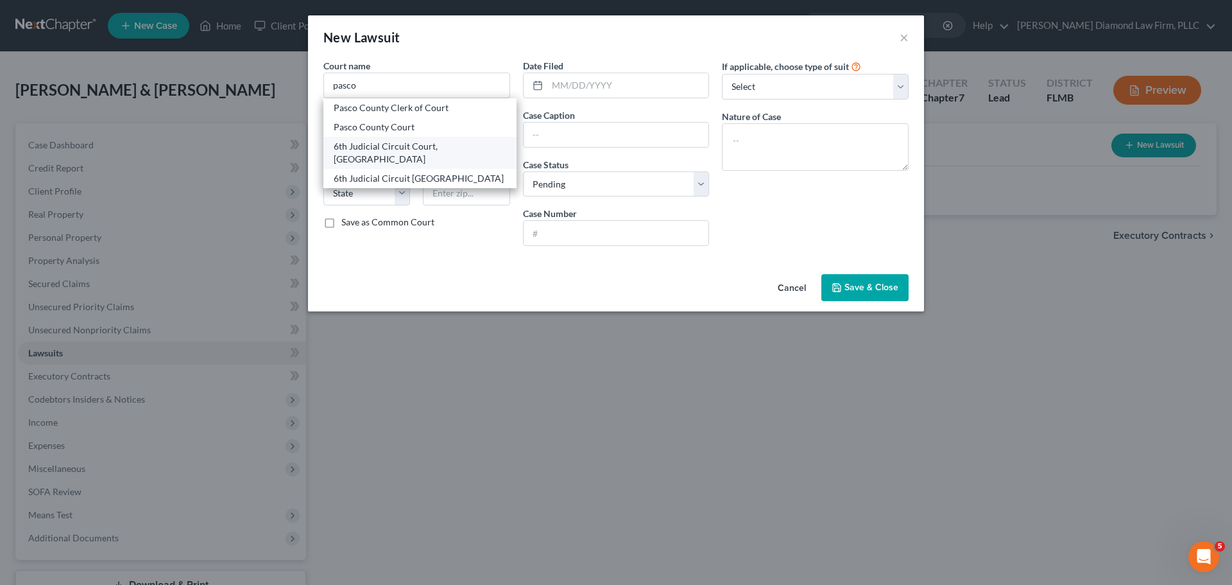
type input "34654"
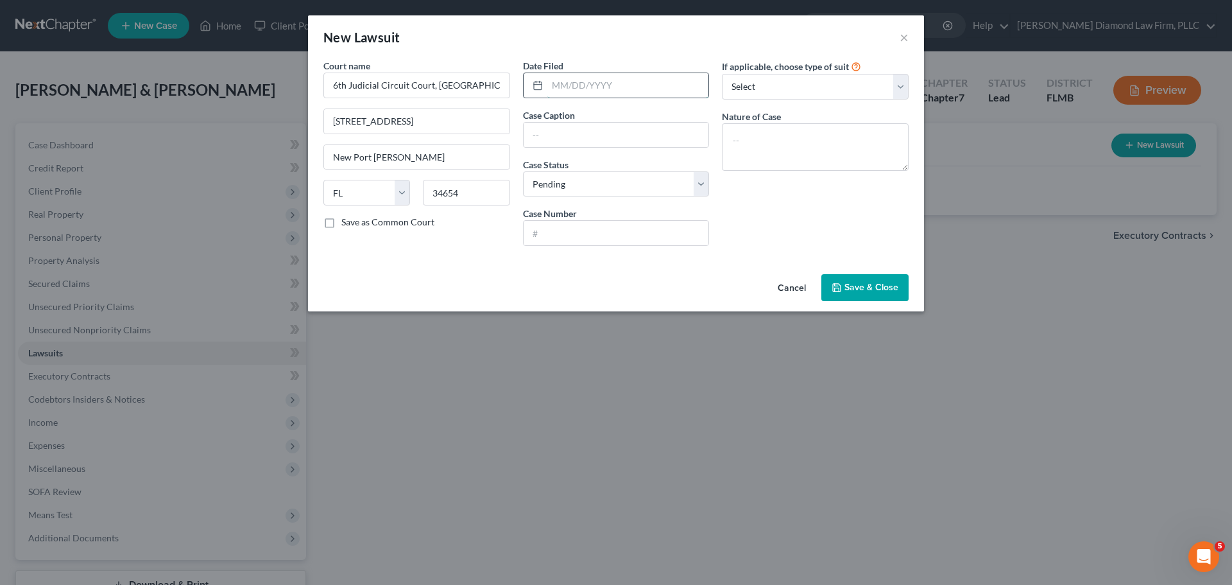
click at [586, 77] on input "text" at bounding box center [628, 85] width 162 height 24
type input "05/21/2025"
click at [594, 239] on input "text" at bounding box center [616, 233] width 185 height 24
paste input "[2025CC003328CCAXWS"
click at [535, 238] on input "[2025CC003328CCAXWS" at bounding box center [616, 233] width 185 height 24
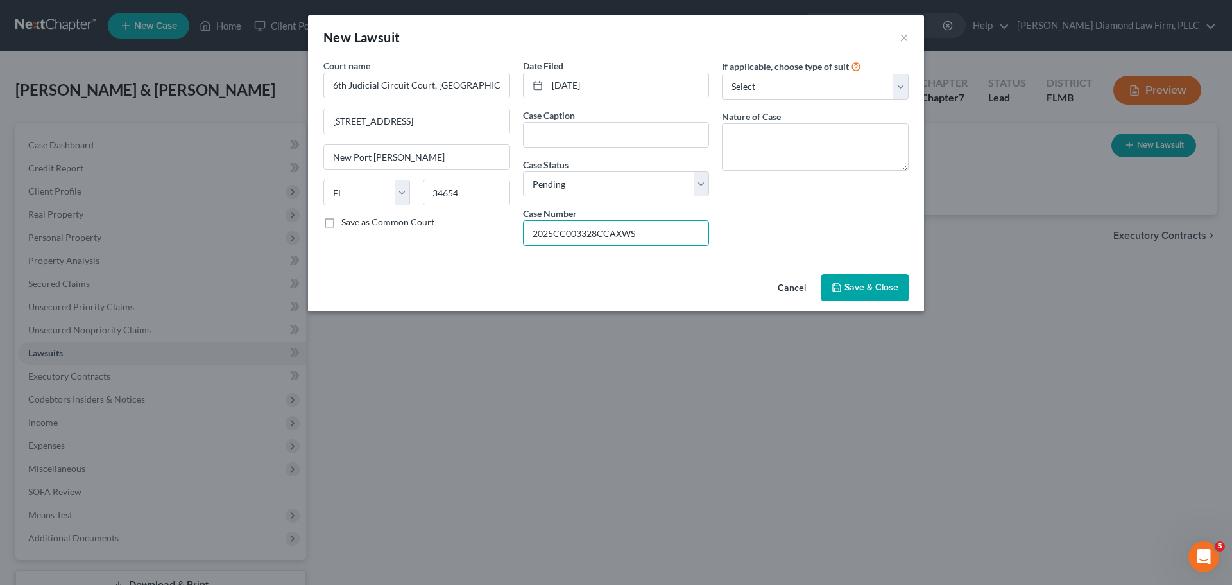
type input "2025CC003328CCAXWS"
click at [601, 131] on input "text" at bounding box center [616, 135] width 185 height 24
paste input "AMERICAN EXPRESS NATIONAL BANK"
click at [685, 135] on input "AMERICAN EXPRESS NATIONAL BANK vs." at bounding box center [616, 135] width 185 height 24
paste input "MCALARNEY, MATTHEW"
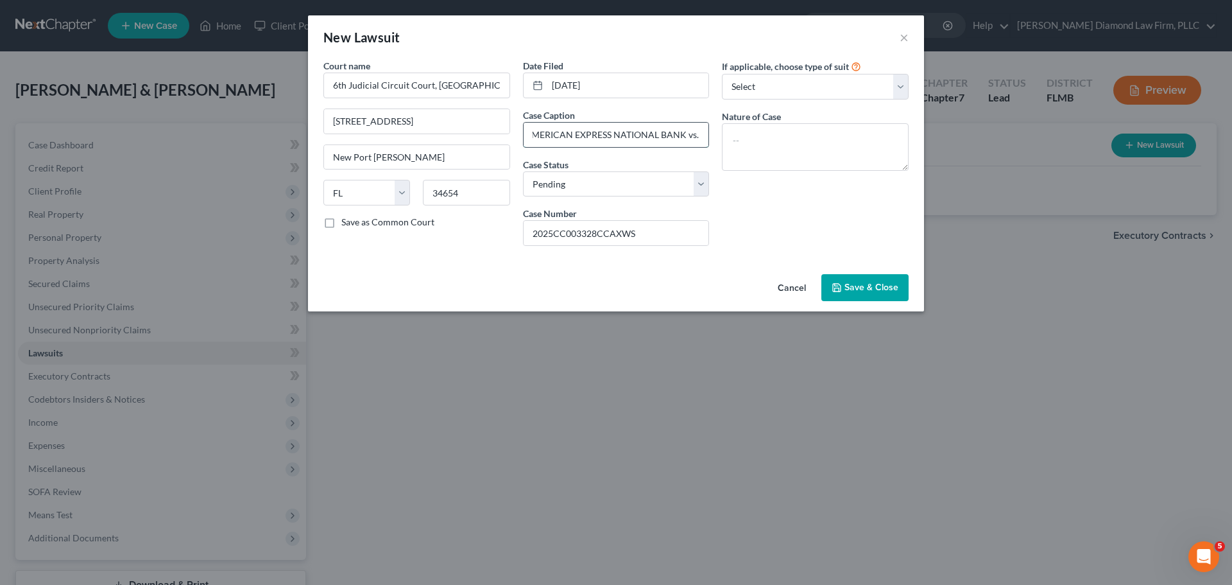
scroll to position [0, 110]
type input "AMERICAN EXPRESS NATIONAL BANK vs. MCALARNEY, MATTHEW"
click at [771, 150] on textarea at bounding box center [815, 146] width 187 height 47
type textarea "Breach of contract"
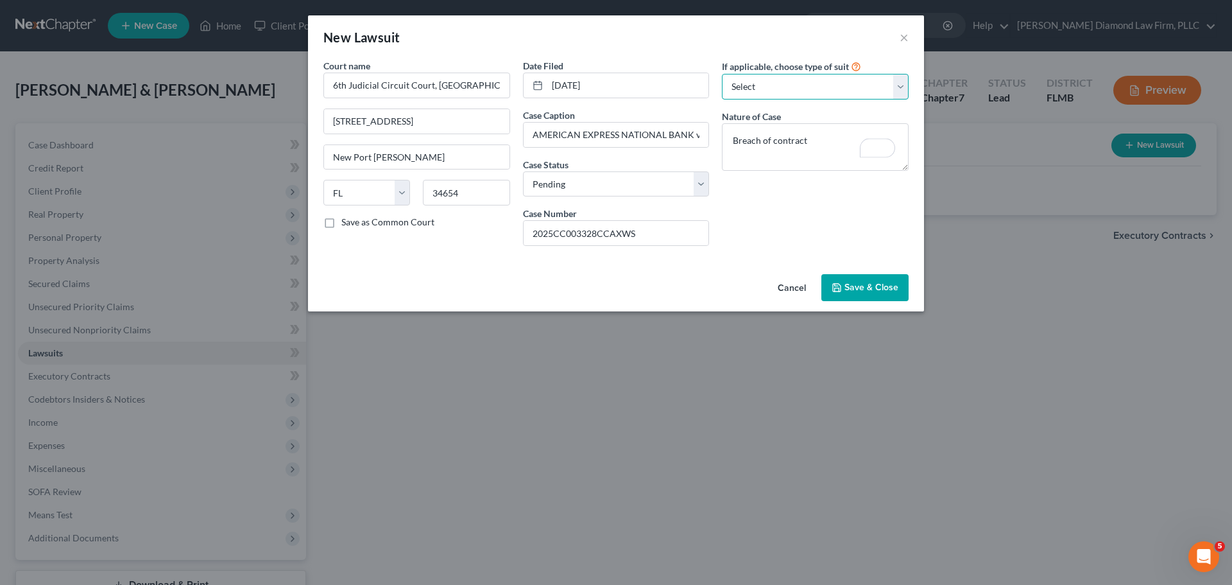
click at [794, 99] on select "Select Repossession Garnishment Foreclosure Attached, Seized, Or Levied Other" at bounding box center [815, 87] width 187 height 26
select select "4"
click at [722, 74] on select "Select Repossession Garnishment Foreclosure Attached, Seized, Or Levied Other" at bounding box center [815, 87] width 187 height 26
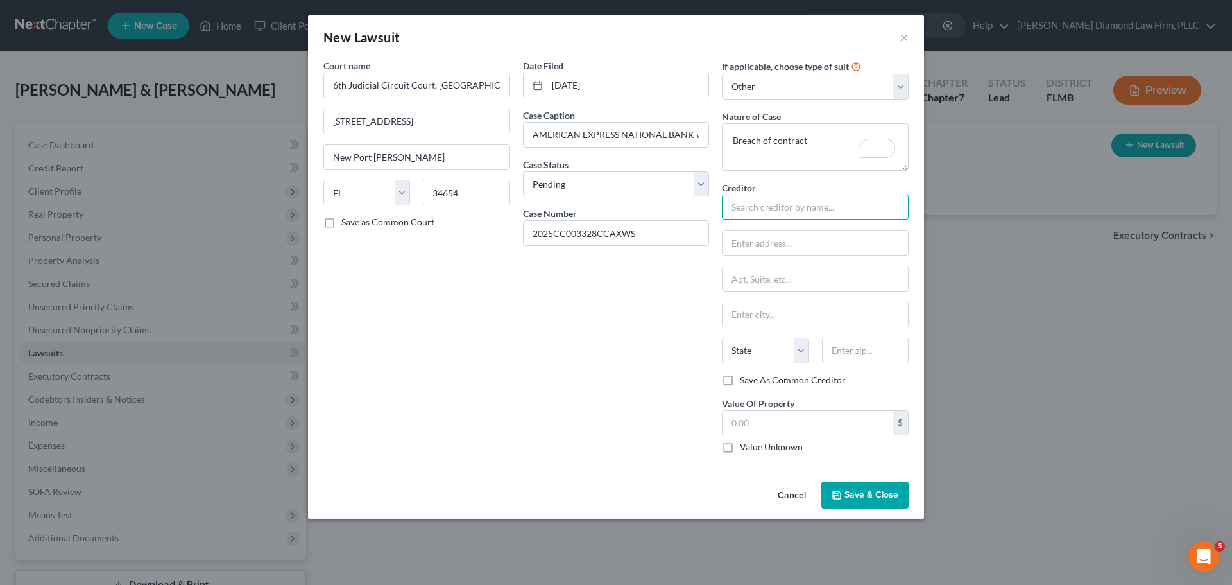
click at [760, 195] on input "text" at bounding box center [815, 207] width 187 height 26
click at [761, 197] on input "text" at bounding box center [815, 207] width 187 height 26
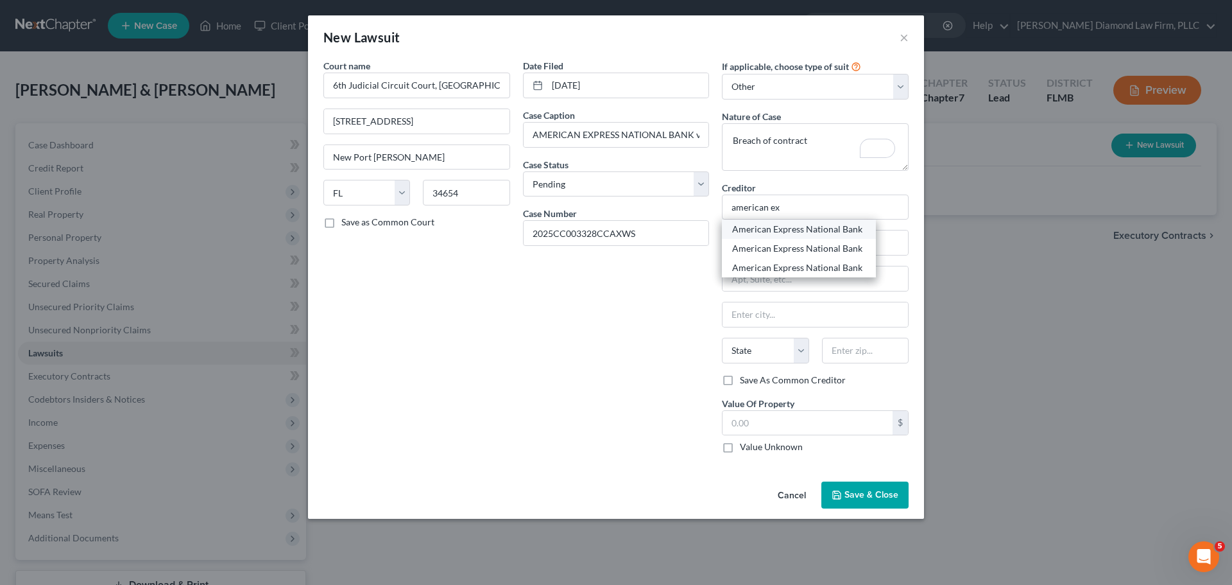
click at [789, 219] on div "American Express National Bank" at bounding box center [799, 228] width 154 height 19
type input "American Express National Bank"
type input "C/o Zwicker & Associates, Jonathan Tekell, Esq"
type input "10751 Deerwood Park Blvd, Ste 100"
type input "Jacksonville"
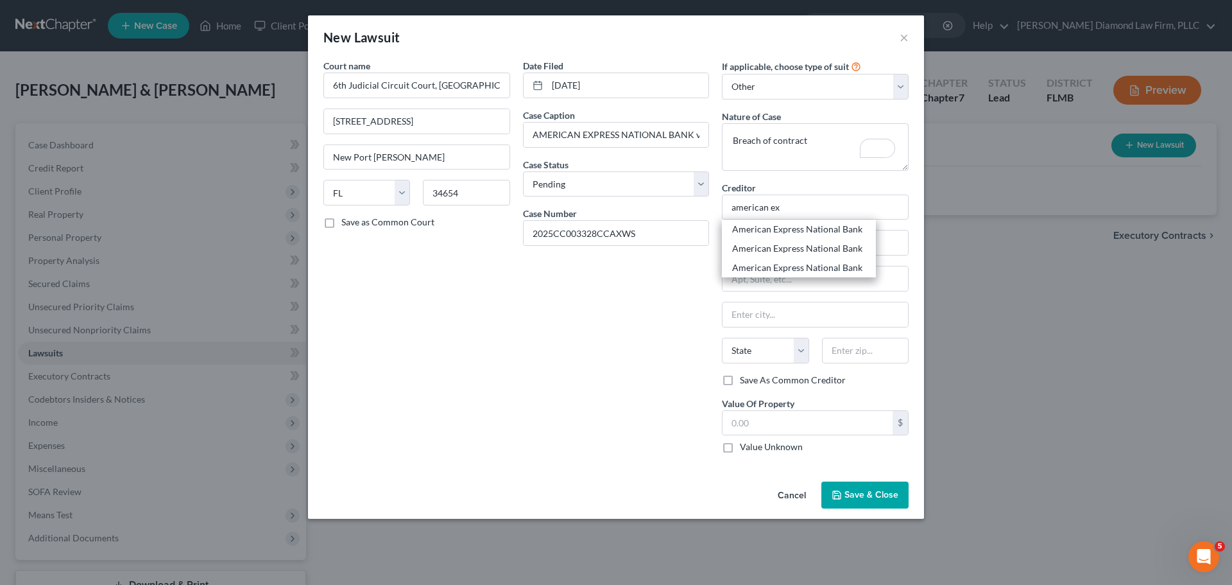
select select "9"
type input "32256"
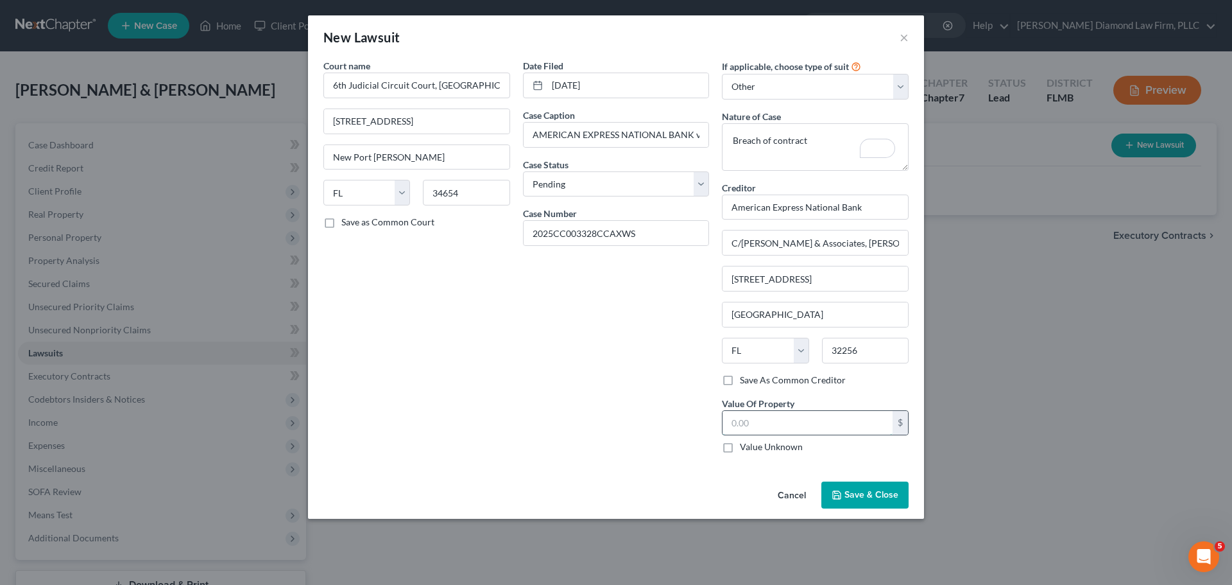
click at [803, 412] on input "text" at bounding box center [808, 423] width 170 height 24
type input "17,534.45"
click at [858, 504] on button "Save & Close" at bounding box center [864, 494] width 87 height 27
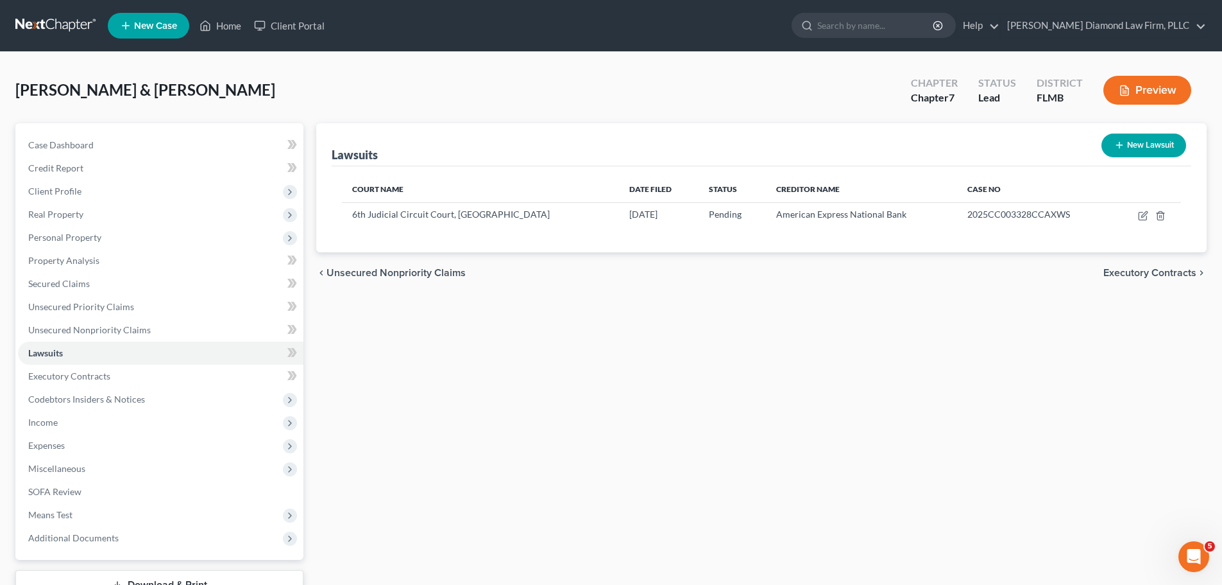
click at [1135, 149] on button "New Lawsuit" at bounding box center [1144, 145] width 85 height 24
select select "0"
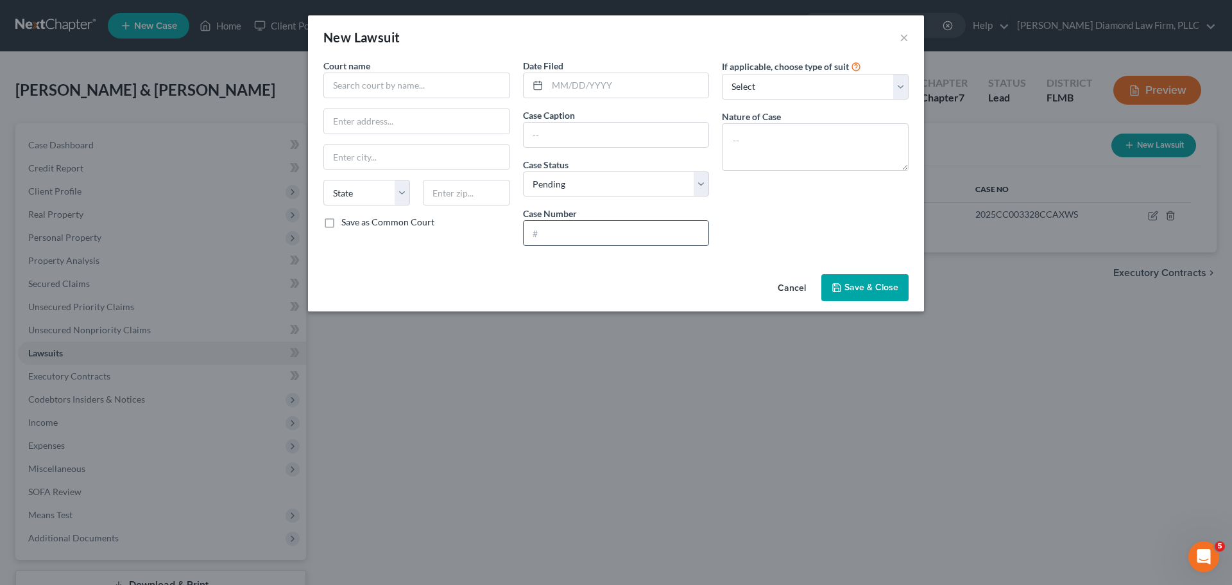
click at [592, 225] on input "text" at bounding box center [616, 233] width 185 height 24
paste input "2025CC004297CCAXWS"
type input "2025CC004297CCAXWS"
click at [604, 83] on input "text" at bounding box center [628, 85] width 162 height 24
type input "06/27/2025"
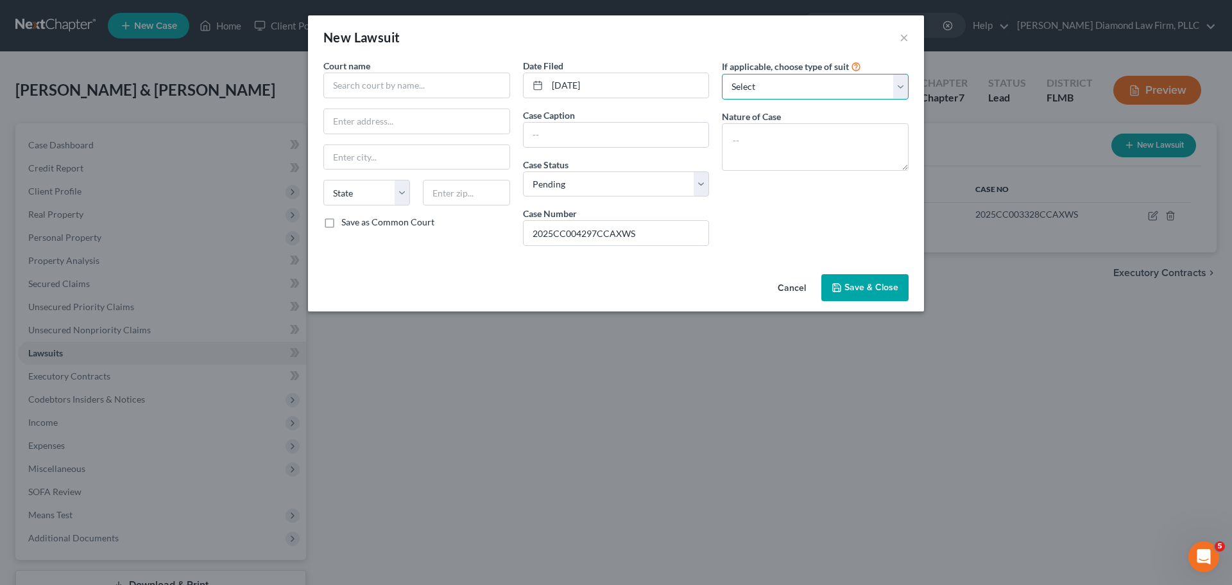
drag, startPoint x: 743, startPoint y: 82, endPoint x: 754, endPoint y: 97, distance: 18.4
click at [743, 82] on select "Select Repossession Garnishment Foreclosure Attached, Seized, Or Levied Other" at bounding box center [815, 87] width 187 height 26
select select "4"
click at [722, 74] on select "Select Repossession Garnishment Foreclosure Attached, Seized, Or Levied Other" at bounding box center [815, 87] width 187 height 26
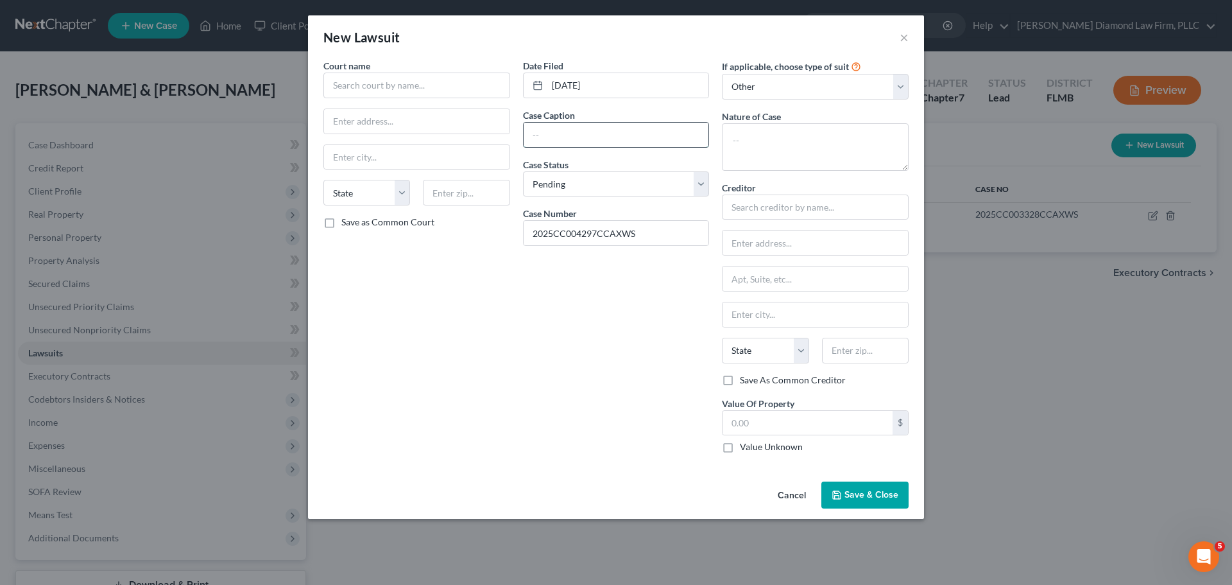
click at [583, 136] on input "text" at bounding box center [616, 135] width 185 height 24
click at [769, 129] on textarea at bounding box center [815, 146] width 187 height 47
click at [755, 144] on textarea "To enrich screen reader interactions, please activate Accessibility in Grammarl…" at bounding box center [815, 146] width 187 height 47
type textarea "Breach of contract"
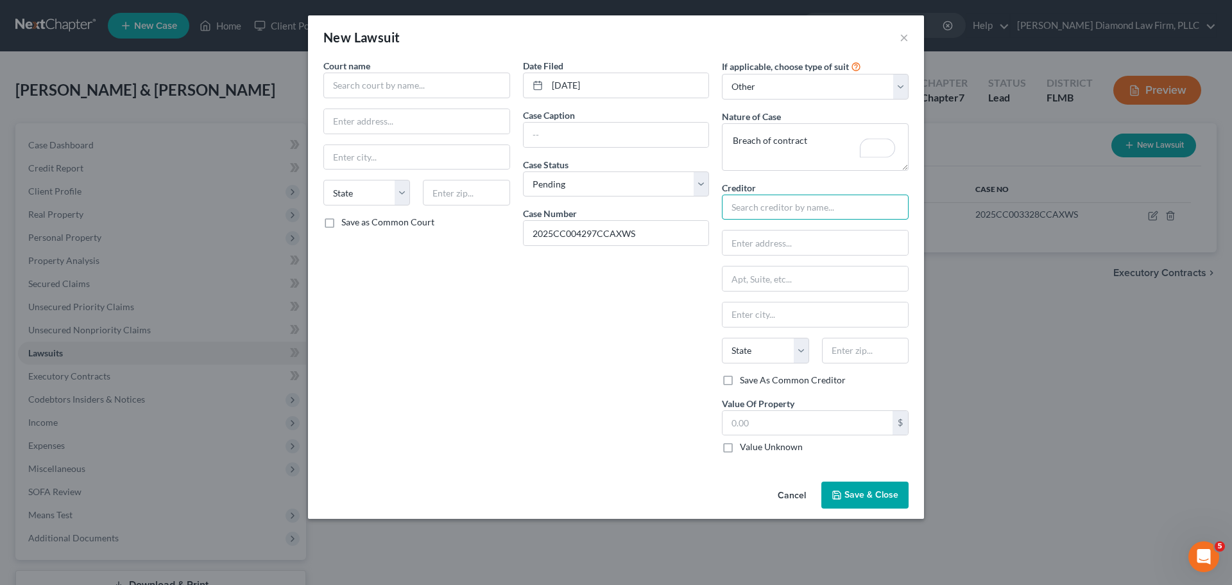
click at [776, 214] on input "text" at bounding box center [815, 207] width 187 height 26
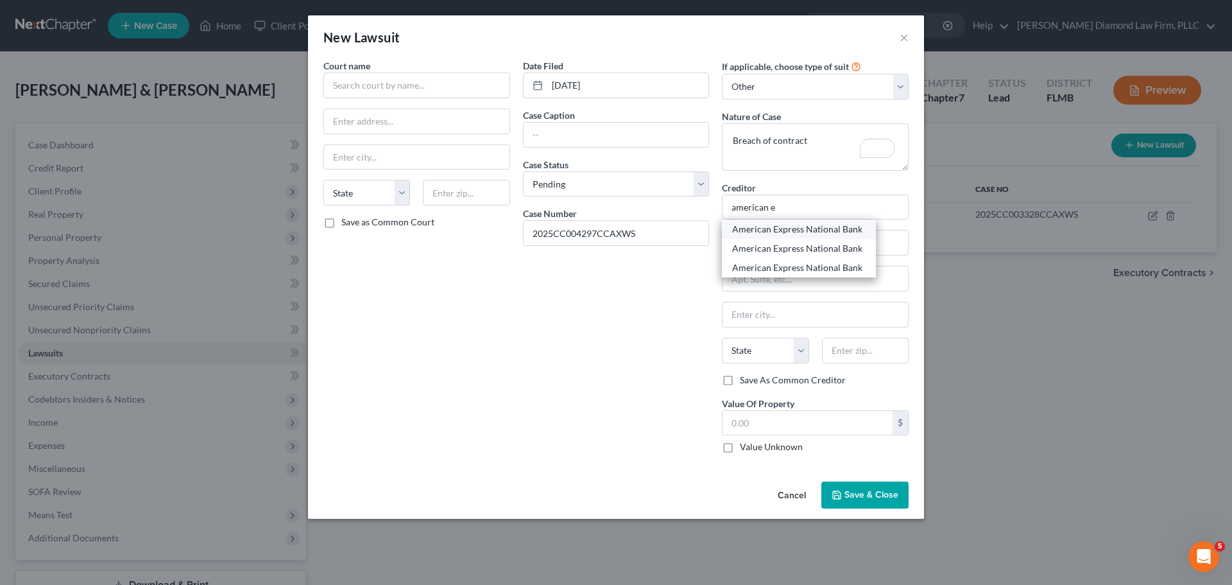
click at [778, 234] on div "American Express National Bank" at bounding box center [798, 229] width 133 height 13
type input "American Express National Bank"
type input "C/o Zwicker & Associates, Jonathan Tekell, Esq"
type input "10751 Deerwood Park Blvd, Ste 100"
type input "Jacksonville"
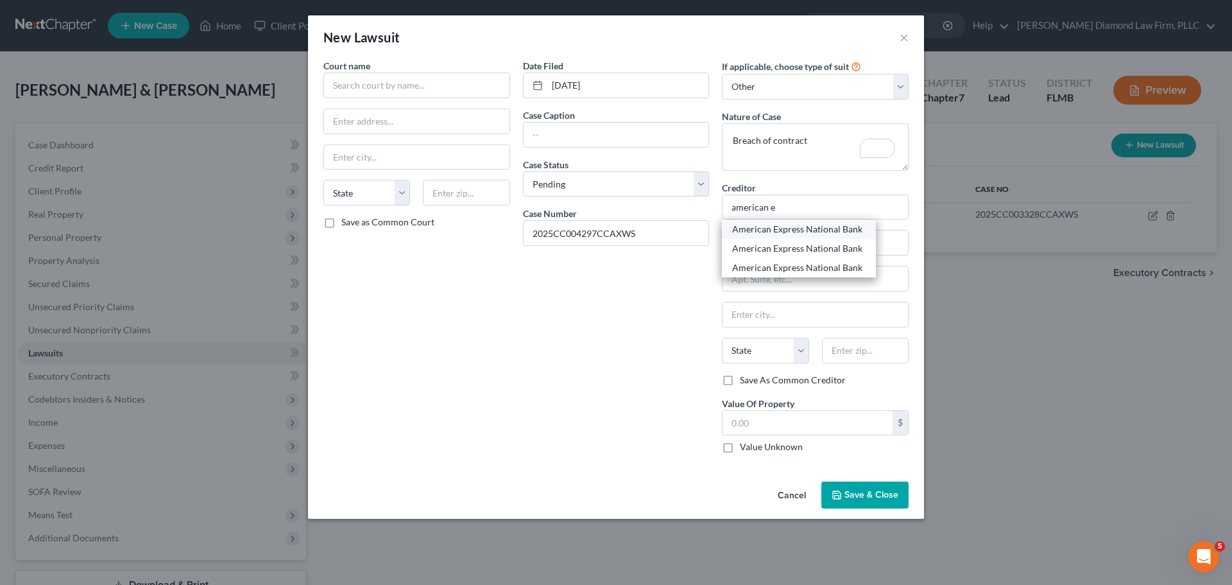
select select "9"
type input "32256"
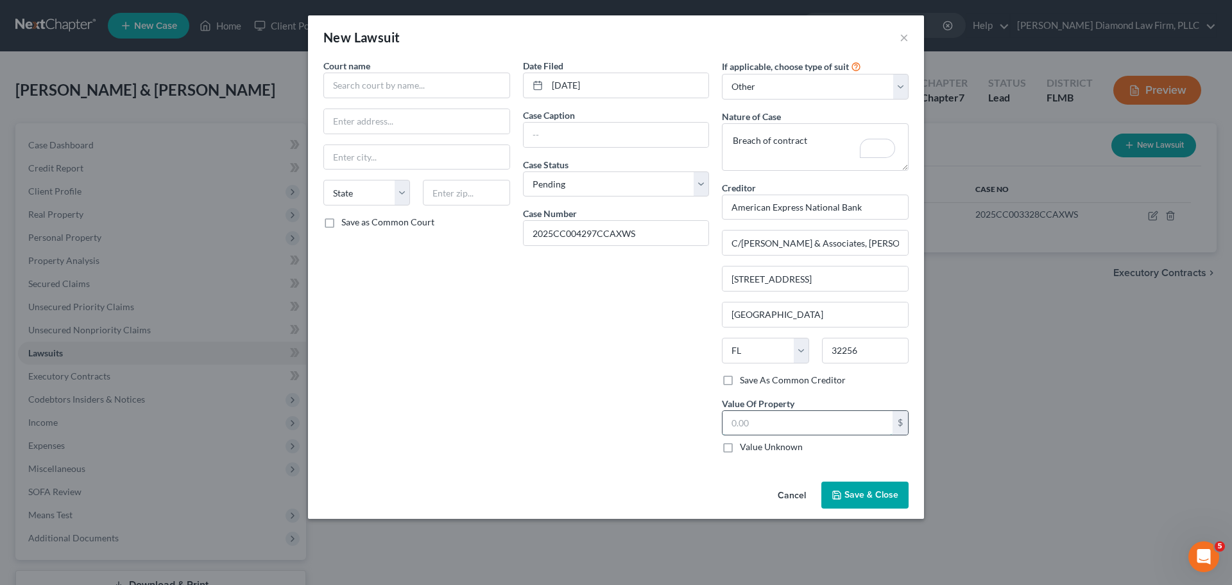
click at [807, 418] on input "text" at bounding box center [808, 423] width 170 height 24
type input "9,837.31"
click at [875, 489] on span "Save & Close" at bounding box center [871, 494] width 54 height 11
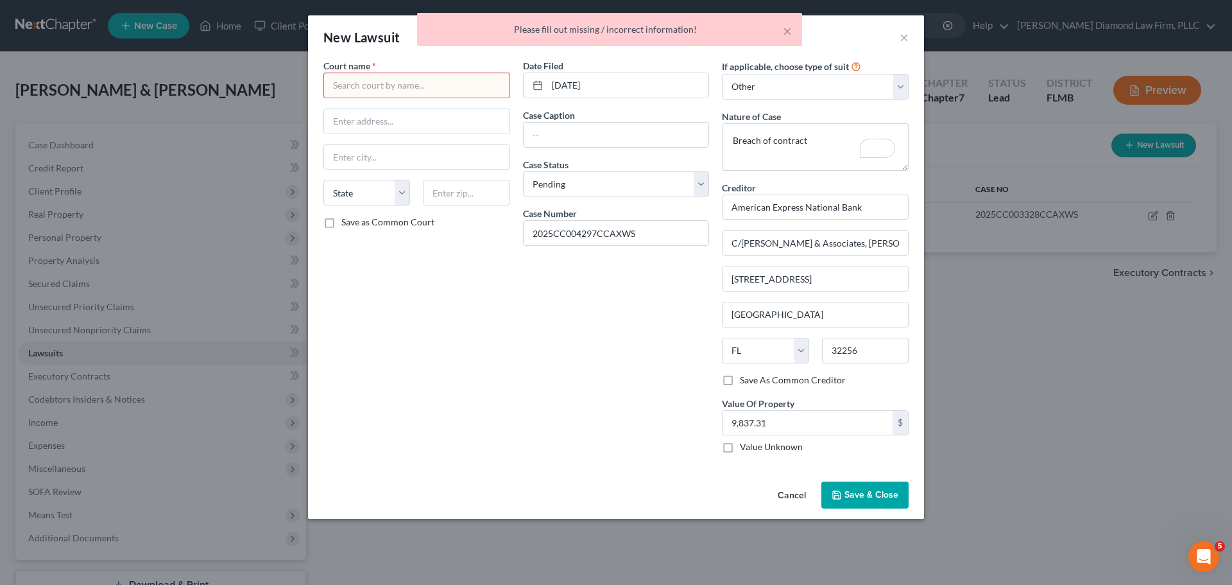
click at [395, 73] on input "text" at bounding box center [416, 86] width 187 height 26
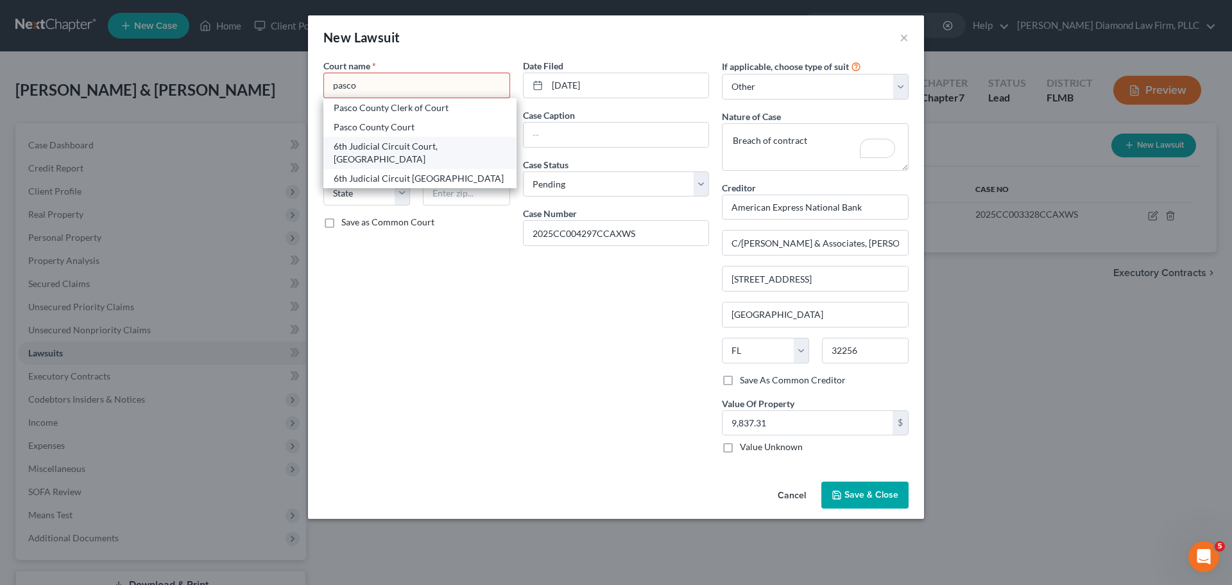
click at [422, 150] on div "6th Judicial Circuit Court, Pasco County" at bounding box center [420, 153] width 173 height 26
type input "6th Judicial Circuit Court, Pasco County"
type input "7530 Little Road, #106"
type input "New Port Richey"
select select "9"
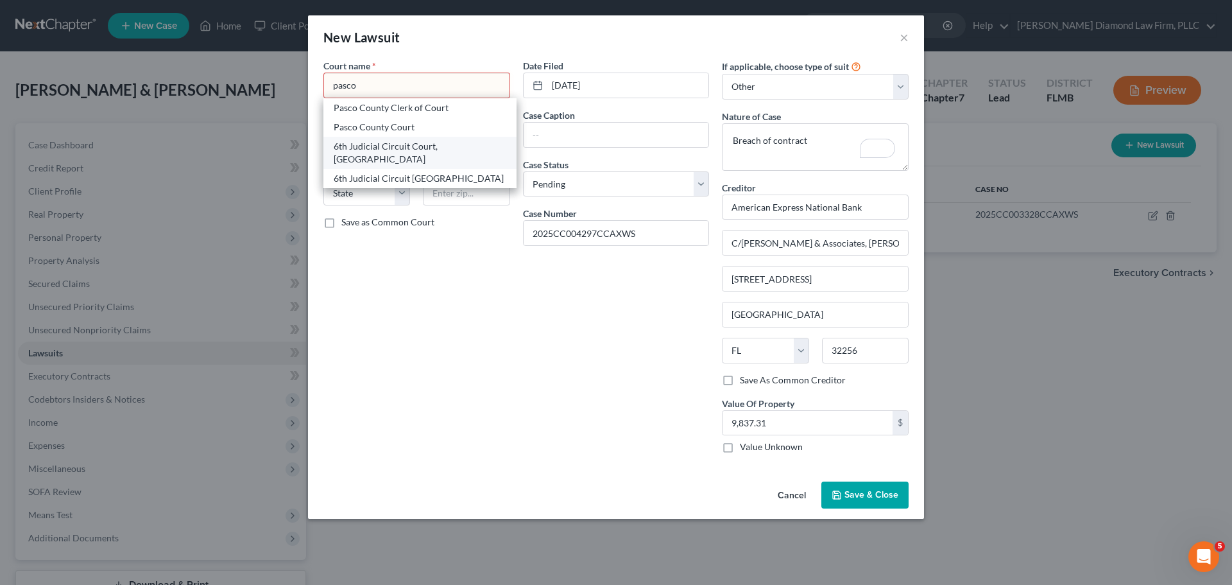
type input "34654"
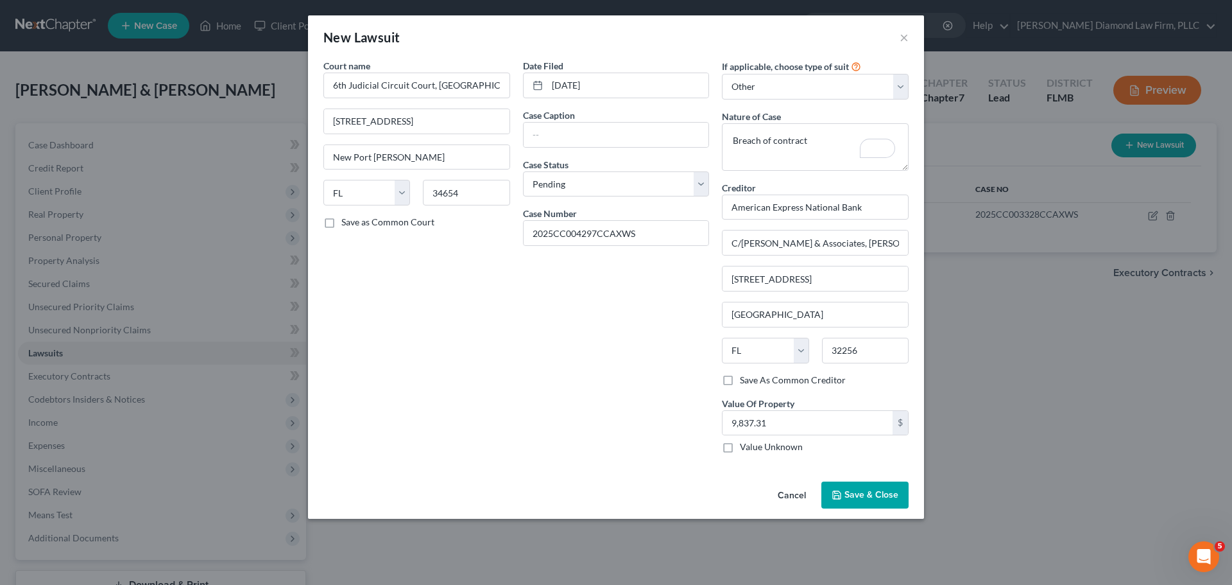
click at [855, 493] on span "Save & Close" at bounding box center [871, 494] width 54 height 11
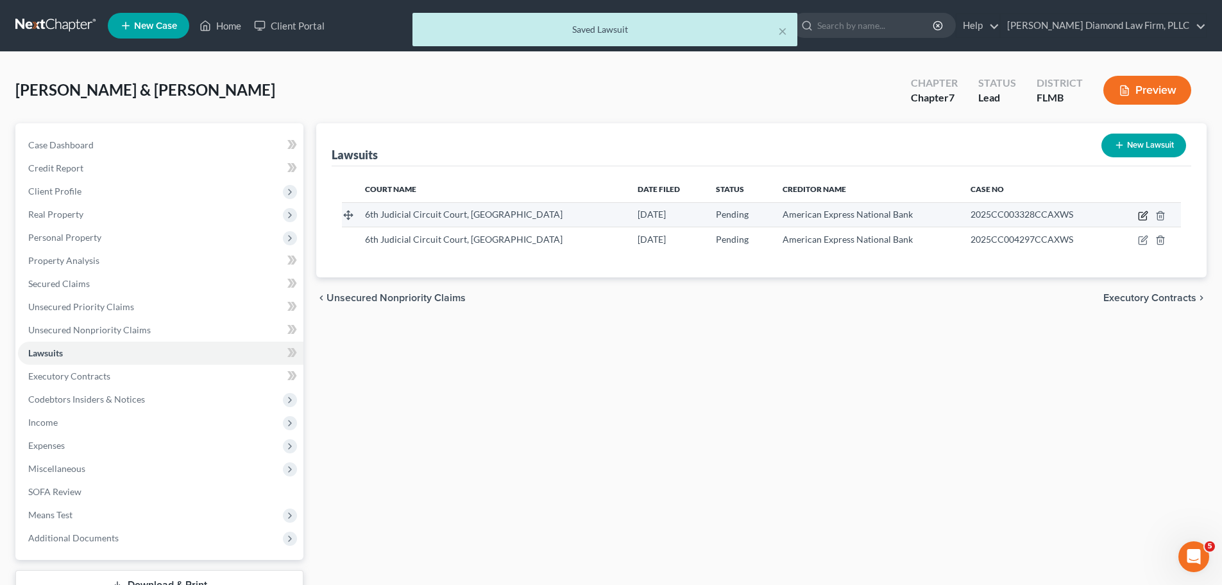
click at [1142, 215] on icon "button" at bounding box center [1143, 215] width 10 height 10
select select "9"
select select "0"
select select "4"
select select "9"
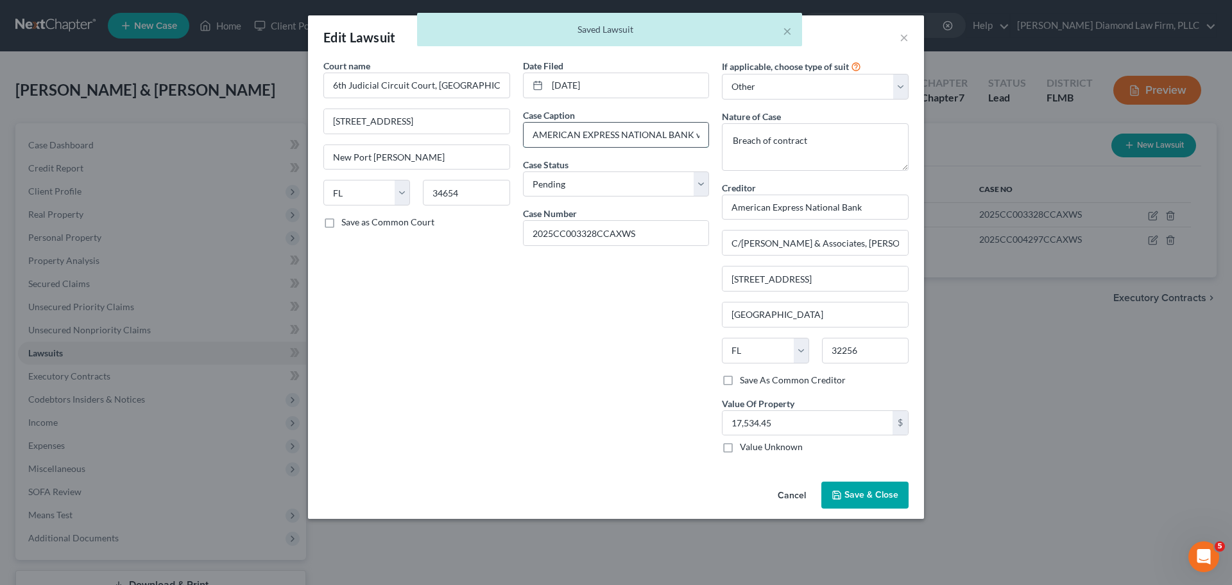
click at [606, 133] on input "AMERICAN EXPRESS NATIONAL BANK vs. MCALARNEY, MATTHEW" at bounding box center [616, 135] width 185 height 24
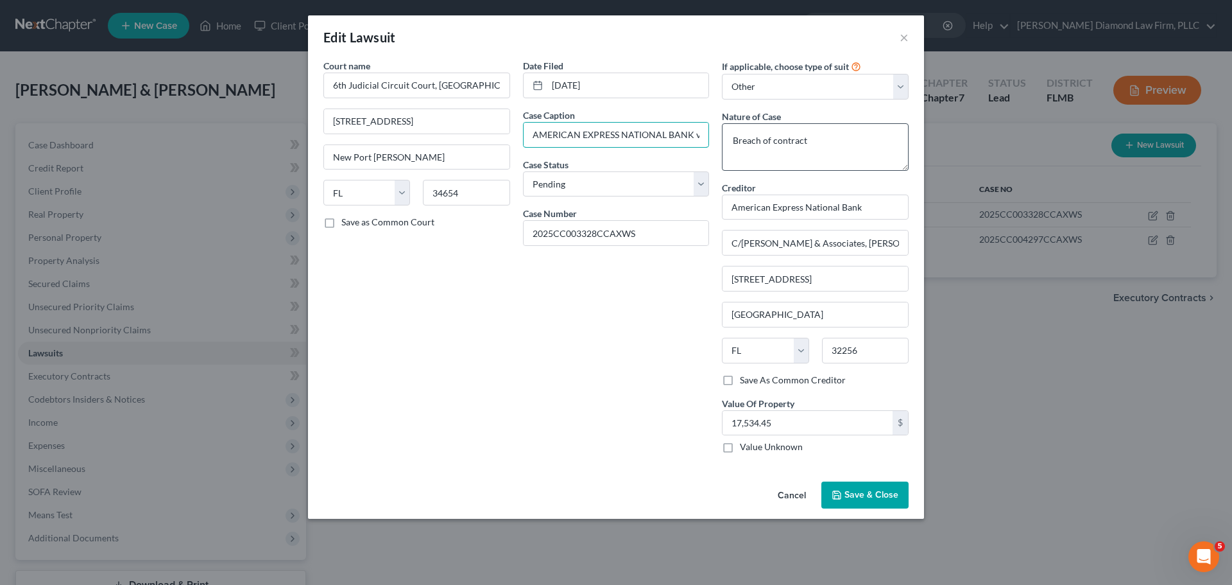
scroll to position [0, 110]
drag, startPoint x: 532, startPoint y: 135, endPoint x: 814, endPoint y: 132, distance: 281.7
click at [814, 132] on div "Court name * 6th Judicial Circuit Court, Pasco County 7530 Little Road, #106 Ne…" at bounding box center [616, 261] width 598 height 404
click at [874, 493] on span "Save & Close" at bounding box center [871, 494] width 54 height 11
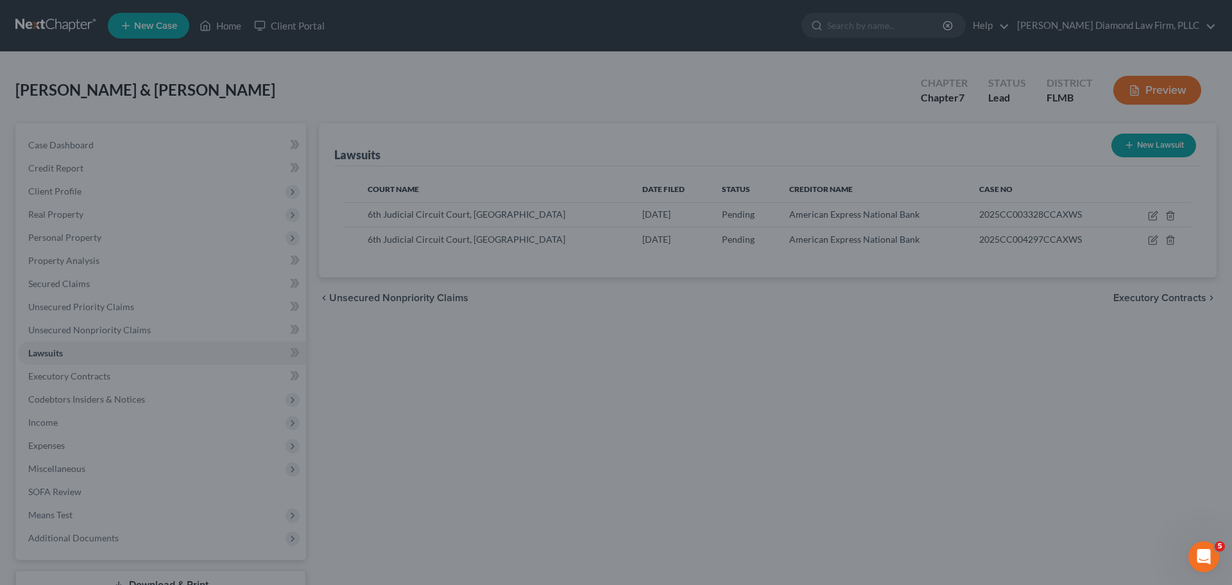
scroll to position [0, 0]
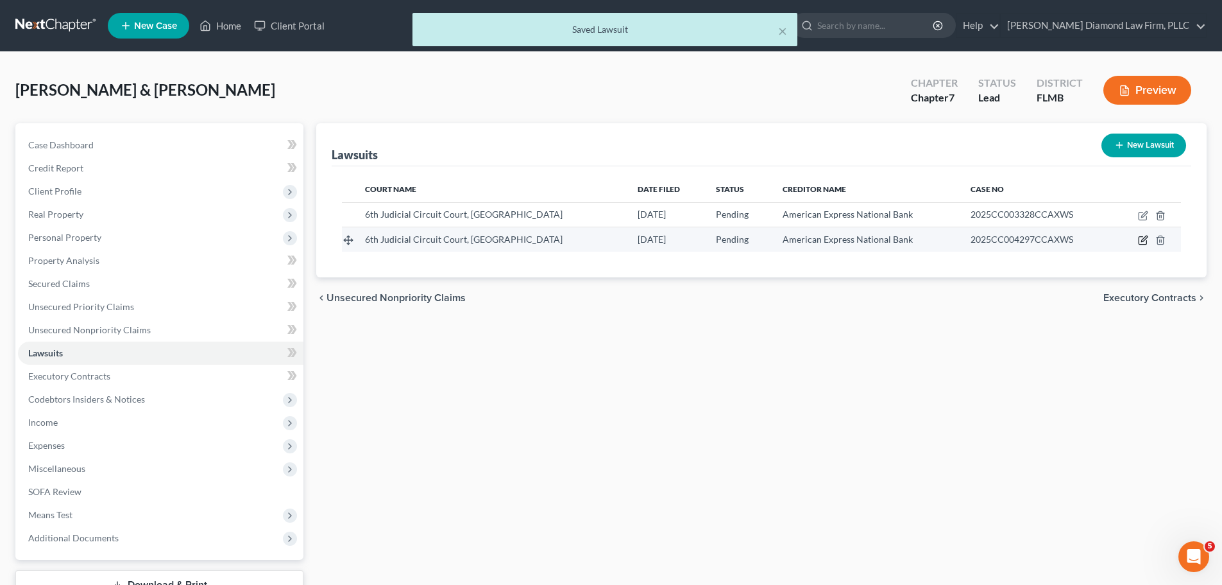
click at [1141, 239] on icon "button" at bounding box center [1143, 240] width 10 height 10
select select "9"
select select "0"
select select "4"
select select "9"
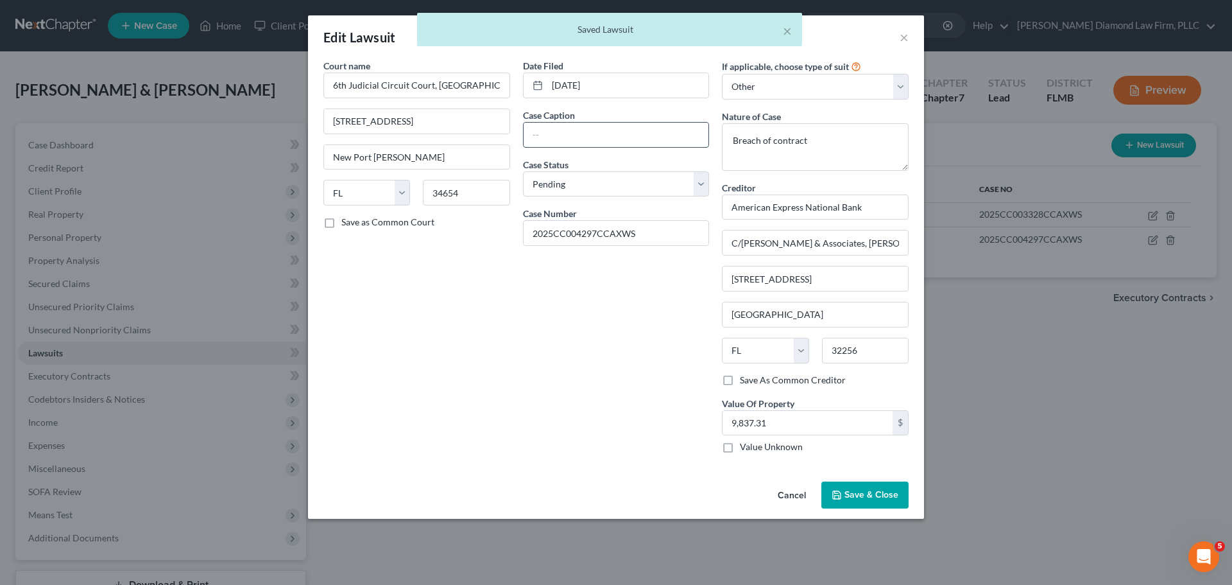
click at [593, 128] on input "text" at bounding box center [616, 135] width 185 height 24
paste input "AMERICAN EXPRESS NATIONAL BANK vs. MCALARNEY, MATTHEW"
type input "AMERICAN EXPRESS NATIONAL BANK vs. MCALARNEY, MATTHEW"
click at [887, 490] on span "Save & Close" at bounding box center [871, 494] width 54 height 11
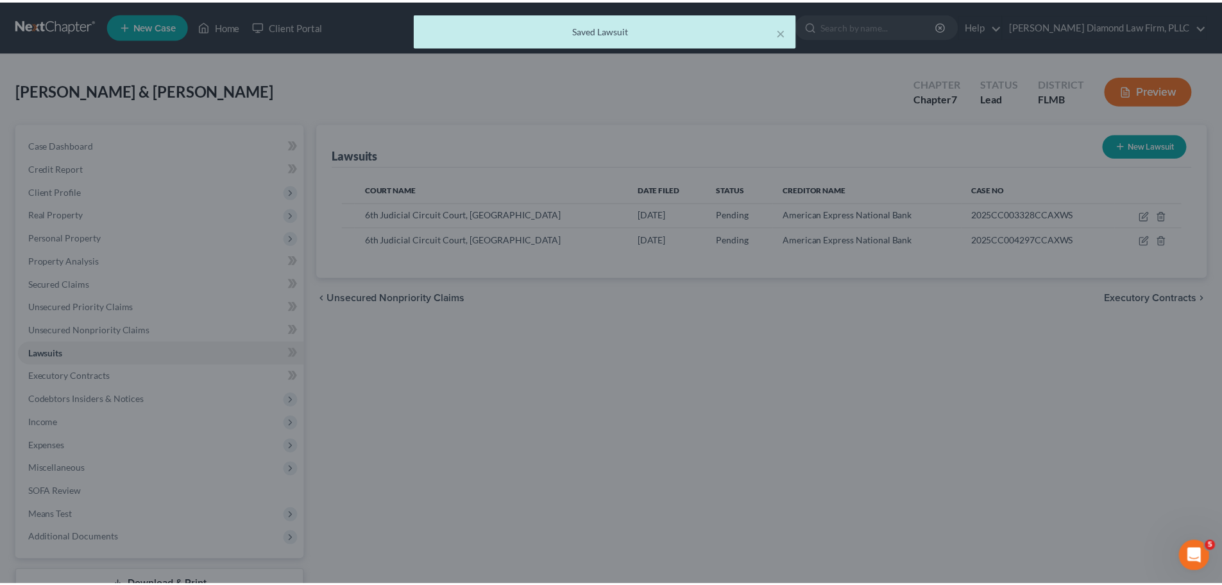
scroll to position [0, 0]
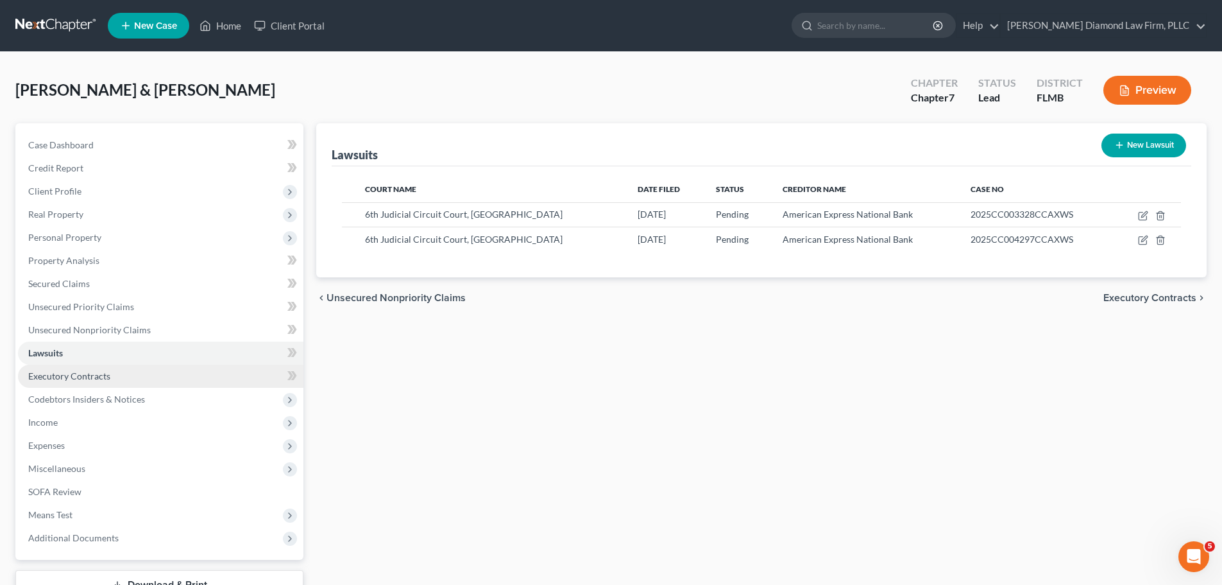
click at [106, 382] on link "Executory Contracts" at bounding box center [161, 375] width 286 height 23
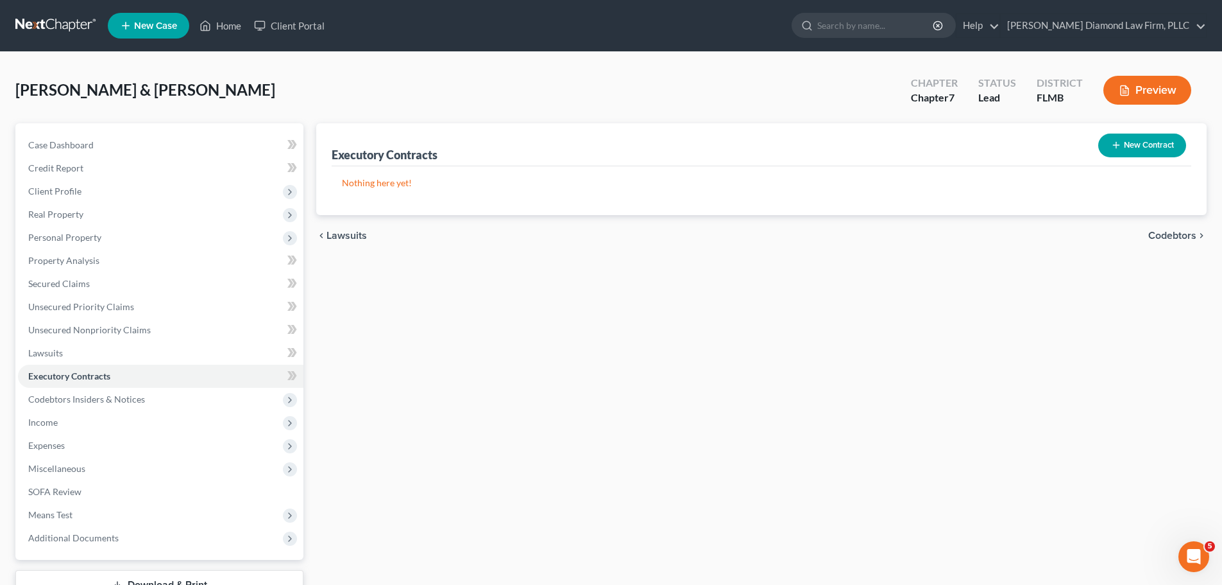
click at [1108, 141] on button "New Contract" at bounding box center [1143, 145] width 88 height 24
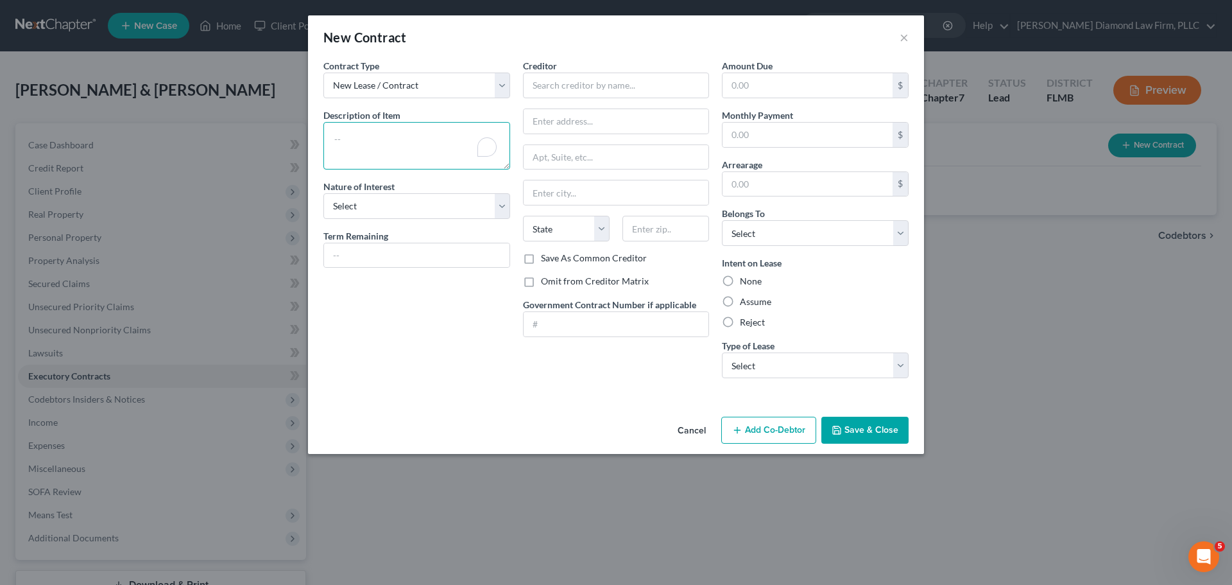
click at [406, 126] on textarea "To enrich screen reader interactions, please activate Accessibility in Grammarl…" at bounding box center [416, 145] width 187 height 47
type textarea "Business rental lease"
click at [393, 225] on div "Contract Type New Lease / Contract New Timeshare Description of non-residential…" at bounding box center [417, 223] width 200 height 329
click at [395, 209] on select "Select Purchaser Agent Lessor Lessee" at bounding box center [416, 206] width 187 height 26
select select "3"
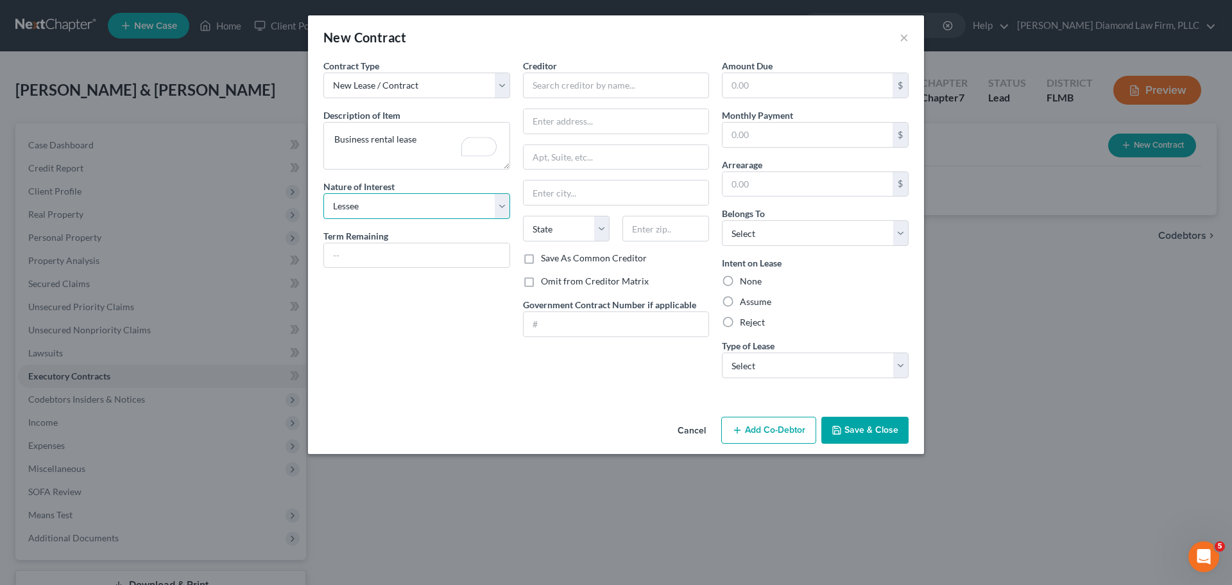
click at [323, 193] on select "Select Purchaser Agent Lessor Lessee" at bounding box center [416, 206] width 187 height 26
click at [384, 246] on input "text" at bounding box center [416, 255] width 185 height 24
click at [628, 82] on input "text" at bounding box center [616, 86] width 187 height 26
type input "Agios Nektarios LLC"
click at [561, 124] on input "text" at bounding box center [616, 121] width 185 height 24
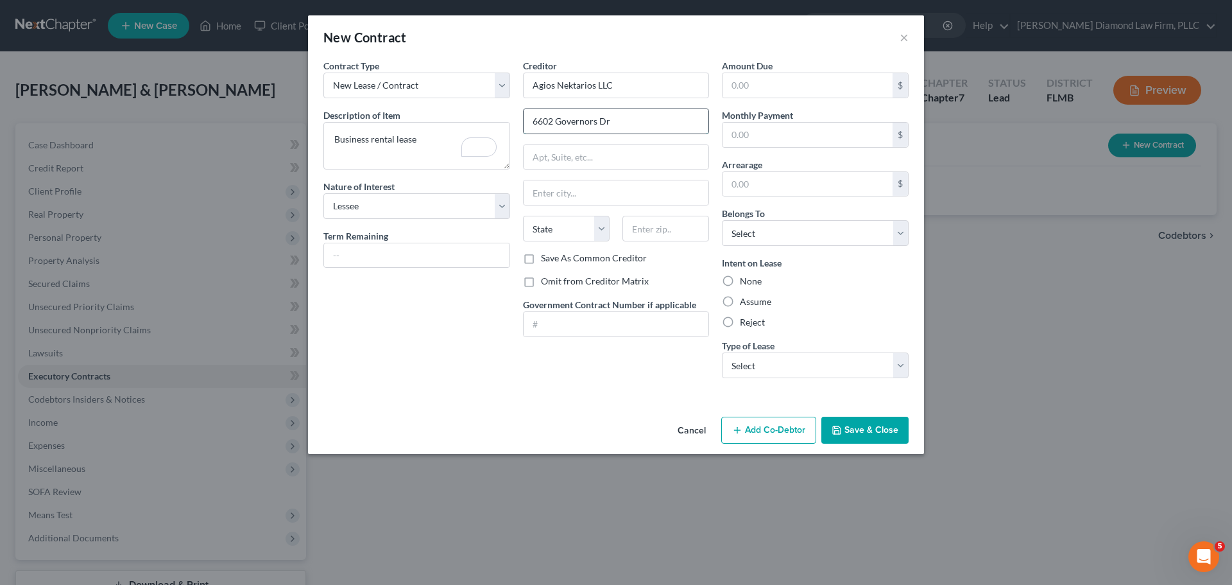
type input "6602 Governors Dr"
type input "New Port Richey"
select select "9"
type input "34655"
click at [778, 240] on select "Select Debtor 1 Only Debtor 2 Only Debtor 1 And Debtor 2 Only At Least One Of T…" at bounding box center [815, 233] width 187 height 26
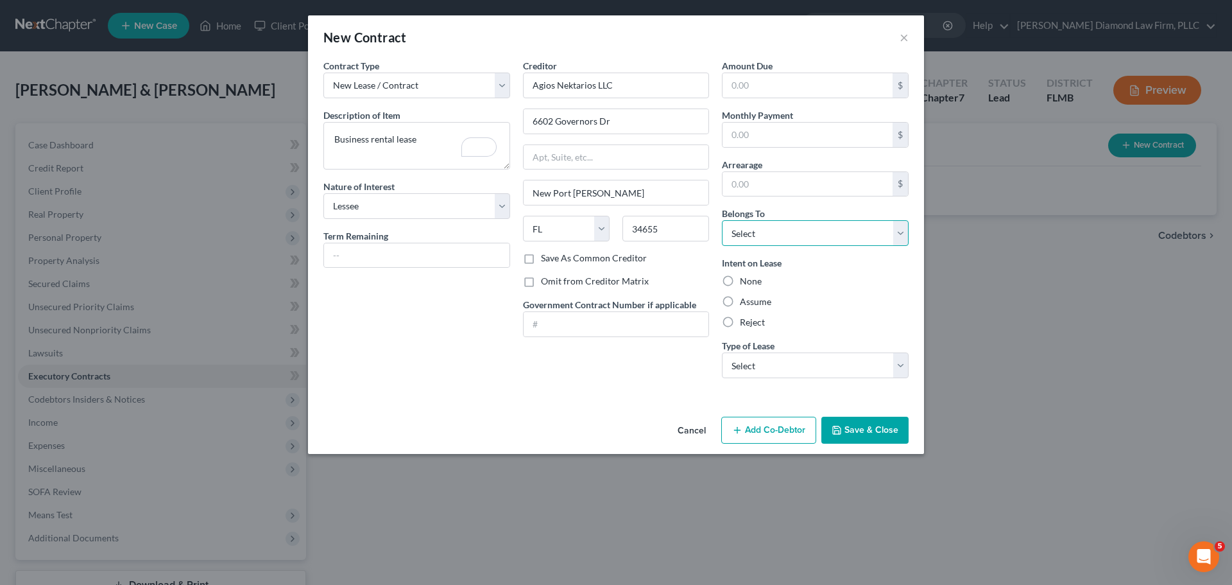
click at [778, 240] on select "Select Debtor 1 Only Debtor 2 Only Debtor 1 And Debtor 2 Only At Least One Of T…" at bounding box center [815, 233] width 187 height 26
click at [782, 356] on select "Select Real Estate Car Other" at bounding box center [815, 365] width 187 height 26
drag, startPoint x: 782, startPoint y: 356, endPoint x: 782, endPoint y: 372, distance: 15.4
click at [782, 356] on select "Select Real Estate Car Other" at bounding box center [815, 365] width 187 height 26
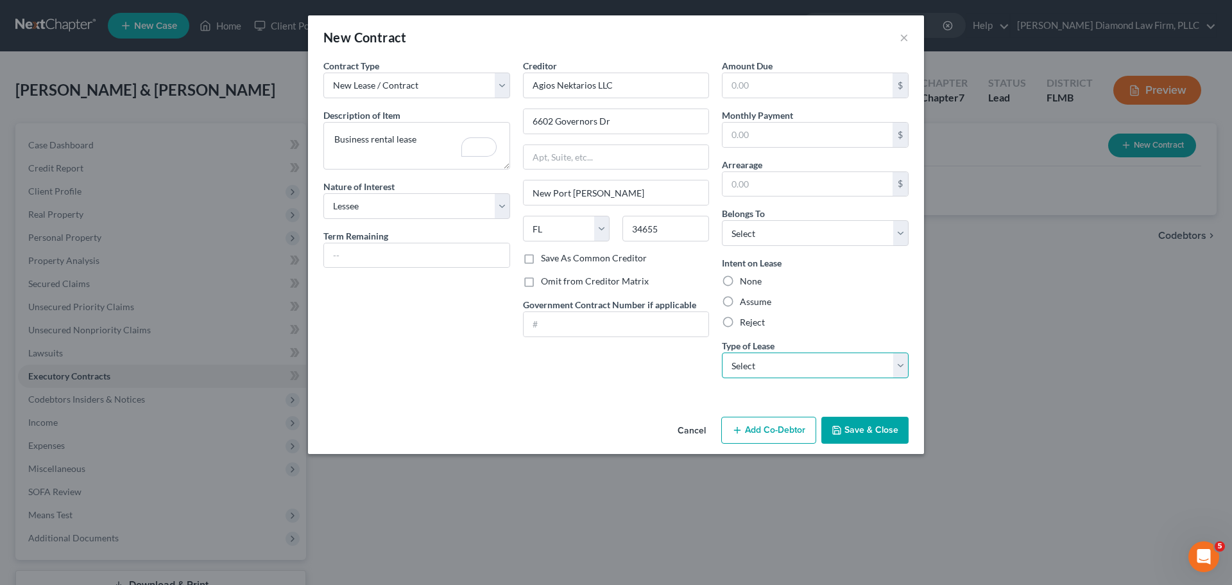
select select "2"
click at [722, 352] on select "Select Real Estate Car Other" at bounding box center [815, 365] width 187 height 26
click at [782, 137] on input "text" at bounding box center [808, 135] width 170 height 24
type input "1,442"
click at [746, 301] on label "Assume" at bounding box center [755, 301] width 31 height 13
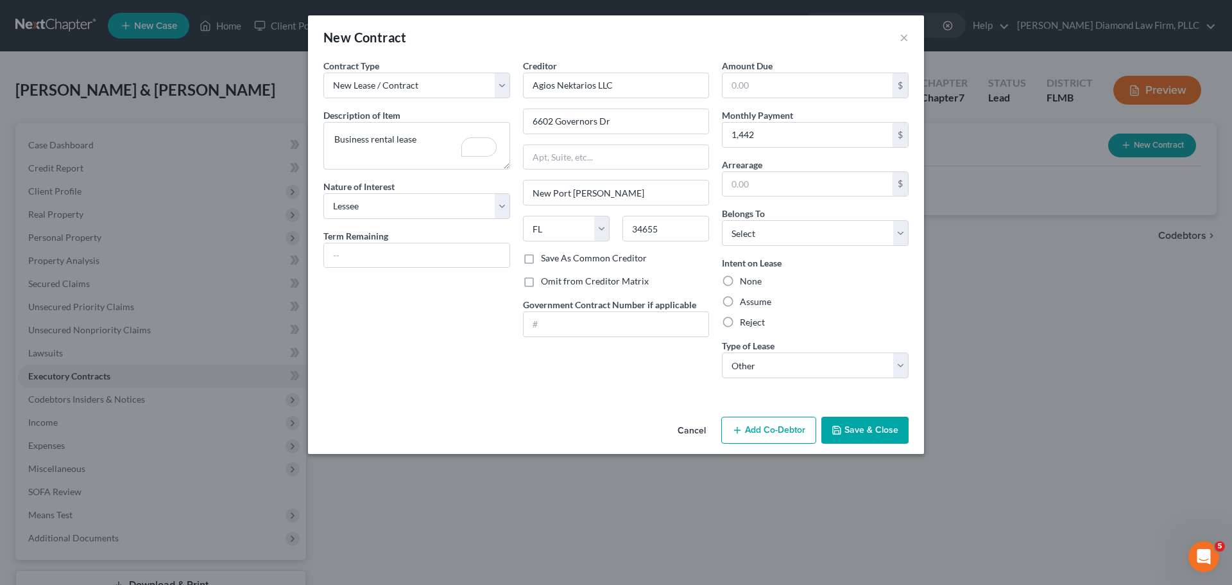
click at [746, 301] on input "Assume" at bounding box center [749, 299] width 8 height 8
radio input "true"
click at [880, 438] on button "Save & Close" at bounding box center [864, 429] width 87 height 27
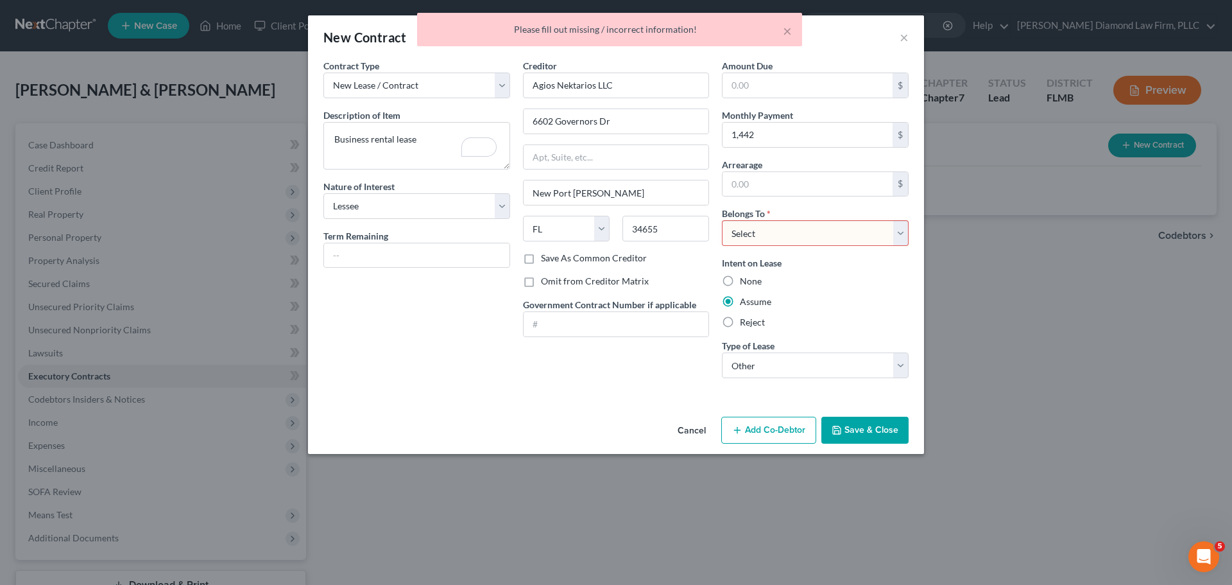
click at [804, 225] on select "Select Debtor 1 Only Debtor 2 Only Debtor 1 And Debtor 2 Only At Least One Of T…" at bounding box center [815, 233] width 187 height 26
click at [722, 220] on select "Select Debtor 1 Only Debtor 2 Only Debtor 1 And Debtor 2 Only At Least One Of T…" at bounding box center [815, 233] width 187 height 26
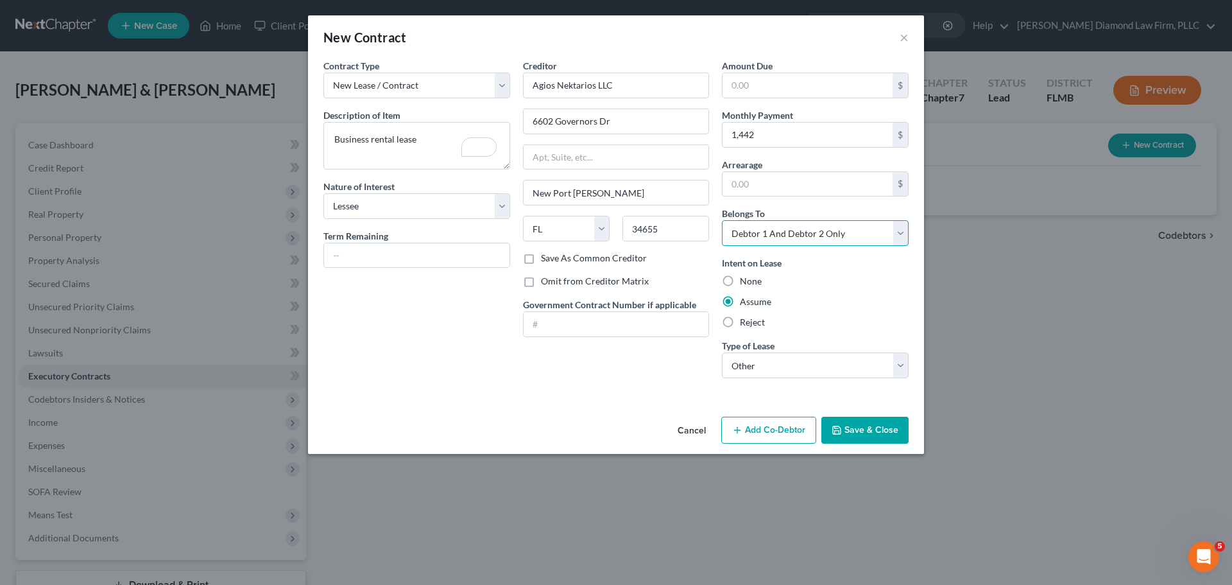
click at [835, 237] on select "Select Debtor 1 Only Debtor 2 Only Debtor 1 And Debtor 2 Only At Least One Of T…" at bounding box center [815, 233] width 187 height 26
select select "0"
click at [722, 220] on select "Select Debtor 1 Only Debtor 2 Only Debtor 1 And Debtor 2 Only At Least One Of T…" at bounding box center [815, 233] width 187 height 26
click at [852, 437] on button "Save & Close" at bounding box center [864, 429] width 87 height 27
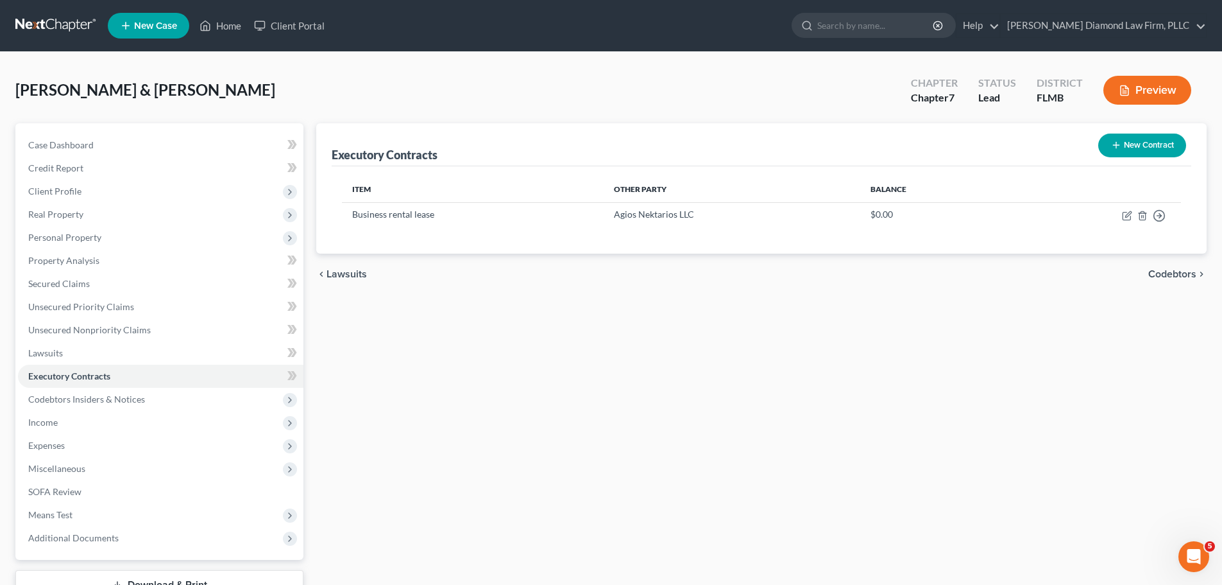
click at [861, 402] on div "Executory Contracts New Contract Item Other Party Balance Business rental lease…" at bounding box center [761, 378] width 903 height 510
click at [30, 27] on link at bounding box center [56, 25] width 82 height 23
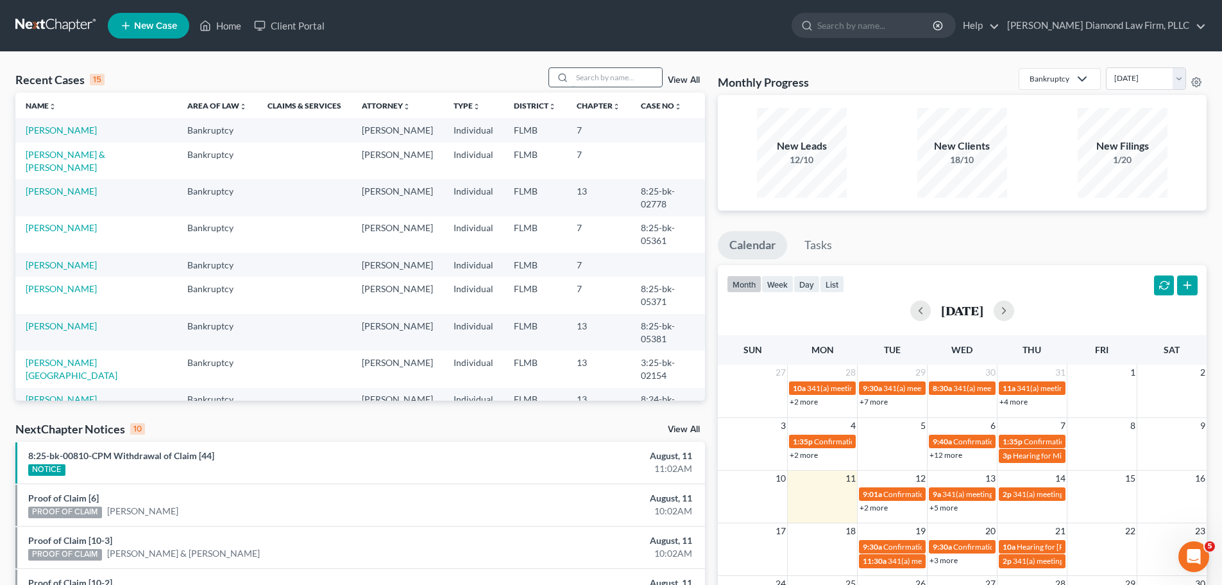
click at [596, 80] on input "search" at bounding box center [617, 77] width 90 height 19
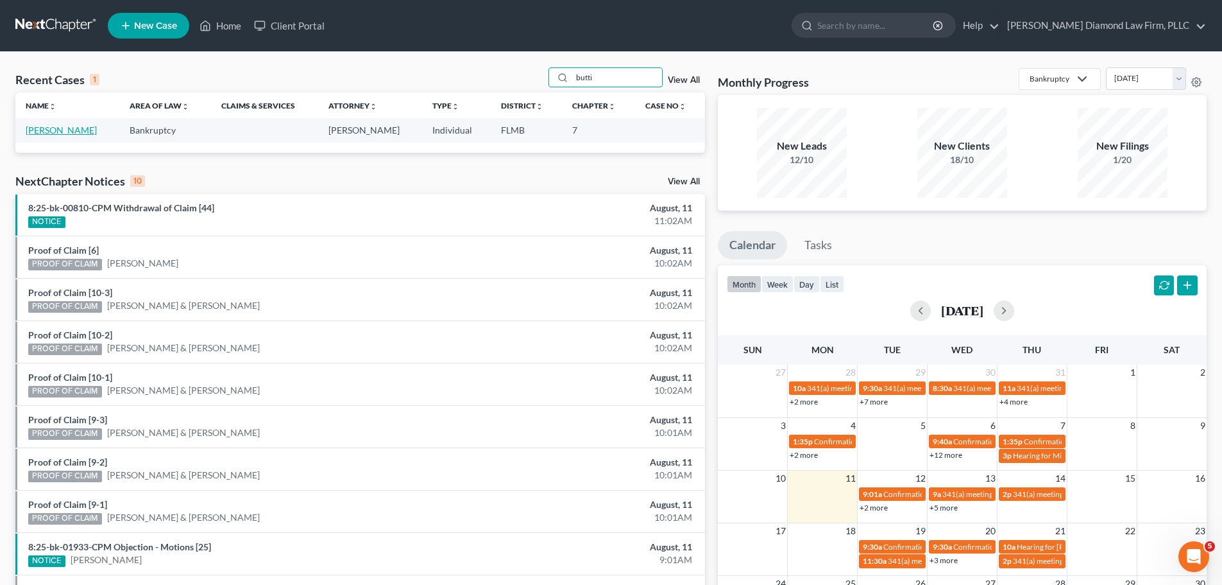
type input "butti"
click at [66, 129] on link "[PERSON_NAME]" at bounding box center [61, 129] width 71 height 11
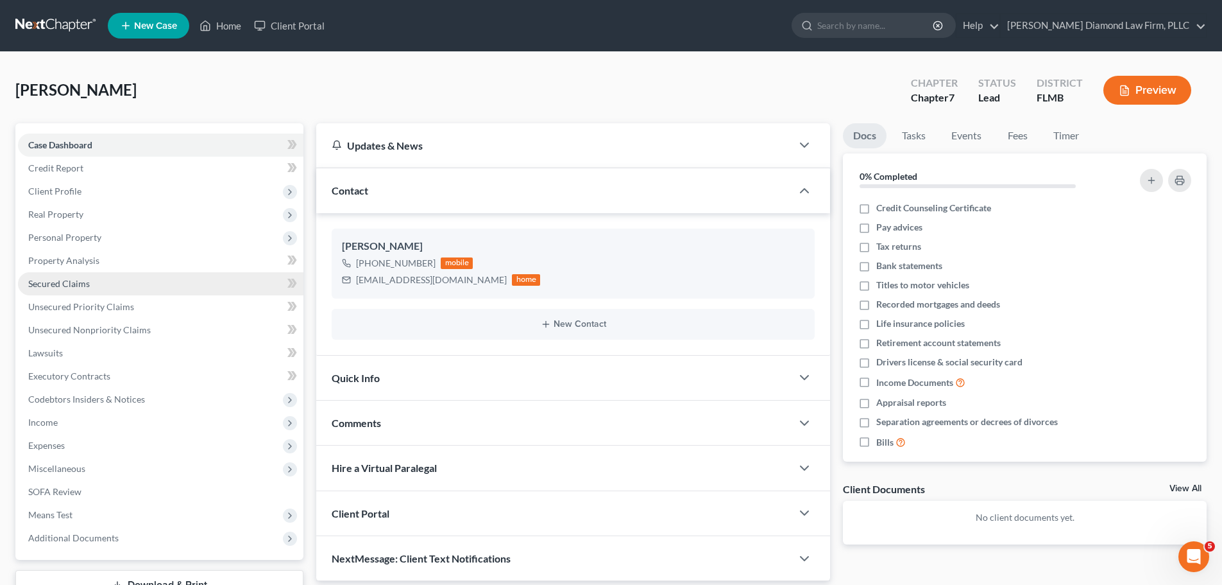
click at [74, 277] on link "Secured Claims" at bounding box center [161, 283] width 286 height 23
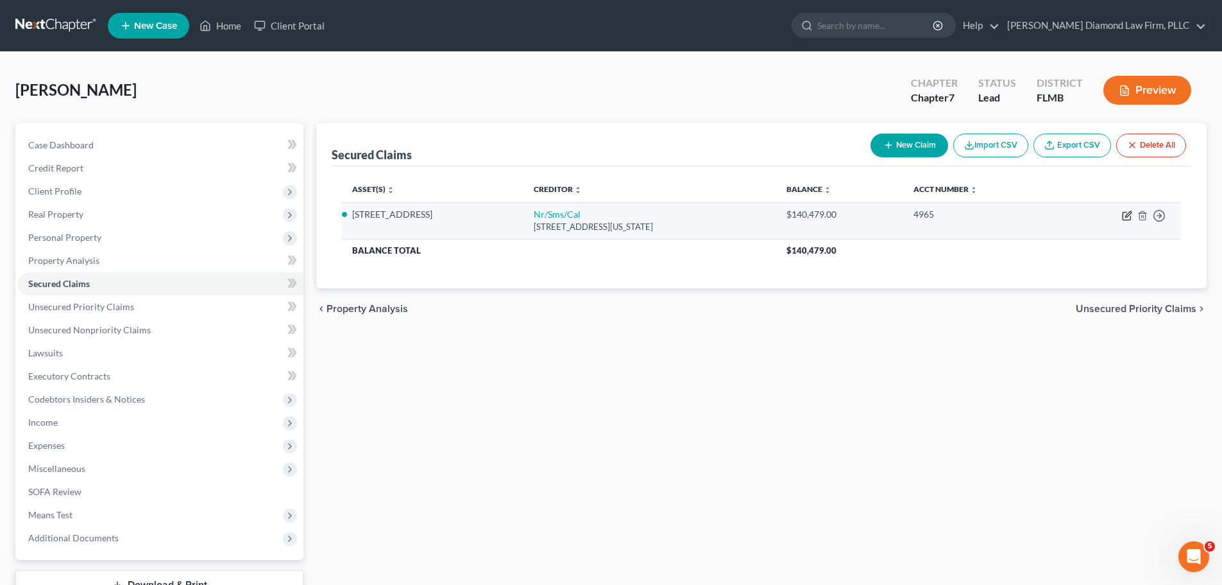
click at [1127, 216] on icon "button" at bounding box center [1127, 215] width 10 height 10
select select "39"
select select "3"
select select "4"
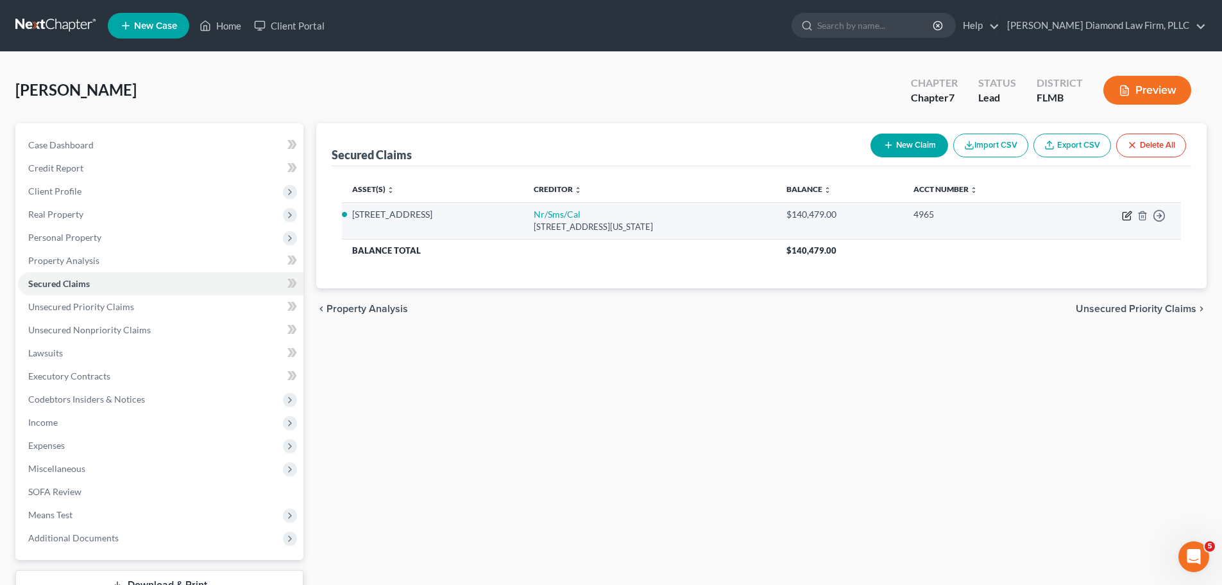
select select "3"
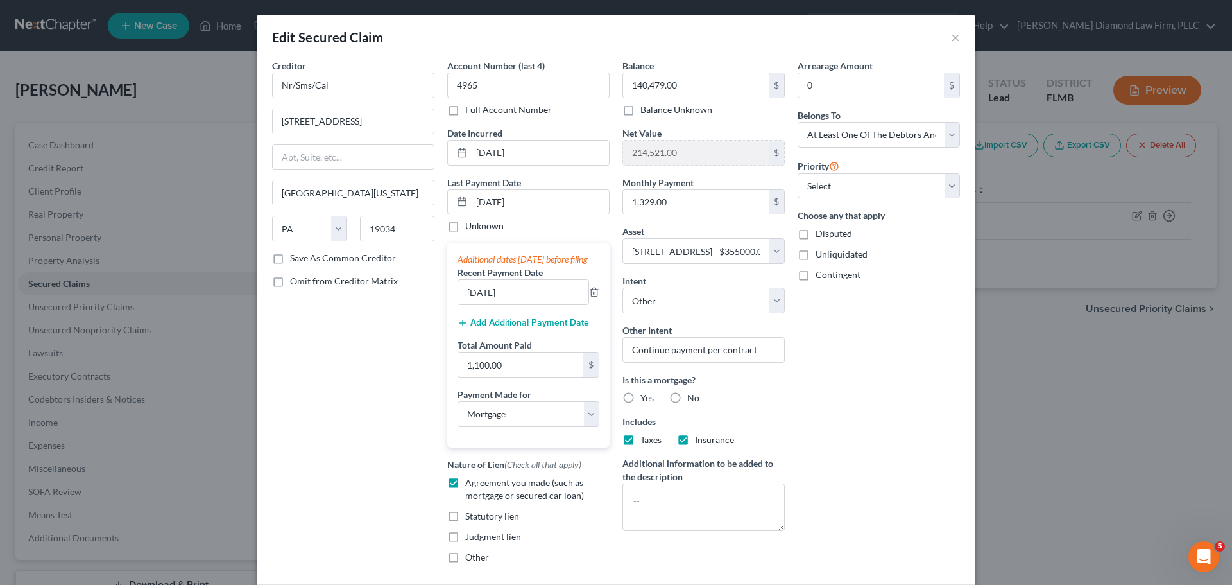
click at [540, 328] on button "Add Additional Payment Date" at bounding box center [524, 323] width 132 height 10
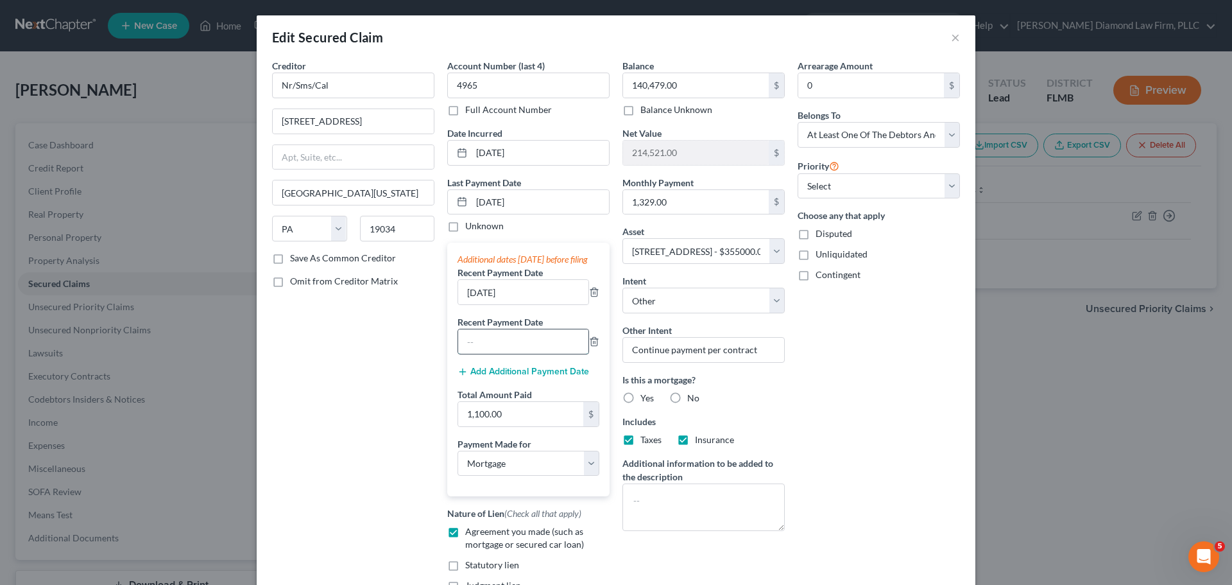
click at [502, 345] on input "text" at bounding box center [523, 341] width 130 height 24
type input "[DATE]"
click at [504, 426] on input "1,100.00" at bounding box center [520, 414] width 125 height 24
drag, startPoint x: 488, startPoint y: 428, endPoint x: 471, endPoint y: 429, distance: 17.4
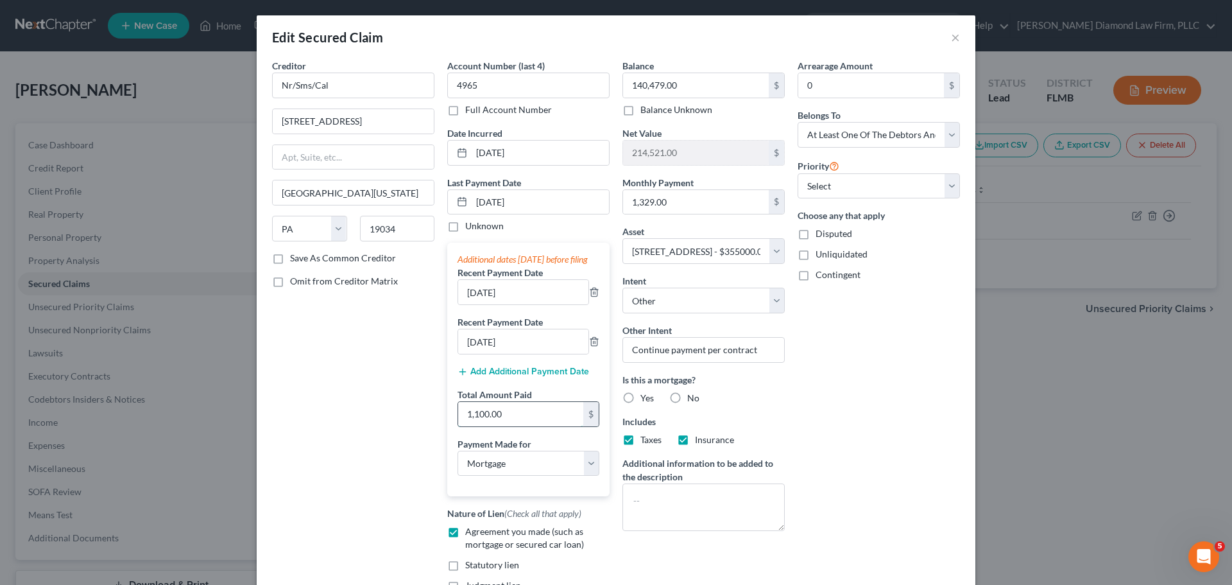
click at [471, 426] on input "1,100.00" at bounding box center [520, 414] width 125 height 24
type input "1,600"
click at [538, 196] on input "[DATE]" at bounding box center [540, 202] width 137 height 24
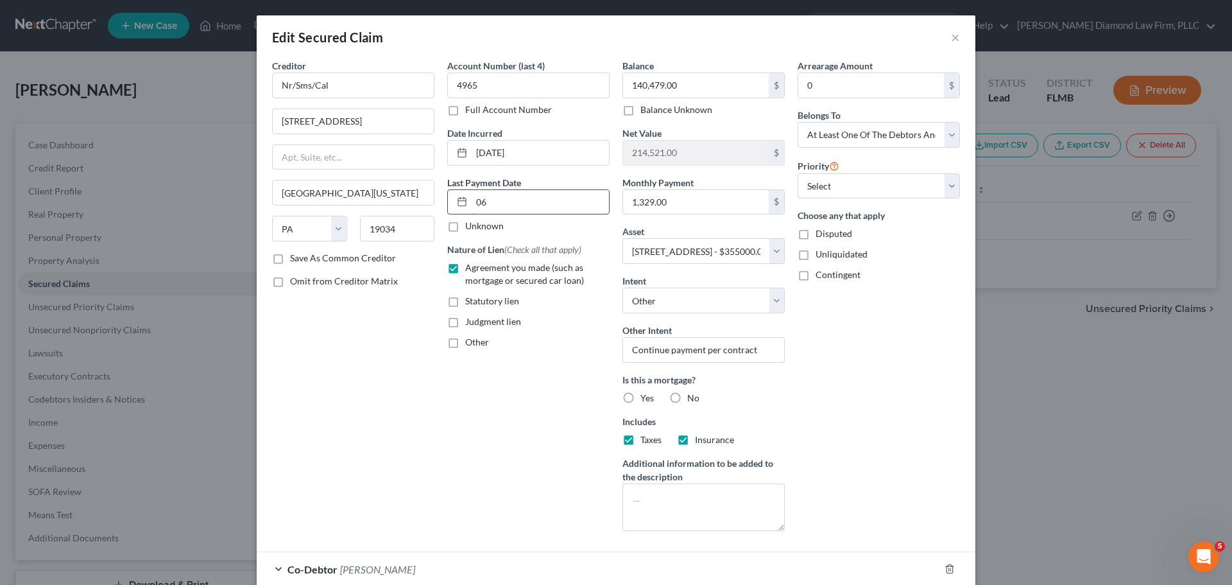
type input "0"
type input "[DATE]"
select select "3"
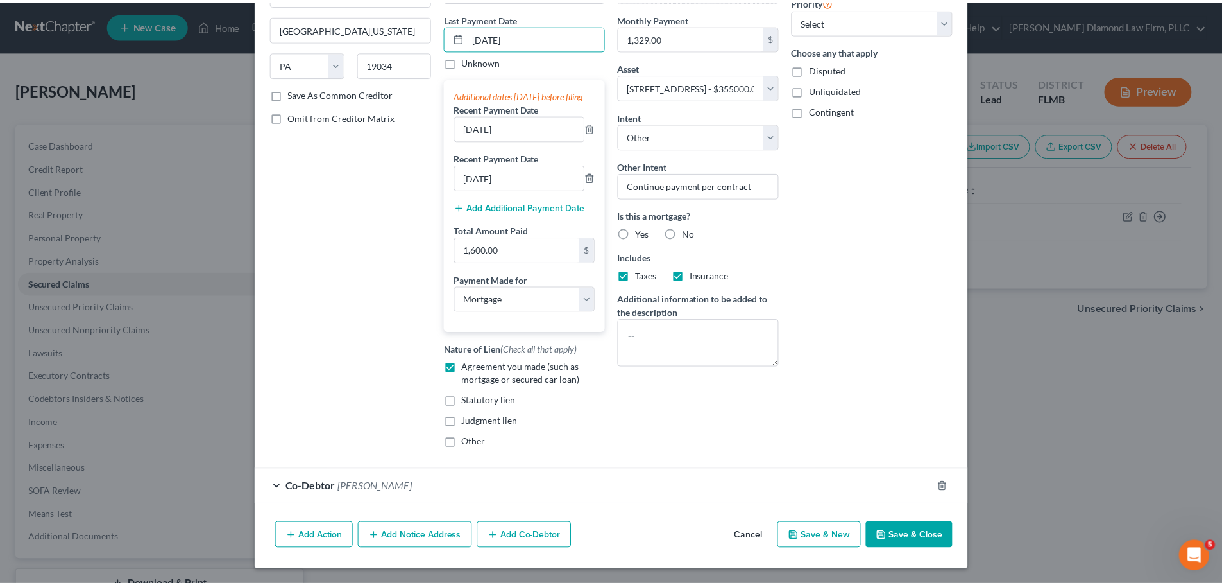
scroll to position [177, 0]
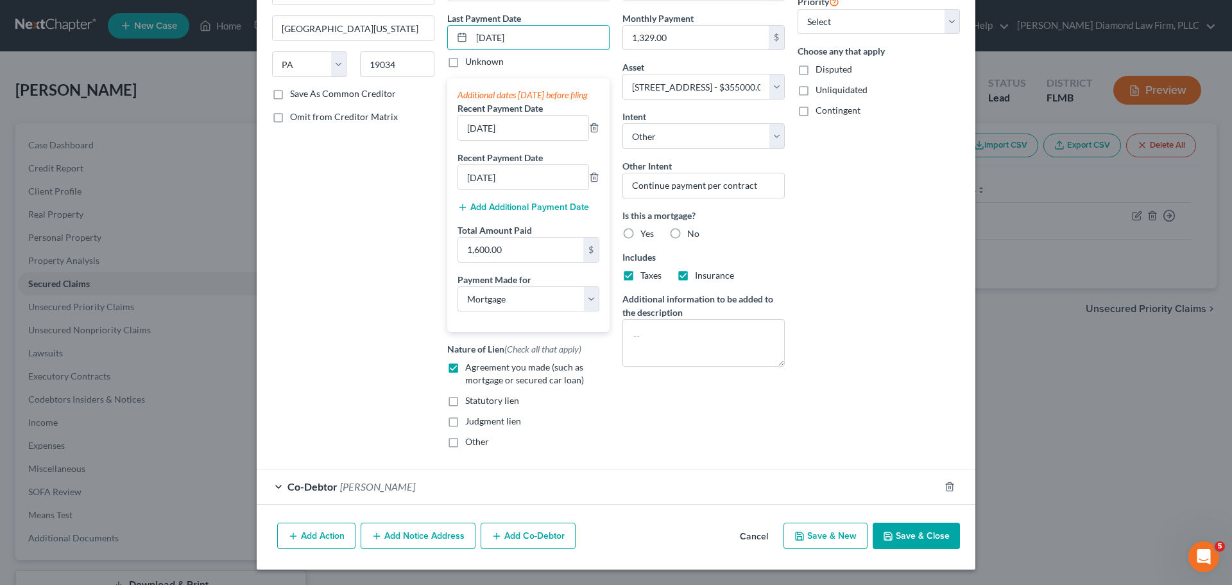
type input "[DATE]"
click at [933, 537] on button "Save & Close" at bounding box center [916, 535] width 87 height 27
select select
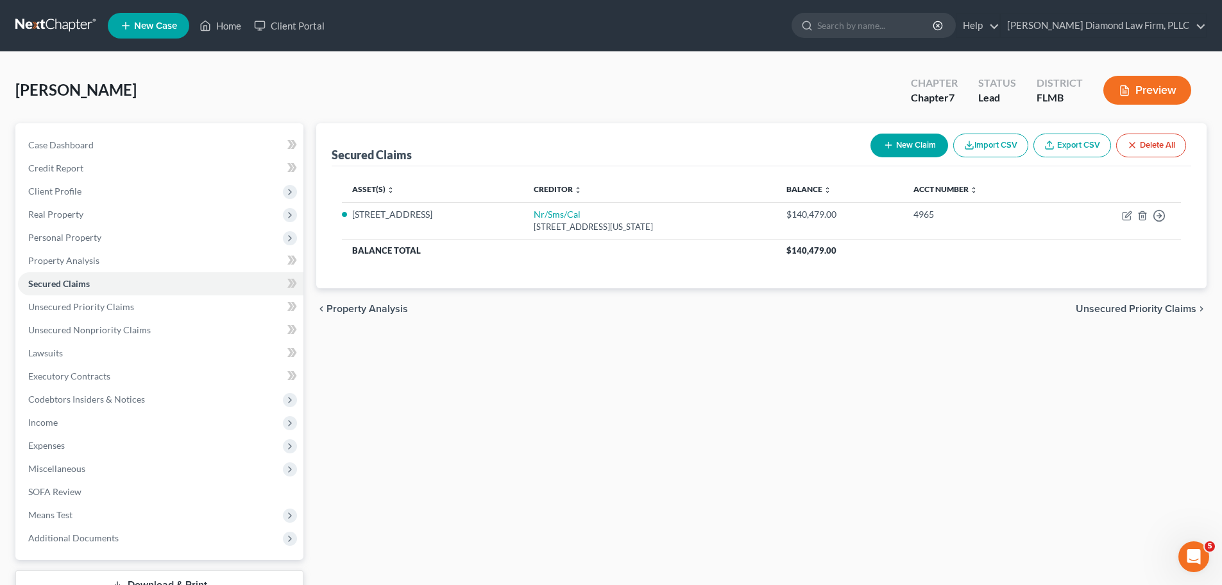
click at [719, 382] on div "Secured Claims New Claim Import CSV Export CSV Delete All Asset(s) expand_more …" at bounding box center [761, 378] width 903 height 510
click at [51, 421] on span "Income" at bounding box center [43, 421] width 30 height 11
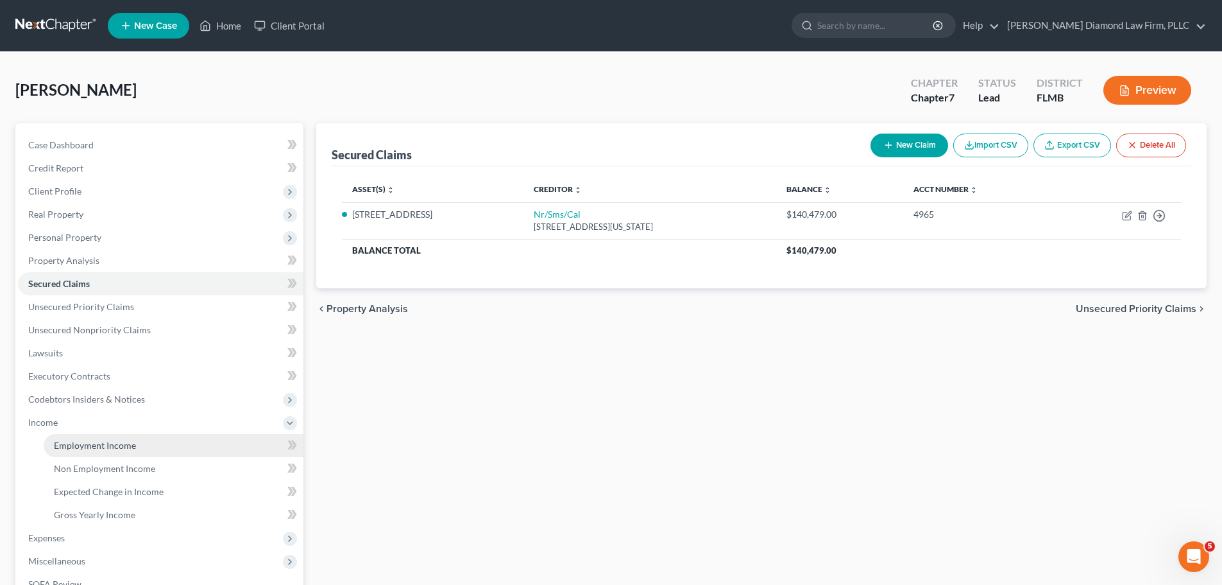
click at [64, 446] on span "Employment Income" at bounding box center [95, 445] width 82 height 11
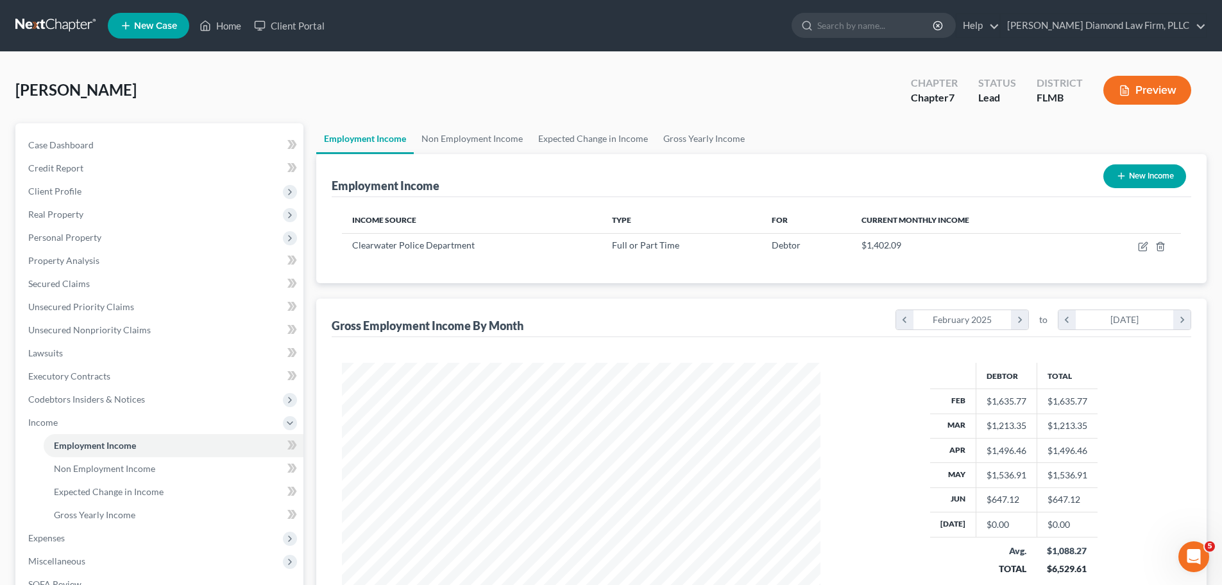
scroll to position [239, 504]
click at [721, 135] on link "Gross Yearly Income" at bounding box center [704, 138] width 97 height 31
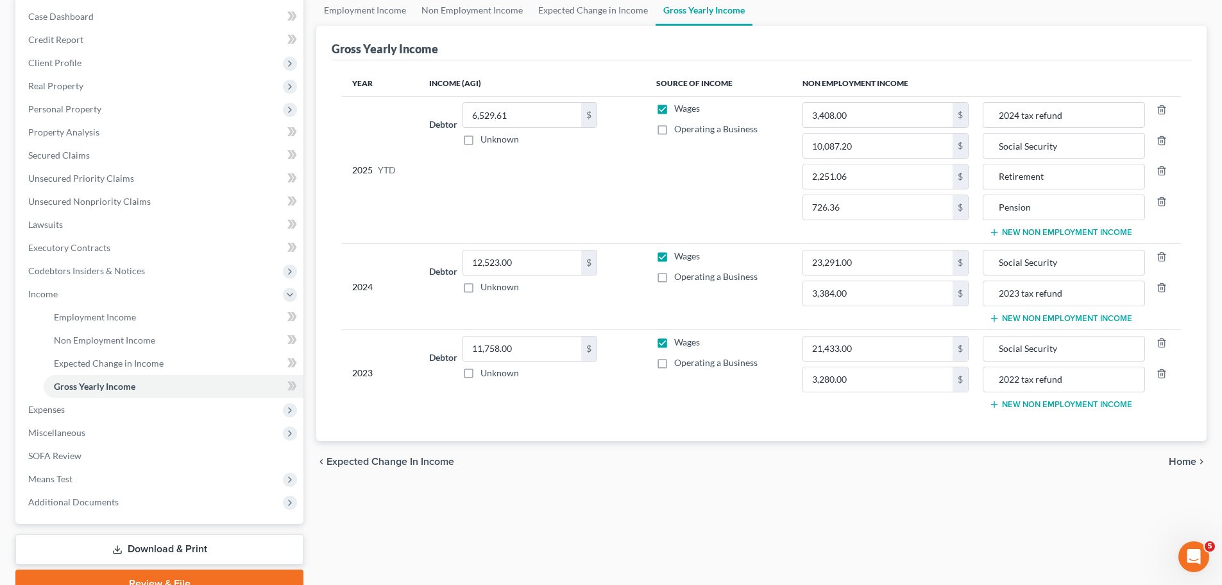
scroll to position [64, 0]
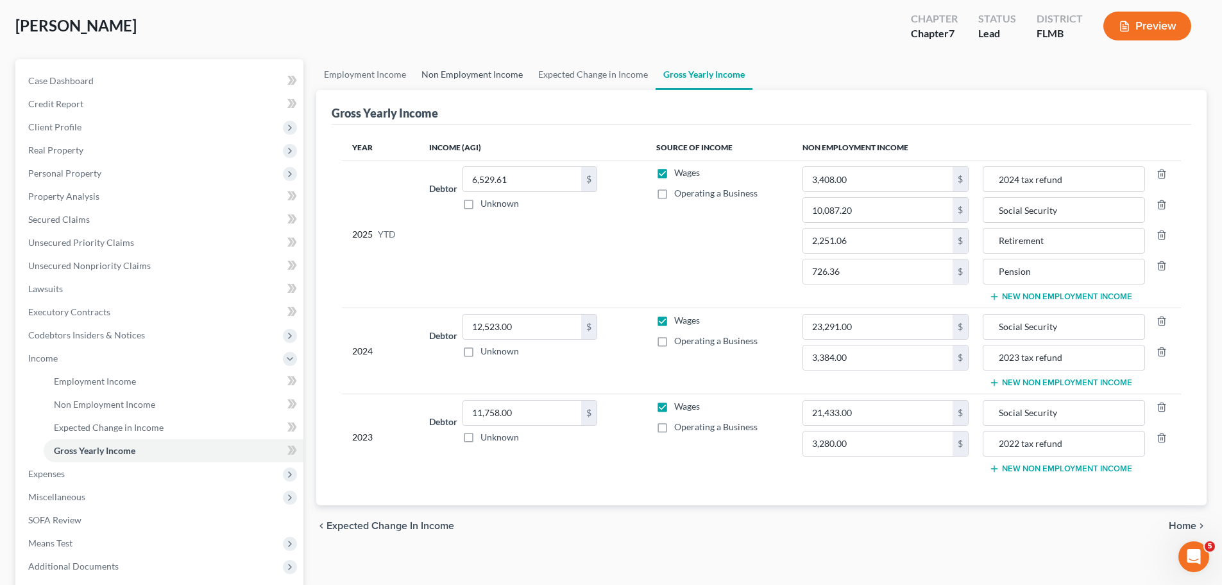
click at [481, 76] on link "Non Employment Income" at bounding box center [472, 74] width 117 height 31
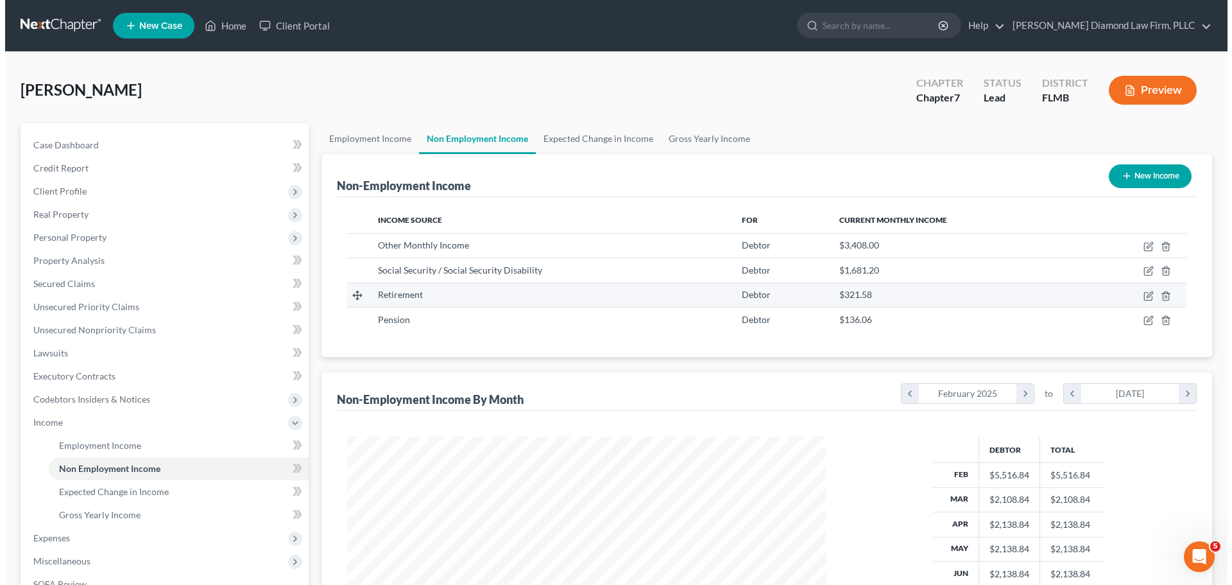
scroll to position [239, 504]
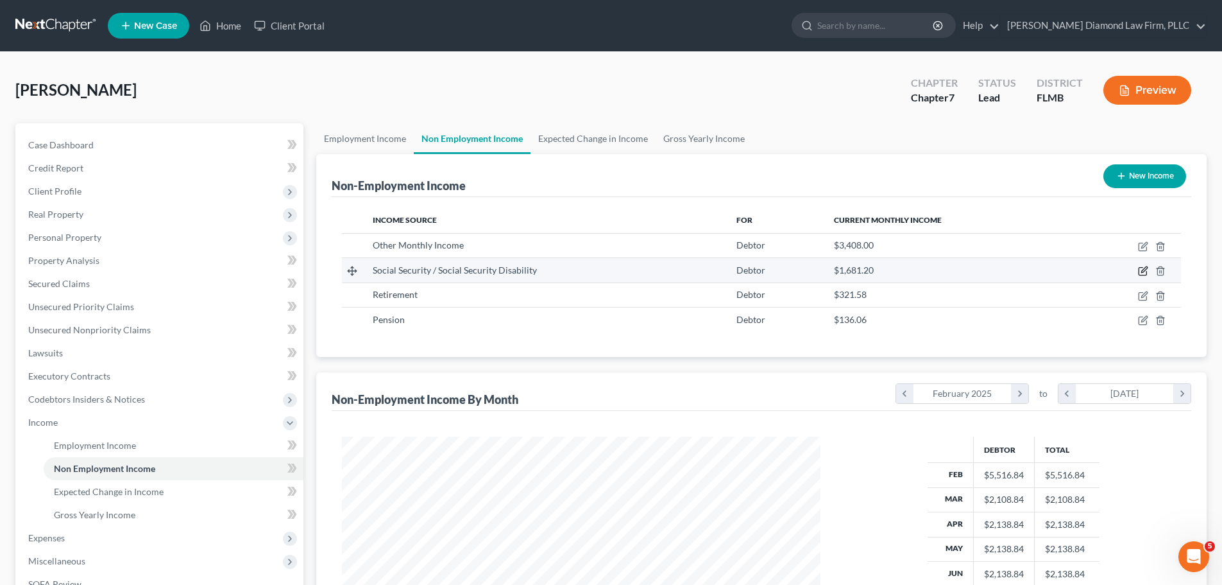
click at [1139, 270] on icon "button" at bounding box center [1143, 272] width 8 height 8
select select "4"
select select "0"
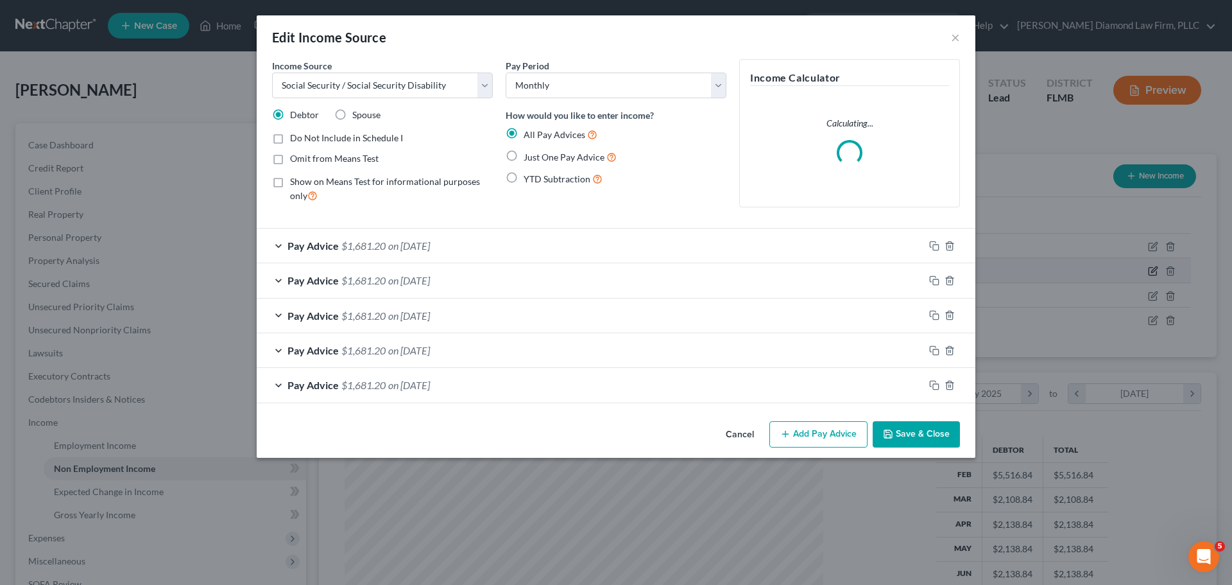
scroll to position [241, 509]
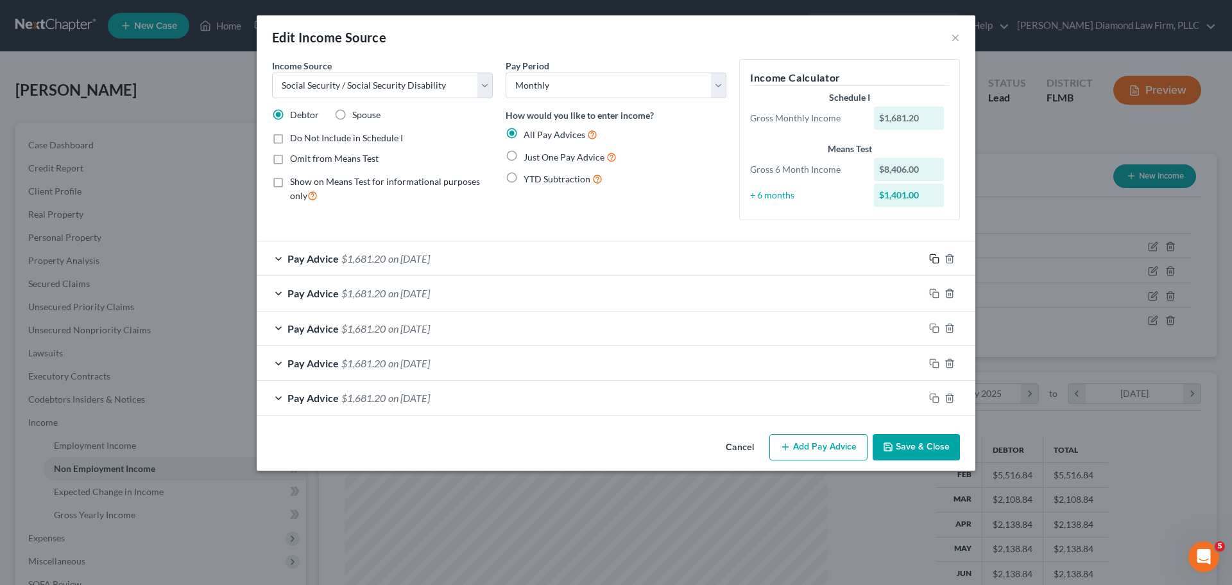
click at [931, 258] on icon "button" at bounding box center [934, 258] width 10 height 10
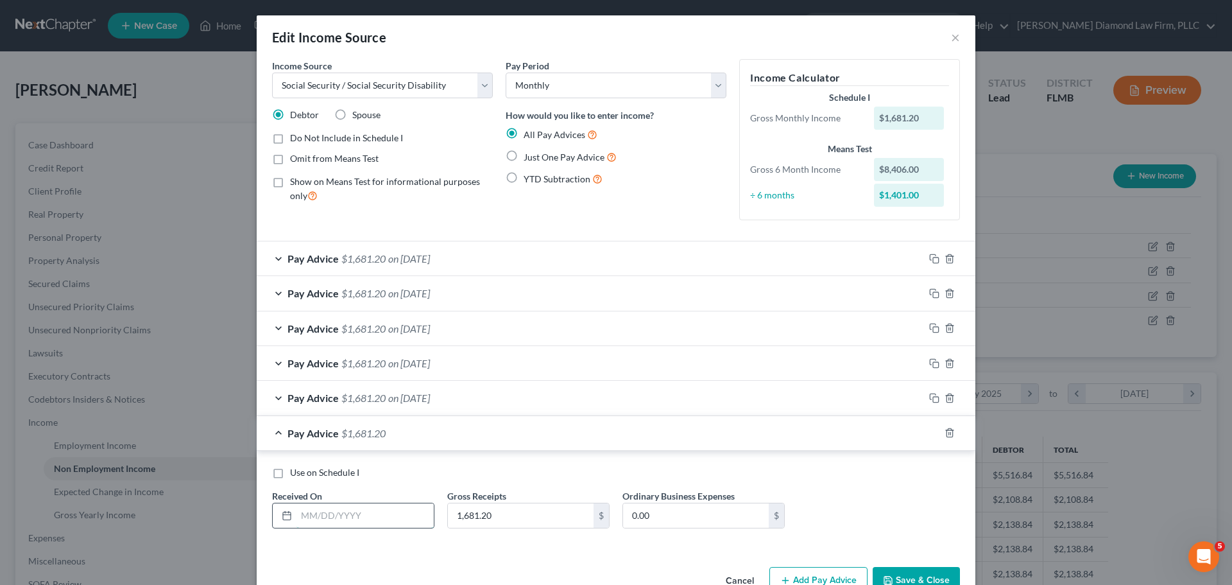
click at [338, 513] on input "text" at bounding box center [364, 515] width 137 height 24
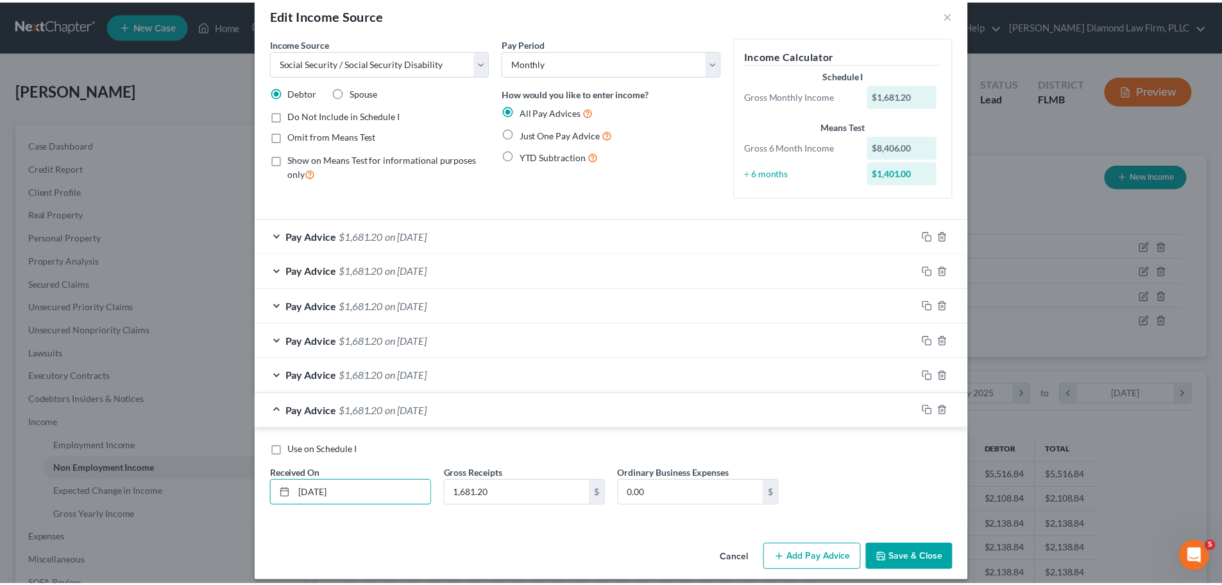
scroll to position [34, 0]
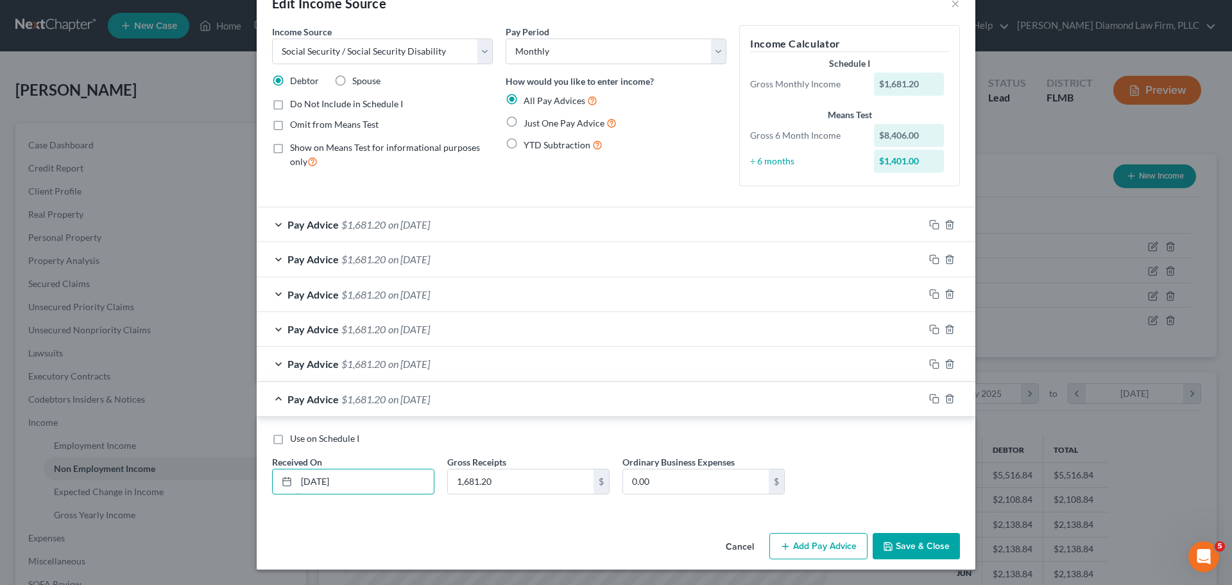
type input "[DATE]"
click at [918, 538] on button "Save & Close" at bounding box center [916, 546] width 87 height 27
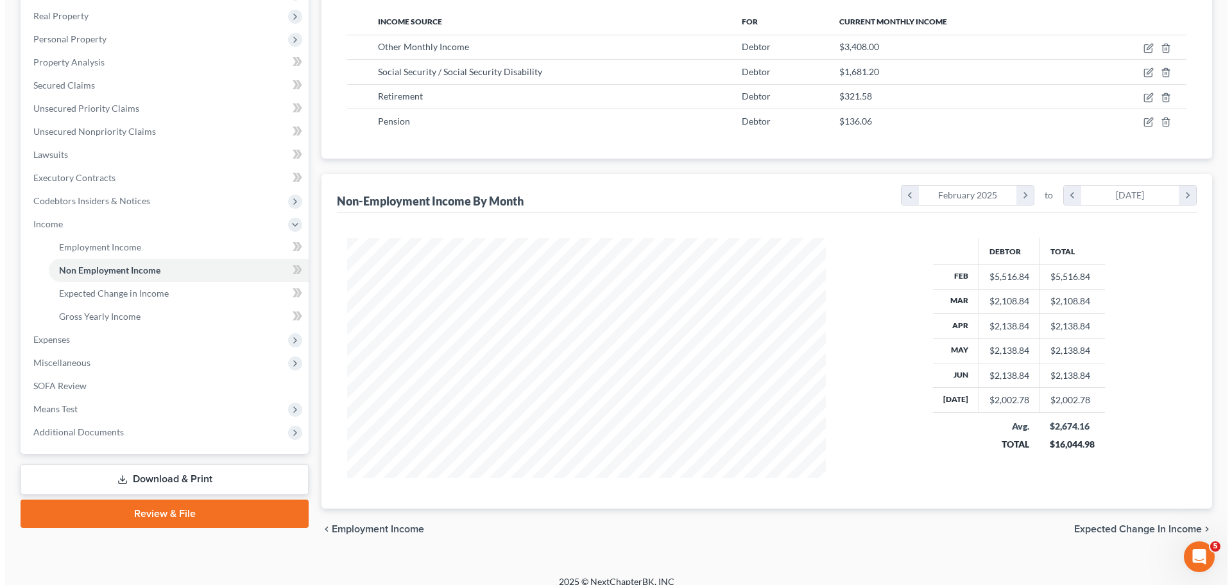
scroll to position [212, 0]
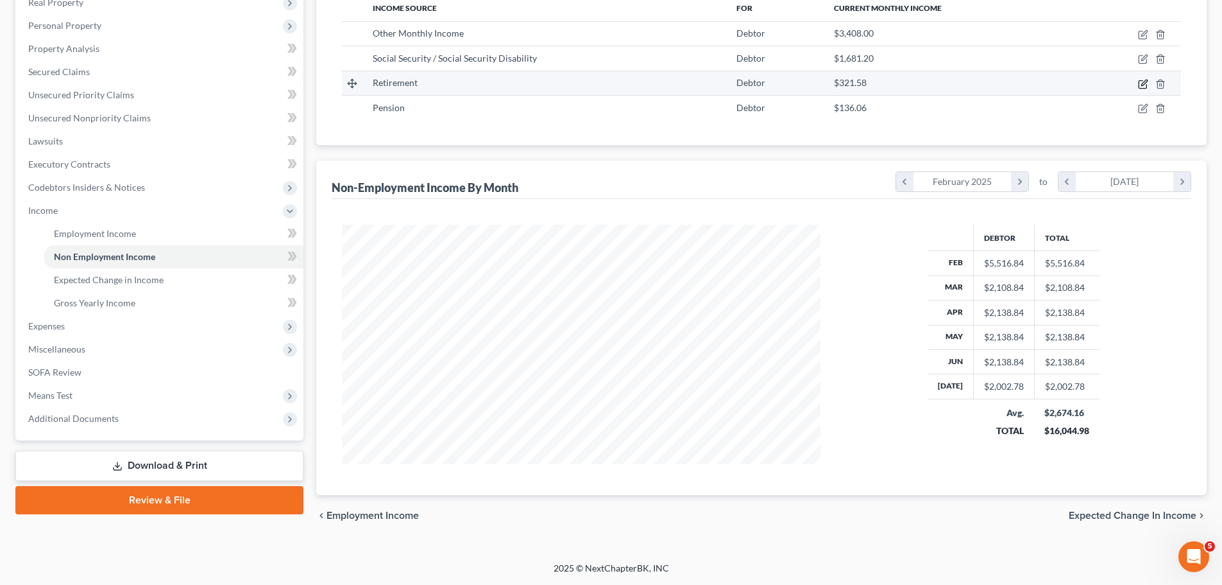
click at [1142, 85] on icon "button" at bounding box center [1143, 84] width 10 height 10
select select "3"
select select "0"
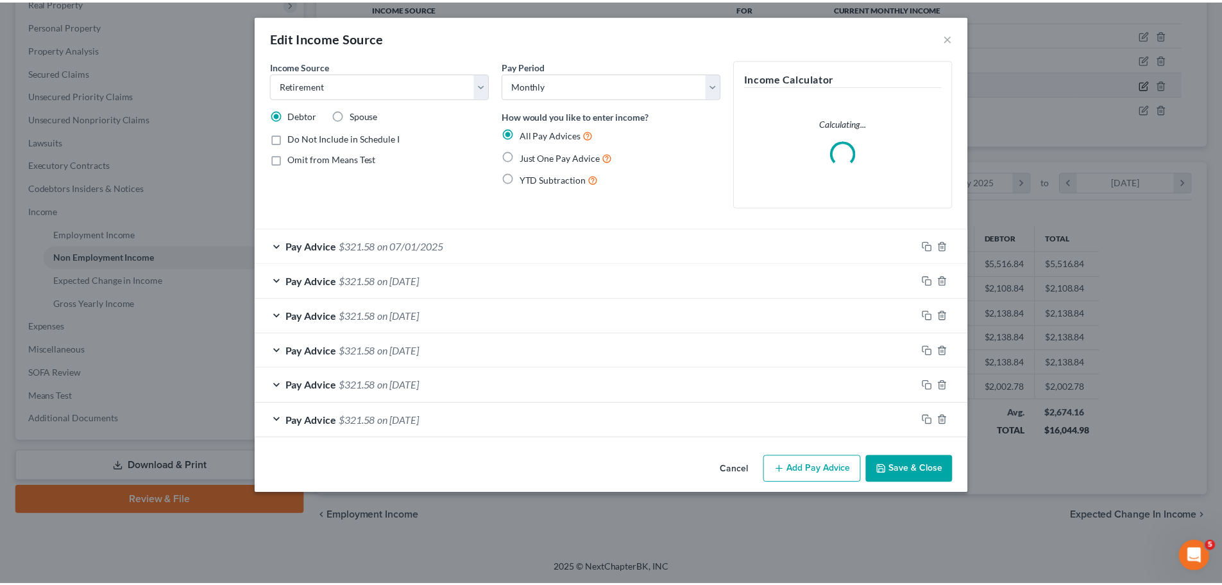
scroll to position [241, 509]
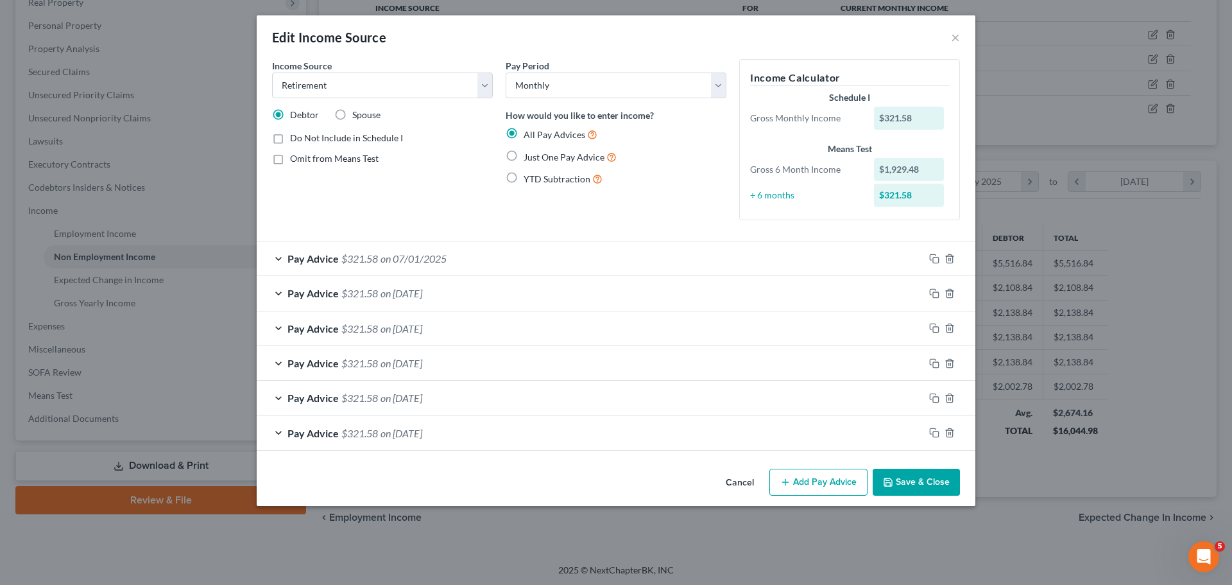
click at [732, 487] on button "Cancel" at bounding box center [739, 483] width 49 height 26
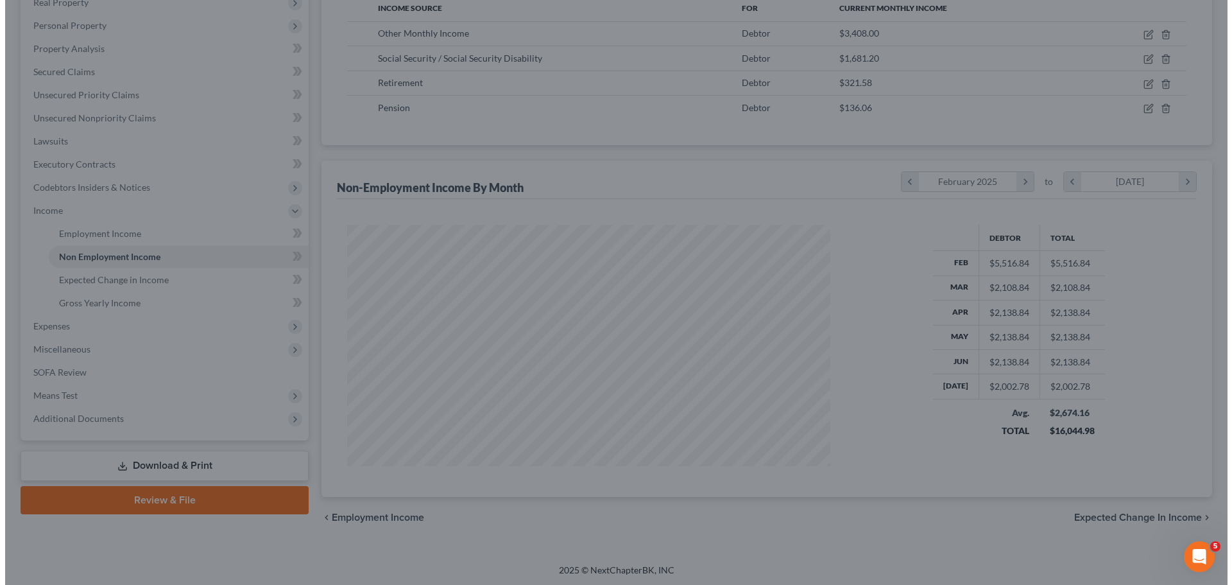
scroll to position [641435, 641170]
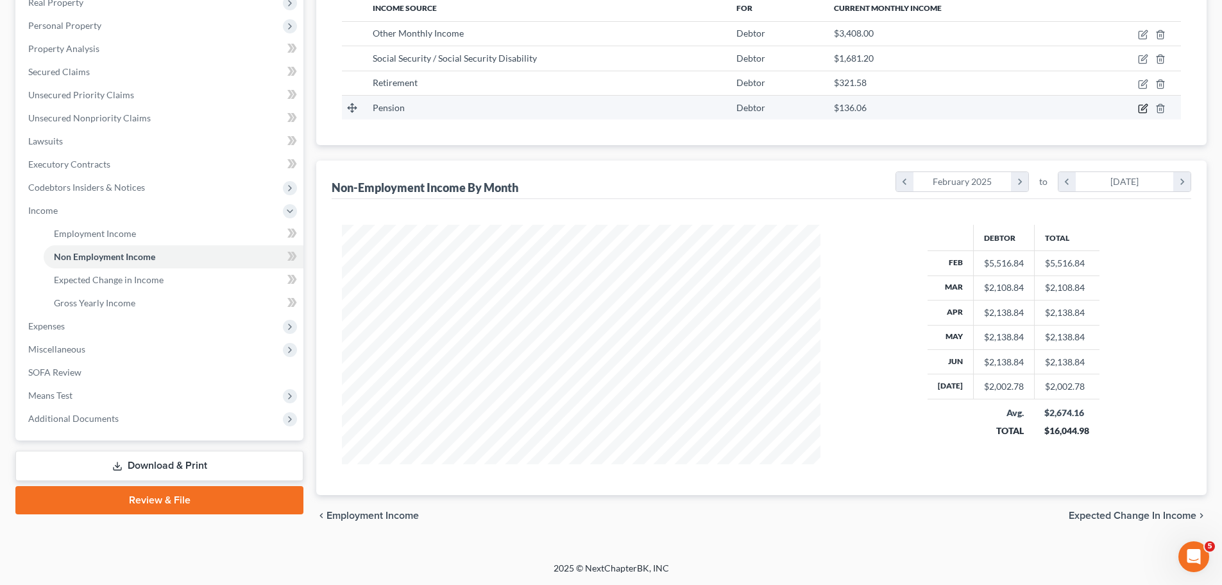
click at [1140, 110] on icon "button" at bounding box center [1143, 108] width 10 height 10
select select "2"
select select "0"
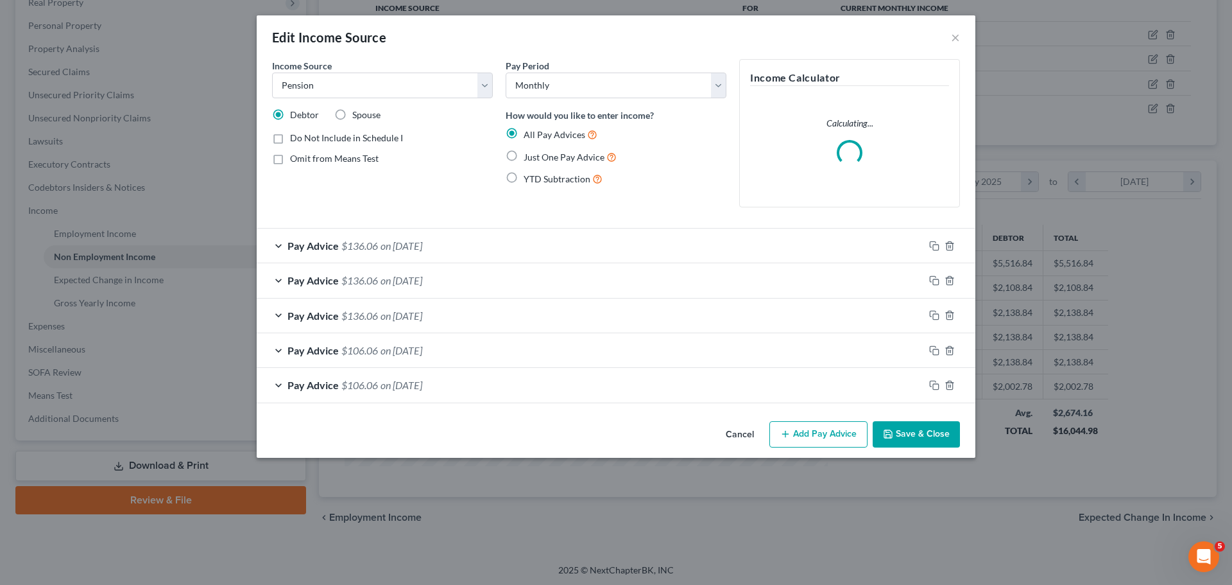
scroll to position [241, 509]
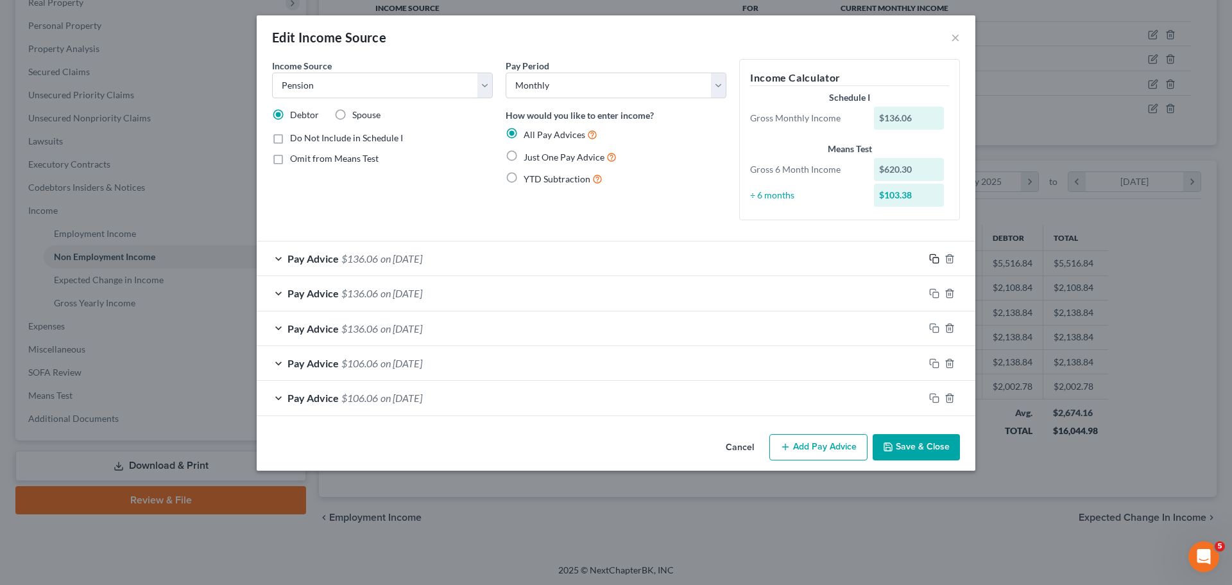
click at [932, 253] on icon "button" at bounding box center [934, 258] width 10 height 10
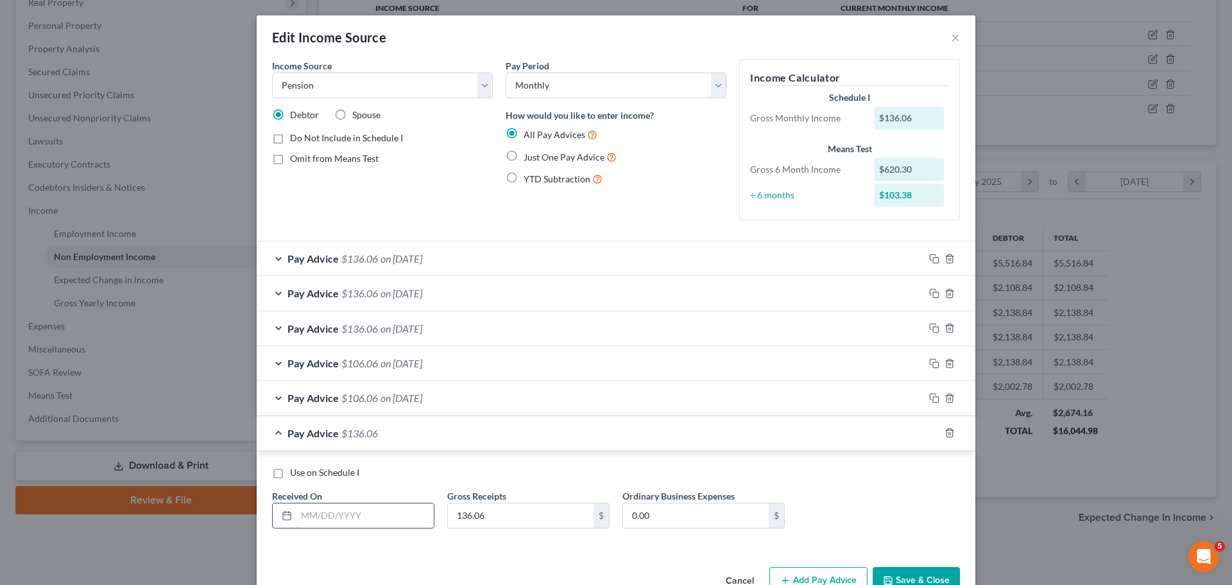
click at [357, 509] on input "text" at bounding box center [364, 515] width 137 height 24
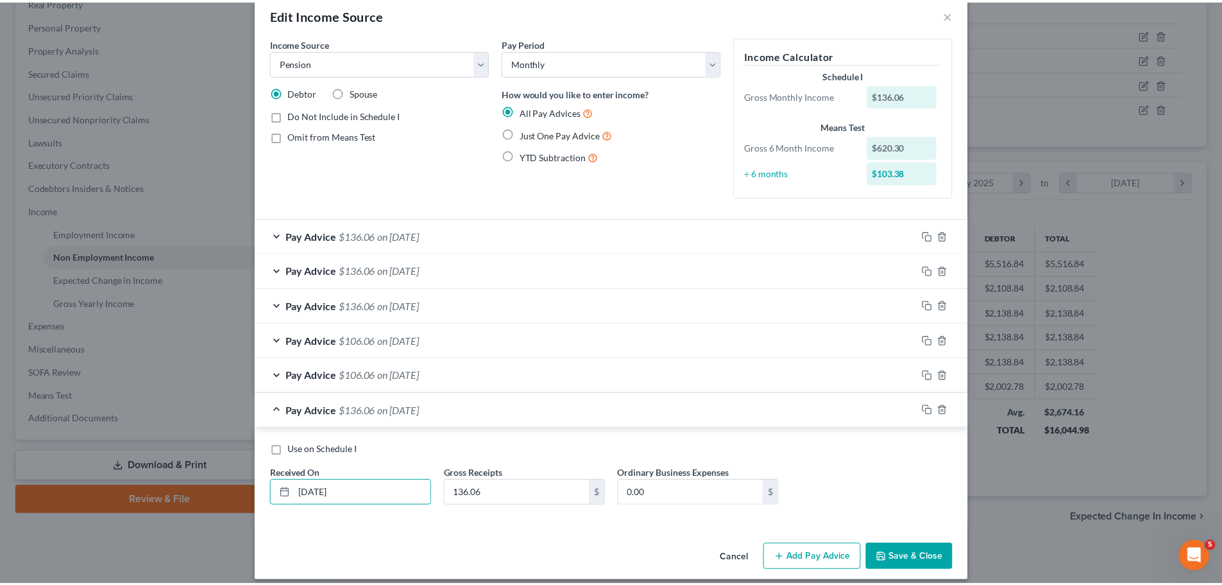
scroll to position [34, 0]
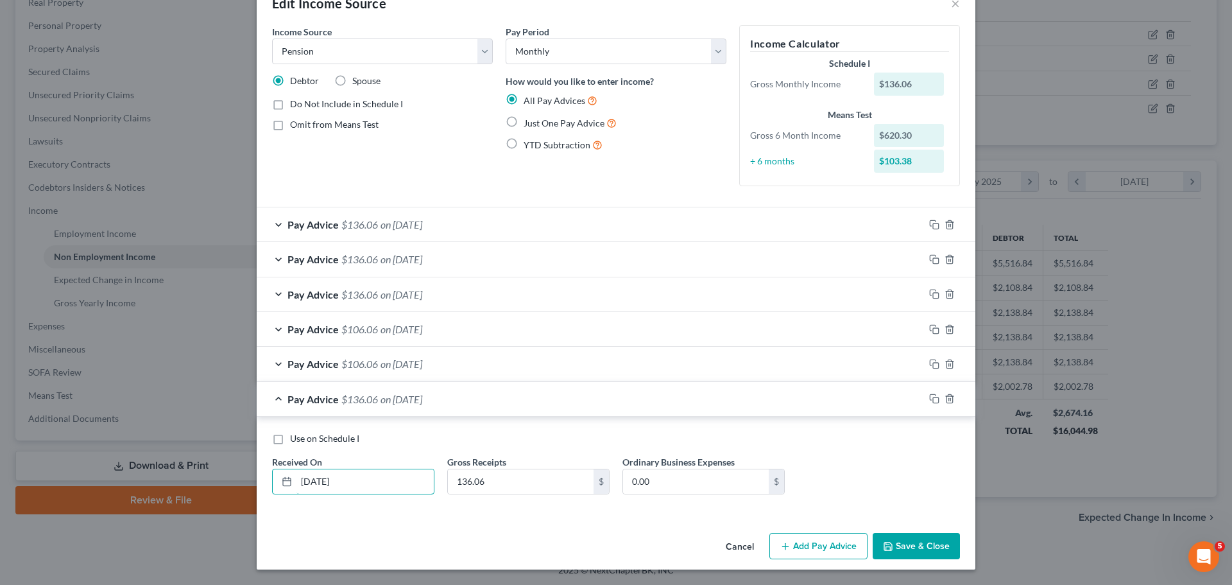
type input "[DATE]"
click at [896, 537] on button "Save & Close" at bounding box center [916, 546] width 87 height 27
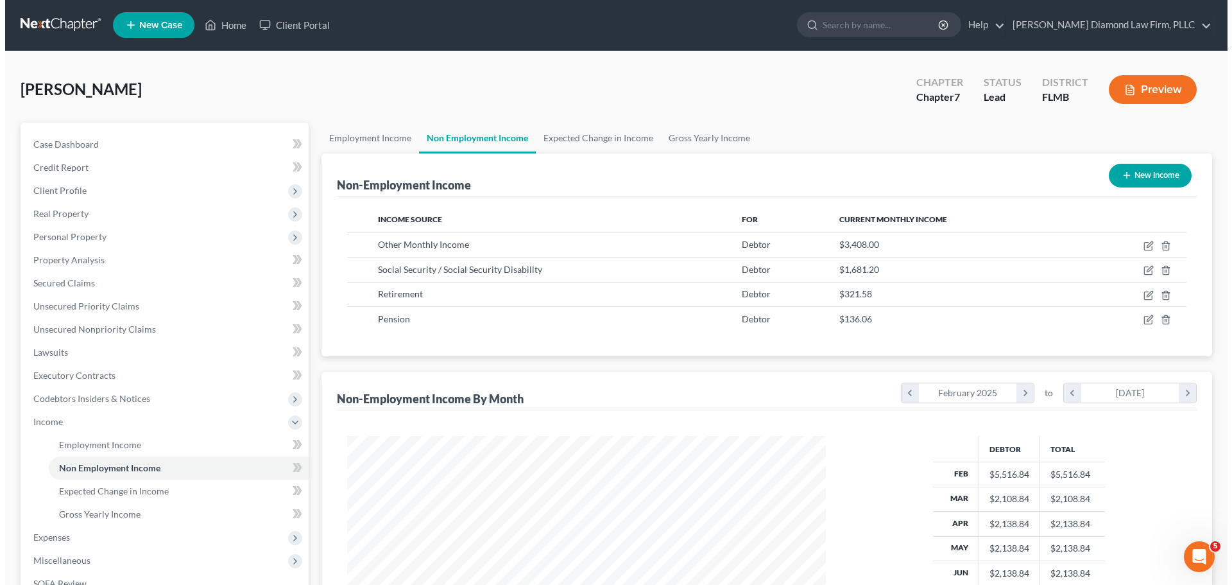
scroll to position [0, 0]
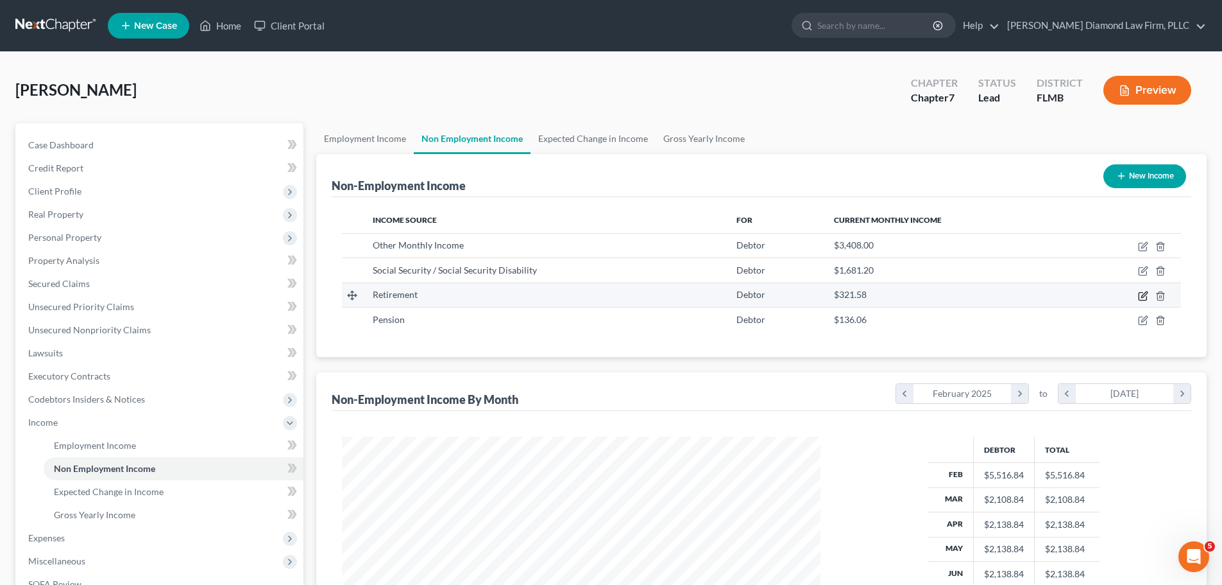
click at [1142, 298] on icon "button" at bounding box center [1143, 296] width 10 height 10
select select "3"
select select "0"
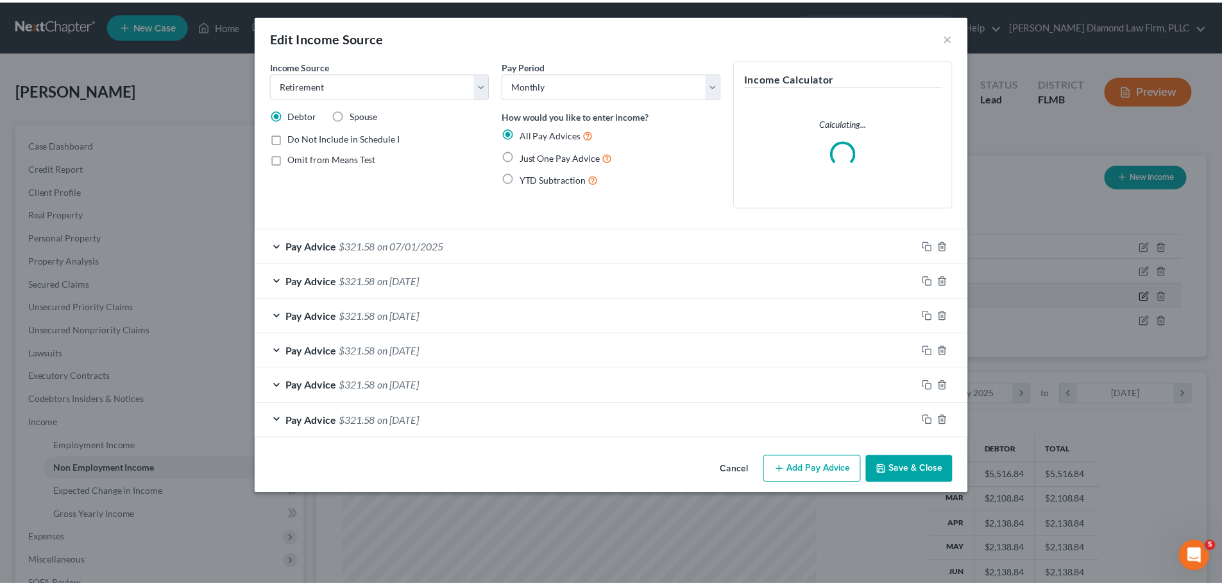
scroll to position [241, 509]
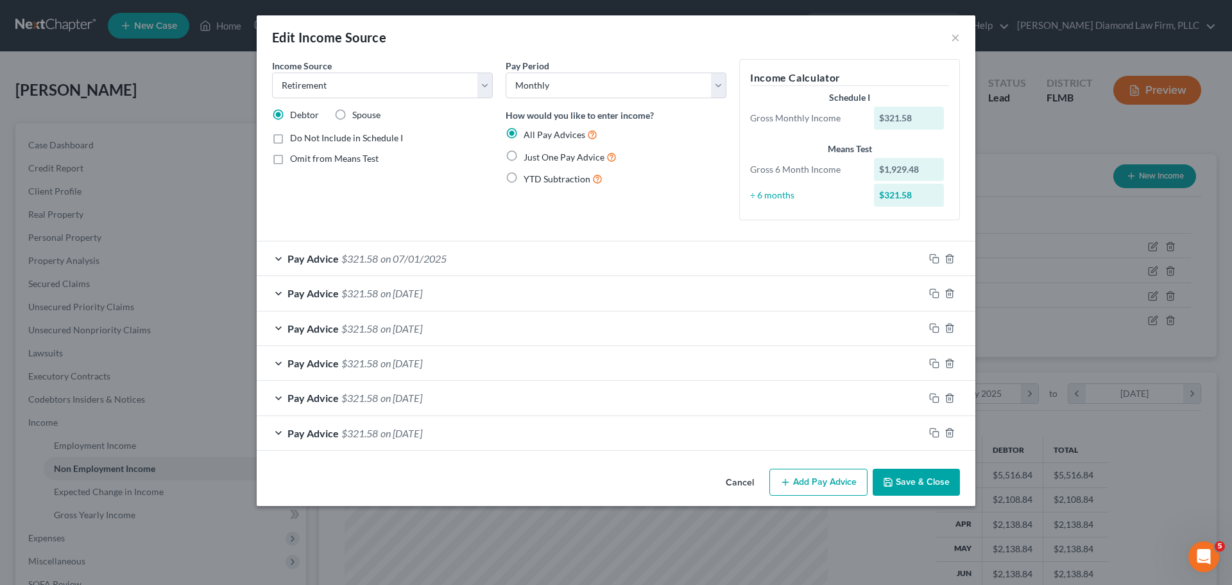
click at [914, 463] on div "Cancel Add Pay Advice Save & Close" at bounding box center [616, 484] width 719 height 42
click at [916, 481] on button "Save & Close" at bounding box center [916, 481] width 87 height 27
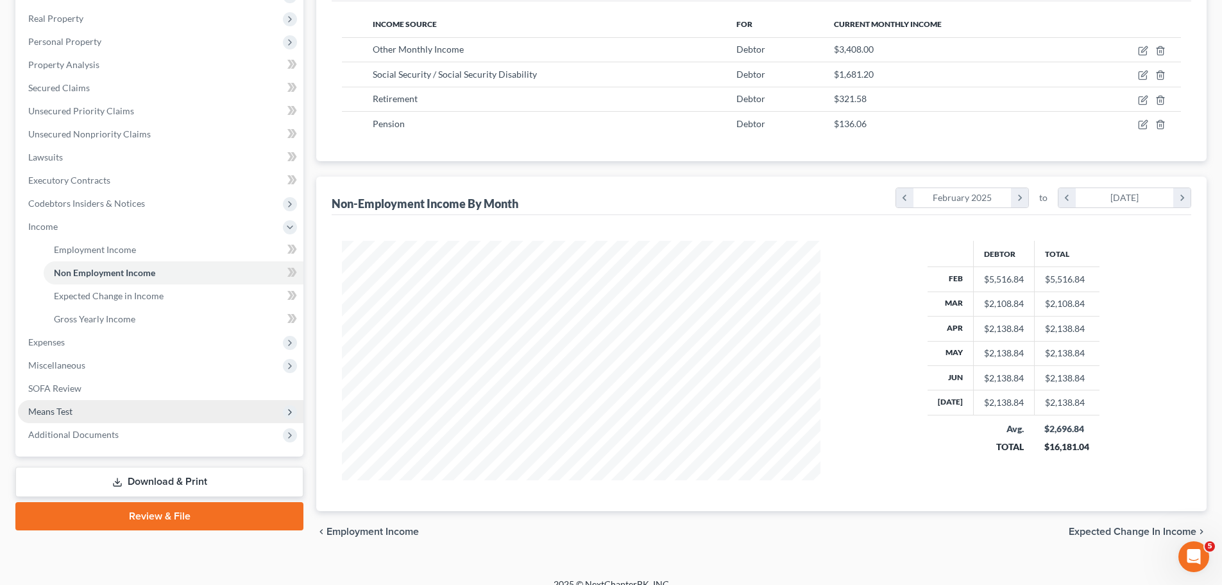
scroll to position [212, 0]
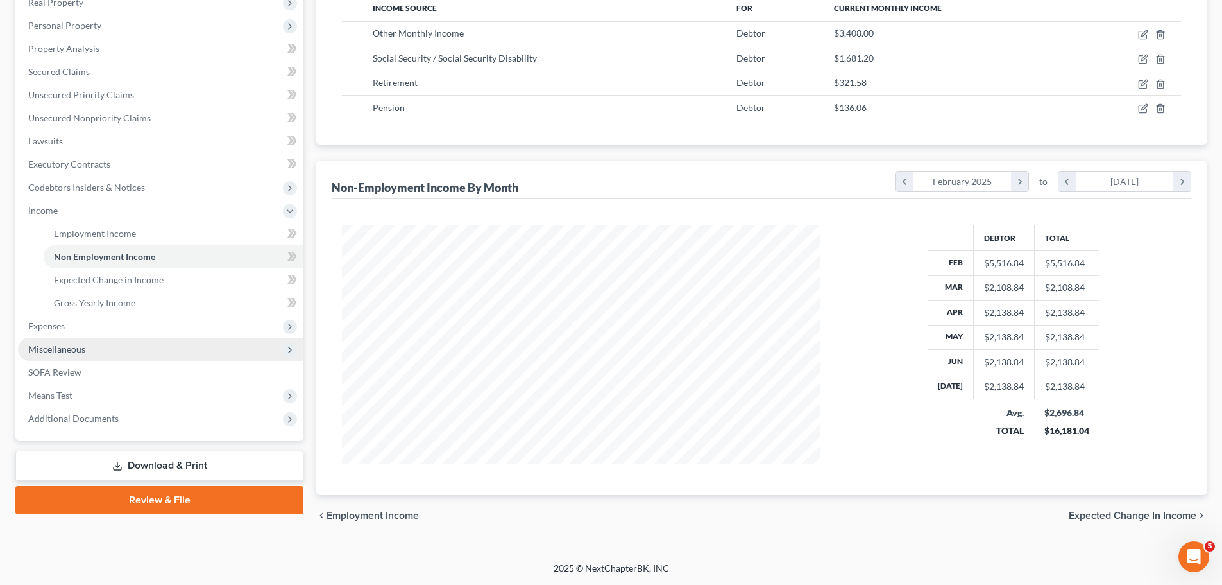
click at [82, 348] on span "Miscellaneous" at bounding box center [56, 348] width 57 height 11
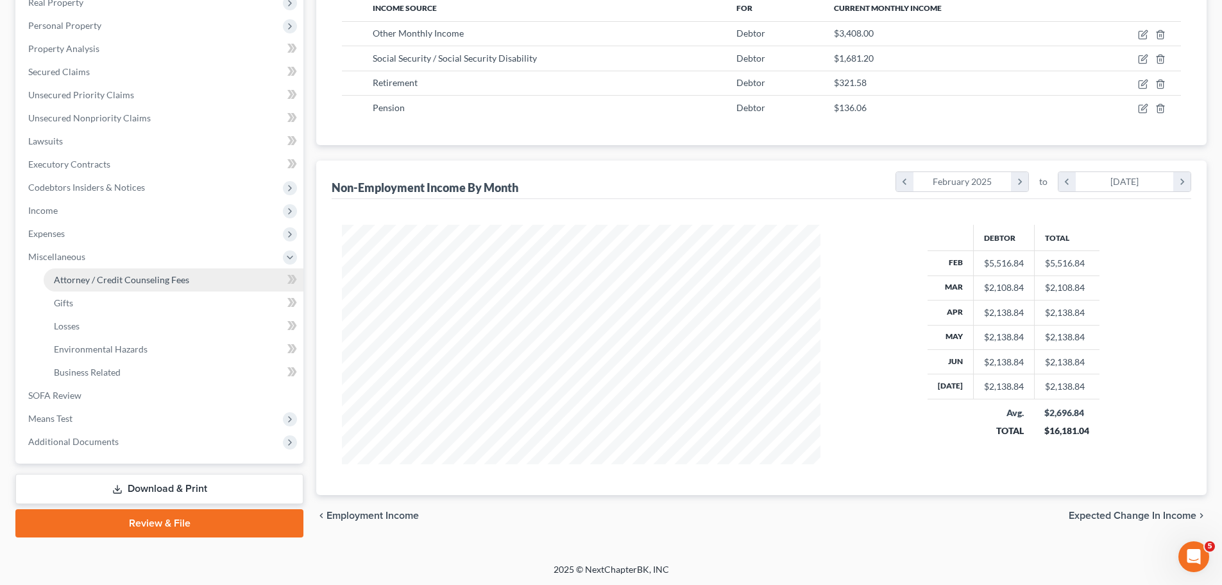
click at [86, 286] on link "Attorney / Credit Counseling Fees" at bounding box center [174, 279] width 260 height 23
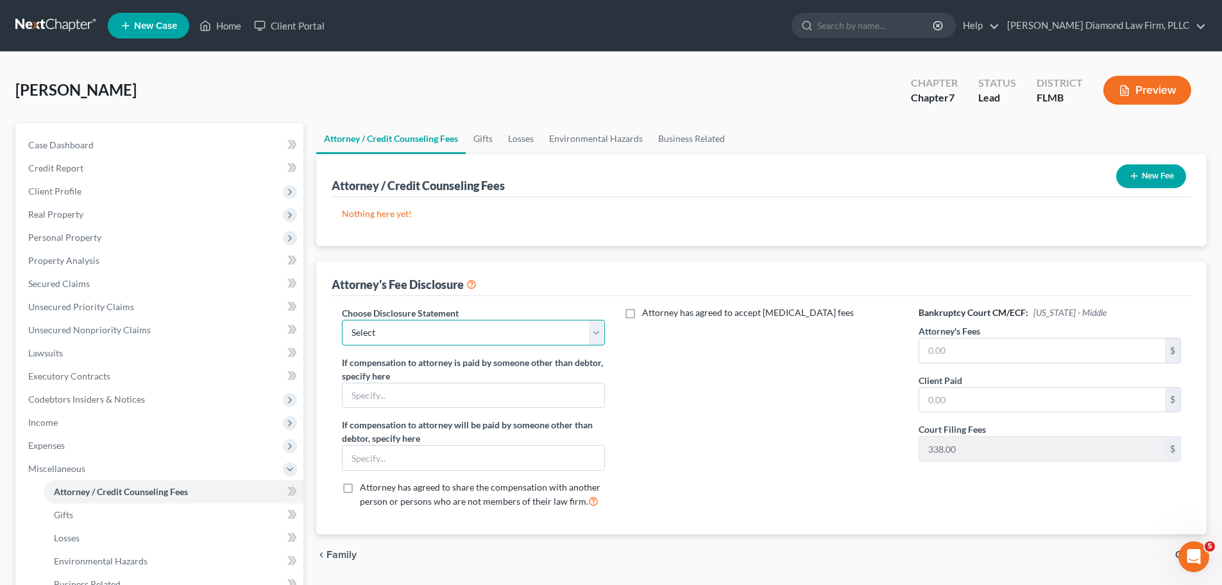
click at [508, 320] on select "Select [PERSON_NAME] Chapter 13 monitoring fees Attorney Fee" at bounding box center [473, 333] width 262 height 26
select select "2"
click at [342, 320] on select "Select [PERSON_NAME] Chapter 13 monitoring fees Attorney Fee" at bounding box center [473, 333] width 262 height 26
click at [977, 360] on input "text" at bounding box center [1043, 350] width 246 height 24
click at [1002, 358] on input "text" at bounding box center [1043, 350] width 246 height 24
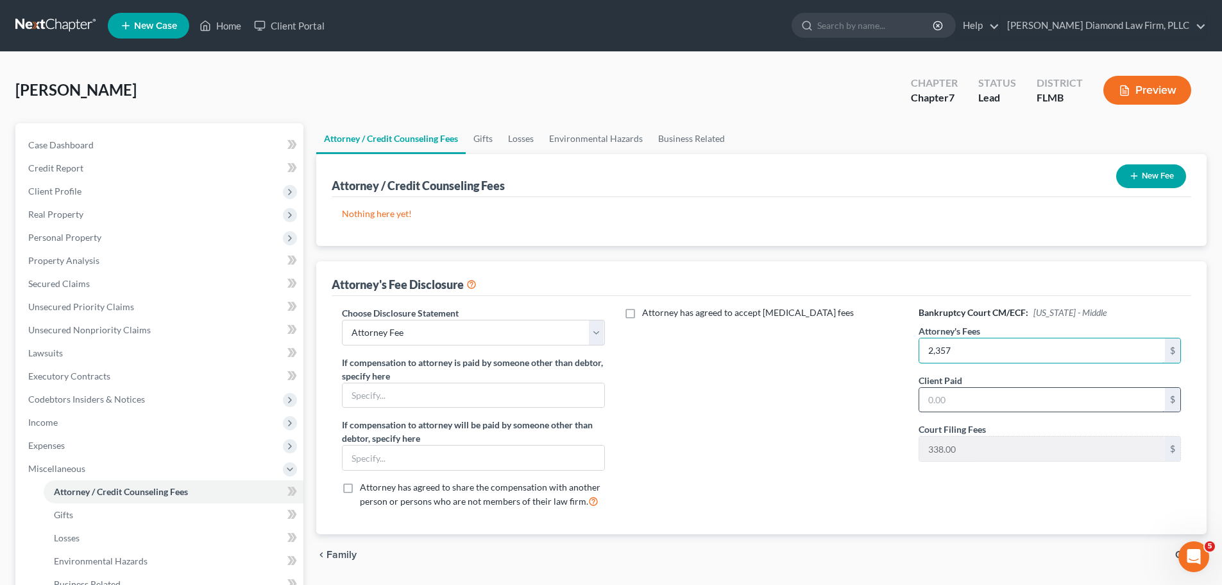
type input "2,357"
click at [1028, 389] on input "text" at bounding box center [1043, 400] width 246 height 24
type input "2,357"
click at [1153, 171] on button "New Fee" at bounding box center [1152, 176] width 70 height 24
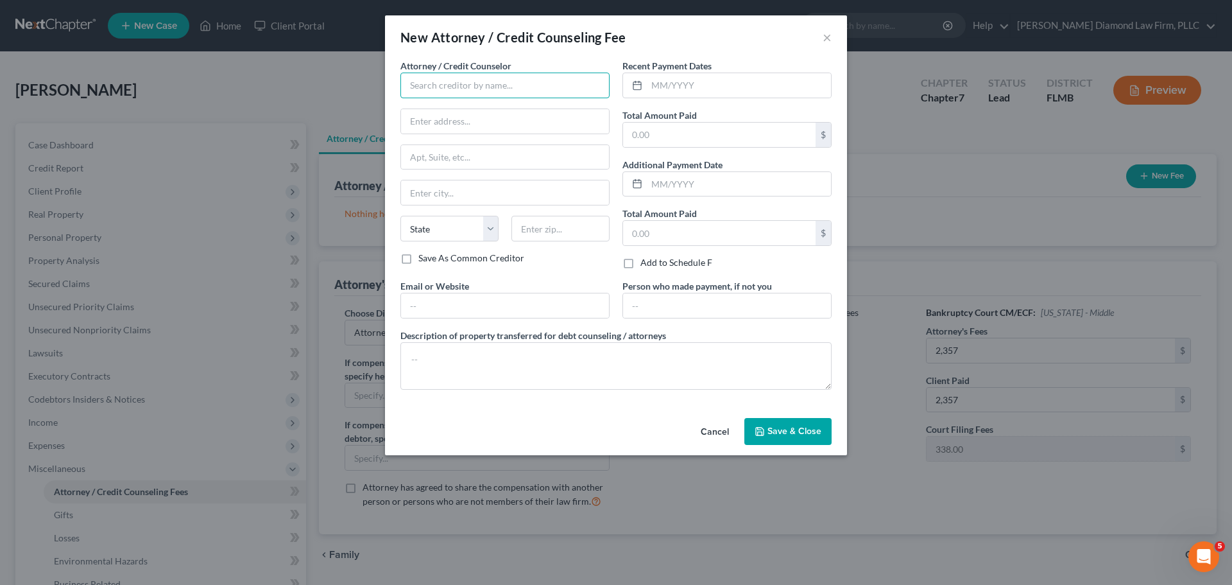
click at [445, 78] on input "text" at bounding box center [504, 86] width 209 height 26
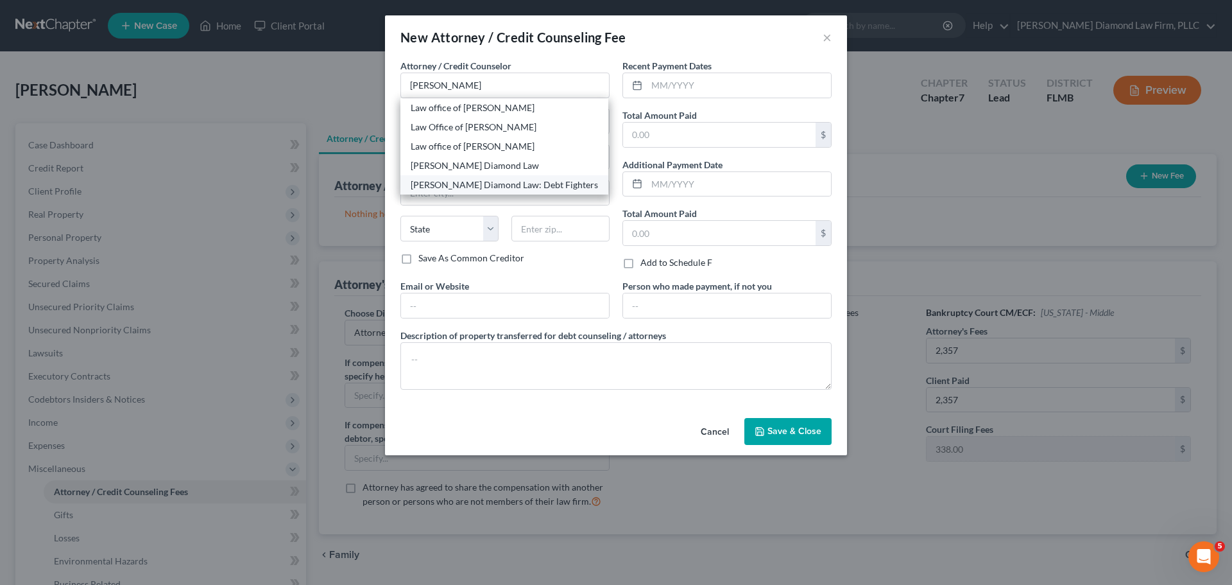
click at [464, 184] on div "[PERSON_NAME] Diamond Law: Debt Fighters" at bounding box center [504, 184] width 187 height 13
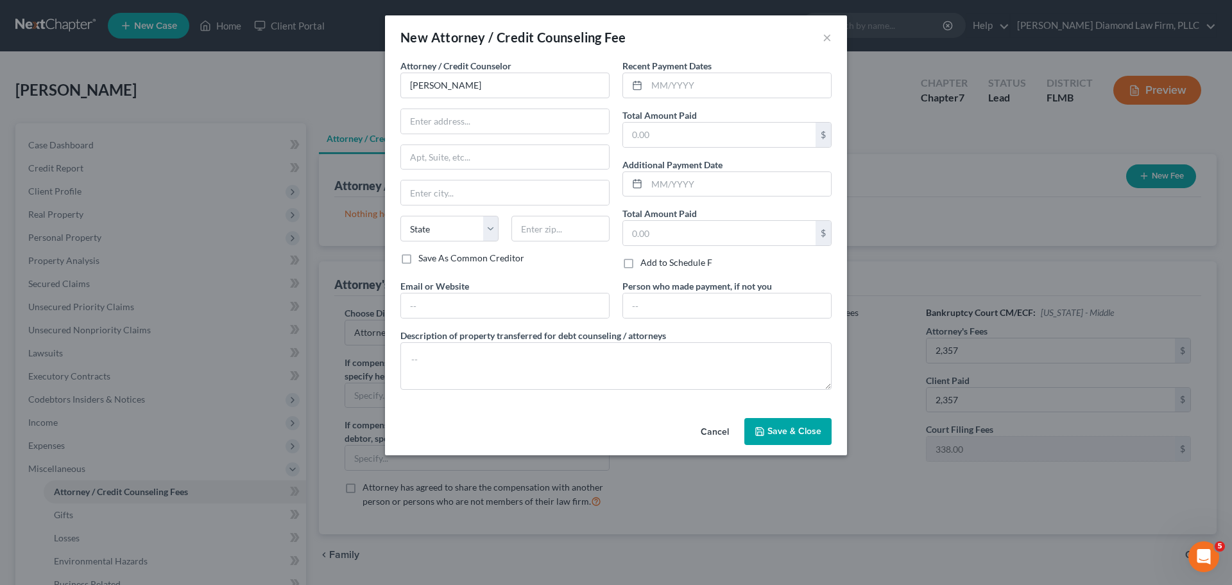
type input "[PERSON_NAME] Diamond Law: Debt Fighters"
type input "[STREET_ADDRESS]"
type input "Unit 108"
type input "Clearwater"
select select "9"
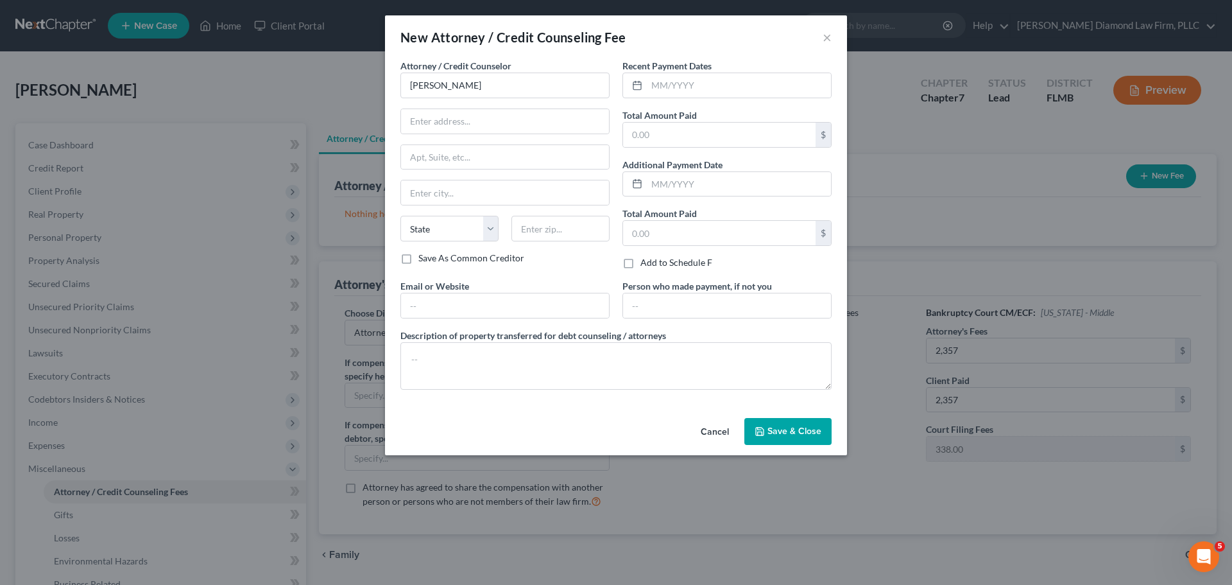
type input "33761"
click at [683, 80] on input "text" at bounding box center [739, 85] width 184 height 24
type input "02/2025"
click at [688, 136] on input "text" at bounding box center [719, 135] width 193 height 24
click at [696, 146] on div "$" at bounding box center [726, 135] width 209 height 26
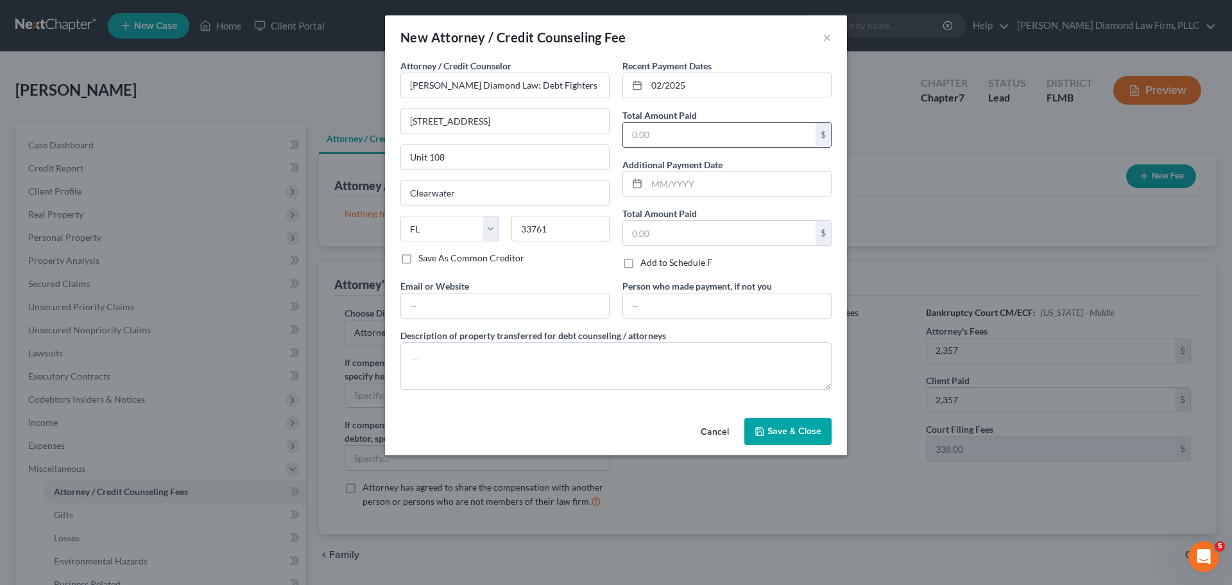
click at [699, 142] on input "text" at bounding box center [719, 135] width 193 height 24
type input "2,695"
click at [509, 353] on textarea at bounding box center [615, 365] width 431 height 47
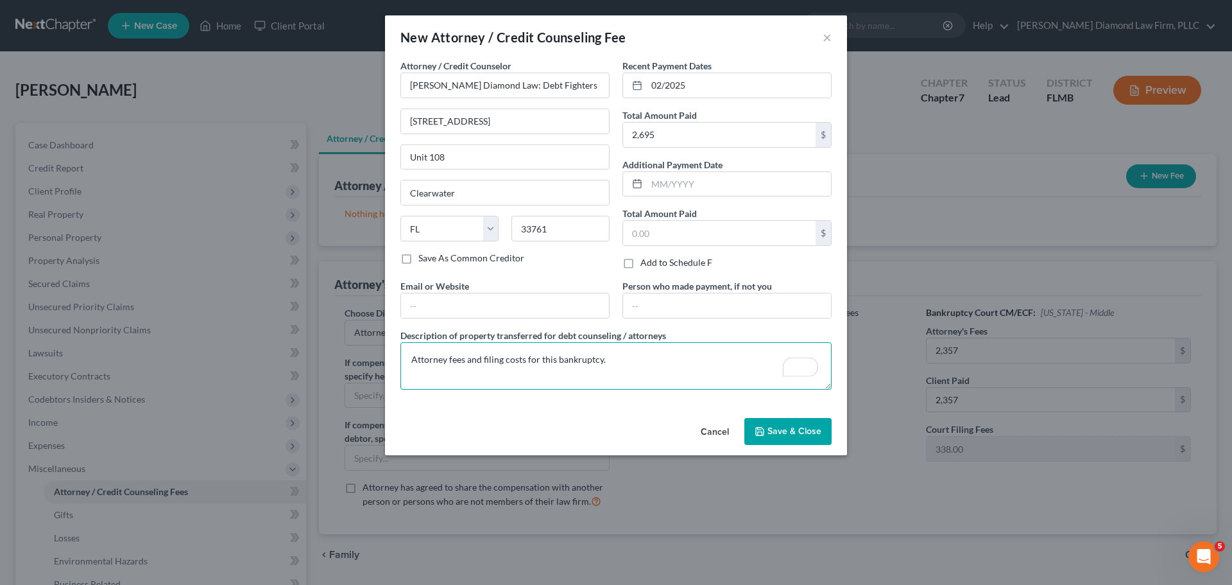
type textarea "Attorney fees and filing costs for this bankruptcy."
click at [797, 427] on span "Save & Close" at bounding box center [794, 430] width 54 height 11
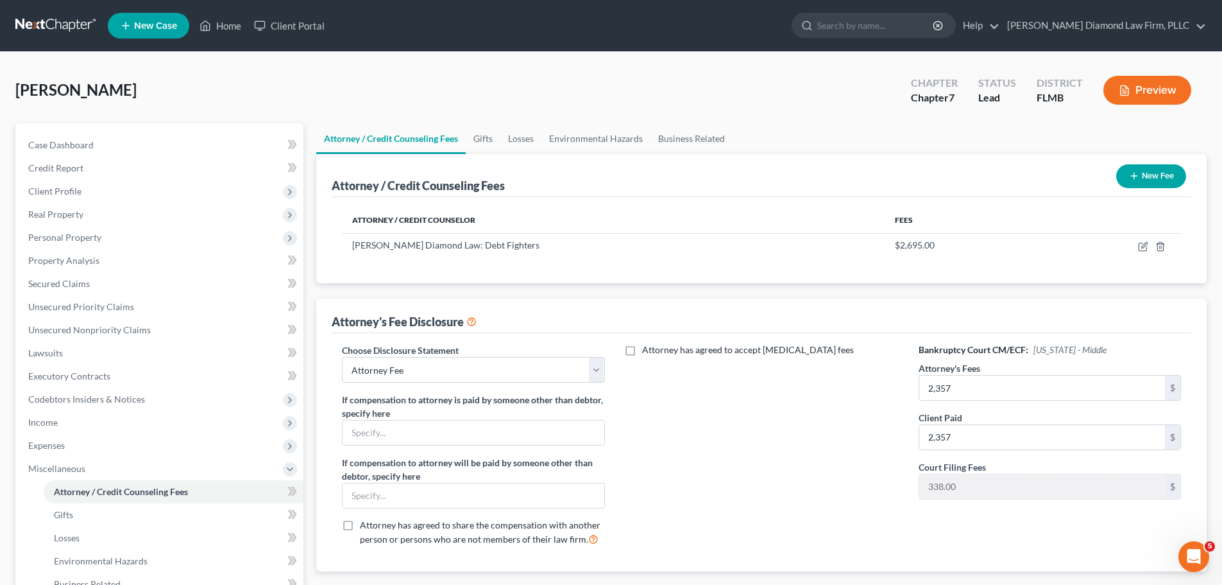
click at [1147, 176] on button "New Fee" at bounding box center [1152, 176] width 70 height 24
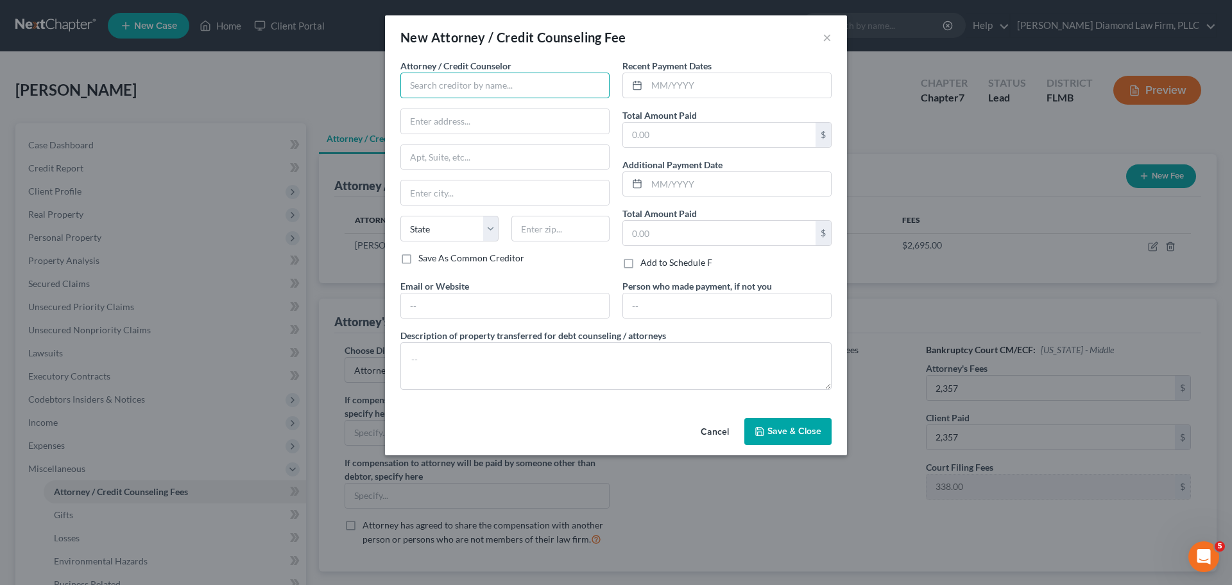
click at [468, 84] on input "text" at bounding box center [504, 86] width 209 height 26
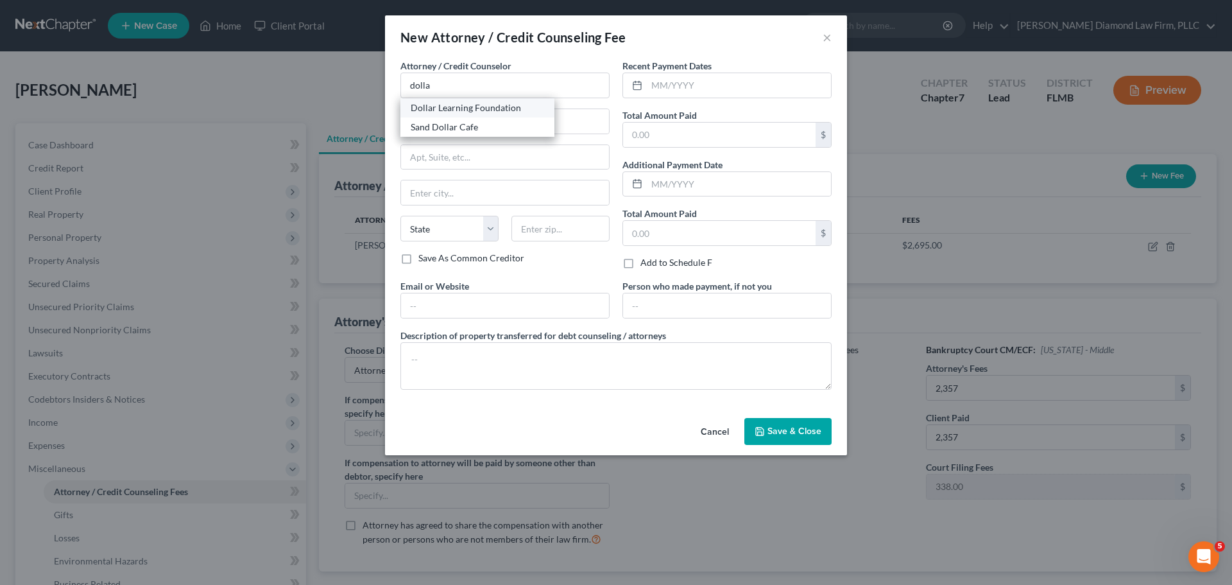
click at [467, 107] on div "Dollar Learning Foundation" at bounding box center [477, 107] width 133 height 13
type input "Dollar Learning Foundation"
type input "[STREET_ADDRESS]"
type input "PMB #001"
type input "[GEOGRAPHIC_DATA]"
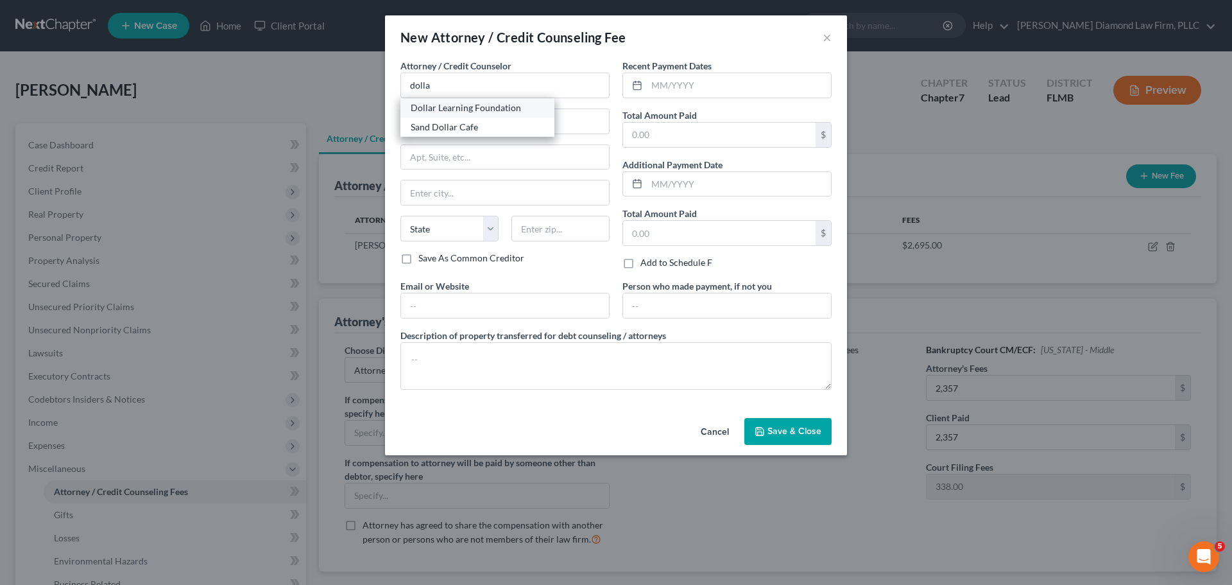
select select "4"
type input "91367"
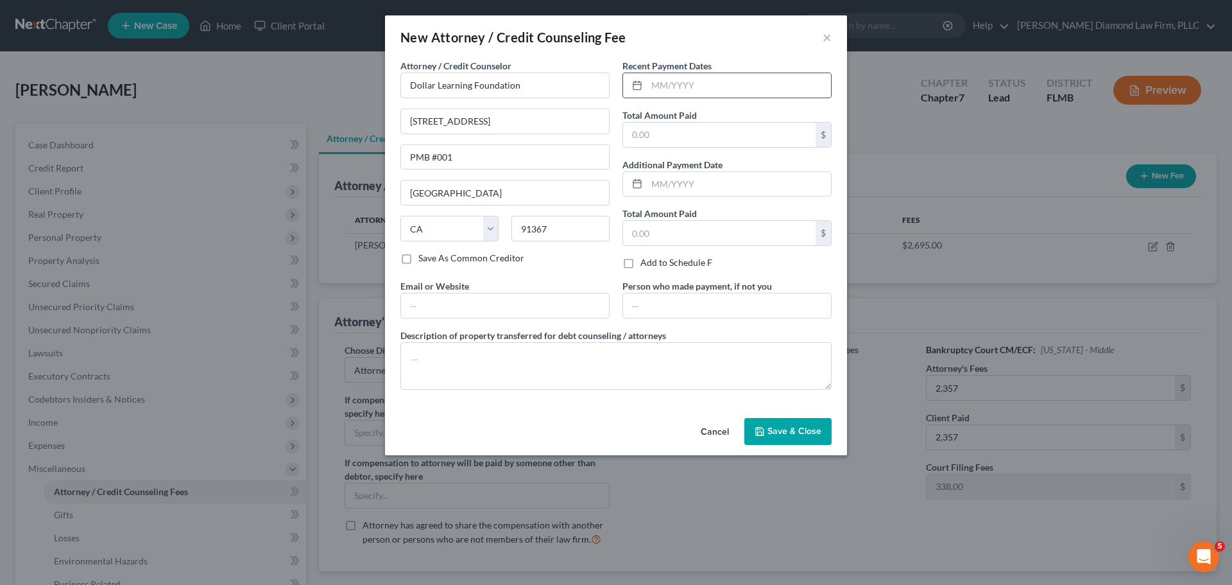
click at [700, 93] on input "text" at bounding box center [739, 85] width 184 height 24
type input "0"
click at [715, 97] on input "text" at bounding box center [739, 85] width 184 height 24
type input "07/2025"
click at [699, 142] on input "text" at bounding box center [719, 135] width 193 height 24
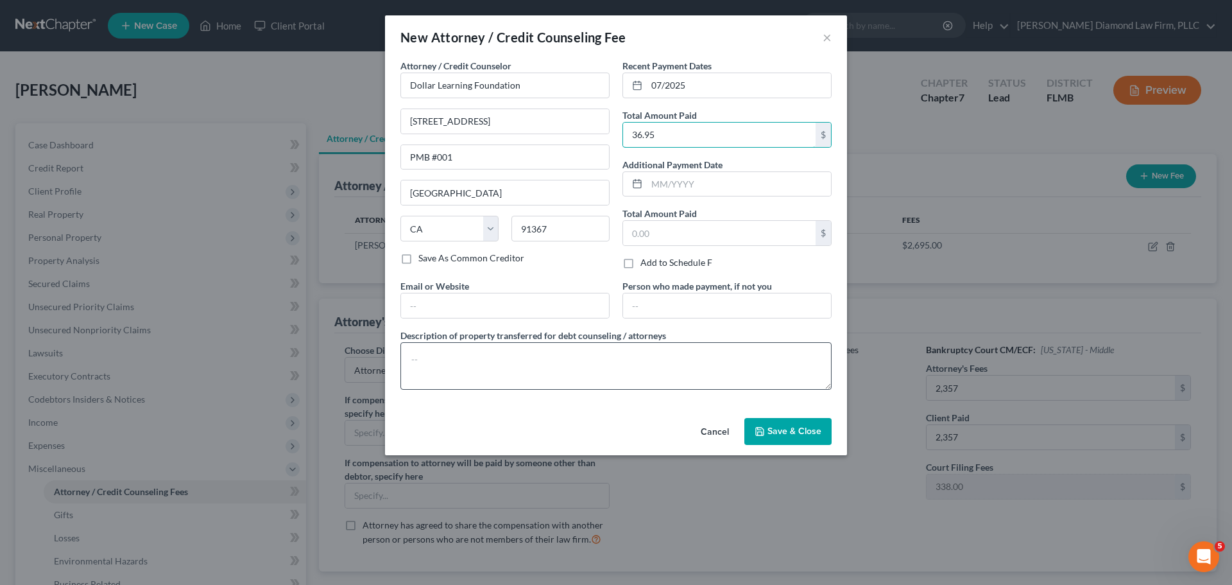
type input "36.95"
click at [488, 369] on textarea "To enrich screen reader interactions, please activate Accessibility in Grammarl…" at bounding box center [615, 365] width 431 height 47
type textarea "Credit couseling course."
click at [787, 427] on span "Save & Close" at bounding box center [794, 430] width 54 height 11
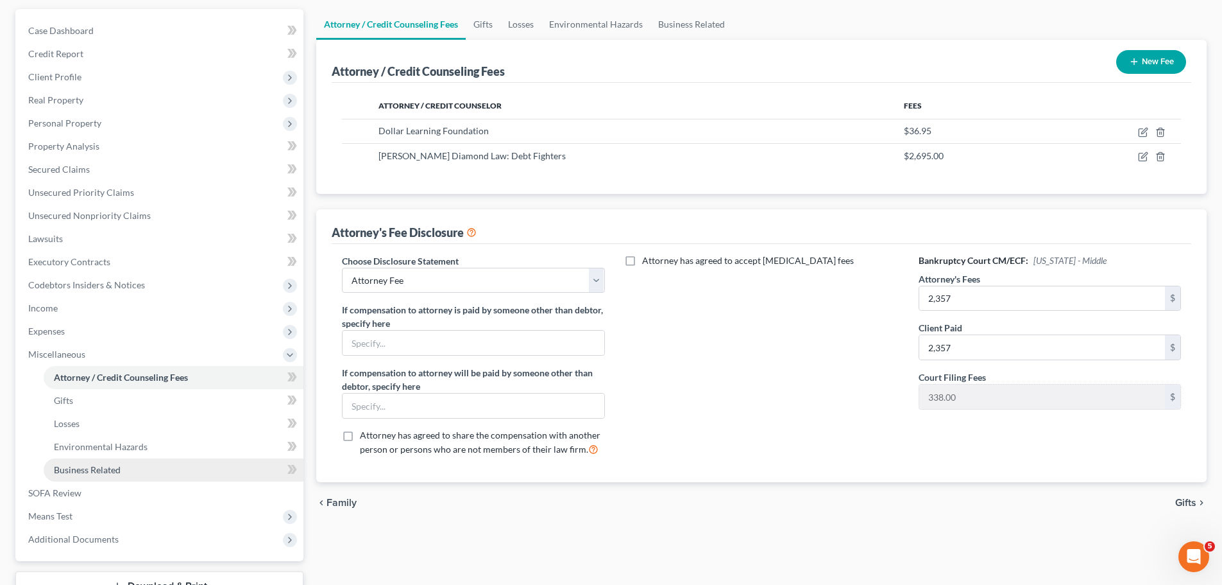
scroll to position [213, 0]
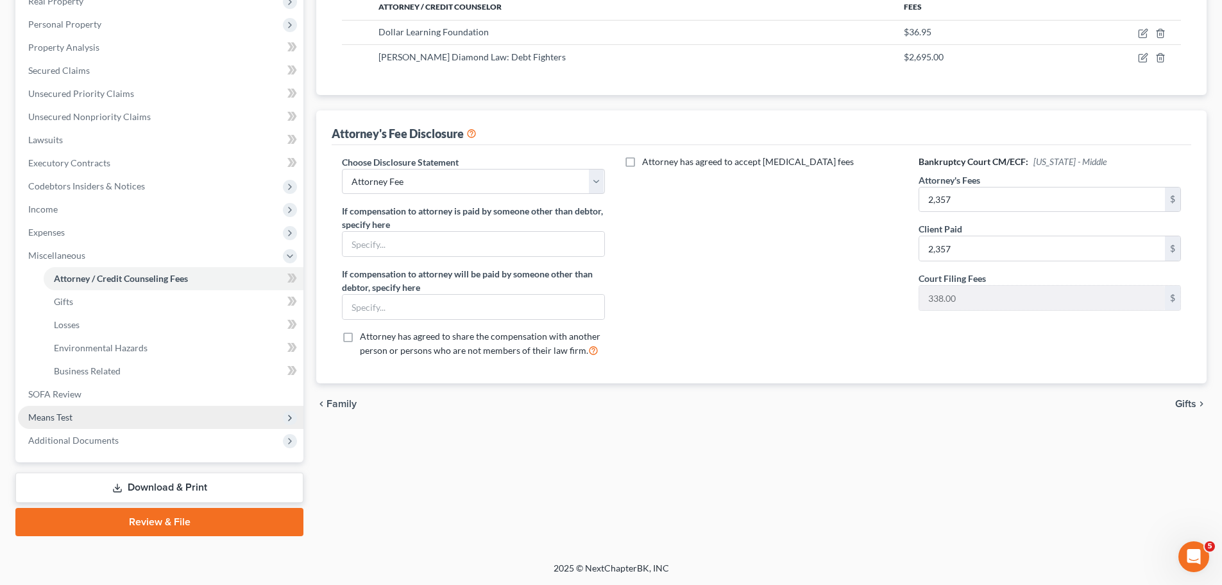
click at [84, 412] on span "Means Test" at bounding box center [161, 417] width 286 height 23
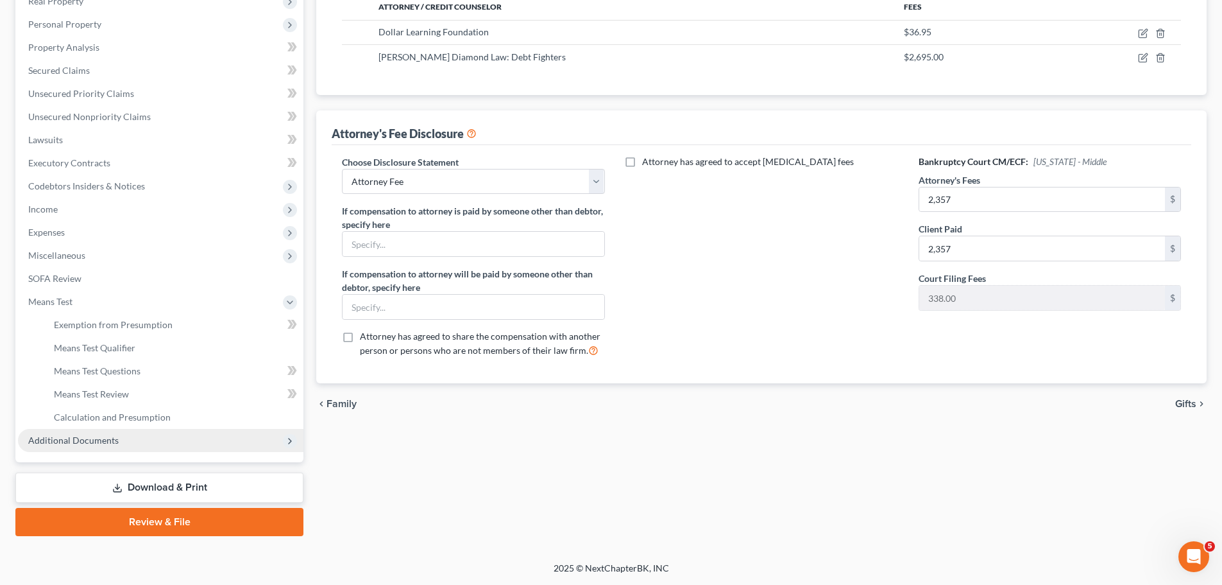
click at [89, 438] on span "Additional Documents" at bounding box center [73, 439] width 90 height 11
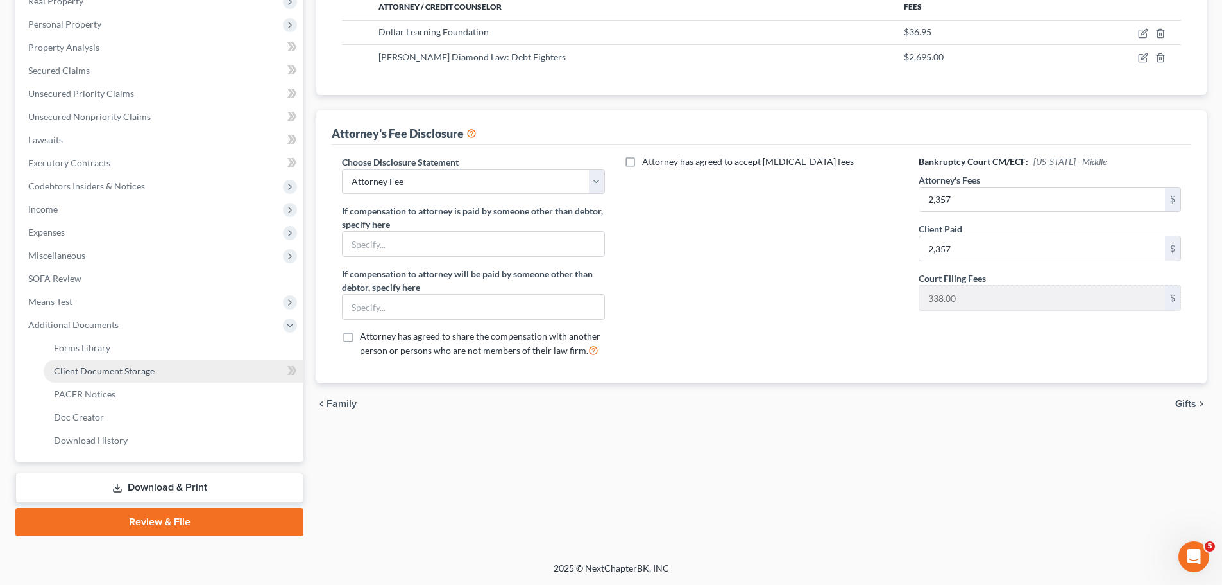
click at [95, 373] on span "Client Document Storage" at bounding box center [104, 370] width 101 height 11
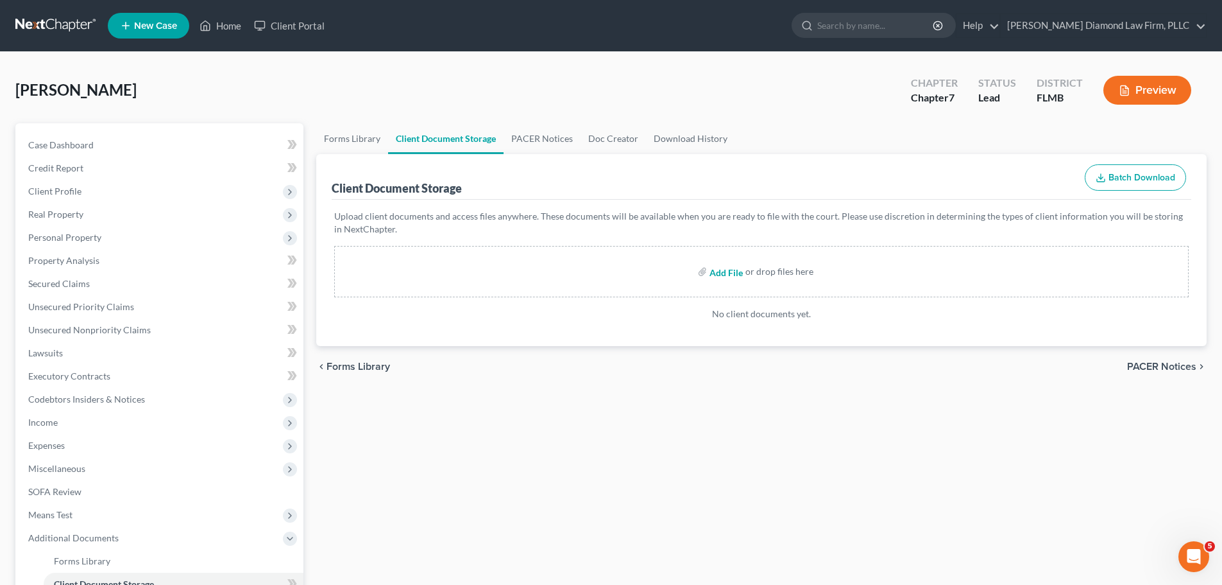
click at [715, 273] on input "file" at bounding box center [725, 271] width 31 height 23
type input "C:\fakepath\CCC.pdf"
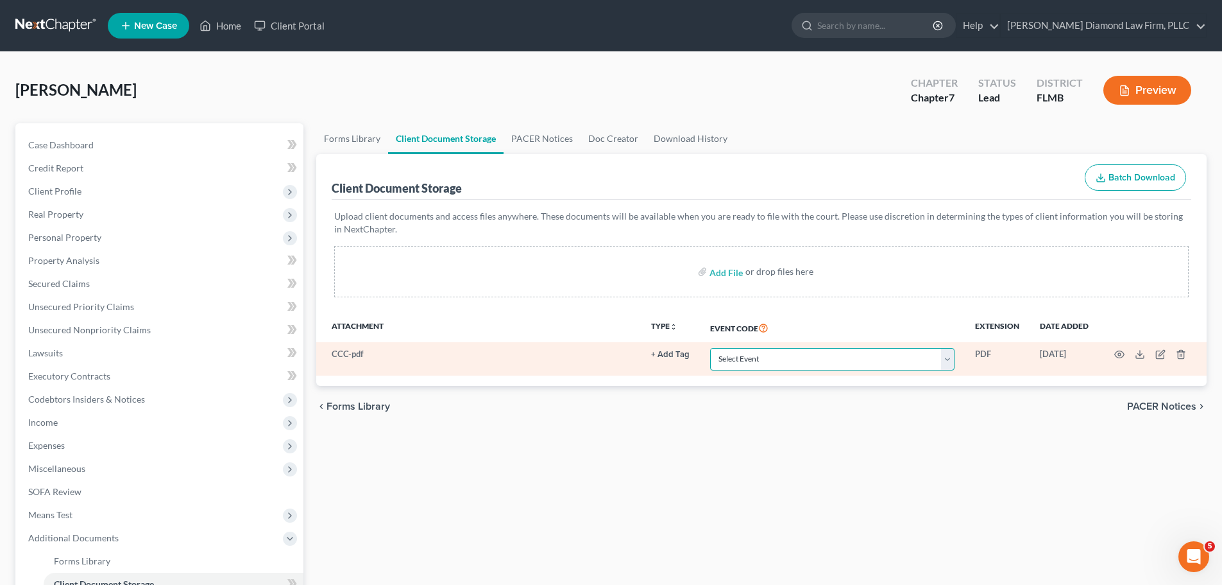
click at [821, 368] on select "Select Event 20 Largest Unsecured Creditors Amended Chapter 13 Plan Amended Cre…" at bounding box center [832, 359] width 244 height 22
select select "9"
click at [710, 348] on select "Select Event 20 Largest Unsecured Creditors Amended Chapter 13 Plan Amended Cre…" at bounding box center [832, 359] width 244 height 22
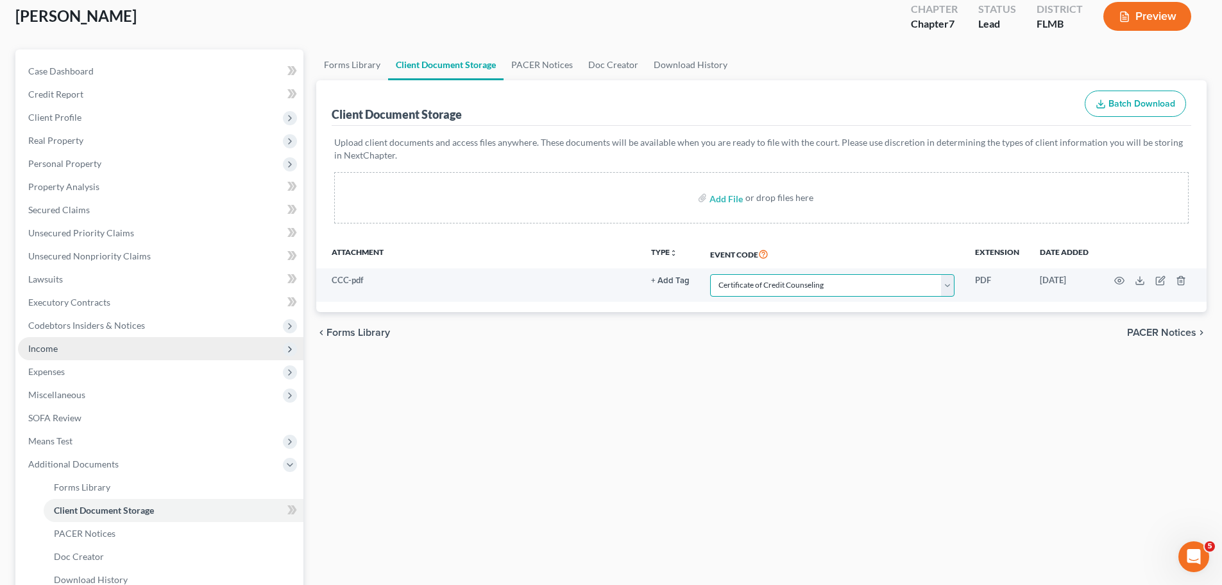
scroll to position [64, 0]
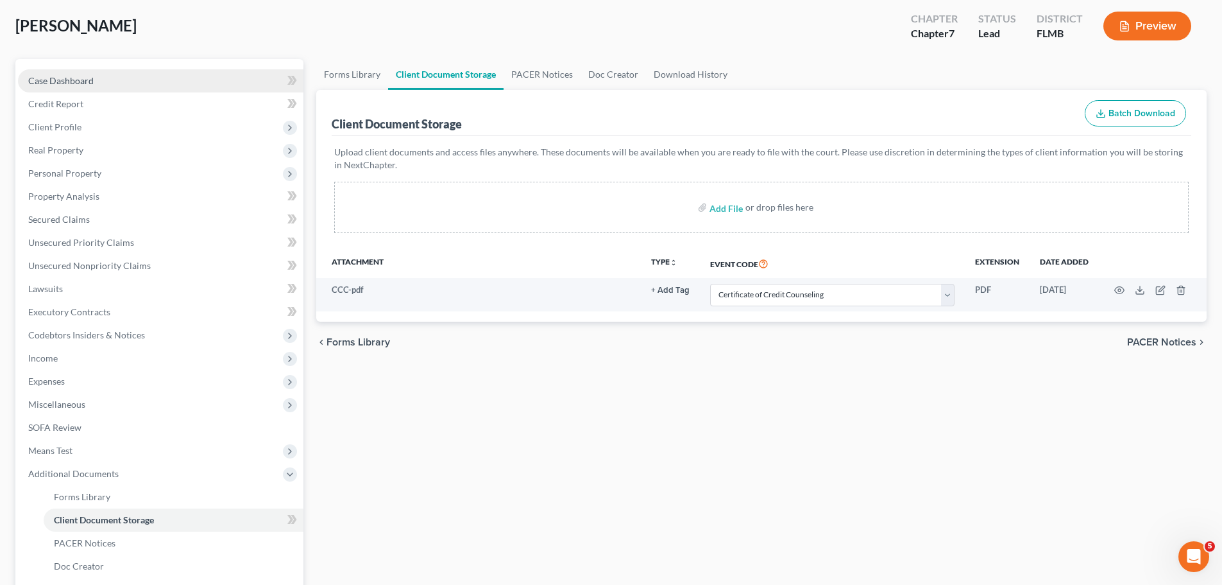
click at [81, 83] on span "Case Dashboard" at bounding box center [60, 80] width 65 height 11
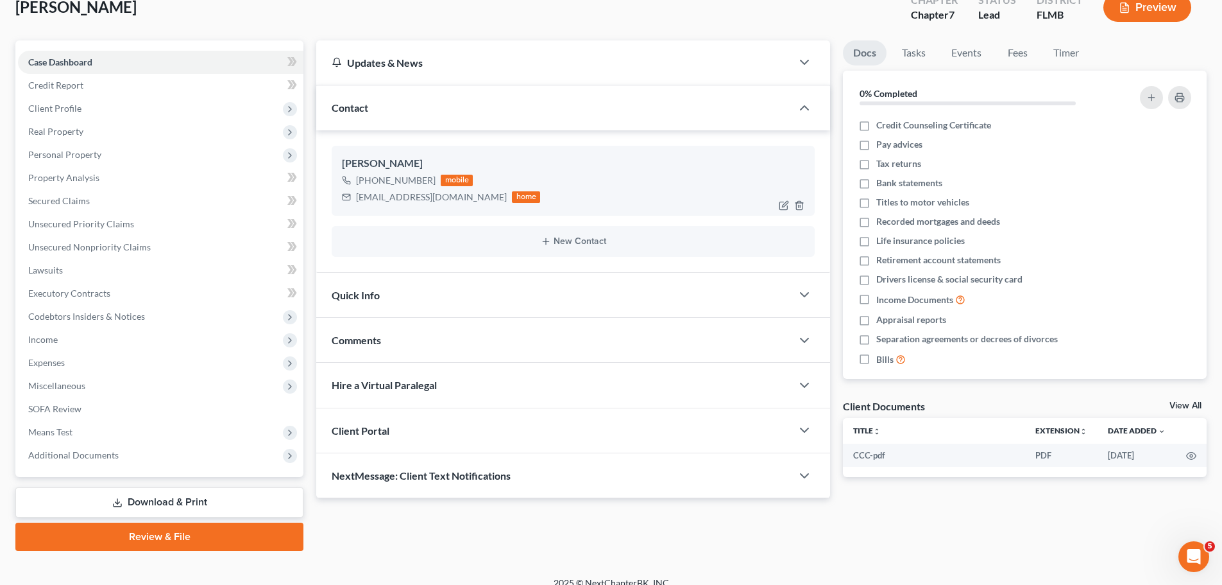
scroll to position [98, 0]
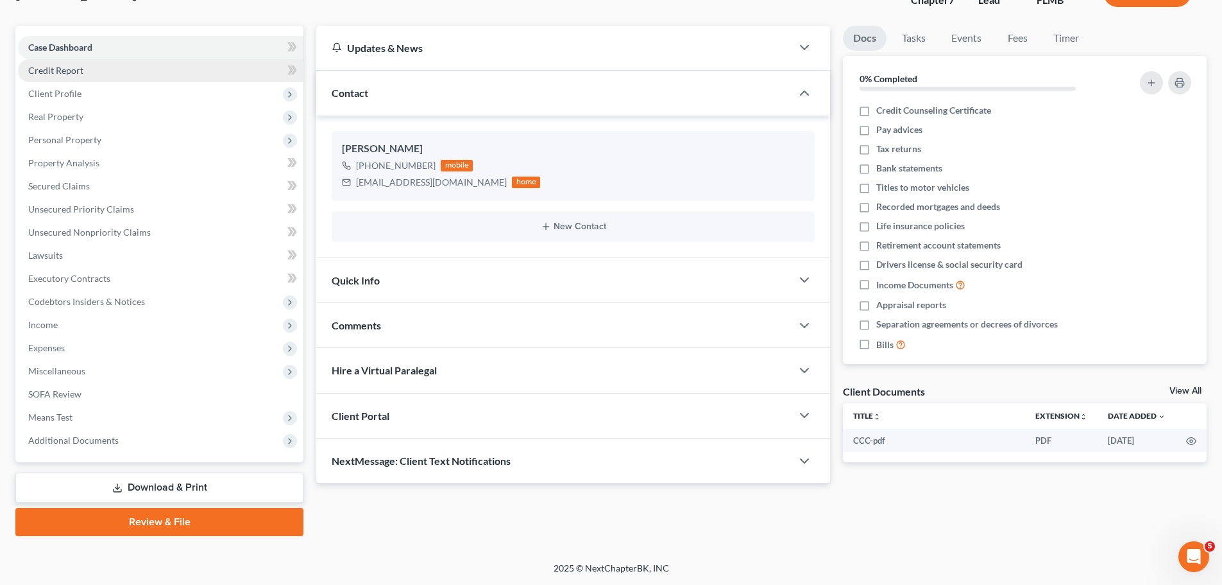
click at [108, 76] on link "Credit Report" at bounding box center [161, 70] width 286 height 23
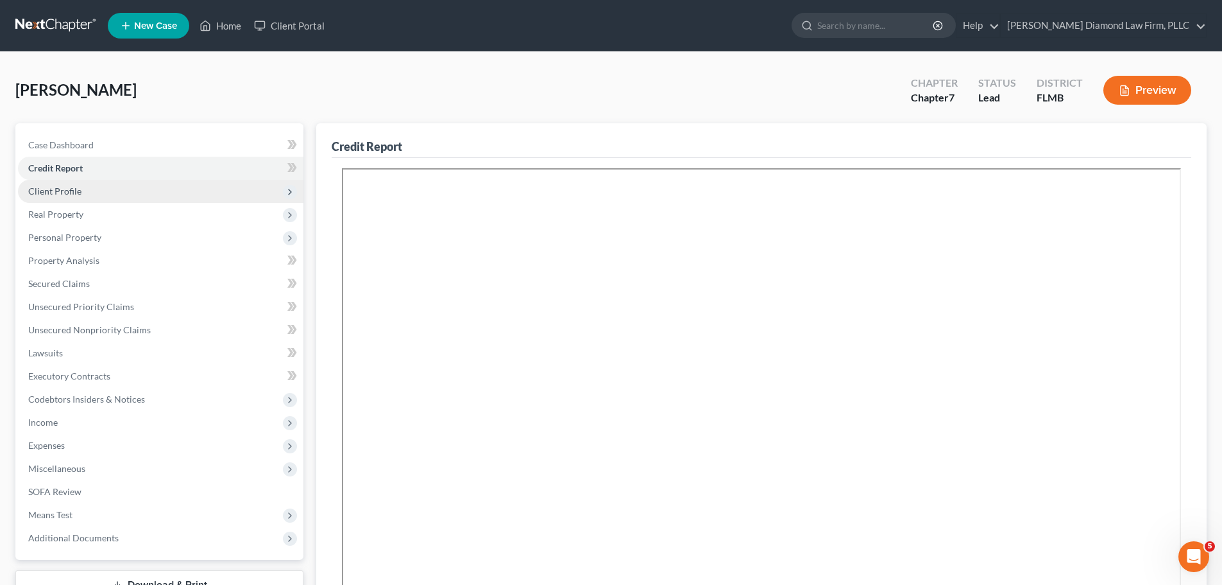
click at [79, 184] on span "Client Profile" at bounding box center [161, 191] width 286 height 23
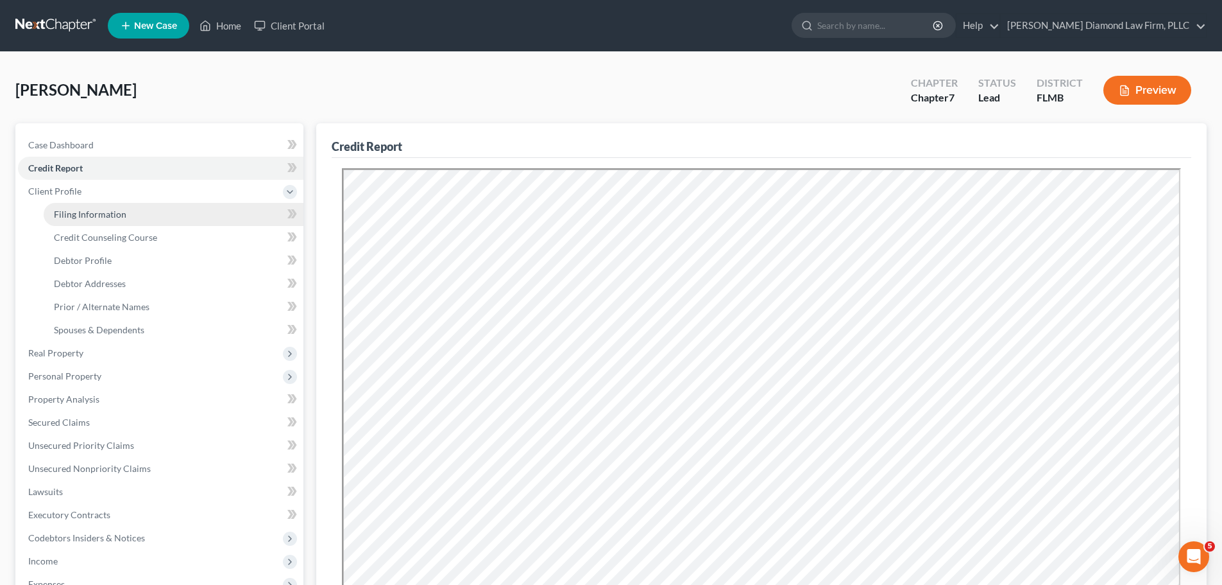
click at [84, 214] on span "Filing Information" at bounding box center [90, 214] width 73 height 11
select select "1"
select select "0"
select select "9"
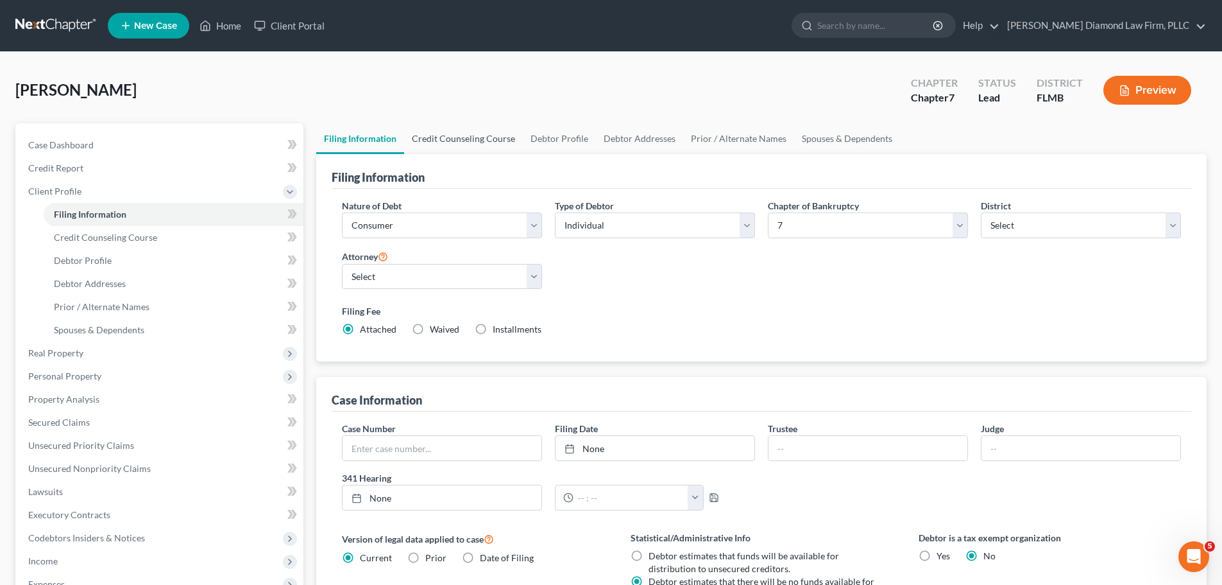
click at [441, 151] on link "Credit Counseling Course" at bounding box center [463, 138] width 119 height 31
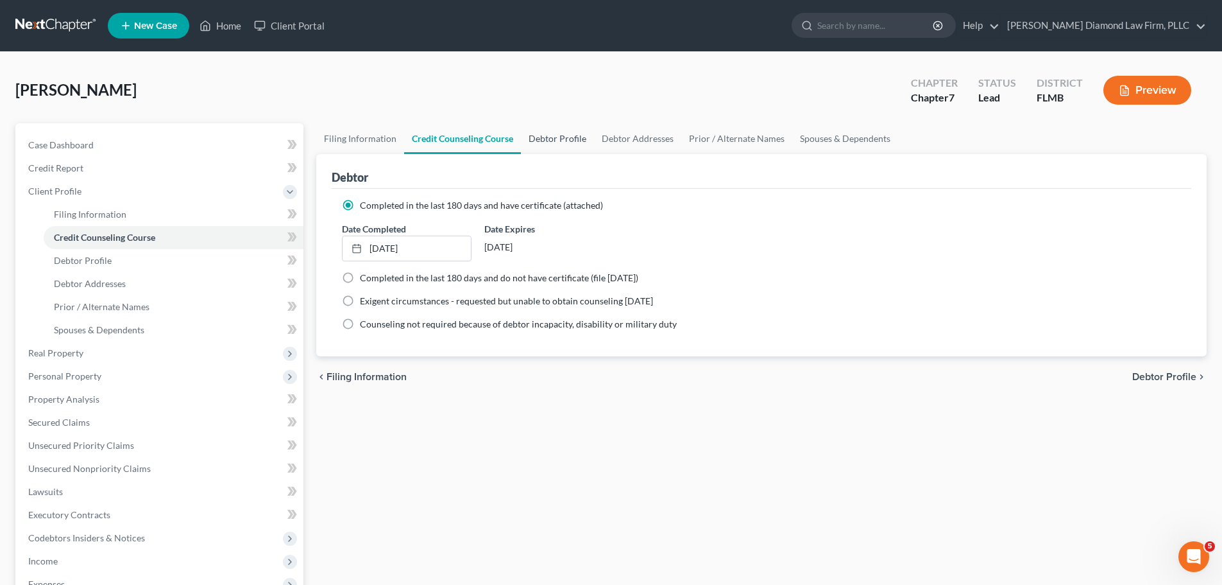
click at [575, 147] on link "Debtor Profile" at bounding box center [557, 138] width 73 height 31
select select "0"
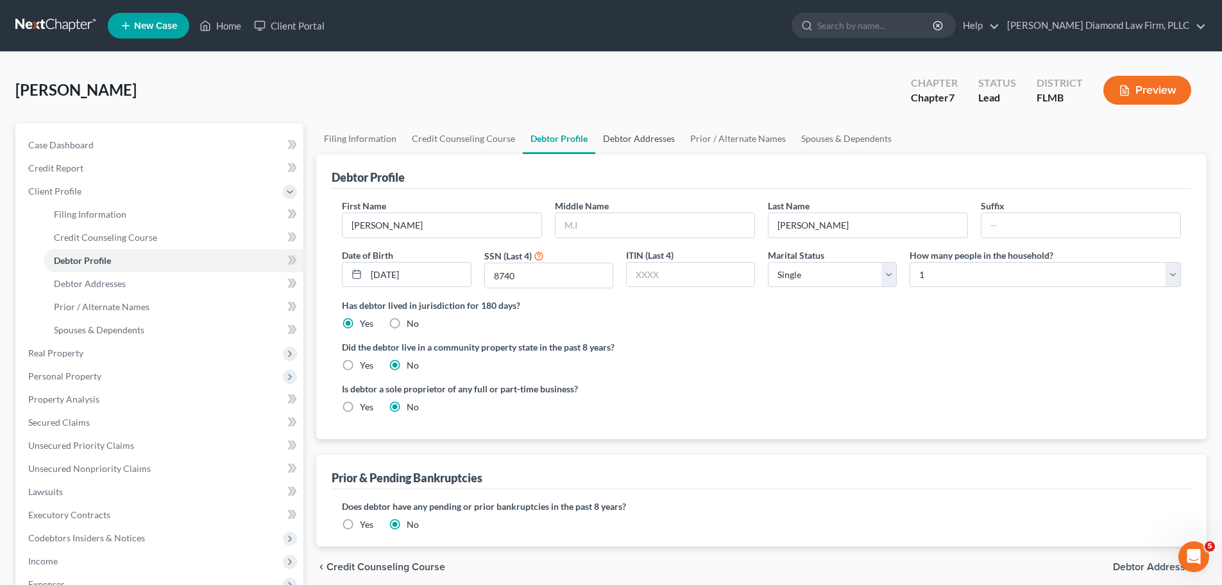
click at [607, 142] on link "Debtor Addresses" at bounding box center [638, 138] width 87 height 31
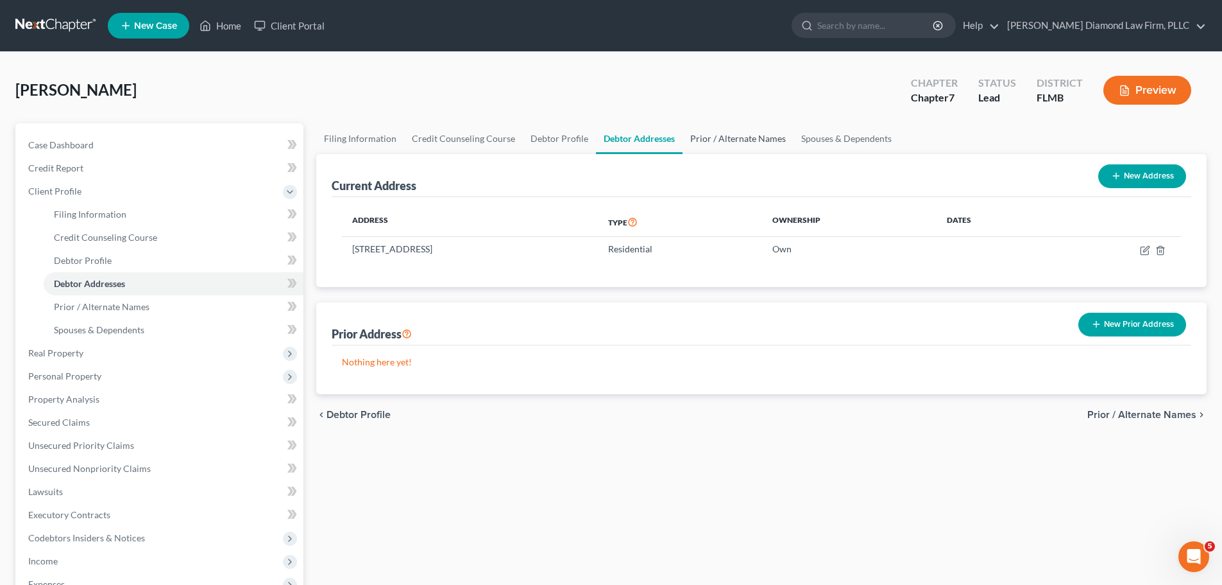
click at [715, 141] on link "Prior / Alternate Names" at bounding box center [738, 138] width 111 height 31
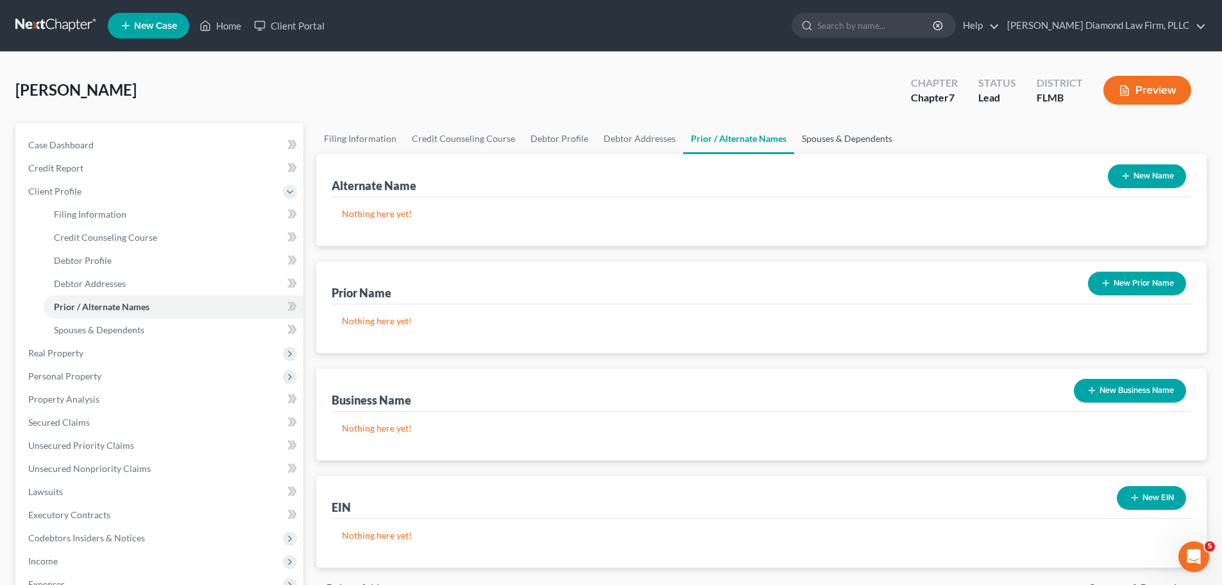
click at [802, 137] on link "Spouses & Dependents" at bounding box center [847, 138] width 106 height 31
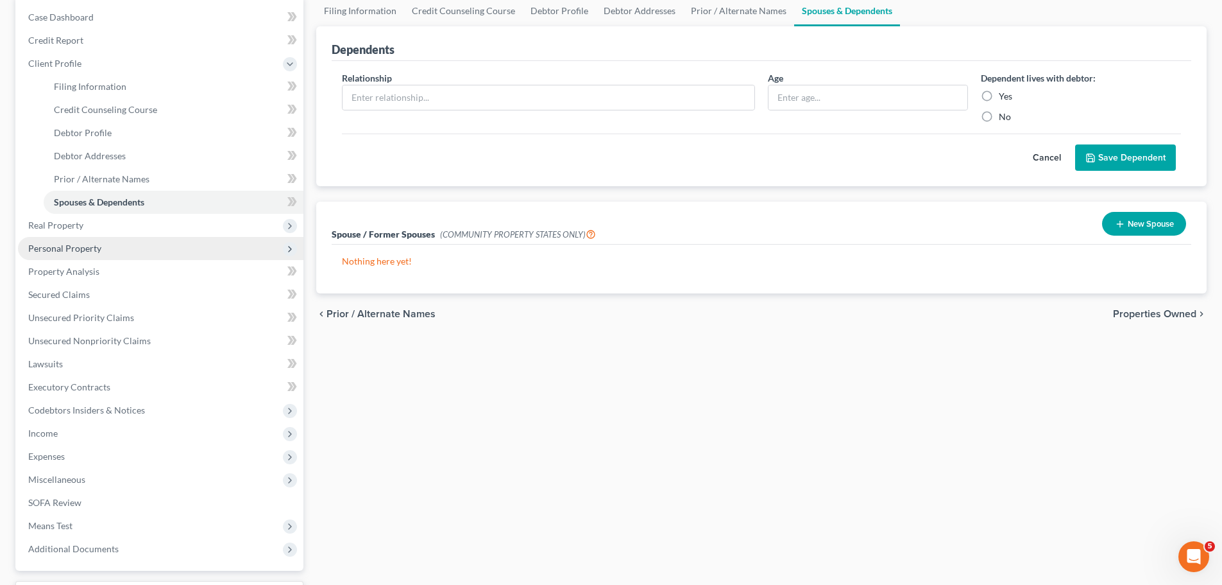
scroll to position [128, 0]
click at [64, 226] on span "Real Property" at bounding box center [55, 224] width 55 height 11
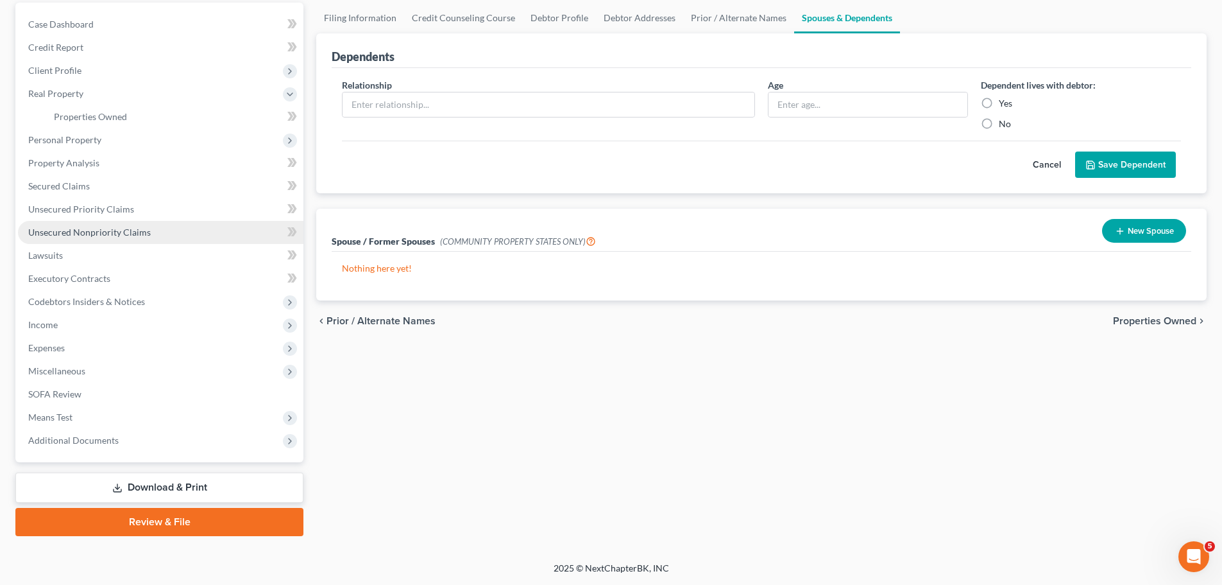
scroll to position [121, 0]
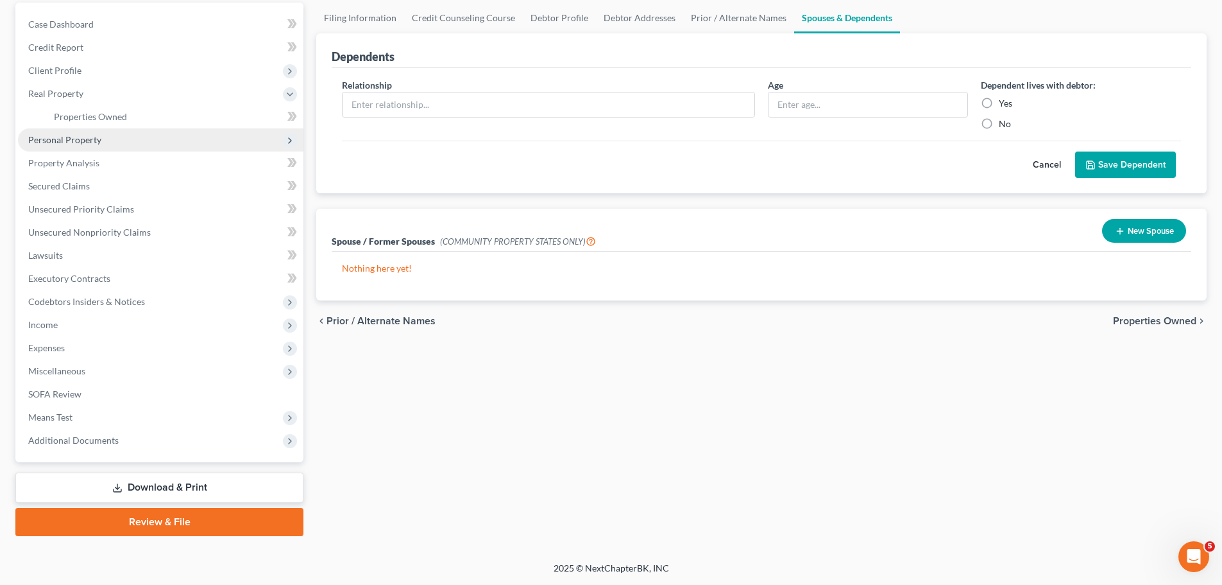
click at [72, 139] on span "Personal Property" at bounding box center [64, 139] width 73 height 11
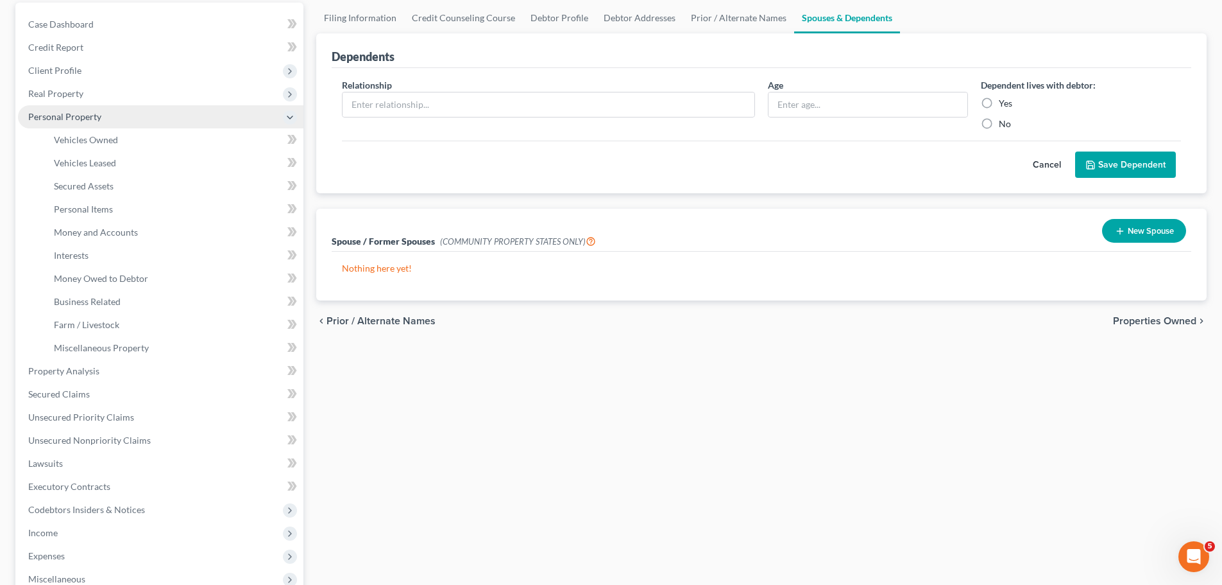
scroll to position [128, 0]
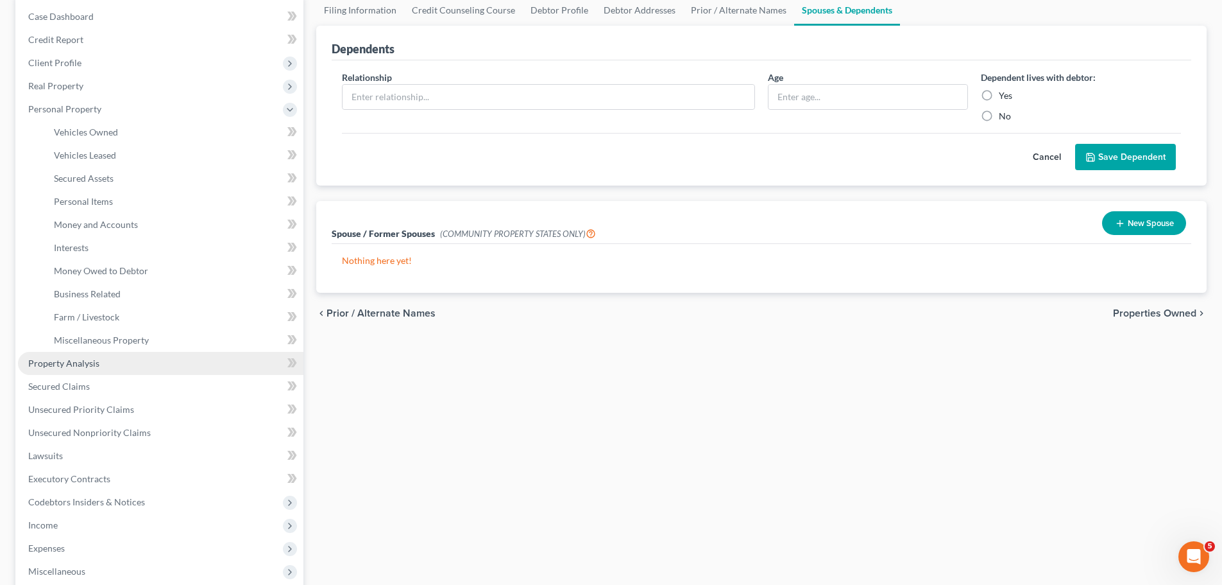
click at [71, 359] on span "Property Analysis" at bounding box center [63, 362] width 71 height 11
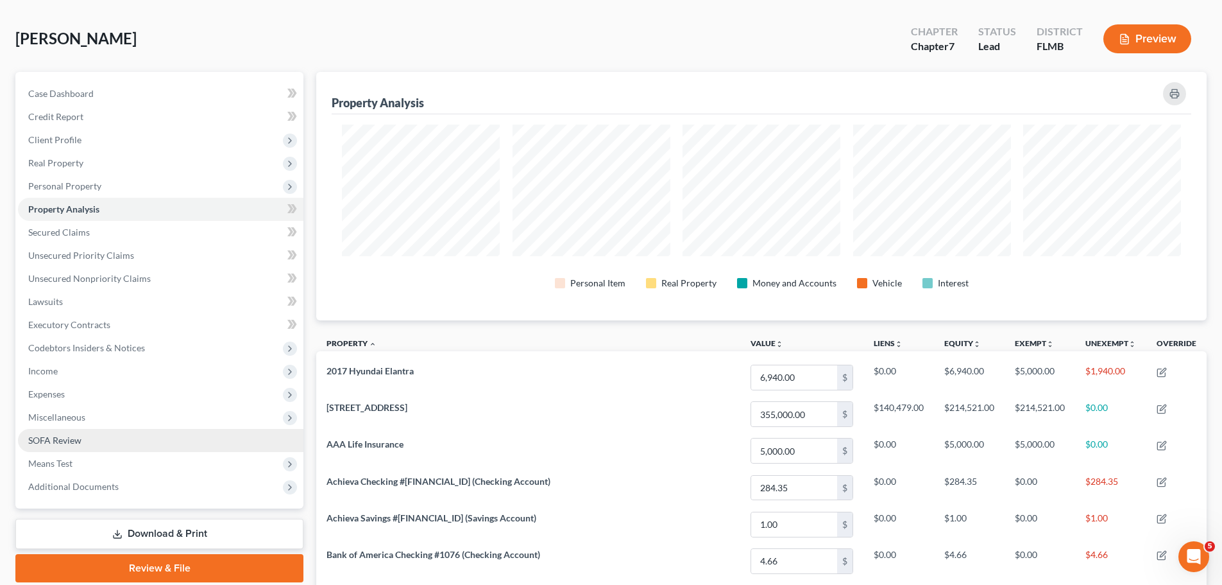
scroll to position [20, 0]
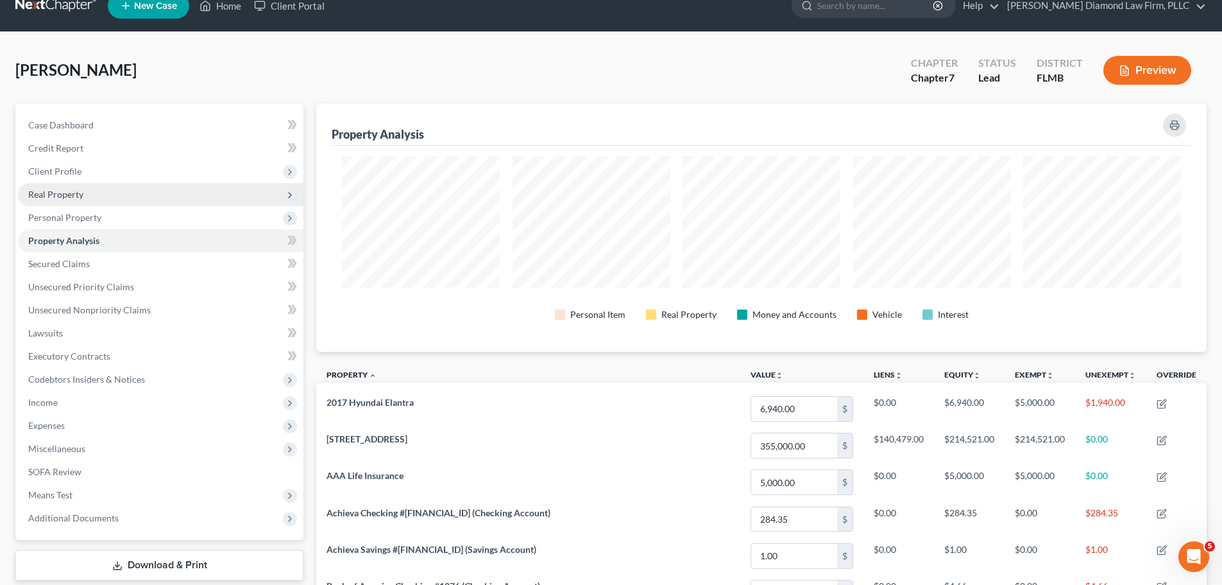
click at [66, 189] on span "Real Property" at bounding box center [55, 194] width 55 height 11
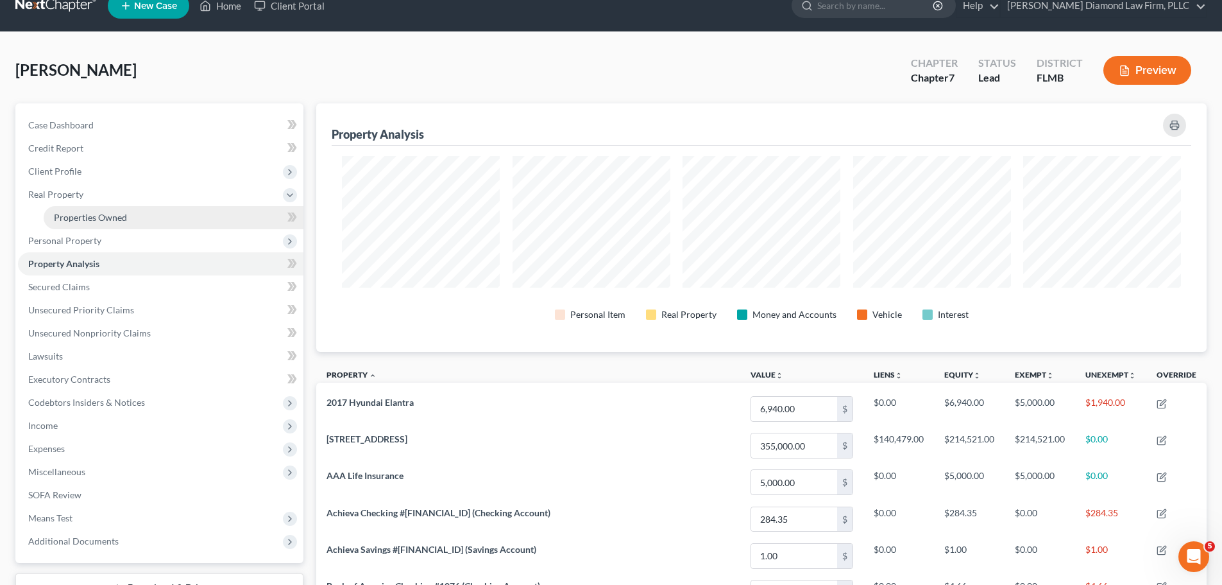
click at [71, 213] on span "Properties Owned" at bounding box center [90, 217] width 73 height 11
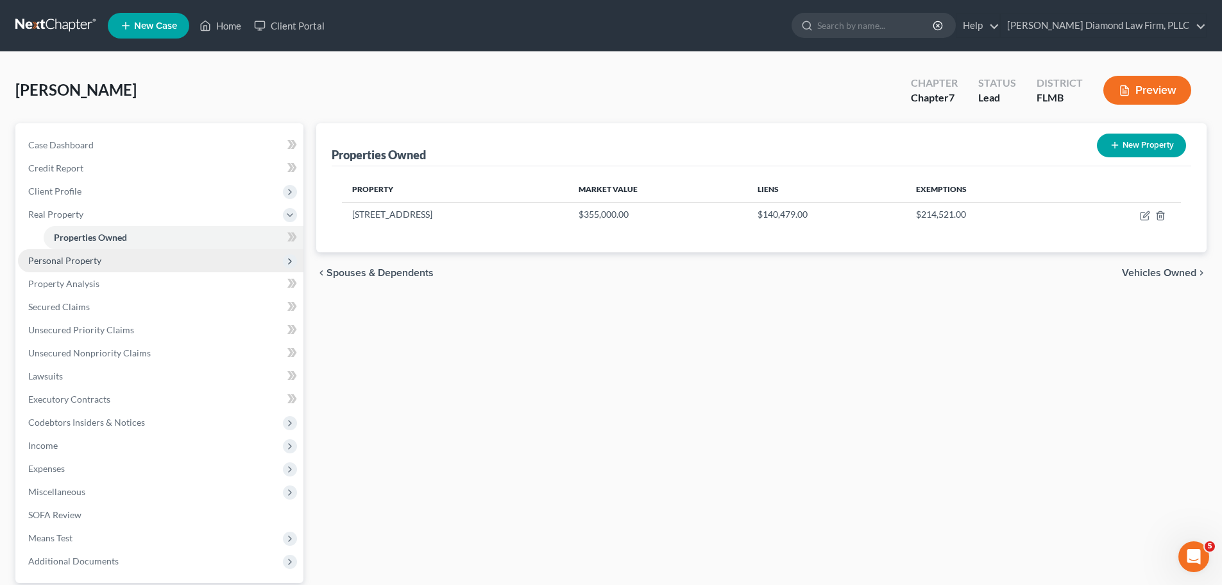
click at [97, 255] on span "Personal Property" at bounding box center [64, 260] width 73 height 11
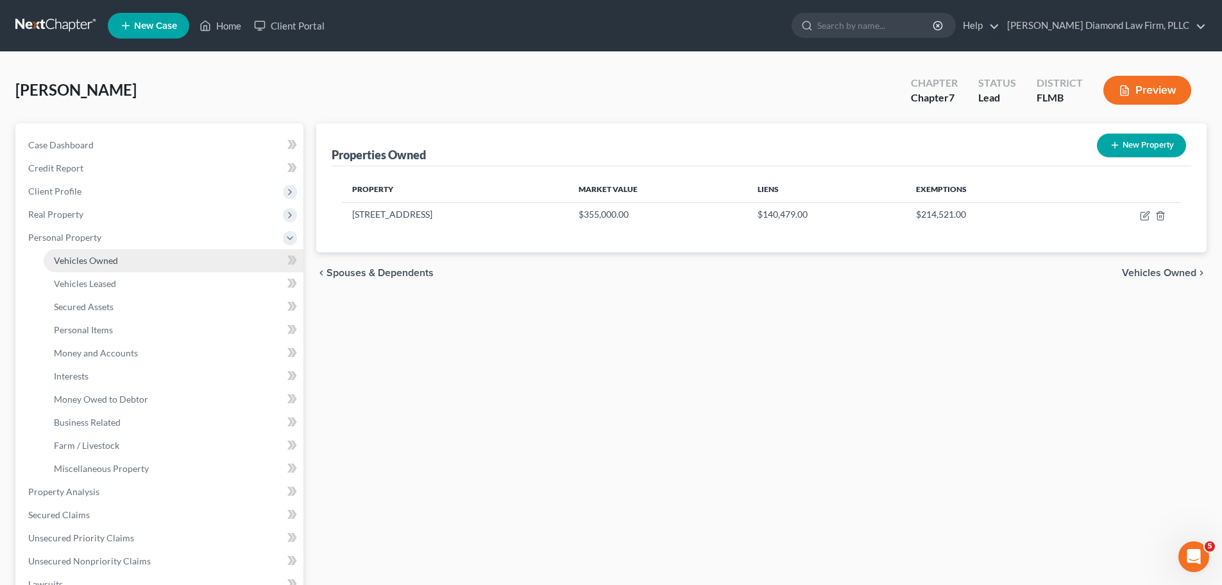
click at [90, 261] on span "Vehicles Owned" at bounding box center [86, 260] width 64 height 11
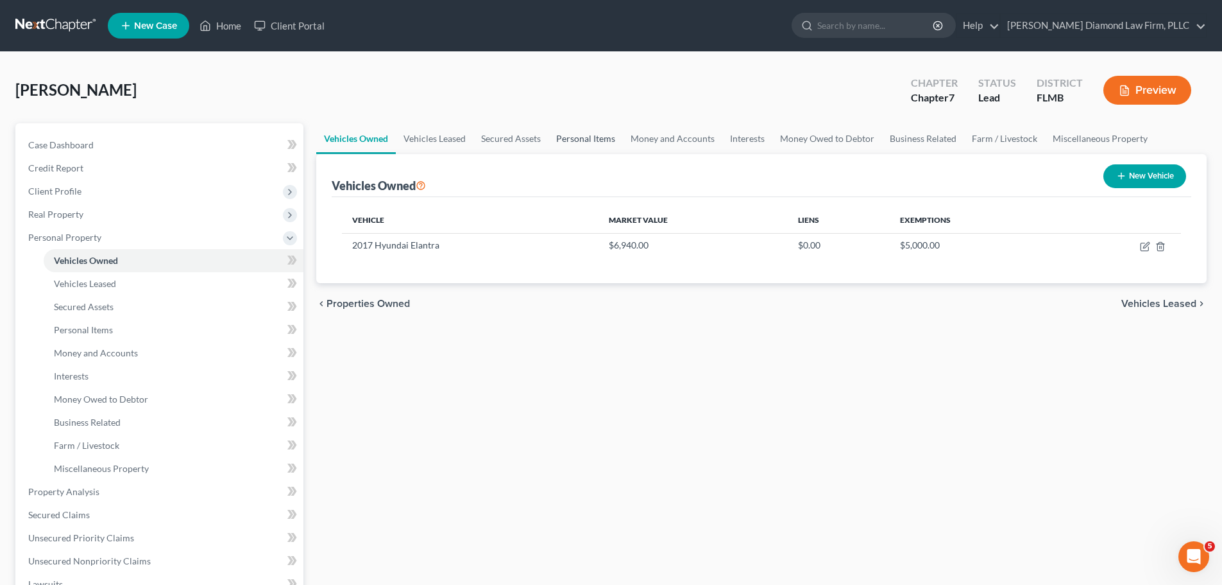
click at [599, 135] on link "Personal Items" at bounding box center [586, 138] width 74 height 31
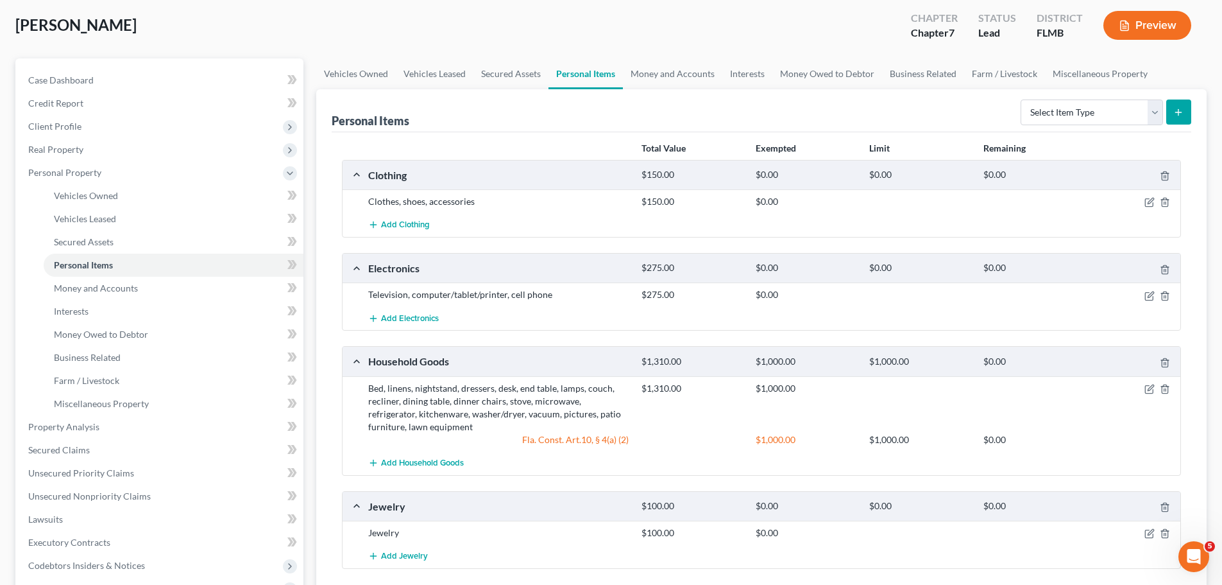
scroll to position [64, 0]
click at [660, 70] on link "Money and Accounts" at bounding box center [672, 74] width 99 height 31
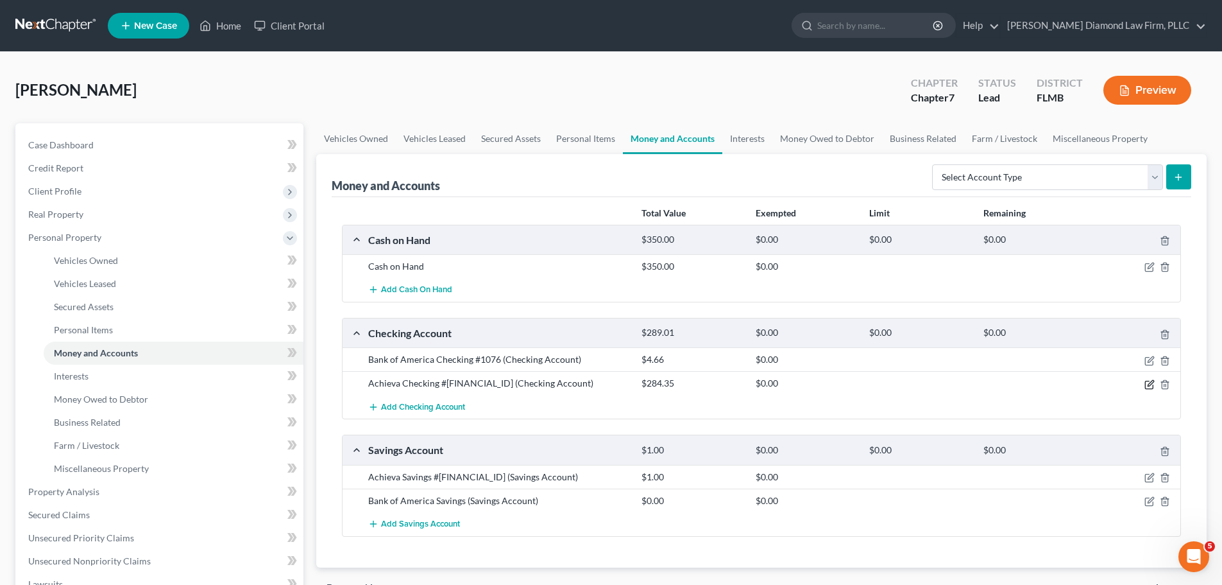
click at [1147, 388] on icon "button" at bounding box center [1149, 385] width 8 height 8
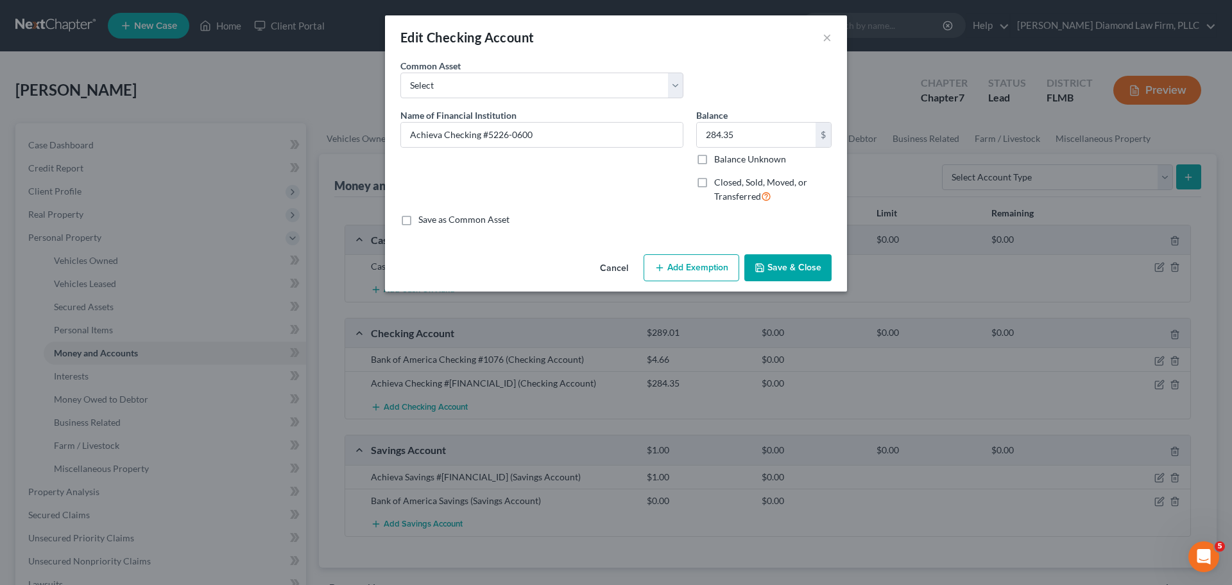
click at [697, 271] on button "Add Exemption" at bounding box center [692, 267] width 96 height 27
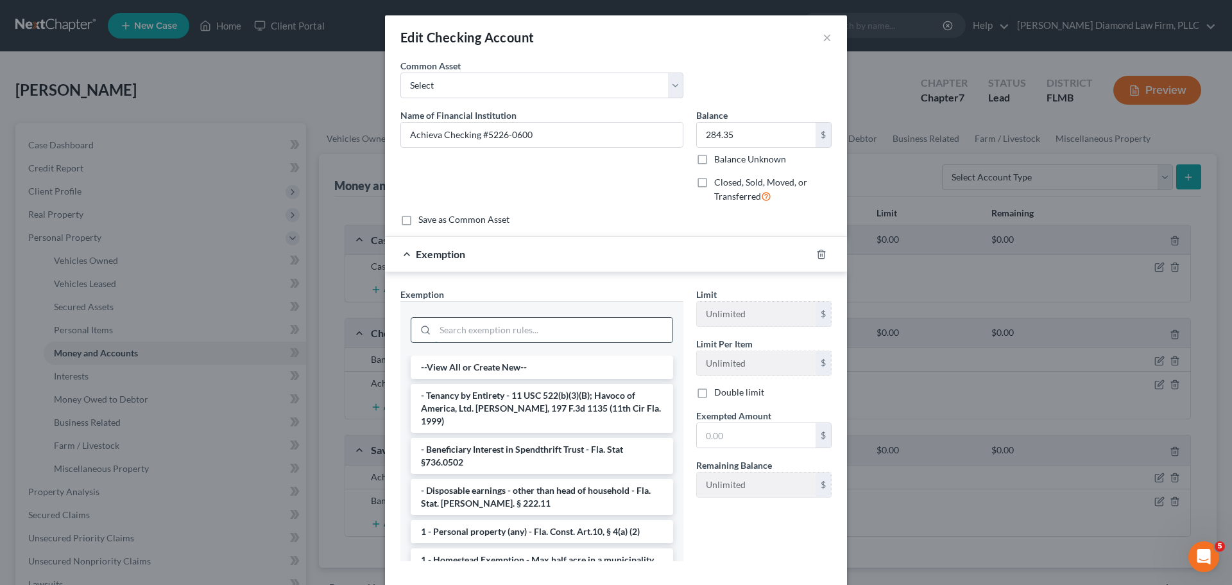
click at [578, 330] on input "search" at bounding box center [553, 330] width 237 height 24
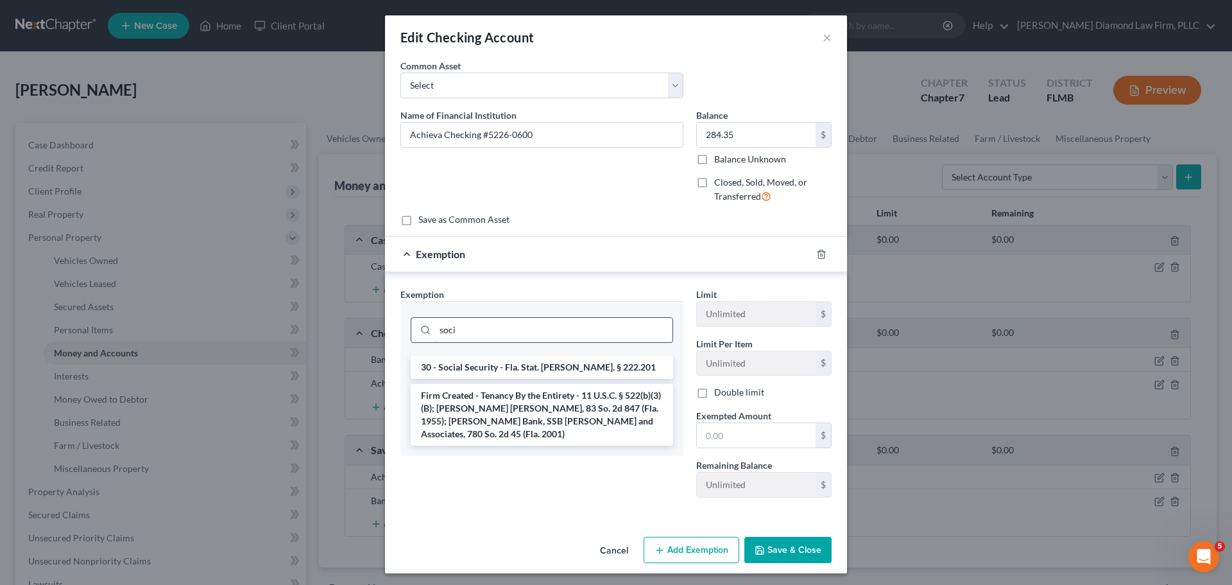
type input "soci"
click at [559, 363] on li "30 - Social Security - Fla. Stat. [PERSON_NAME]. § 222.201" at bounding box center [542, 366] width 262 height 23
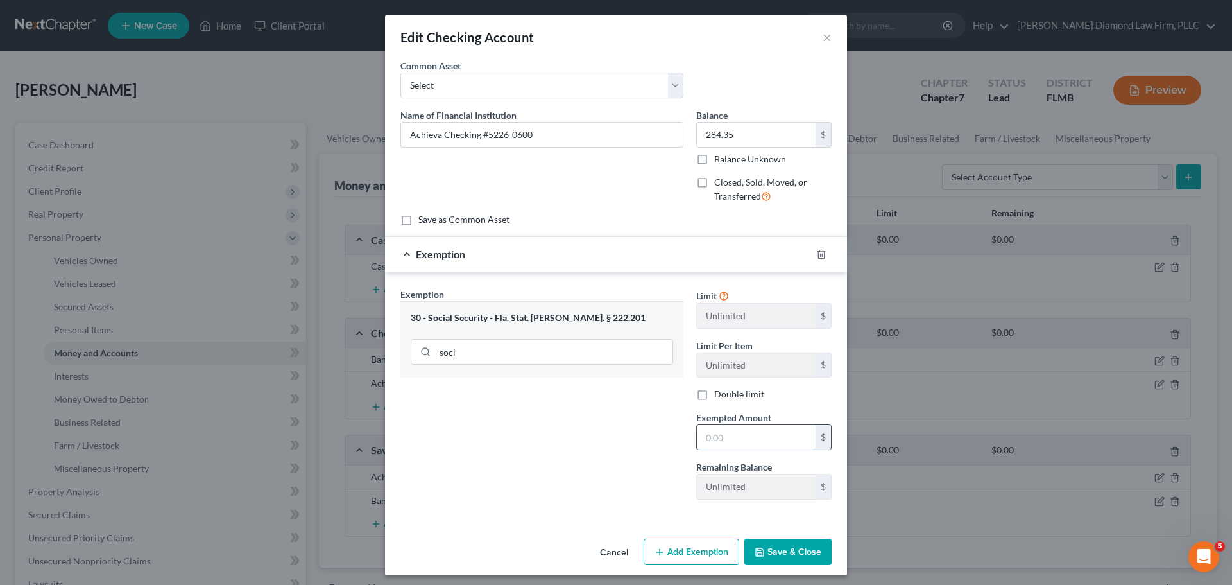
click at [724, 442] on input "text" at bounding box center [756, 437] width 119 height 24
type input "284.35"
click at [764, 552] on button "Save & Close" at bounding box center [787, 551] width 87 height 27
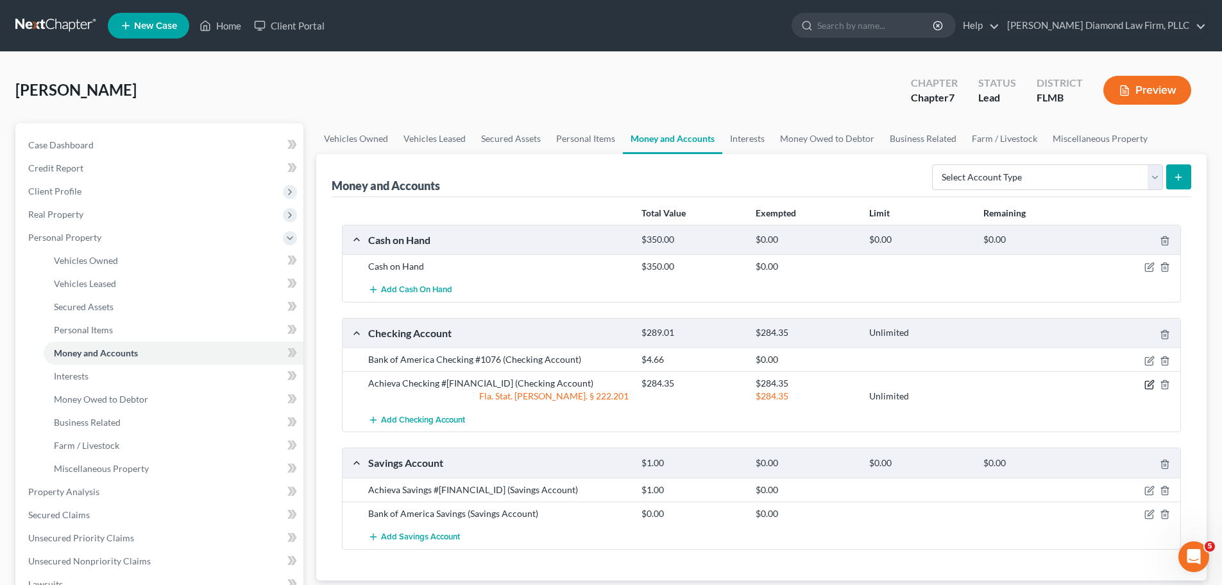
drag, startPoint x: 1150, startPoint y: 385, endPoint x: 1108, endPoint y: 385, distance: 41.7
click at [1150, 385] on icon "button" at bounding box center [1151, 383] width 6 height 6
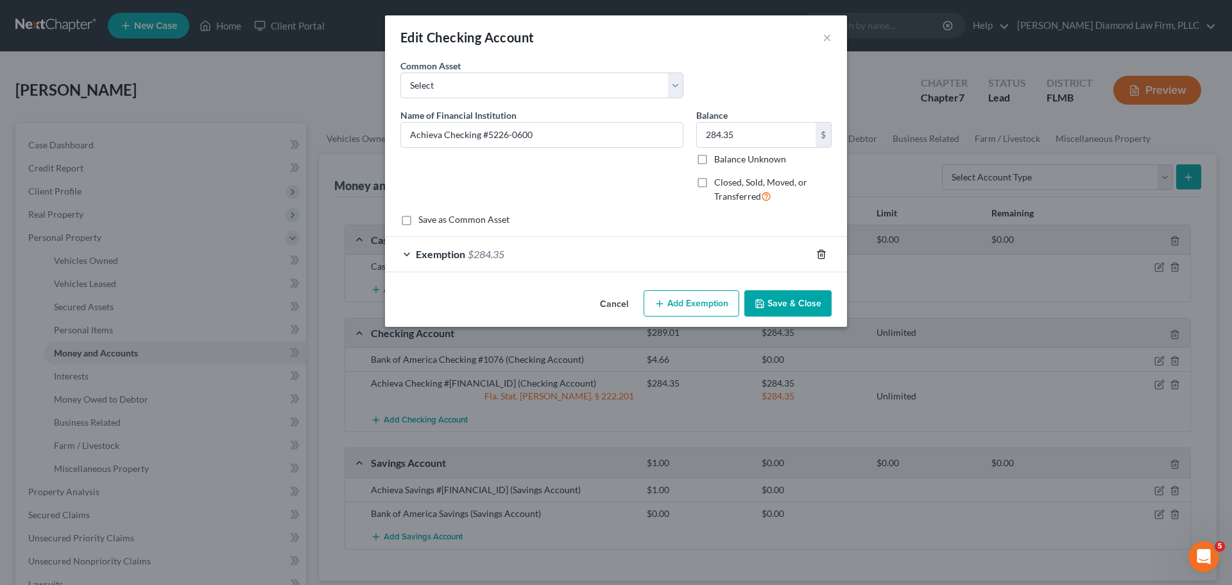
click at [819, 258] on icon "button" at bounding box center [821, 254] width 6 height 8
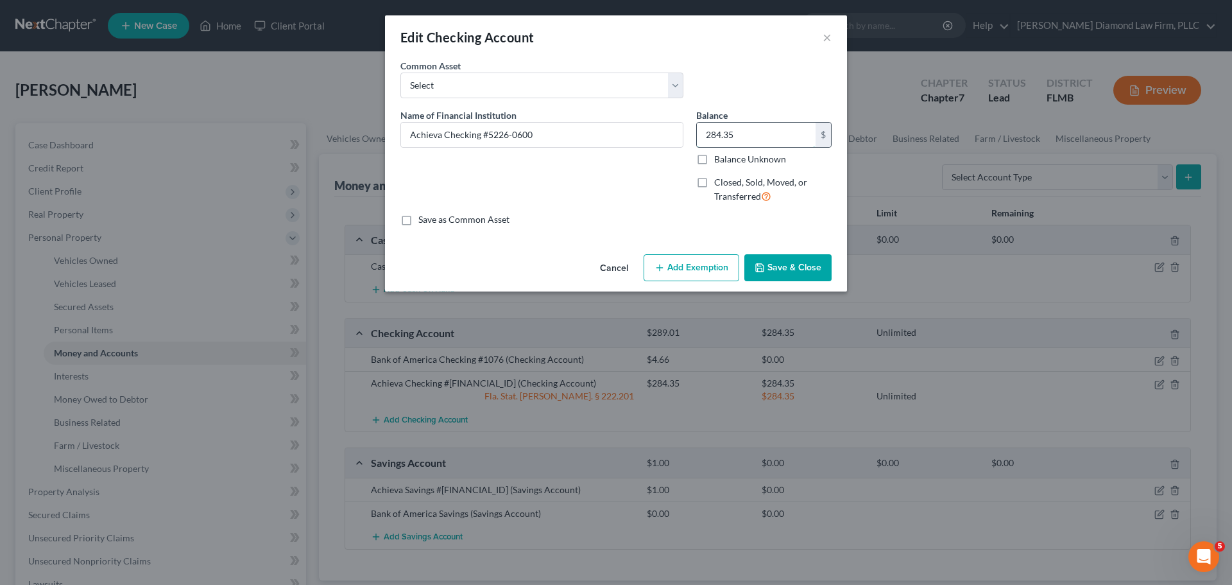
click at [739, 133] on input "284.35" at bounding box center [756, 135] width 119 height 24
type input "0"
click at [787, 271] on button "Save & Close" at bounding box center [787, 267] width 87 height 27
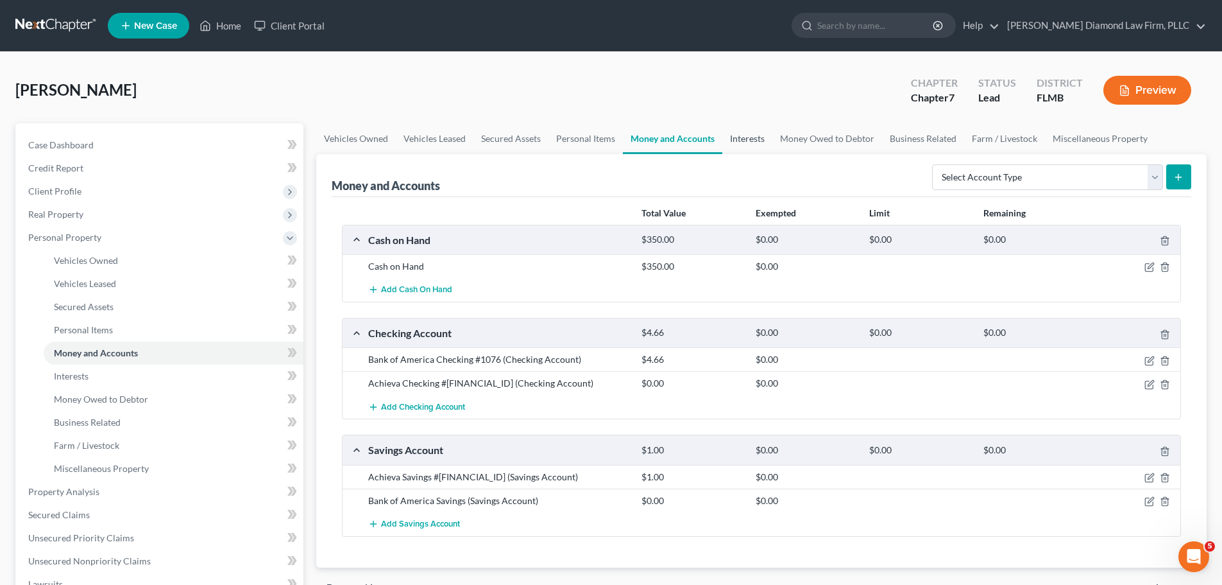
click at [757, 146] on link "Interests" at bounding box center [748, 138] width 50 height 31
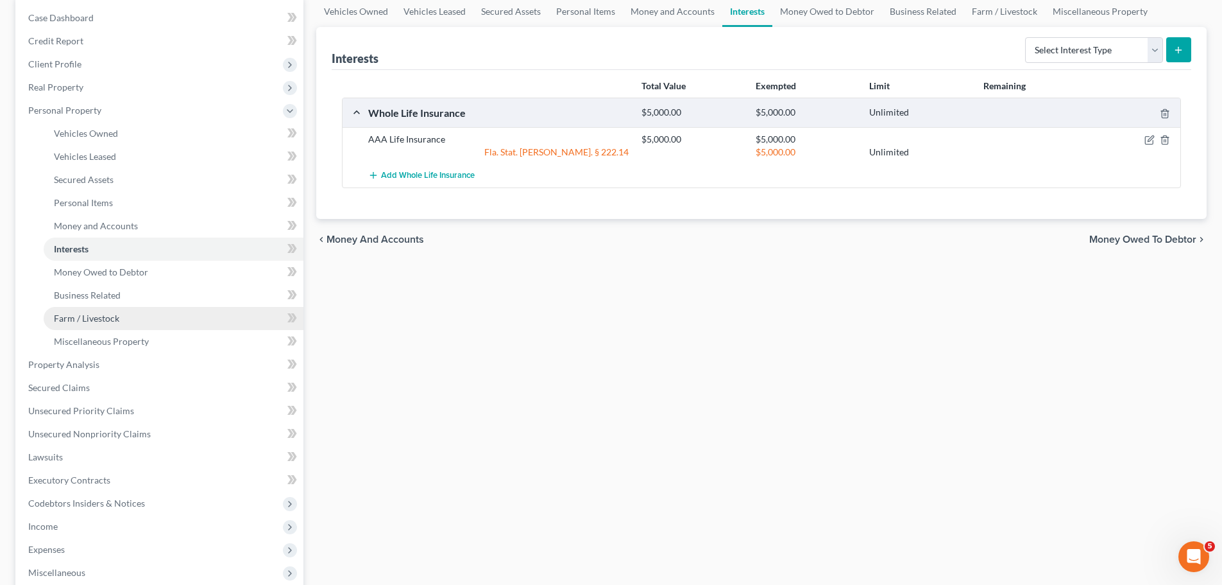
scroll to position [128, 0]
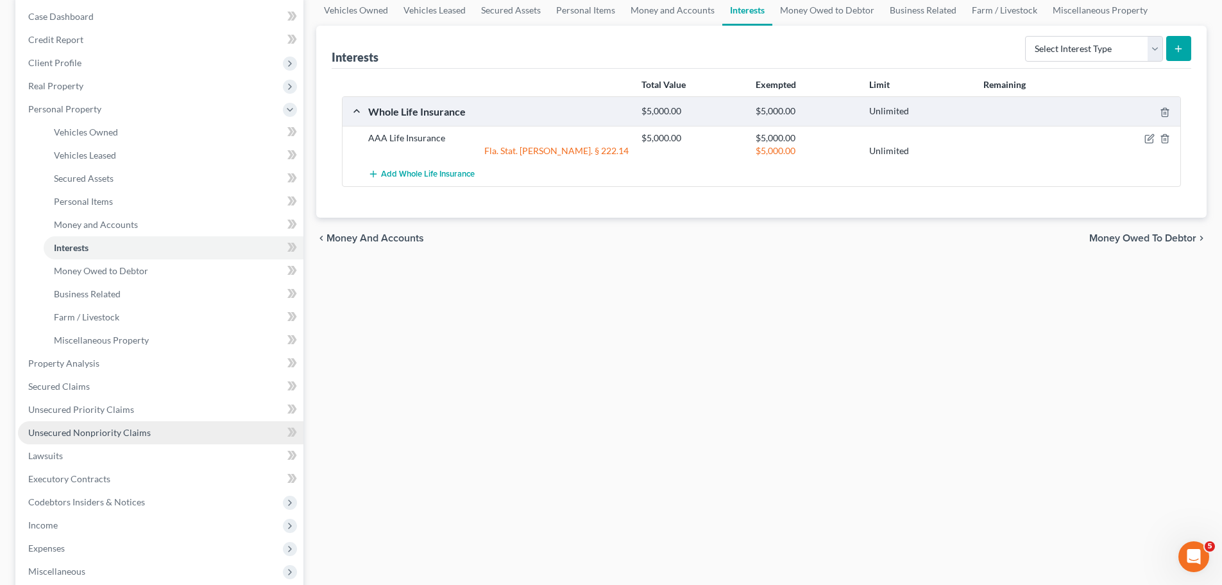
click at [85, 427] on span "Unsecured Nonpriority Claims" at bounding box center [89, 432] width 123 height 11
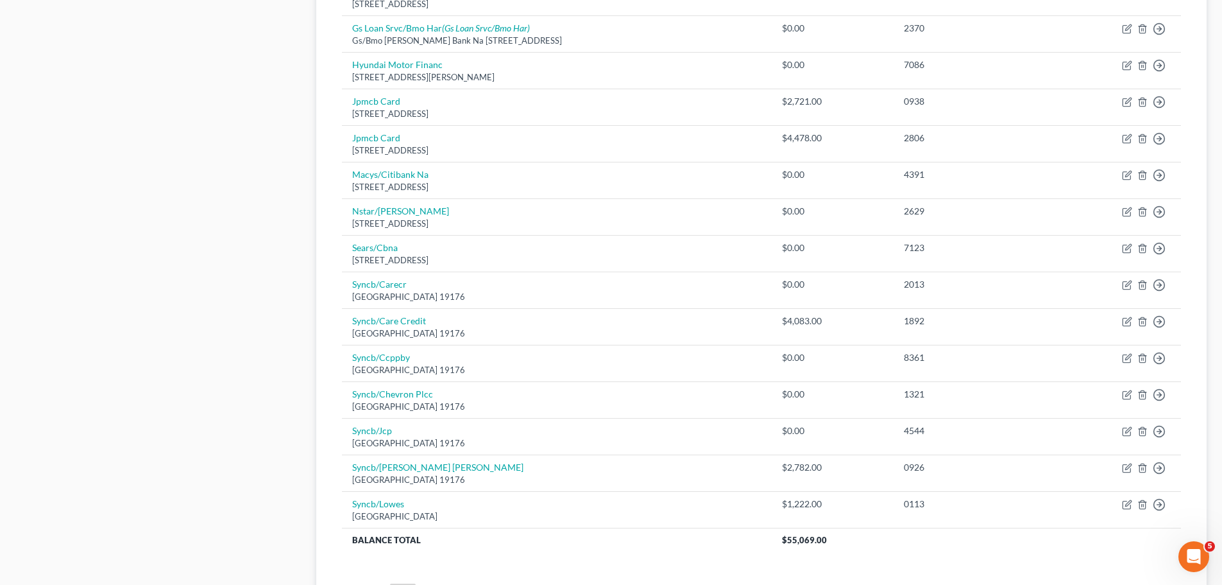
scroll to position [897, 0]
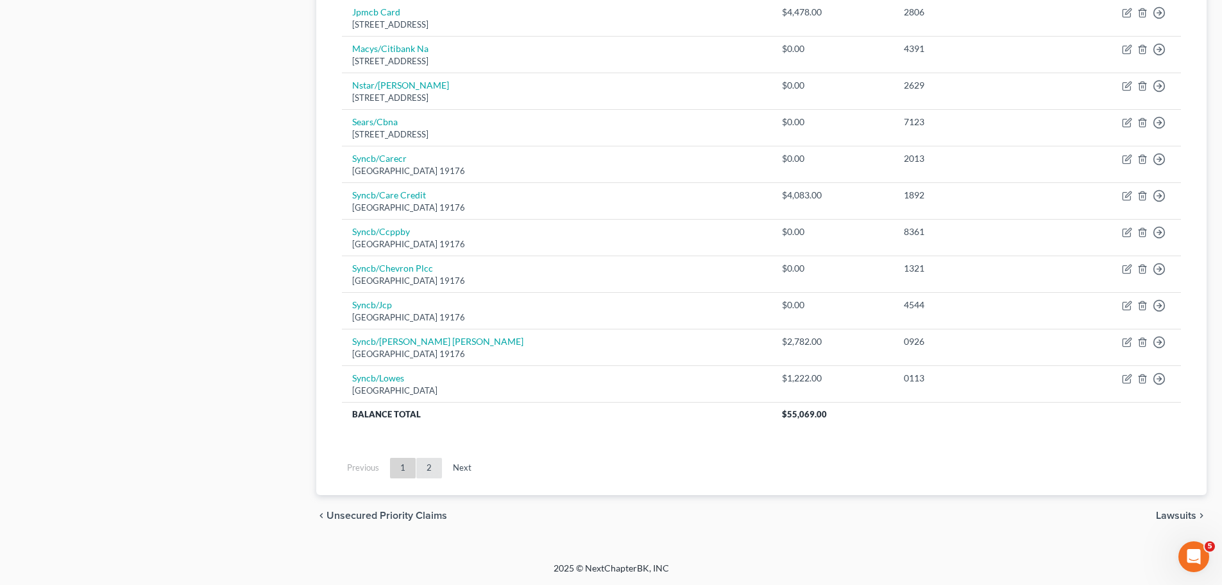
click at [426, 477] on link "2" at bounding box center [429, 468] width 26 height 21
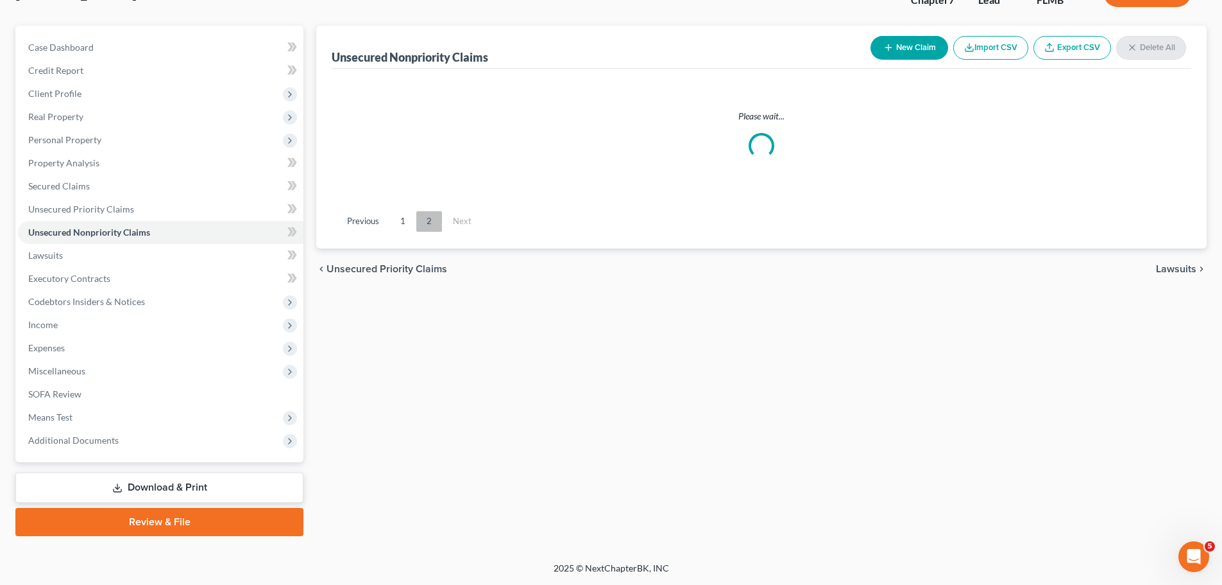
scroll to position [98, 0]
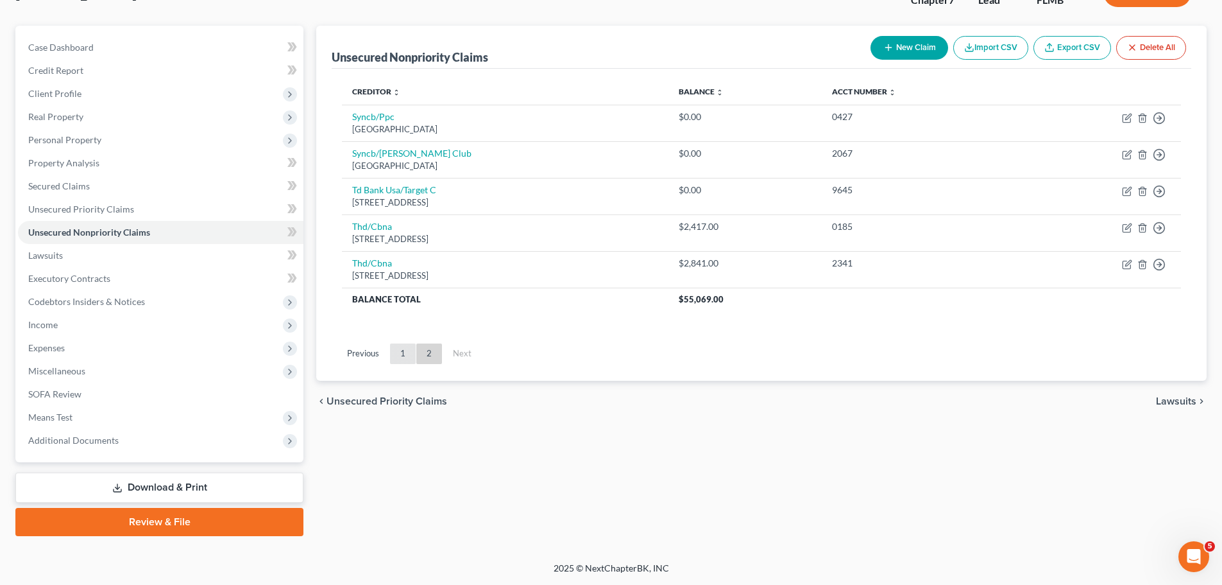
click at [412, 355] on link "1" at bounding box center [403, 353] width 26 height 21
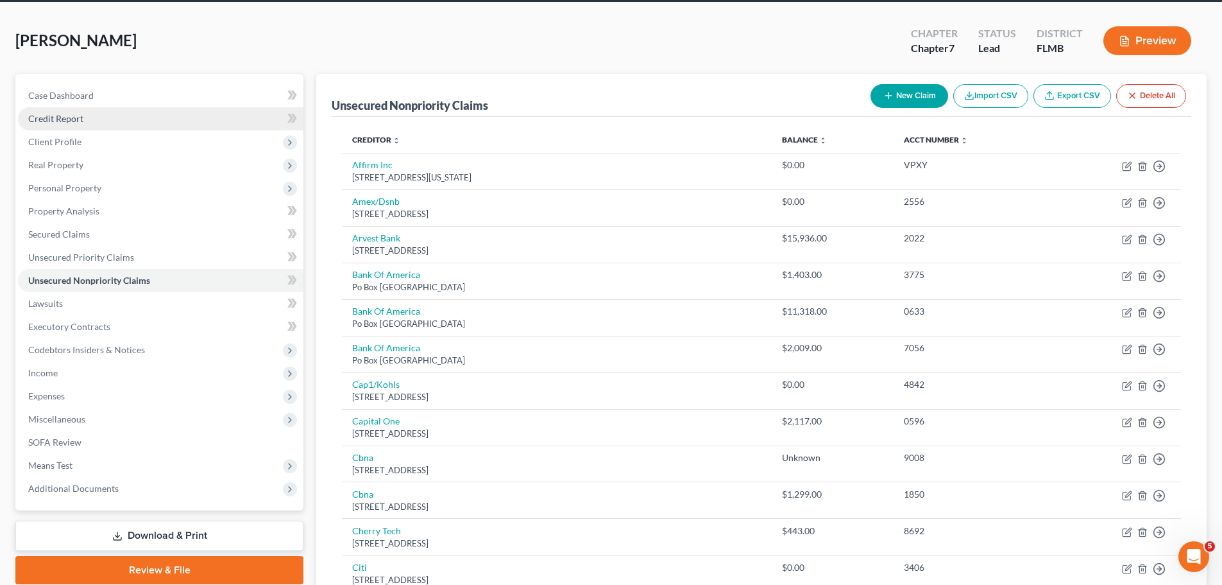
scroll to position [0, 0]
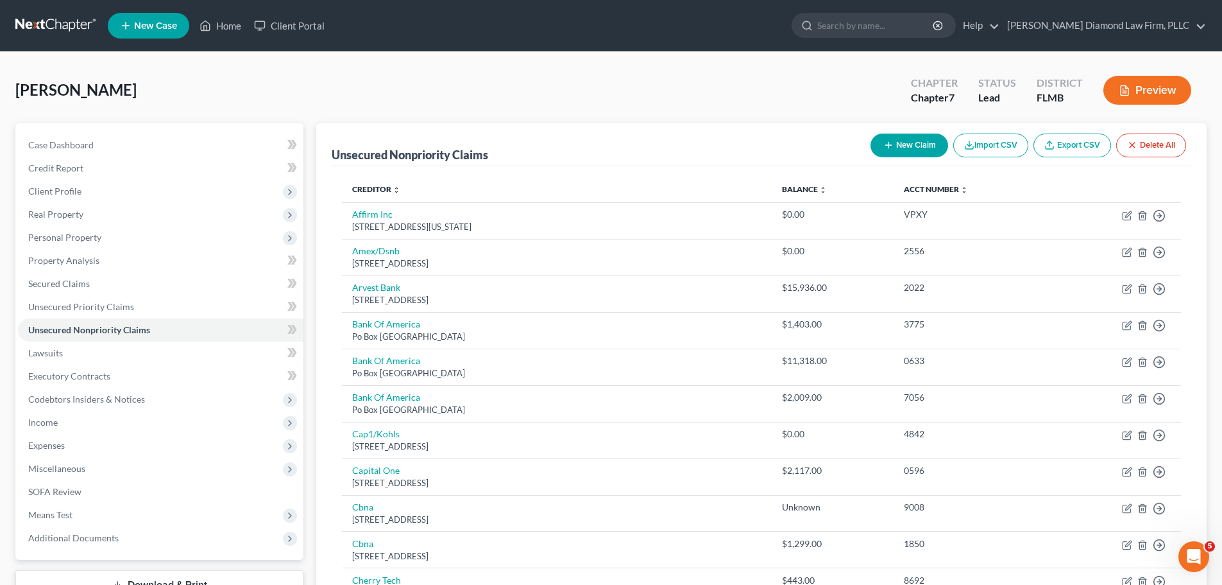
click at [26, 26] on link at bounding box center [56, 25] width 82 height 23
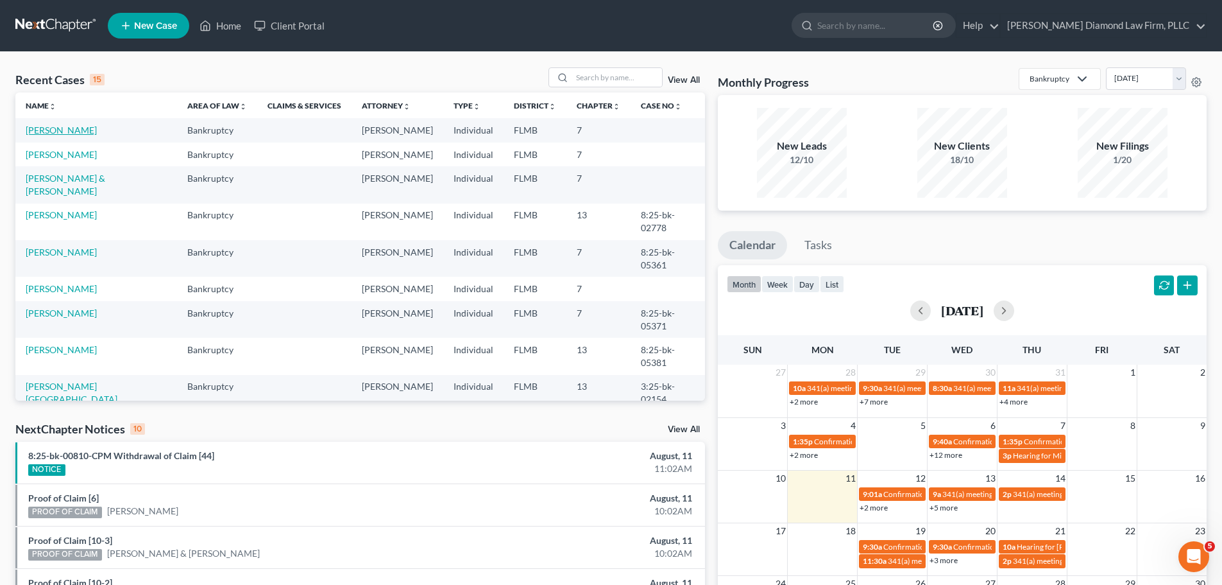
click at [80, 131] on link "[PERSON_NAME]" at bounding box center [61, 129] width 71 height 11
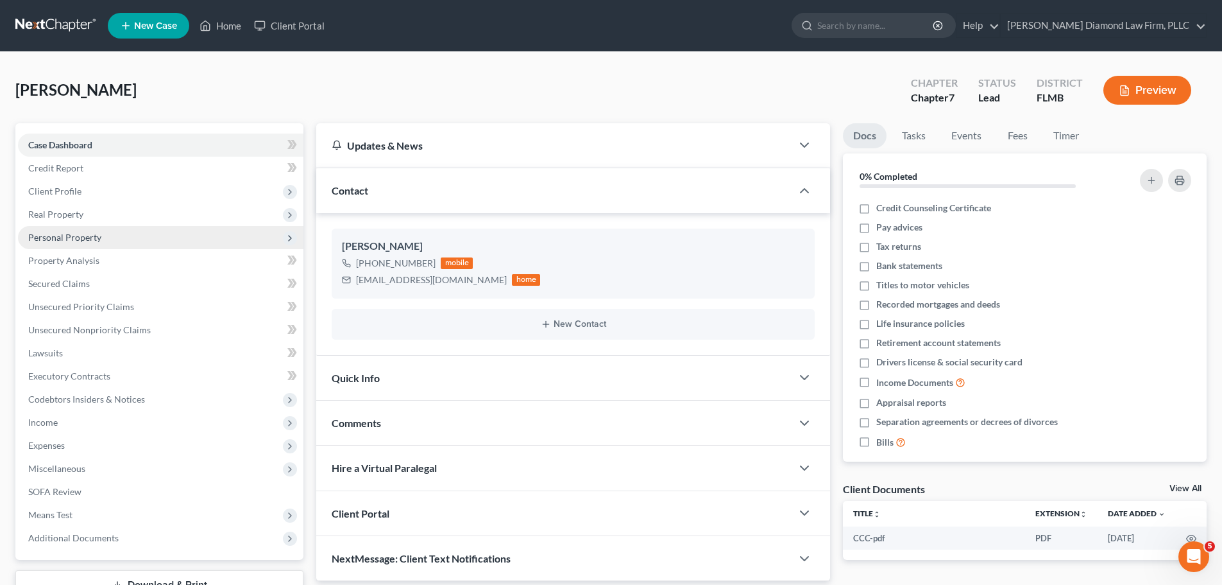
click at [73, 234] on span "Personal Property" at bounding box center [64, 237] width 73 height 11
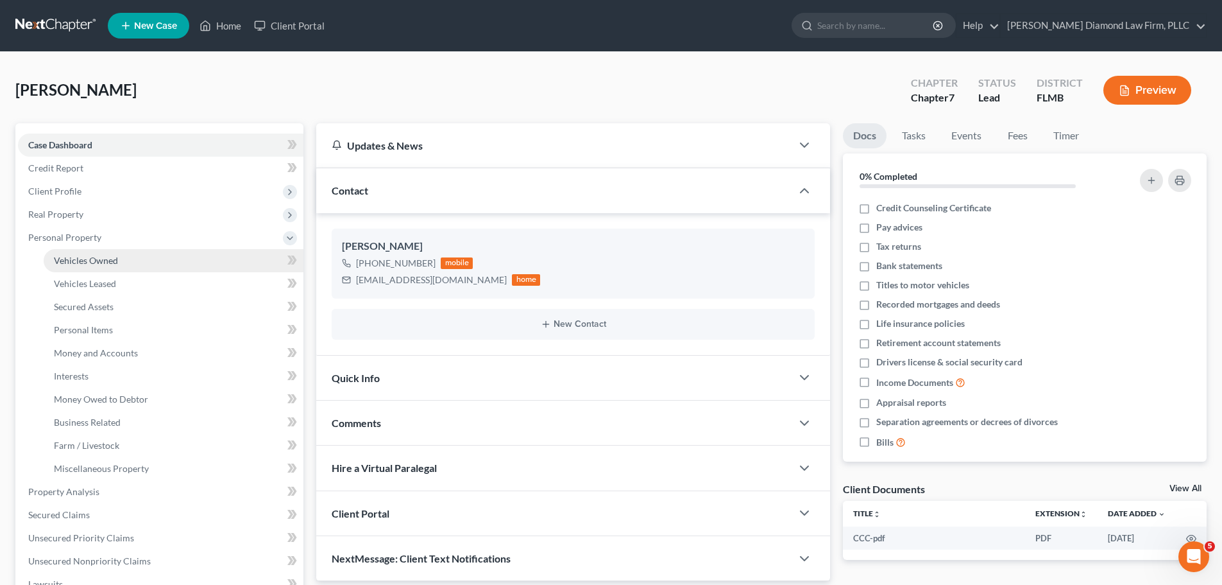
click at [74, 258] on span "Vehicles Owned" at bounding box center [86, 260] width 64 height 11
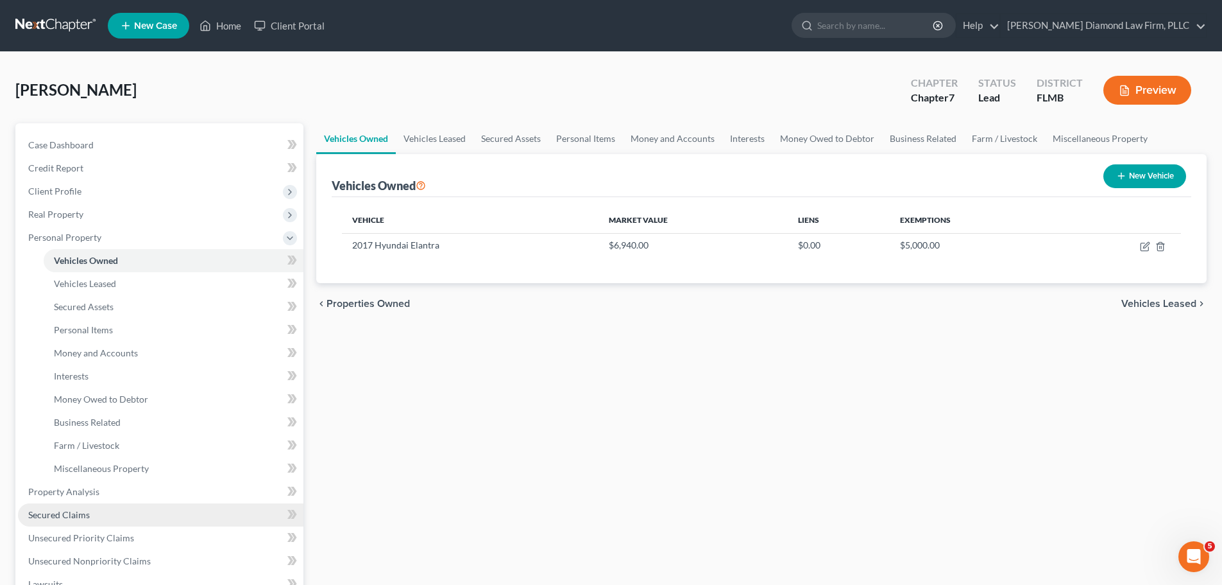
click at [73, 516] on span "Secured Claims" at bounding box center [59, 514] width 62 height 11
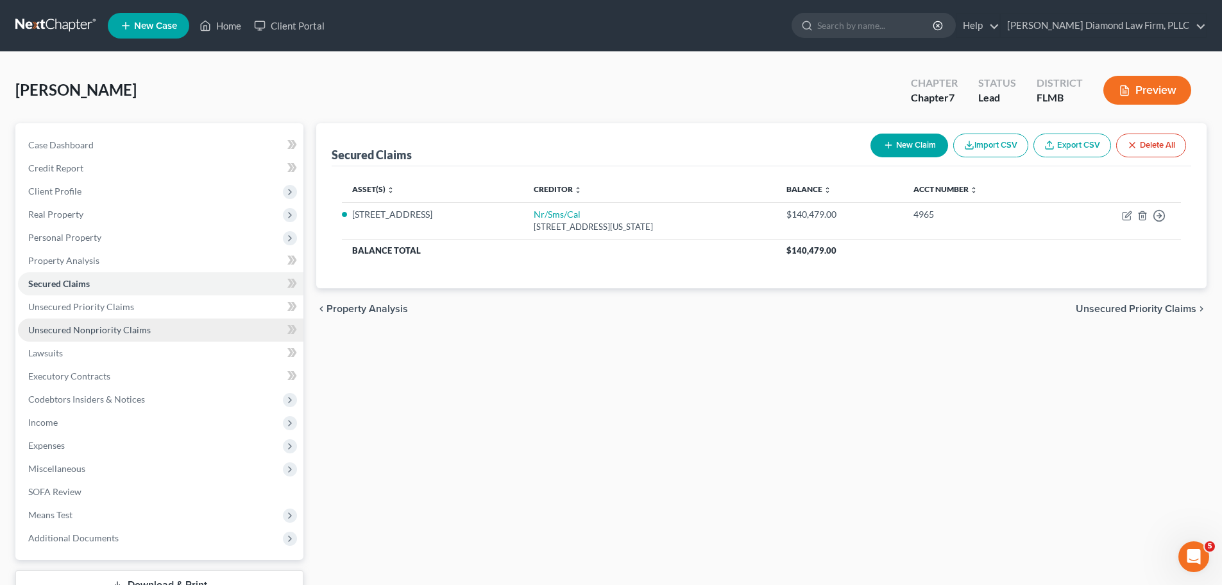
drag, startPoint x: 124, startPoint y: 330, endPoint x: 144, endPoint y: 330, distance: 19.9
click at [124, 330] on span "Unsecured Nonpriority Claims" at bounding box center [89, 329] width 123 height 11
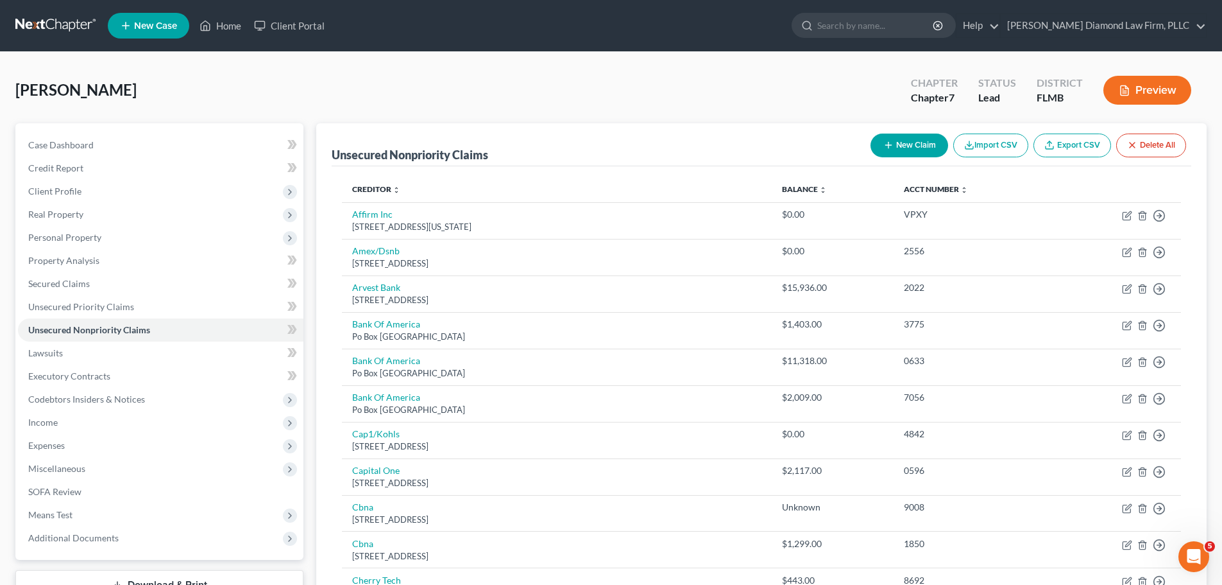
click at [52, 32] on link at bounding box center [56, 25] width 82 height 23
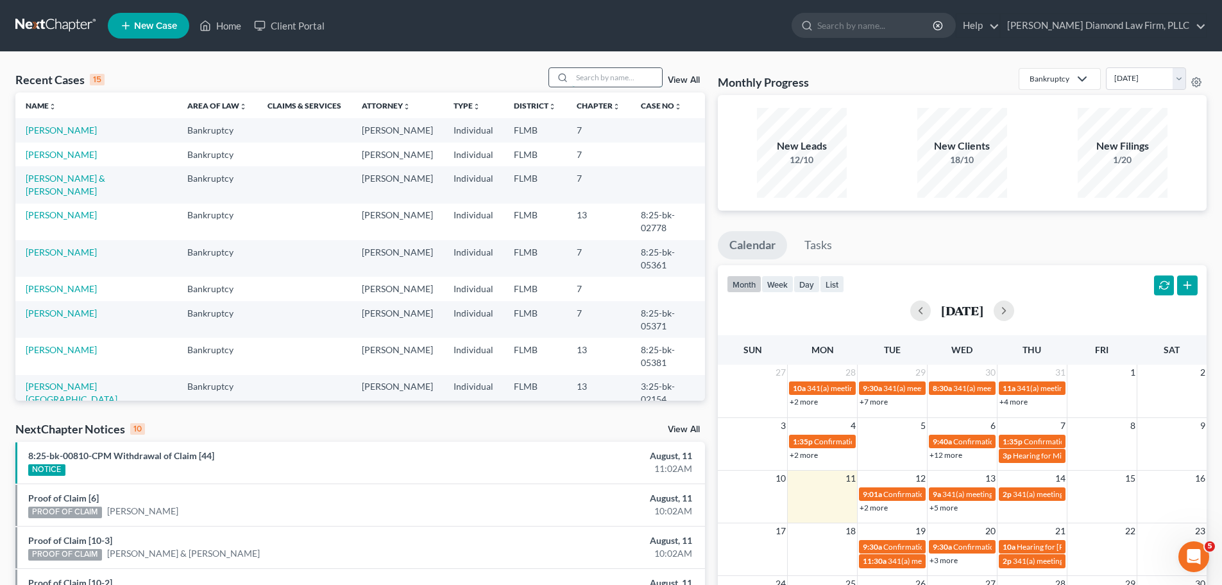
click at [576, 80] on input "search" at bounding box center [617, 77] width 90 height 19
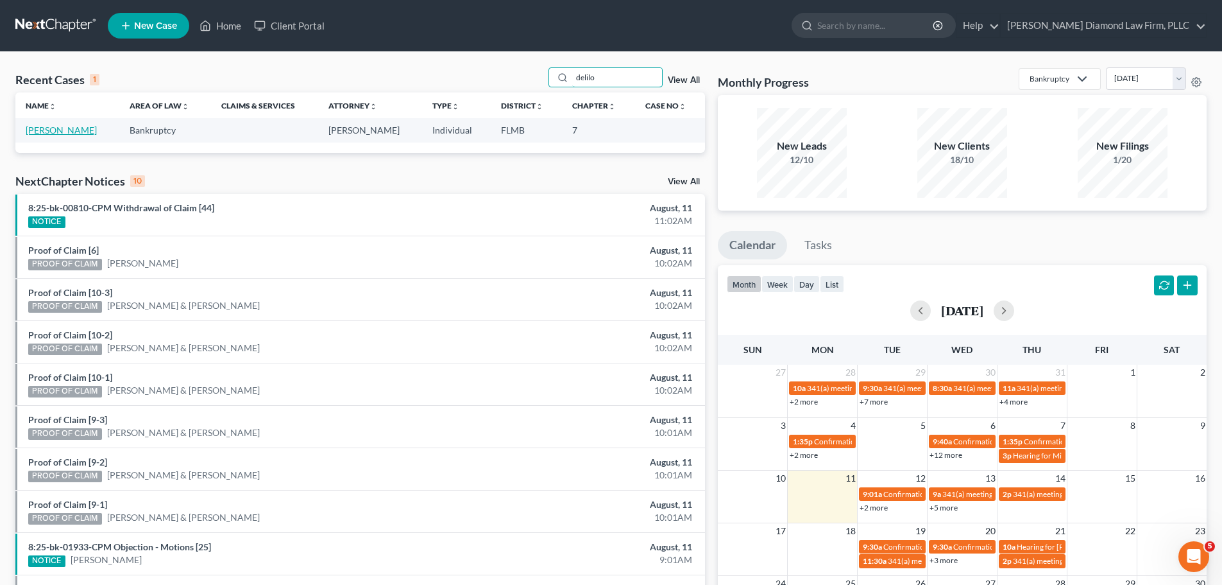
type input "delilo"
click at [73, 135] on link "[PERSON_NAME]" at bounding box center [61, 129] width 71 height 11
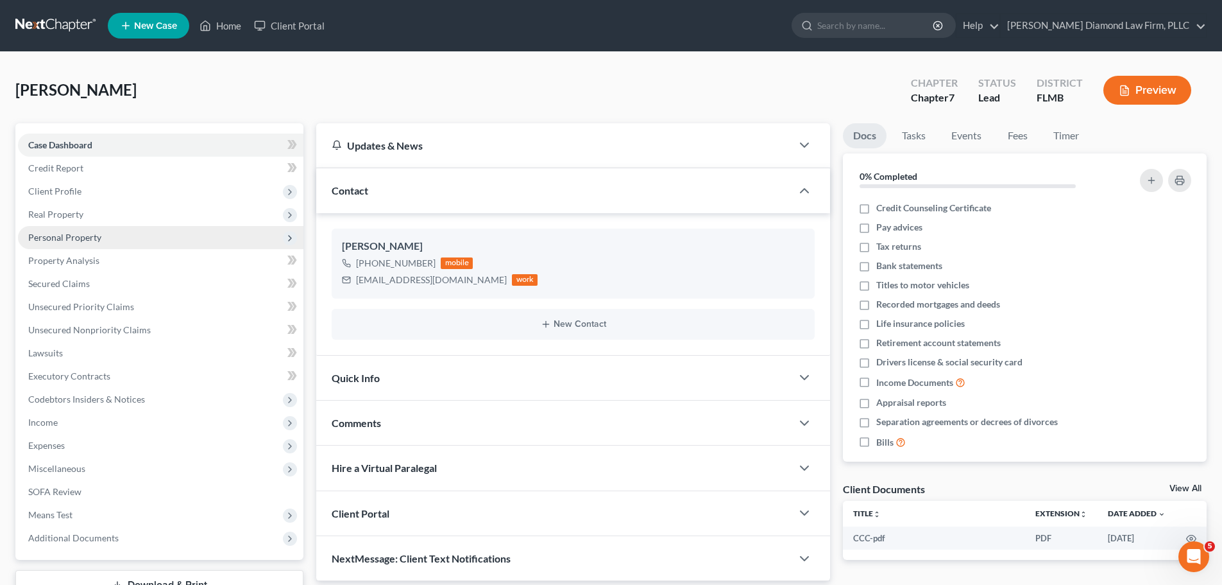
click at [71, 244] on span "Personal Property" at bounding box center [161, 237] width 286 height 23
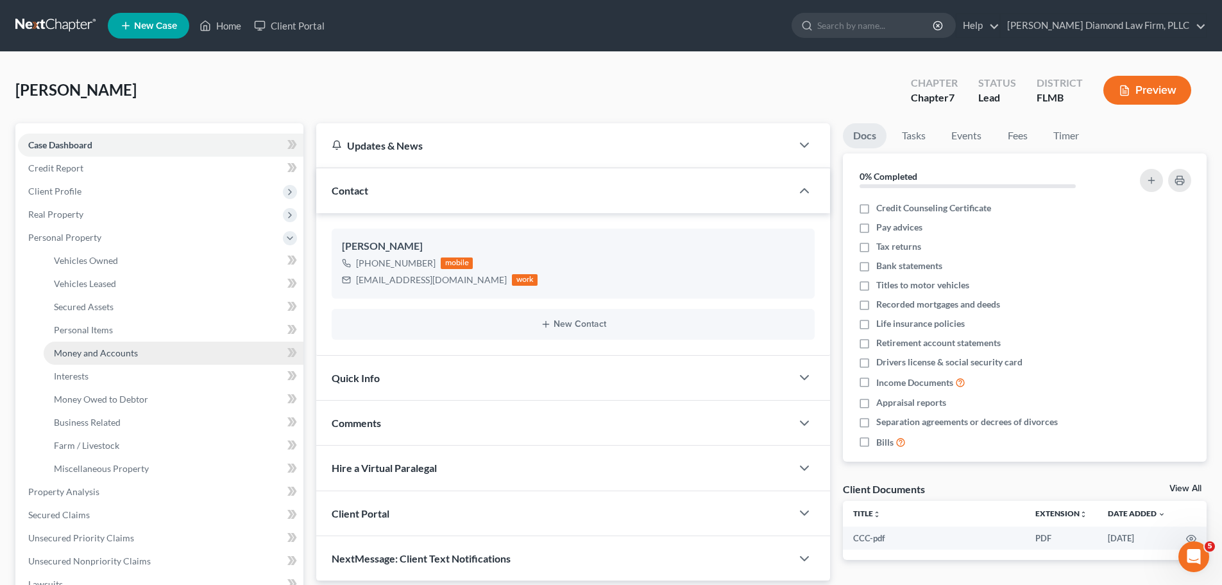
click at [130, 354] on span "Money and Accounts" at bounding box center [96, 352] width 84 height 11
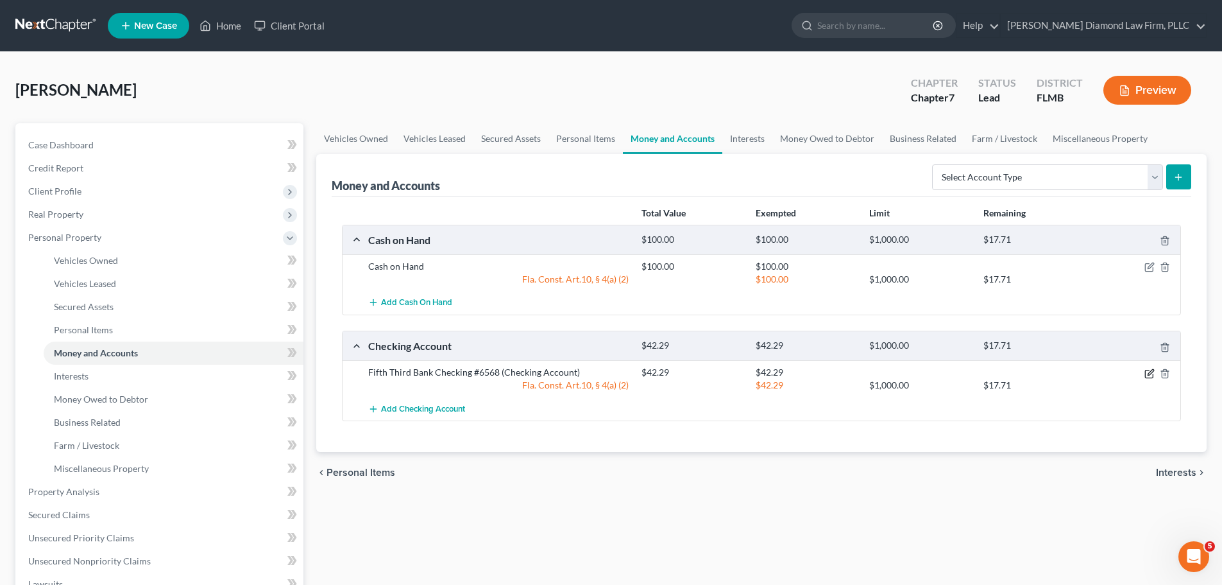
click at [1151, 377] on icon "button" at bounding box center [1150, 373] width 10 height 10
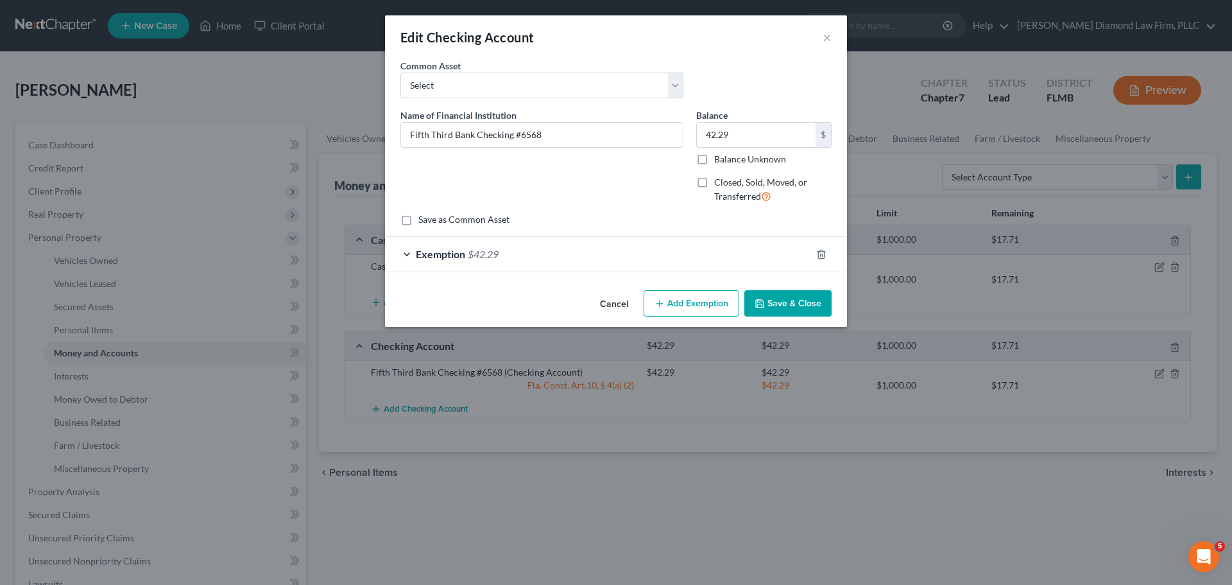
click at [551, 249] on div "Exemption $42.29" at bounding box center [598, 254] width 426 height 34
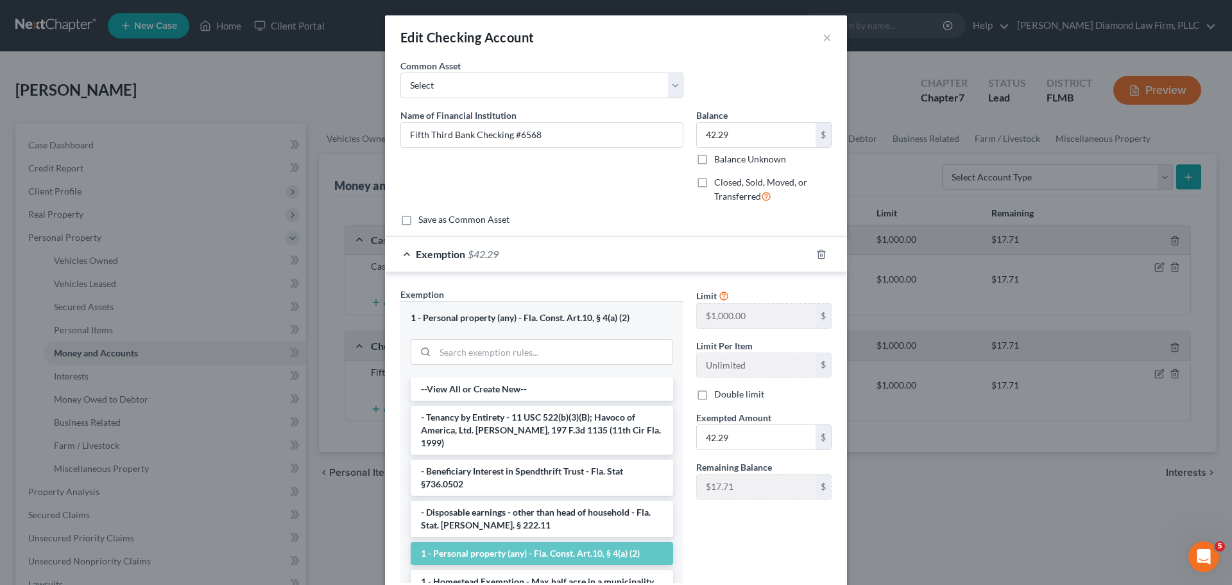
click at [551, 249] on div "Exemption $42.29" at bounding box center [598, 254] width 426 height 34
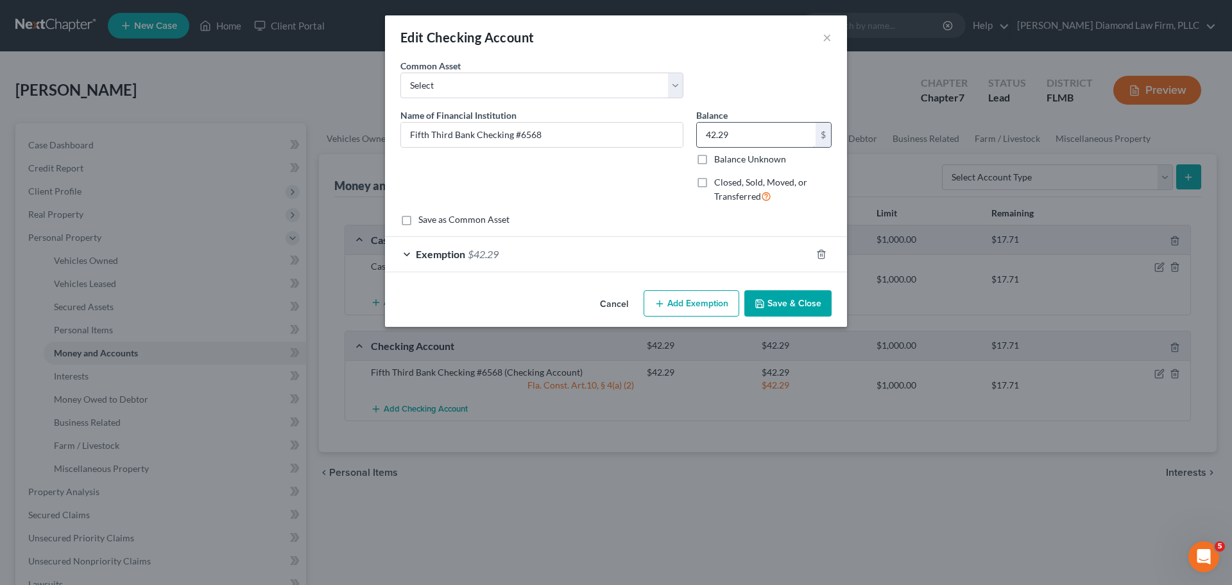
click at [742, 138] on input "42.29" at bounding box center [756, 135] width 119 height 24
type input "254.93"
click at [589, 264] on div "Exemption $42.29" at bounding box center [598, 254] width 426 height 34
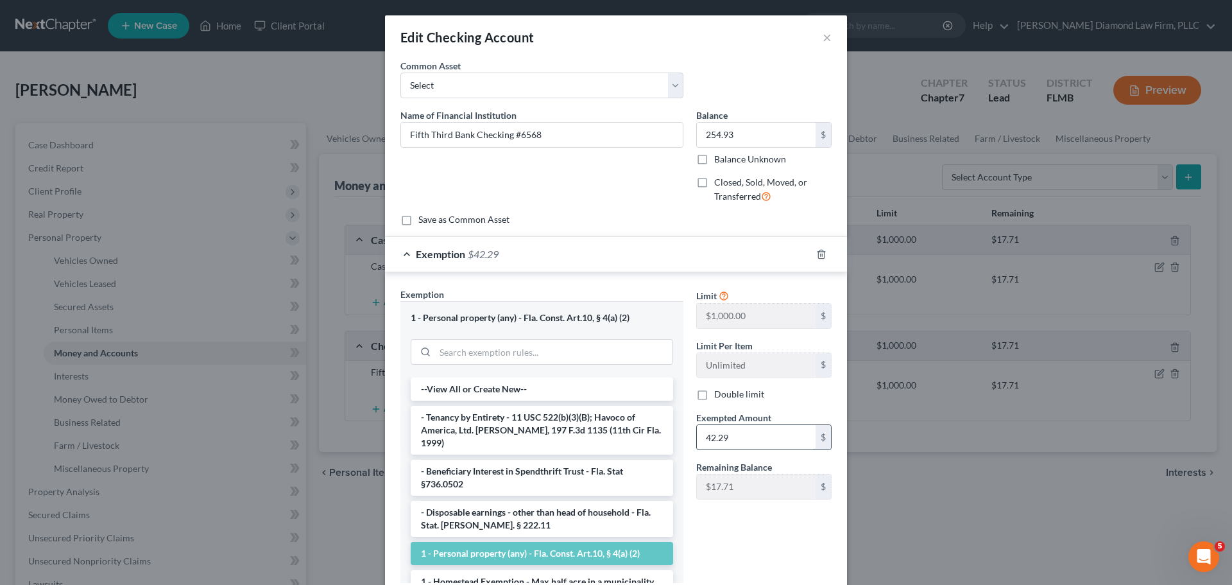
click at [745, 443] on input "42.29" at bounding box center [756, 437] width 119 height 24
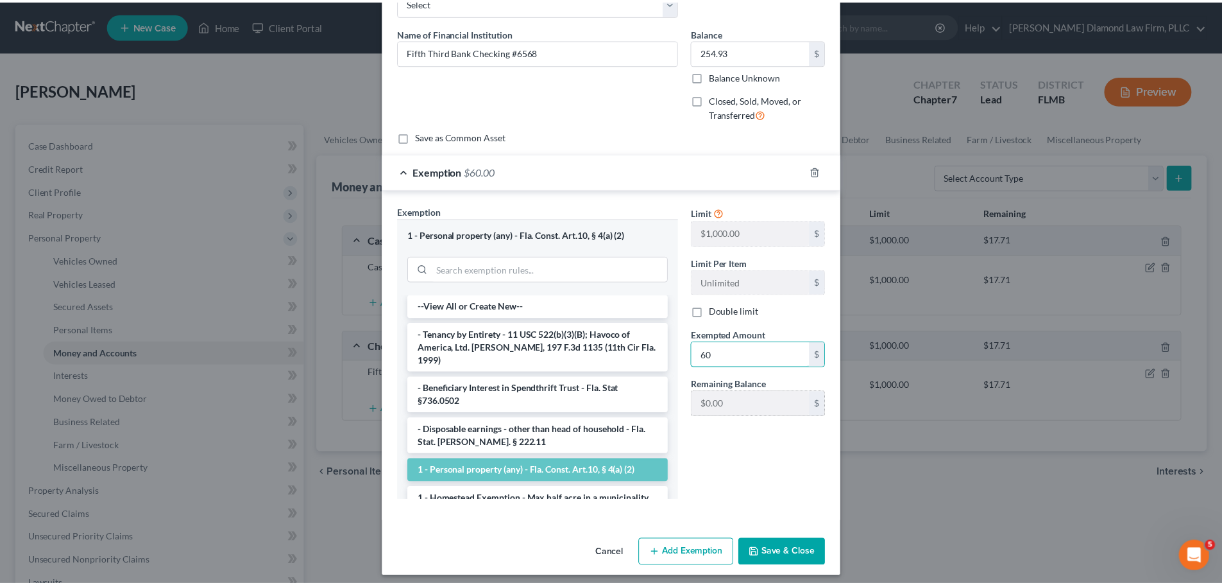
scroll to position [90, 0]
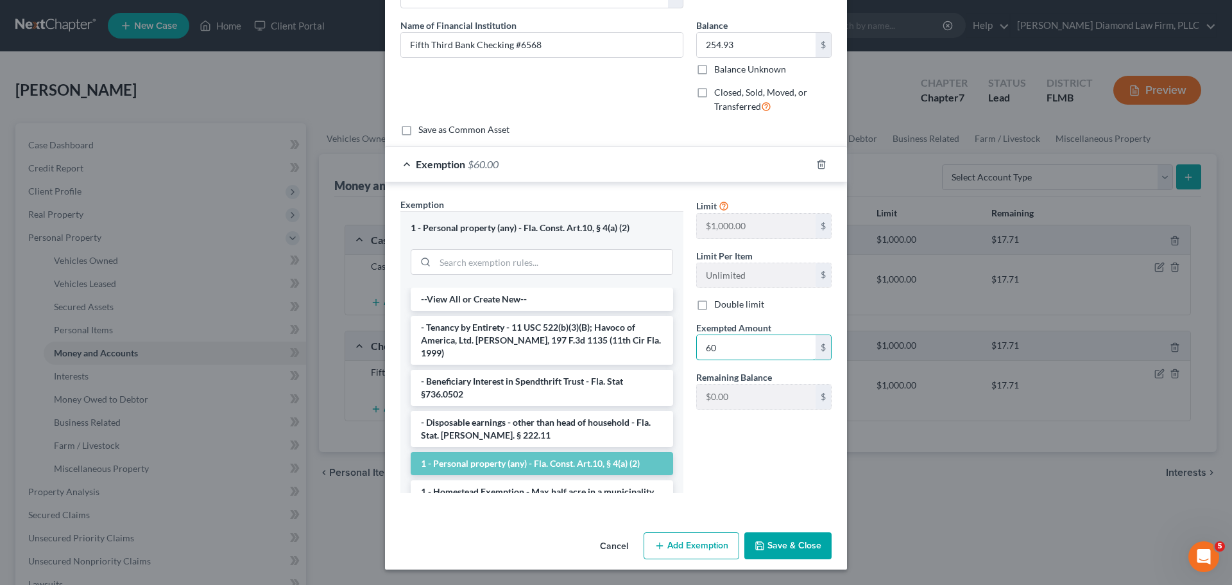
type input "60"
click at [781, 547] on button "Save & Close" at bounding box center [787, 545] width 87 height 27
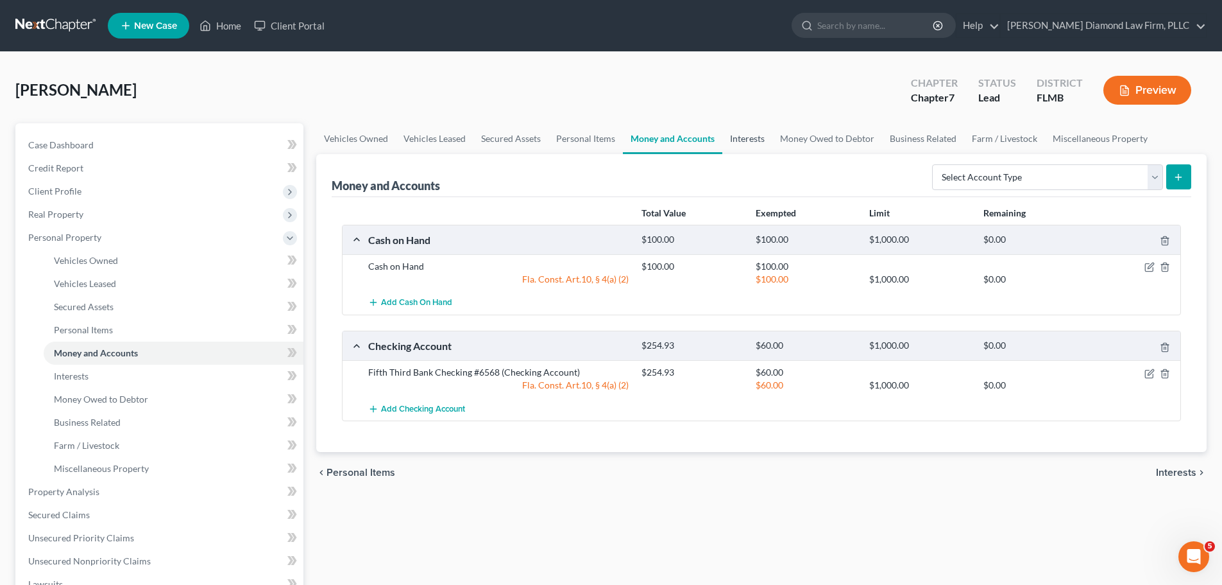
click at [742, 139] on link "Interests" at bounding box center [748, 138] width 50 height 31
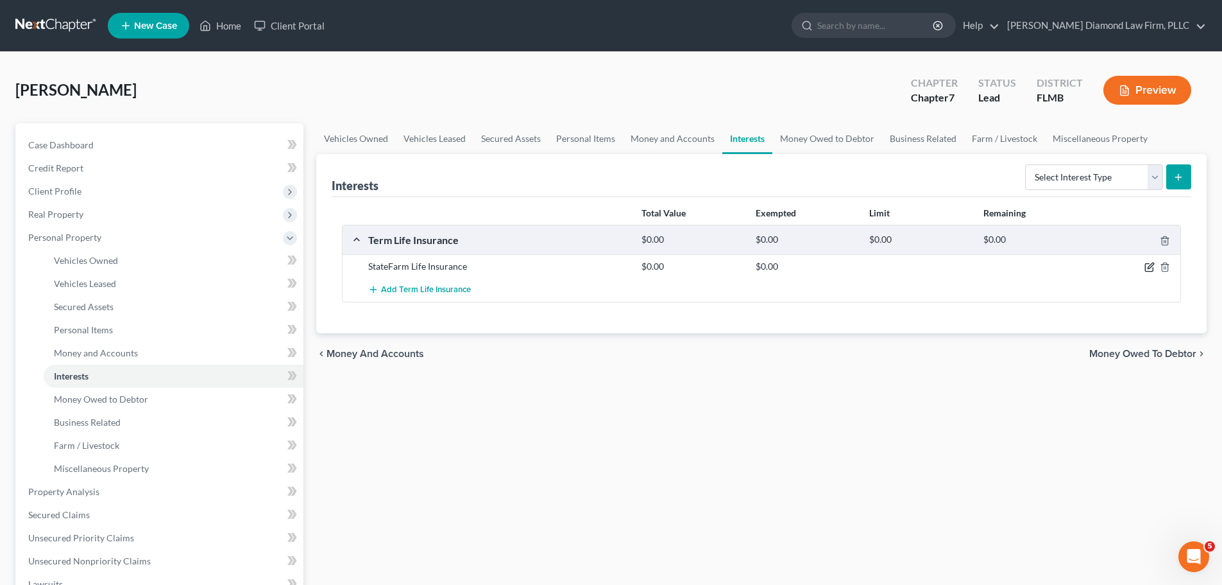
click at [1148, 266] on icon "button" at bounding box center [1150, 267] width 10 height 10
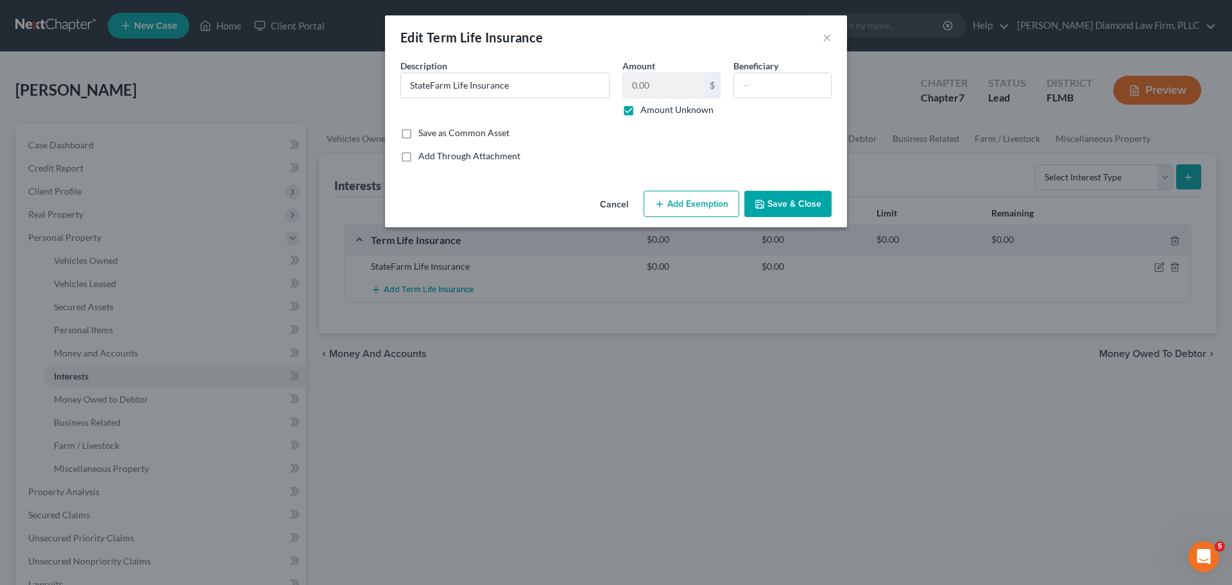
click at [658, 116] on label "Amount Unknown" at bounding box center [676, 109] width 73 height 13
click at [654, 112] on input "Amount Unknown" at bounding box center [650, 107] width 8 height 8
checkbox input "false"
click at [655, 88] on input "0.00" at bounding box center [663, 85] width 81 height 24
click at [778, 195] on button "Save & Close" at bounding box center [787, 204] width 87 height 27
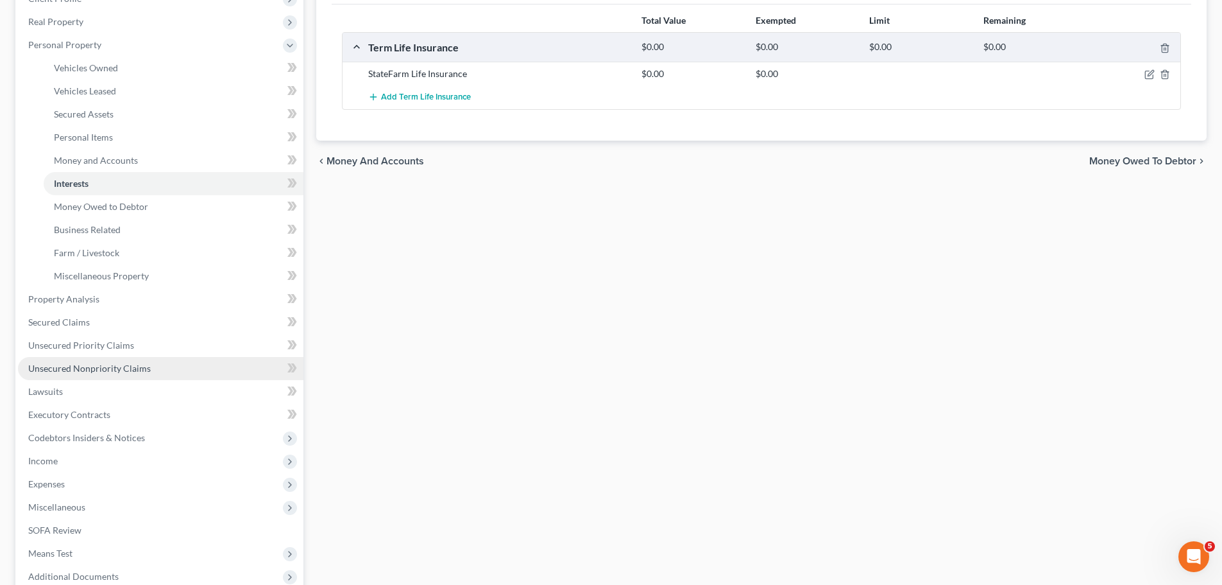
click at [78, 370] on span "Unsecured Nonpriority Claims" at bounding box center [89, 368] width 123 height 11
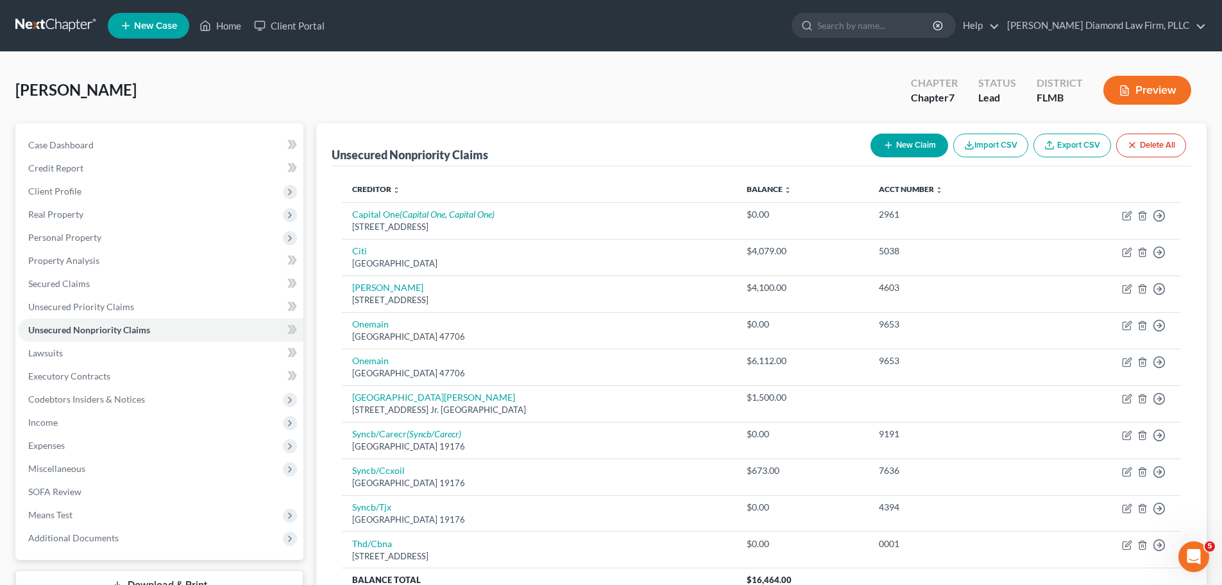
click at [912, 151] on button "New Claim" at bounding box center [910, 145] width 78 height 24
select select "0"
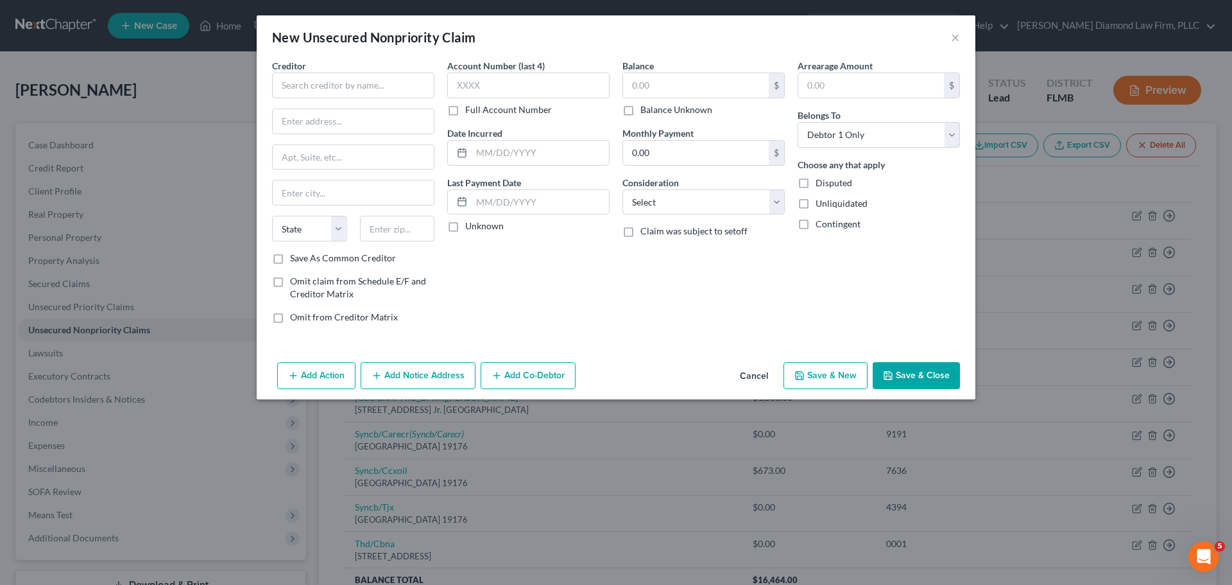
click at [705, 71] on div "Balance $ Balance Unknown Balance Undetermined $ Balance Unknown" at bounding box center [703, 87] width 162 height 57
click at [701, 79] on input "text" at bounding box center [696, 85] width 146 height 24
paste input "4192.81"
type input "4,192.81"
click at [364, 89] on input "text" at bounding box center [353, 86] width 162 height 26
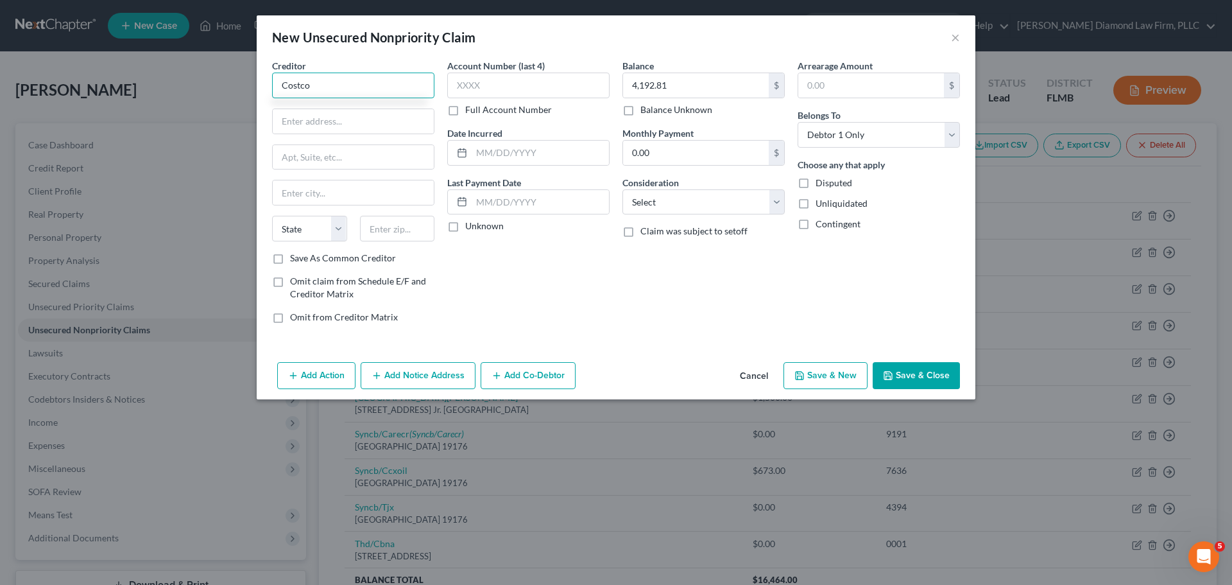
type input "Costco"
click at [317, 120] on input "text" at bounding box center [353, 121] width 161 height 24
paste input "8712 W Linebaugh Ave"
type input "8712 W Linebaugh Ave"
click at [345, 170] on div "Creditor * Costco 8712 W Linebaugh Ave State AL AK AR AZ CA CO CT DE DC FL GA G…" at bounding box center [353, 155] width 162 height 193
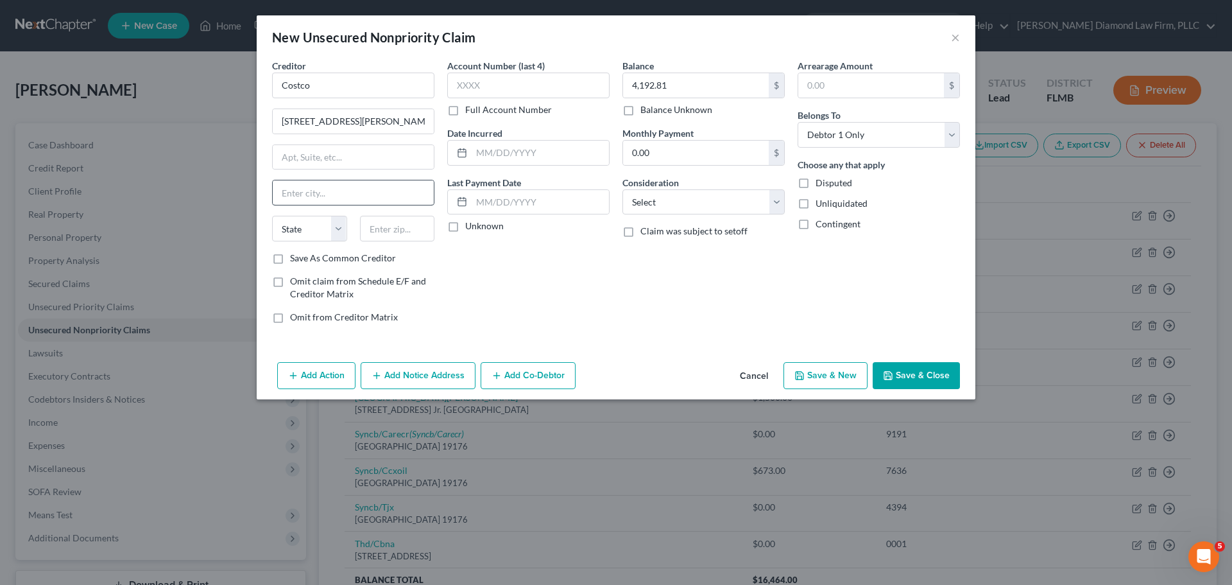
click at [338, 181] on div "Creditor * Costco 8712 W Linebaugh Ave State AL AK AR AZ CA CO CT DE DC FL GA G…" at bounding box center [353, 155] width 162 height 193
click at [347, 206] on div "Creditor * Costco 8712 W Linebaugh Ave State AL AK AR AZ CA CO CT DE DC FL GA G…" at bounding box center [353, 155] width 162 height 193
click at [351, 189] on input "text" at bounding box center [353, 192] width 161 height 24
paste input "Tampa"
type input "Tampa"
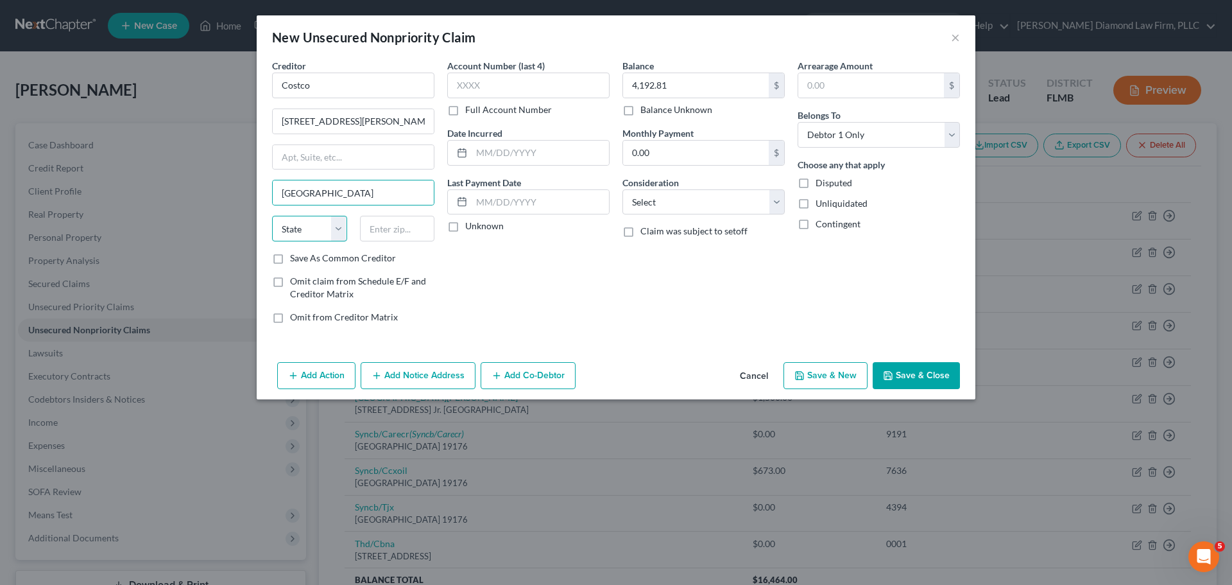
click at [320, 228] on select "State AL AK AR AZ CA CO CT DE DC FL GA GU HI ID IL IN IA KS KY LA ME MD MA MI M…" at bounding box center [309, 229] width 75 height 26
select select "9"
click at [272, 216] on select "State AL AK AR AZ CA CO CT DE DC FL GA GU HI ID IL IN IA KS KY LA ME MD MA MI M…" at bounding box center [309, 229] width 75 height 26
click at [415, 242] on div "State AL AK AR AZ CA CO CT DE DC FL GA GU HI ID IL IN IA KS KY LA ME MD MA MI M…" at bounding box center [353, 234] width 175 height 36
click at [411, 237] on input "text" at bounding box center [397, 229] width 75 height 26
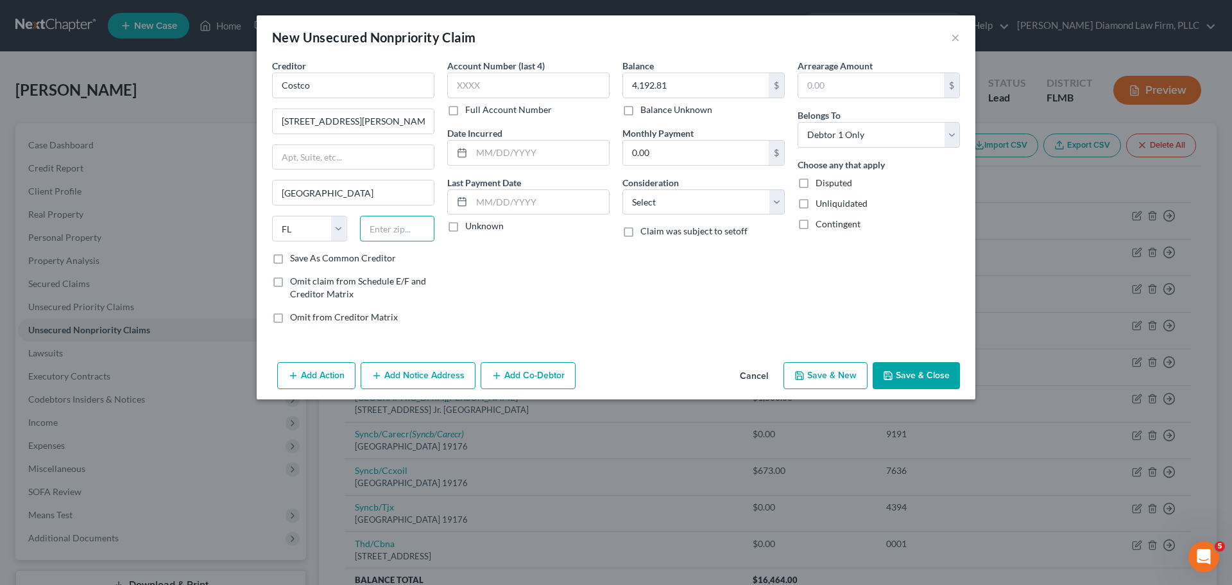
paste input "33625"
type input "33625"
click at [908, 374] on button "Save & Close" at bounding box center [916, 375] width 87 height 27
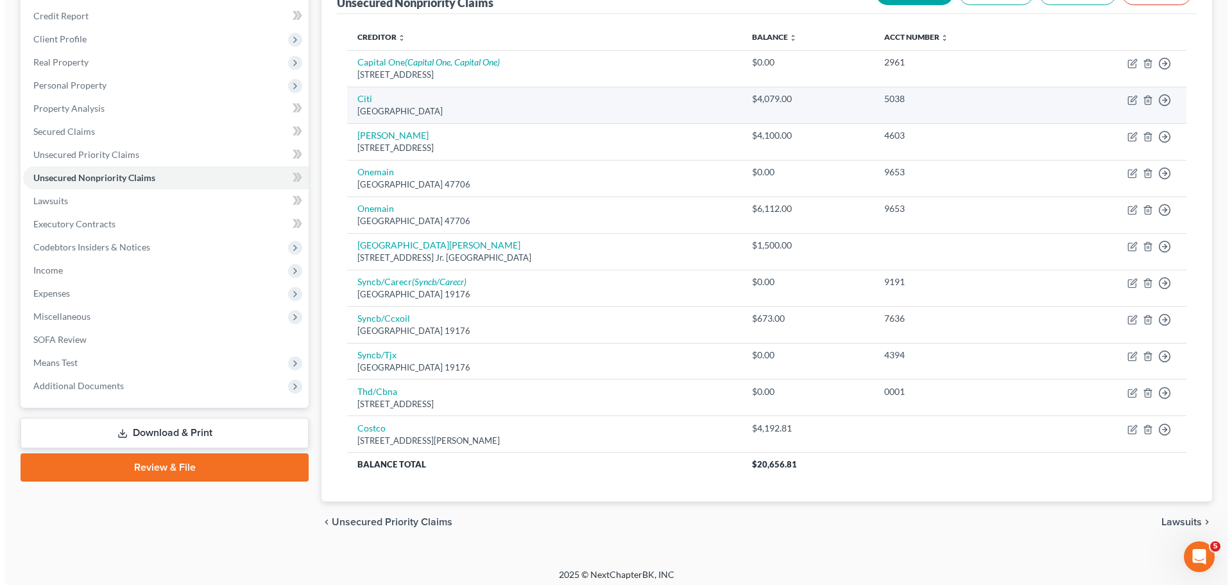
scroll to position [158, 0]
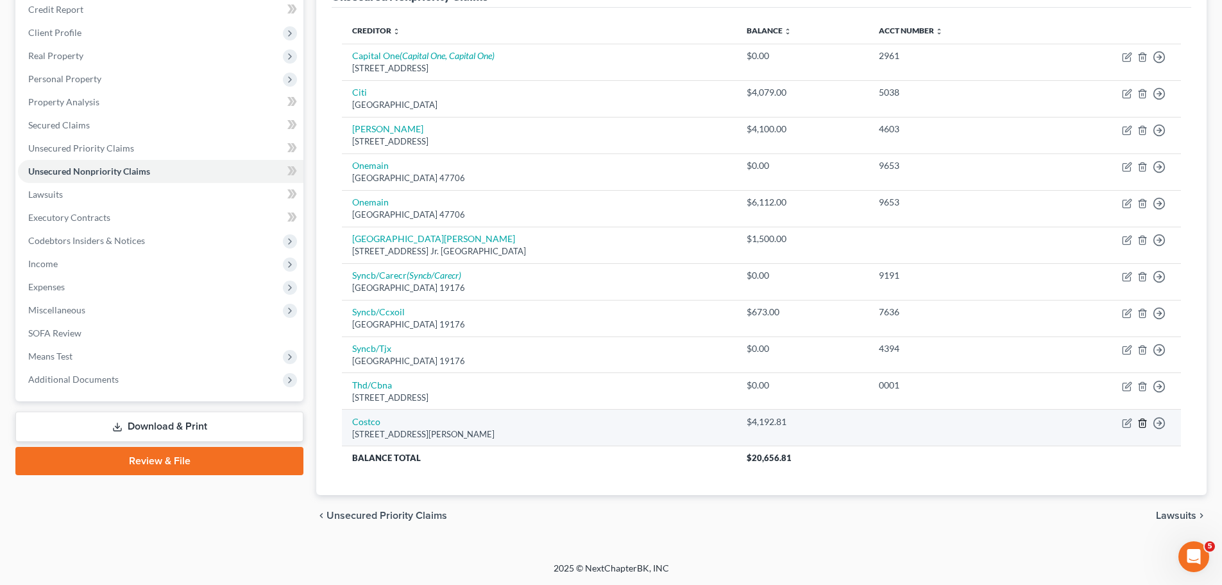
click at [1145, 422] on icon "button" at bounding box center [1143, 422] width 6 height 8
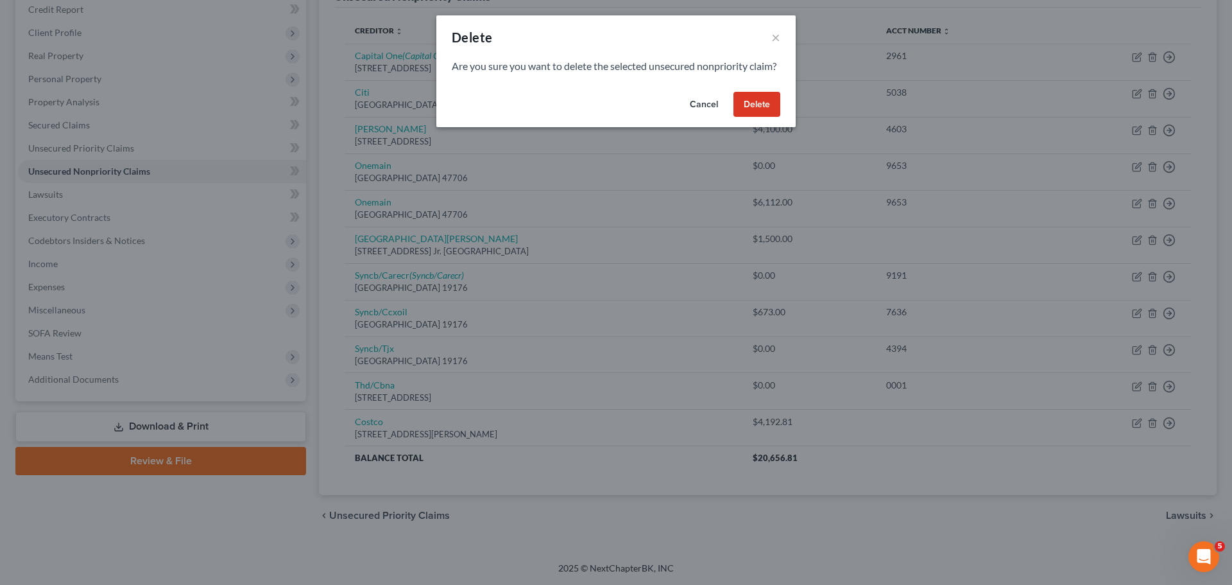
click at [766, 115] on button "Delete" at bounding box center [756, 105] width 47 height 26
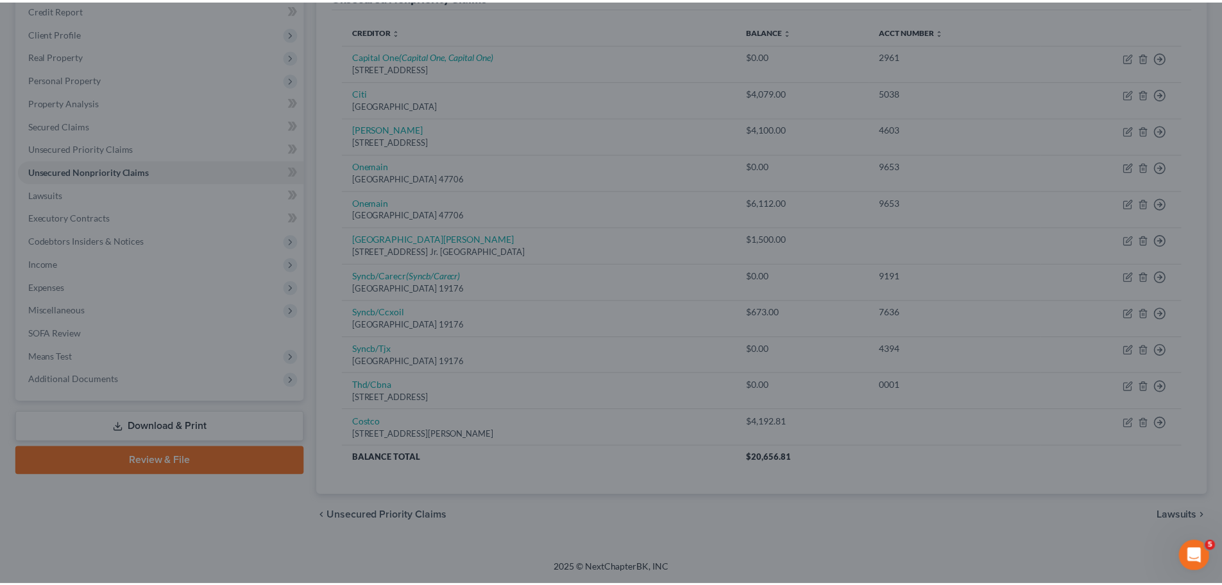
scroll to position [122, 0]
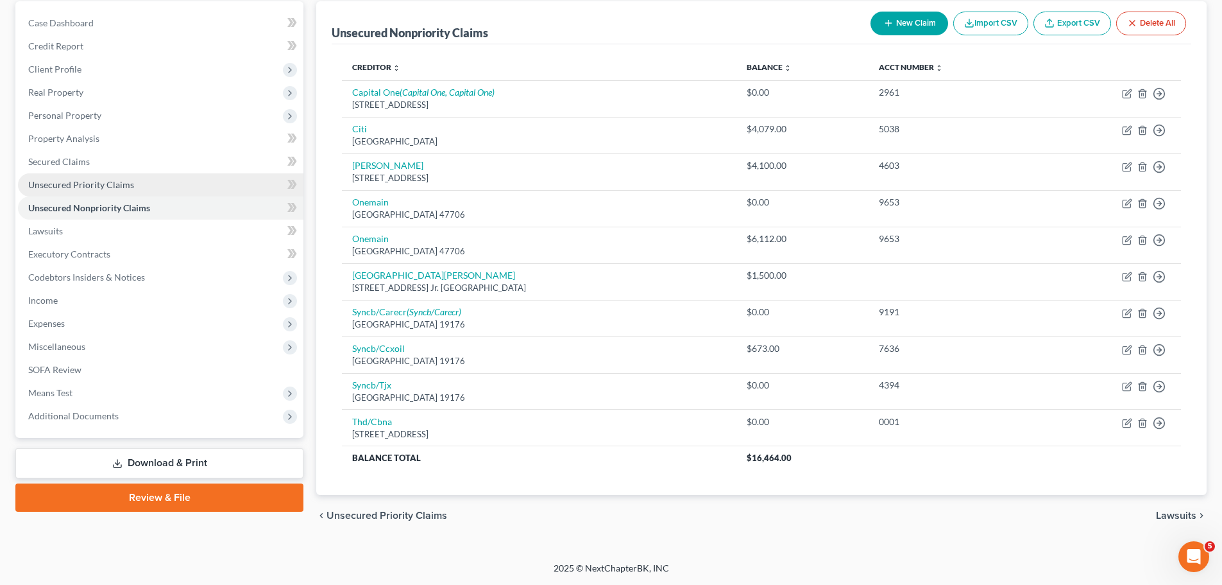
click at [88, 186] on span "Unsecured Priority Claims" at bounding box center [81, 184] width 106 height 11
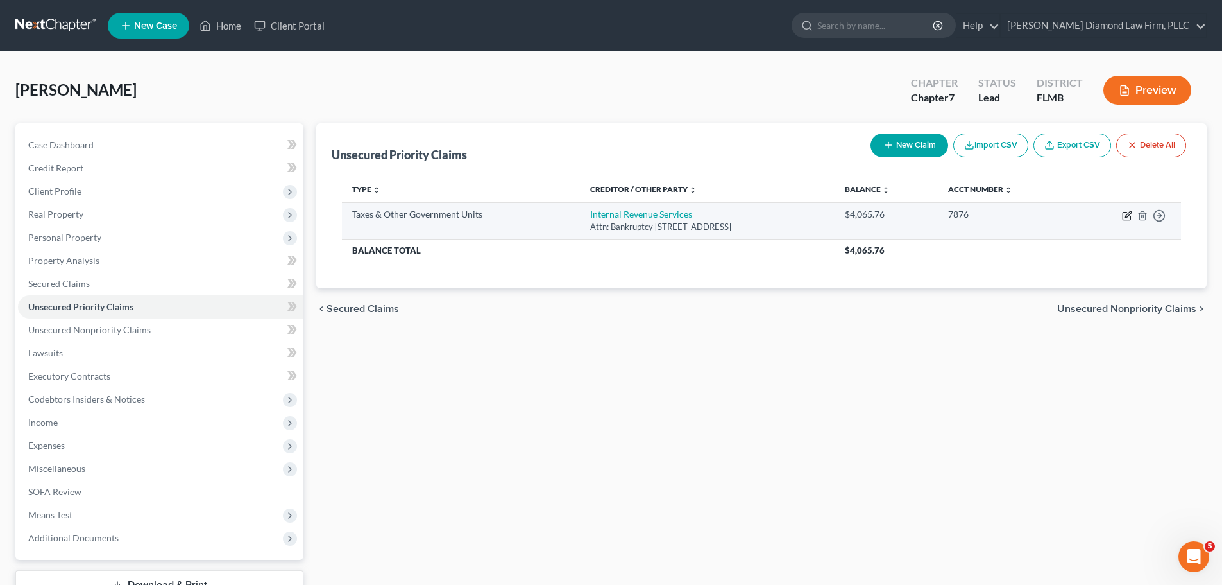
click at [1124, 215] on icon "button" at bounding box center [1127, 216] width 8 height 8
select select "0"
select select "39"
select select "3"
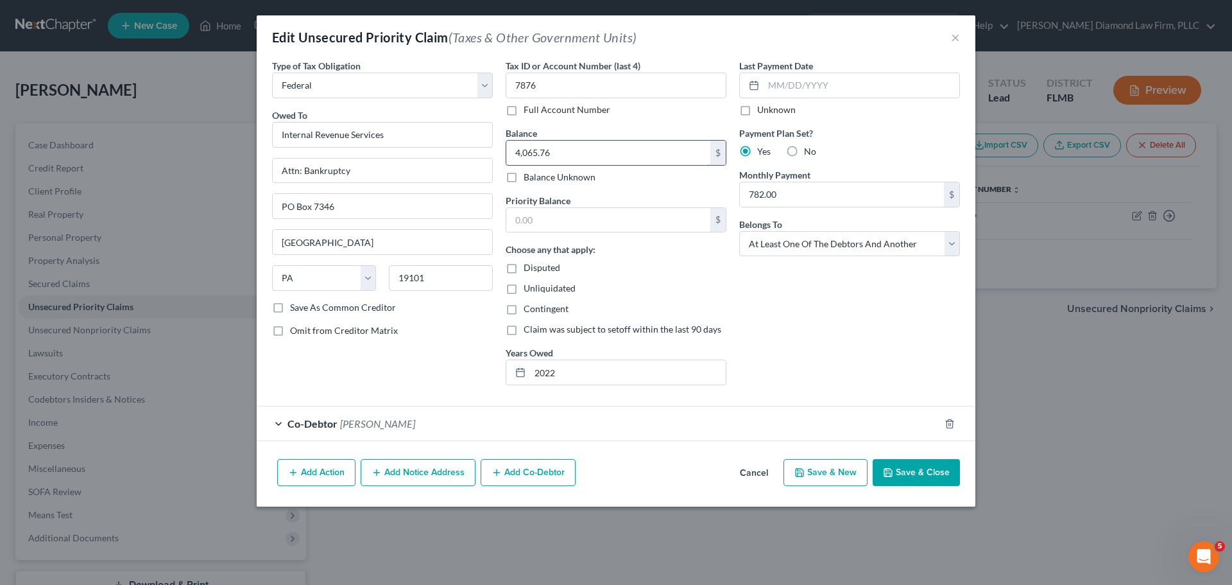
click at [581, 151] on input "4,065.76" at bounding box center [608, 153] width 204 height 24
paste input "51,983.58"
type input "51,983.58"
click at [937, 469] on button "Save & Close" at bounding box center [916, 472] width 87 height 27
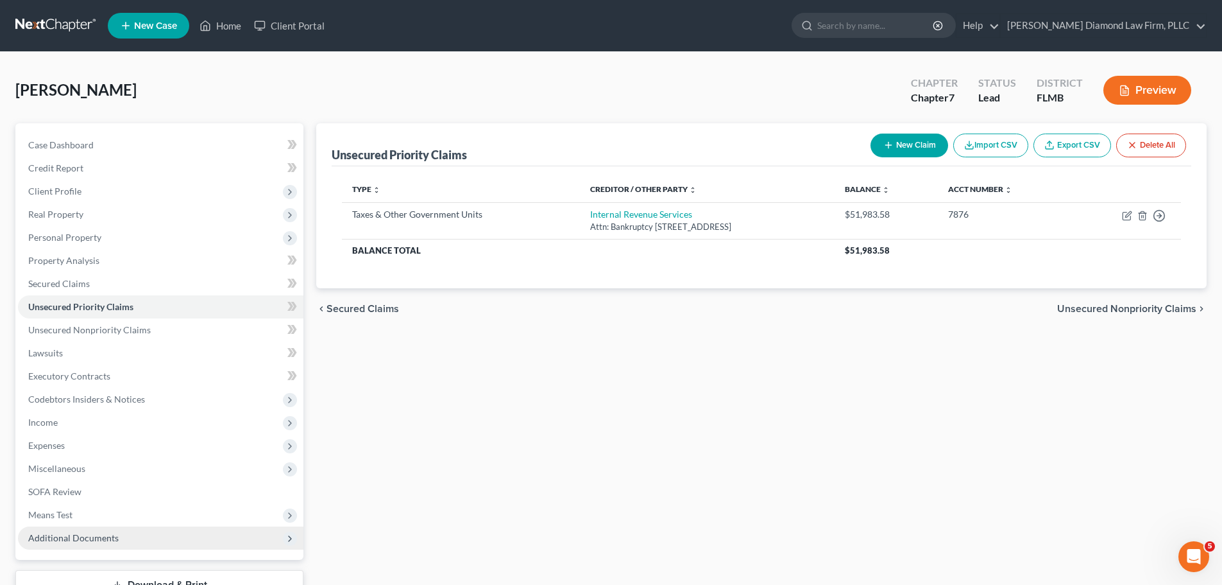
click at [46, 536] on span "Additional Documents" at bounding box center [73, 537] width 90 height 11
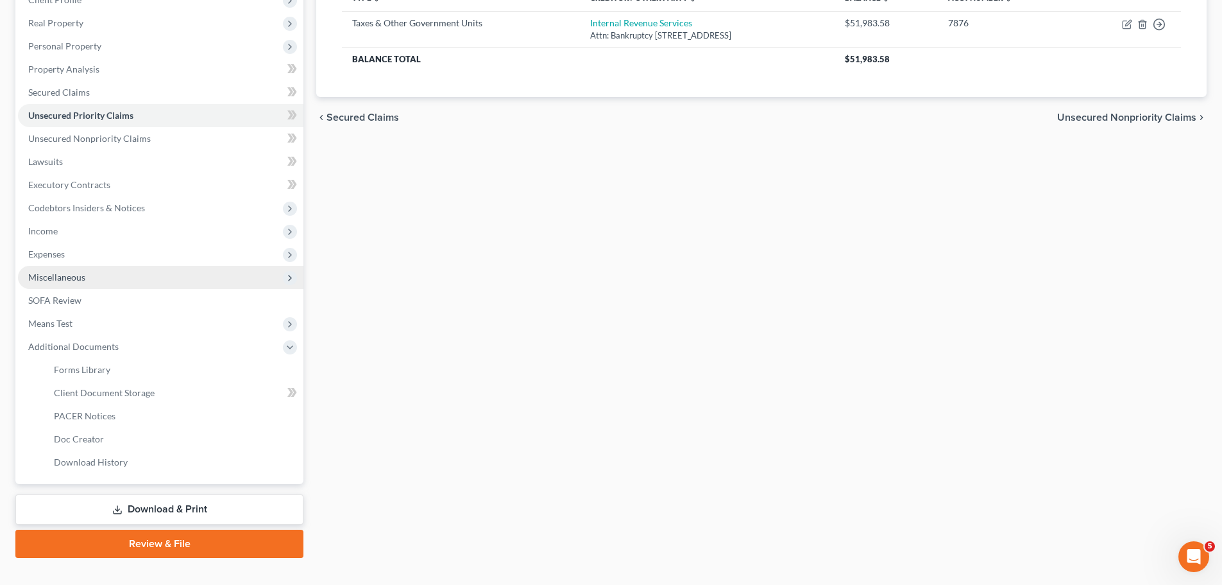
scroll to position [193, 0]
click at [67, 268] on span "Miscellaneous" at bounding box center [161, 275] width 286 height 23
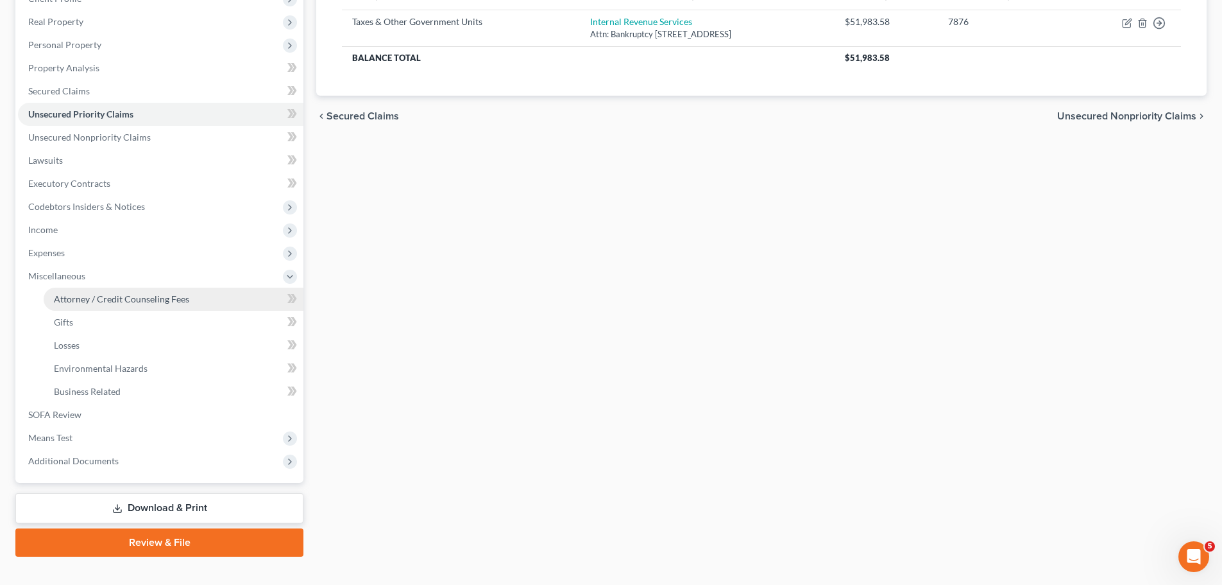
click at [71, 293] on span "Attorney / Credit Counseling Fees" at bounding box center [121, 298] width 135 height 11
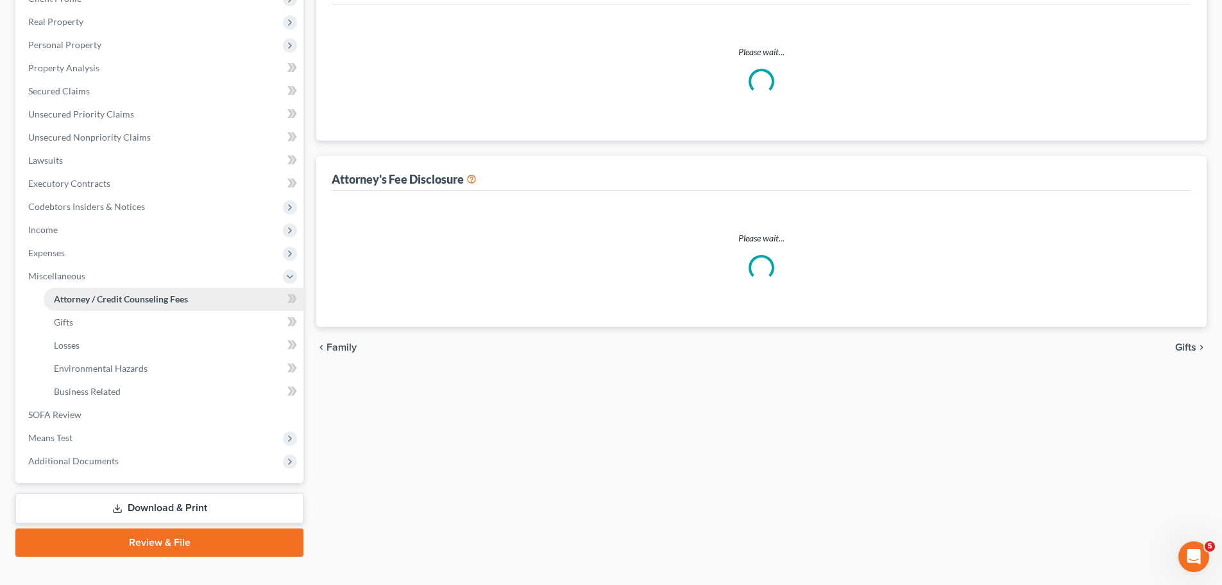
scroll to position [130, 0]
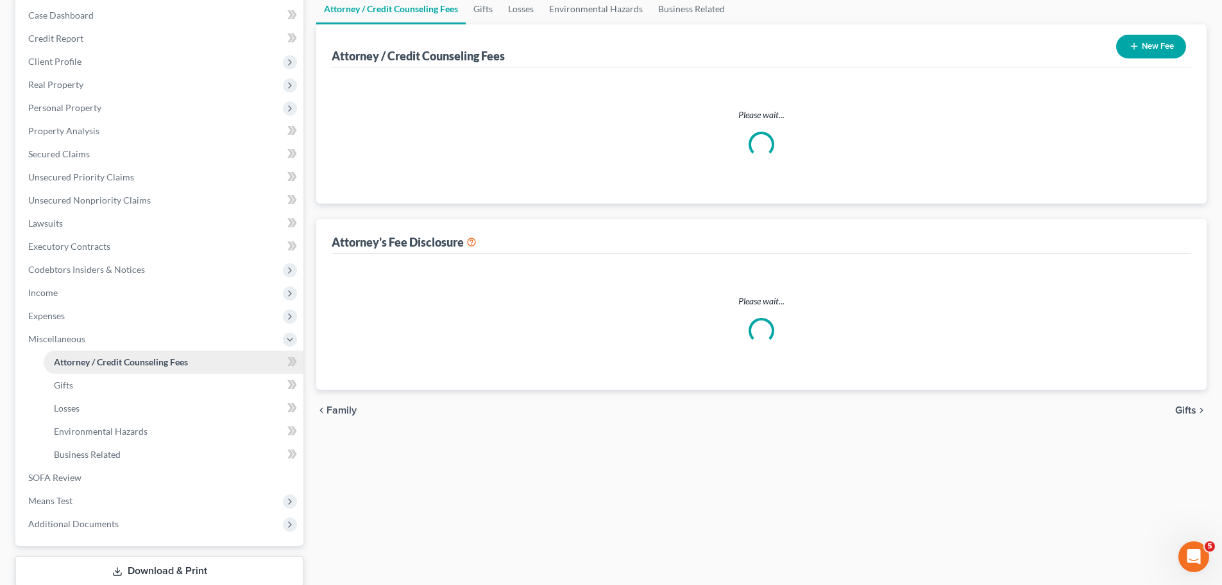
select select "2"
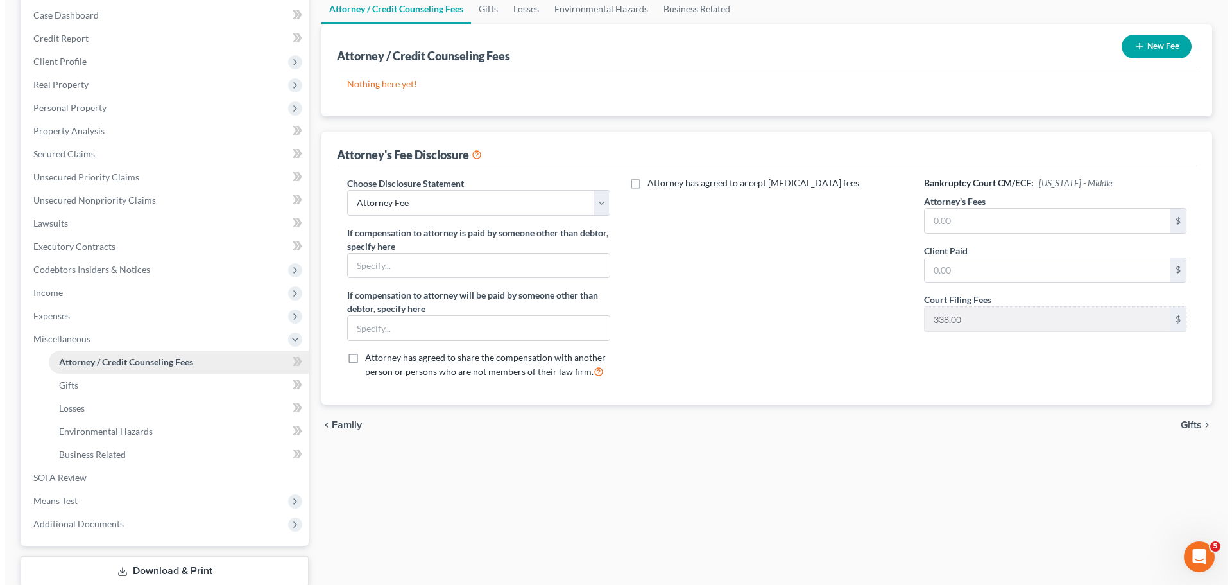
scroll to position [0, 0]
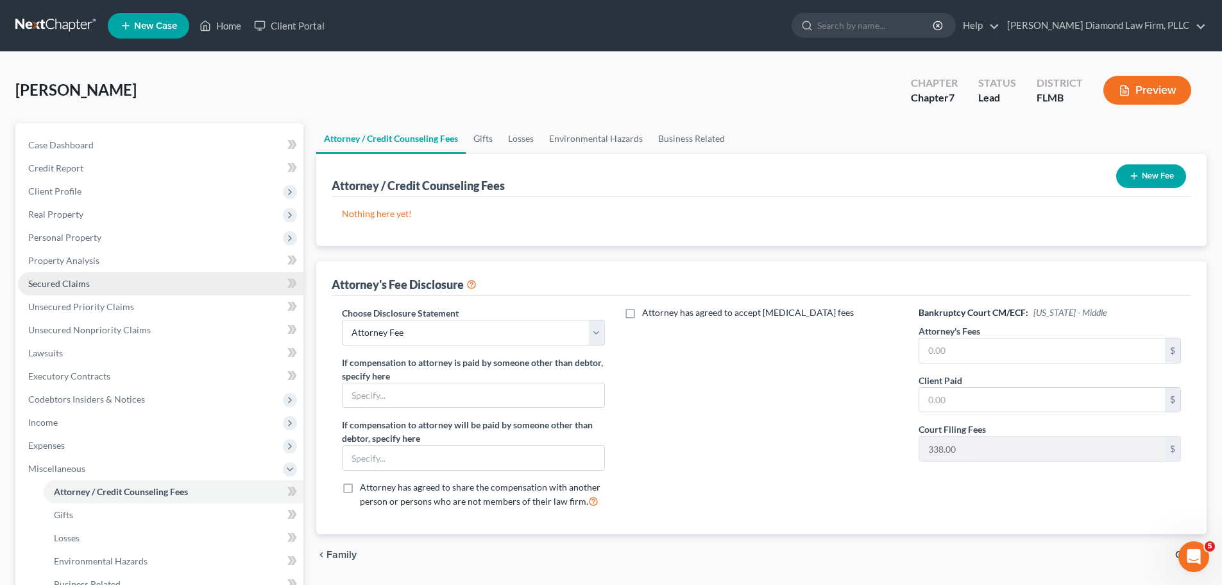
click at [80, 285] on span "Secured Claims" at bounding box center [59, 283] width 62 height 11
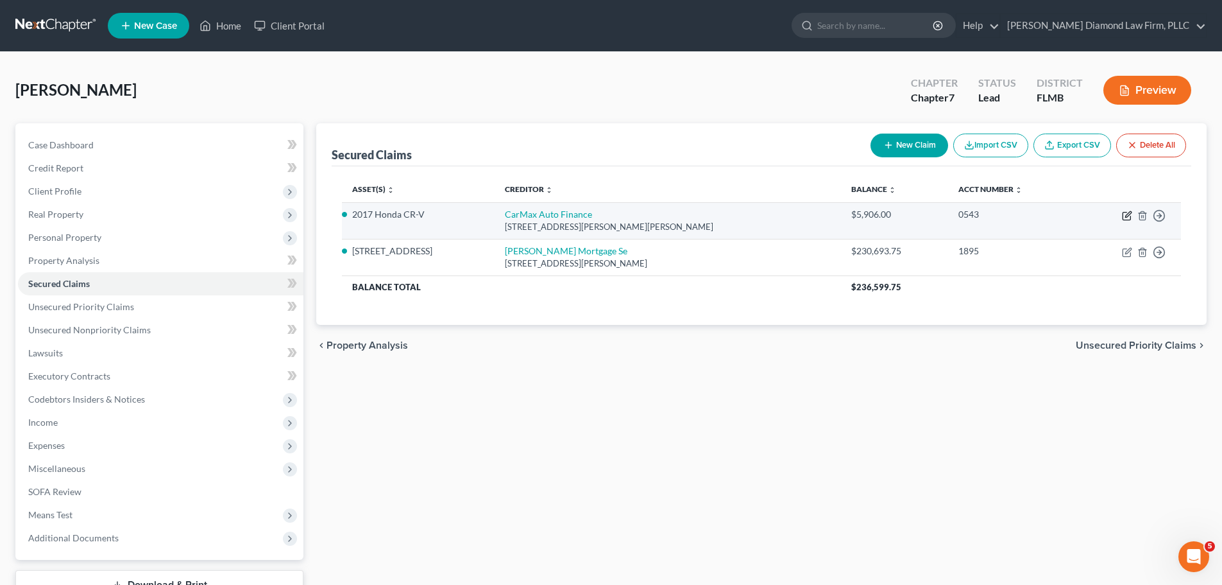
click at [1128, 219] on icon "button" at bounding box center [1127, 216] width 8 height 8
select select "10"
select select "0"
select select "2"
select select "0"
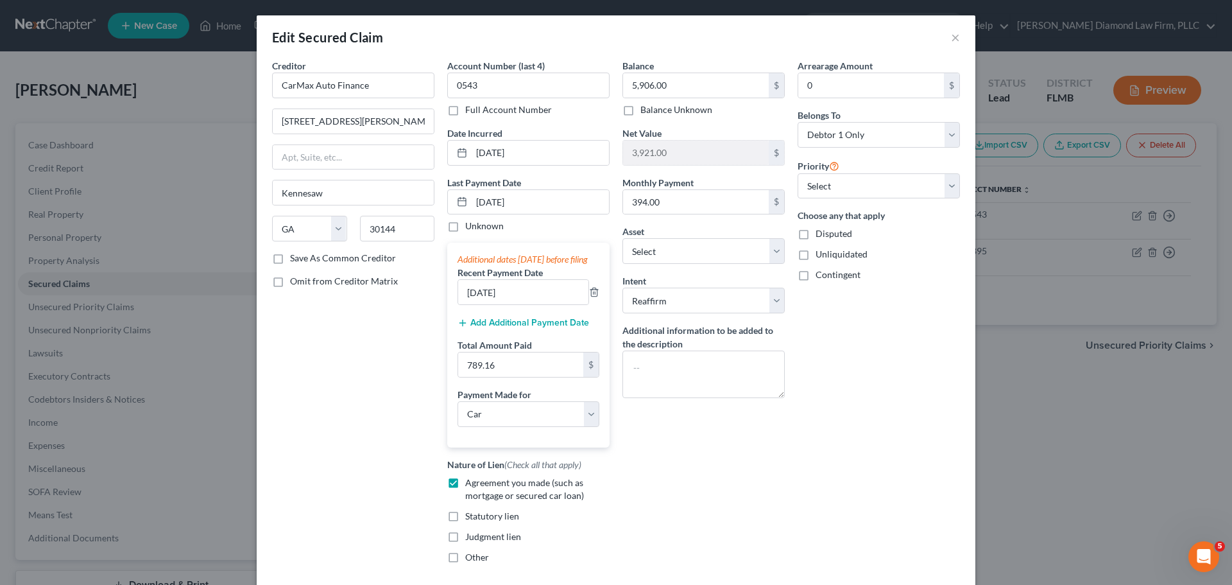
click at [487, 328] on button "Add Additional Payment Date" at bounding box center [524, 323] width 132 height 10
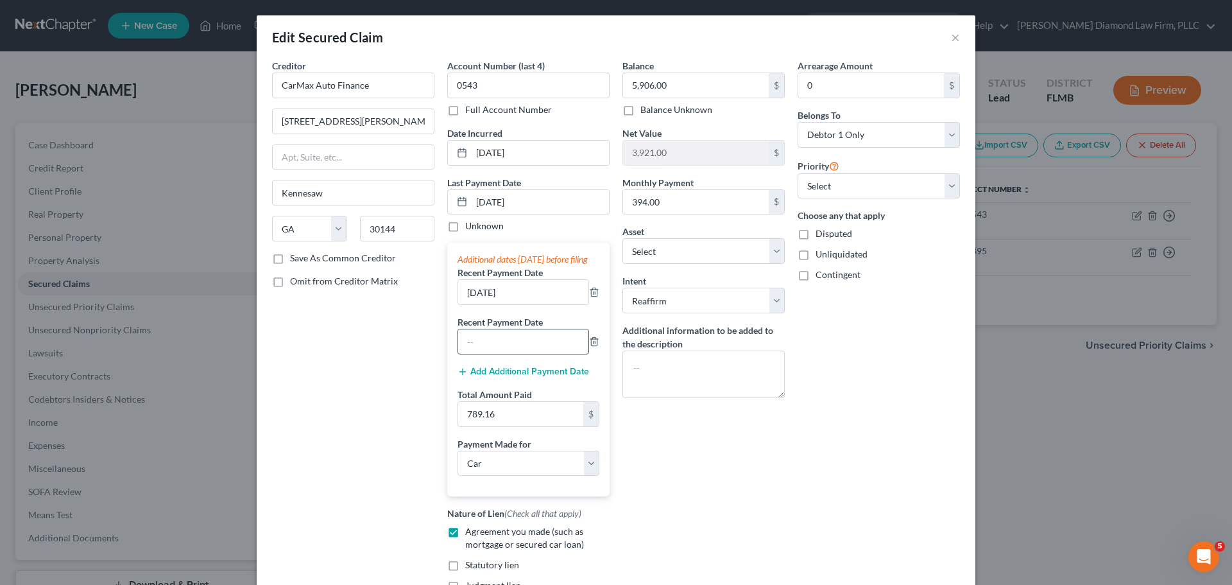
click at [492, 344] on input "text" at bounding box center [523, 341] width 130 height 24
type input "06/03/2025"
click at [509, 423] on input "789.16" at bounding box center [520, 414] width 125 height 24
type input "1,183.74"
click at [480, 202] on input "06/03/2025" at bounding box center [540, 202] width 137 height 24
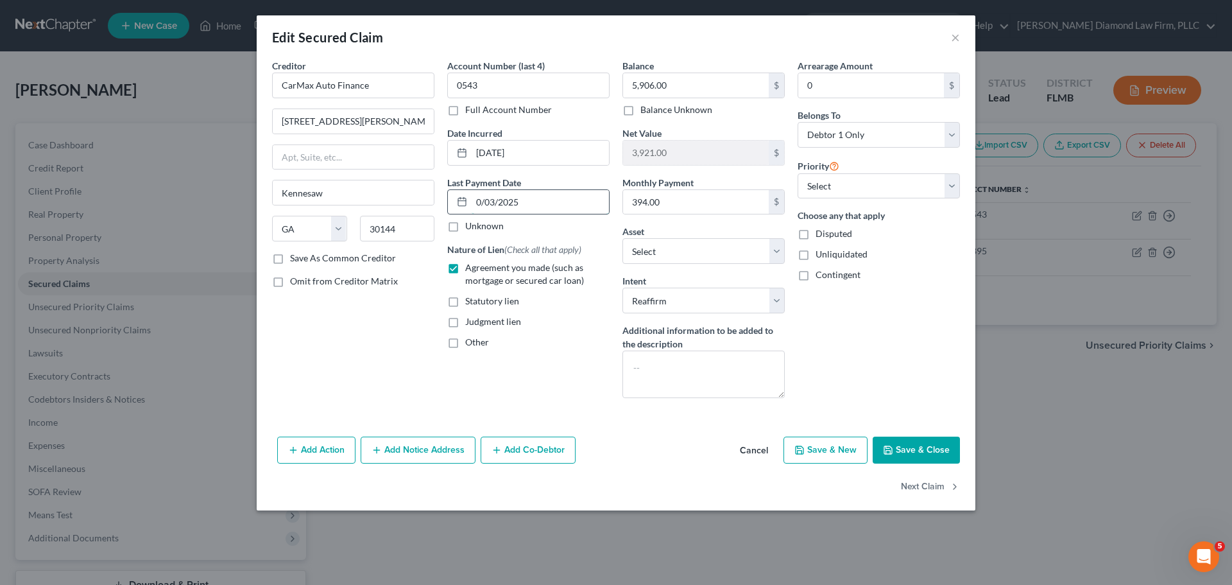
type input "07/03/2025"
select select "0"
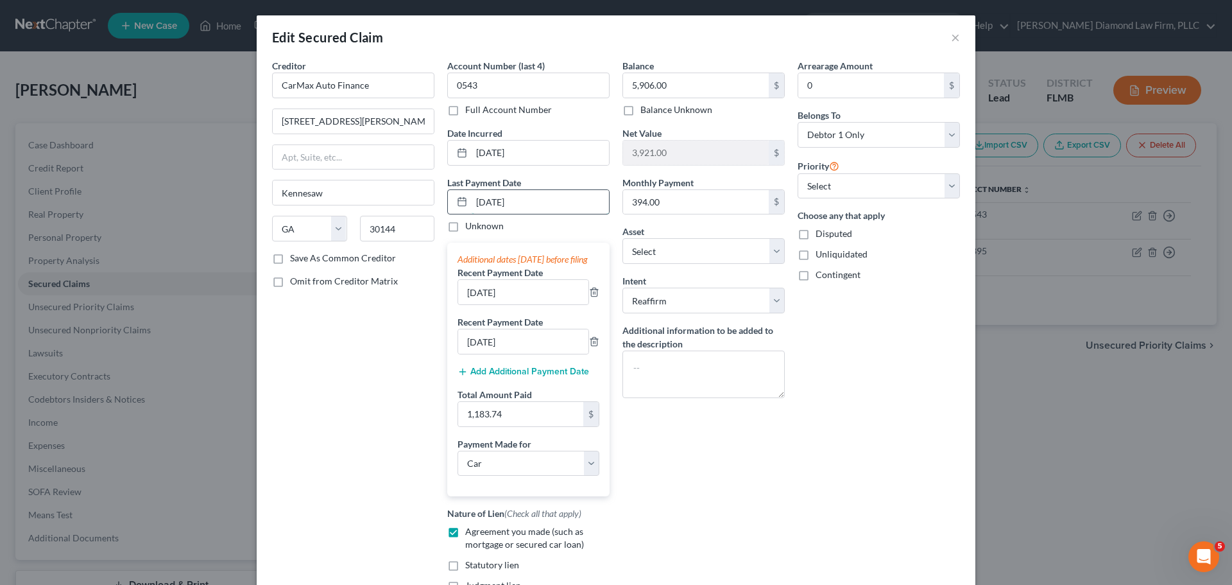
click at [499, 201] on input "07/03/2025" at bounding box center [540, 202] width 137 height 24
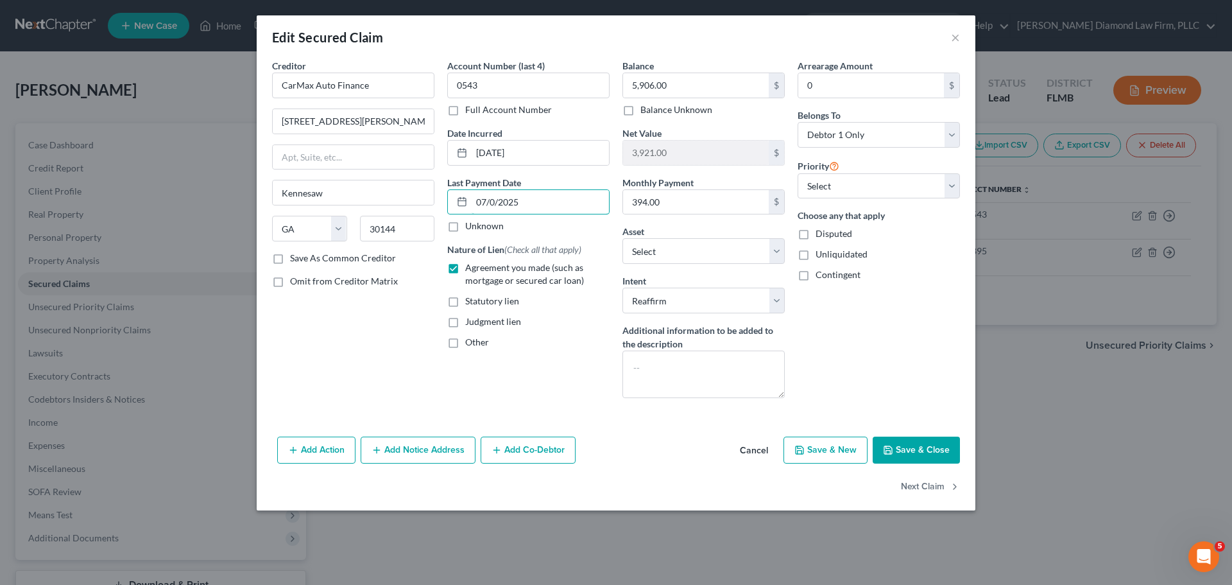
type input "07/02/2025"
select select "0"
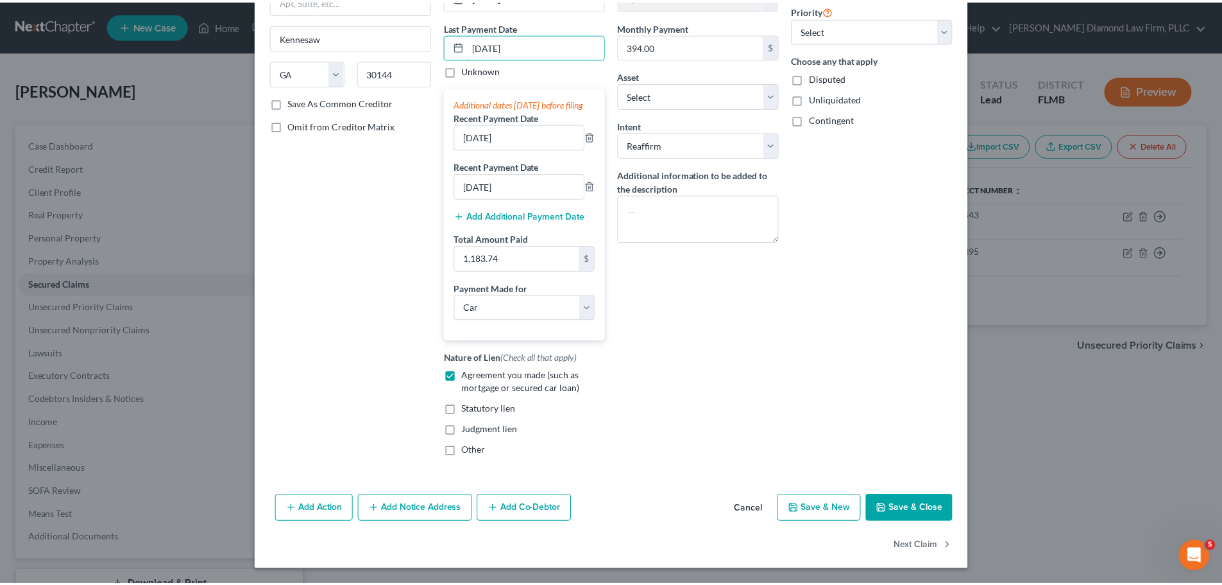
scroll to position [169, 0]
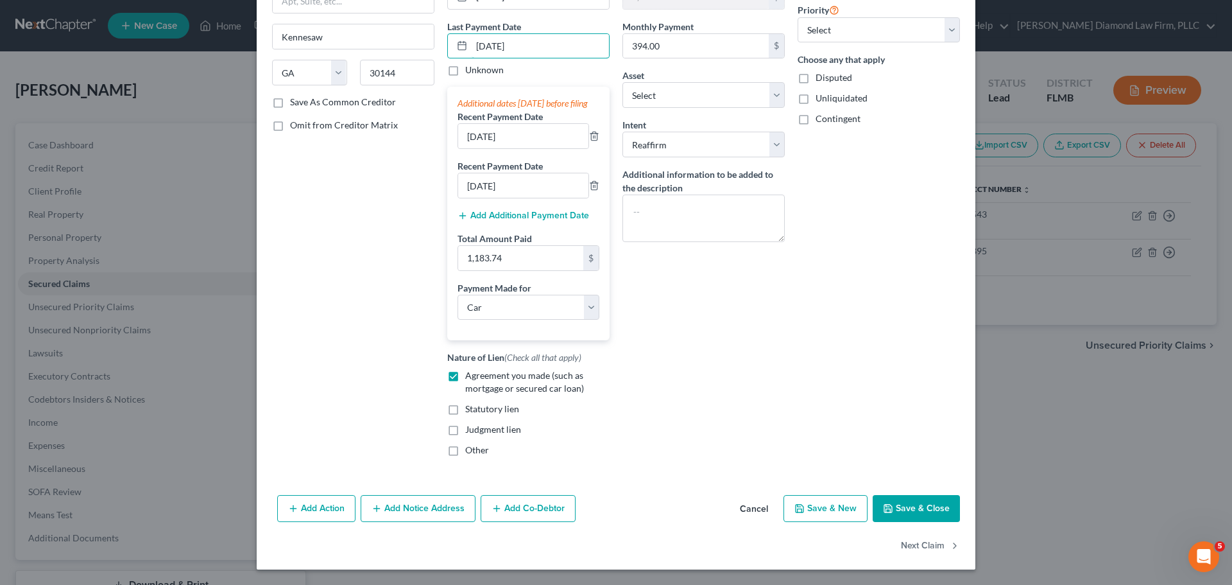
type input "07/02/2025"
click at [912, 501] on button "Save & Close" at bounding box center [916, 508] width 87 height 27
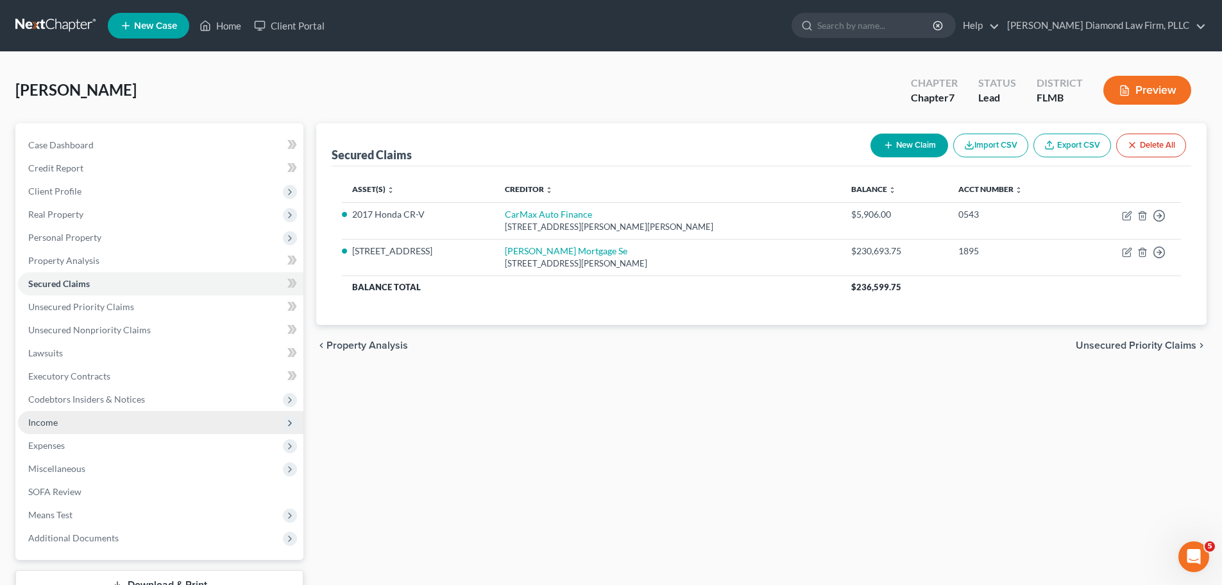
click at [86, 418] on span "Income" at bounding box center [161, 422] width 286 height 23
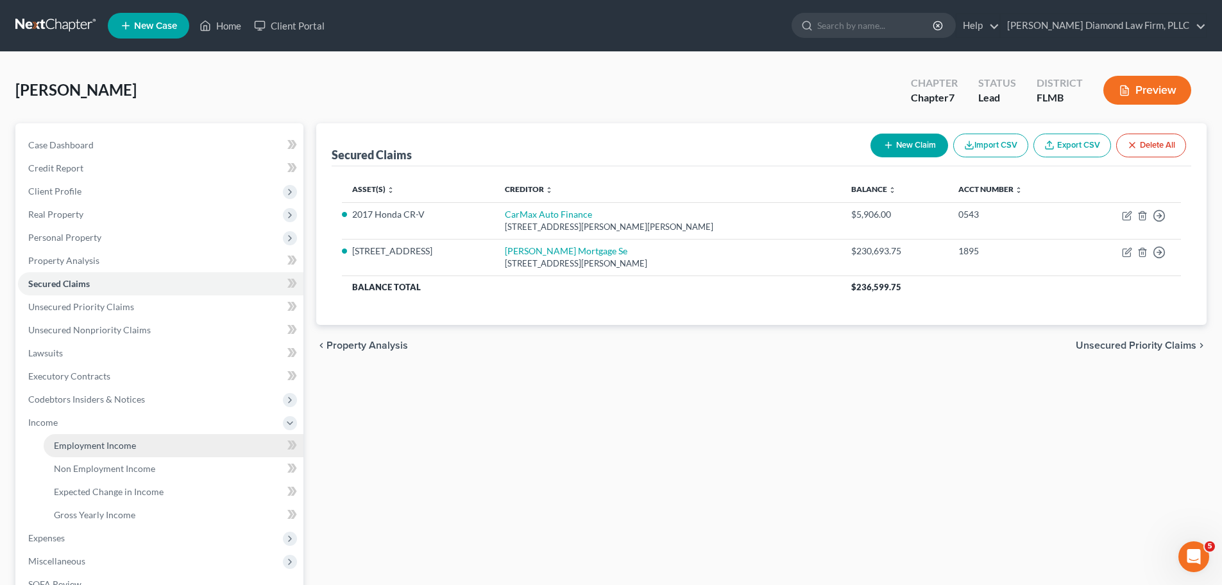
click at [79, 442] on span "Employment Income" at bounding box center [95, 445] width 82 height 11
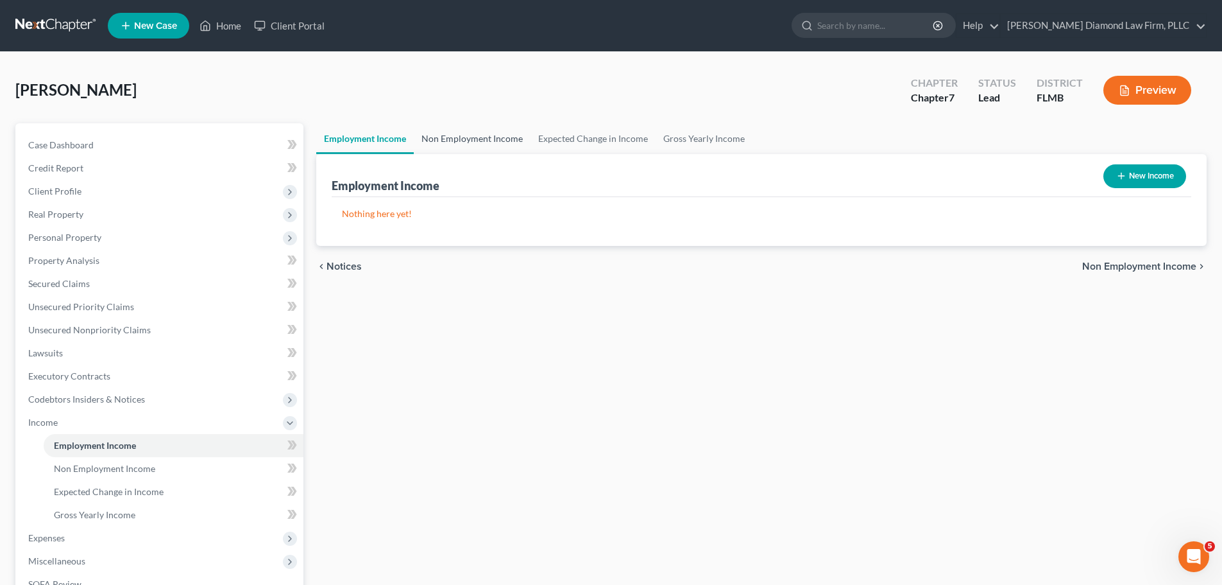
click at [512, 132] on link "Non Employment Income" at bounding box center [472, 138] width 117 height 31
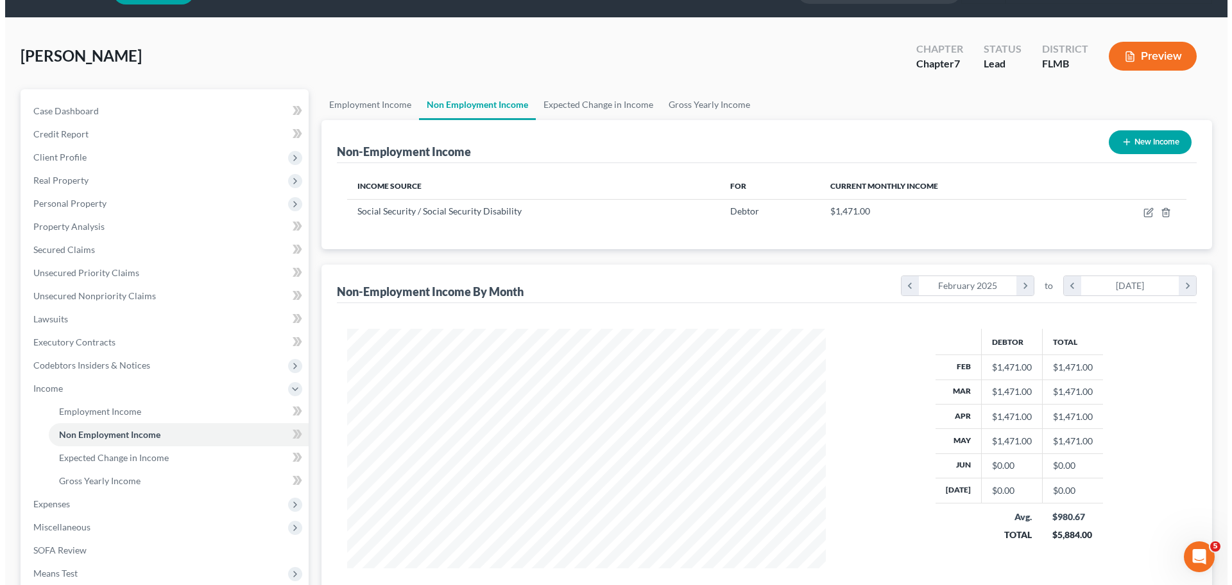
scroll to position [64, 0]
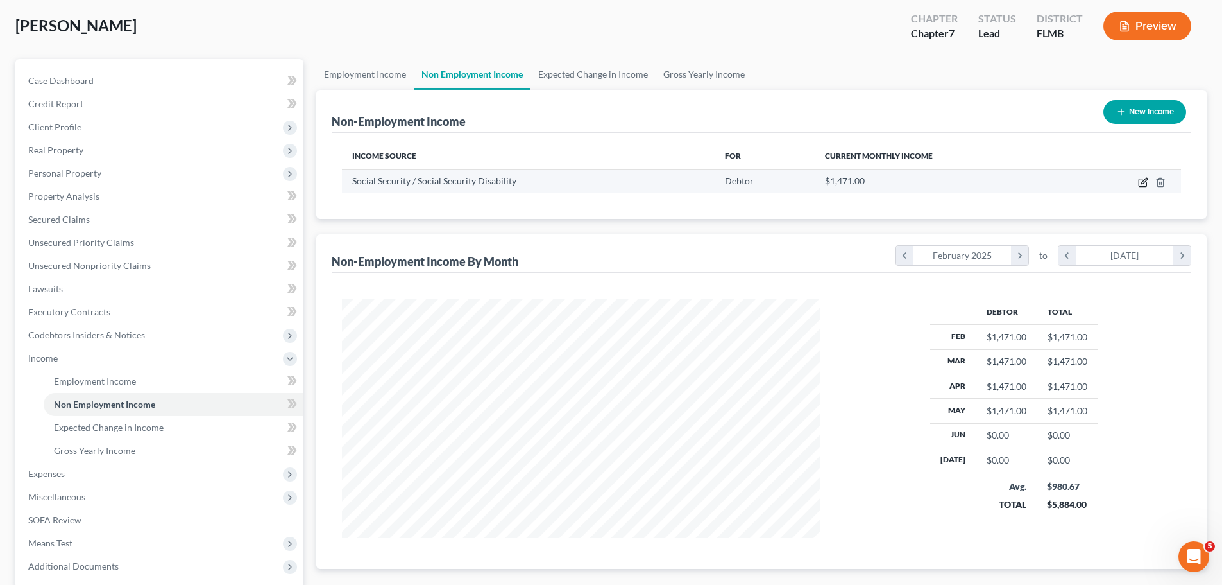
click at [1142, 184] on icon "button" at bounding box center [1143, 182] width 10 height 10
select select "4"
select select "0"
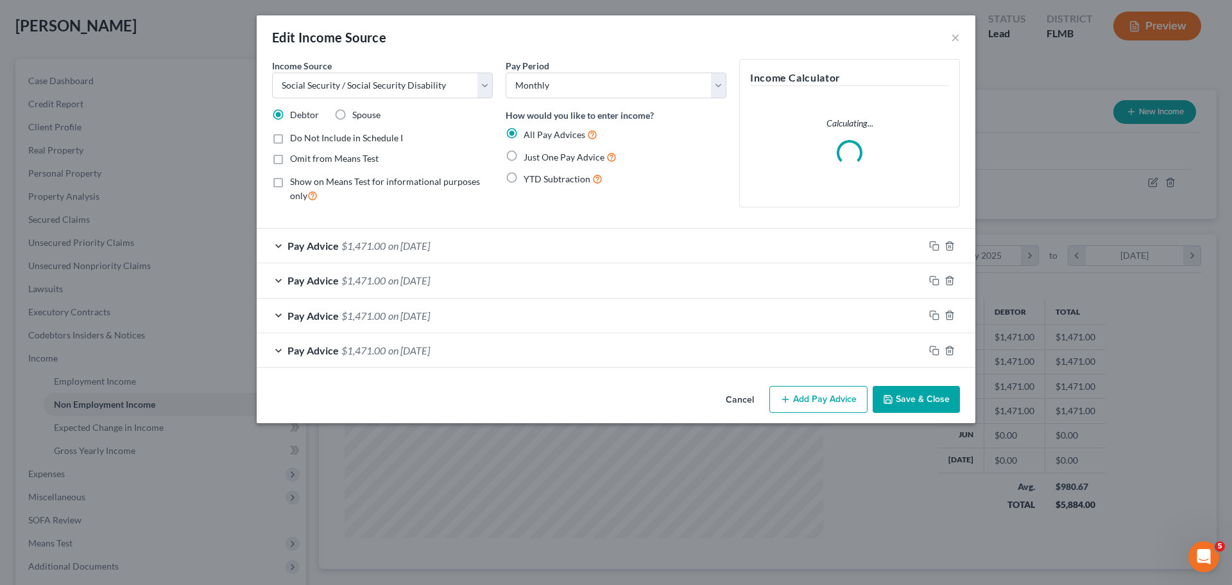
scroll to position [241, 509]
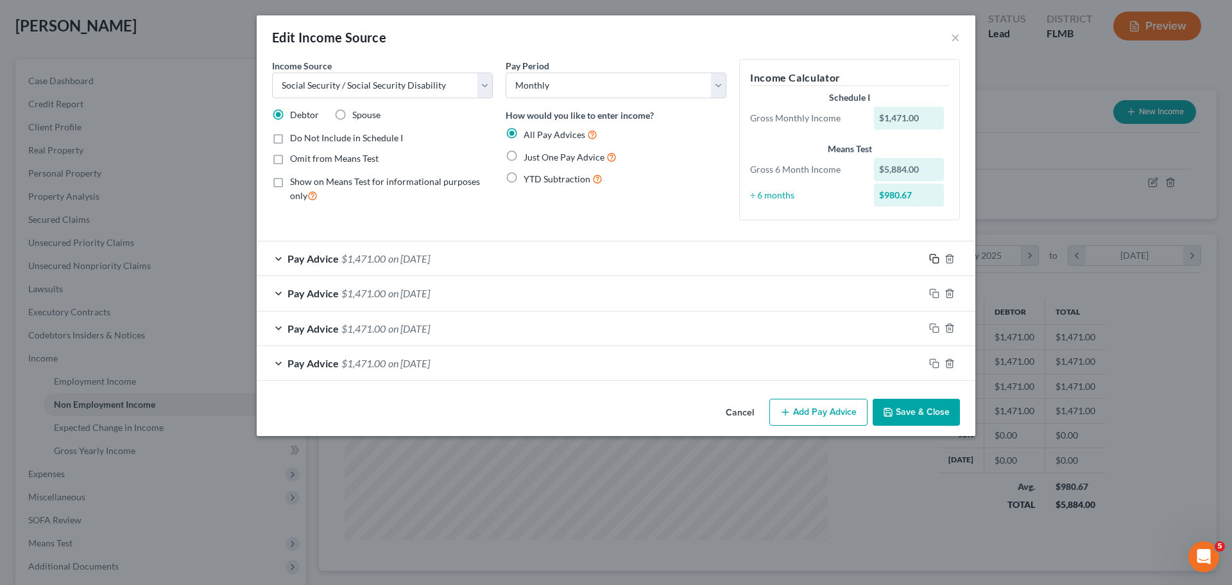
click at [936, 255] on icon "button" at bounding box center [933, 257] width 6 height 6
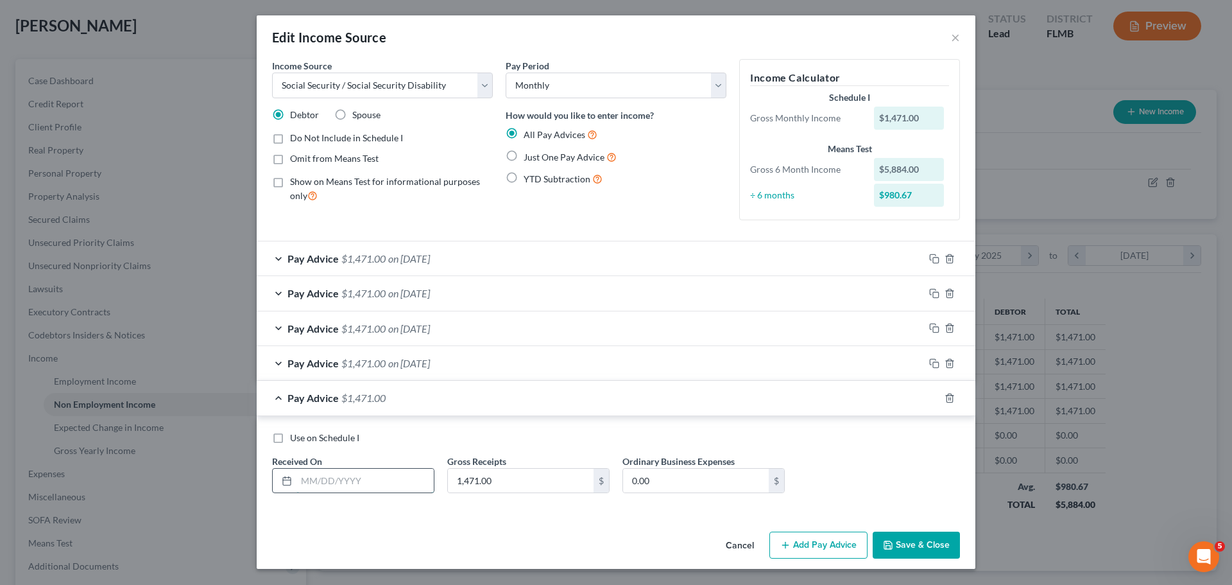
click at [394, 481] on input "text" at bounding box center [364, 480] width 137 height 24
type input "06/30/2025"
click at [932, 395] on icon "button" at bounding box center [934, 398] width 10 height 10
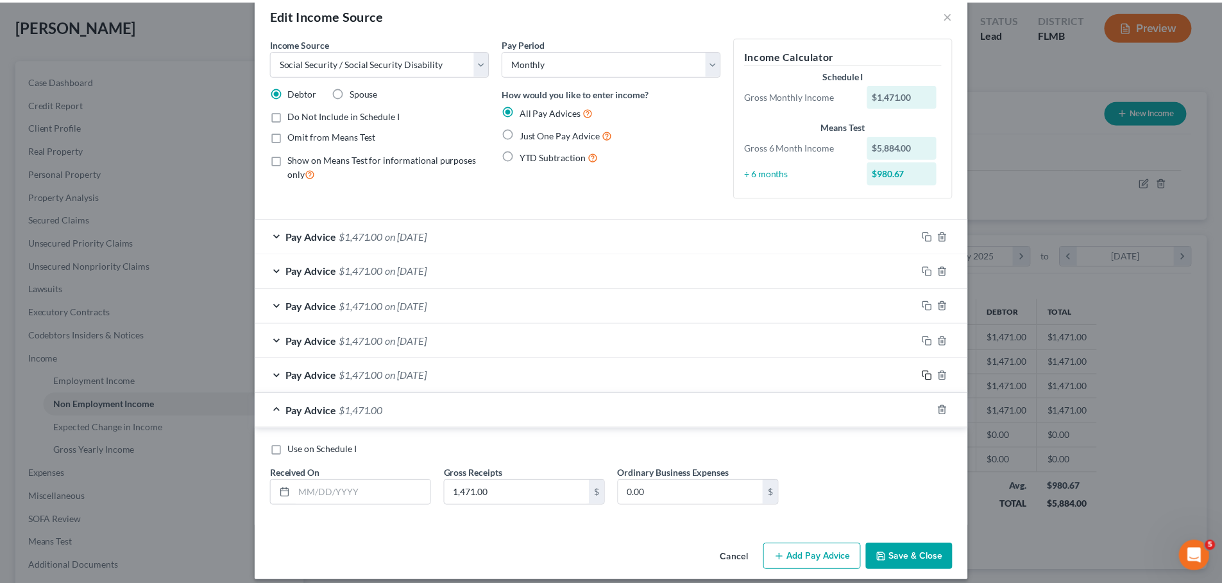
scroll to position [34, 0]
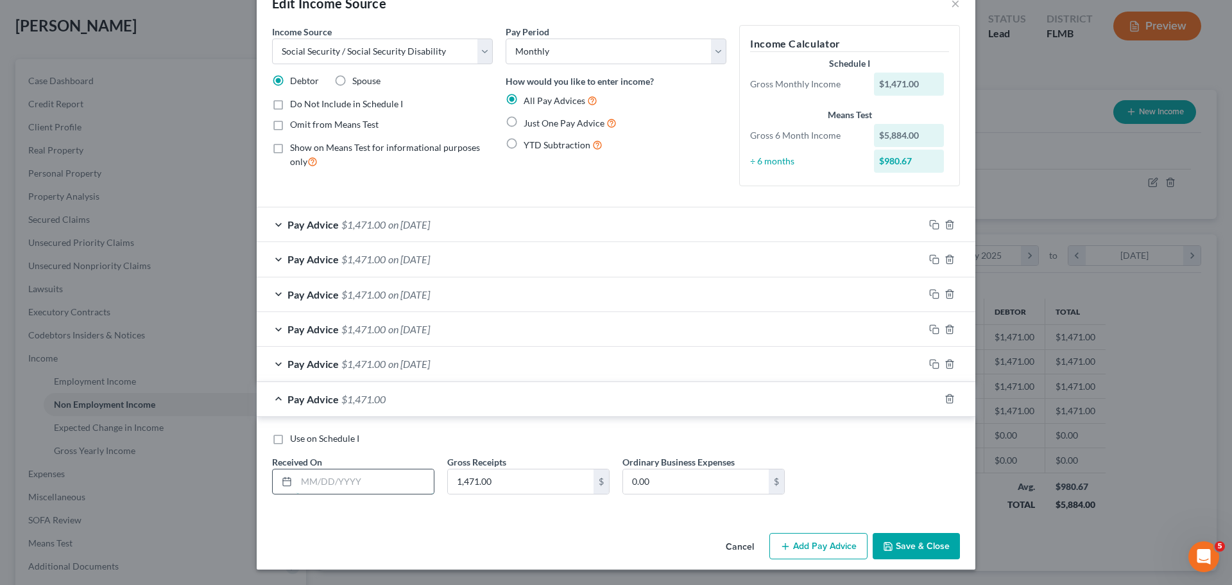
click at [296, 473] on input "text" at bounding box center [364, 481] width 137 height 24
type input "07/31/2025"
click at [924, 543] on button "Save & Close" at bounding box center [916, 546] width 87 height 27
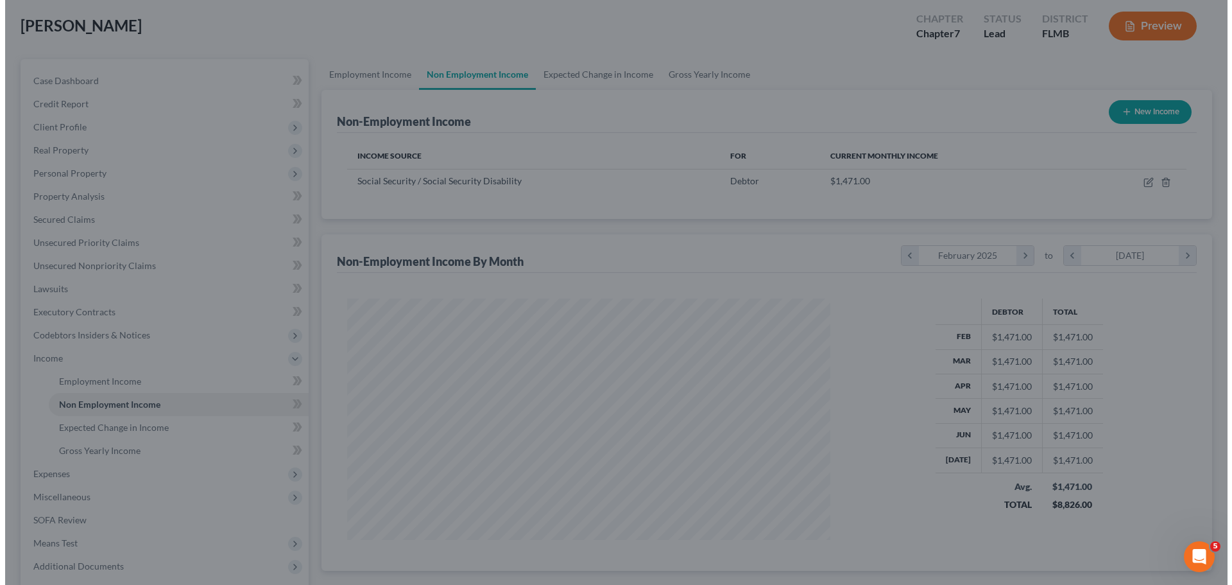
scroll to position [641435, 641170]
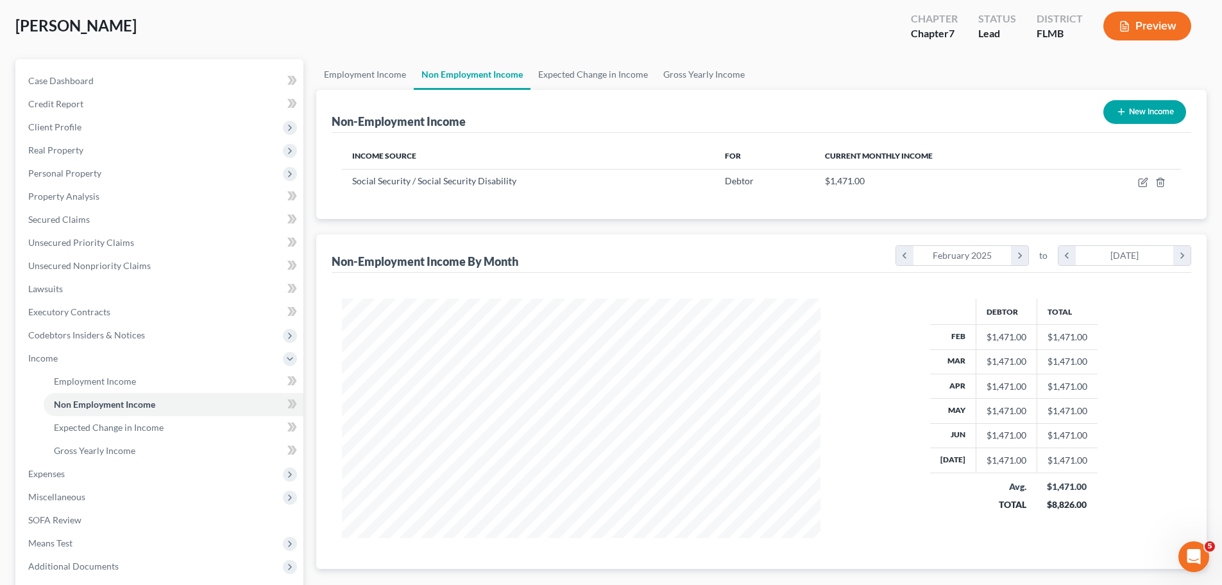
click at [1130, 114] on button "New Income" at bounding box center [1145, 112] width 83 height 24
select select "0"
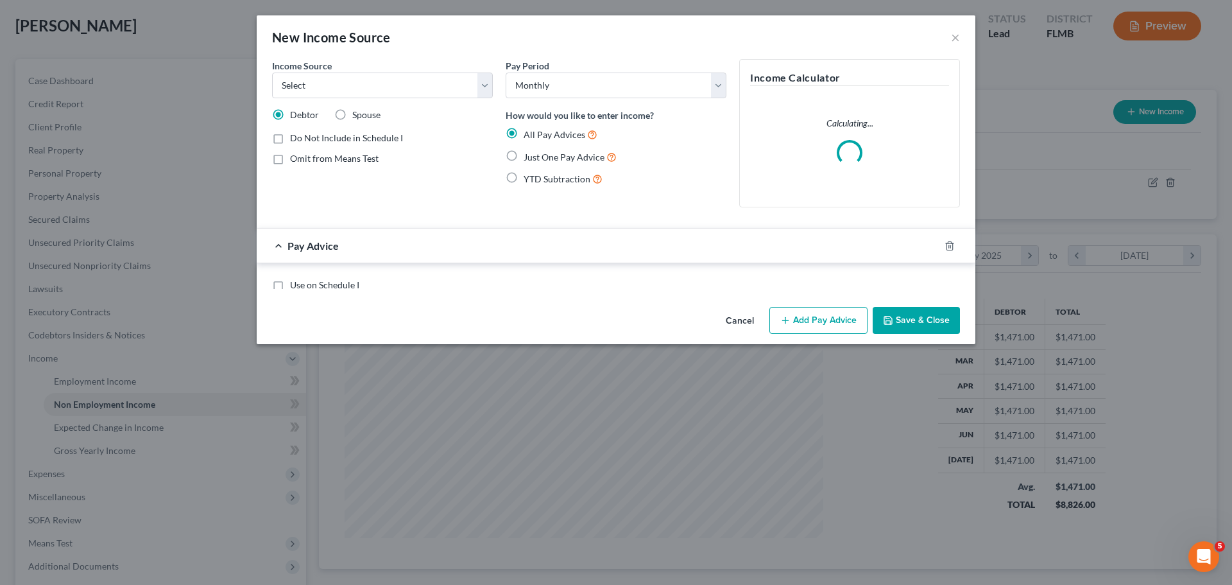
scroll to position [241, 509]
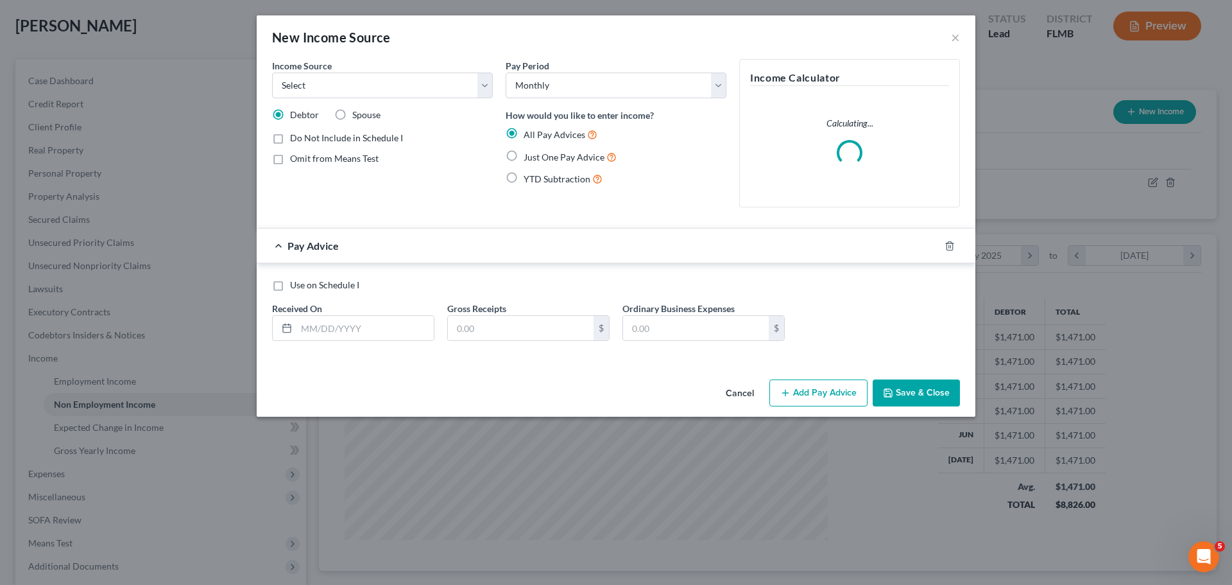
click at [352, 110] on span "Spouse" at bounding box center [366, 114] width 28 height 11
click at [357, 110] on input "Spouse" at bounding box center [361, 112] width 8 height 8
radio input "true"
click at [340, 80] on select "Select Unemployment Disability (from employer) Pension Retirement Social Securi…" at bounding box center [382, 86] width 221 height 26
select select "4"
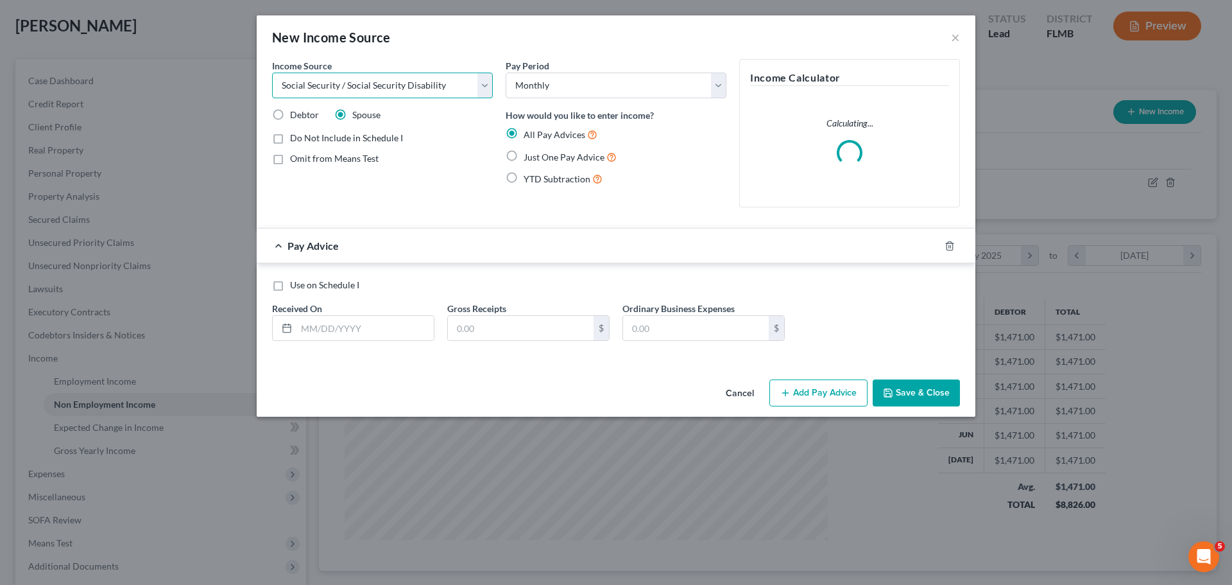
click at [272, 73] on select "Select Unemployment Disability (from employer) Pension Retirement Social Securi…" at bounding box center [382, 86] width 221 height 26
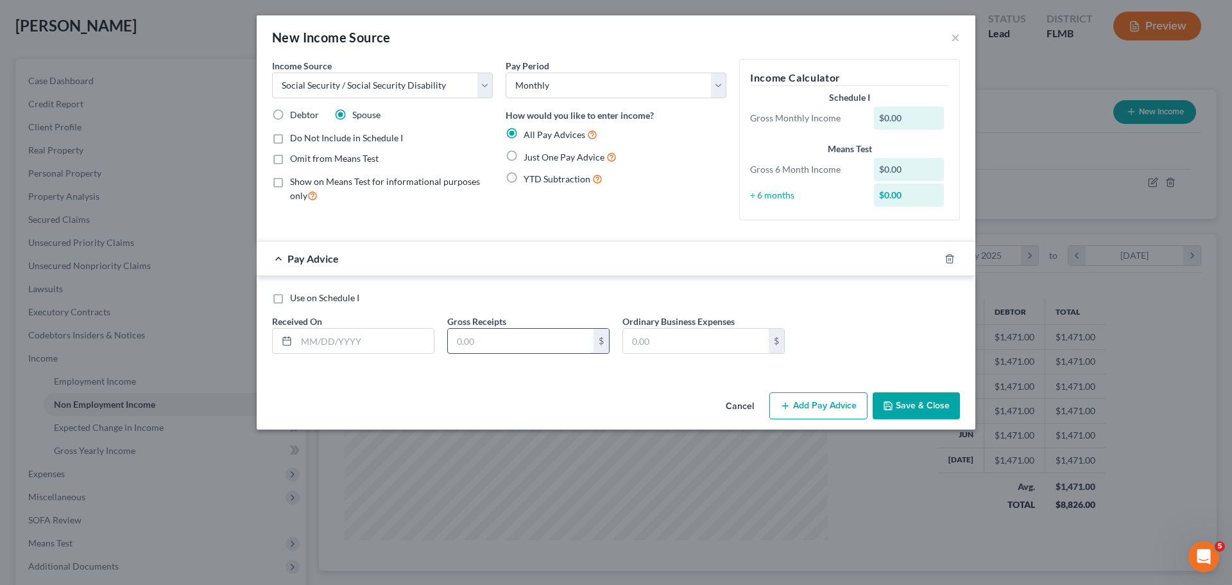
click at [500, 348] on input "text" at bounding box center [521, 341] width 146 height 24
paste input "1017.00"
type input "1,017.00"
click at [332, 337] on input "text" at bounding box center [364, 341] width 137 height 24
type input "02/28/2025"
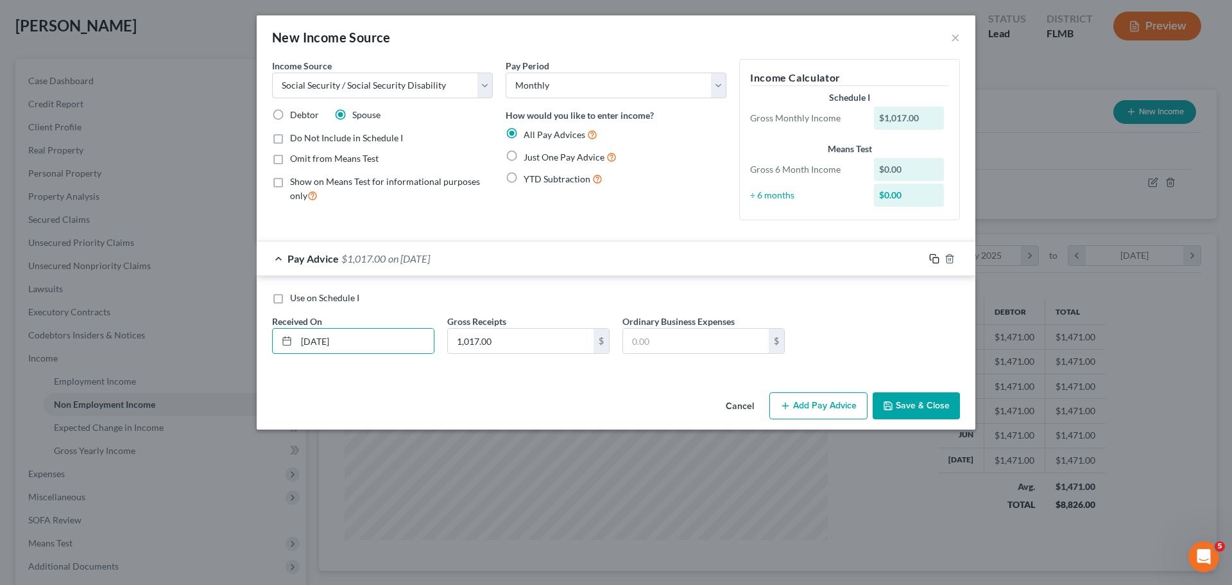
click at [933, 256] on icon "button" at bounding box center [934, 258] width 10 height 10
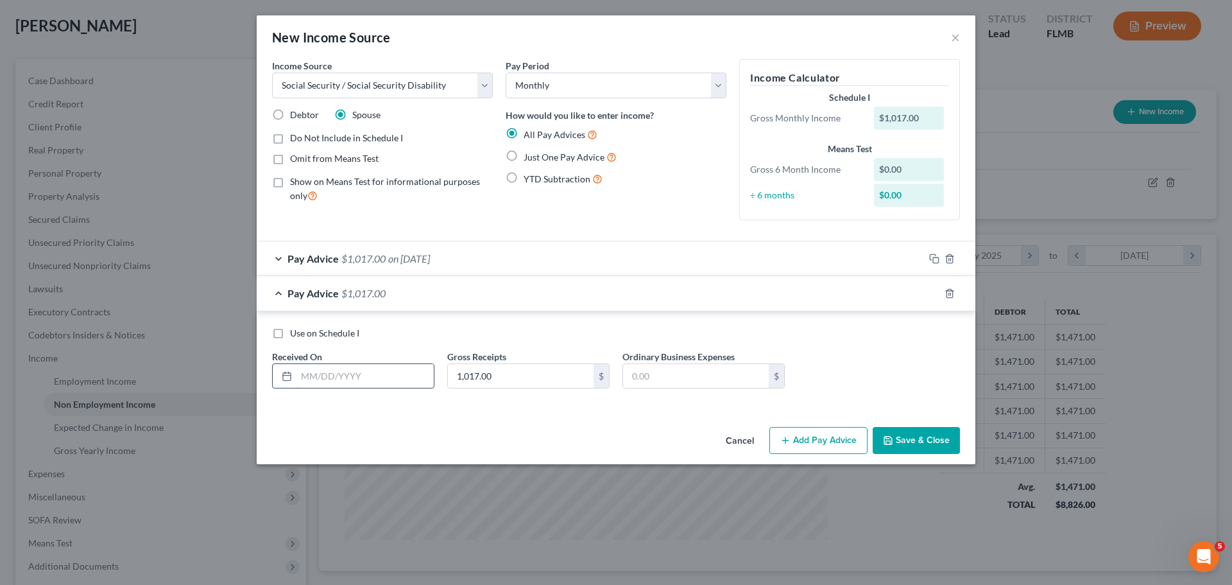
click at [363, 382] on input "text" at bounding box center [364, 376] width 137 height 24
type input "03/31/2025"
click at [937, 296] on icon "button" at bounding box center [934, 293] width 10 height 10
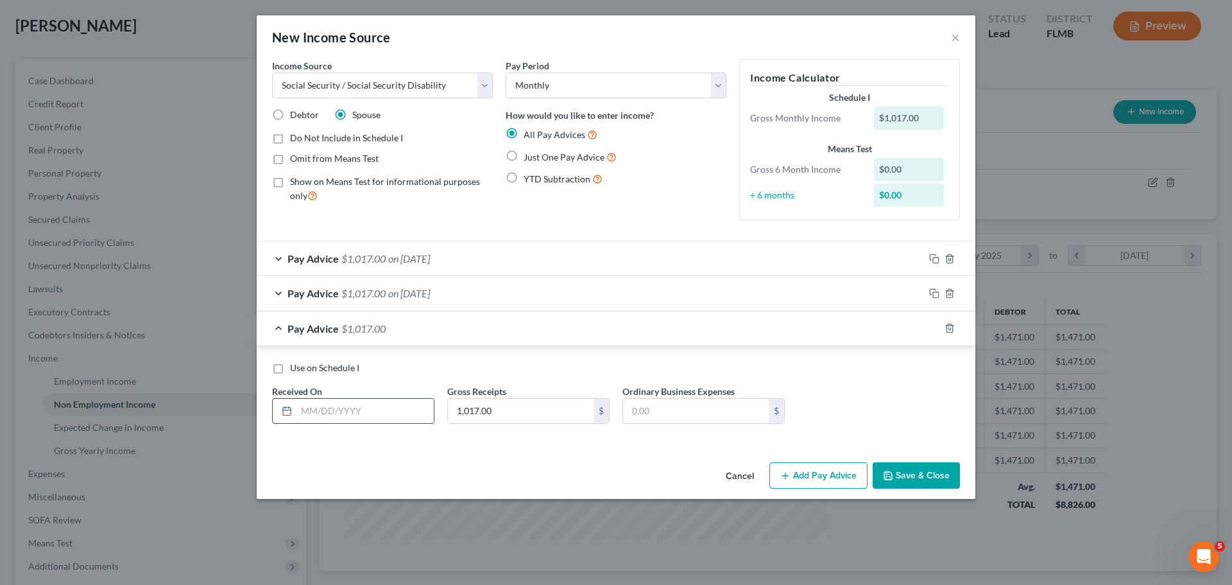
click at [340, 413] on input "text" at bounding box center [364, 410] width 137 height 24
type input "04/30/2025"
click at [926, 326] on div at bounding box center [949, 328] width 51 height 21
click at [932, 325] on icon "button" at bounding box center [934, 328] width 10 height 10
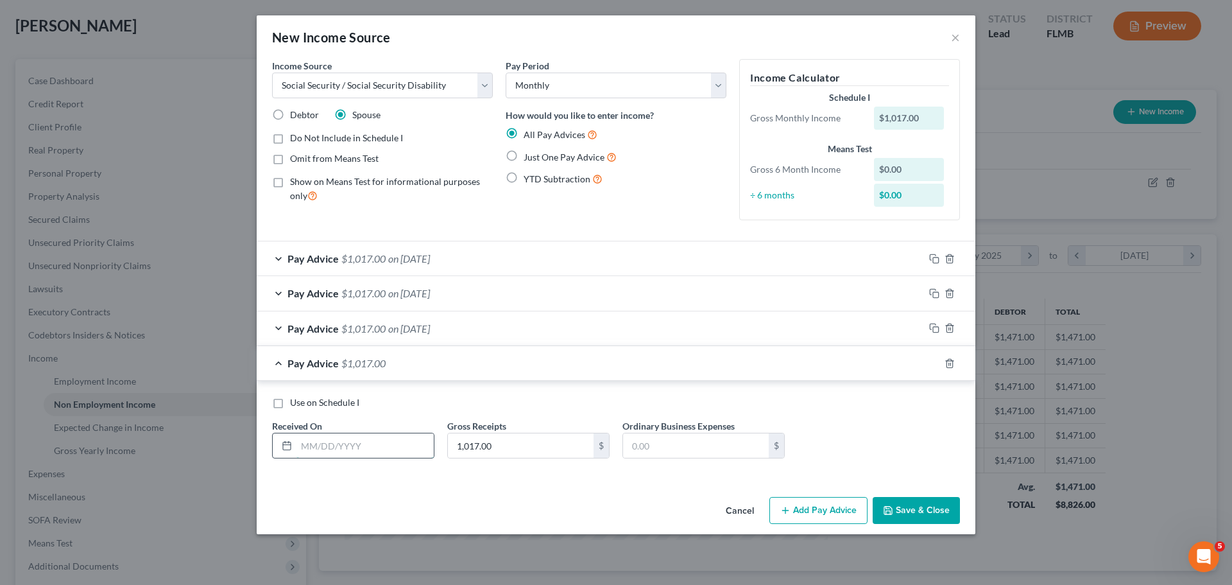
click at [342, 446] on input "text" at bounding box center [364, 445] width 137 height 24
type input "05/31/2025"
drag, startPoint x: 937, startPoint y: 365, endPoint x: 762, endPoint y: 397, distance: 178.0
click at [937, 364] on icon "button" at bounding box center [934, 363] width 10 height 10
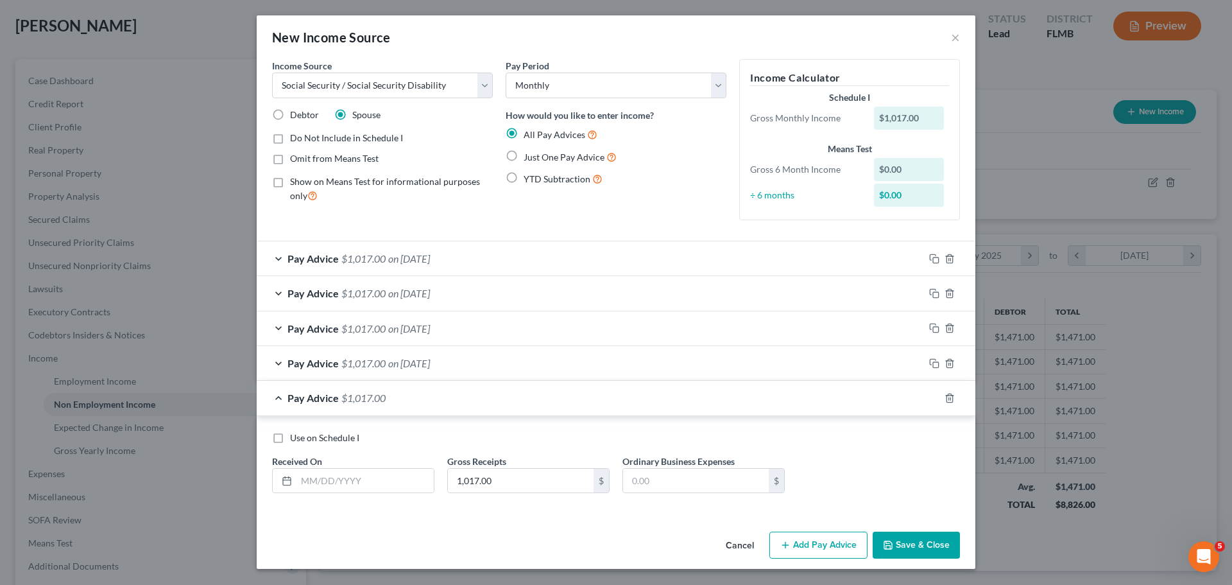
click at [389, 505] on div "Use on Schedule I Received On * Gross Receipts 1,017.00 $ Ordinary Business Exp…" at bounding box center [616, 465] width 719 height 98
click at [376, 488] on input "text" at bounding box center [364, 480] width 137 height 24
type input "06/30/2025"
click at [931, 393] on icon "button" at bounding box center [934, 398] width 10 height 10
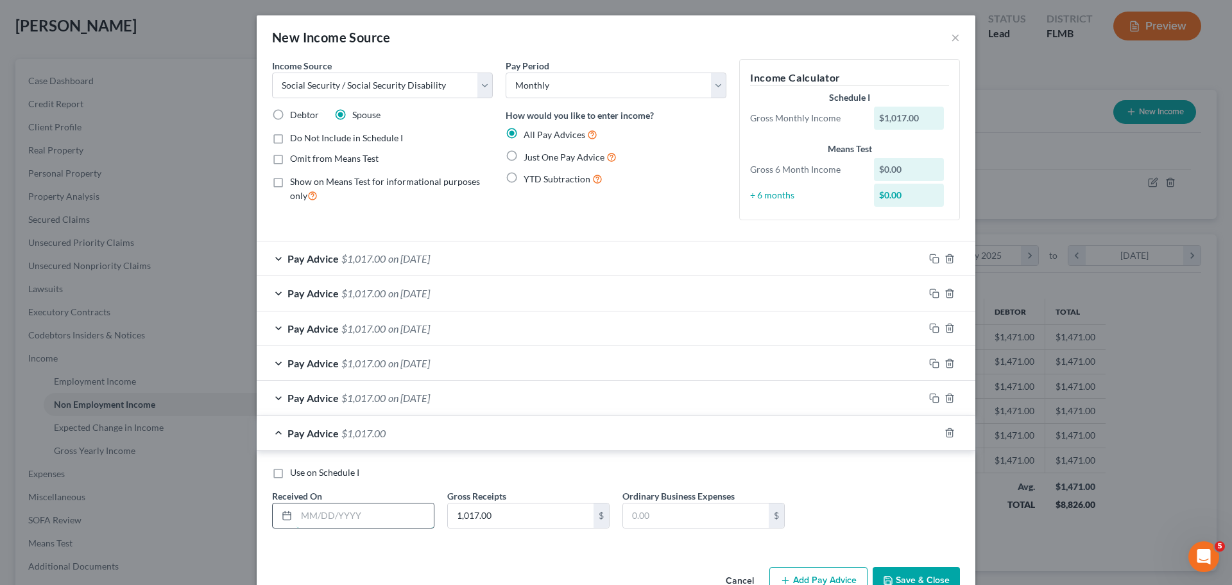
click at [340, 511] on input "text" at bounding box center [364, 515] width 137 height 24
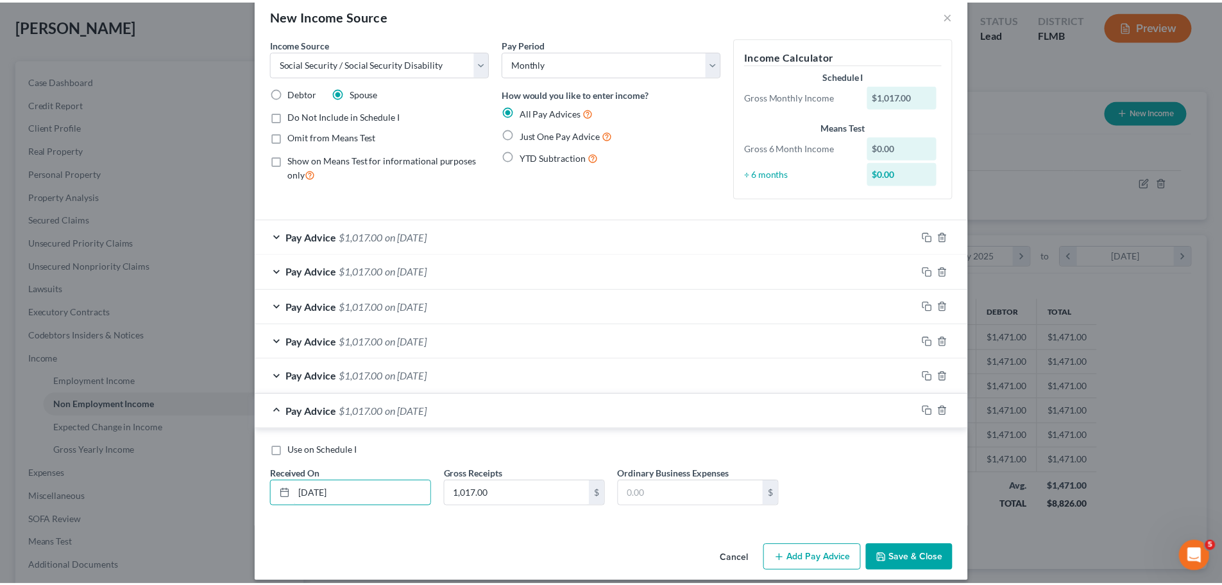
scroll to position [34, 0]
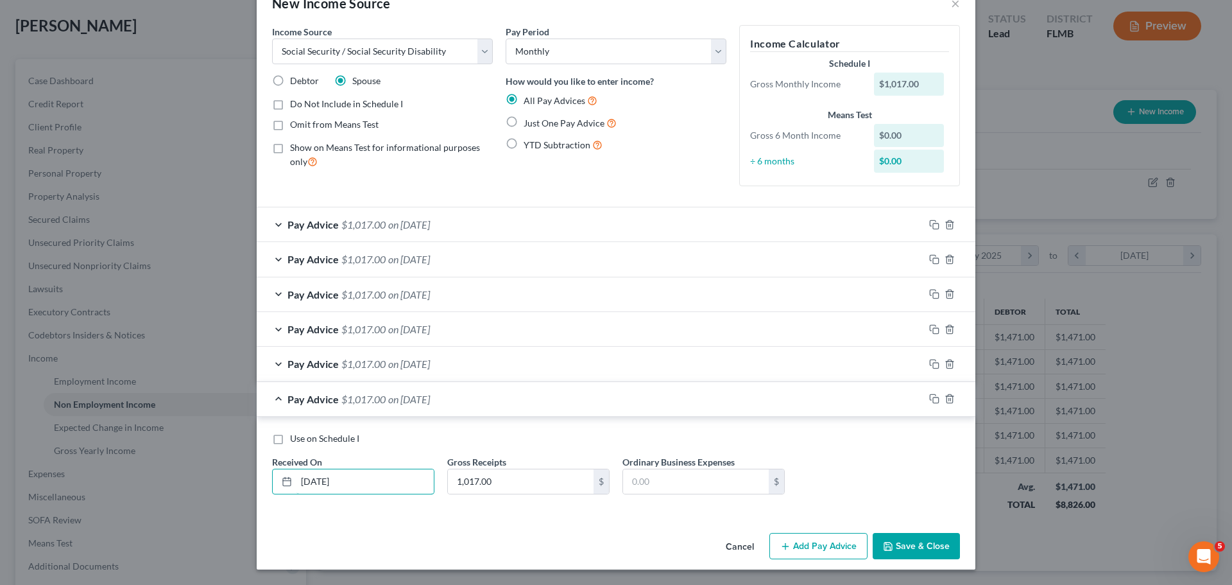
type input "07/31/2025"
click at [923, 541] on button "Save & Close" at bounding box center [916, 546] width 87 height 27
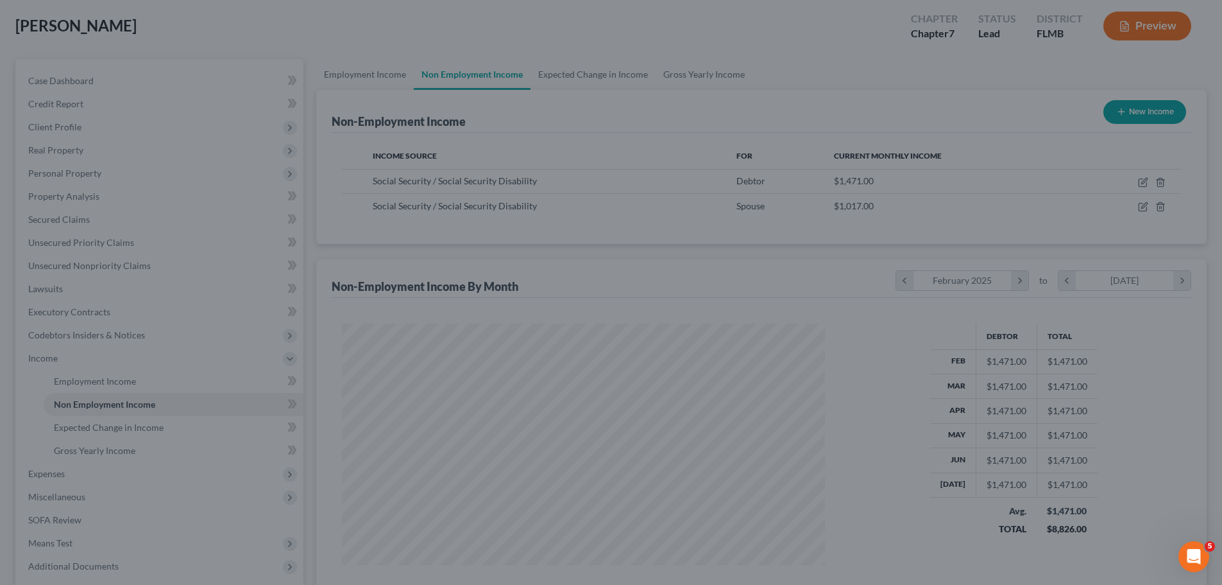
scroll to position [641435, 641170]
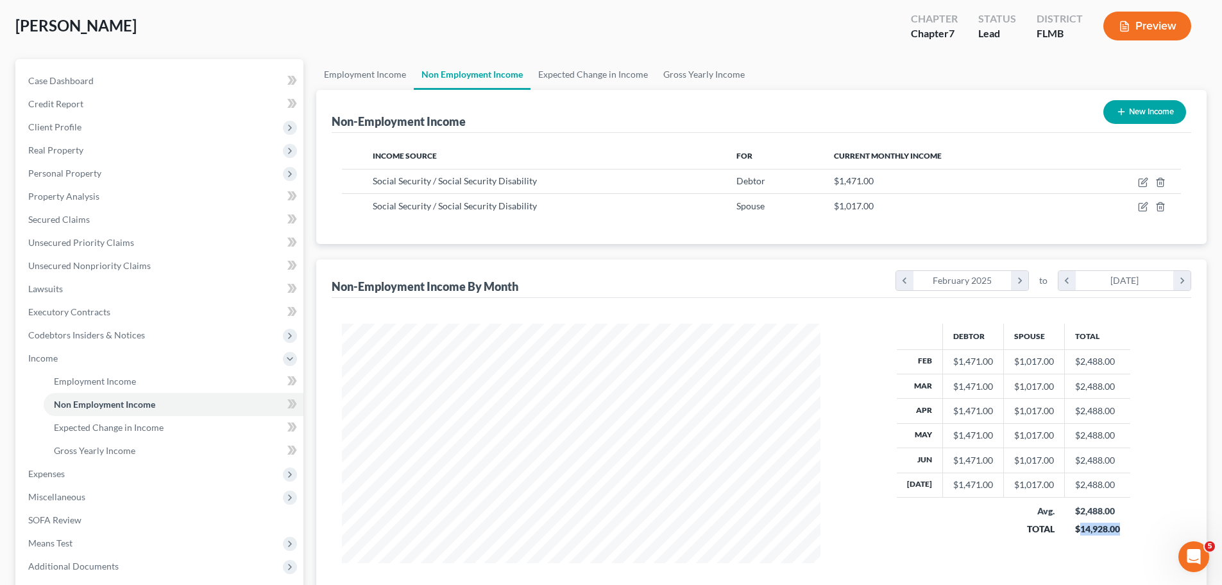
drag, startPoint x: 1079, startPoint y: 531, endPoint x: 1139, endPoint y: 531, distance: 60.3
click at [1139, 531] on div "Debtor Spouse Total Feb $1,471.00 $1,017.00 $2,488.00 Mar $1,471.00 $1,017.00 $…" at bounding box center [1014, 442] width 361 height 239
copy div "14,928.00"
click at [677, 72] on link "Gross Yearly Income" at bounding box center [704, 74] width 97 height 31
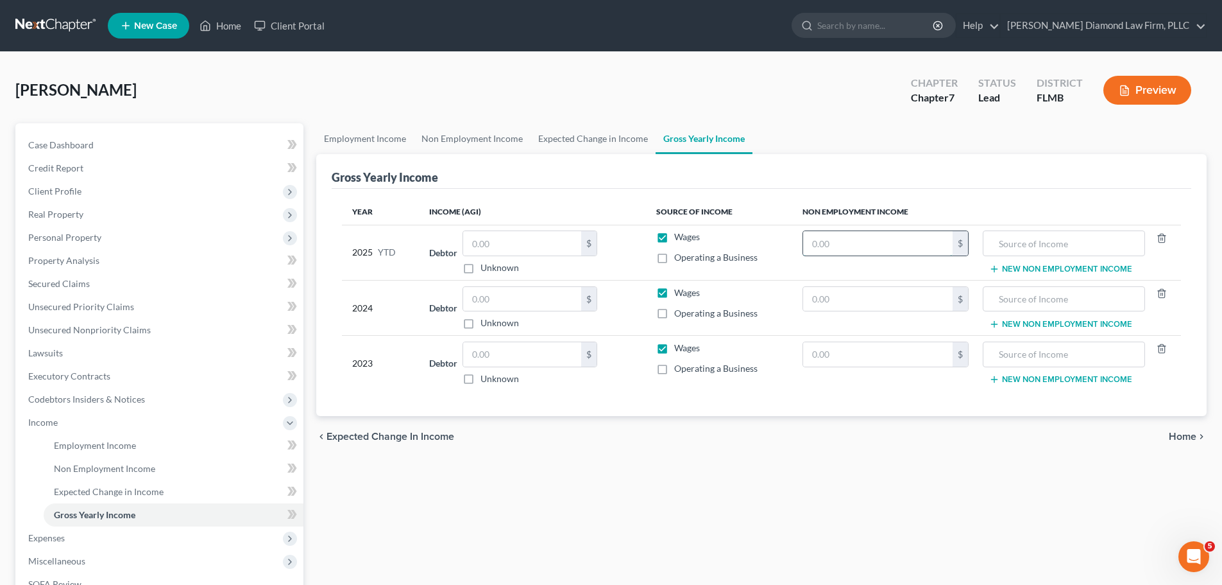
click at [893, 240] on input "text" at bounding box center [878, 243] width 150 height 24
paste input "14,928.00"
type input "14,928.00"
click at [1026, 243] on input "text" at bounding box center [1064, 243] width 148 height 24
type input "Social Security"
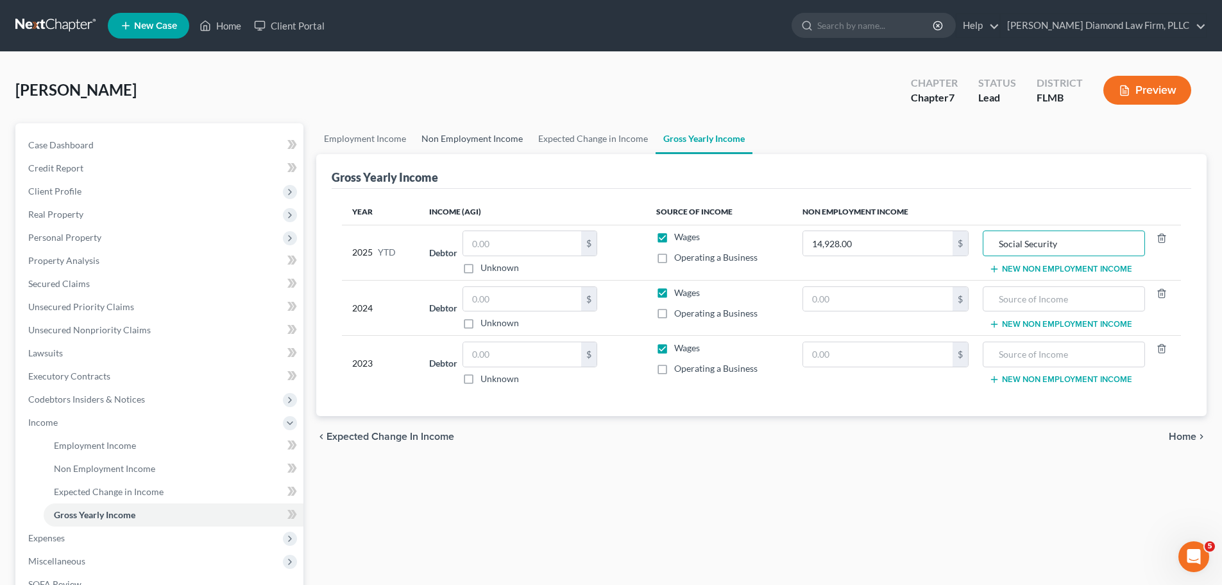
click at [473, 135] on link "Non Employment Income" at bounding box center [472, 138] width 117 height 31
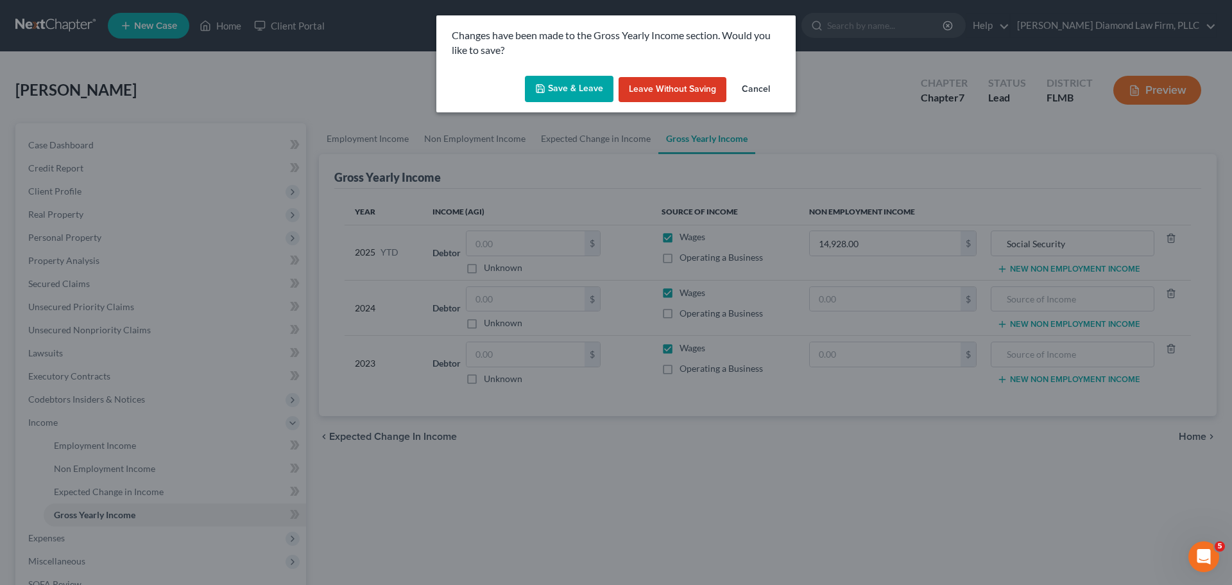
click at [535, 89] on button "Save & Leave" at bounding box center [569, 89] width 89 height 27
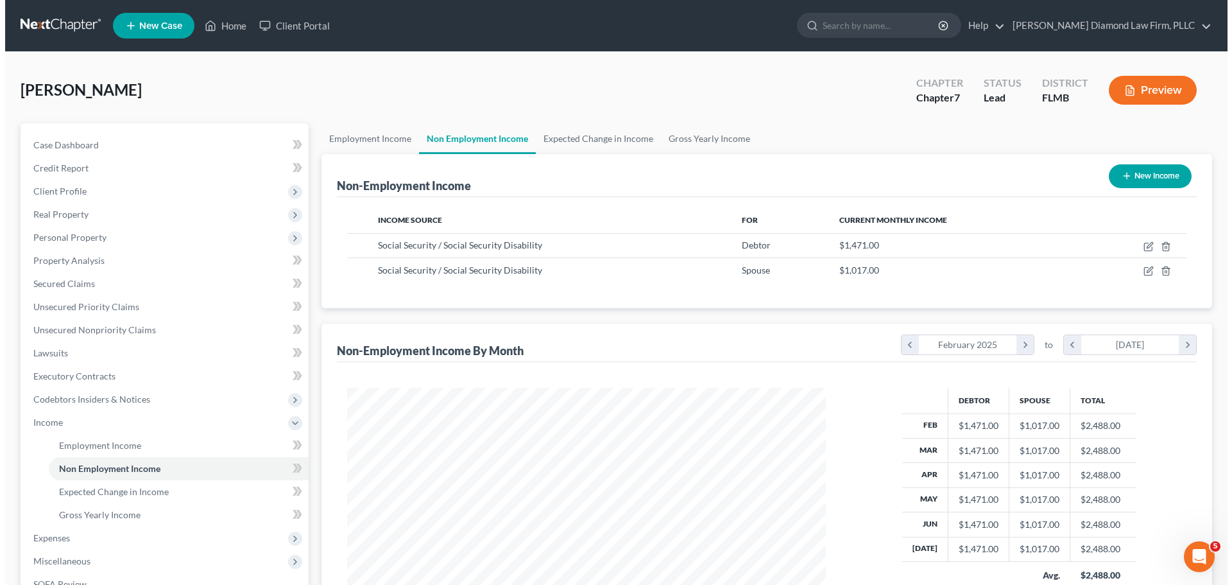
scroll to position [239, 504]
click at [684, 145] on link "Gross Yearly Income" at bounding box center [704, 138] width 97 height 31
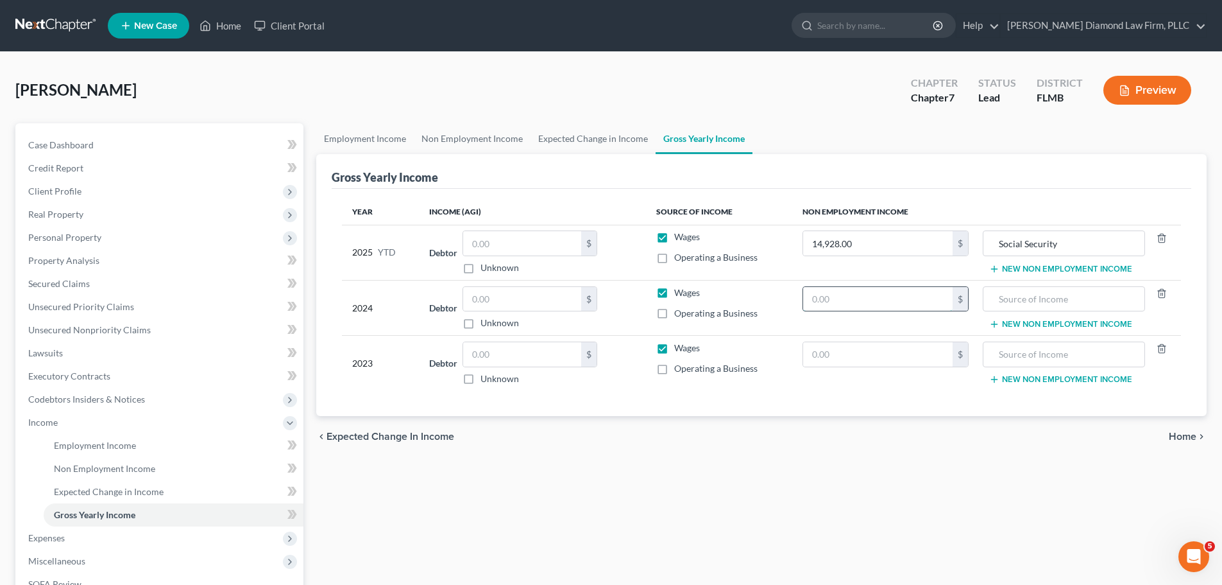
click at [861, 294] on input "text" at bounding box center [878, 299] width 150 height 24
type input "16,530"
click at [1074, 293] on input "text" at bounding box center [1064, 299] width 148 height 24
type input "Social Security"
type input "0"
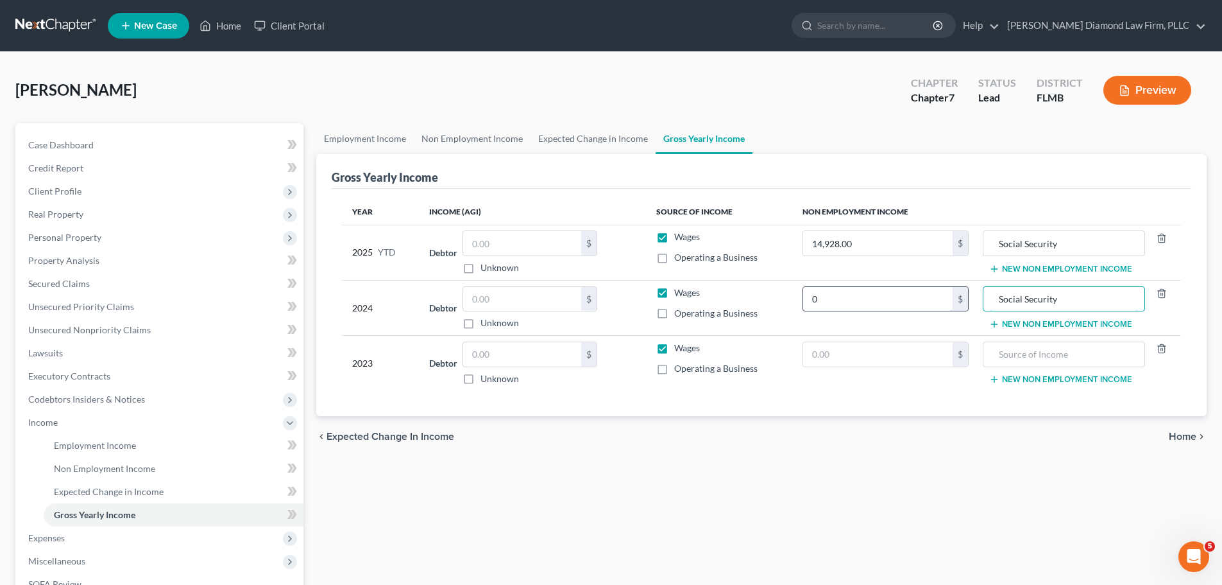
drag, startPoint x: 1080, startPoint y: 298, endPoint x: 950, endPoint y: 305, distance: 130.4
click at [950, 305] on tr "2024 Debtor $ Unknown Balance Undetermined $ Unknown Wages Operating a Business…" at bounding box center [761, 307] width 839 height 55
click at [1036, 360] on input "text" at bounding box center [1064, 354] width 148 height 24
paste input "Social Security"
type input "Social Security"
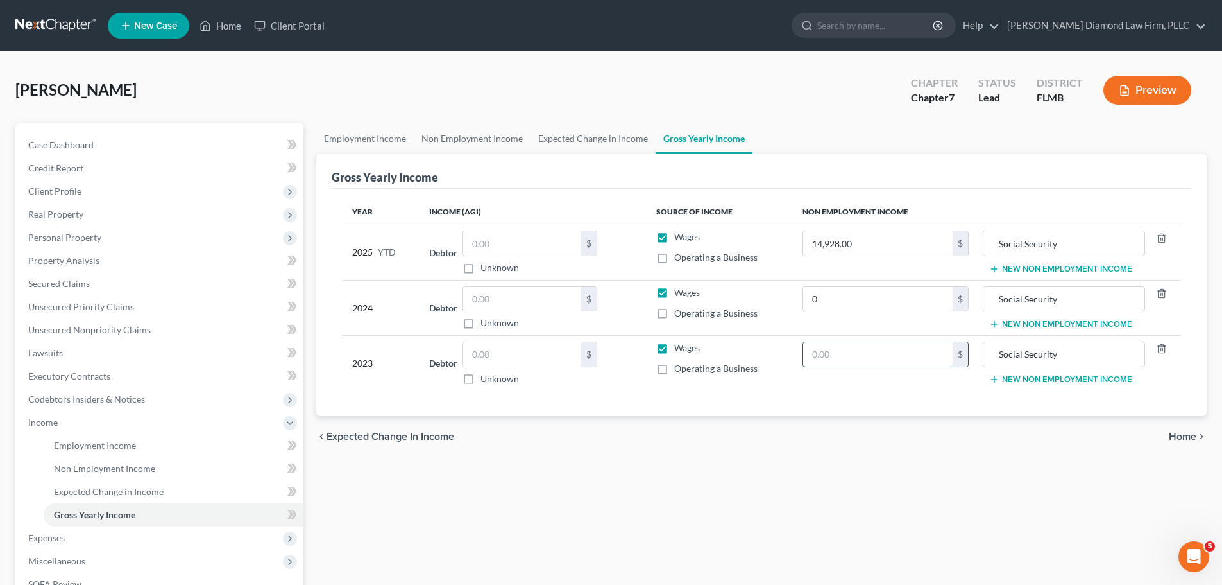
click at [878, 353] on input "text" at bounding box center [878, 354] width 150 height 24
type input "16,530"
click at [511, 352] on input "text" at bounding box center [522, 354] width 118 height 24
type input "11,300"
drag, startPoint x: 378, startPoint y: 136, endPoint x: 434, endPoint y: 137, distance: 56.5
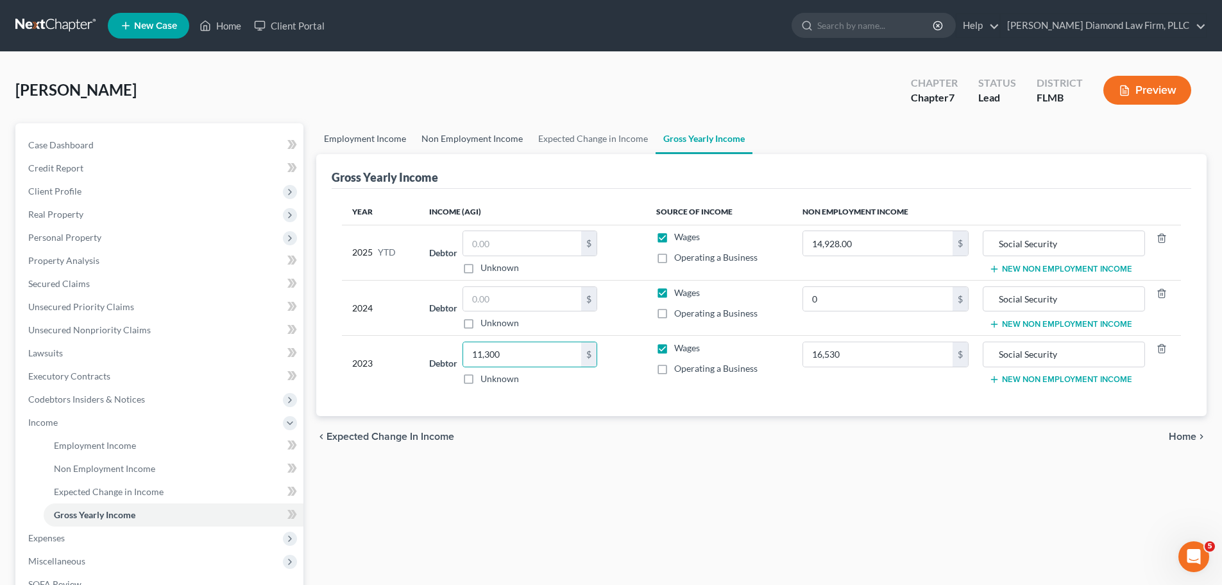
click at [378, 136] on link "Employment Income" at bounding box center [365, 138] width 98 height 31
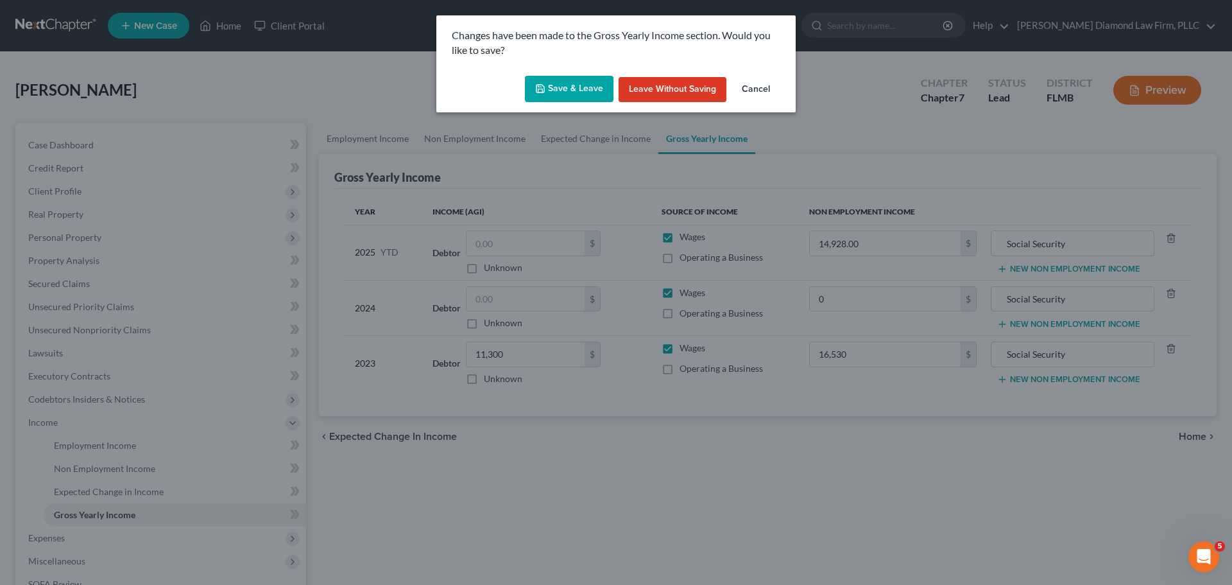
click at [583, 86] on button "Save & Leave" at bounding box center [569, 89] width 89 height 27
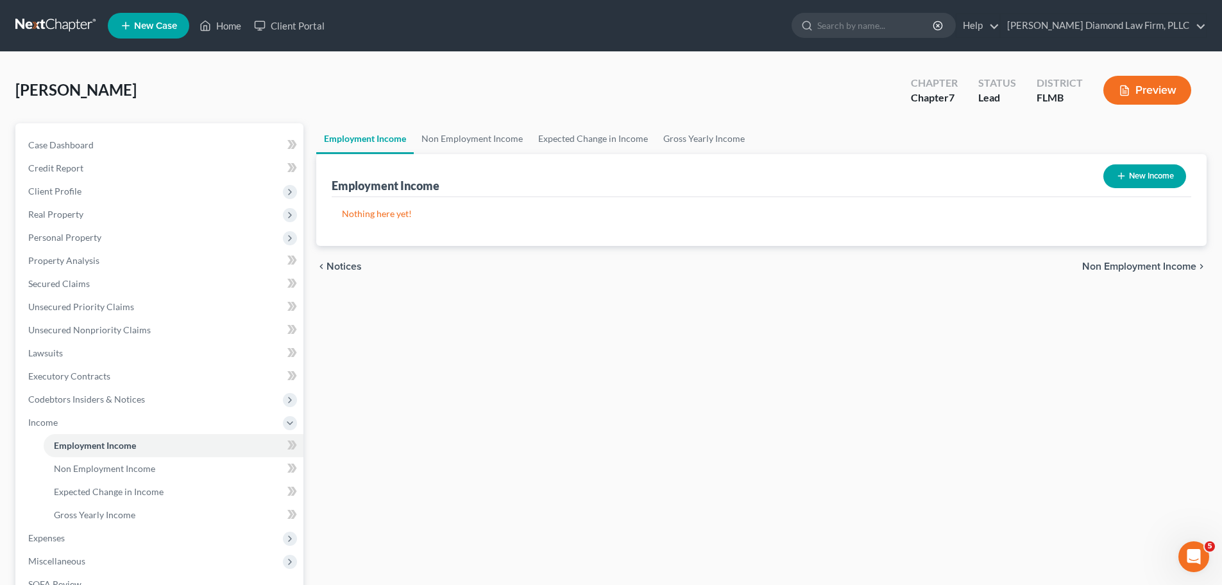
click at [1158, 176] on button "New Income" at bounding box center [1145, 176] width 83 height 24
select select "0"
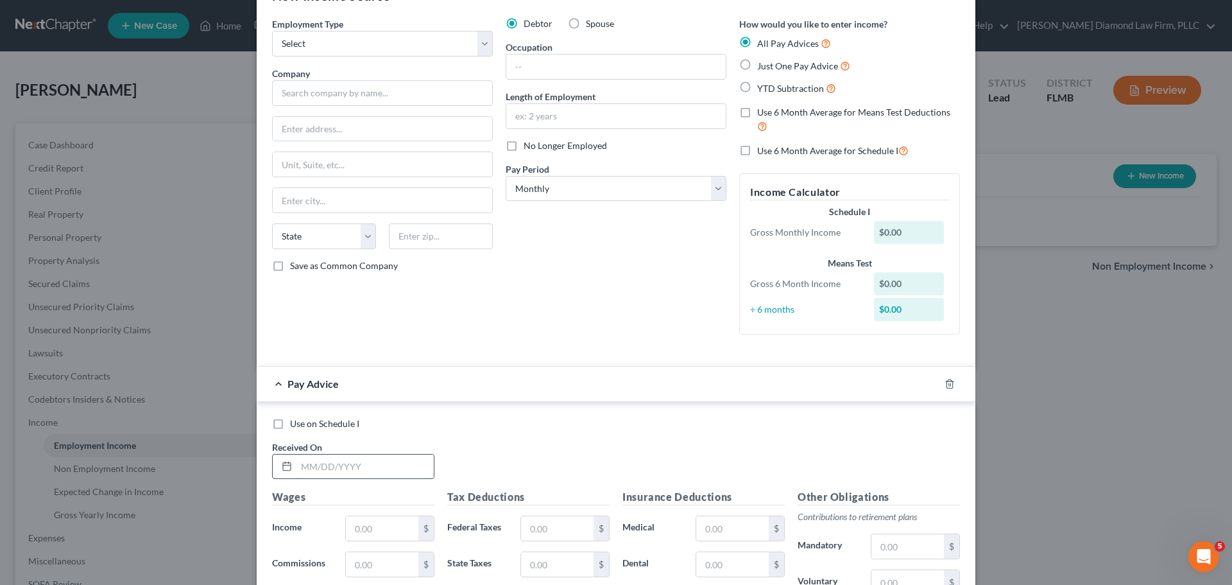
scroll to position [64, 0]
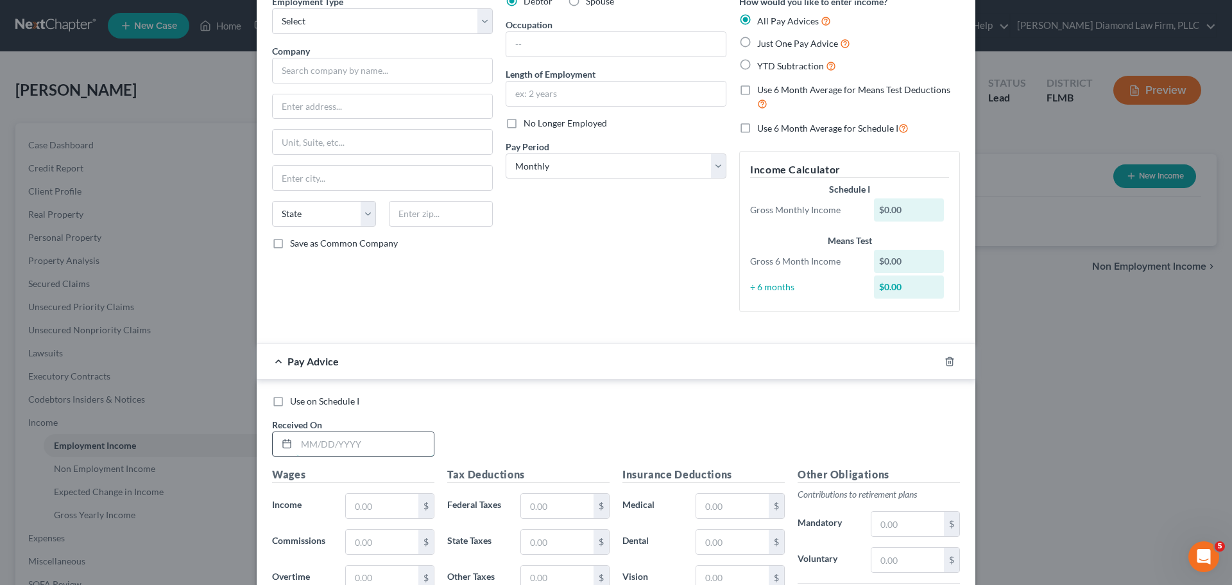
click at [341, 440] on input "text" at bounding box center [364, 444] width 137 height 24
type input "02/07/2025"
click at [577, 163] on select "Select Monthly Twice Monthly Every Other Week Weekly" at bounding box center [616, 166] width 221 height 26
select select "2"
click at [506, 153] on select "Select Monthly Twice Monthly Every Other Week Weekly" at bounding box center [616, 166] width 221 height 26
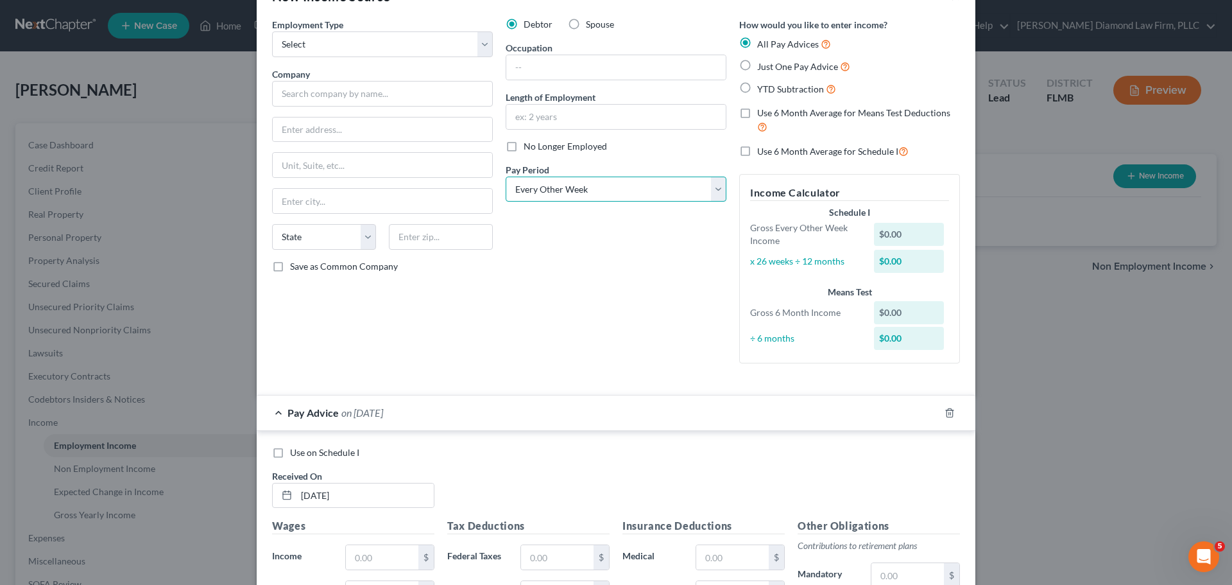
scroll to position [0, 0]
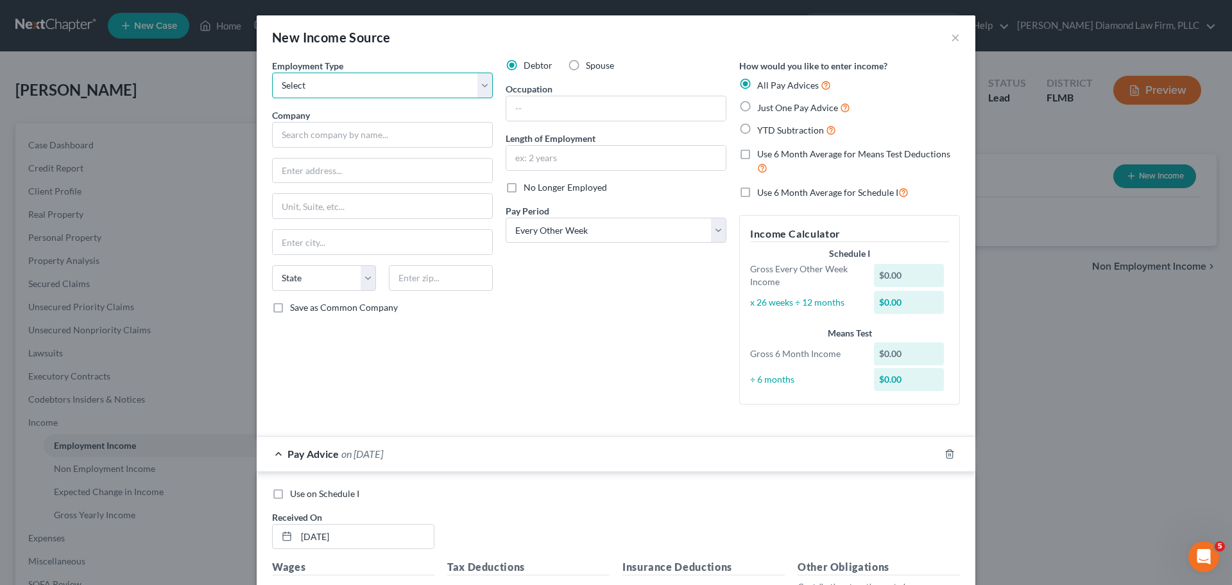
click at [351, 94] on select "Select Full or Part Time Employment Self Employment" at bounding box center [382, 86] width 221 height 26
select select "0"
click at [272, 73] on select "Select Full or Part Time Employment Self Employment" at bounding box center [382, 86] width 221 height 26
click at [597, 62] on span "Spouse" at bounding box center [600, 65] width 28 height 11
click at [597, 62] on input "Spouse" at bounding box center [595, 63] width 8 height 8
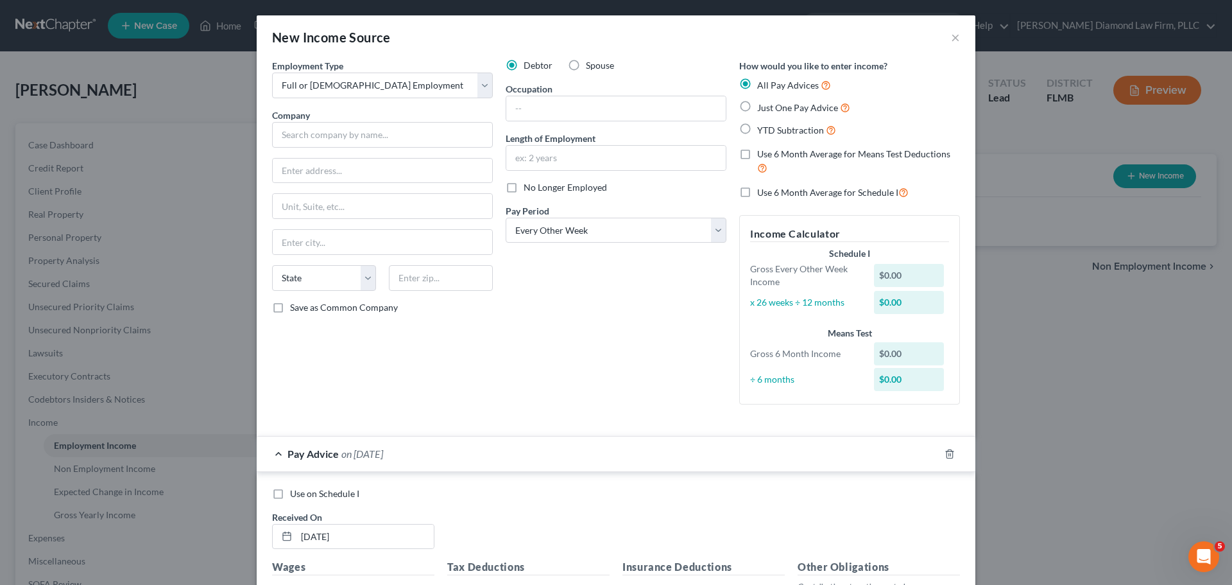
radio input "true"
click at [367, 128] on input "text" at bounding box center [382, 135] width 221 height 26
type input "Magnolia Senior Living"
type input "3935 Upper Creek Dr"
type input "Sun City Center"
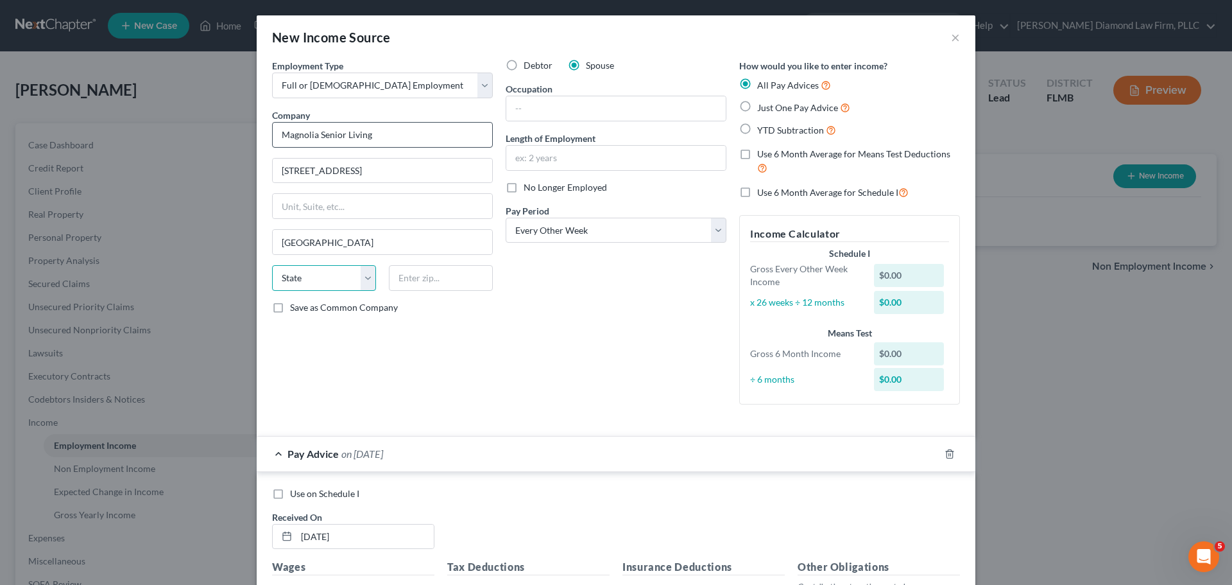
select select "9"
type input "33573"
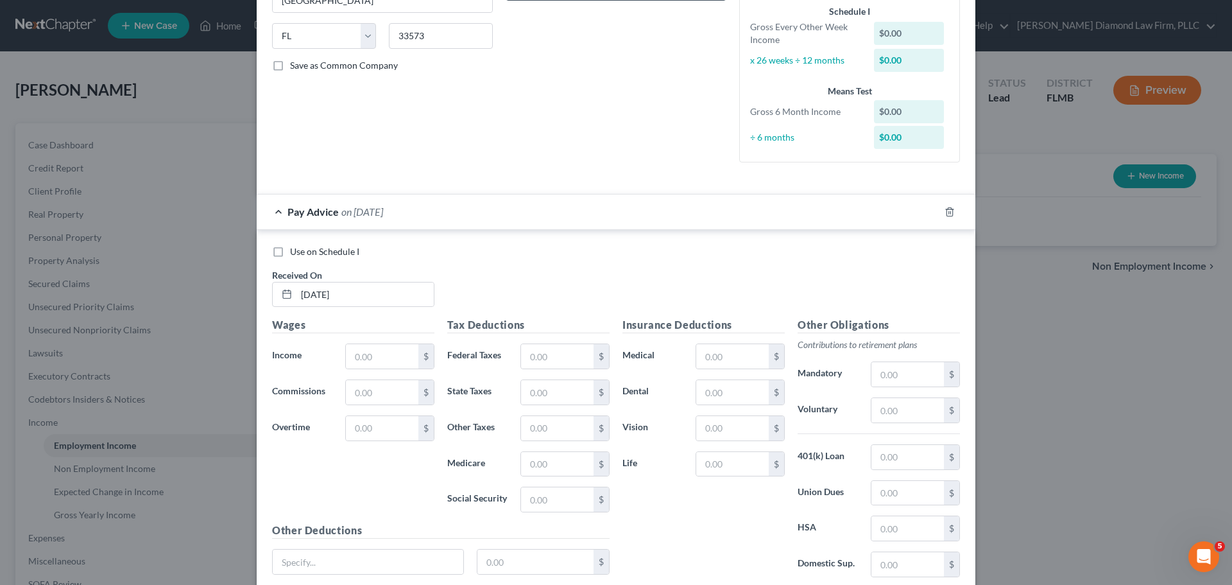
scroll to position [321, 0]
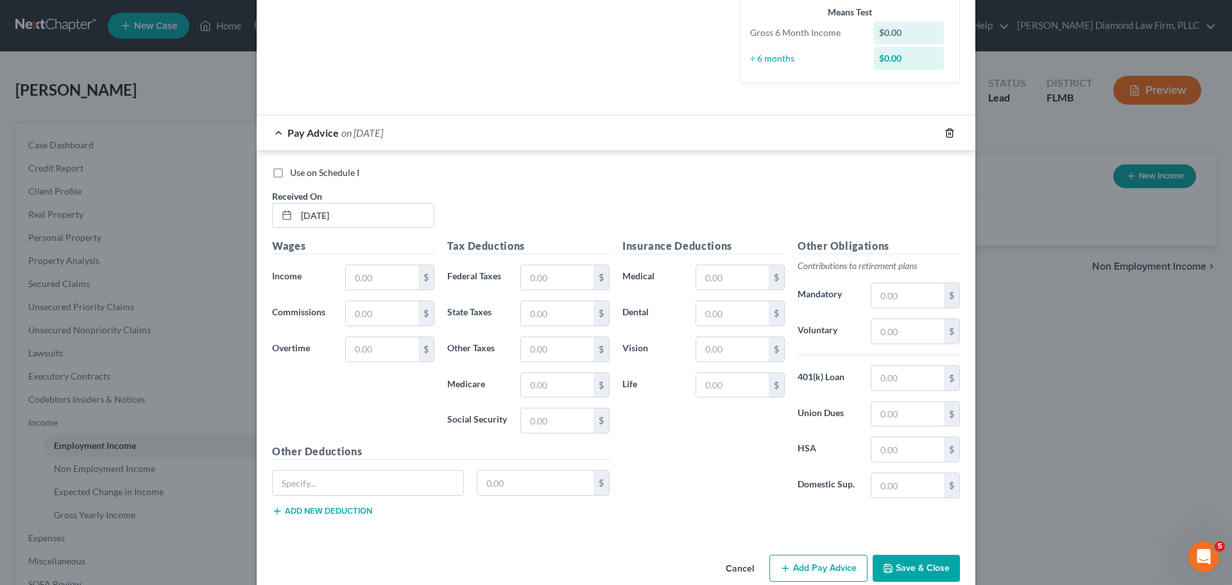
drag, startPoint x: 946, startPoint y: 133, endPoint x: 894, endPoint y: 228, distance: 108.3
click at [946, 133] on icon "button" at bounding box center [950, 133] width 10 height 10
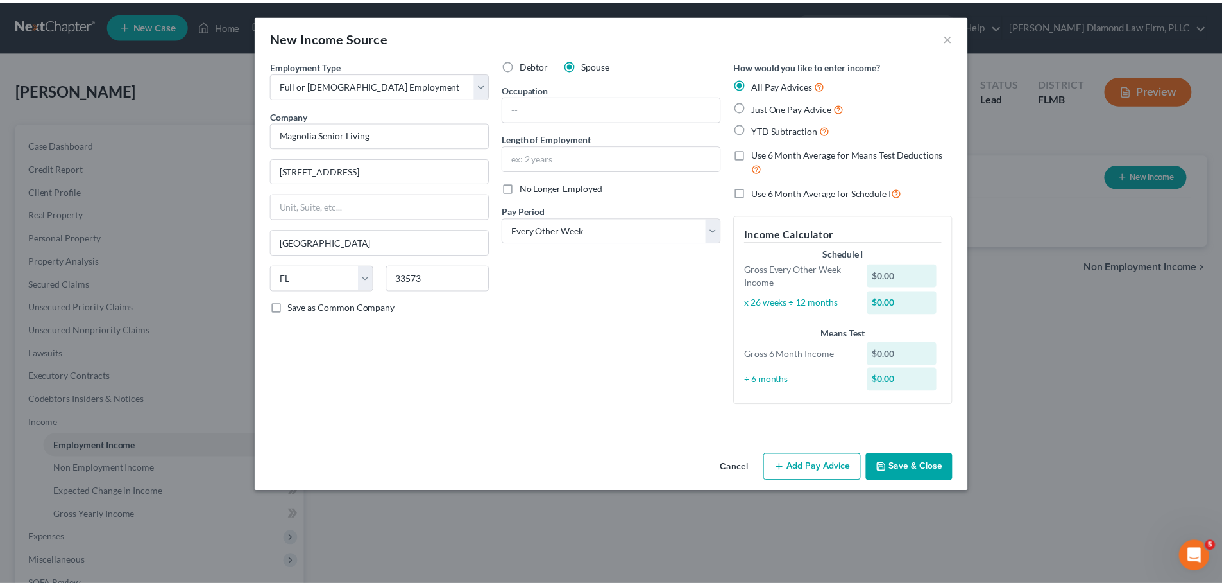
scroll to position [0, 0]
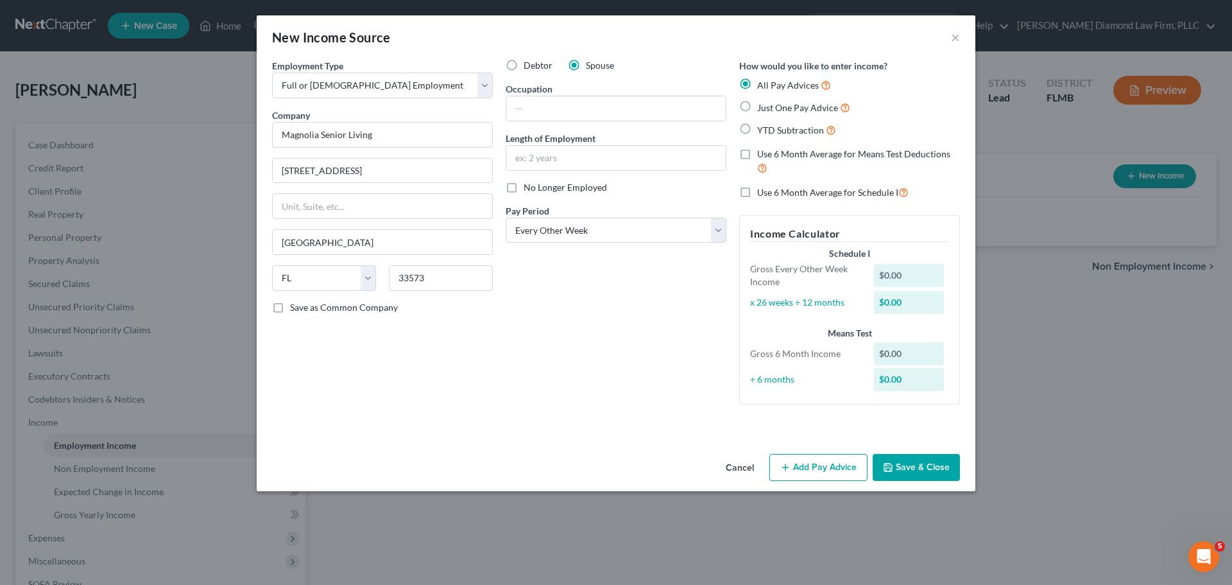
click at [930, 481] on div "Cancel Add Pay Advice Save & Close" at bounding box center [616, 470] width 719 height 42
click at [928, 465] on button "Save & Close" at bounding box center [916, 467] width 87 height 27
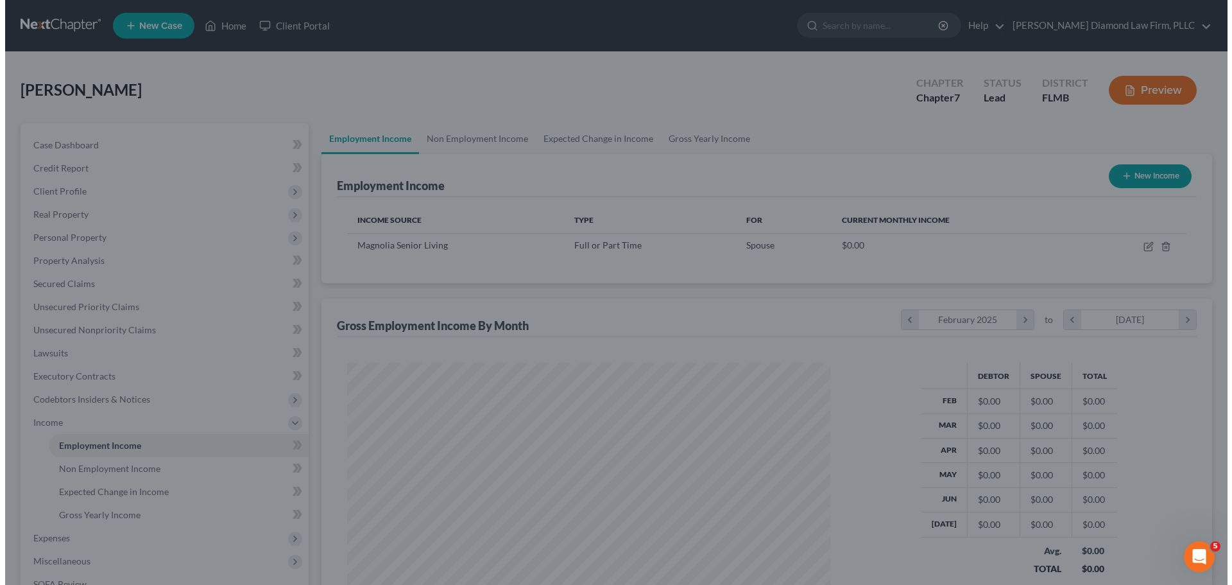
scroll to position [641435, 641170]
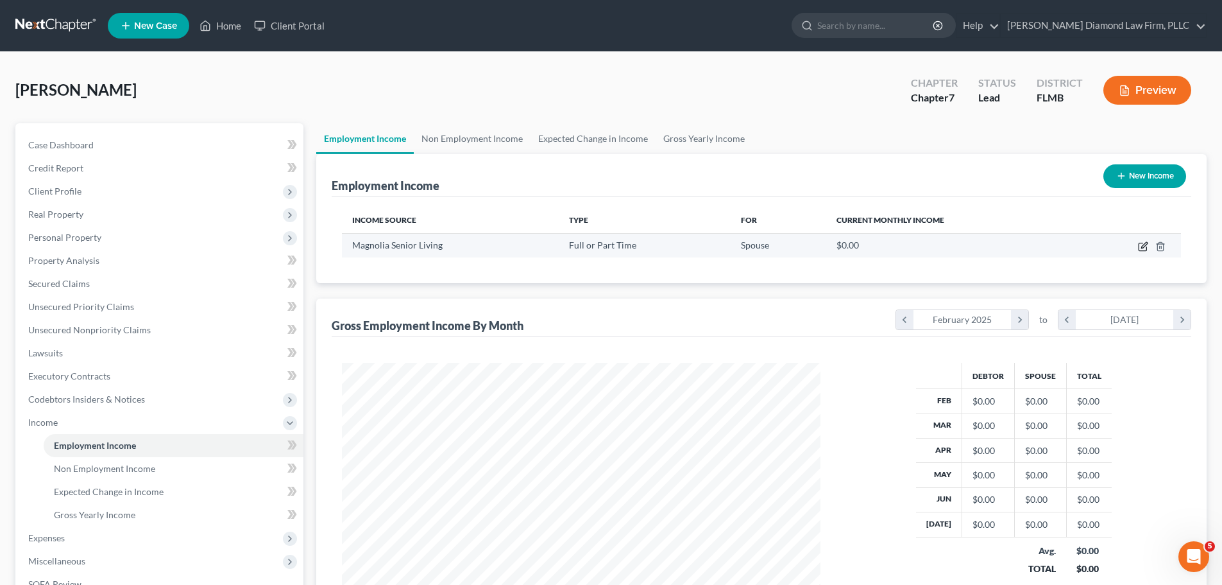
click at [1142, 249] on icon "button" at bounding box center [1143, 246] width 10 height 10
select select "0"
select select "9"
select select "2"
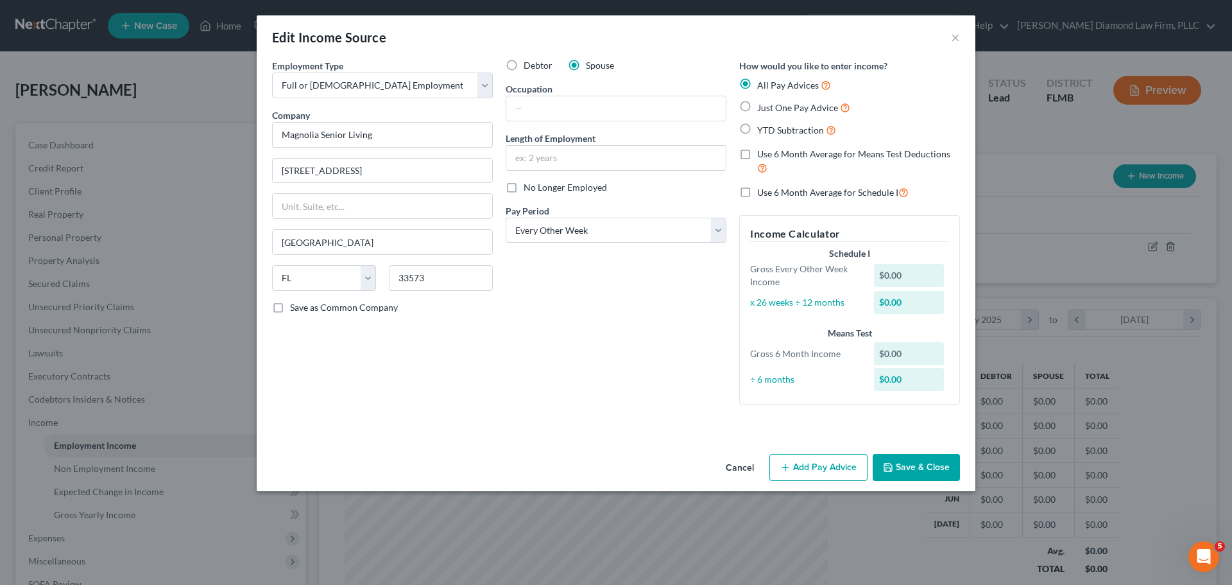
click at [808, 476] on button "Add Pay Advice" at bounding box center [818, 467] width 98 height 27
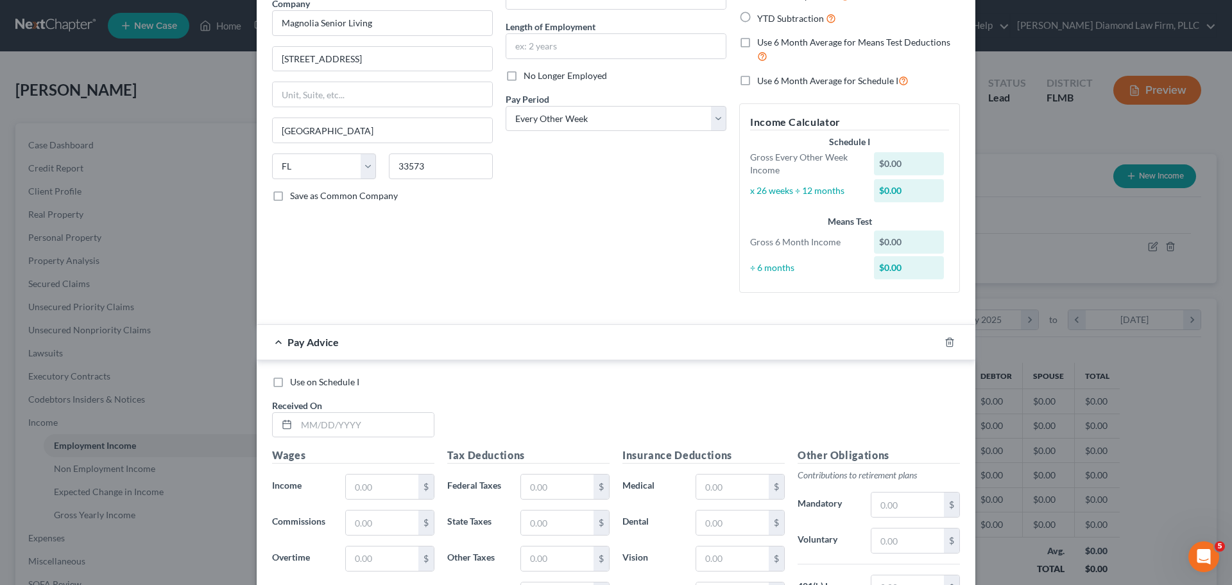
scroll to position [128, 0]
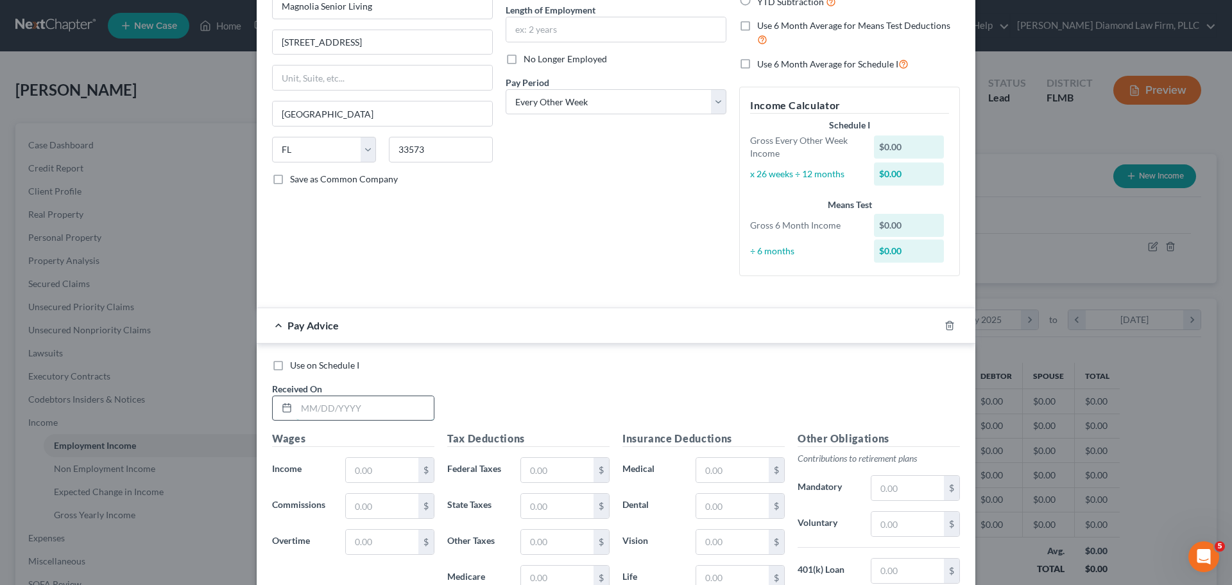
click at [327, 399] on input "text" at bounding box center [364, 408] width 137 height 24
type input "02/07/2025"
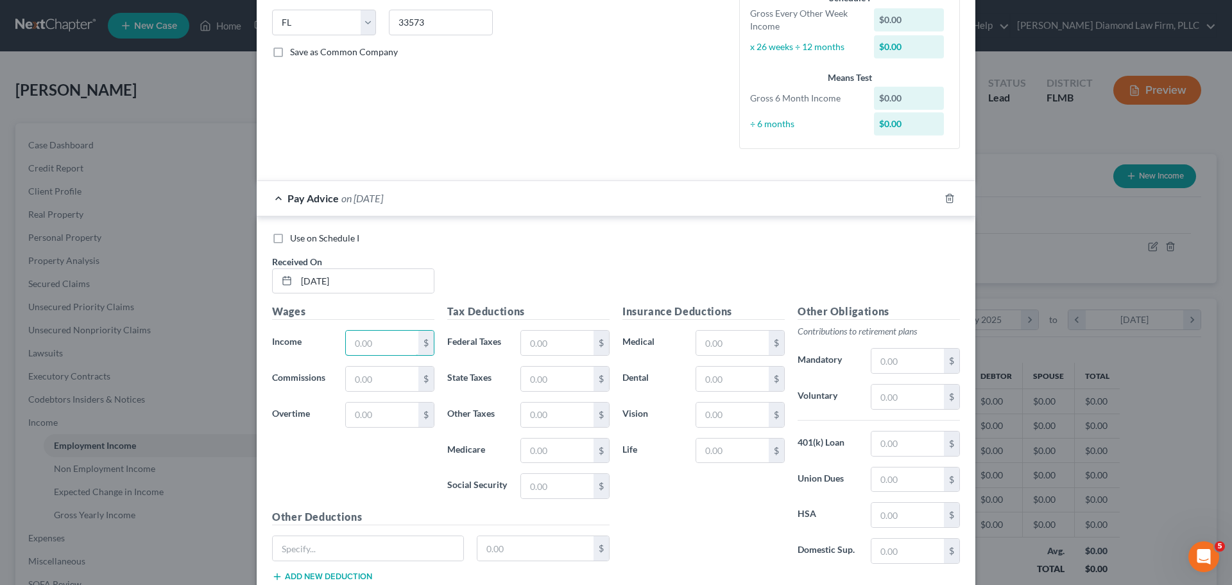
scroll to position [257, 0]
type input "414"
type input "6.00"
type input "25.67"
click at [932, 199] on icon "button" at bounding box center [934, 197] width 10 height 10
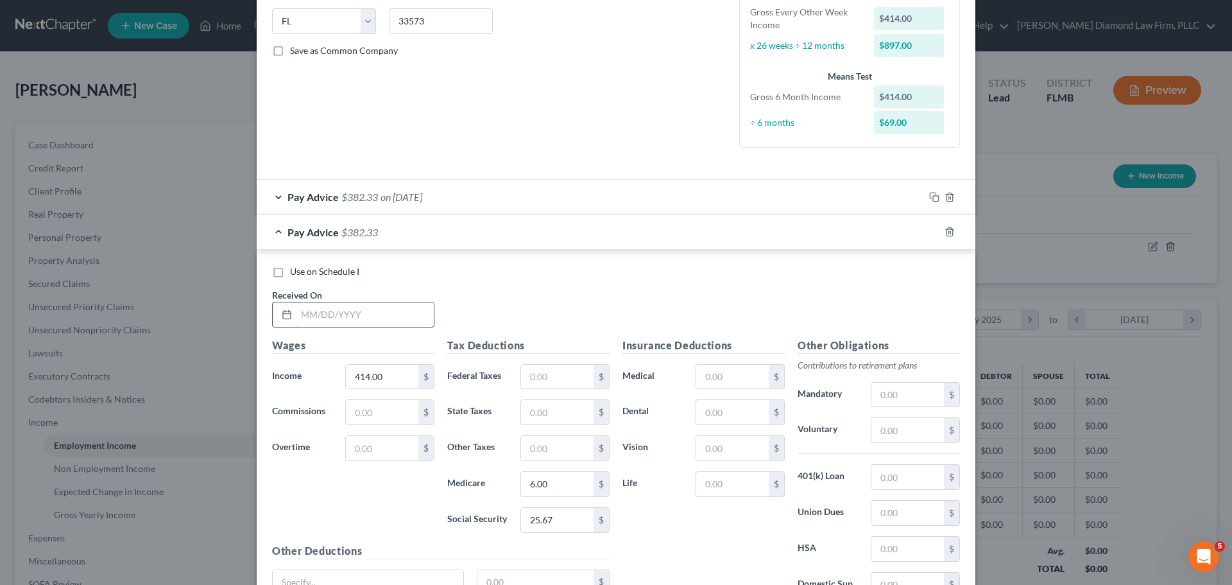
click at [319, 314] on input "text" at bounding box center [364, 314] width 137 height 24
type input "02/21/2025"
click at [373, 382] on input "1,724" at bounding box center [382, 376] width 73 height 24
type input "12,800"
type input "444"
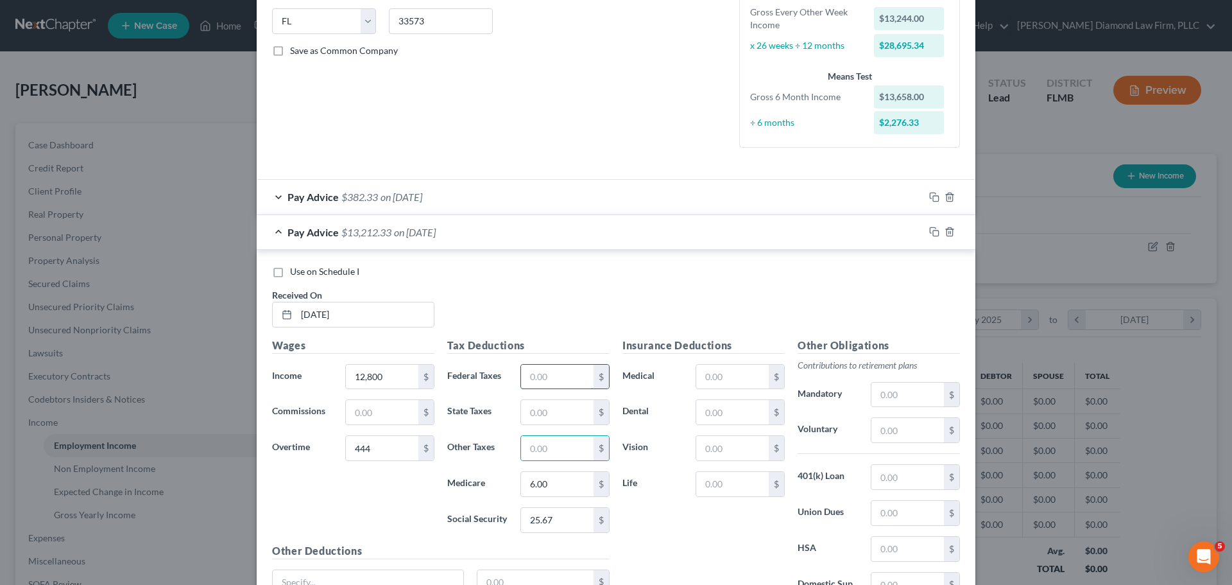
click at [561, 375] on input "text" at bounding box center [557, 376] width 73 height 24
type input "57.02"
type input "25"
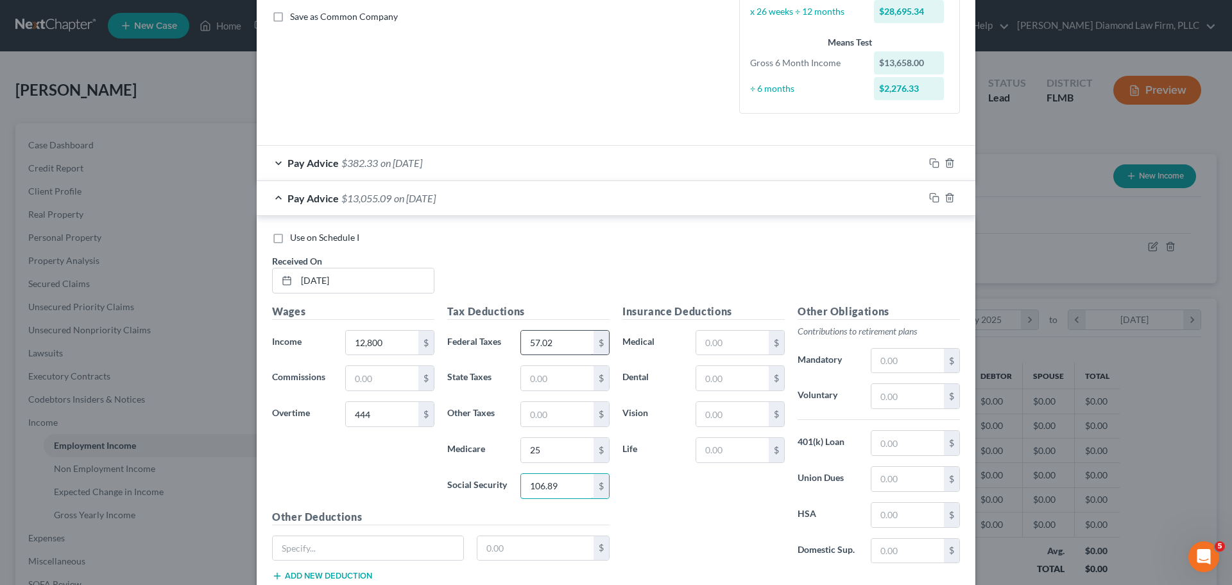
scroll to position [321, 0]
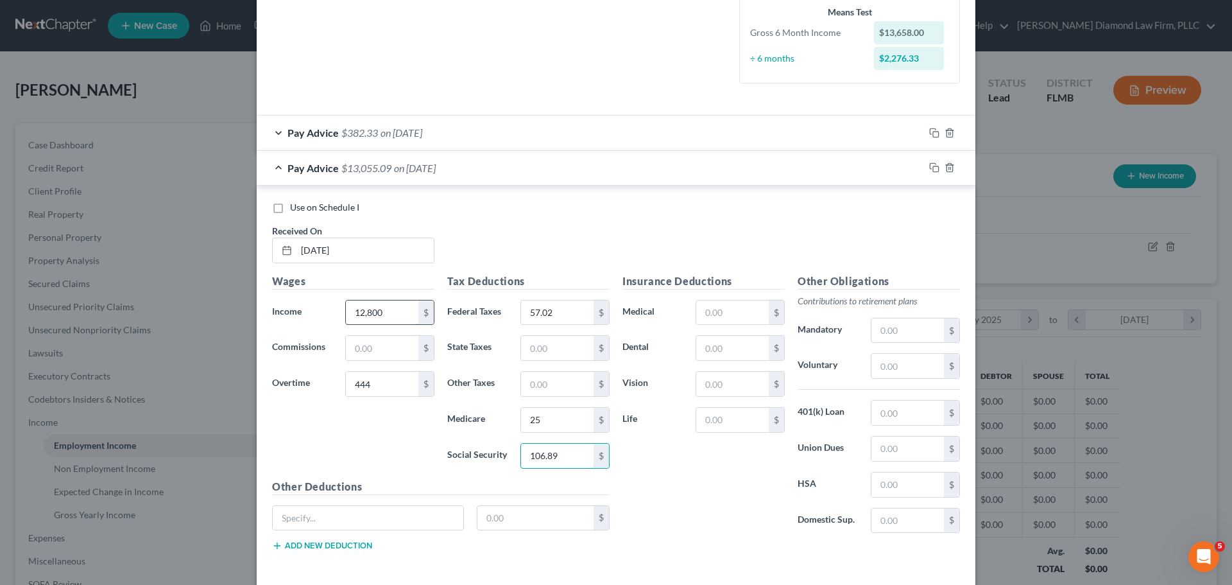
type input "106.89"
click at [384, 314] on input "12,800" at bounding box center [382, 312] width 73 height 24
type input "1,280"
click at [929, 169] on icon "button" at bounding box center [934, 167] width 10 height 10
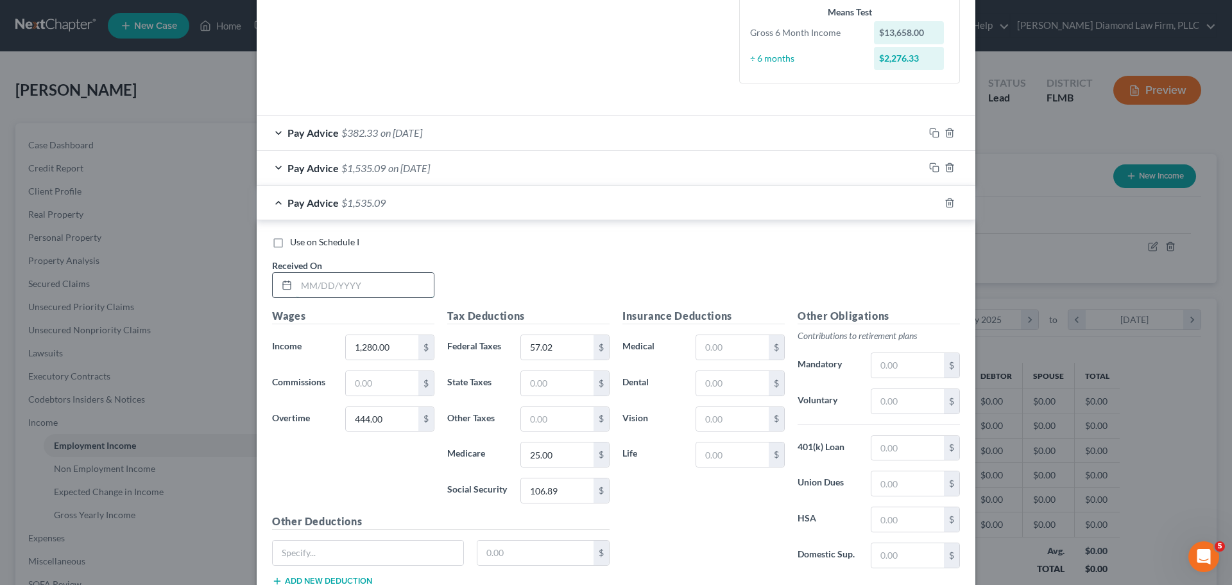
click at [355, 294] on input "text" at bounding box center [364, 285] width 137 height 24
type input "03/07/2025"
type input "1,228"
type input "108"
type input "18.22"
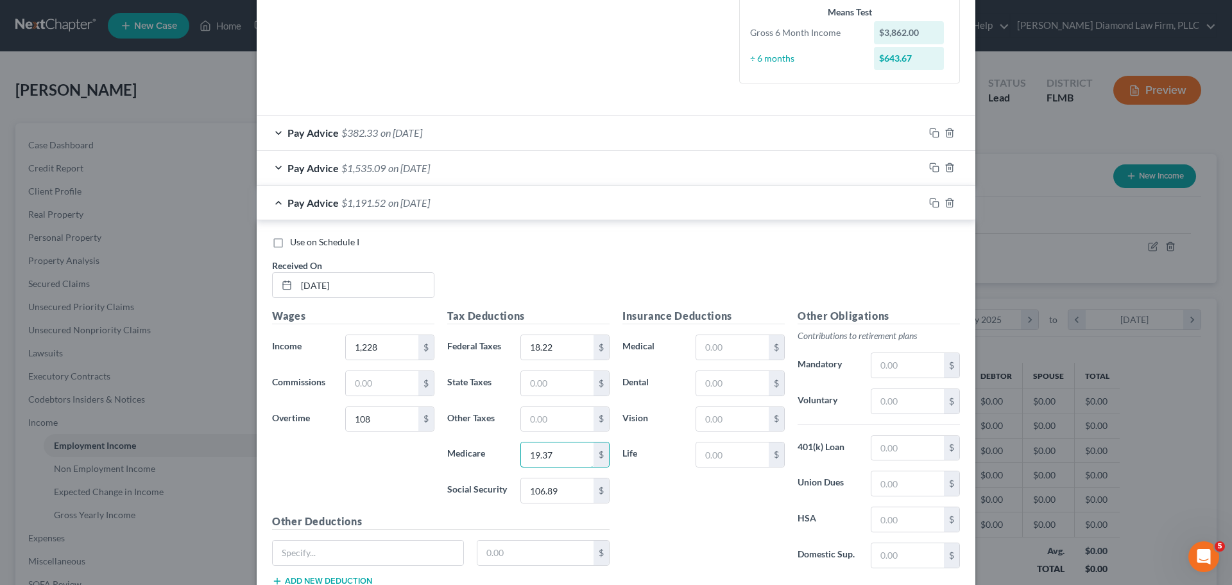
type input "19.37"
type input "82.83"
click at [933, 203] on rect "button" at bounding box center [936, 204] width 6 height 6
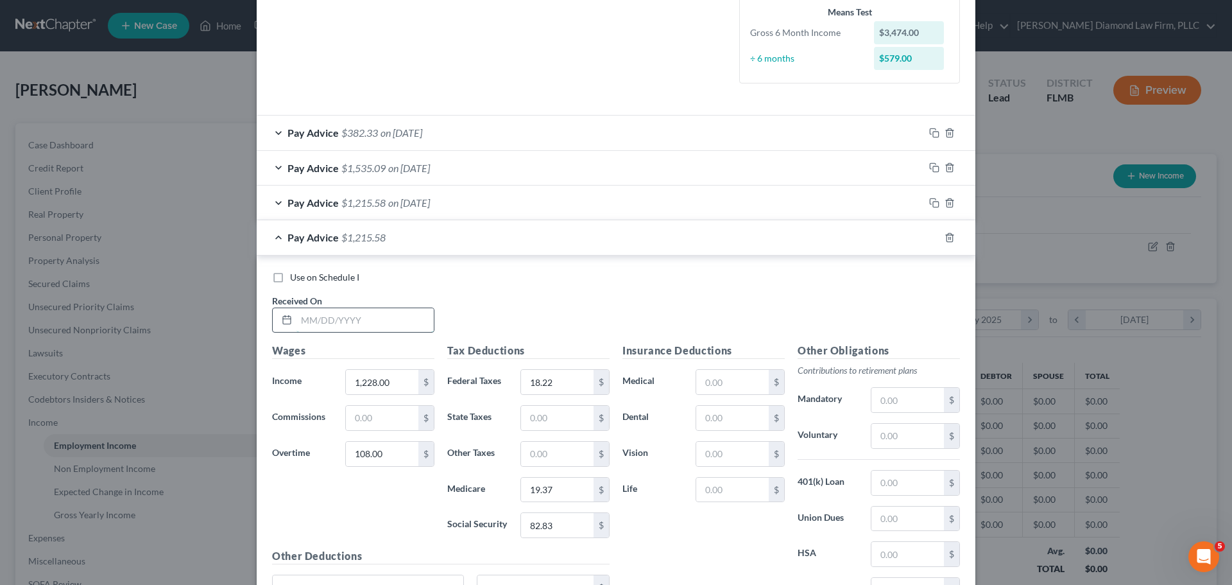
click at [347, 322] on input "text" at bounding box center [364, 320] width 137 height 24
type input "03/21/2025"
type input "928"
type input "13.46"
type input "57.53"
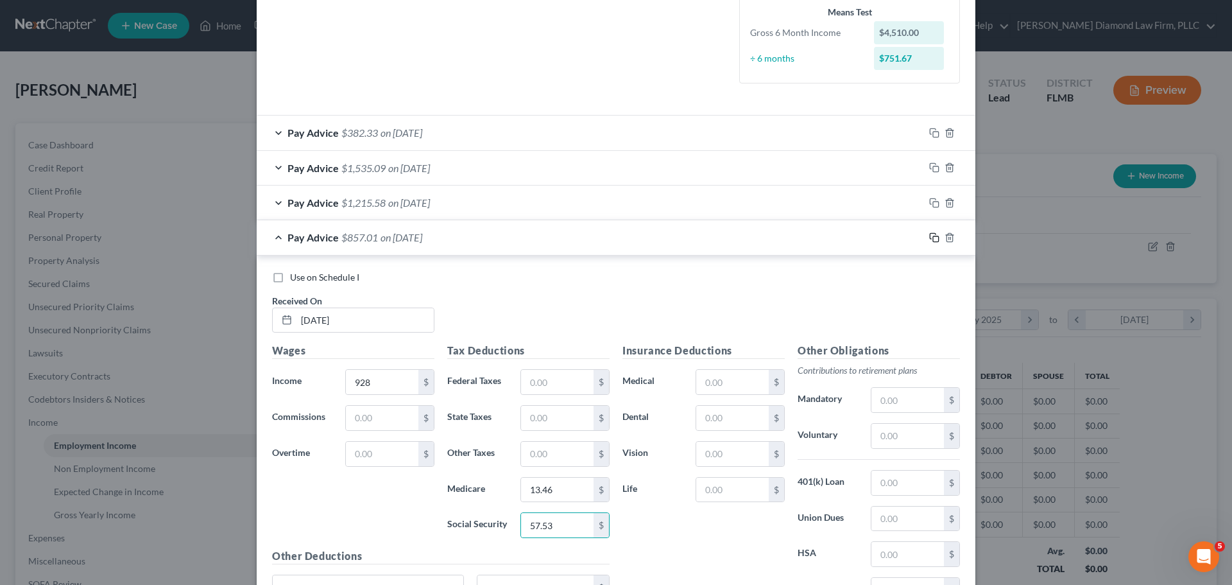
click at [933, 240] on rect "button" at bounding box center [936, 239] width 6 height 6
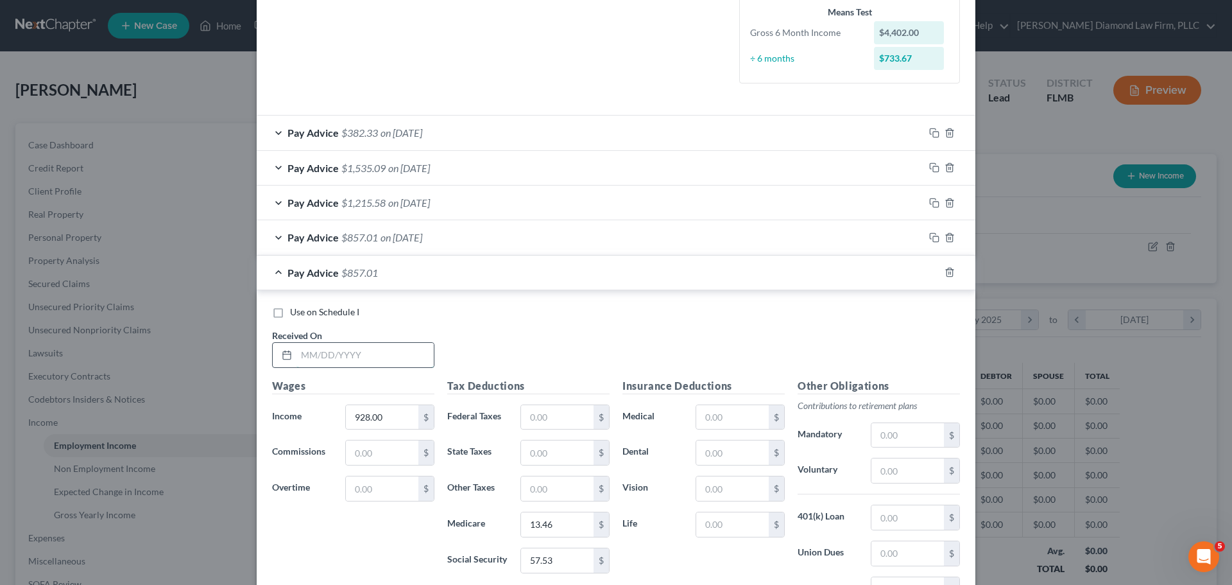
click at [364, 363] on input "text" at bounding box center [364, 355] width 137 height 24
type input "04/04/2025"
type input "940"
type input "13.63"
type input "2"
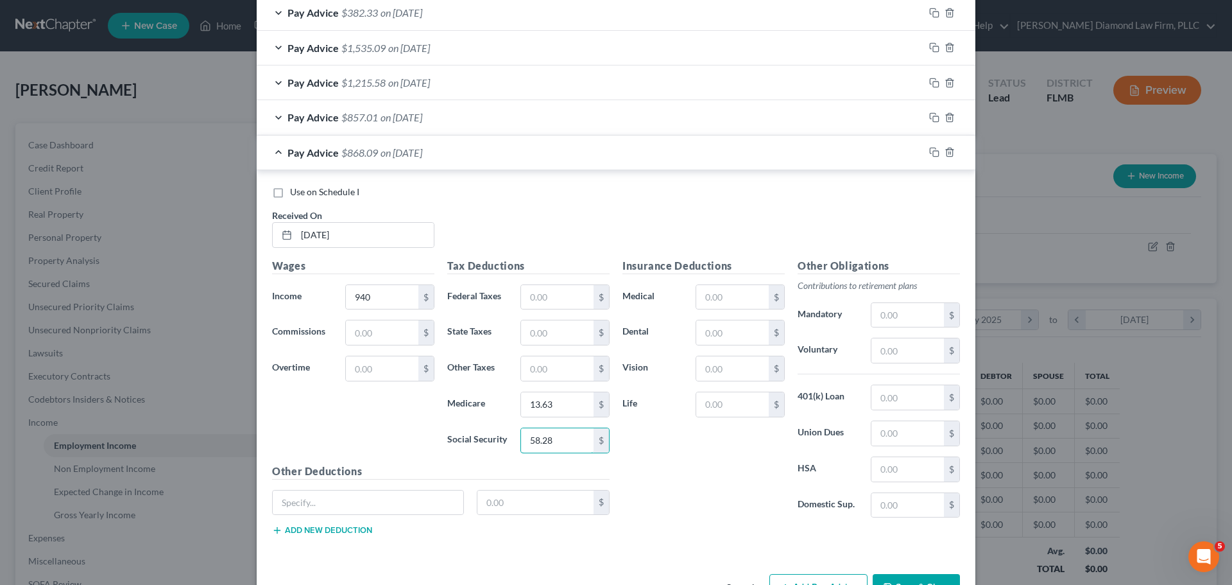
scroll to position [418, 0]
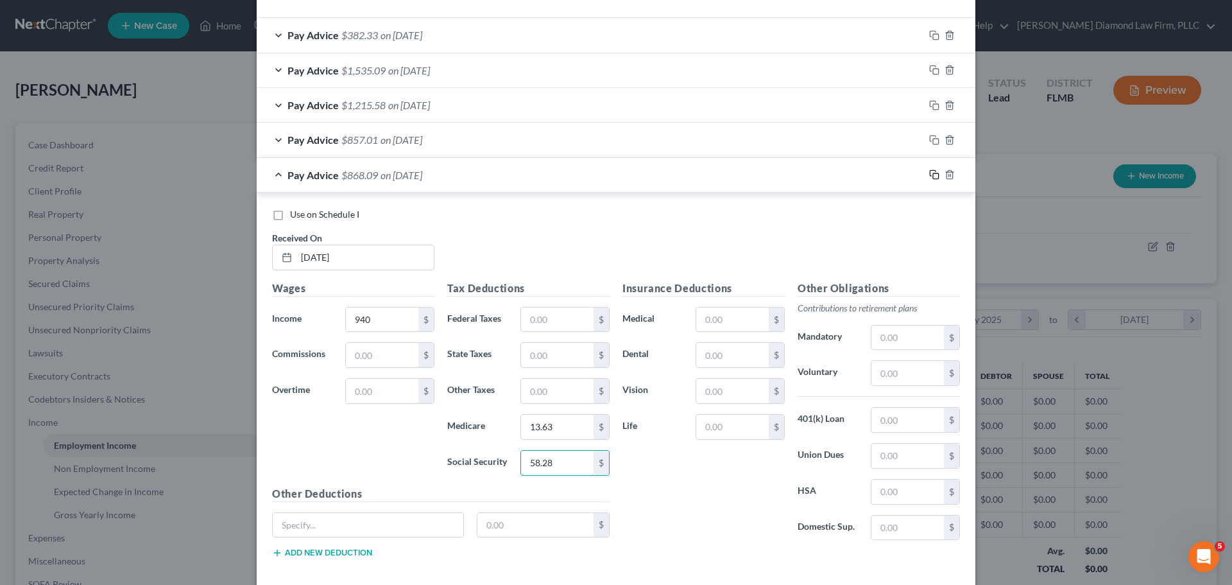
type input "58.28"
click at [929, 169] on icon "button" at bounding box center [934, 174] width 10 height 10
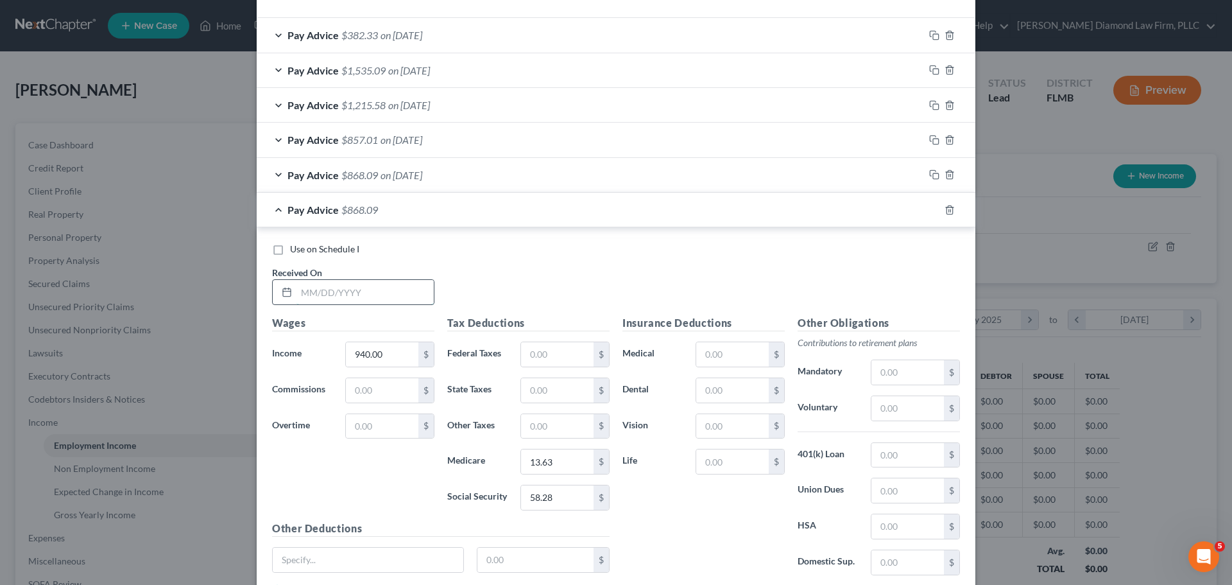
click at [328, 284] on input "text" at bounding box center [364, 292] width 137 height 24
type input "04/18/2025"
type input "1,004"
type input "14.56"
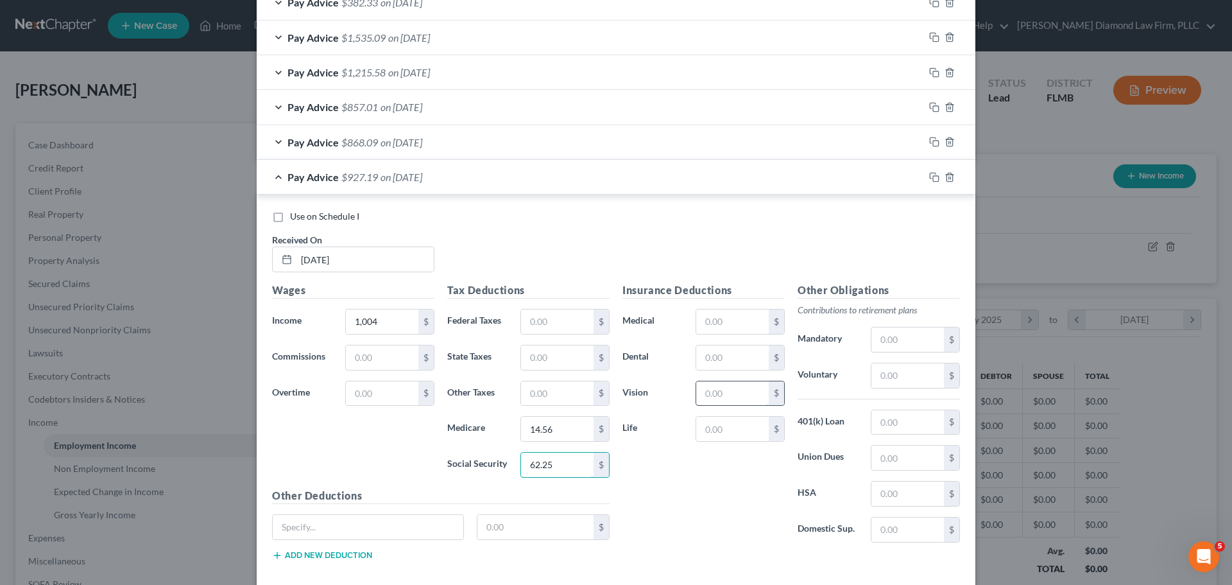
scroll to position [483, 0]
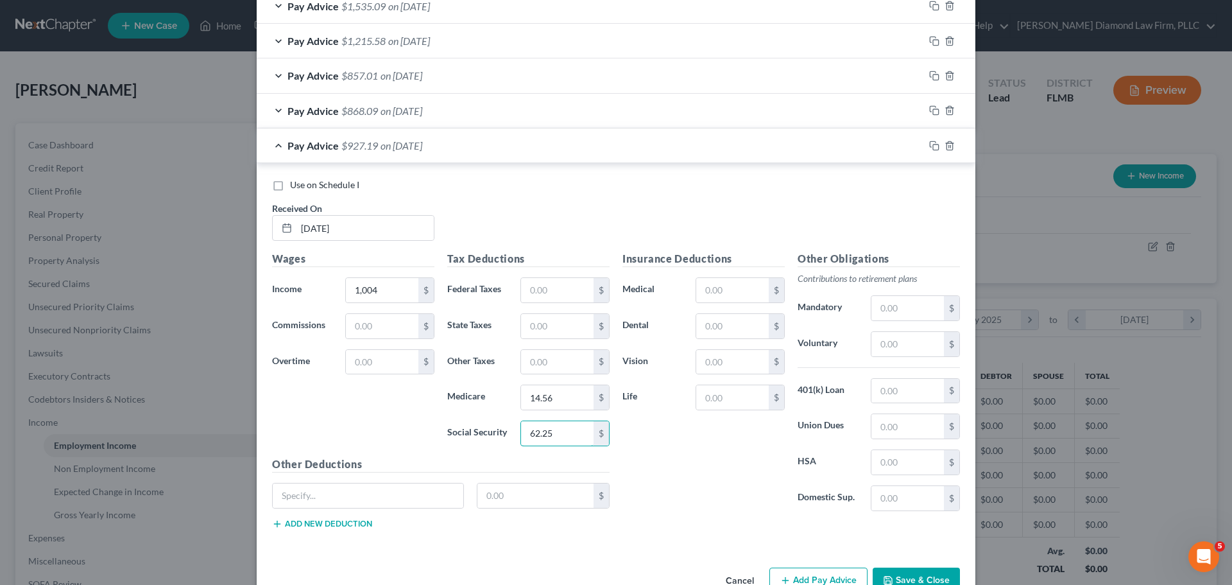
type input "62.25"
drag, startPoint x: 932, startPoint y: 144, endPoint x: 1211, endPoint y: 223, distance: 289.5
click at [933, 144] on rect "button" at bounding box center [936, 147] width 6 height 6
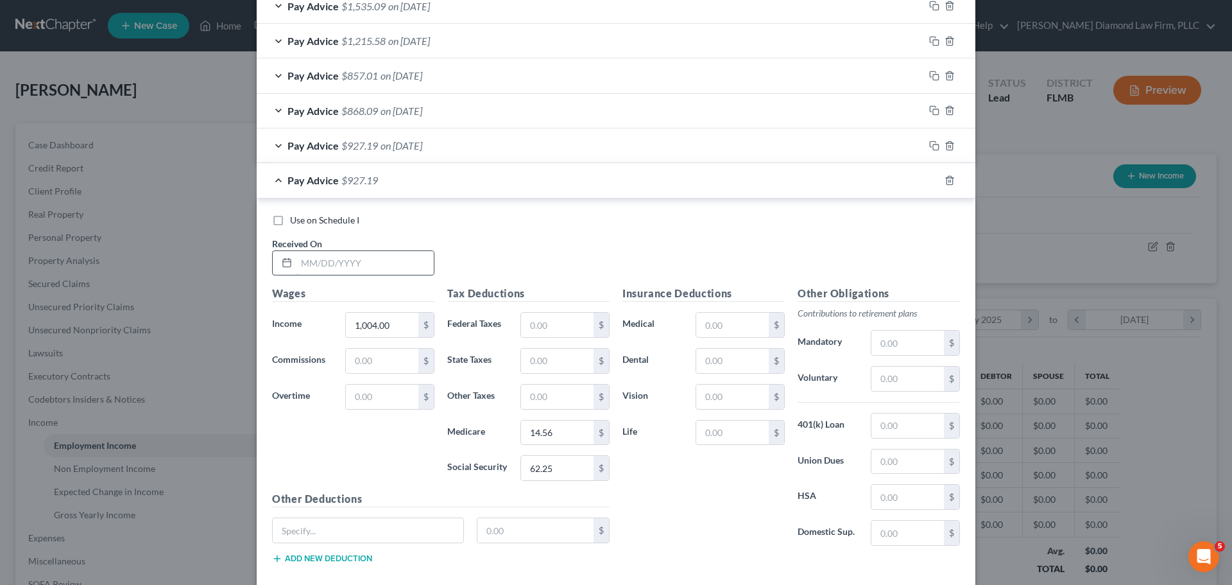
click at [356, 268] on input "text" at bounding box center [364, 263] width 137 height 24
type input "05/16/2025"
type input "1,152"
type input "16.71"
type input "71.42"
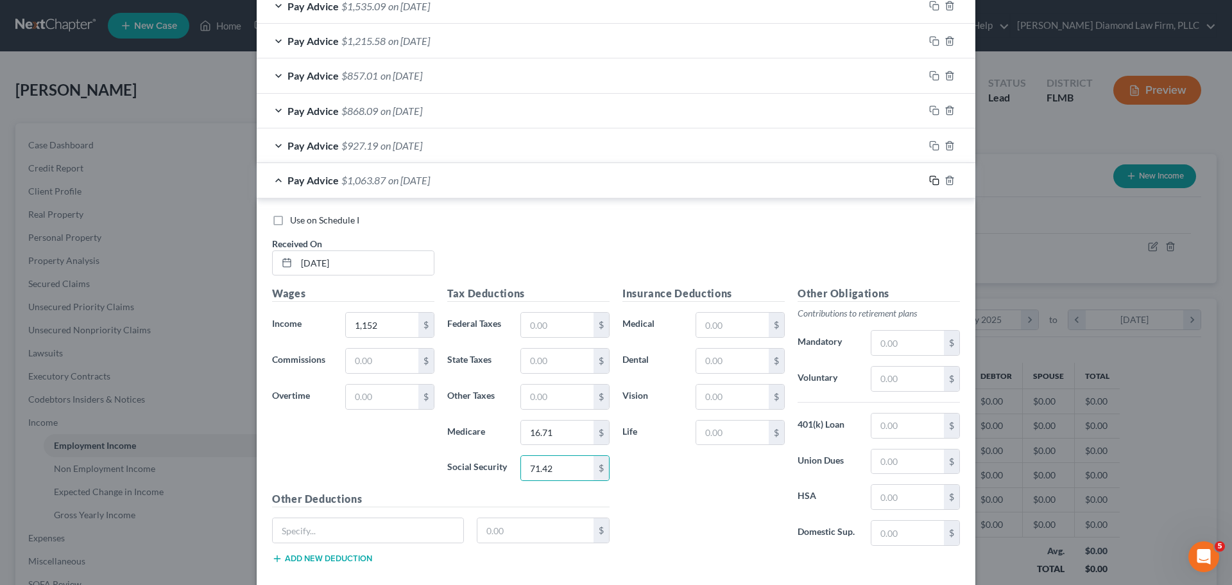
click at [929, 179] on icon "button" at bounding box center [934, 180] width 10 height 10
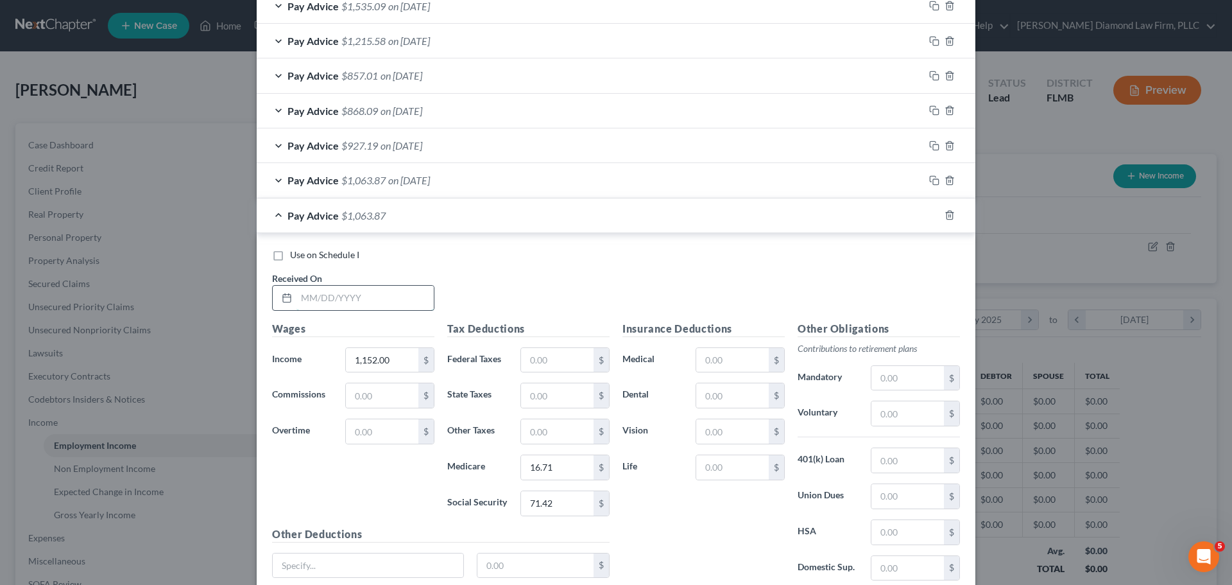
click at [341, 307] on input "text" at bounding box center [364, 298] width 137 height 24
type input "05/30/2025"
type input "1,028"
type input "14.90"
type input "63.74"
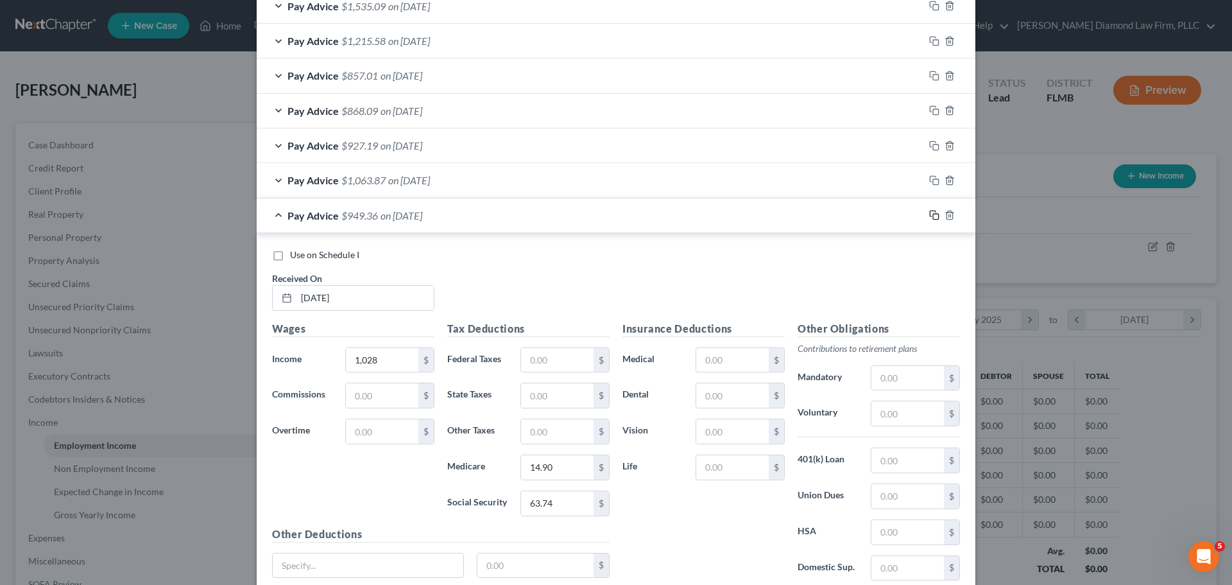
click at [930, 211] on icon "button" at bounding box center [933, 214] width 6 height 6
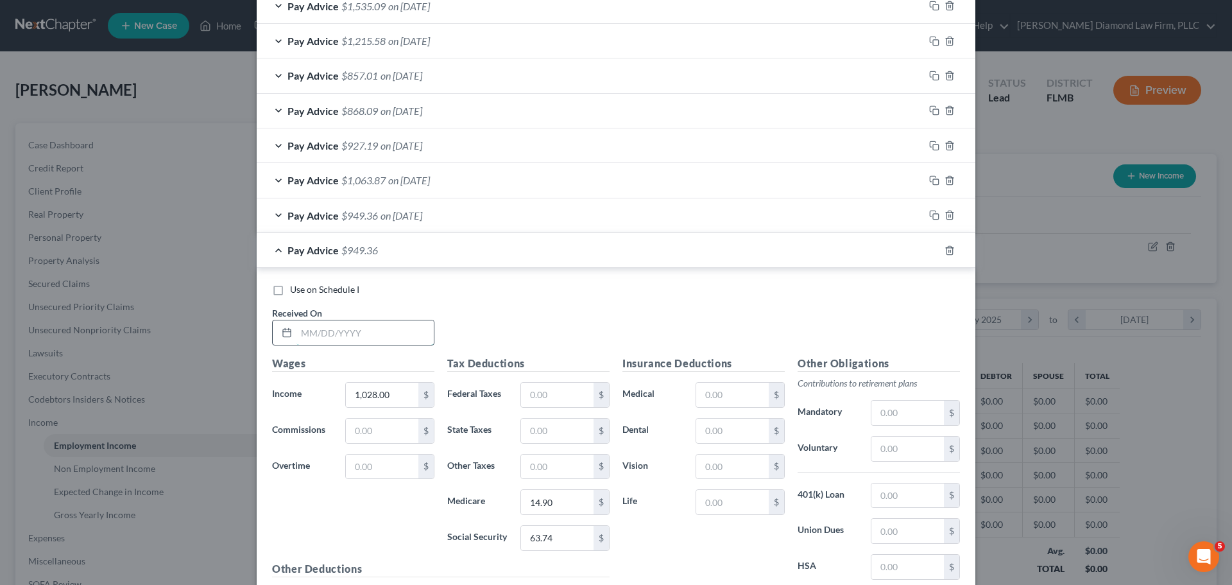
click at [321, 332] on input "text" at bounding box center [364, 332] width 137 height 24
type input "06/13/2025"
type input "1,152"
type input "16.71"
type input "71.42"
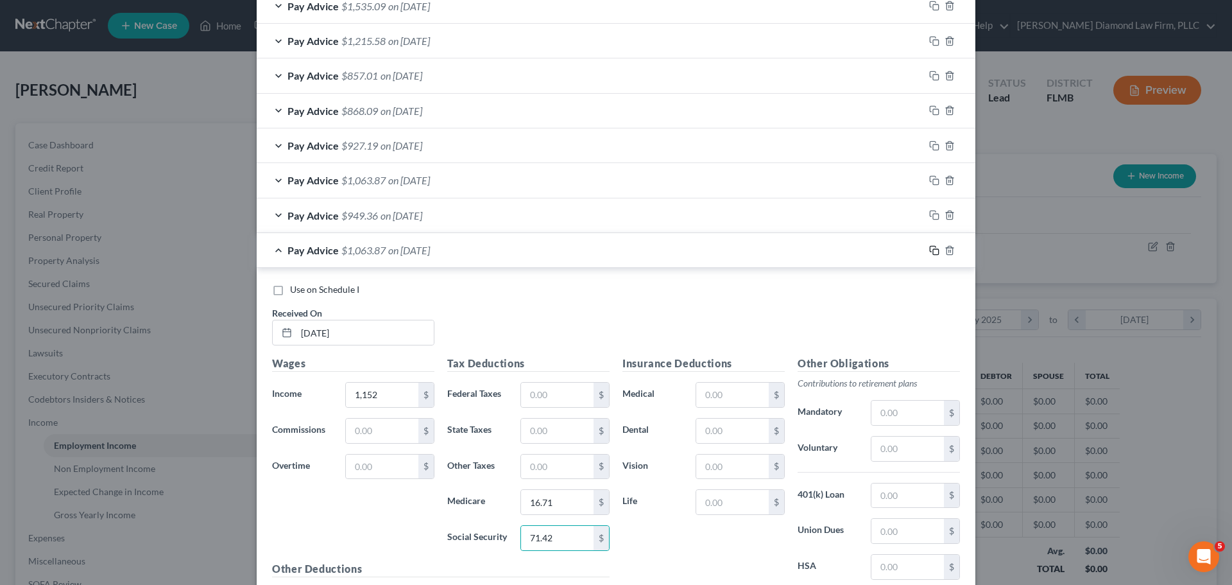
click at [929, 253] on icon "button" at bounding box center [934, 250] width 10 height 10
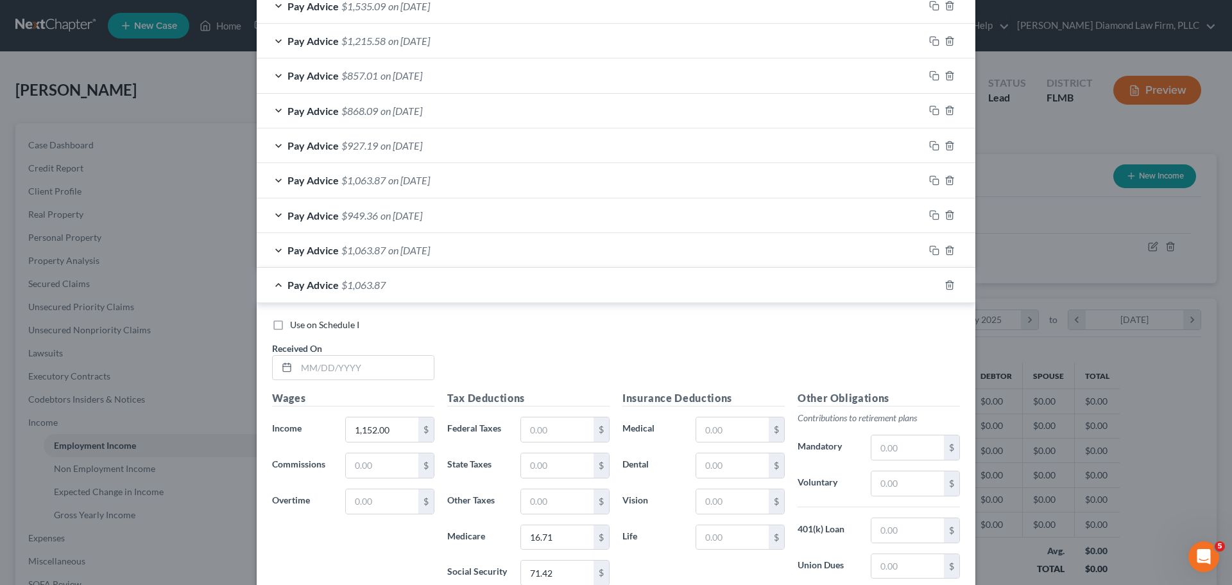
click at [939, 288] on div at bounding box center [957, 285] width 36 height 21
click at [946, 289] on icon "button" at bounding box center [949, 284] width 6 height 8
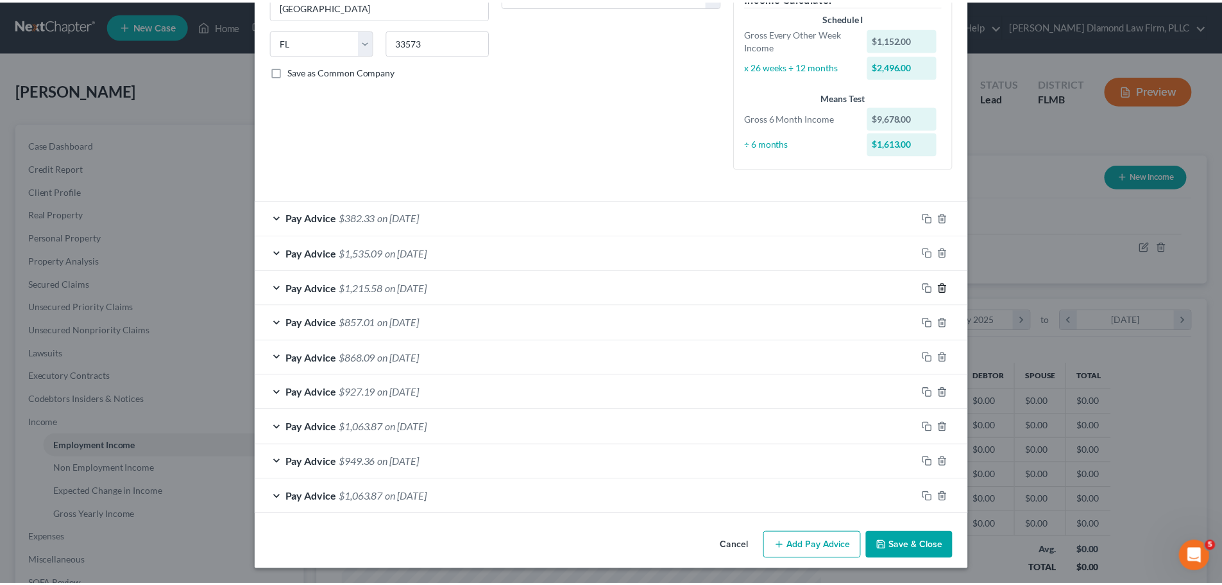
scroll to position [236, 0]
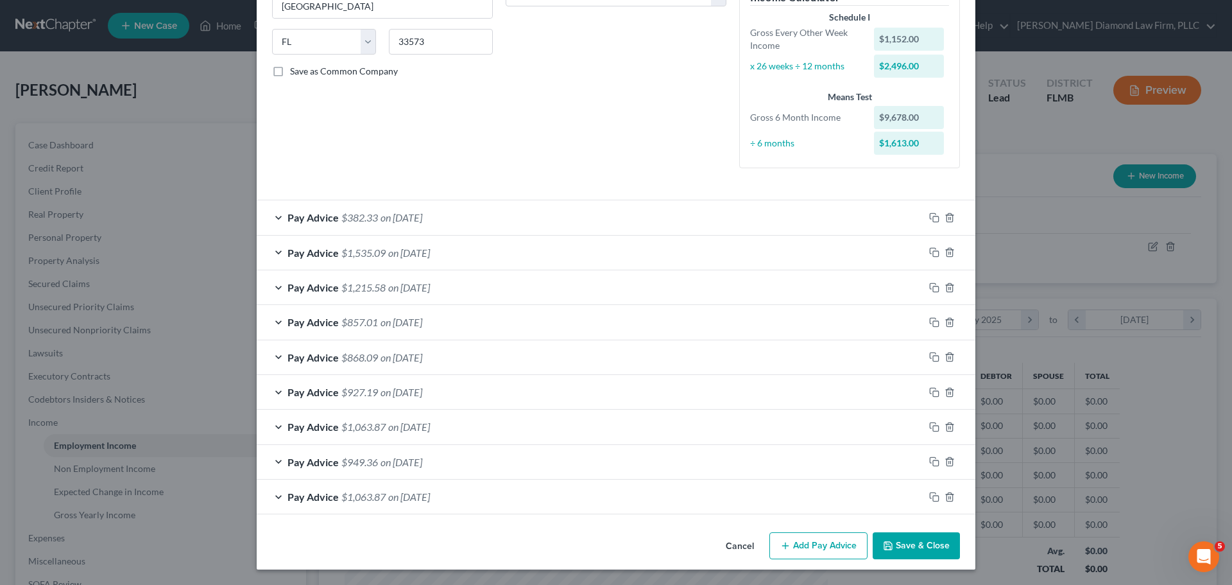
click at [913, 542] on button "Save & Close" at bounding box center [916, 545] width 87 height 27
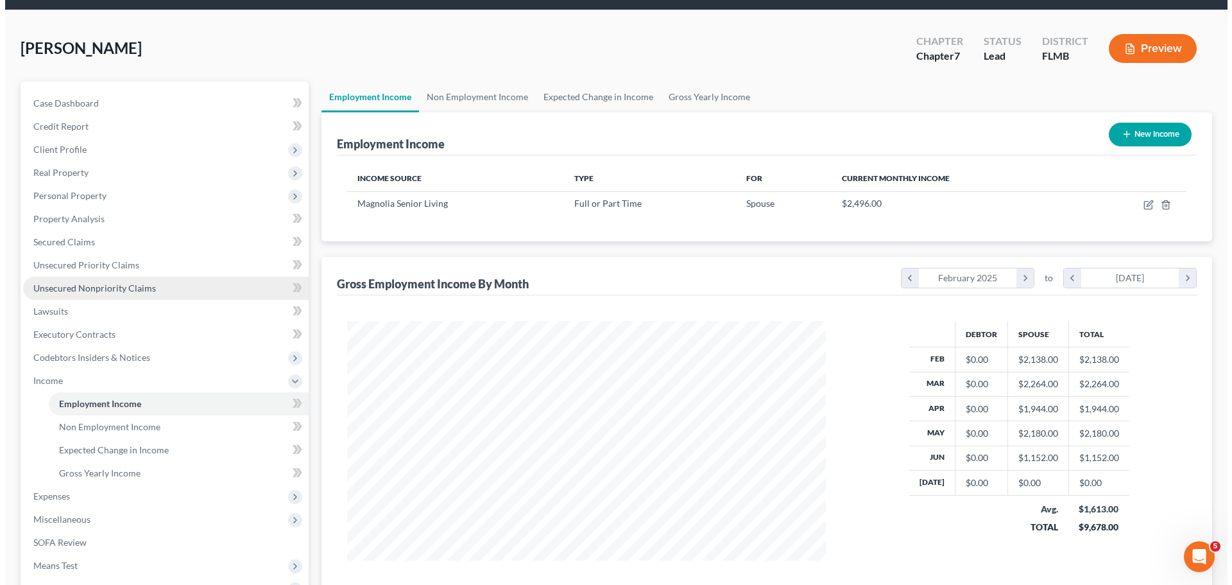
scroll to position [190, 0]
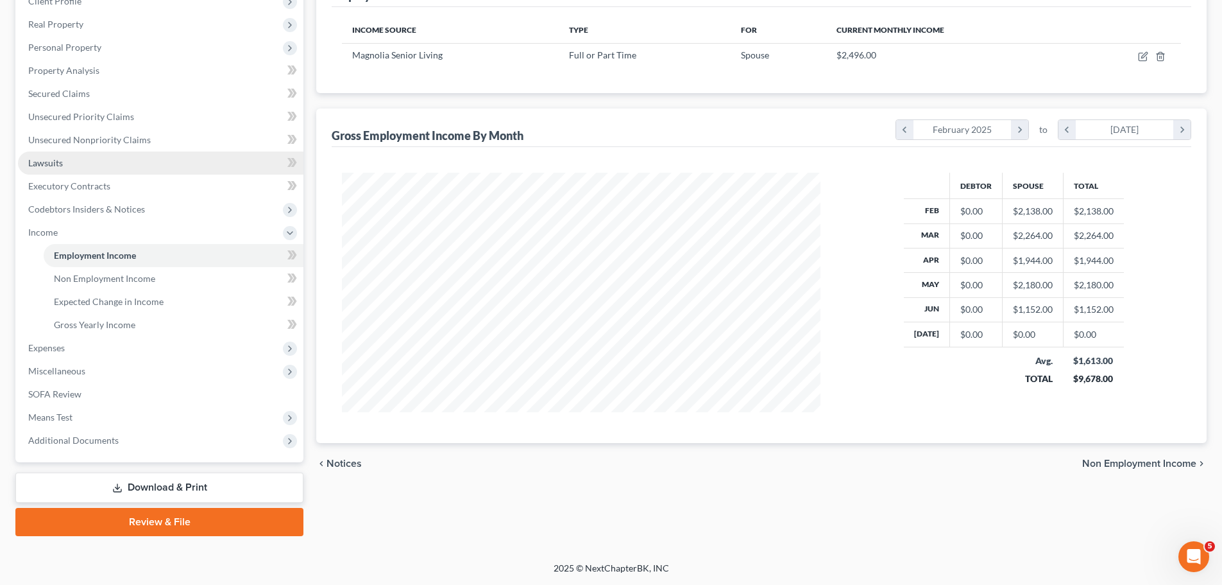
click at [60, 166] on span "Lawsuits" at bounding box center [45, 162] width 35 height 11
click at [96, 162] on link "Lawsuits" at bounding box center [161, 162] width 286 height 23
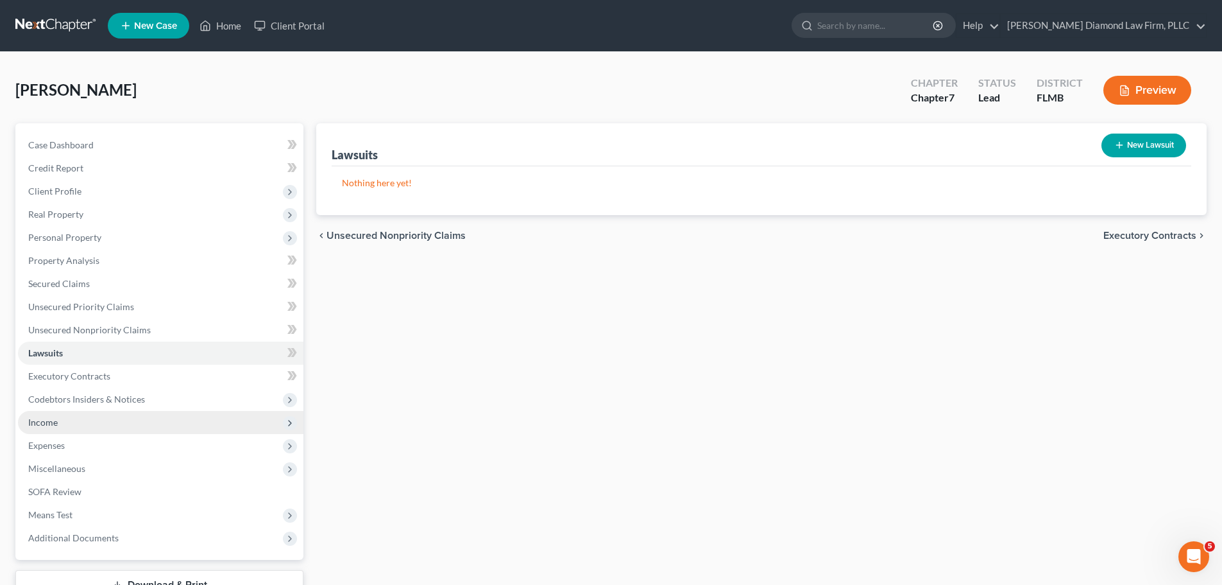
click at [89, 420] on span "Income" at bounding box center [161, 422] width 286 height 23
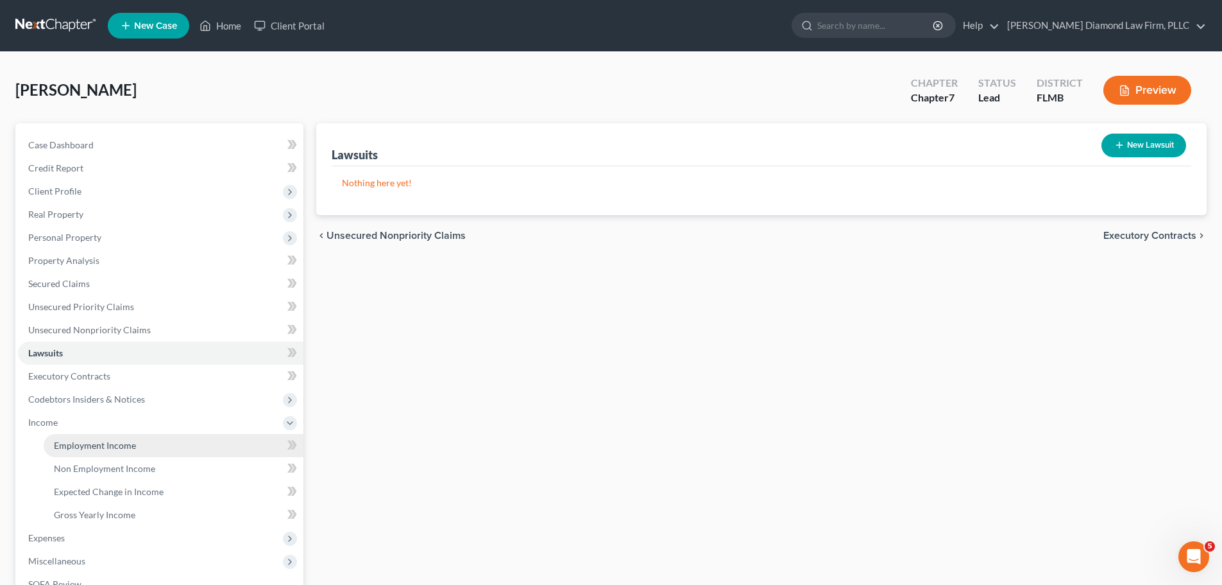
click at [86, 440] on link "Employment Income" at bounding box center [174, 445] width 260 height 23
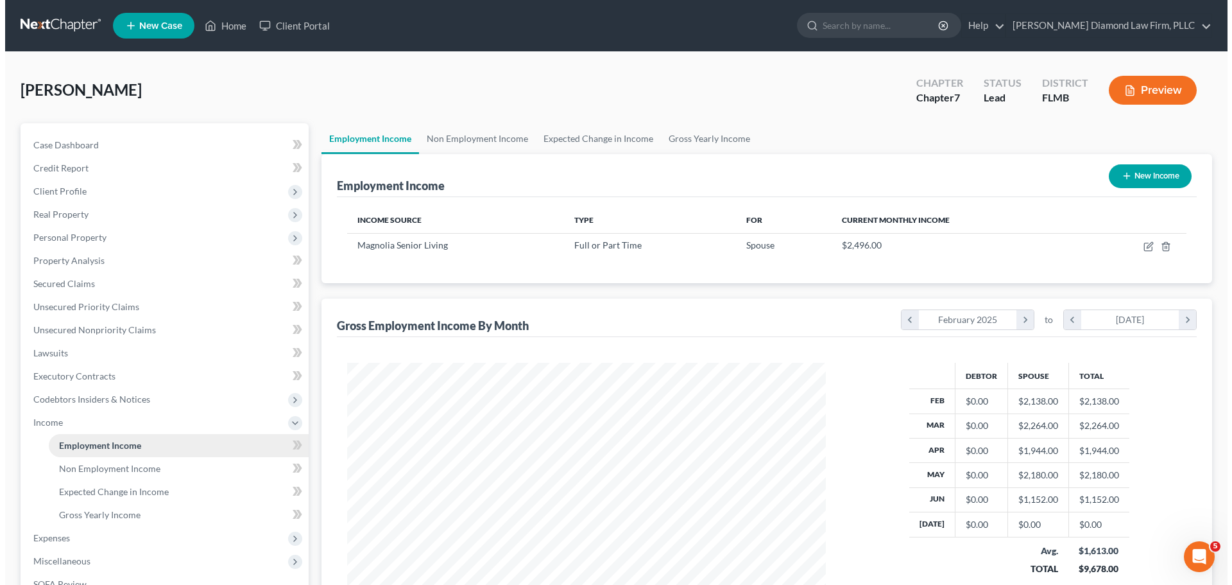
scroll to position [239, 504]
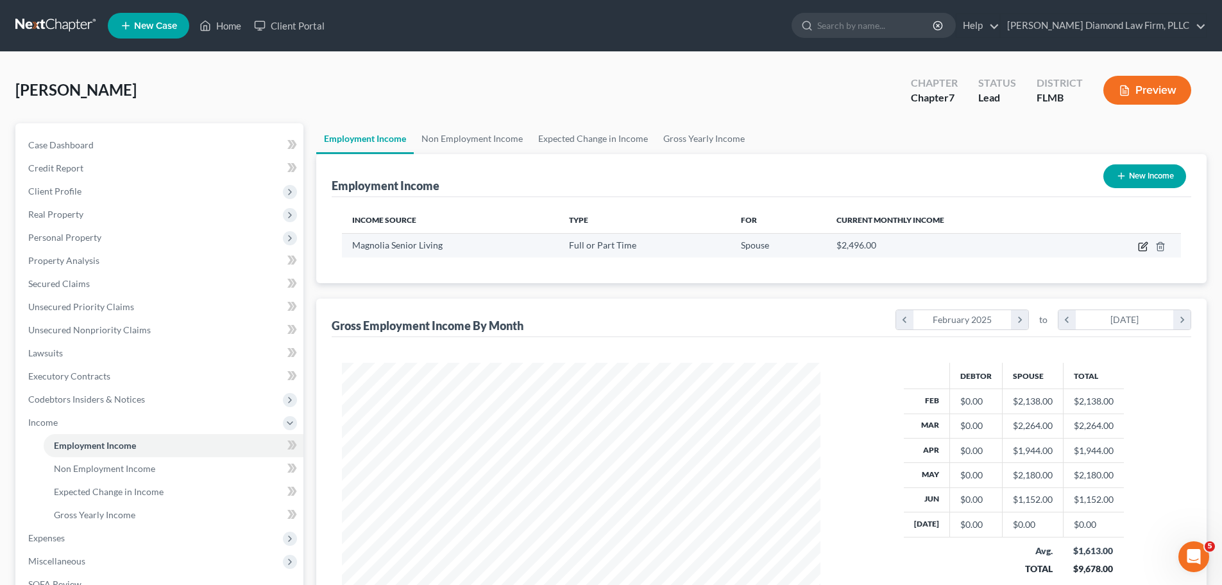
click at [1140, 246] on icon "button" at bounding box center [1143, 247] width 8 height 8
select select "0"
select select "9"
select select "2"
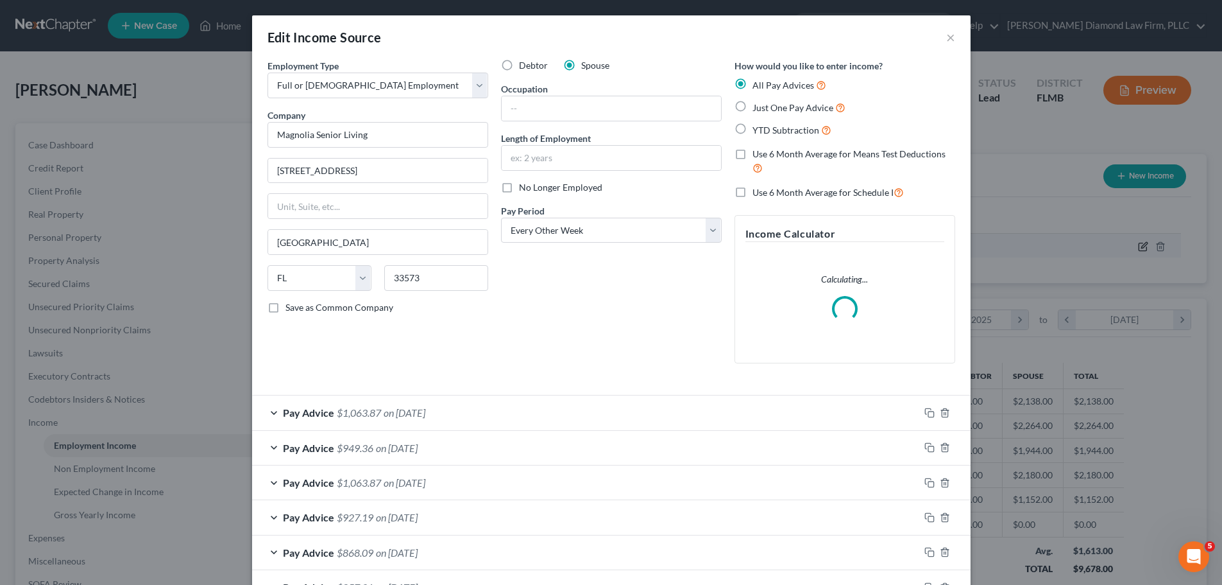
scroll to position [241, 509]
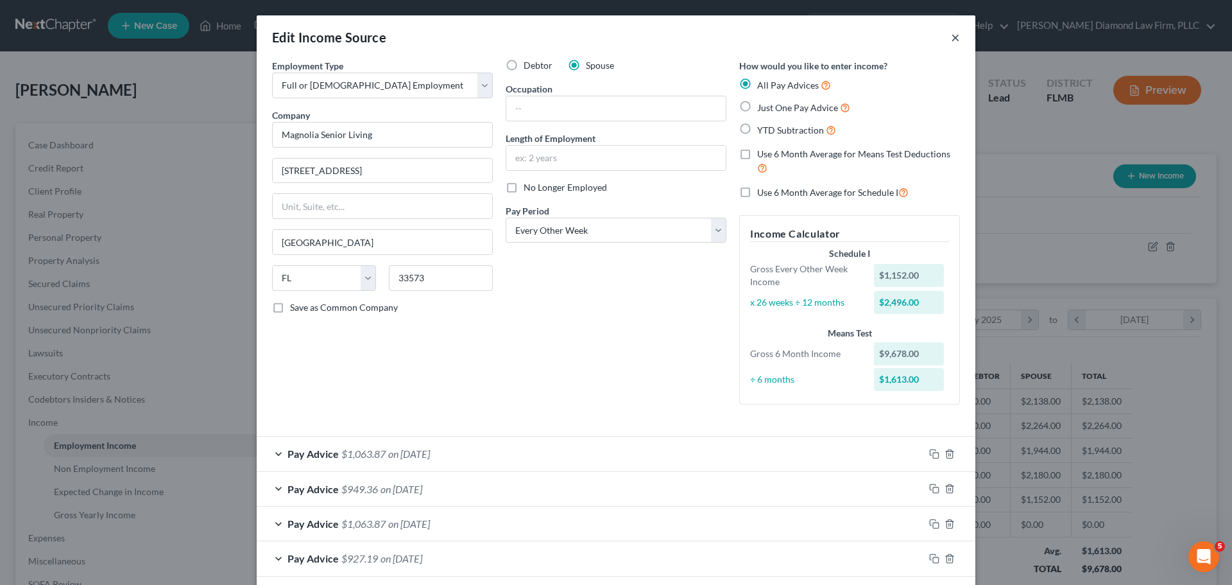
drag, startPoint x: 963, startPoint y: 42, endPoint x: 955, endPoint y: 44, distance: 7.9
click at [963, 42] on div "Edit Income Source ×" at bounding box center [616, 37] width 719 height 44
click at [943, 37] on div "Edit Income Source ×" at bounding box center [616, 37] width 719 height 44
click at [951, 36] on button "×" at bounding box center [955, 37] width 9 height 15
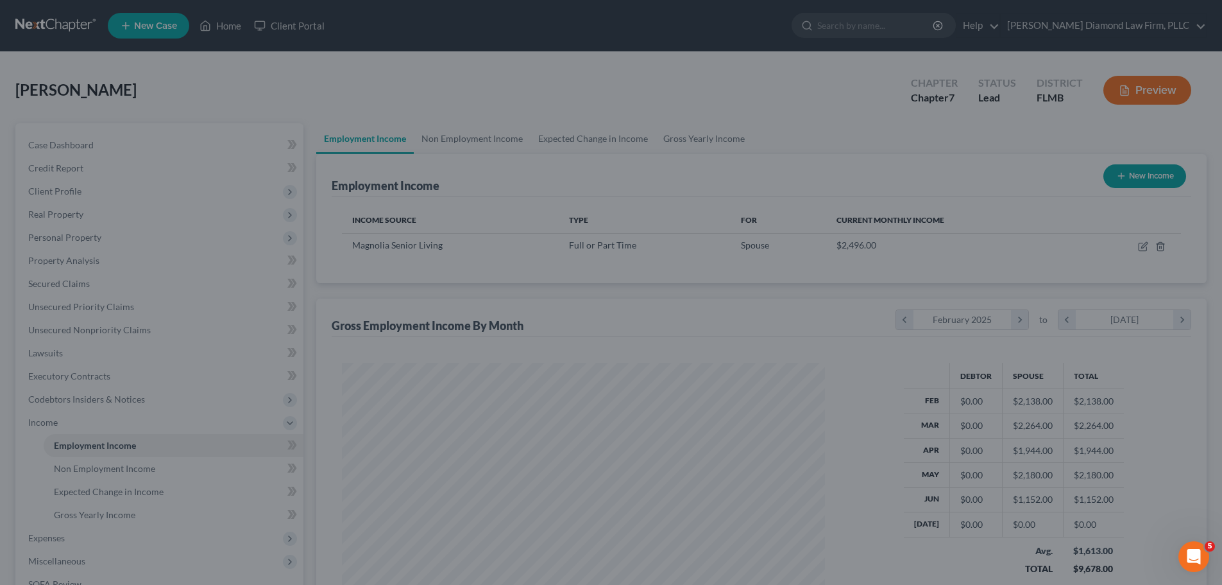
scroll to position [641435, 641170]
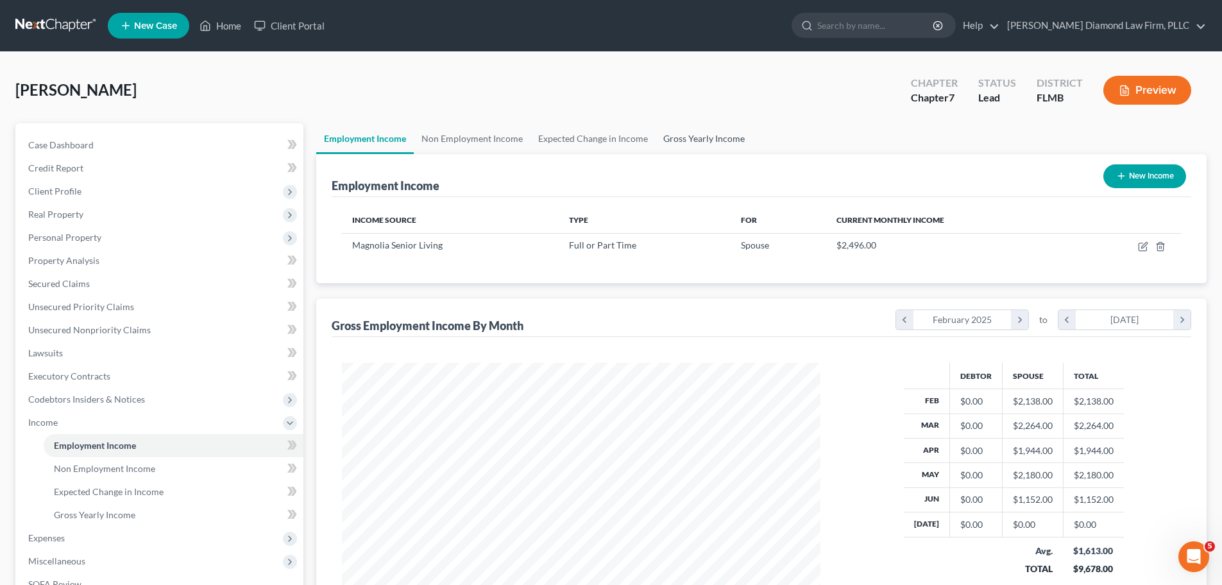
click at [659, 136] on link "Gross Yearly Income" at bounding box center [704, 138] width 97 height 31
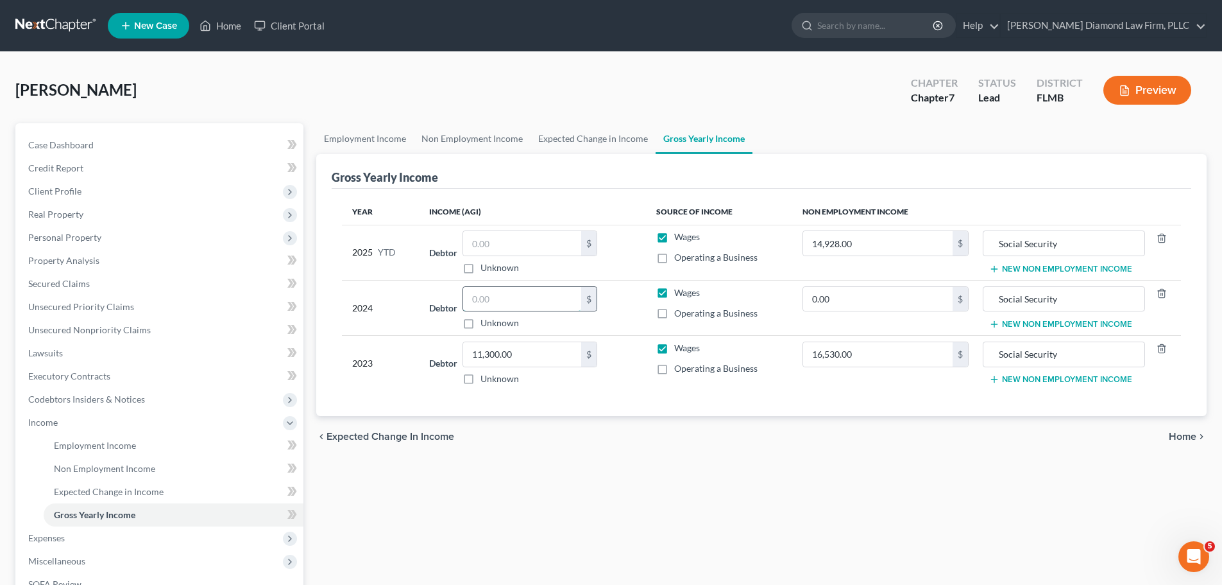
click at [554, 294] on input "text" at bounding box center [522, 299] width 118 height 24
type input "10,790"
click at [448, 130] on link "Non Employment Income" at bounding box center [472, 138] width 117 height 31
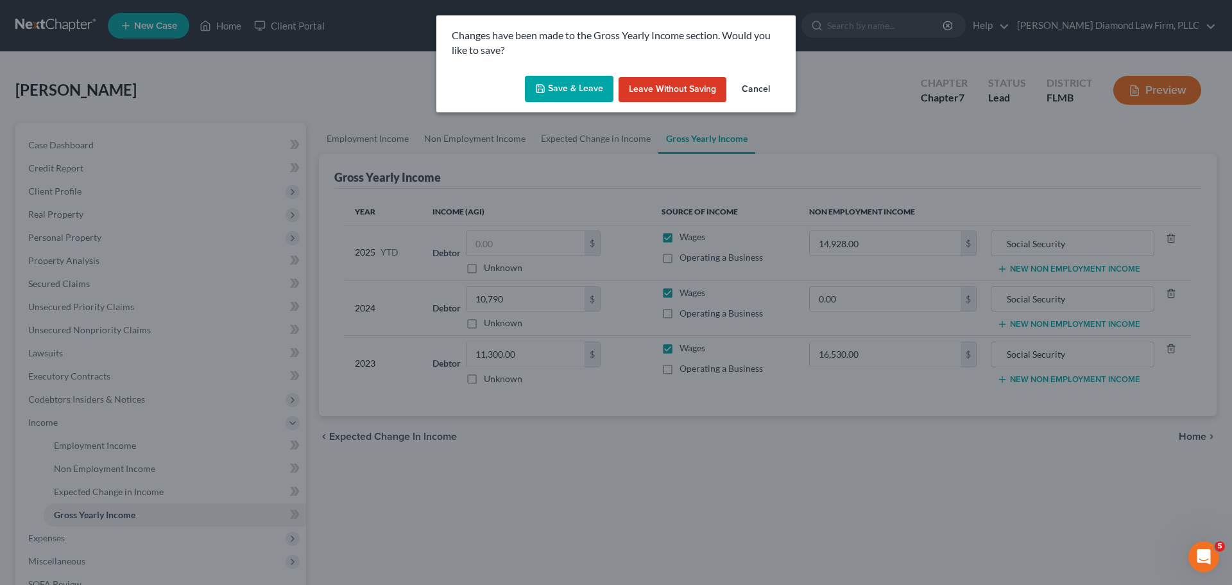
click at [570, 84] on button "Save & Leave" at bounding box center [569, 89] width 89 height 27
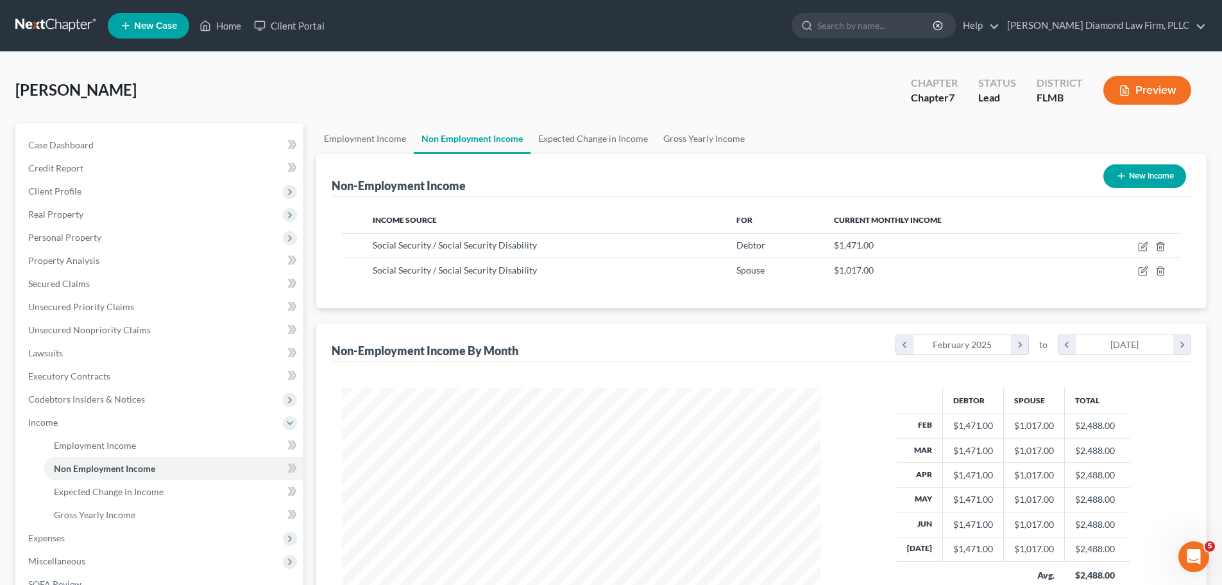
scroll to position [239, 504]
click at [673, 144] on link "Gross Yearly Income" at bounding box center [704, 138] width 97 height 31
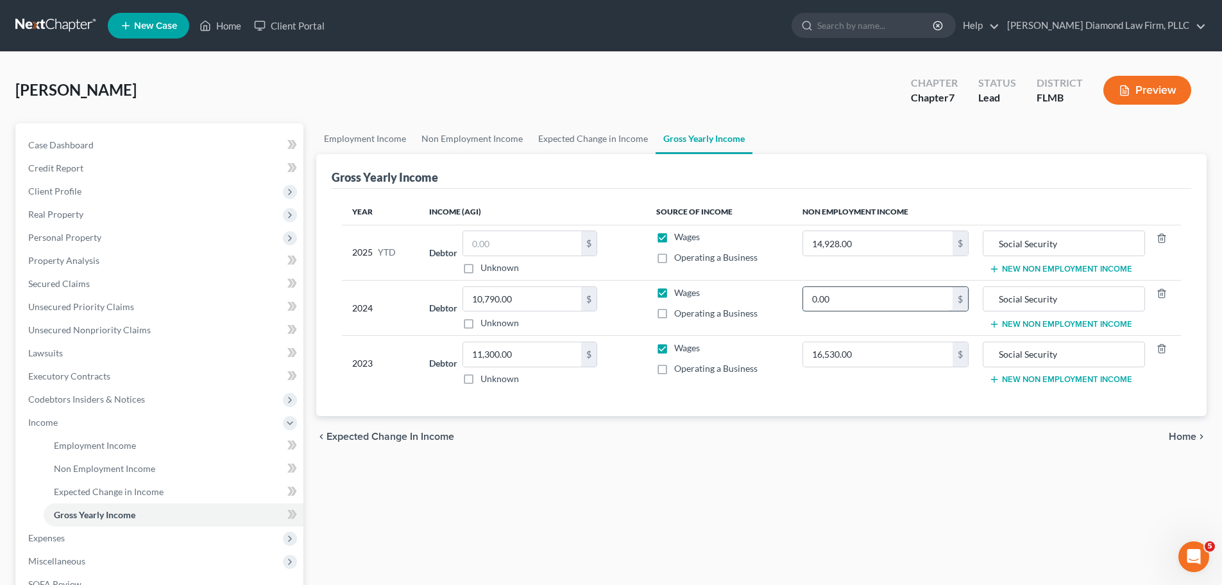
click at [909, 295] on input "0.00" at bounding box center [878, 299] width 150 height 24
click at [893, 298] on input "17,116" at bounding box center [878, 299] width 150 height 24
drag, startPoint x: 866, startPoint y: 293, endPoint x: 809, endPoint y: 296, distance: 57.2
click at [809, 296] on input "17,116" at bounding box center [878, 299] width 150 height 24
type input "25,012"
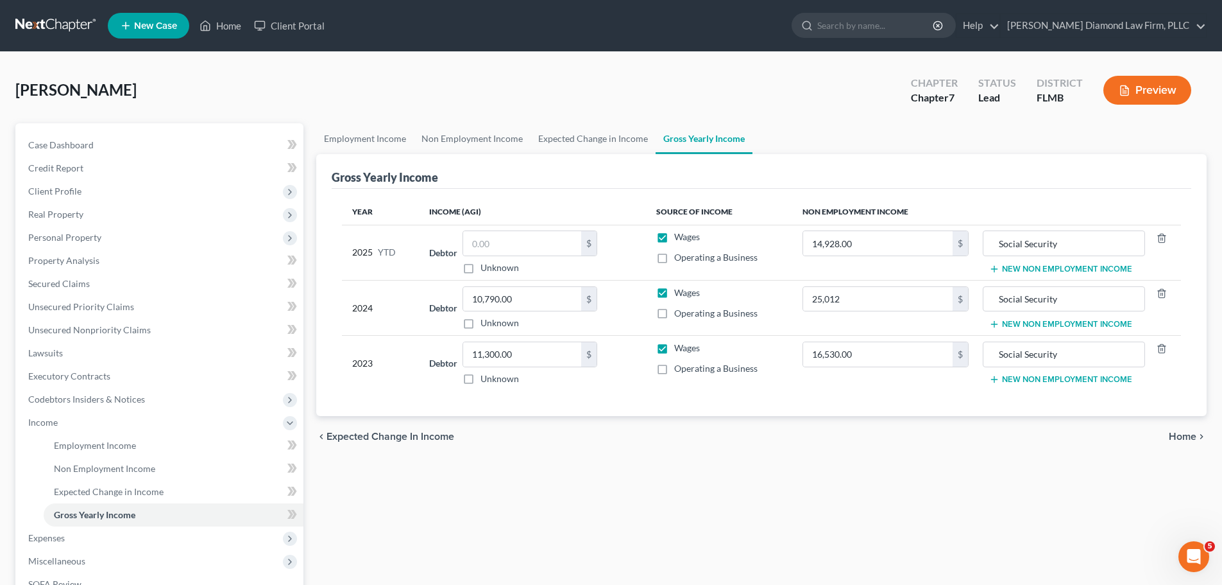
click at [776, 302] on td "Wages Operating a Business" at bounding box center [719, 307] width 146 height 55
click at [526, 297] on input "10,790.00" at bounding box center [522, 299] width 118 height 24
click at [492, 249] on input "text" at bounding box center [522, 243] width 118 height 24
paste input "10,790.00"
type input "10,790.00"
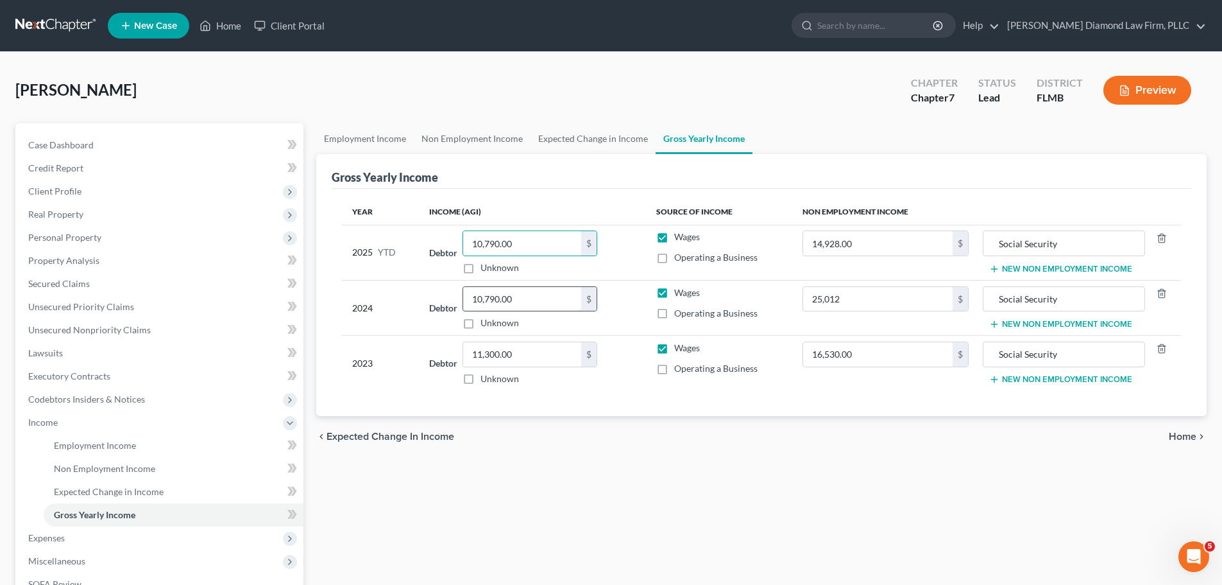
click at [538, 291] on input "10,790.00" at bounding box center [522, 299] width 118 height 24
click at [100, 308] on span "Unsecured Priority Claims" at bounding box center [81, 306] width 106 height 11
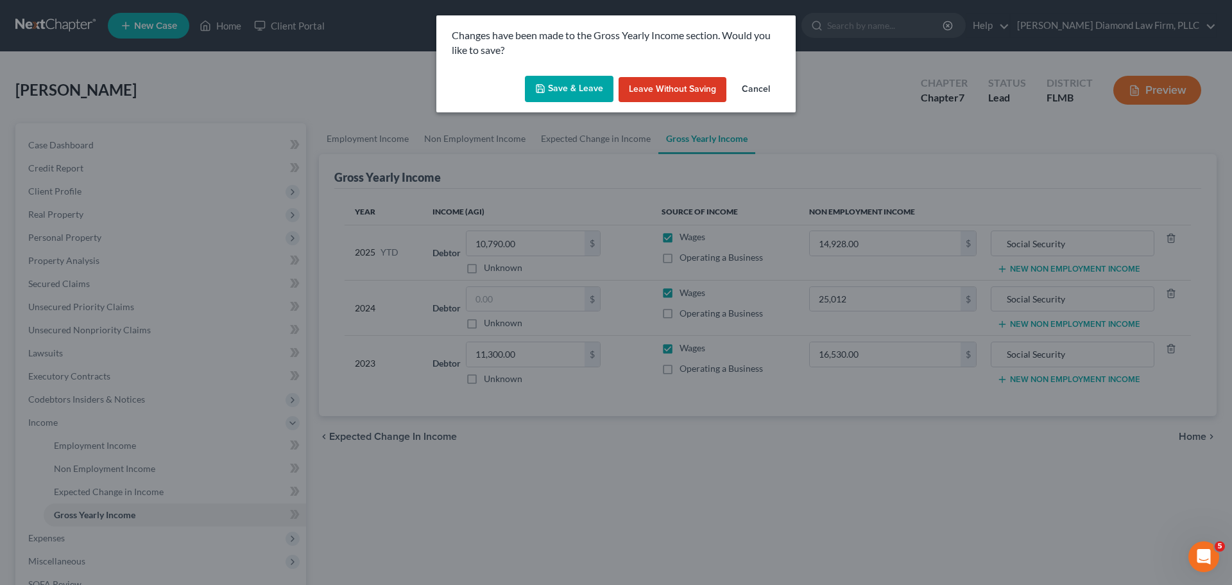
click at [543, 85] on icon "button" at bounding box center [540, 89] width 8 height 8
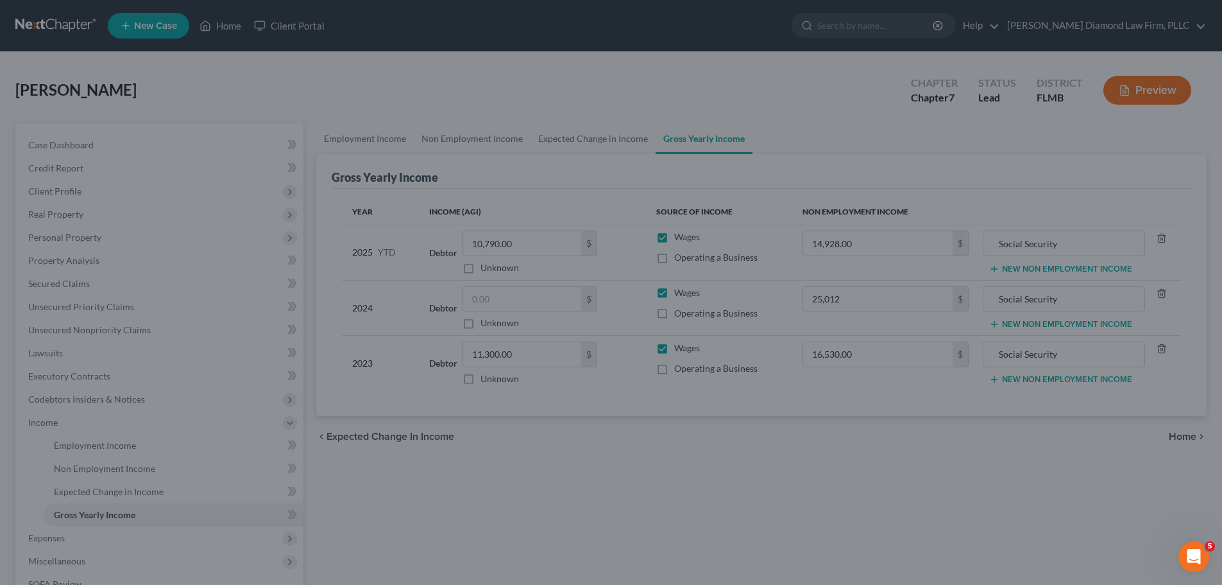
type input "25,012.00"
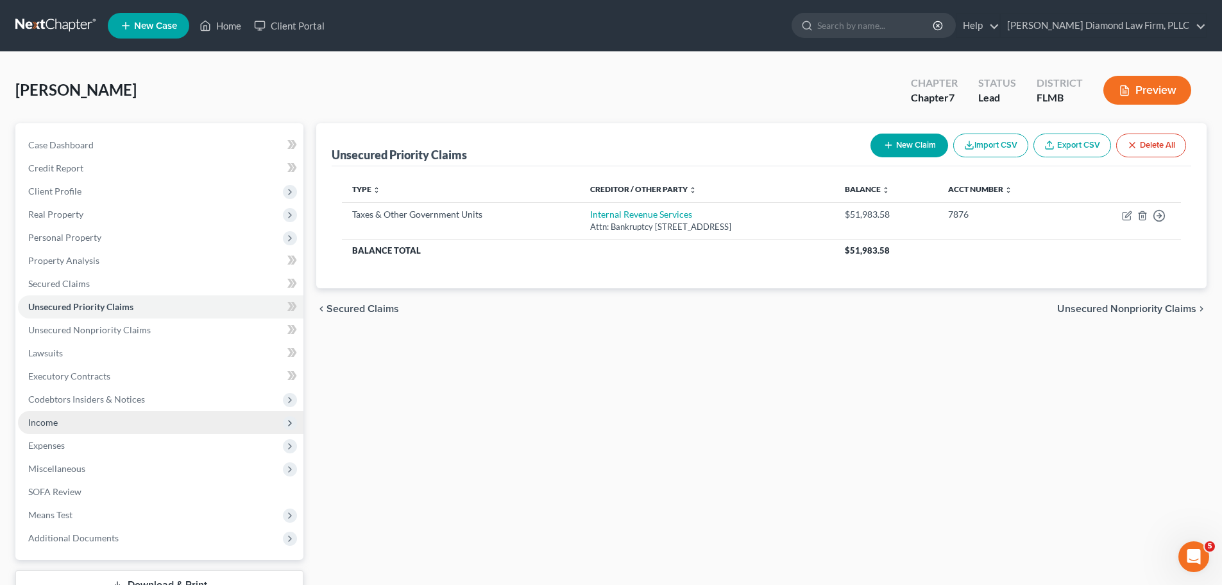
click at [75, 423] on span "Income" at bounding box center [161, 422] width 286 height 23
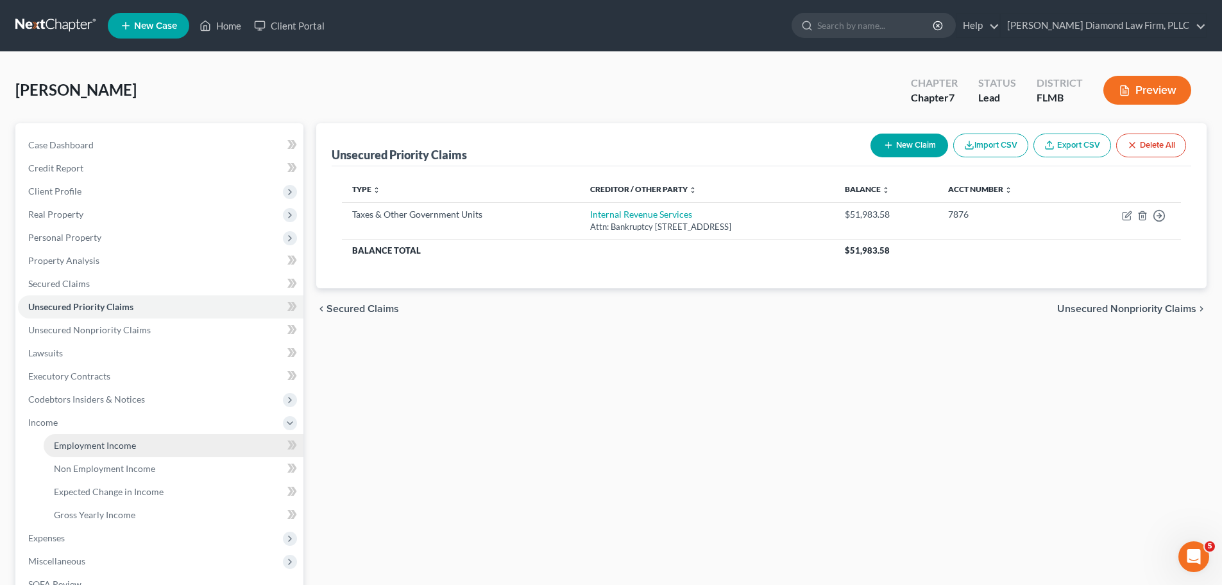
click at [78, 441] on span "Employment Income" at bounding box center [95, 445] width 82 height 11
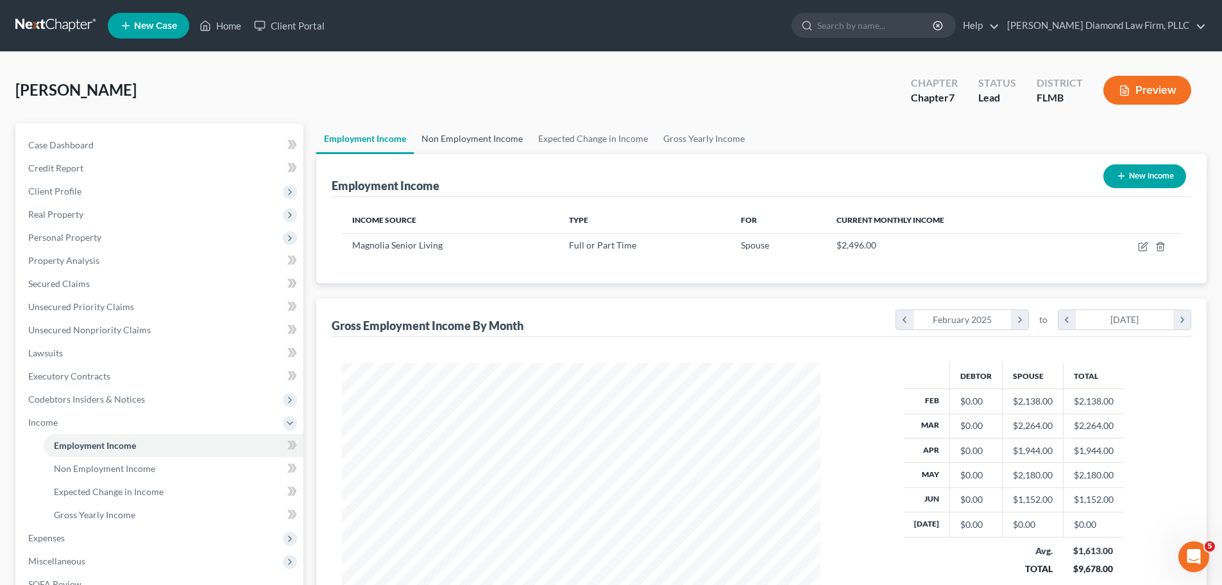
click at [452, 126] on link "Non Employment Income" at bounding box center [472, 138] width 117 height 31
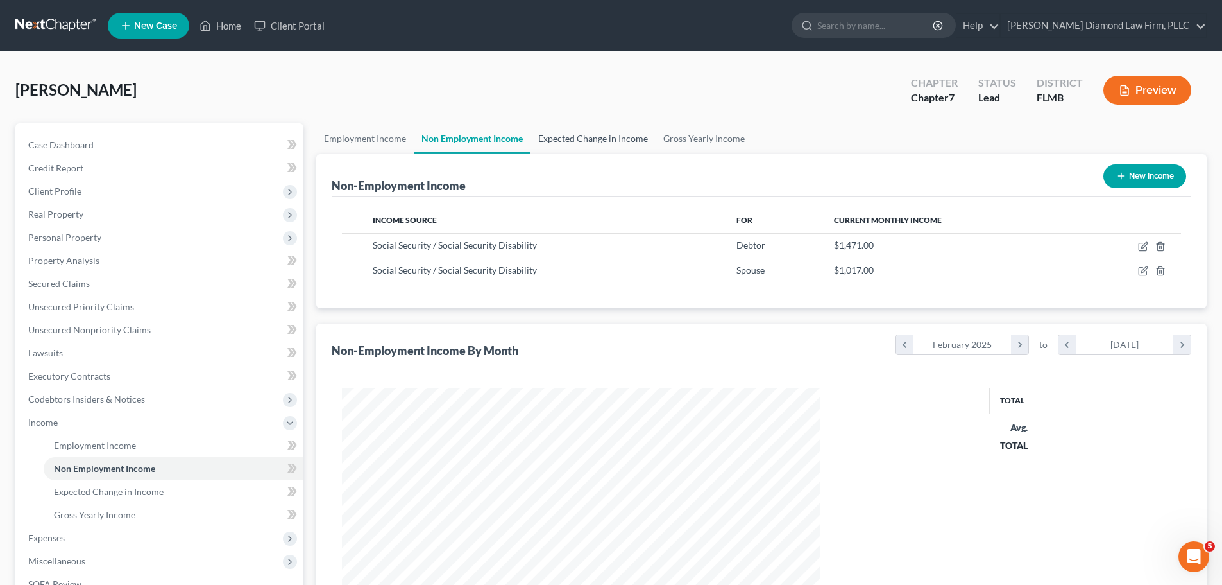
scroll to position [239, 504]
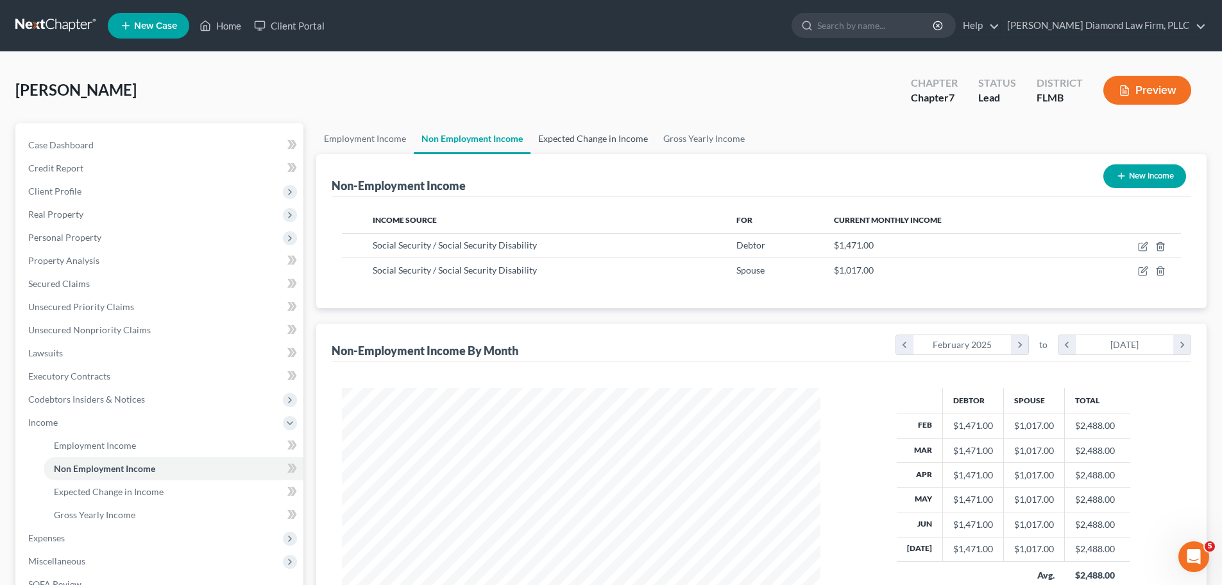
click at [578, 137] on link "Expected Change in Income" at bounding box center [593, 138] width 125 height 31
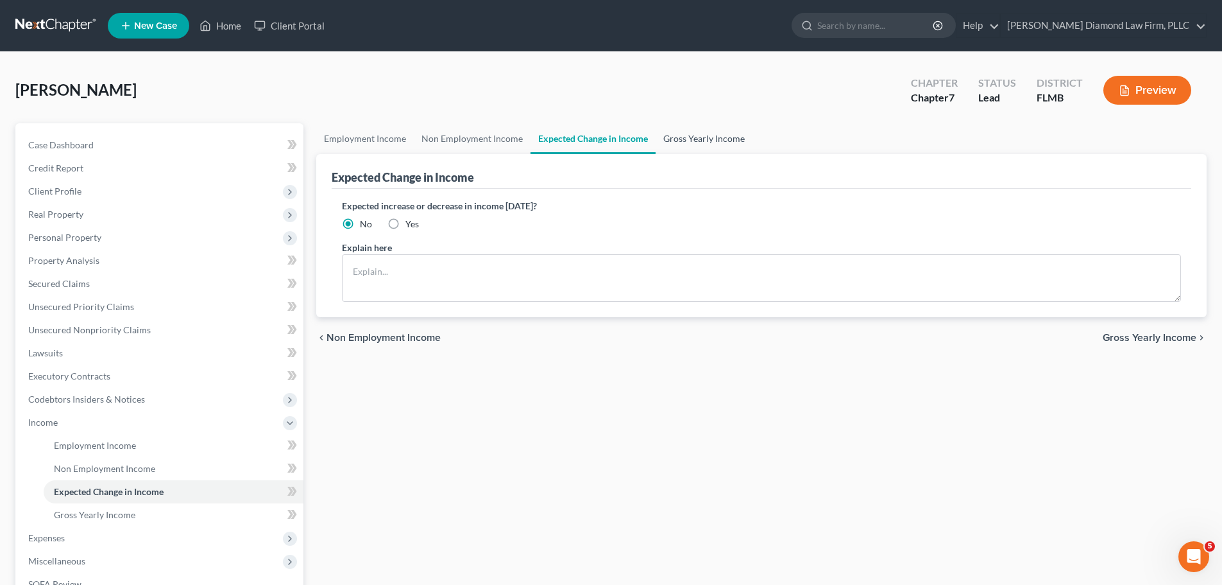
click at [678, 135] on link "Gross Yearly Income" at bounding box center [704, 138] width 97 height 31
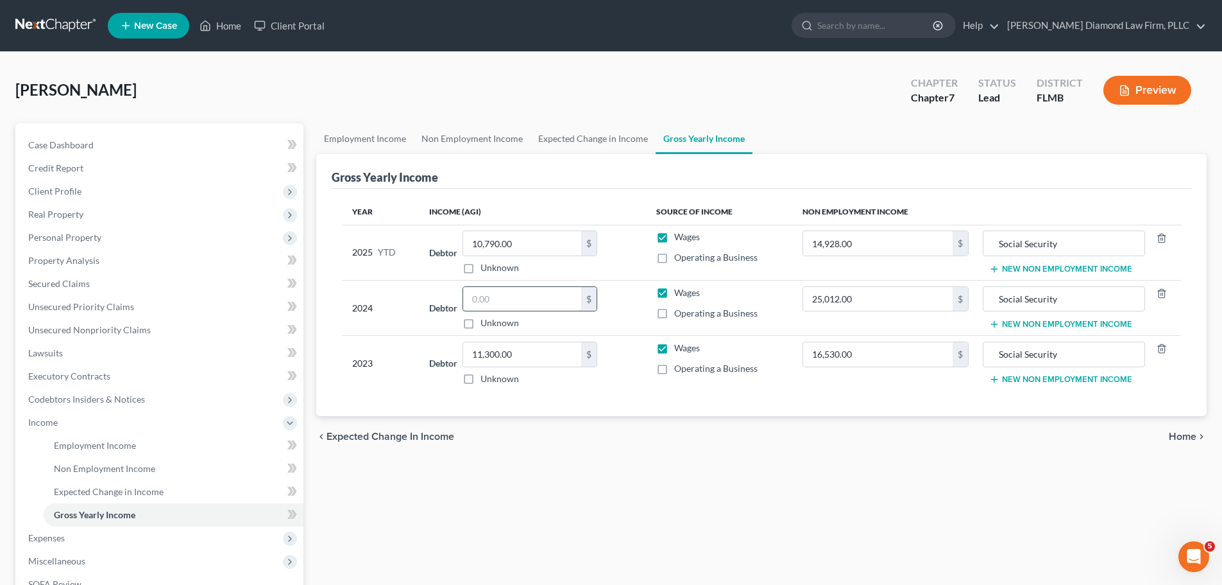
drag, startPoint x: 549, startPoint y: 303, endPoint x: 637, endPoint y: 295, distance: 88.3
click at [549, 303] on input "text" at bounding box center [522, 299] width 118 height 24
type input "8,724.63"
click at [569, 141] on link "Expected Change in Income" at bounding box center [593, 138] width 125 height 31
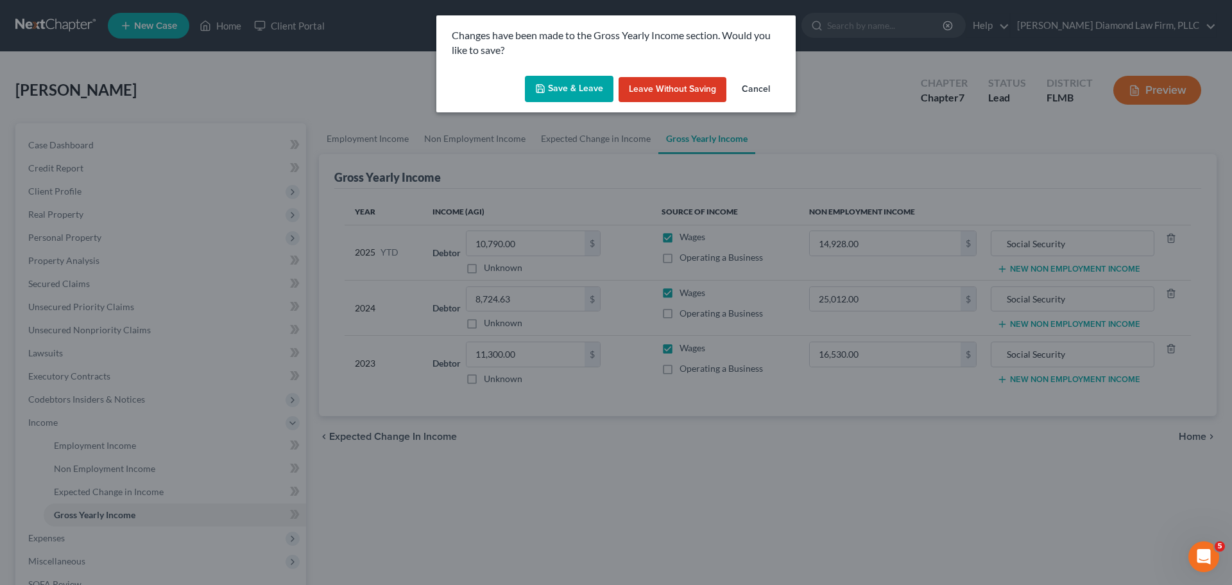
click at [553, 93] on button "Save & Leave" at bounding box center [569, 89] width 89 height 27
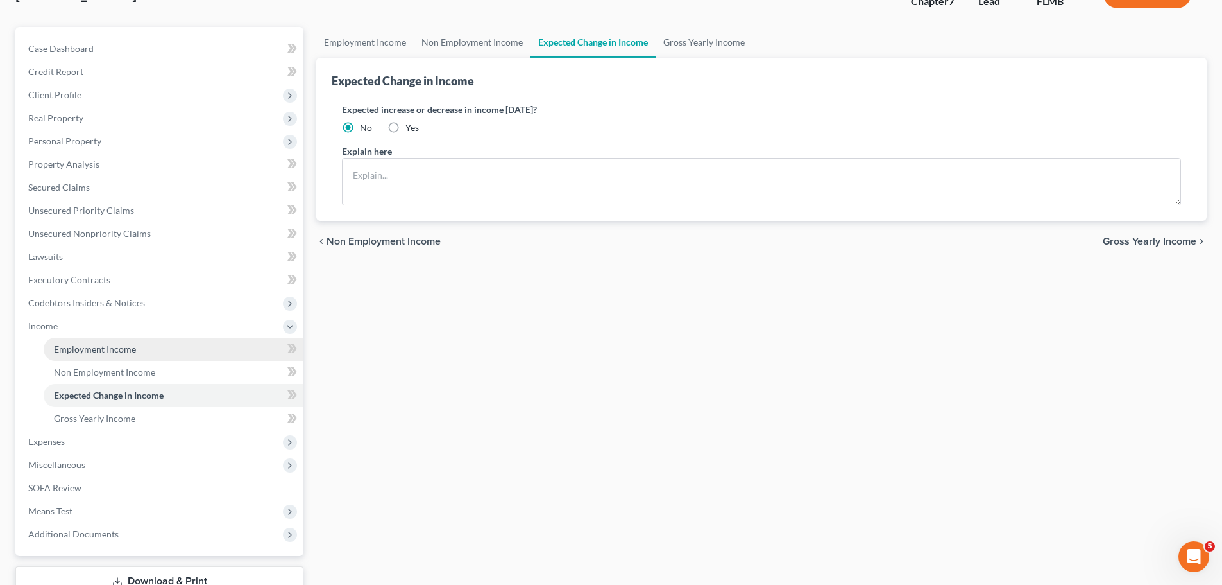
scroll to position [190, 0]
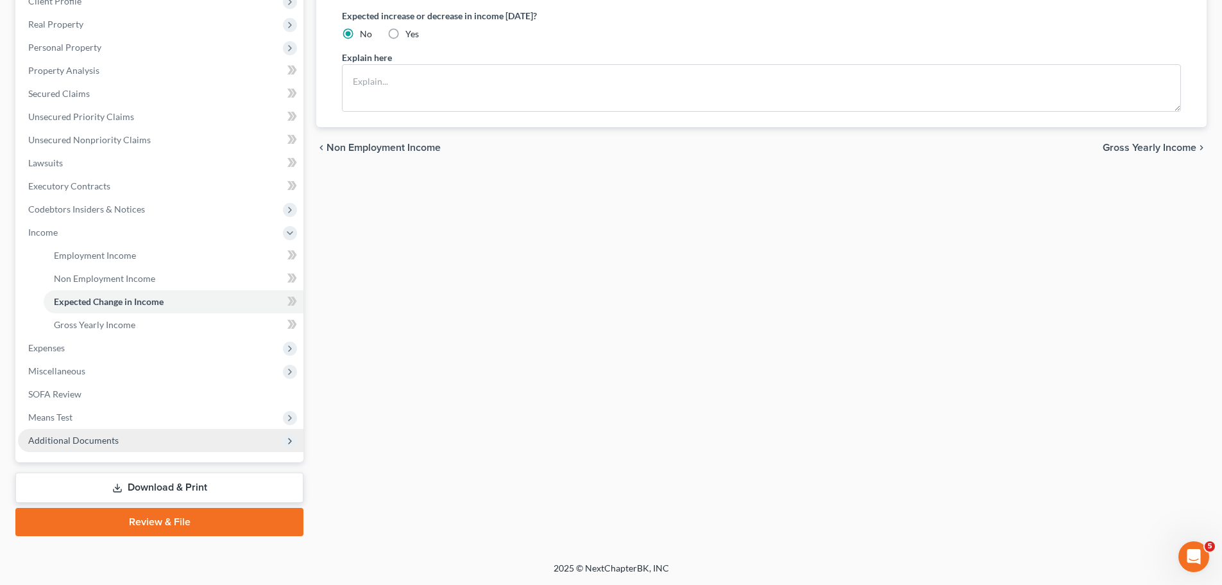
click at [86, 434] on span "Additional Documents" at bounding box center [73, 439] width 90 height 11
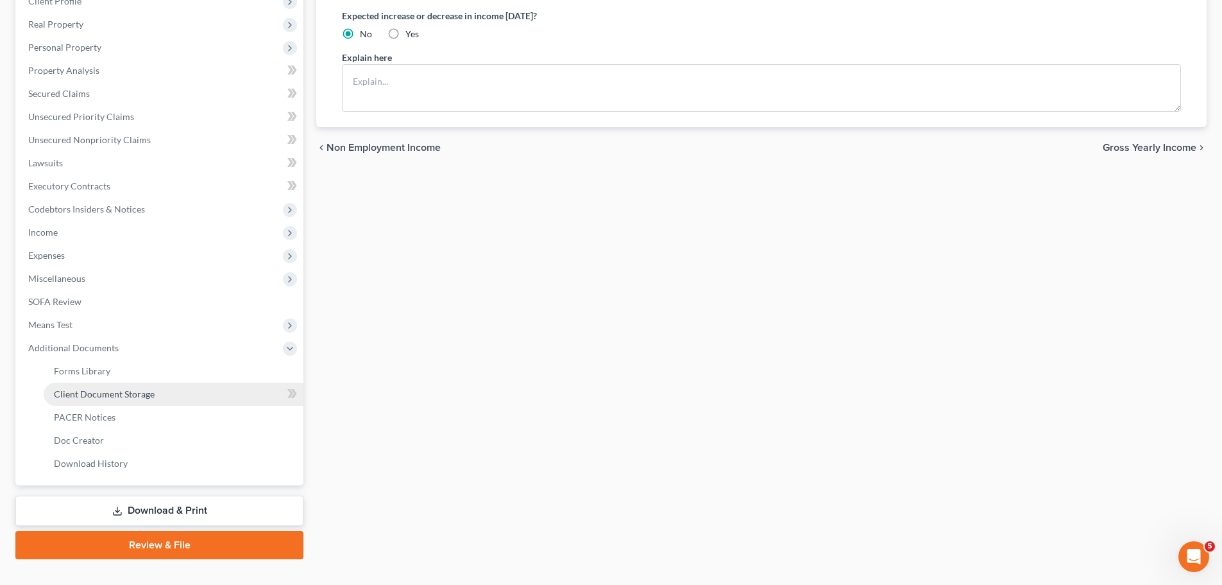
click at [99, 393] on span "Client Document Storage" at bounding box center [104, 393] width 101 height 11
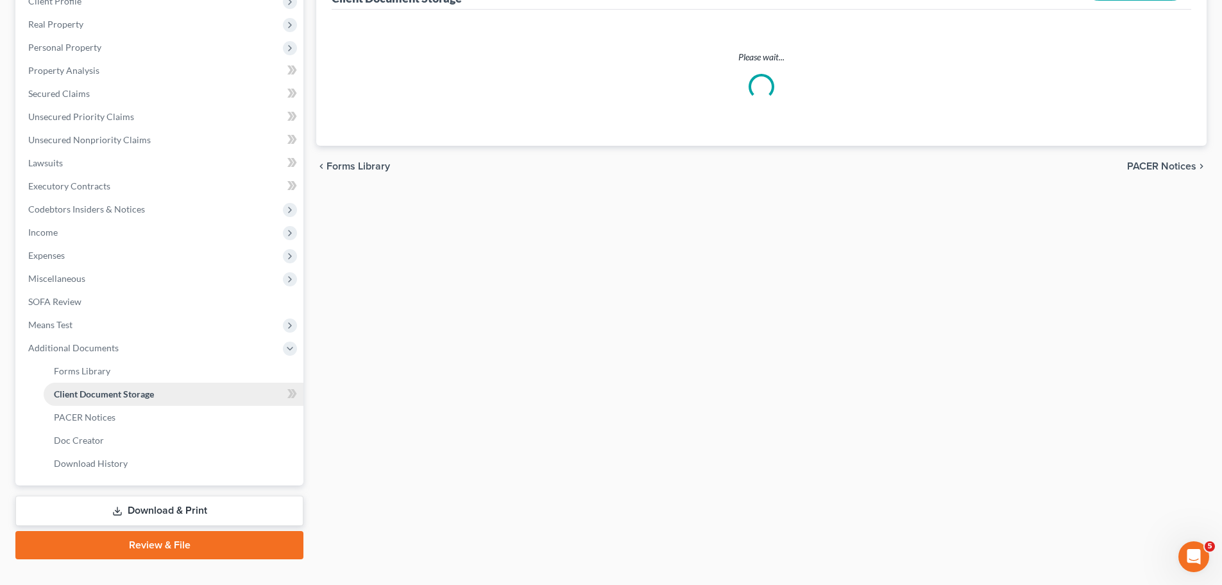
select select "9"
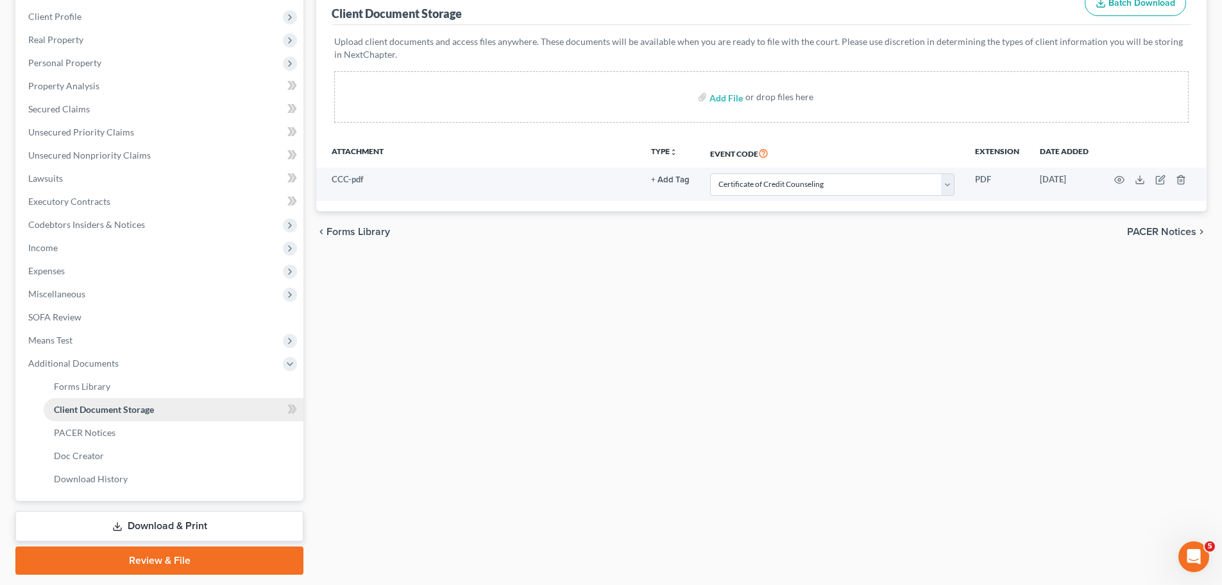
scroll to position [213, 0]
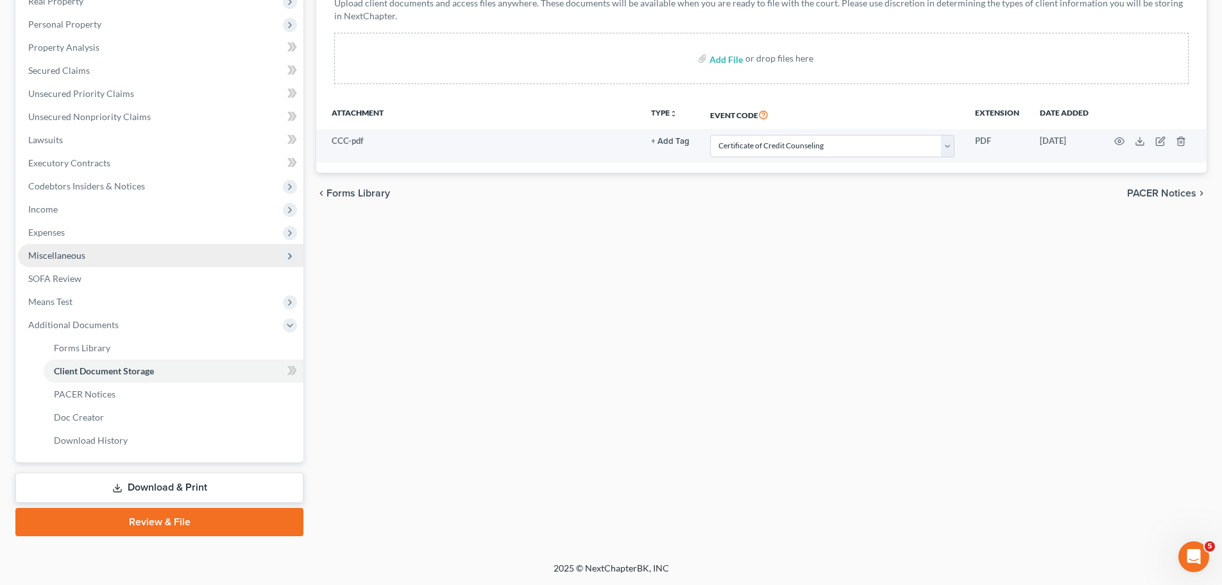
click at [69, 255] on span "Miscellaneous" at bounding box center [56, 255] width 57 height 11
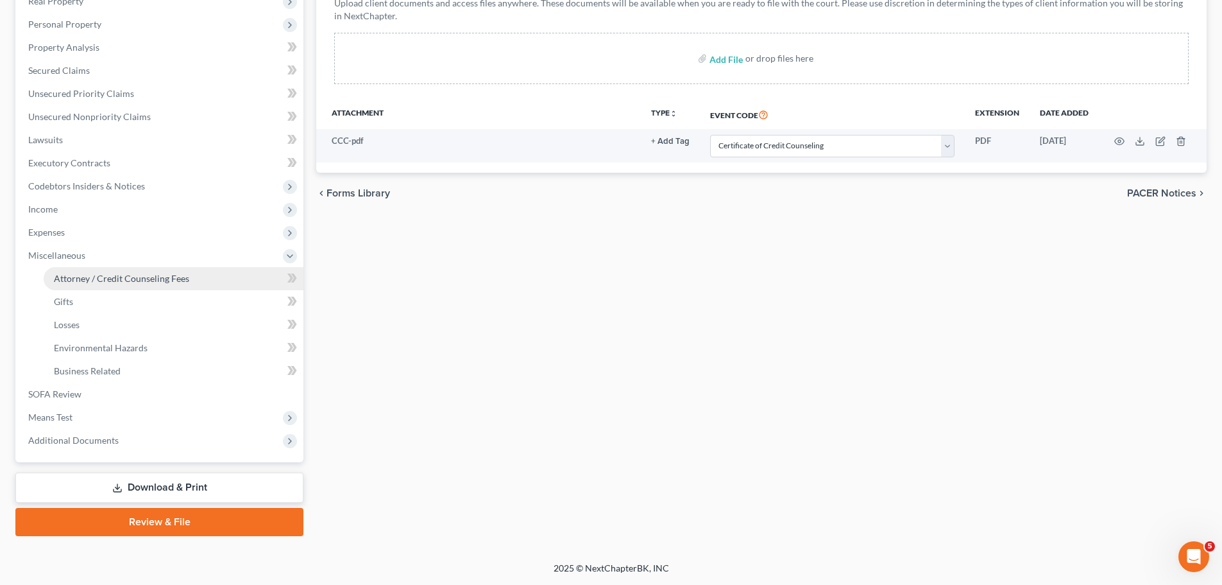
click at [67, 281] on span "Attorney / Credit Counseling Fees" at bounding box center [121, 278] width 135 height 11
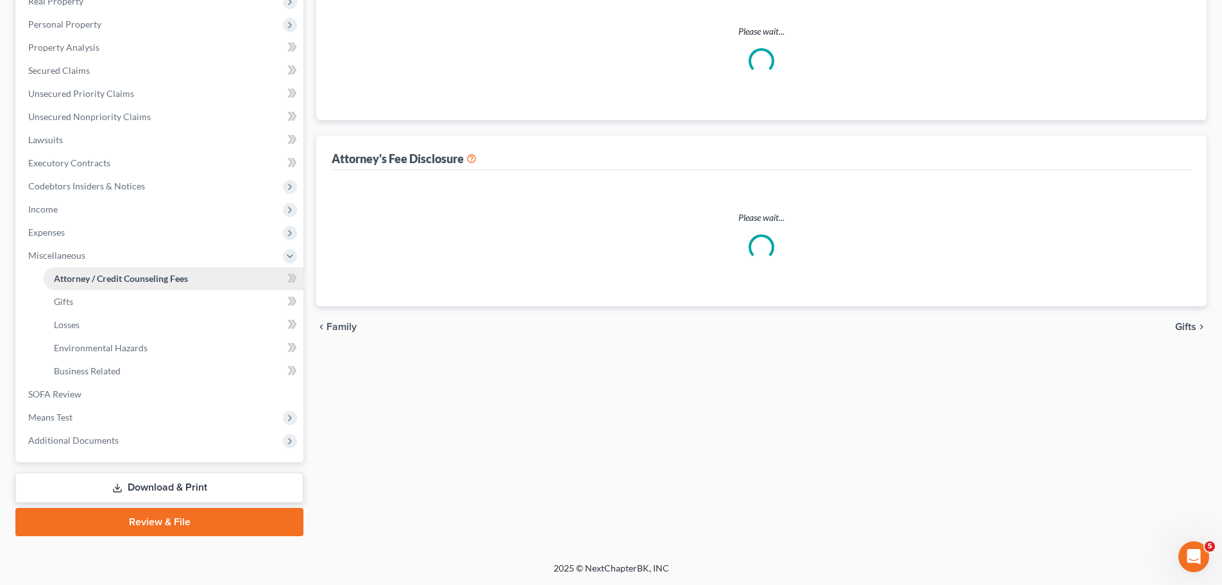
scroll to position [3, 0]
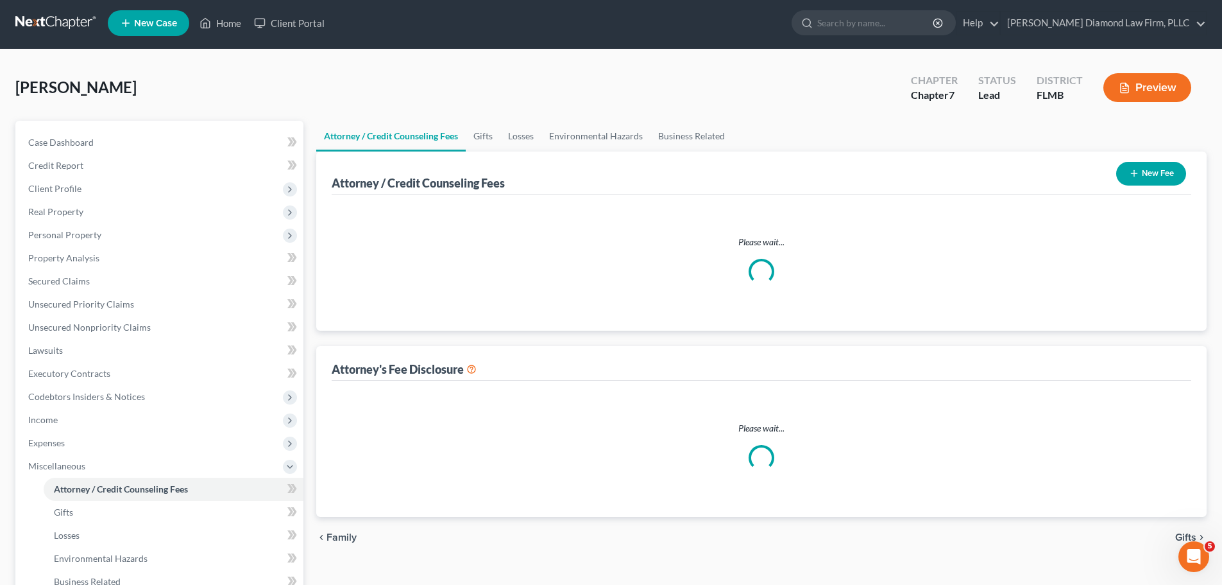
select select "2"
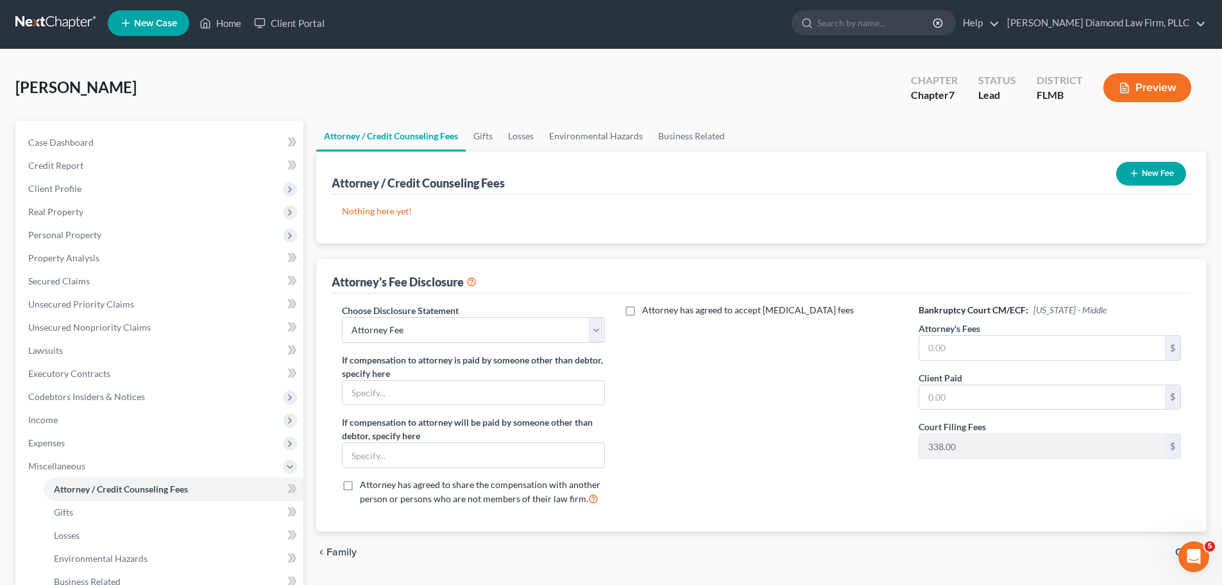
scroll to position [0, 0]
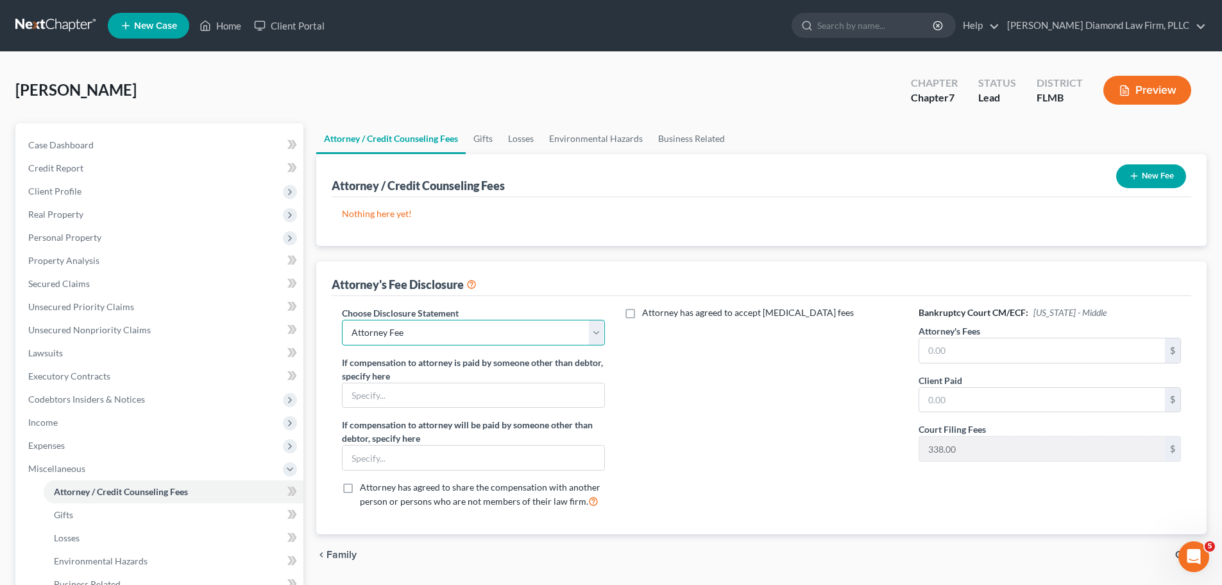
click at [517, 341] on select "Select [PERSON_NAME] Chapter 13 monitoring fees Attorney Fee" at bounding box center [473, 333] width 262 height 26
click at [342, 320] on select "Select [PERSON_NAME] Chapter 13 monitoring fees Attorney Fee" at bounding box center [473, 333] width 262 height 26
click at [1080, 346] on input "text" at bounding box center [1043, 350] width 246 height 24
drag, startPoint x: 946, startPoint y: 339, endPoint x: 937, endPoint y: 339, distance: 9.0
click at [946, 339] on input "text" at bounding box center [1043, 350] width 246 height 24
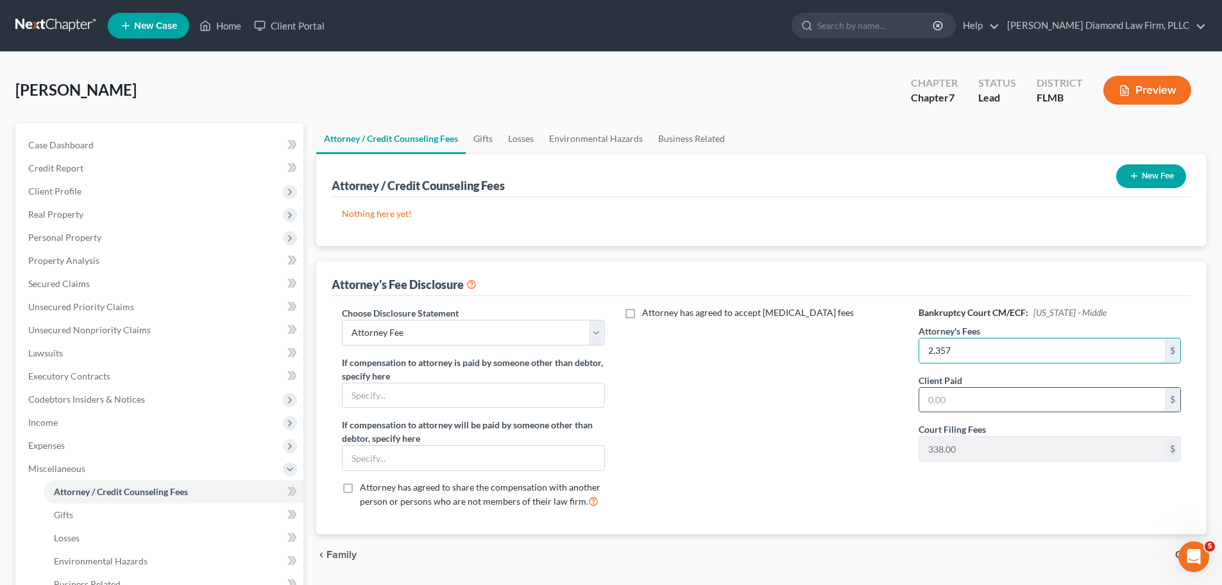
type input "2,357"
click at [1030, 404] on input "text" at bounding box center [1043, 400] width 246 height 24
type input "2,357"
click at [1153, 169] on button "New Fee" at bounding box center [1152, 176] width 70 height 24
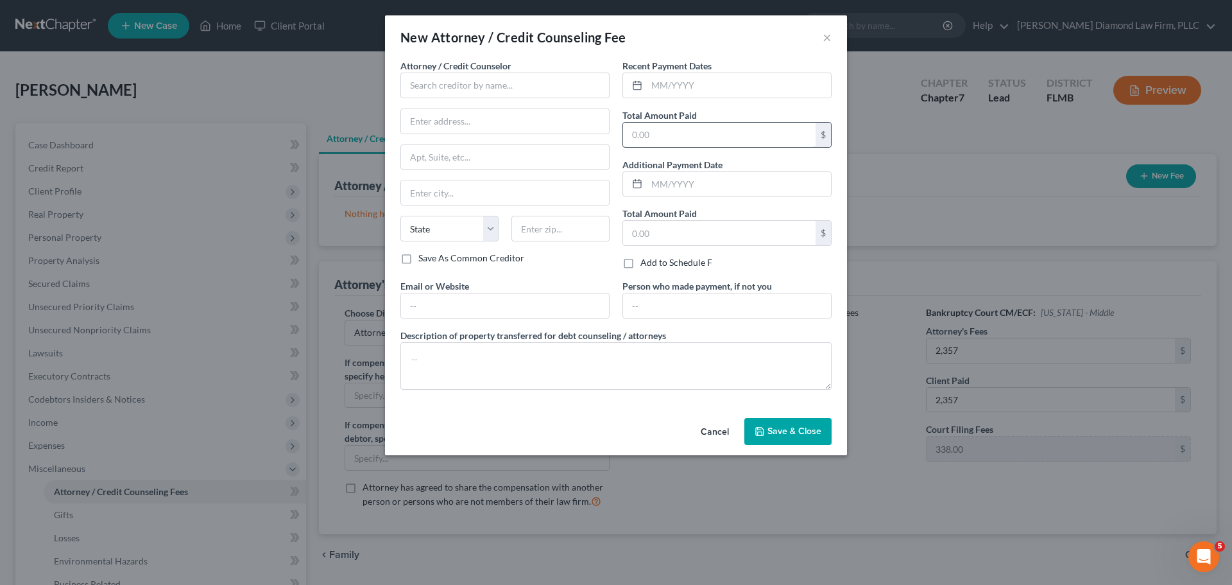
click at [701, 141] on input "text" at bounding box center [719, 135] width 193 height 24
type input "2,695"
click at [461, 88] on input "text" at bounding box center [504, 86] width 209 height 26
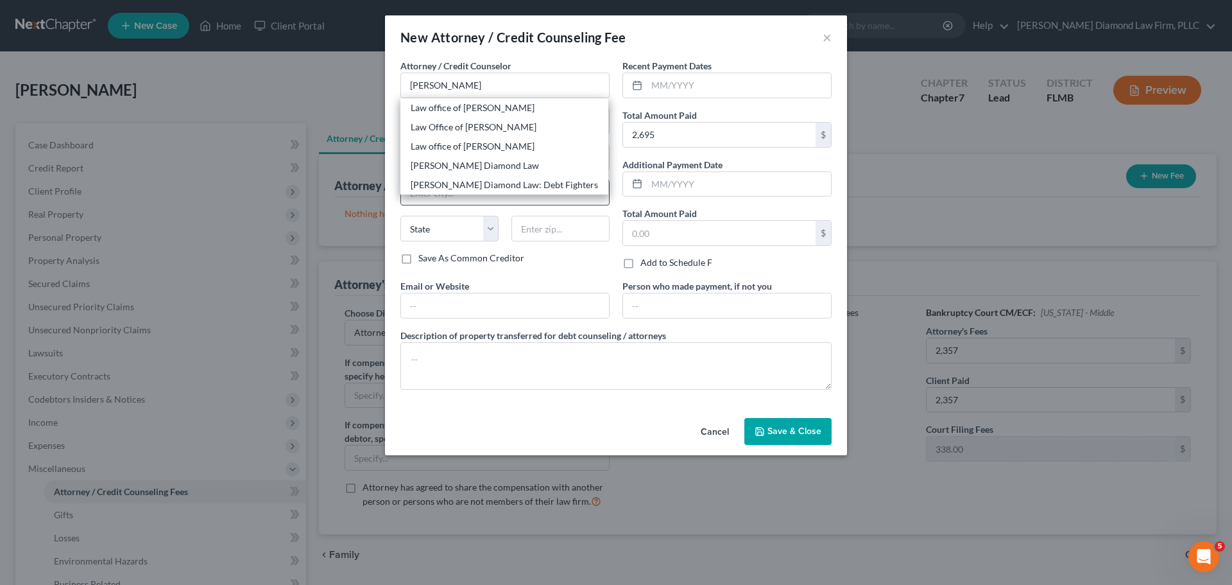
click at [471, 184] on div "[PERSON_NAME] Diamond Law: Debt Fighters" at bounding box center [504, 184] width 187 height 13
type input "[PERSON_NAME] Diamond Law: Debt Fighters"
type input "[STREET_ADDRESS]"
type input "Unit 108"
type input "Clearwater"
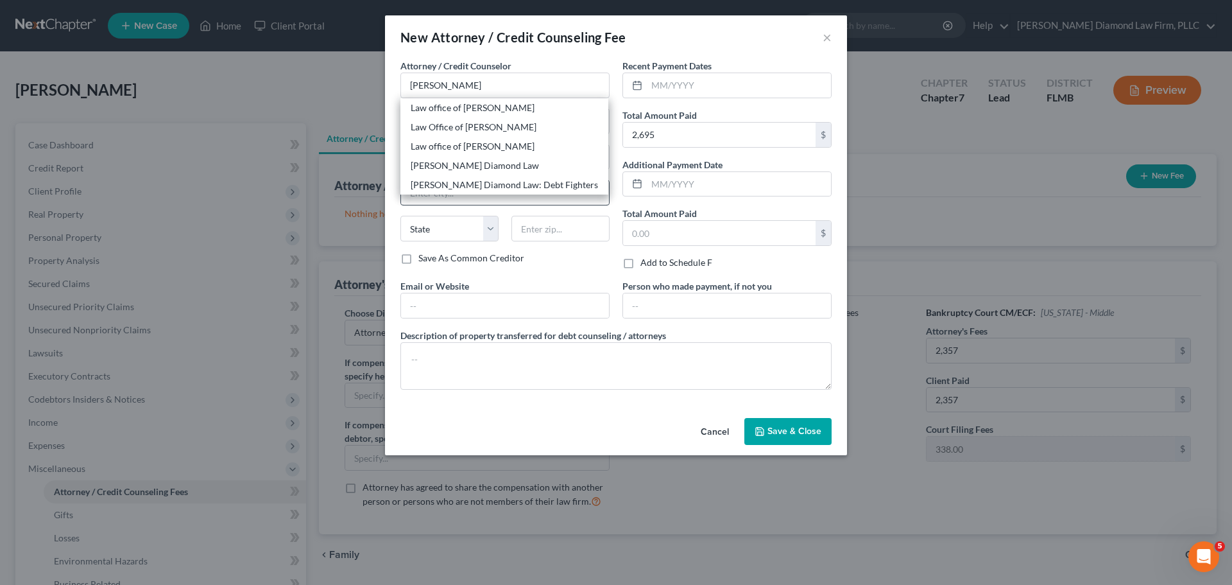
select select "9"
type input "33761"
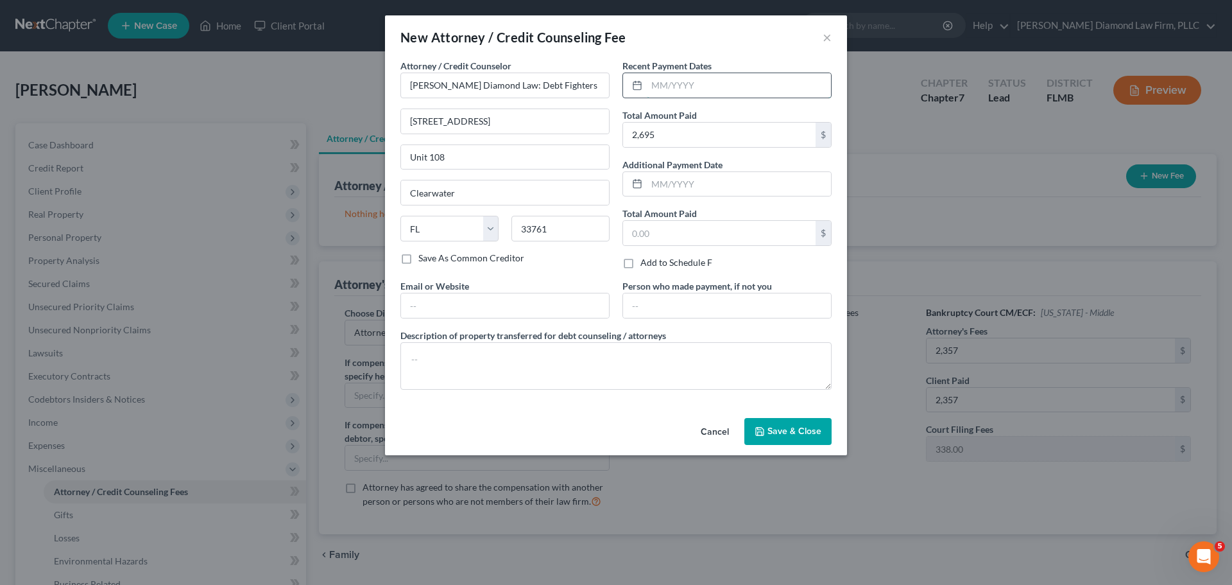
click at [687, 92] on input "text" at bounding box center [739, 85] width 184 height 24
type input "06/2025"
click at [463, 367] on textarea at bounding box center [615, 365] width 431 height 47
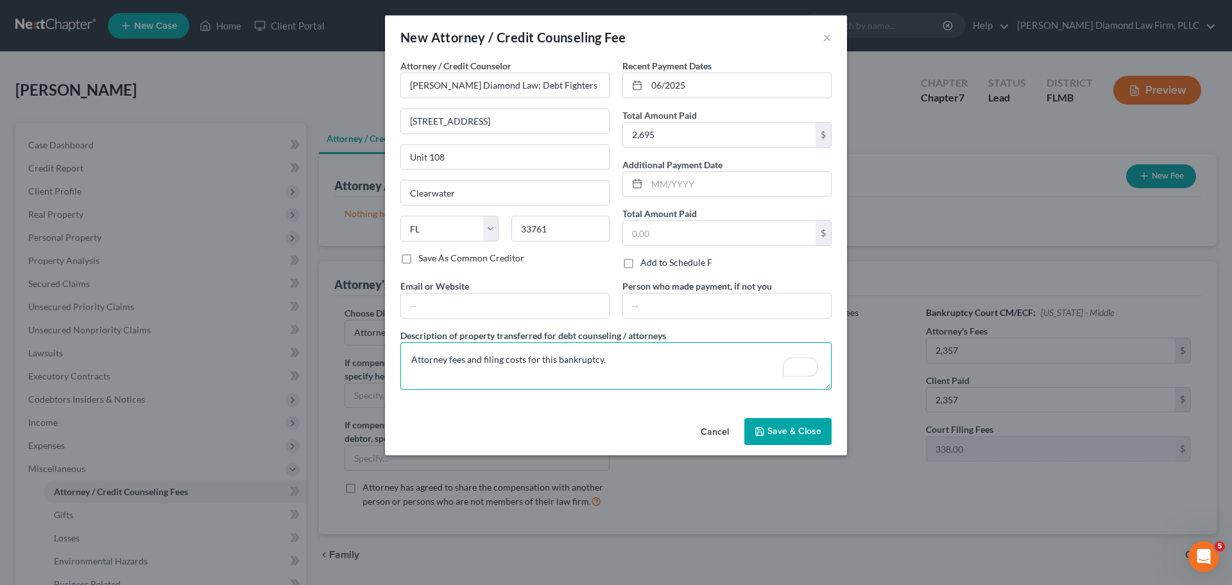
type textarea "Attorney fees and filing costs for this bankruptcy."
click at [801, 435] on span "Save & Close" at bounding box center [794, 430] width 54 height 11
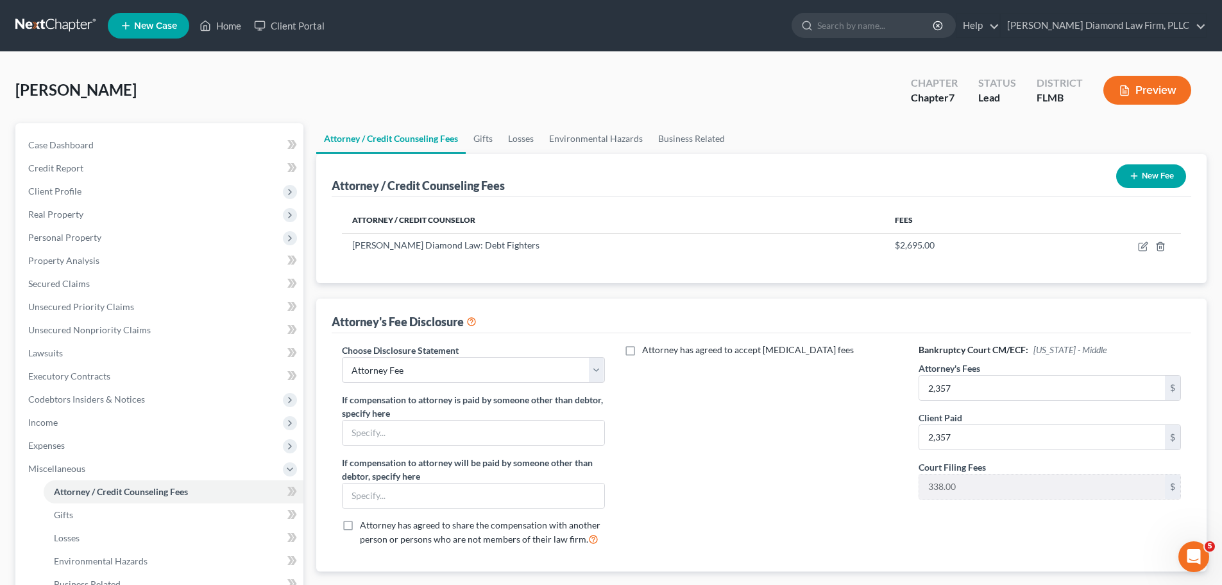
click at [1146, 169] on button "New Fee" at bounding box center [1152, 176] width 70 height 24
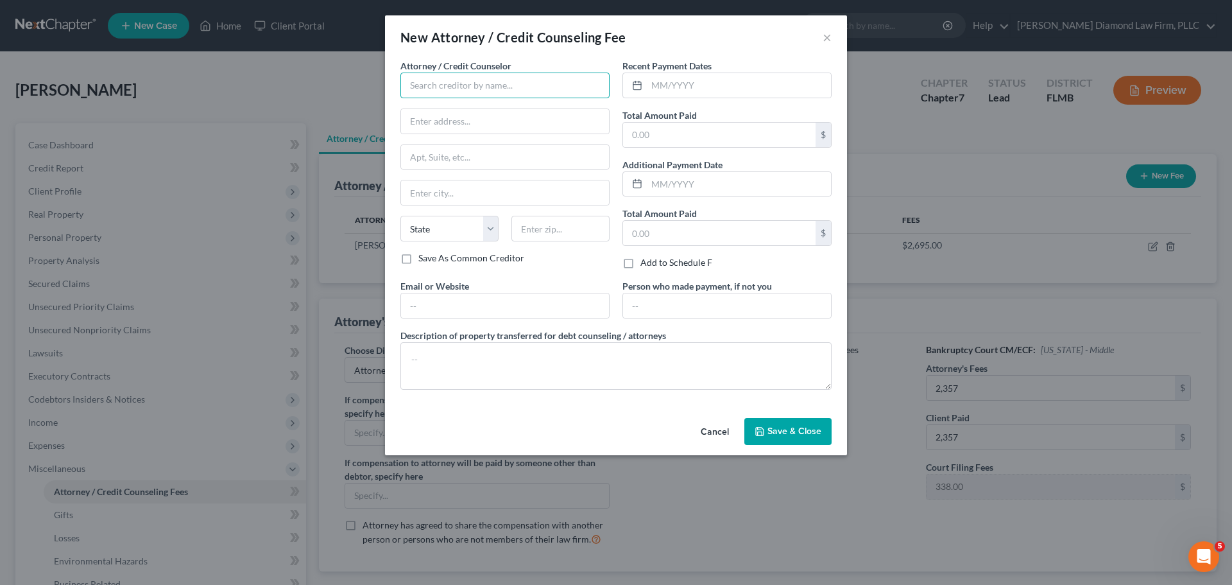
click at [436, 94] on input "text" at bounding box center [504, 86] width 209 height 26
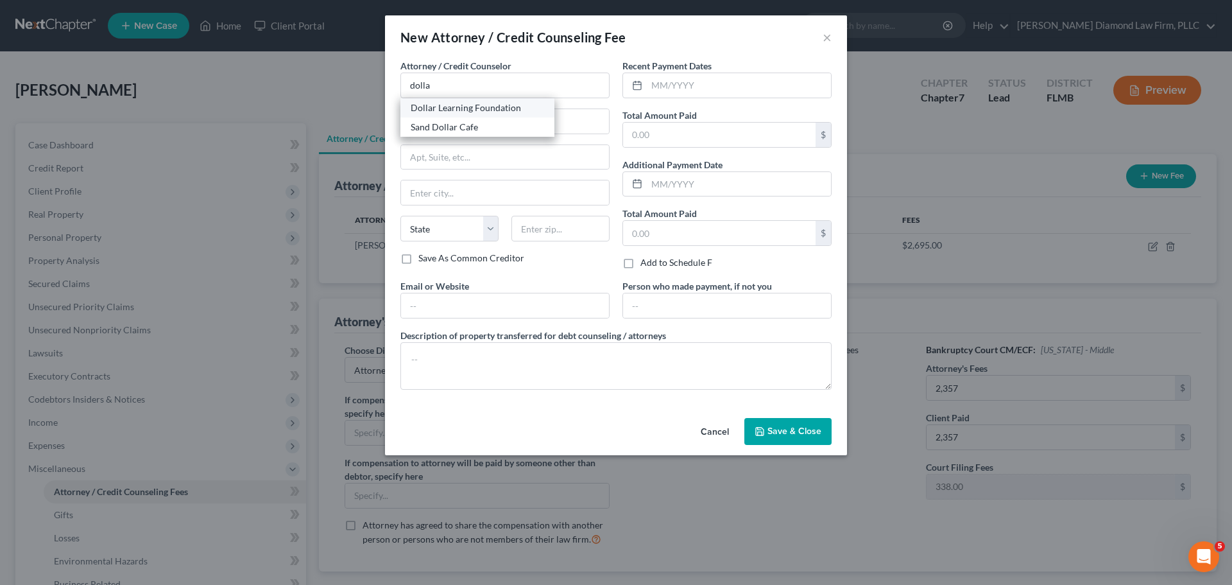
click at [440, 106] on div "Dollar Learning Foundation" at bounding box center [477, 107] width 133 height 13
type input "Dollar Learning Foundation"
type input "[STREET_ADDRESS]"
type input "PMB #001"
type input "[GEOGRAPHIC_DATA]"
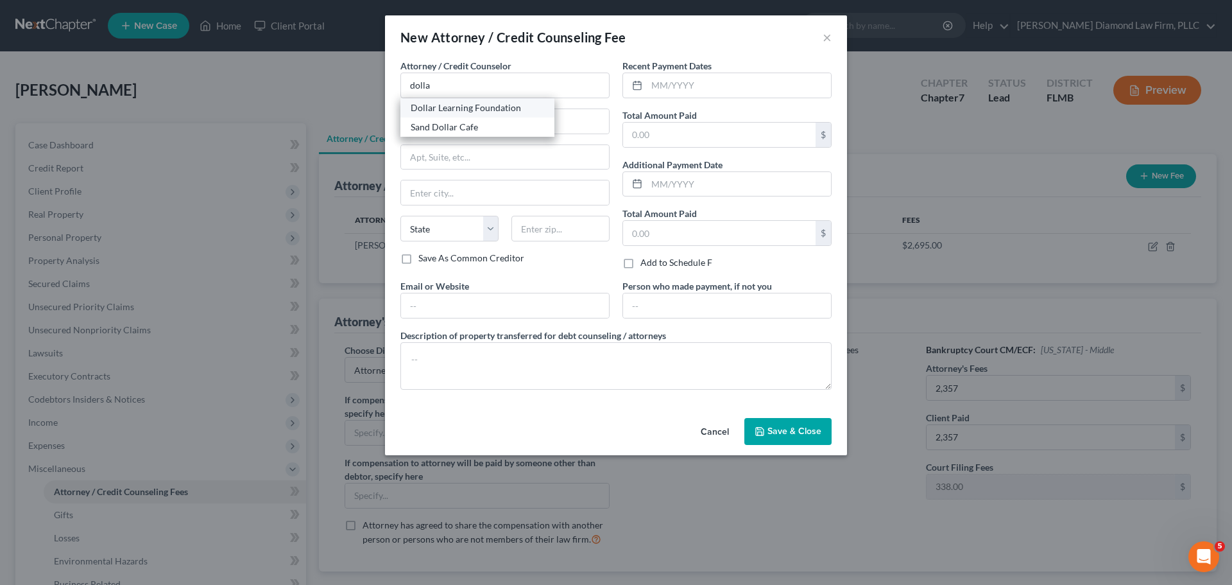
select select "4"
type input "91367"
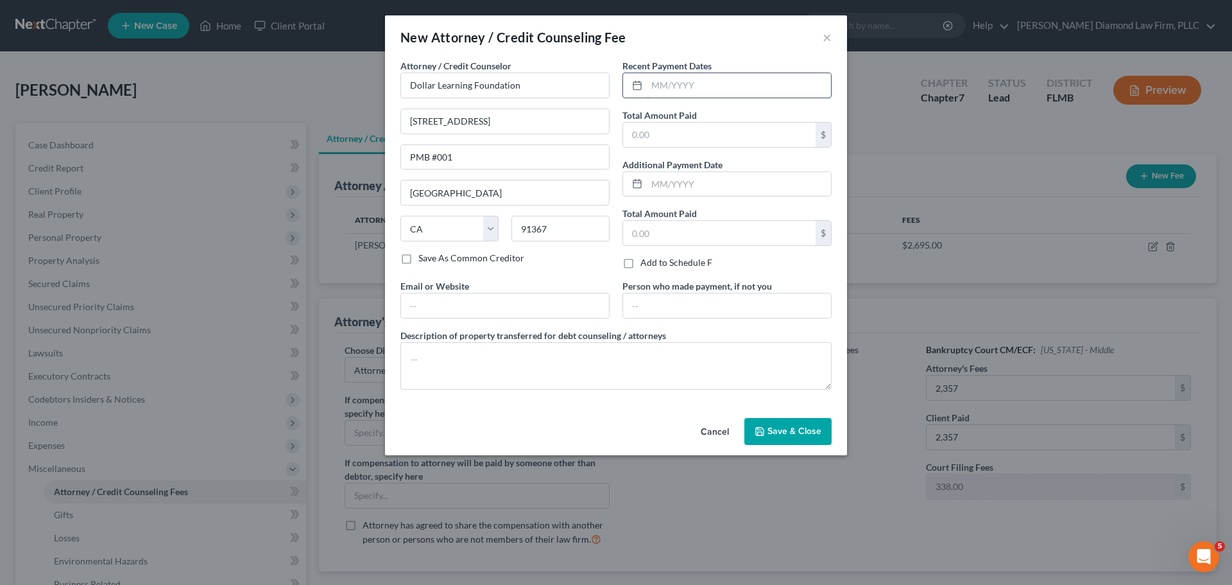
click at [692, 82] on input "text" at bounding box center [739, 85] width 184 height 24
click at [693, 148] on div "Recent Payment Dates Total Amount Paid $ Additional Payment Date Total Amount P…" at bounding box center [727, 169] width 222 height 220
click at [694, 144] on input "text" at bounding box center [719, 135] width 193 height 24
type input "36.95"
click at [710, 78] on input "text" at bounding box center [739, 85] width 184 height 24
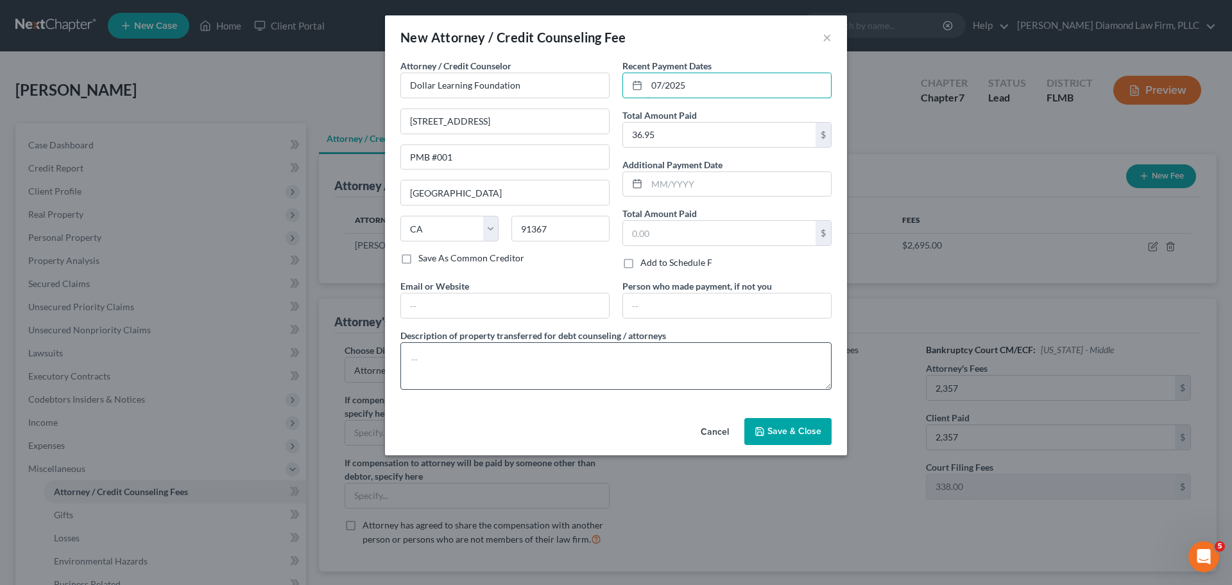
type input "07/2025"
click at [472, 371] on textarea "To enrich screen reader interactions, please activate Accessibility in Grammarl…" at bounding box center [615, 365] width 431 height 47
type textarea "Credit couseling course."
click at [798, 433] on span "Save & Close" at bounding box center [794, 430] width 54 height 11
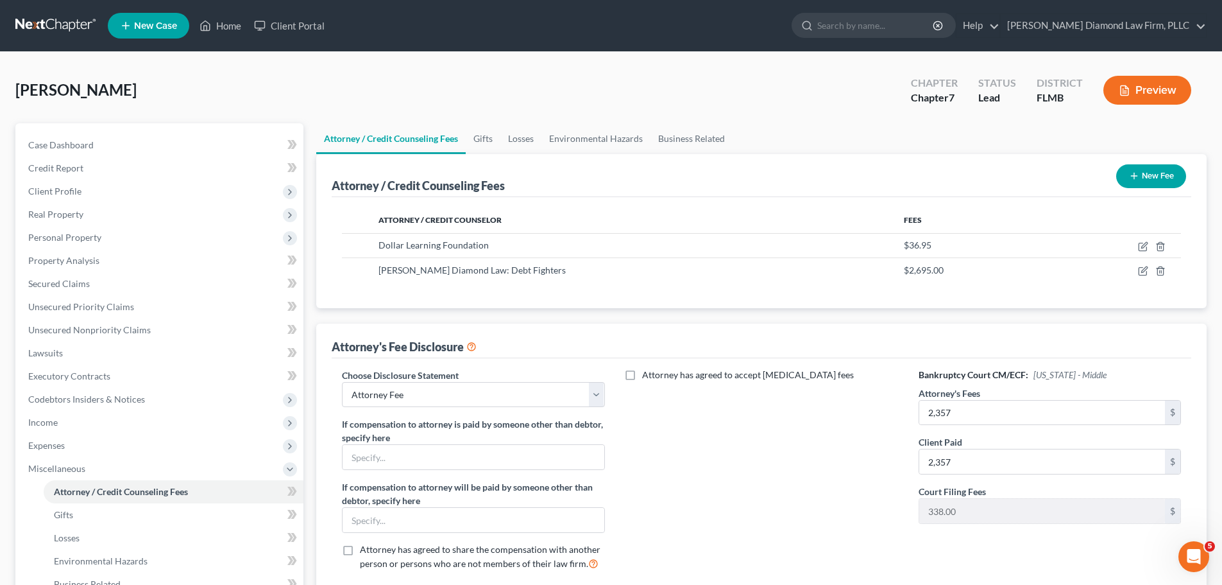
click at [31, 26] on link at bounding box center [56, 25] width 82 height 23
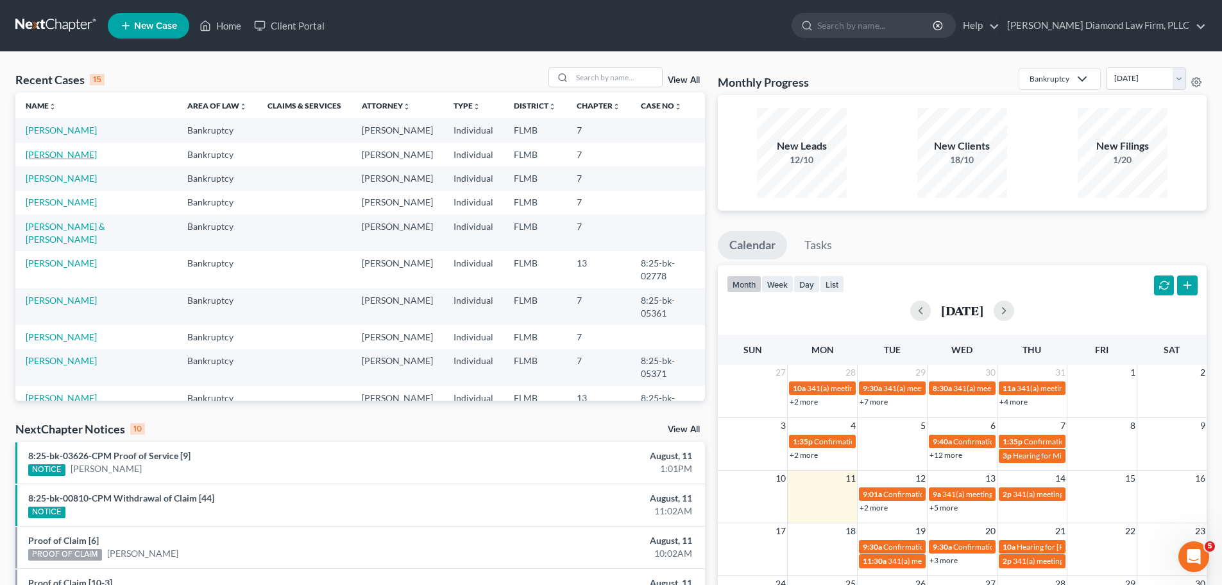
click at [62, 155] on link "[PERSON_NAME]" at bounding box center [61, 154] width 71 height 11
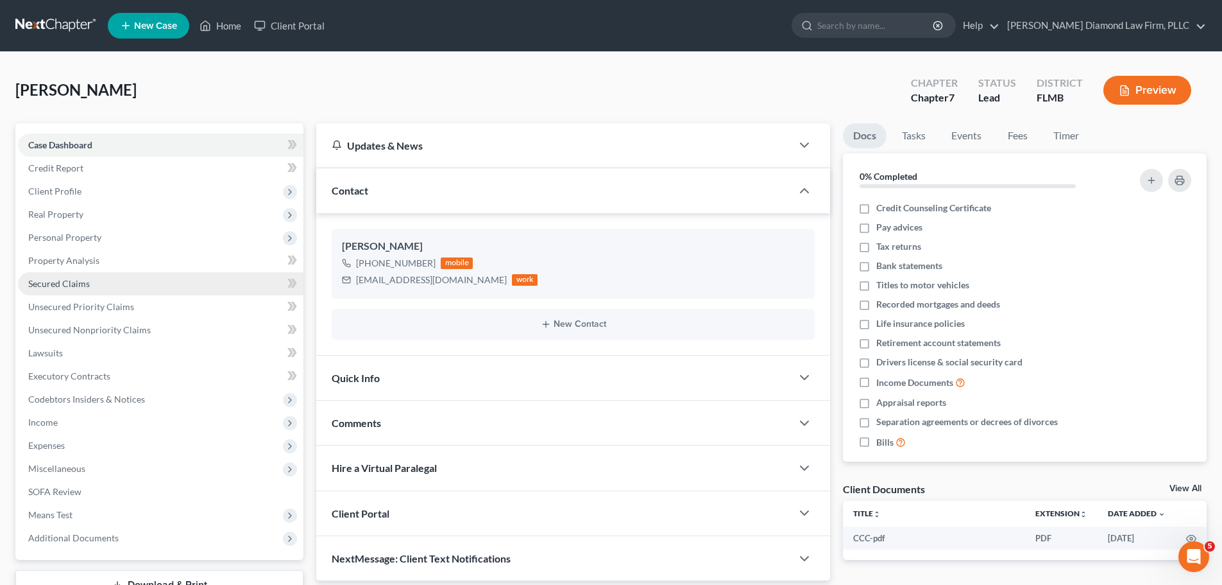
click at [60, 272] on link "Secured Claims" at bounding box center [161, 283] width 286 height 23
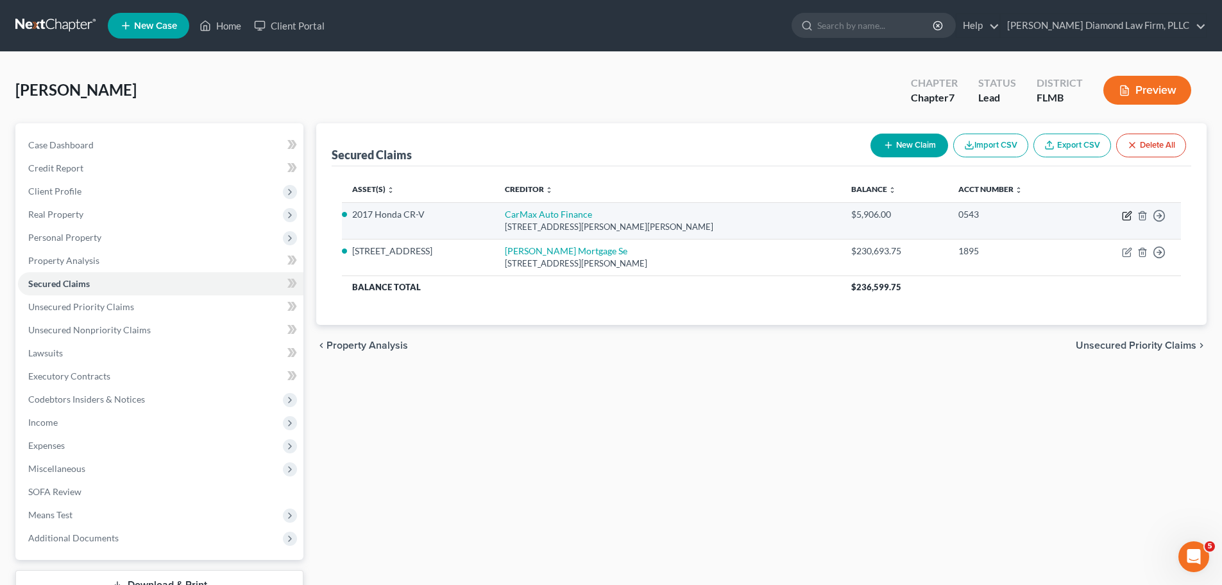
click at [1123, 213] on icon "button" at bounding box center [1127, 216] width 8 height 8
select select "10"
select select "0"
select select "2"
select select "0"
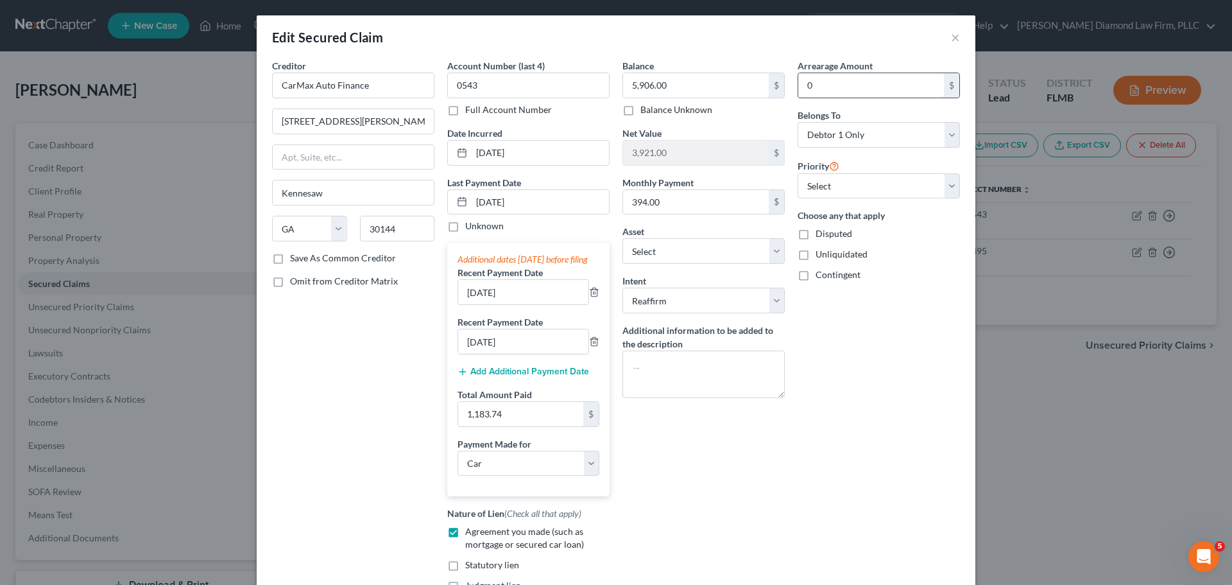
click at [833, 85] on input "0" at bounding box center [871, 85] width 146 height 24
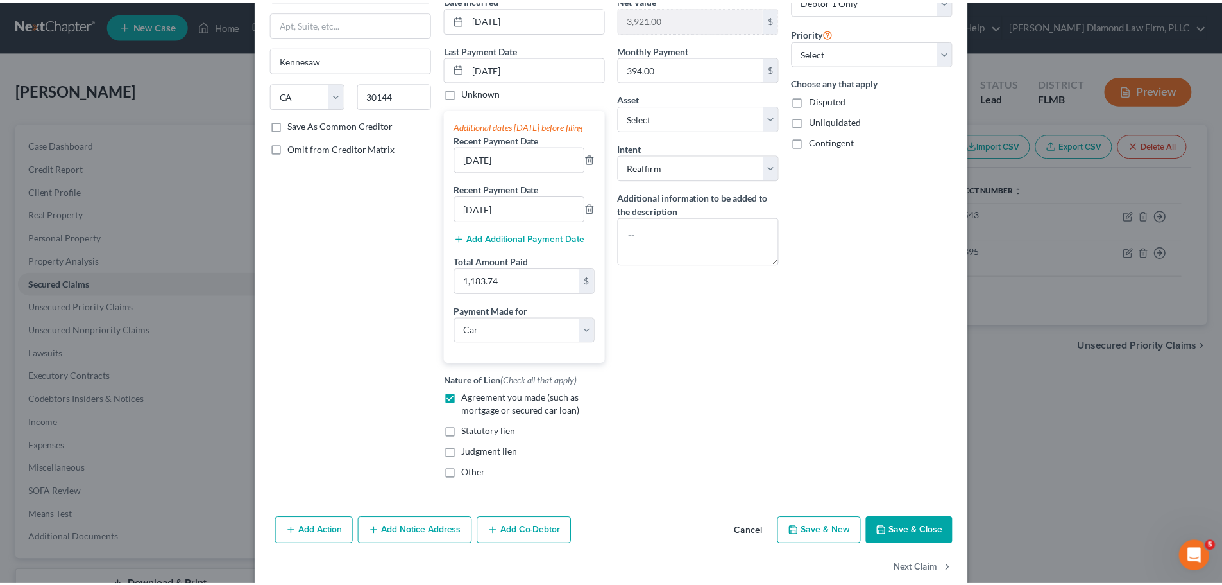
scroll to position [169, 0]
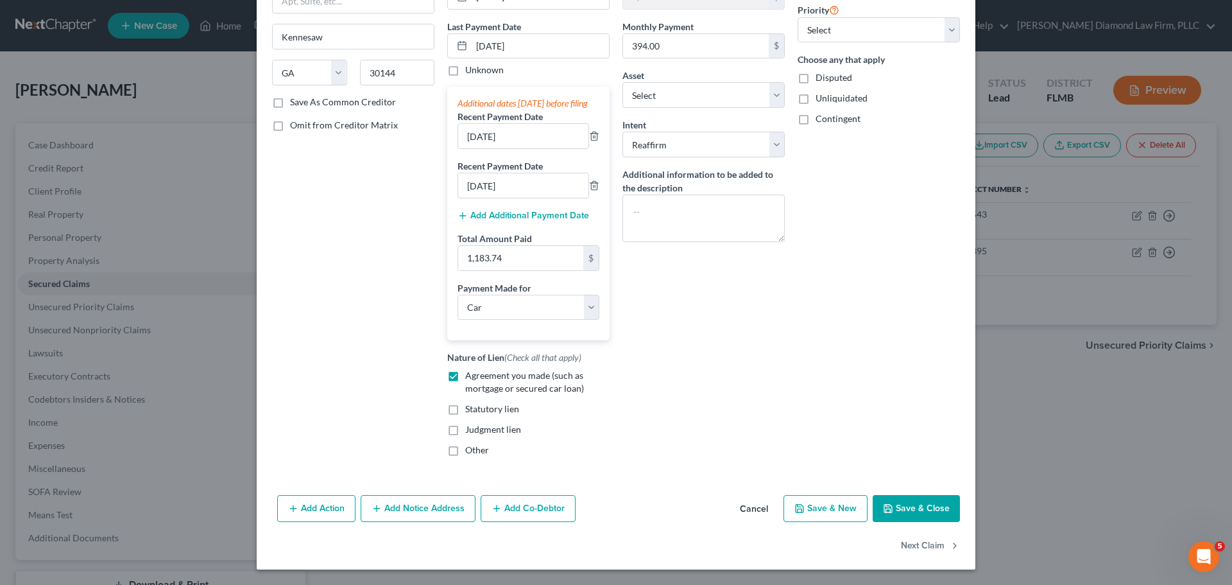
type input "7,033.89"
click at [923, 513] on button "Save & Close" at bounding box center [916, 508] width 87 height 27
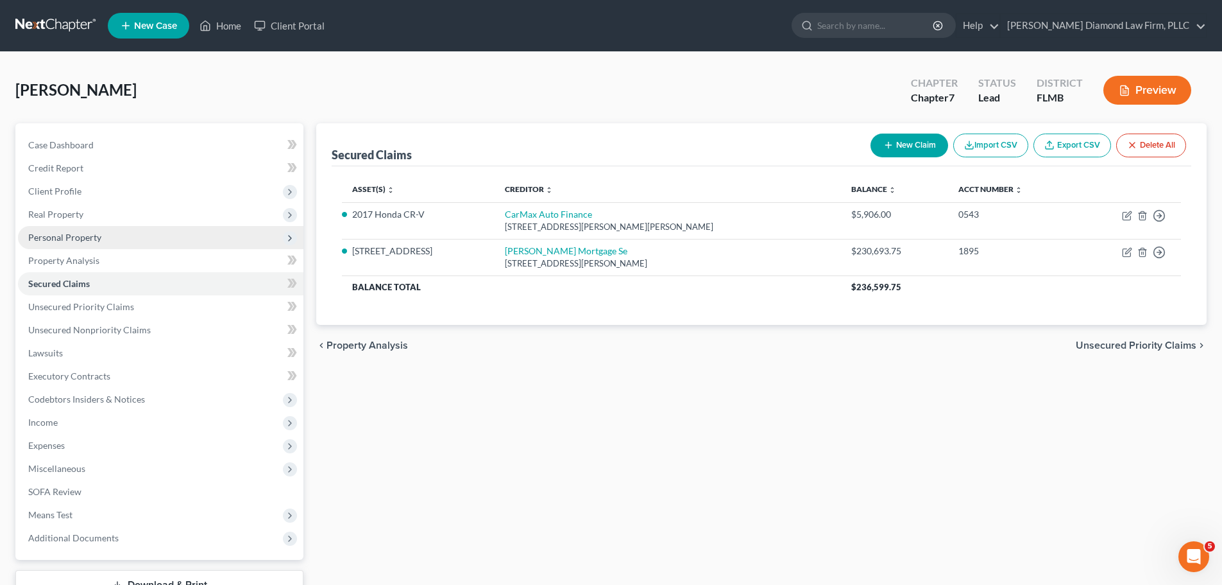
click at [107, 243] on span "Personal Property" at bounding box center [161, 237] width 286 height 23
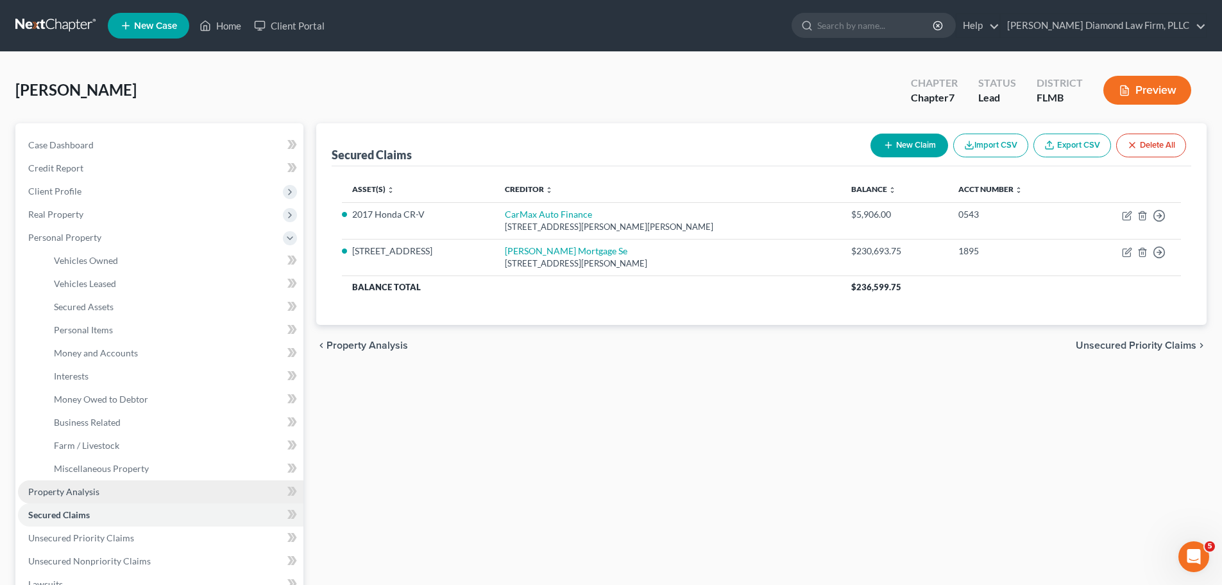
click at [81, 491] on span "Property Analysis" at bounding box center [63, 491] width 71 height 11
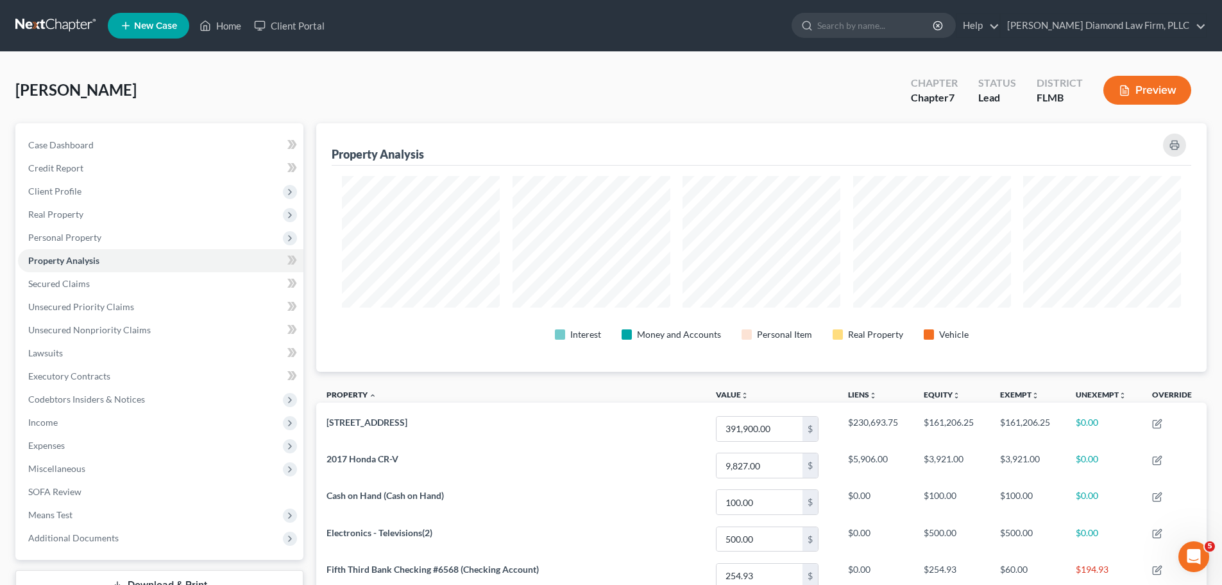
click at [35, 30] on link at bounding box center [56, 25] width 82 height 23
